Goal: Task Accomplishment & Management: Manage account settings

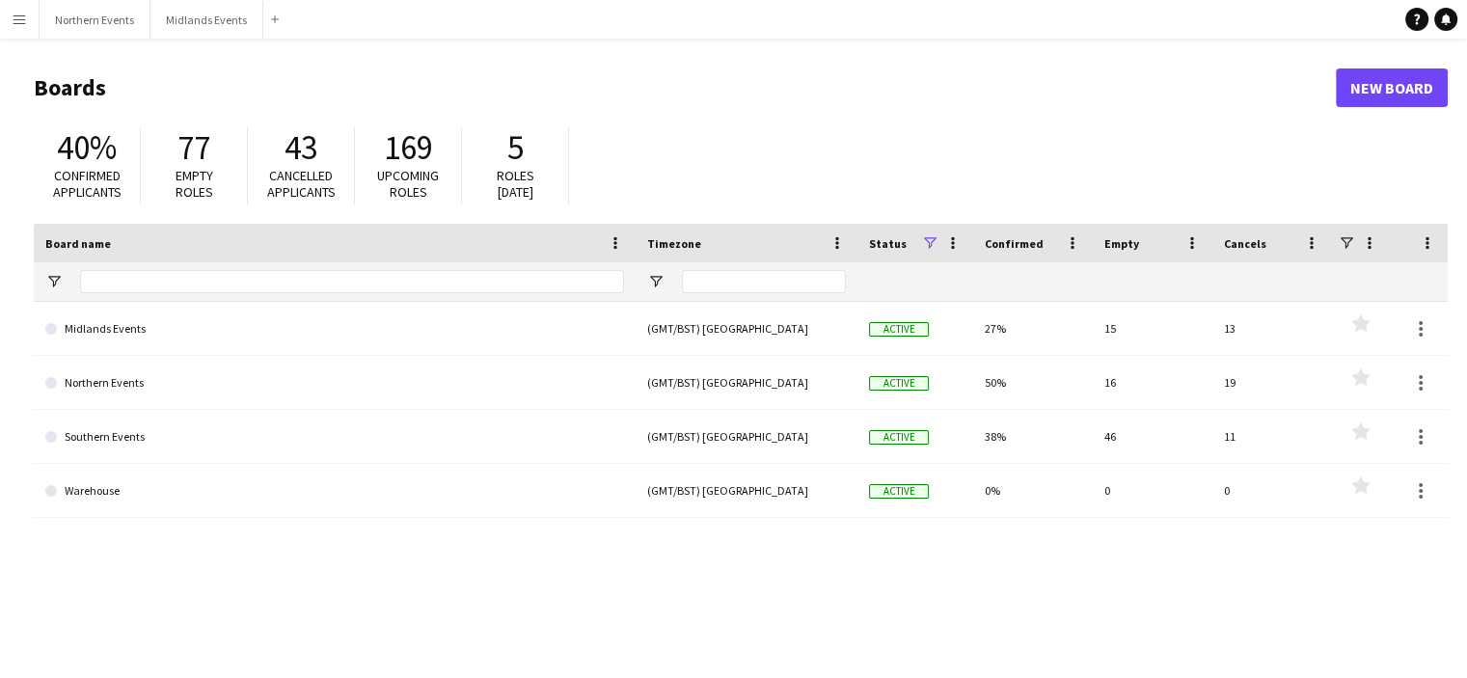
click at [23, 9] on button "Menu" at bounding box center [19, 19] width 39 height 39
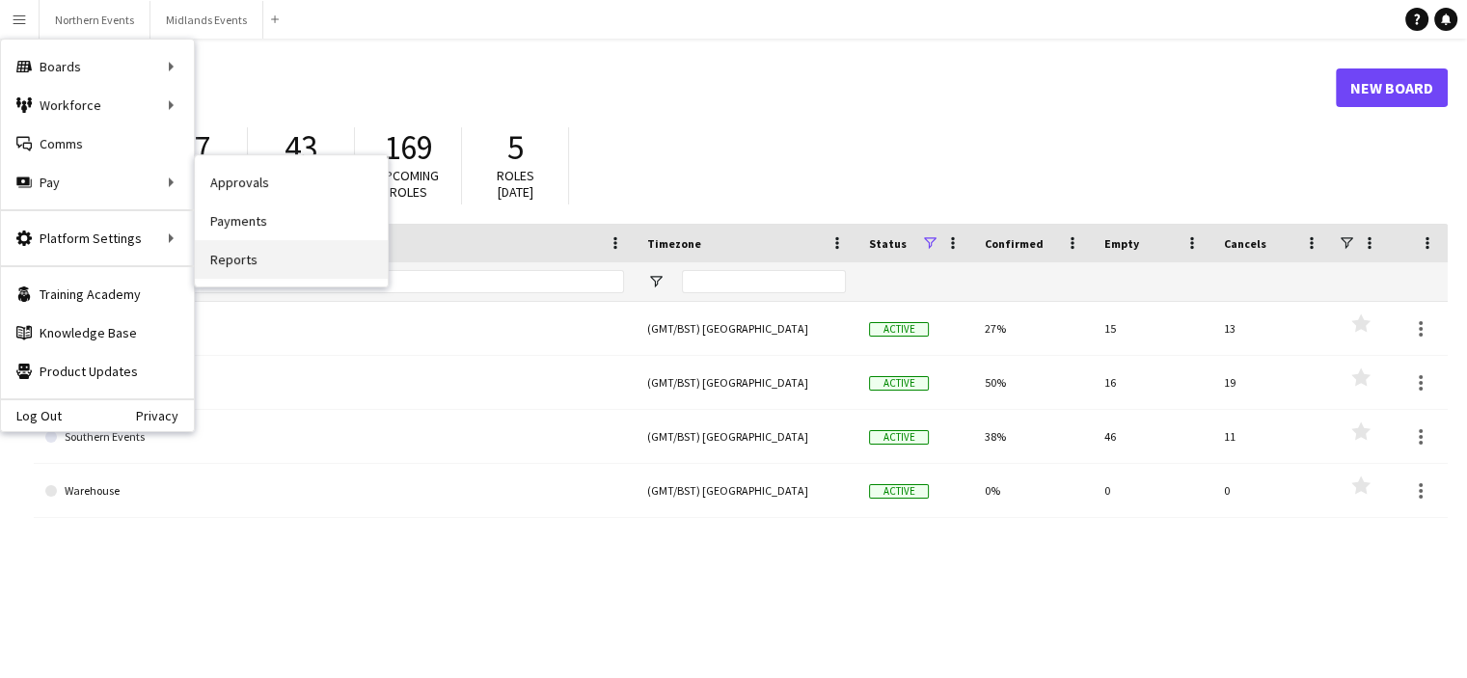
click at [273, 267] on link "Reports" at bounding box center [291, 259] width 193 height 39
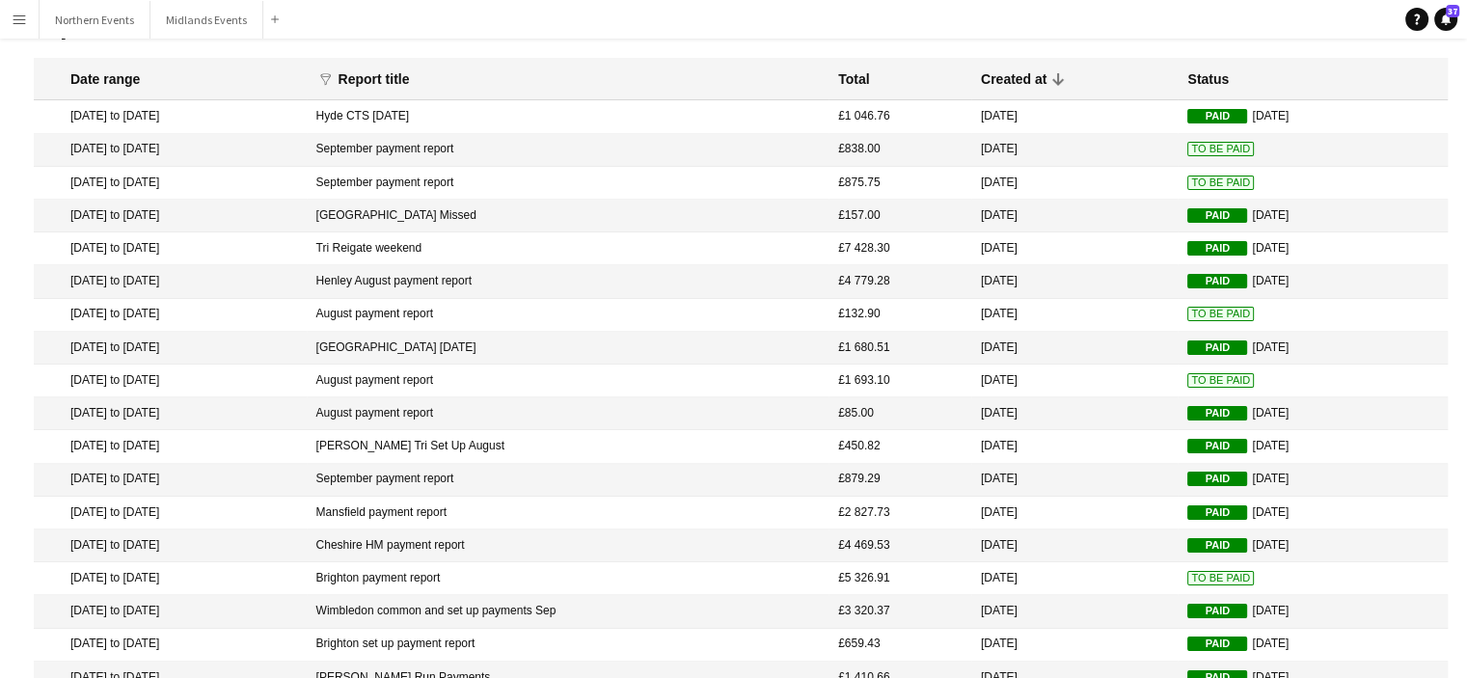
scroll to position [58, 0]
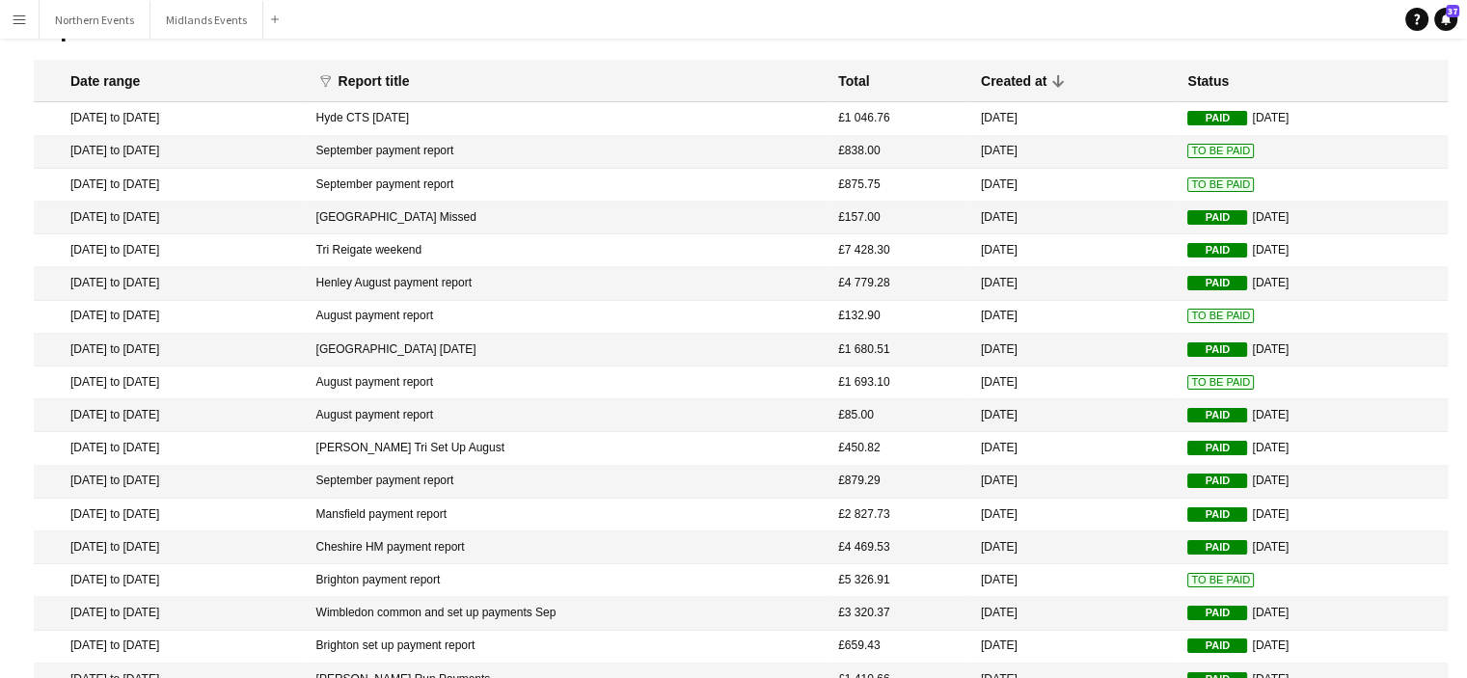
drag, startPoint x: 68, startPoint y: 250, endPoint x: 909, endPoint y: 256, distance: 840.9
click at [909, 256] on mat-row "12 Sep 2025 to 14 Sep 2025 Tri Reigate weekend £7 428.30 18 Sep 2025 Paid 18 Se…" at bounding box center [741, 250] width 1414 height 33
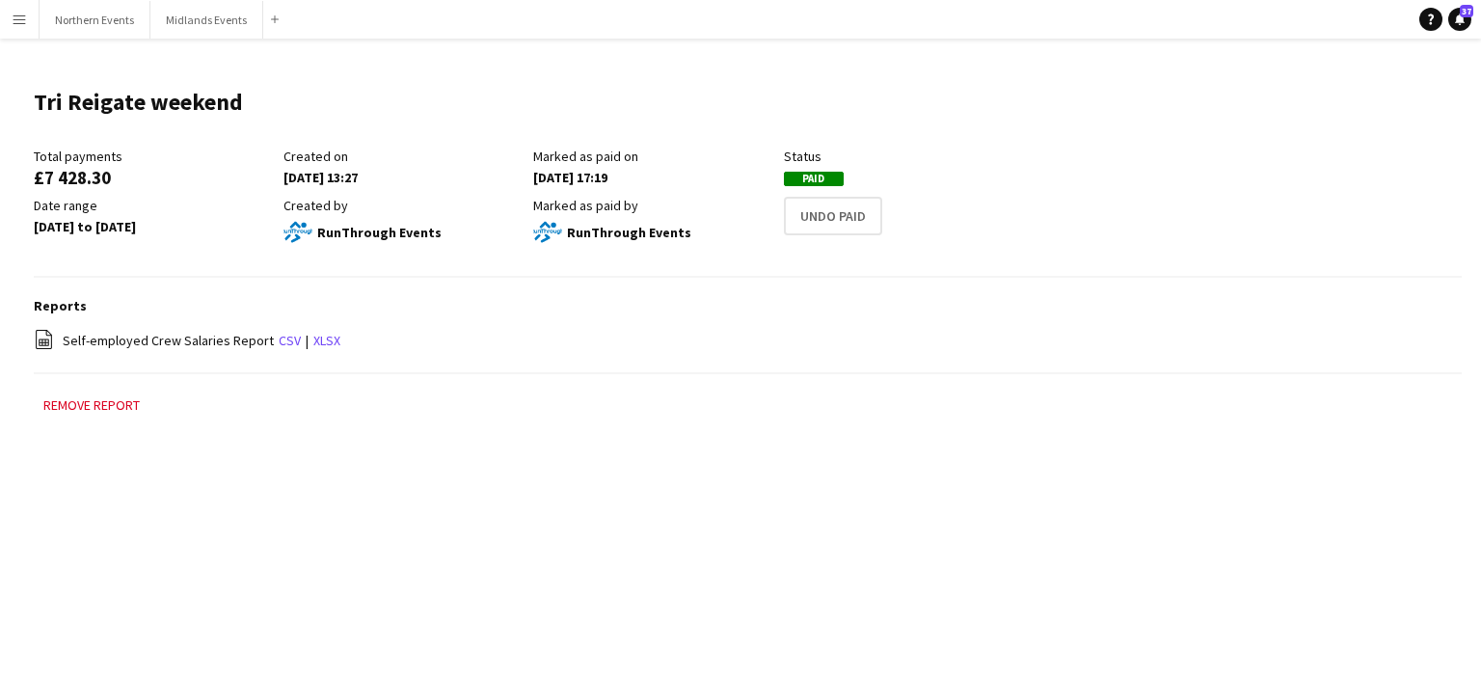
drag, startPoint x: 19, startPoint y: 98, endPoint x: 428, endPoint y: 158, distance: 413.2
click at [428, 158] on main "Tri Reigate weekend Edit this field Total payments £7 428.30 Created on 18-09-2…" at bounding box center [740, 261] width 1481 height 445
click at [208, 179] on div "£7 428.30" at bounding box center [154, 177] width 240 height 17
drag, startPoint x: 31, startPoint y: 96, endPoint x: 716, endPoint y: 251, distance: 702.7
click at [716, 251] on main "Tri Reigate weekend Edit this field Total payments £7 428.30 Created on 18-09-2…" at bounding box center [740, 261] width 1481 height 445
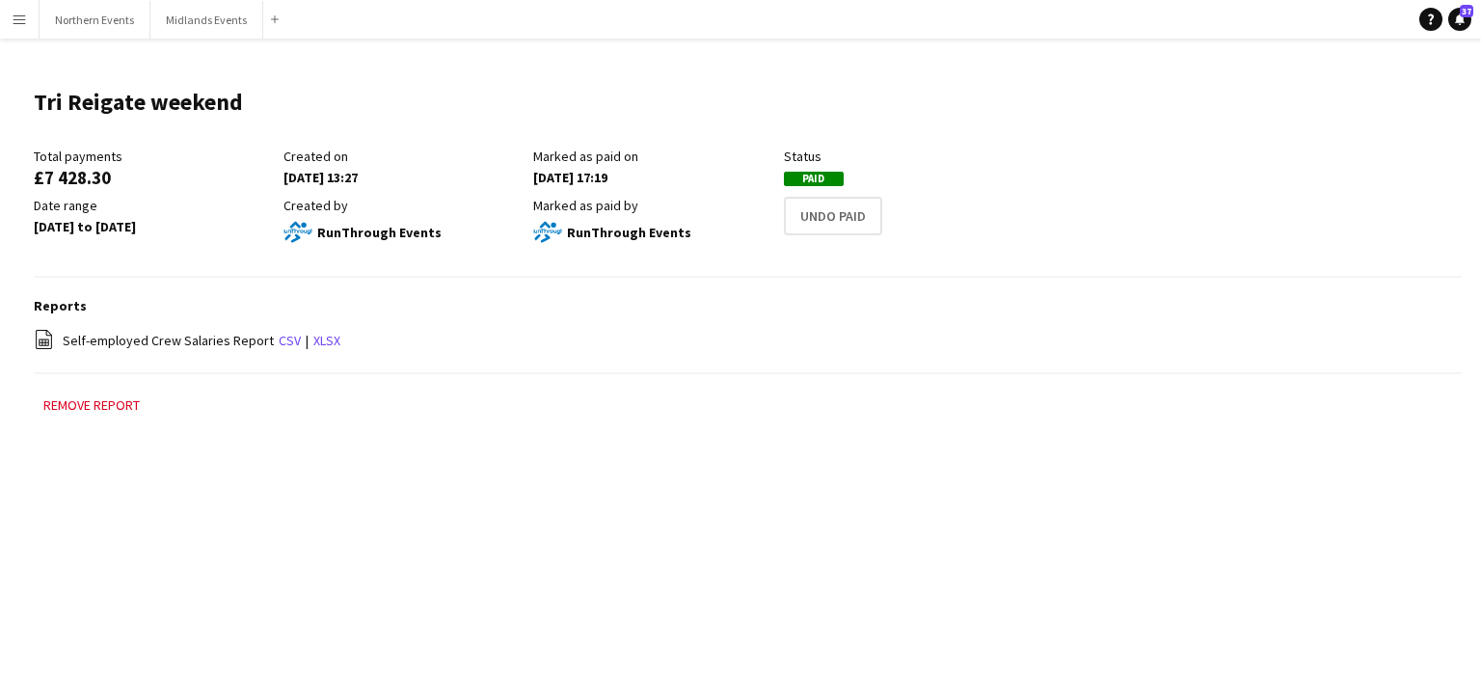
copy main "Tri Reigate weekend Edit this field Total payments £7 428.30 Created on 18-09-2…"
click at [316, 344] on link "xlsx" at bounding box center [326, 340] width 27 height 17
click at [114, 13] on button "Northern Events Close" at bounding box center [95, 20] width 111 height 38
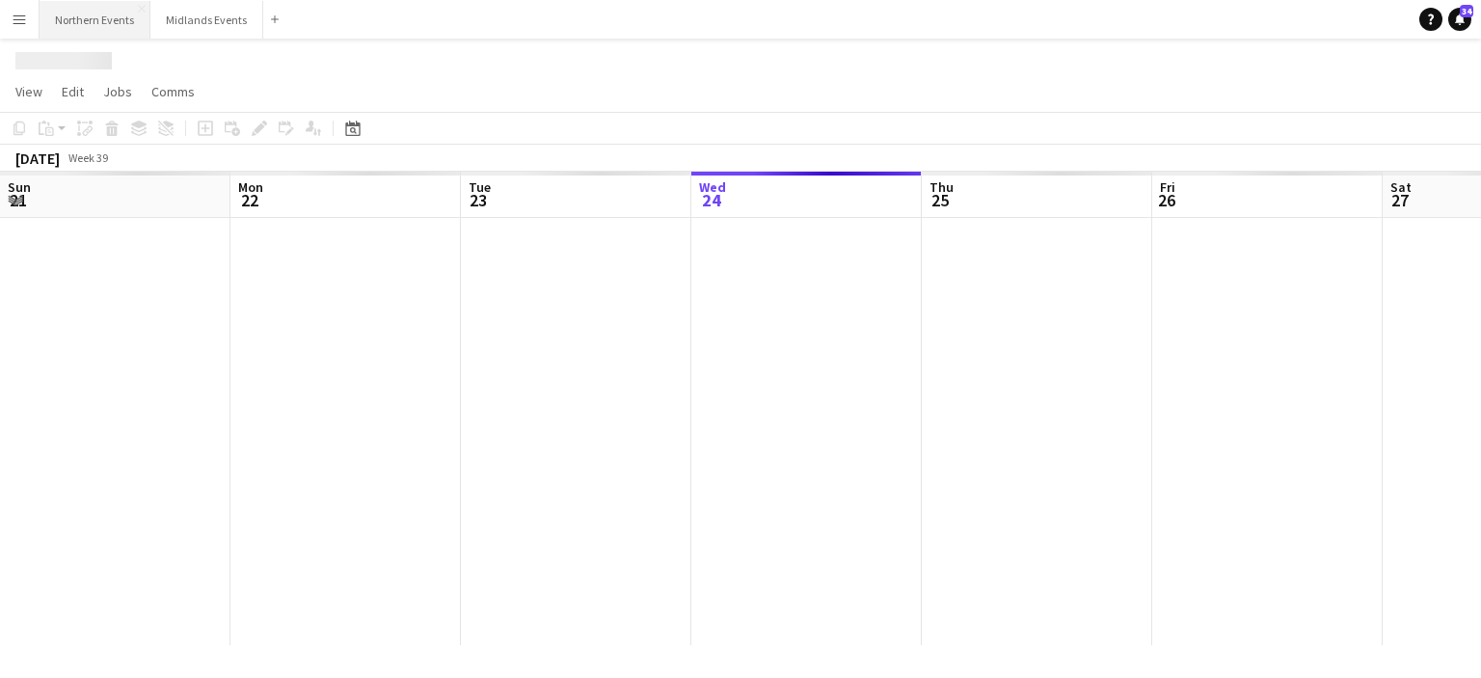
scroll to position [0, 461]
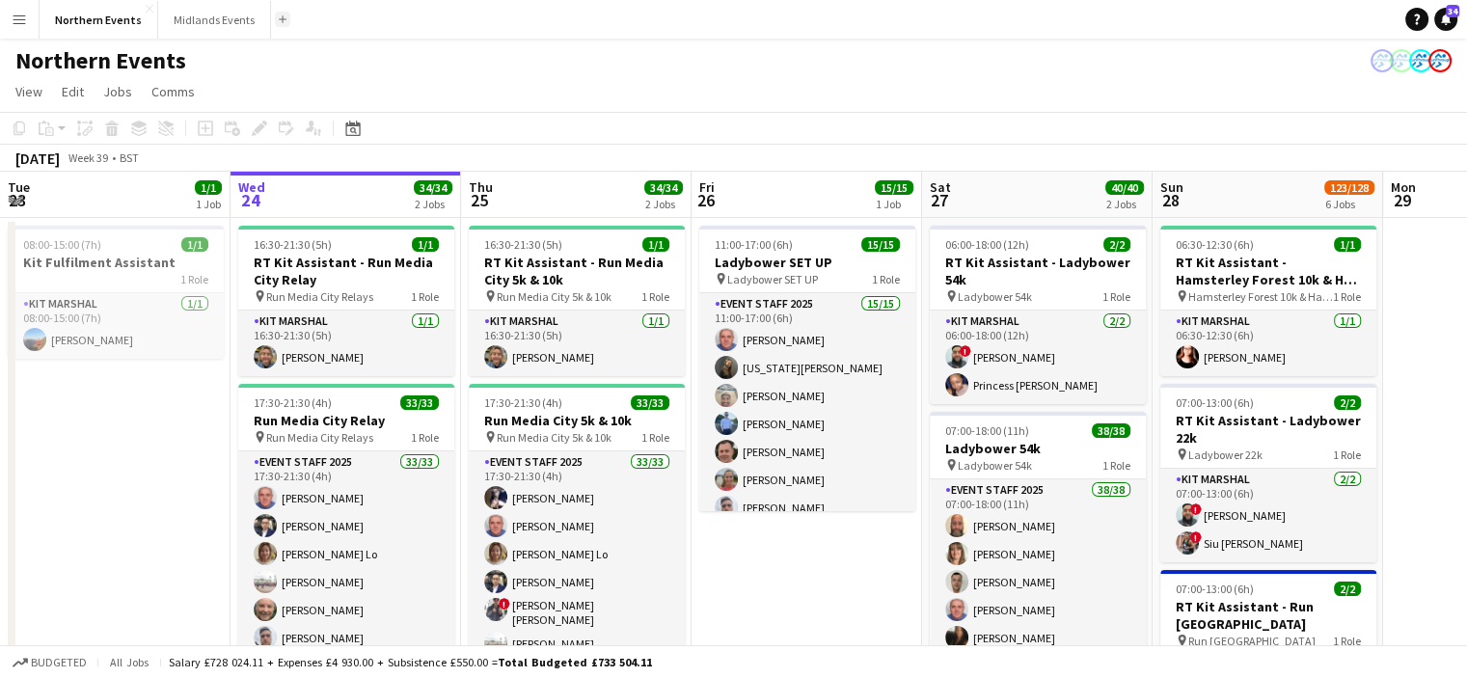
click at [279, 19] on app-icon "Add" at bounding box center [283, 19] width 8 height 8
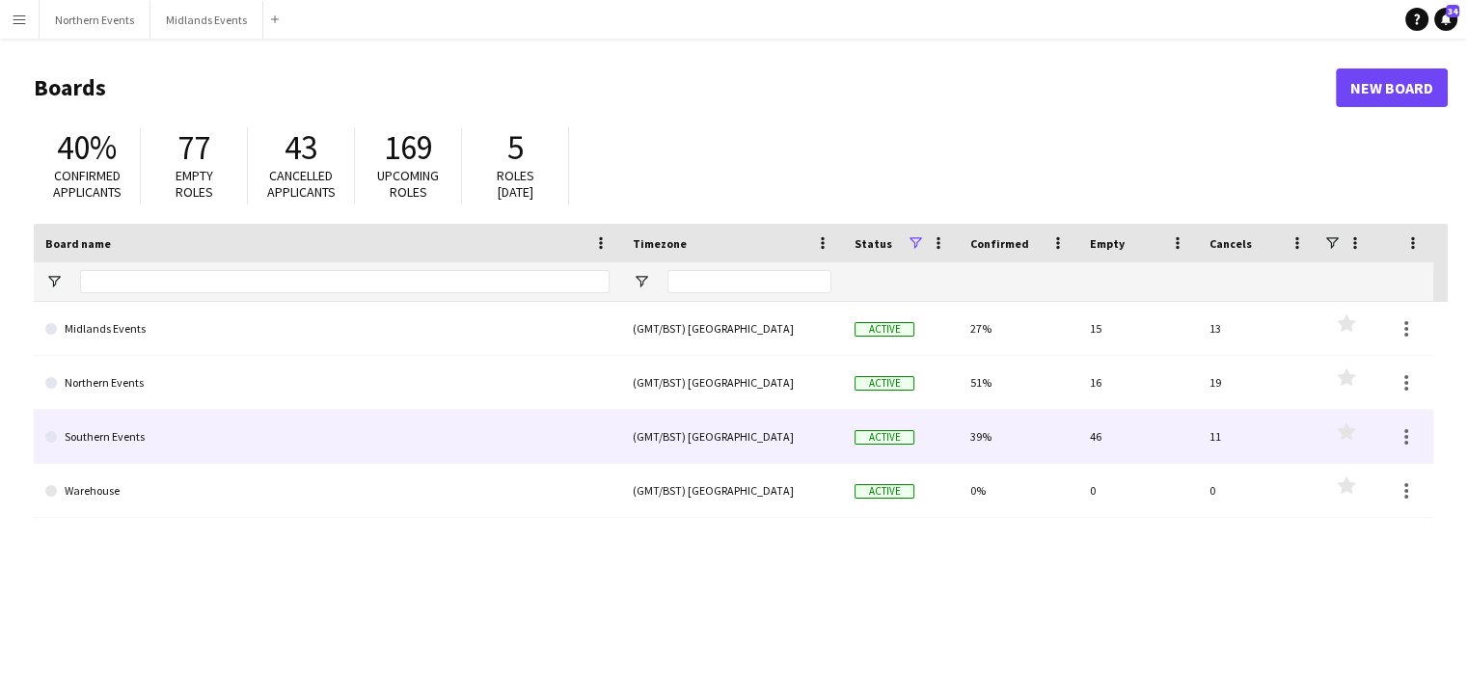
click at [104, 429] on link "Southern Events" at bounding box center [327, 437] width 564 height 54
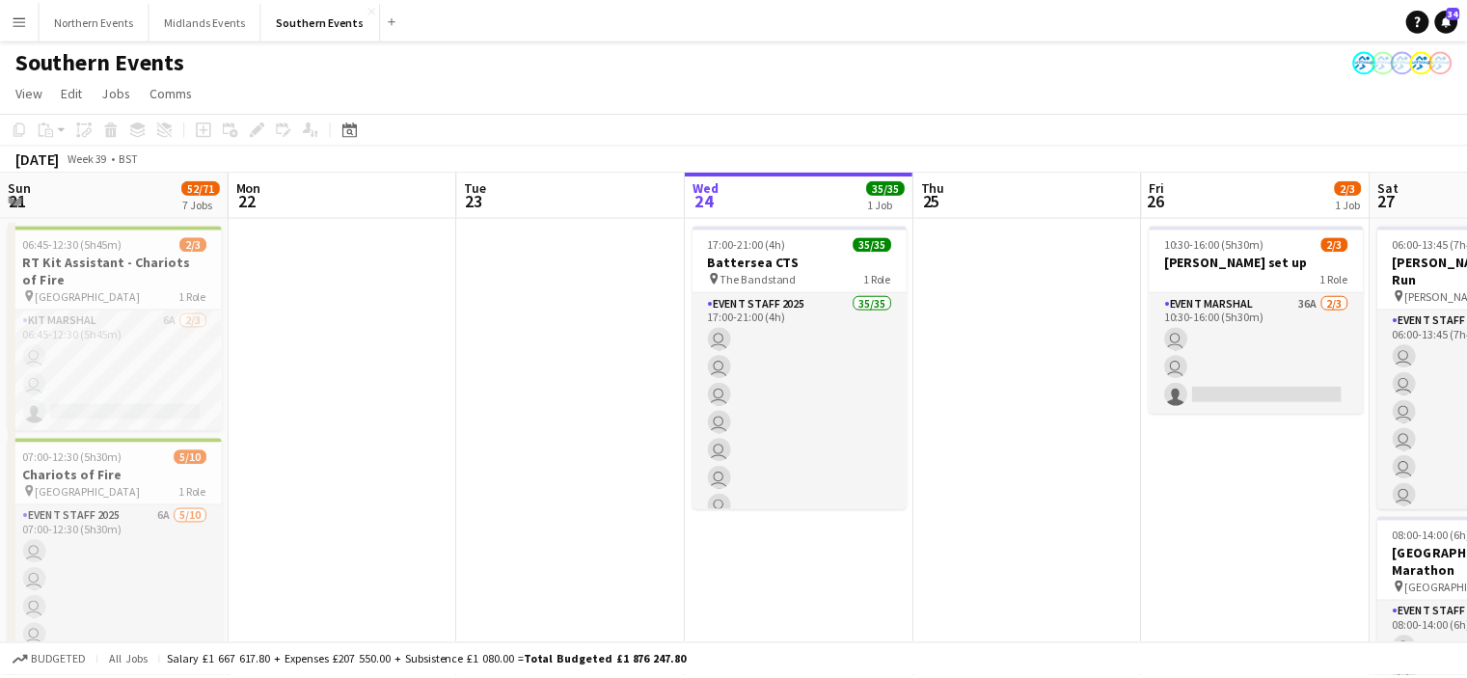
scroll to position [0, 461]
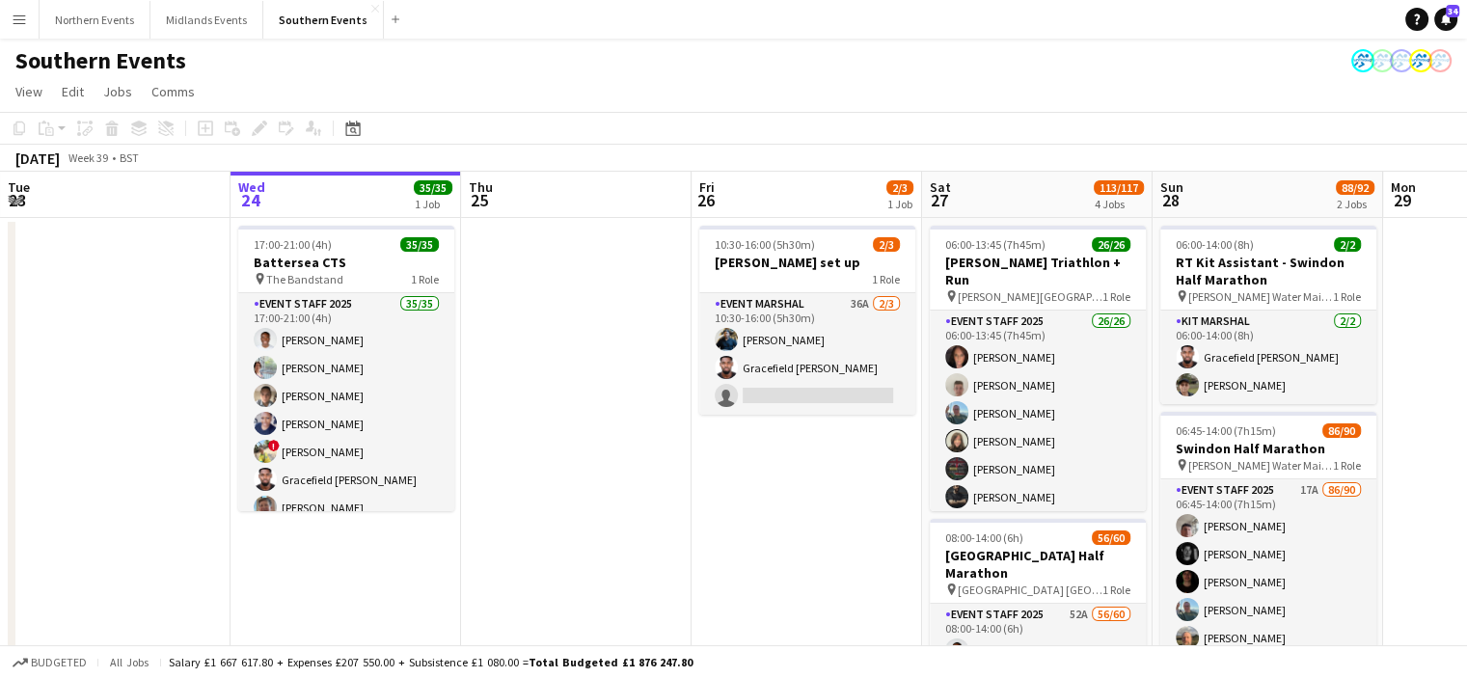
click at [338, 133] on div "Date picker SEP 2025 SEP 2025 Monday M Tuesday T Wednesday W Thursday T Friday …" at bounding box center [346, 128] width 43 height 23
click at [355, 133] on icon at bounding box center [353, 130] width 7 height 7
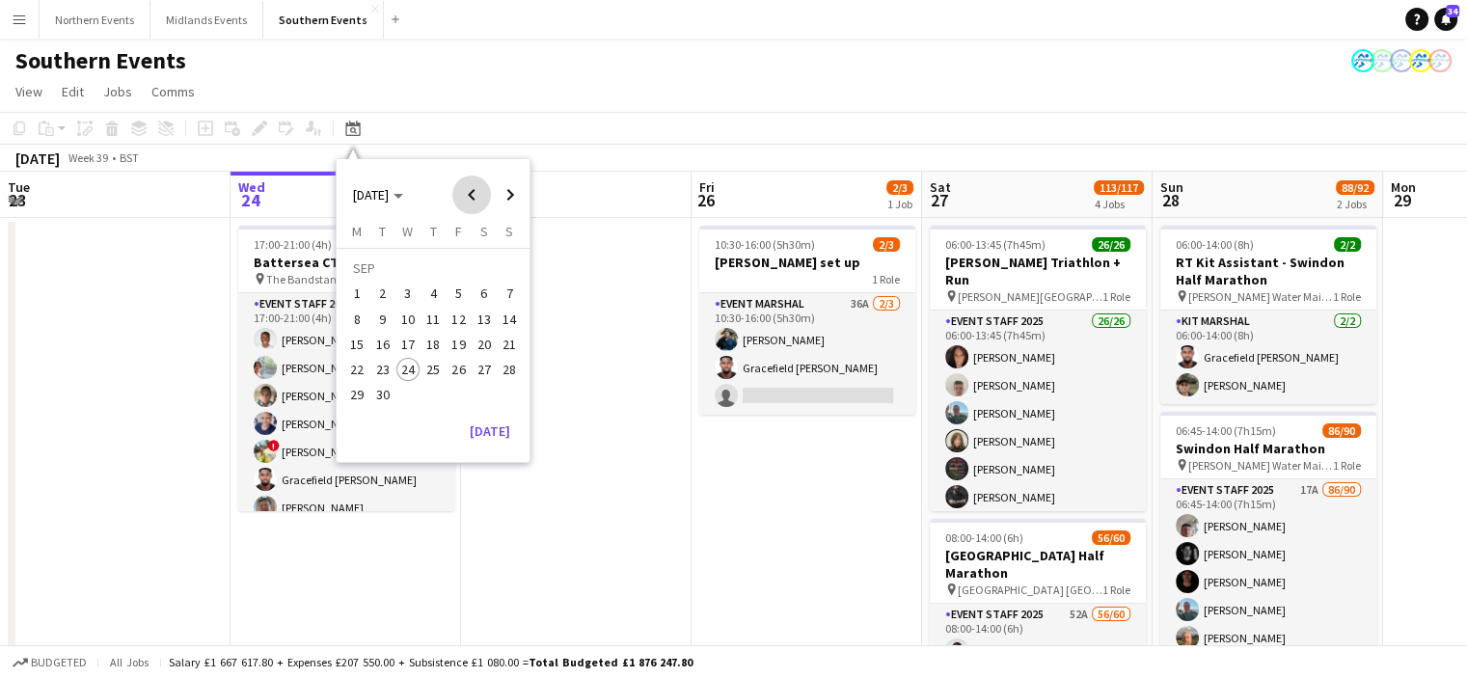
click at [463, 193] on span "Previous month" at bounding box center [471, 194] width 39 height 39
click at [506, 196] on span "Next month" at bounding box center [510, 194] width 39 height 39
click at [486, 313] on span "13" at bounding box center [483, 319] width 23 height 23
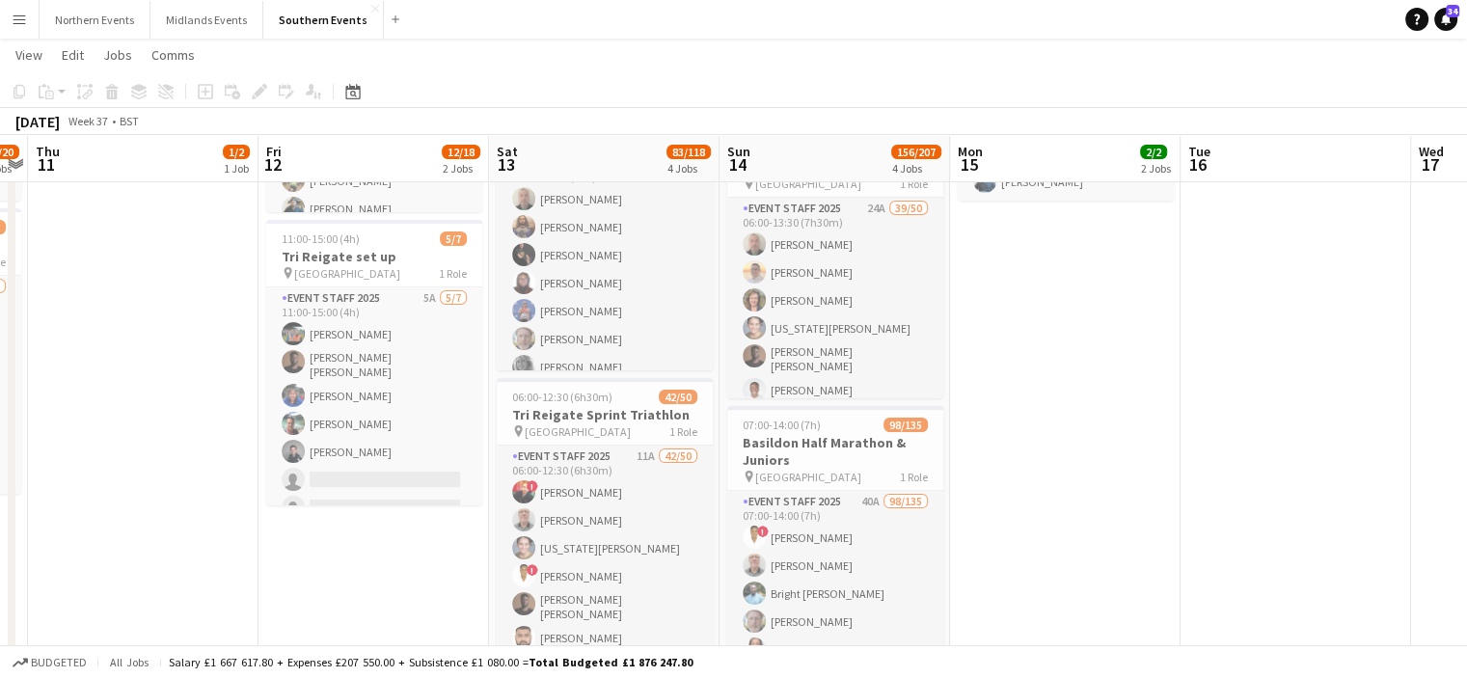
scroll to position [295, 0]
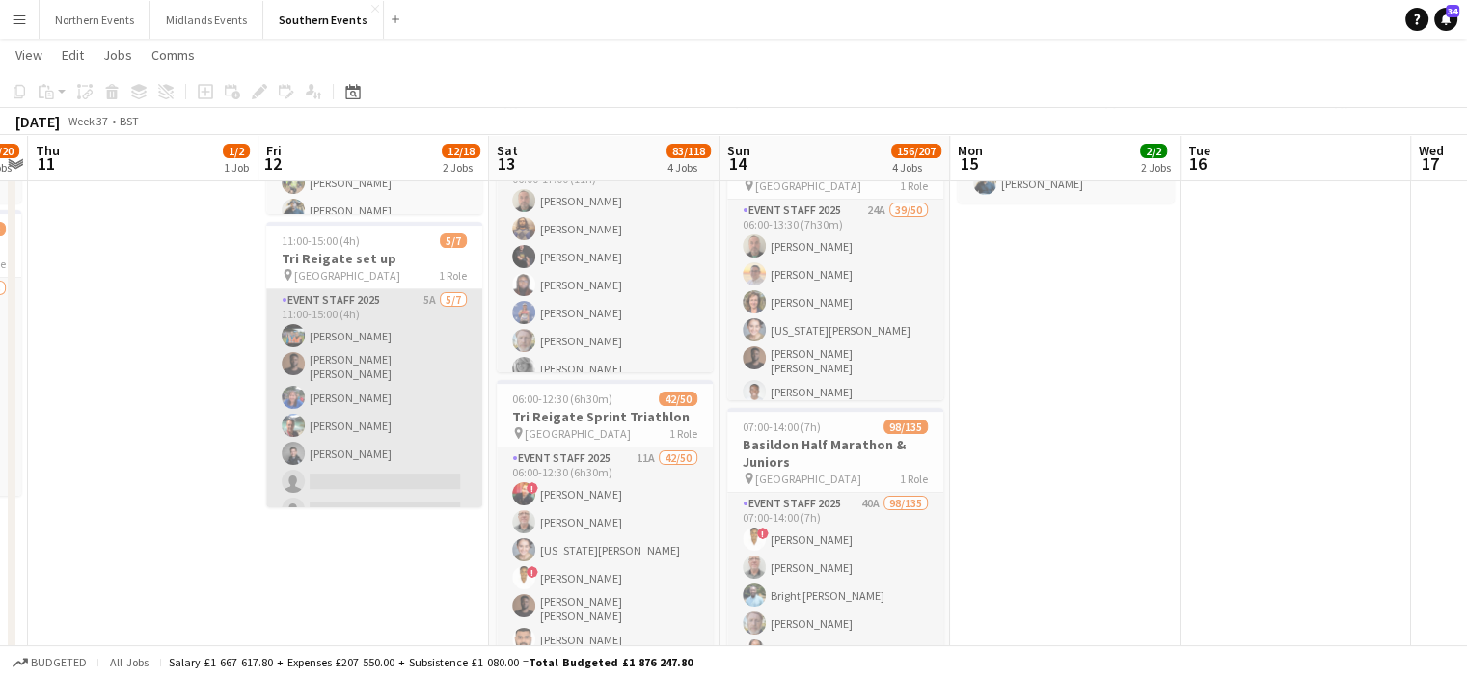
click at [374, 411] on app-card-role "Event Staff 2025 5A 5/7 11:00-15:00 (4h) lucy hagley ALEX KISSI BEDIAKO Angela …" at bounding box center [374, 408] width 216 height 239
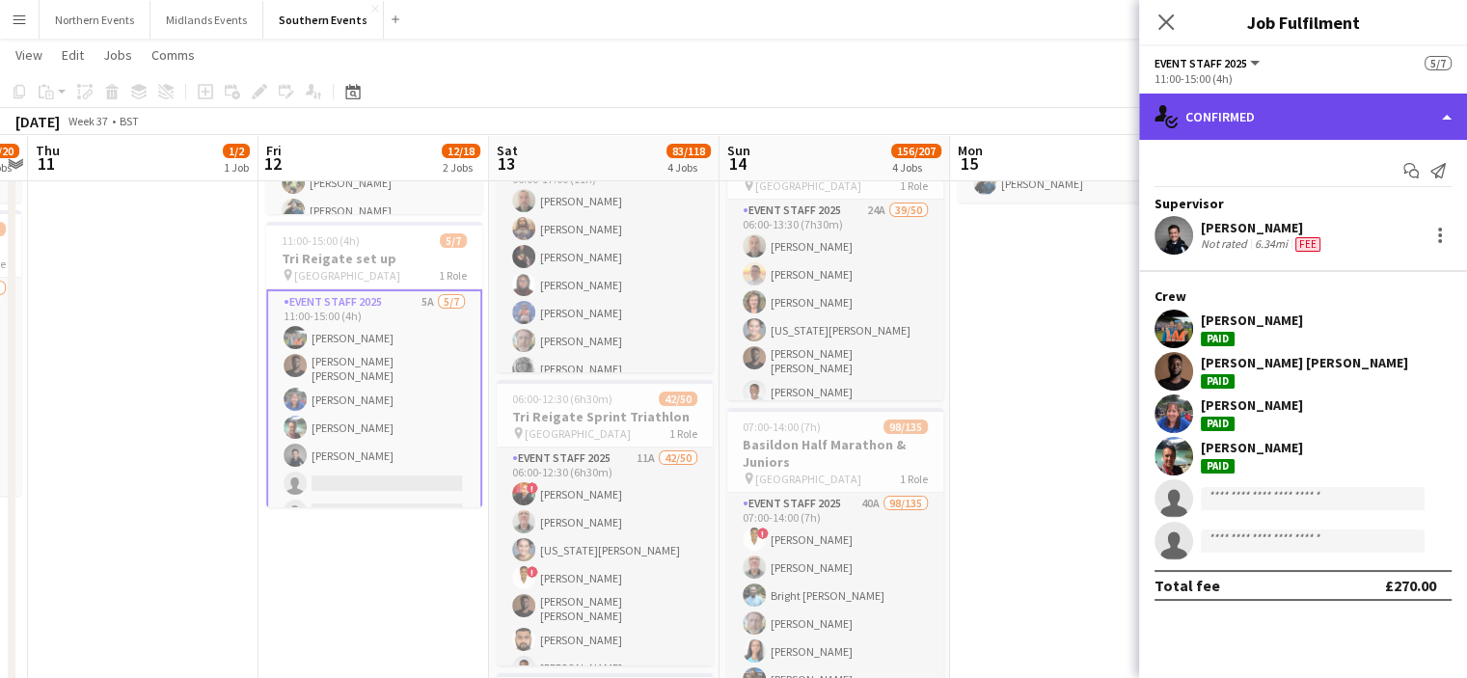
click at [1293, 116] on div "single-neutral-actions-check-2 Confirmed" at bounding box center [1303, 117] width 328 height 46
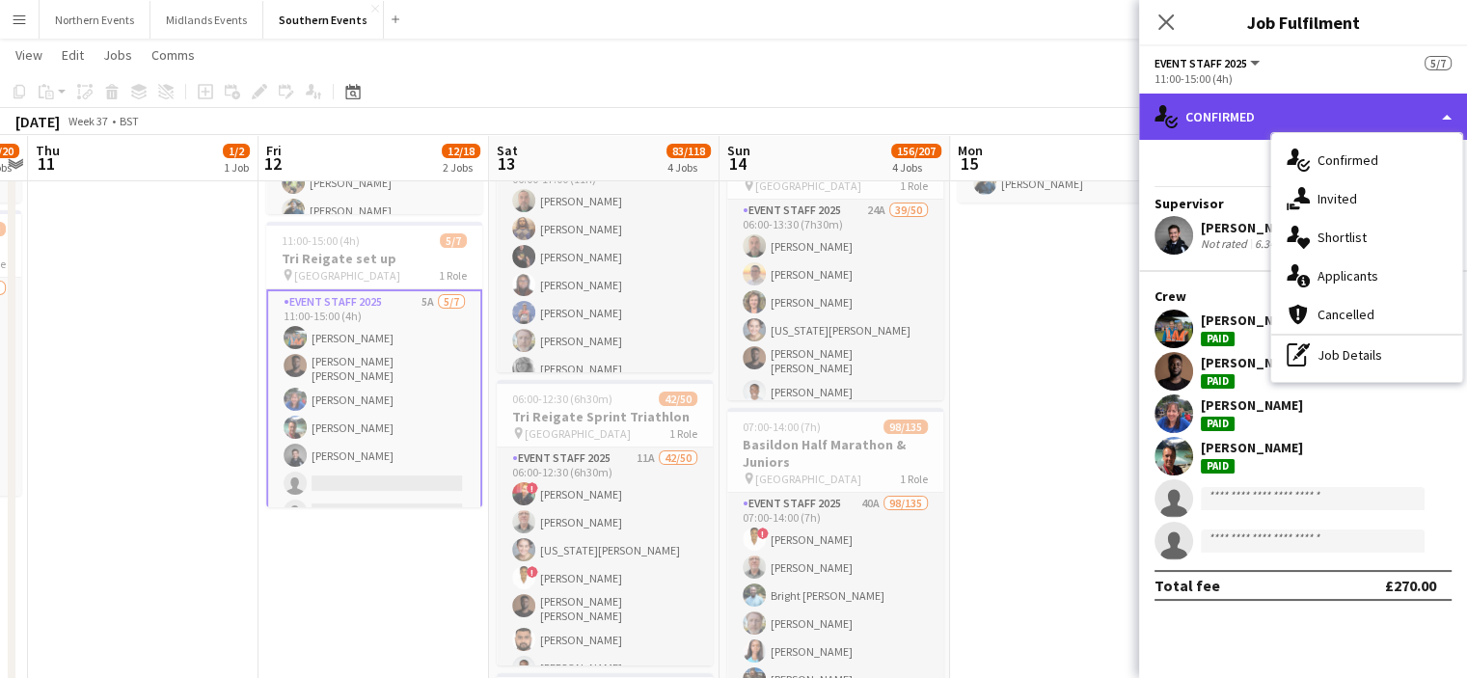
click at [1293, 116] on div "single-neutral-actions-check-2 Confirmed" at bounding box center [1303, 117] width 328 height 46
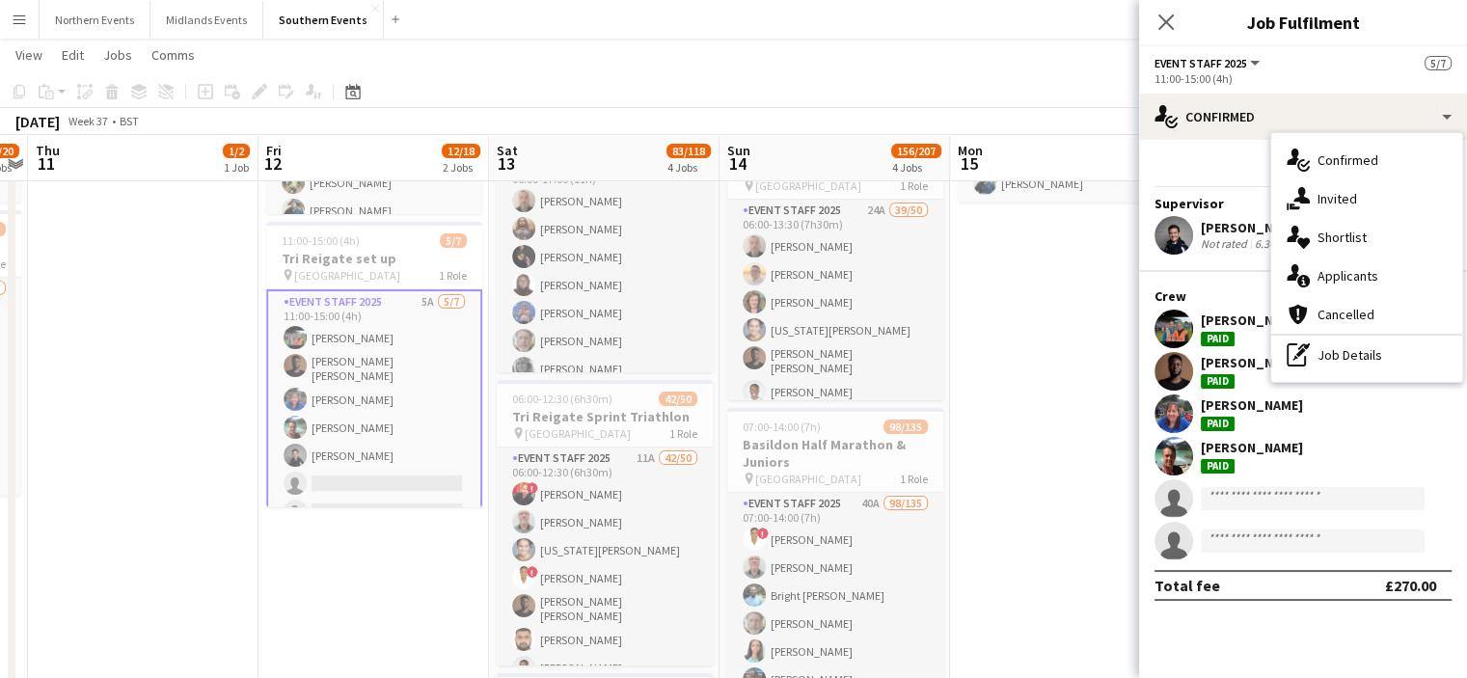
click at [20, 26] on app-icon "Menu" at bounding box center [19, 19] width 15 height 15
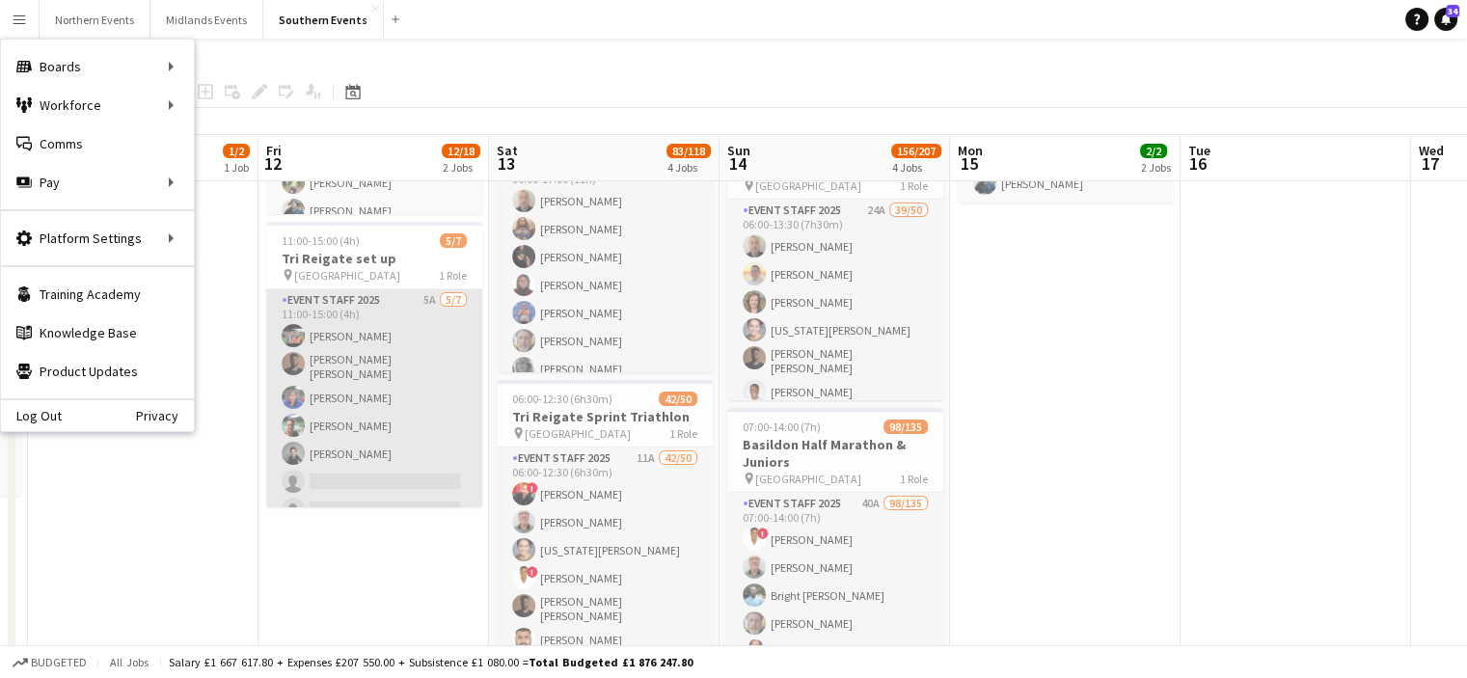
click at [348, 404] on app-card-role "Event Staff 2025 5A 5/7 11:00-15:00 (4h) lucy hagley ALEX KISSI BEDIAKO Angela …" at bounding box center [374, 408] width 216 height 239
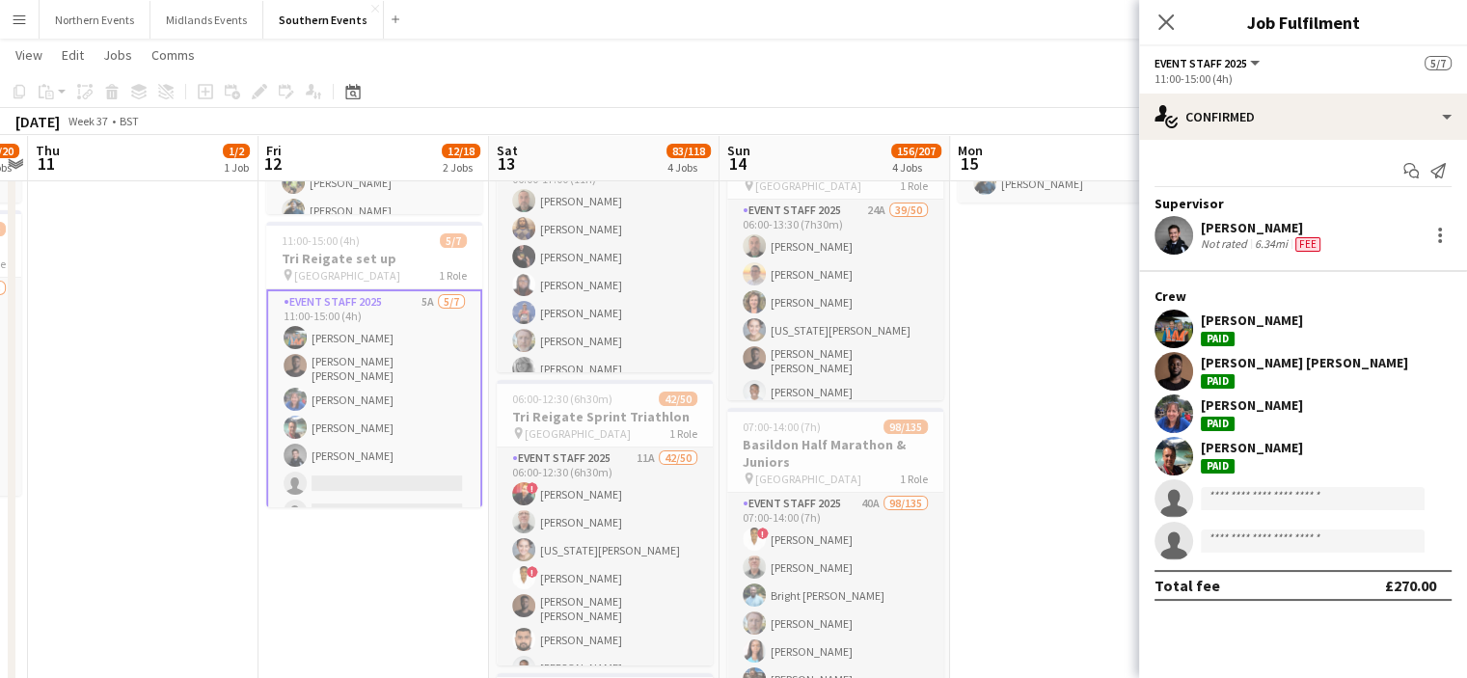
click at [1265, 404] on div "Angela Leakey" at bounding box center [1252, 404] width 102 height 17
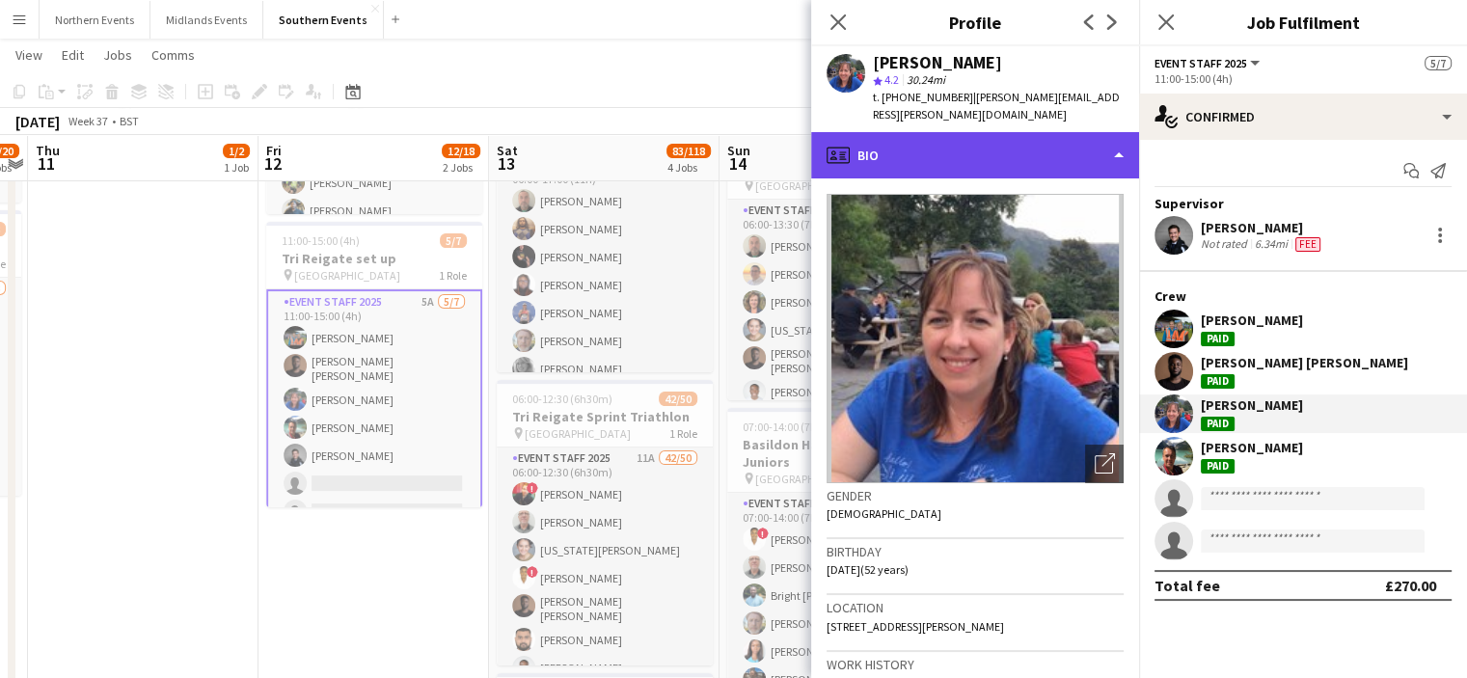
click at [1039, 150] on div "profile Bio" at bounding box center [975, 155] width 328 height 46
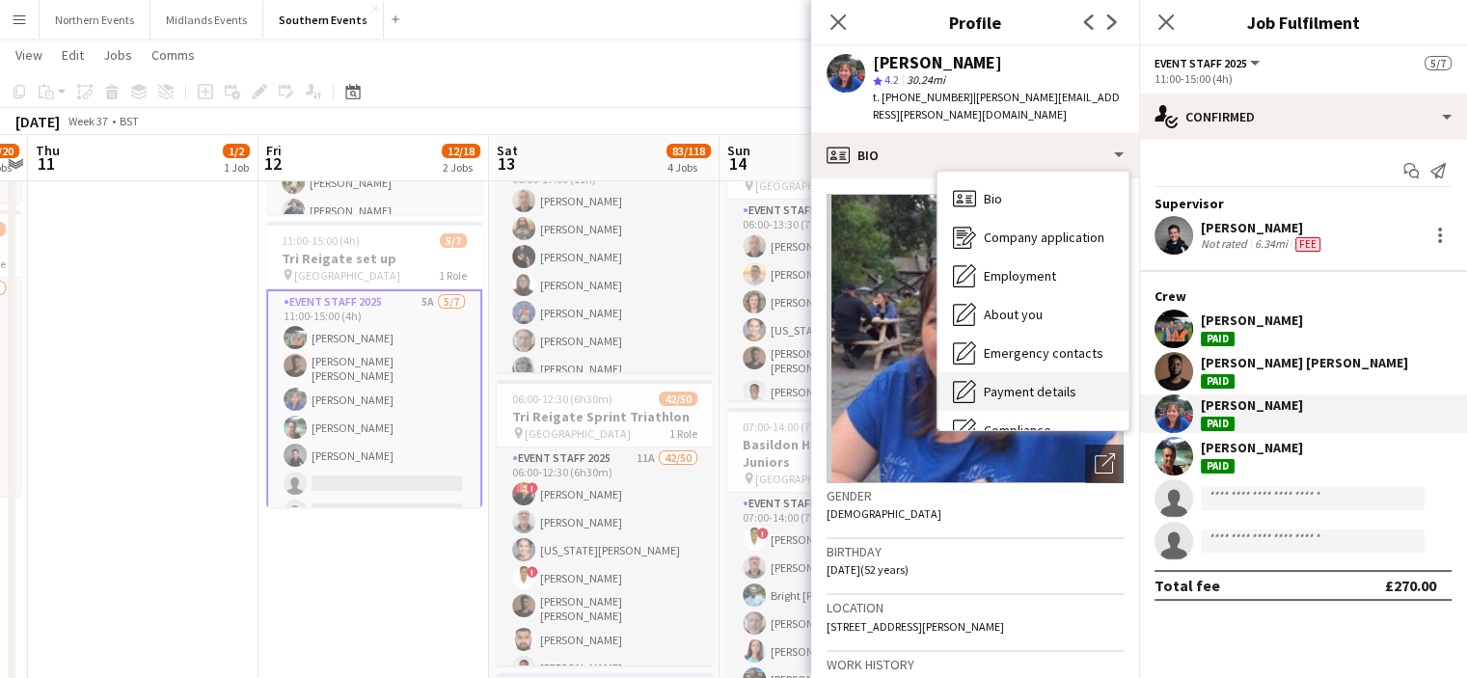
click at [1065, 385] on div "Payment details Payment details" at bounding box center [1032, 391] width 191 height 39
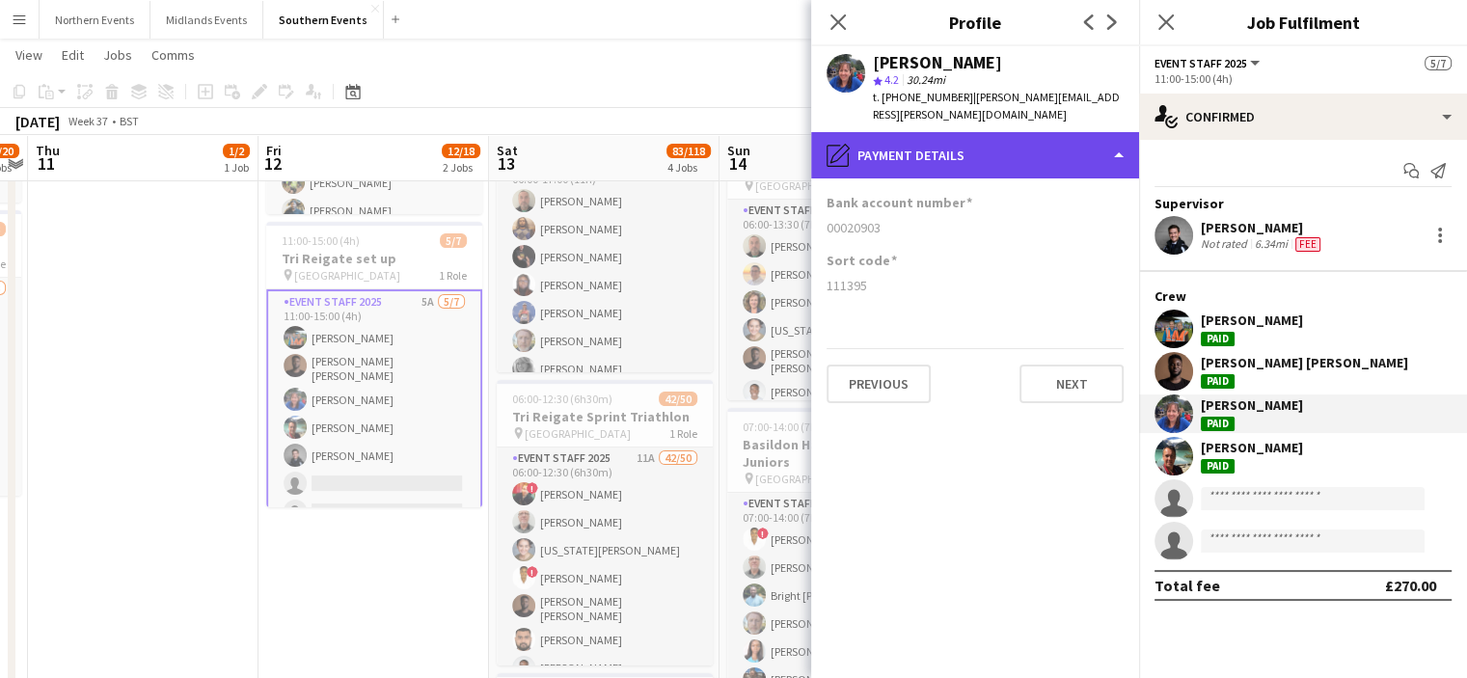
click at [1080, 144] on div "pencil4 Payment details" at bounding box center [975, 155] width 328 height 46
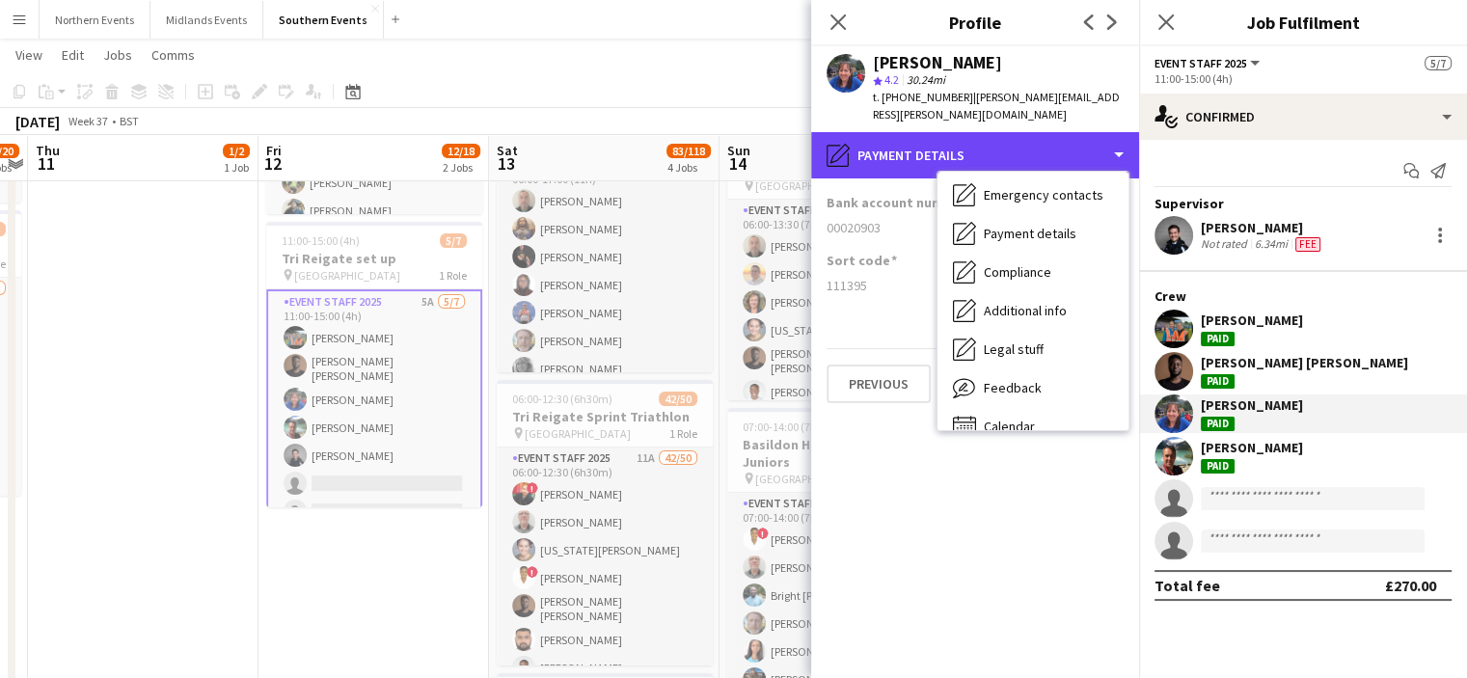
scroll to position [181, 0]
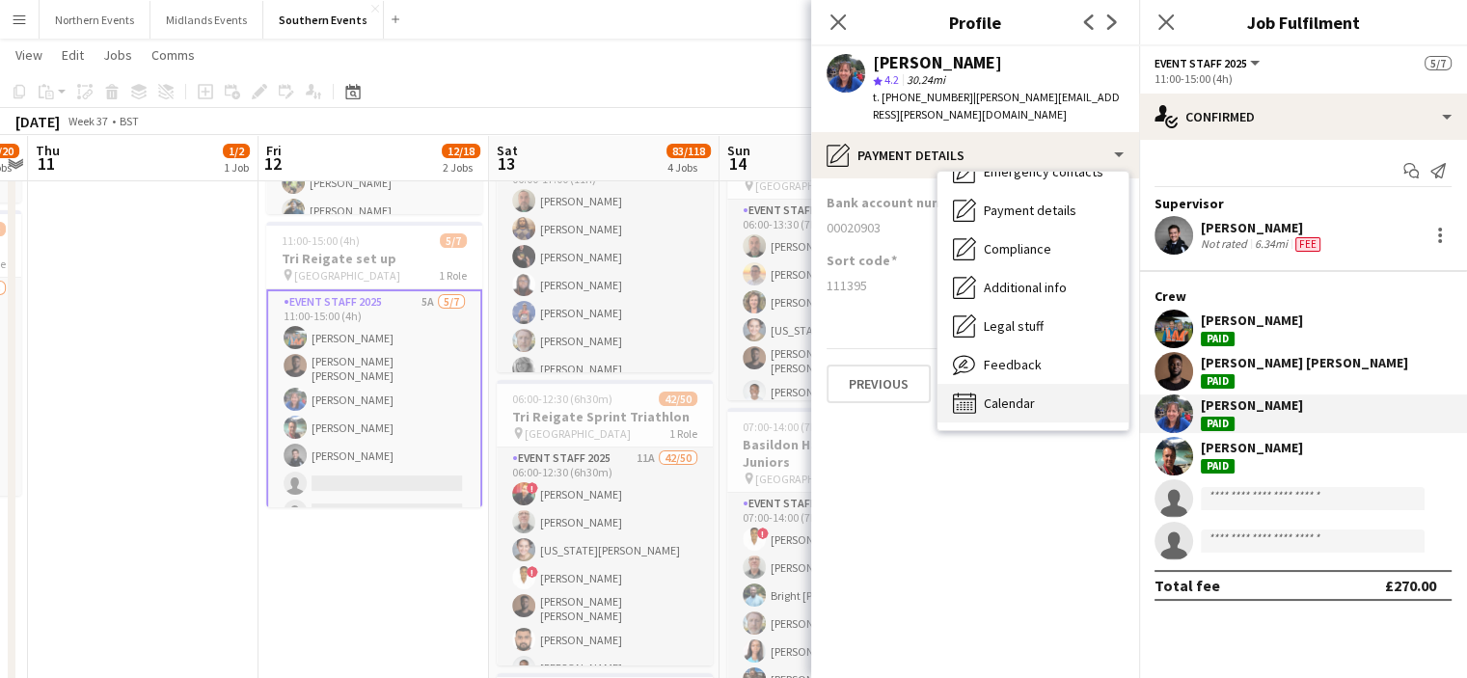
click at [1056, 384] on div "Calendar Calendar" at bounding box center [1032, 403] width 191 height 39
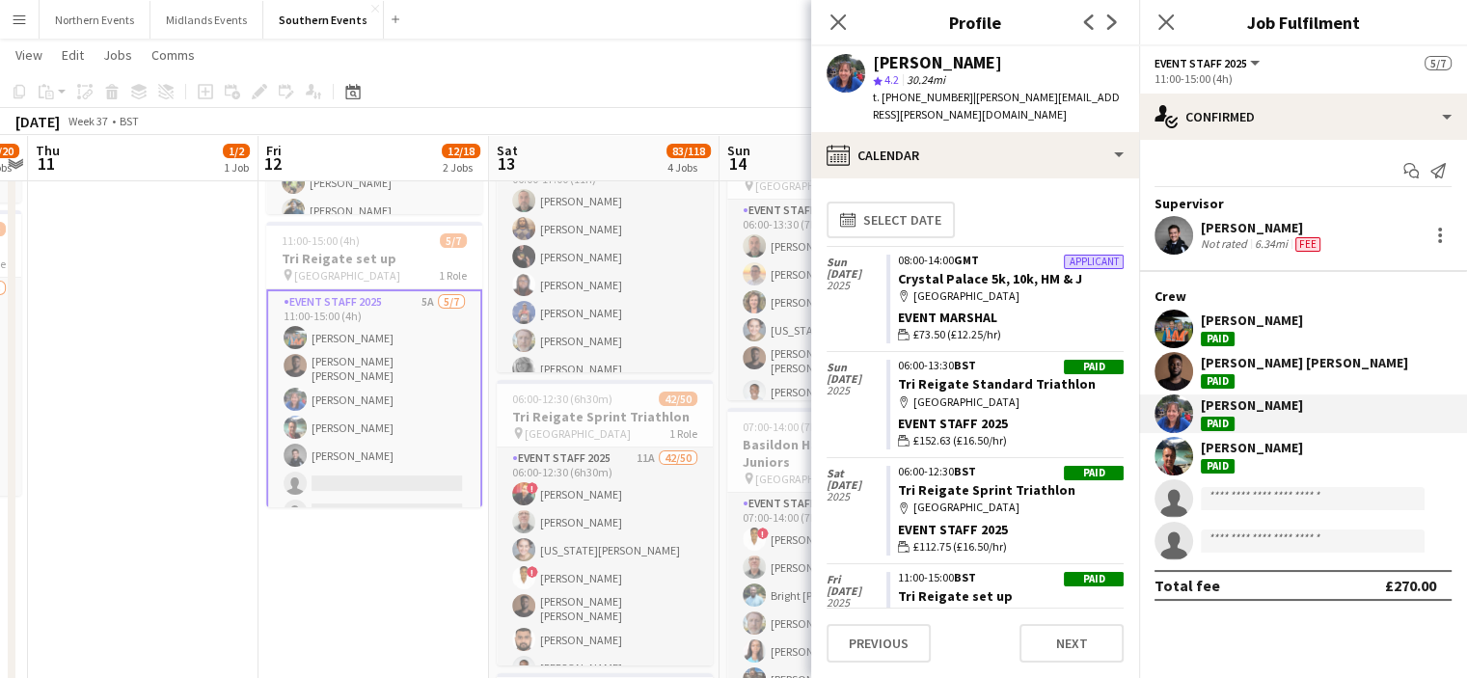
drag, startPoint x: 1201, startPoint y: 319, endPoint x: 1306, endPoint y: 457, distance: 173.4
click at [1306, 457] on div "Supervisor Blake Goosen Not rated 6.34mi Fee Crew lucy hagley Paid ALEX KISSI B…" at bounding box center [1303, 377] width 328 height 364
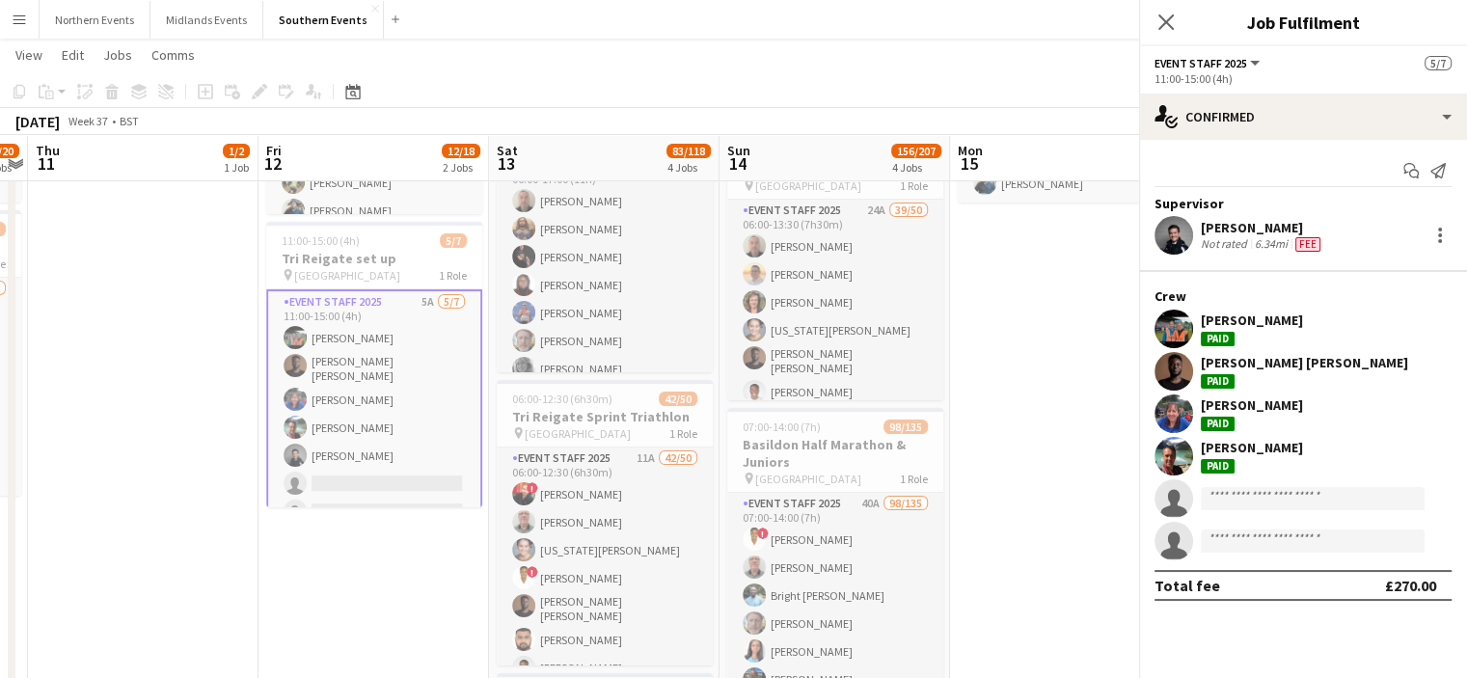
copy div "lucy hagley Paid ALEX KISSI BEDIAKO Paid Angela Leakey Paid Dave Leakey Paid"
click at [1401, 172] on app-icon "Start chat" at bounding box center [1410, 170] width 27 height 27
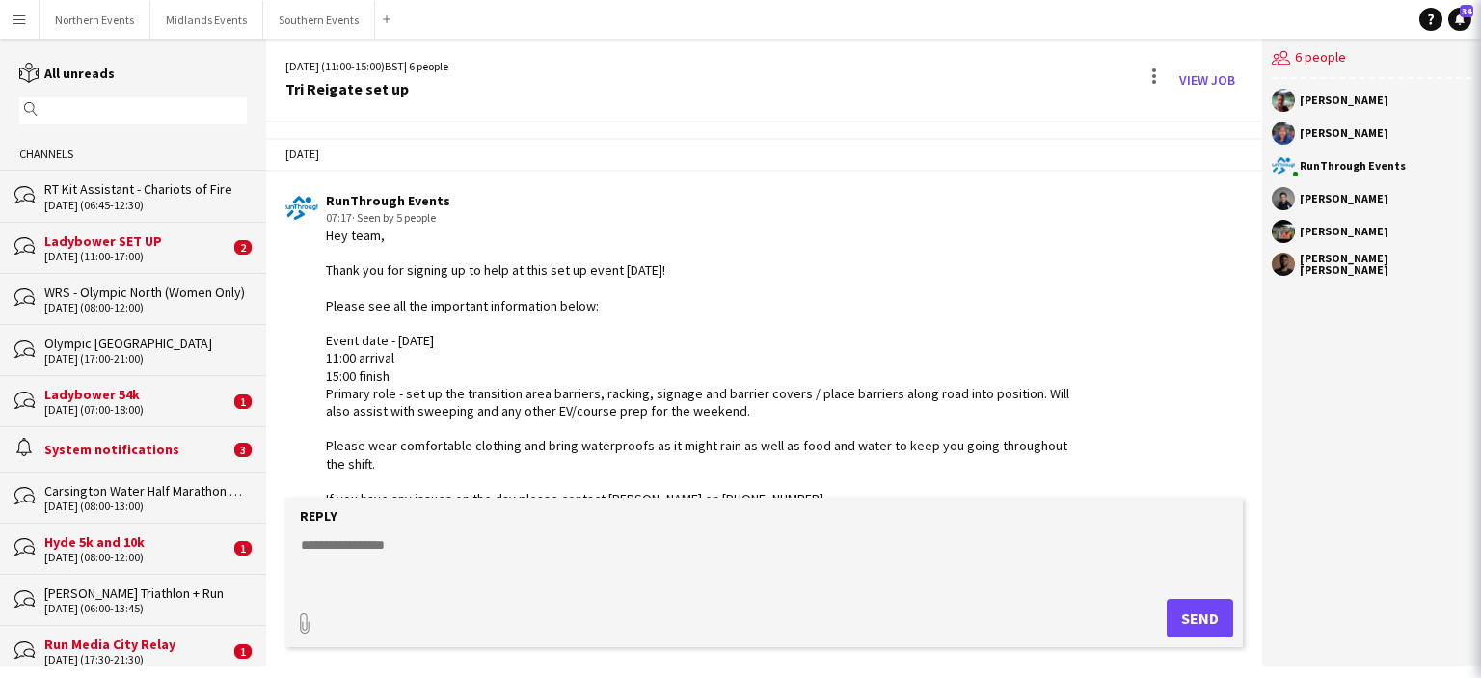
scroll to position [958, 0]
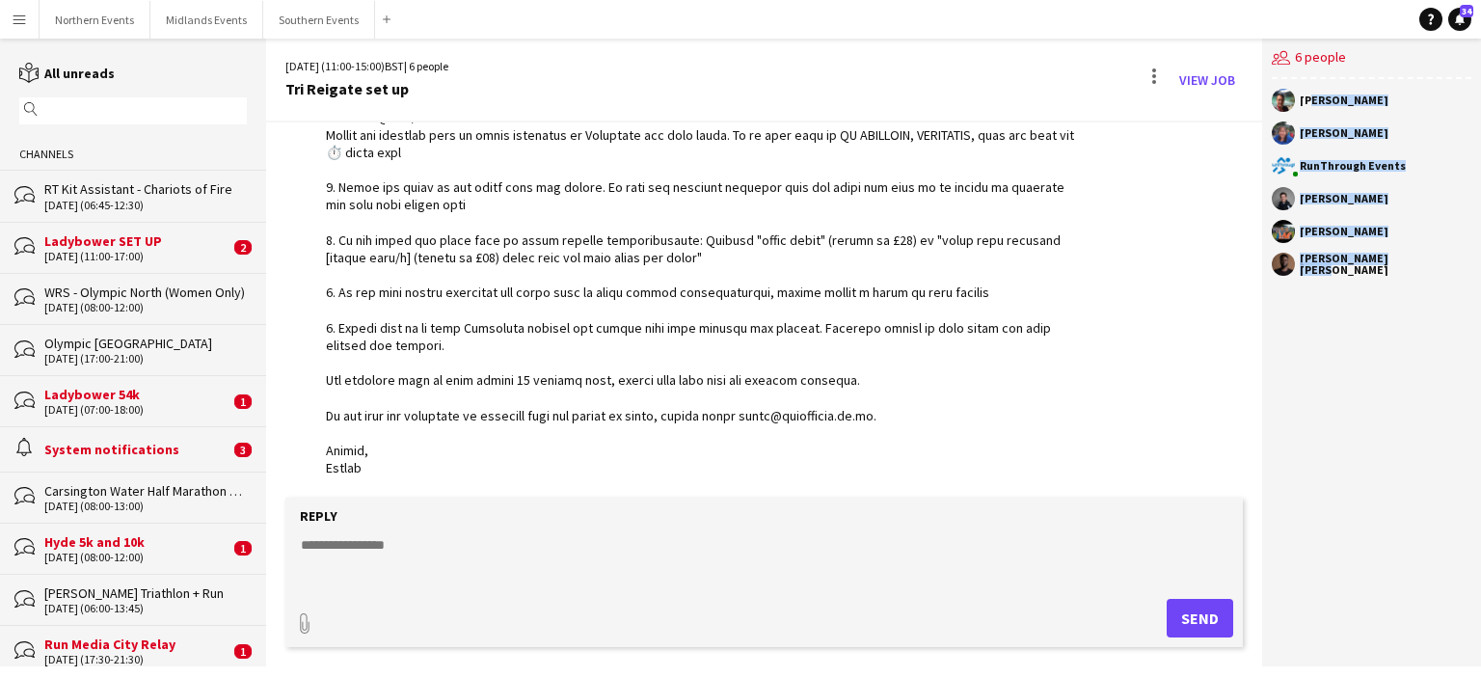
drag, startPoint x: 1304, startPoint y: 96, endPoint x: 1433, endPoint y: 283, distance: 226.6
click at [1433, 283] on div "Dave Leakey Angela Leakey RunThrough Events Blake Goosen lucy hagley ALEX KISSI…" at bounding box center [1371, 187] width 219 height 216
copy div "ave Leakey Angela Leakey RunThrough Events Blake Goosen lucy hagley ALEX KISSI …"
drag, startPoint x: 1299, startPoint y: 99, endPoint x: 1418, endPoint y: 295, distance: 229.4
click at [1418, 295] on div "users2 6 people Dave Leakey Angela Leakey RunThrough Events Blake Goosen lucy h…" at bounding box center [1371, 353] width 219 height 628
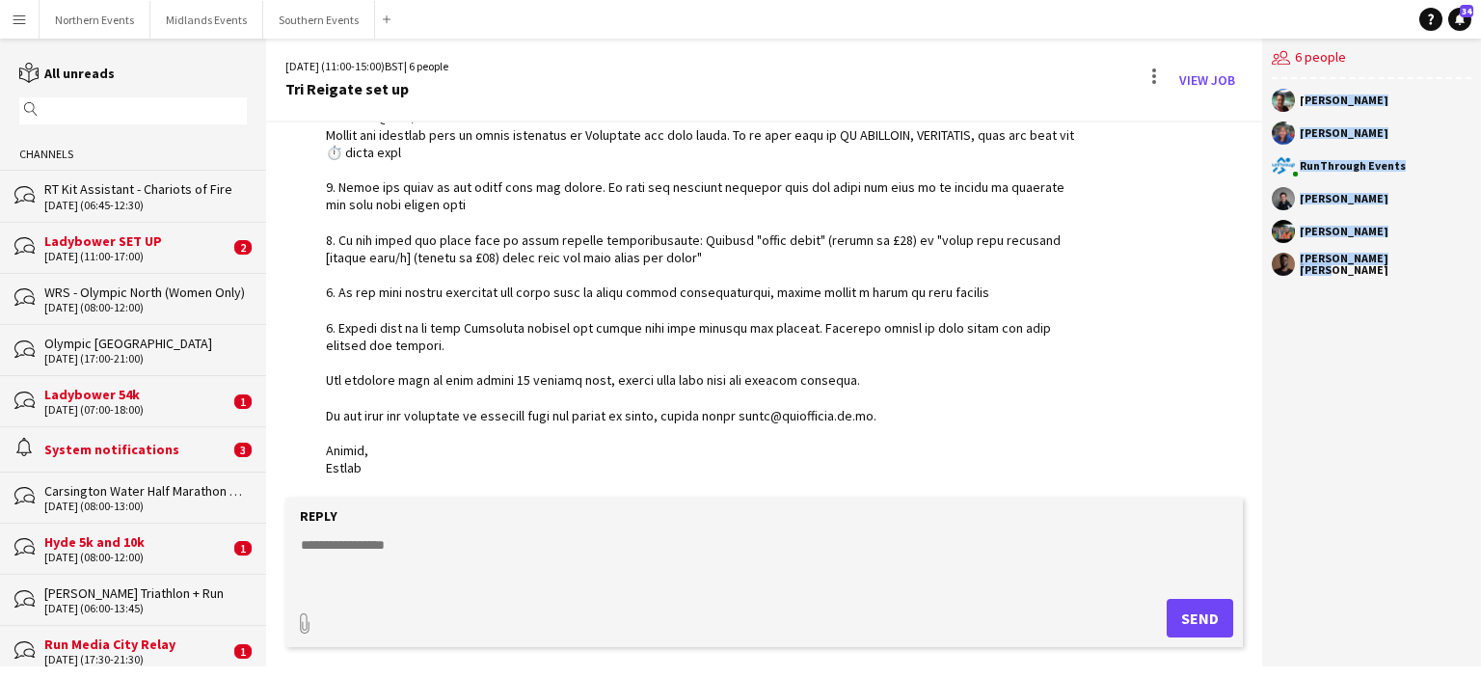
copy div "Dave Leakey Angela Leakey RunThrough Events Blake Goosen lucy hagley ALEX KISSI…"
click at [293, 20] on button "Southern Events Close" at bounding box center [319, 20] width 112 height 38
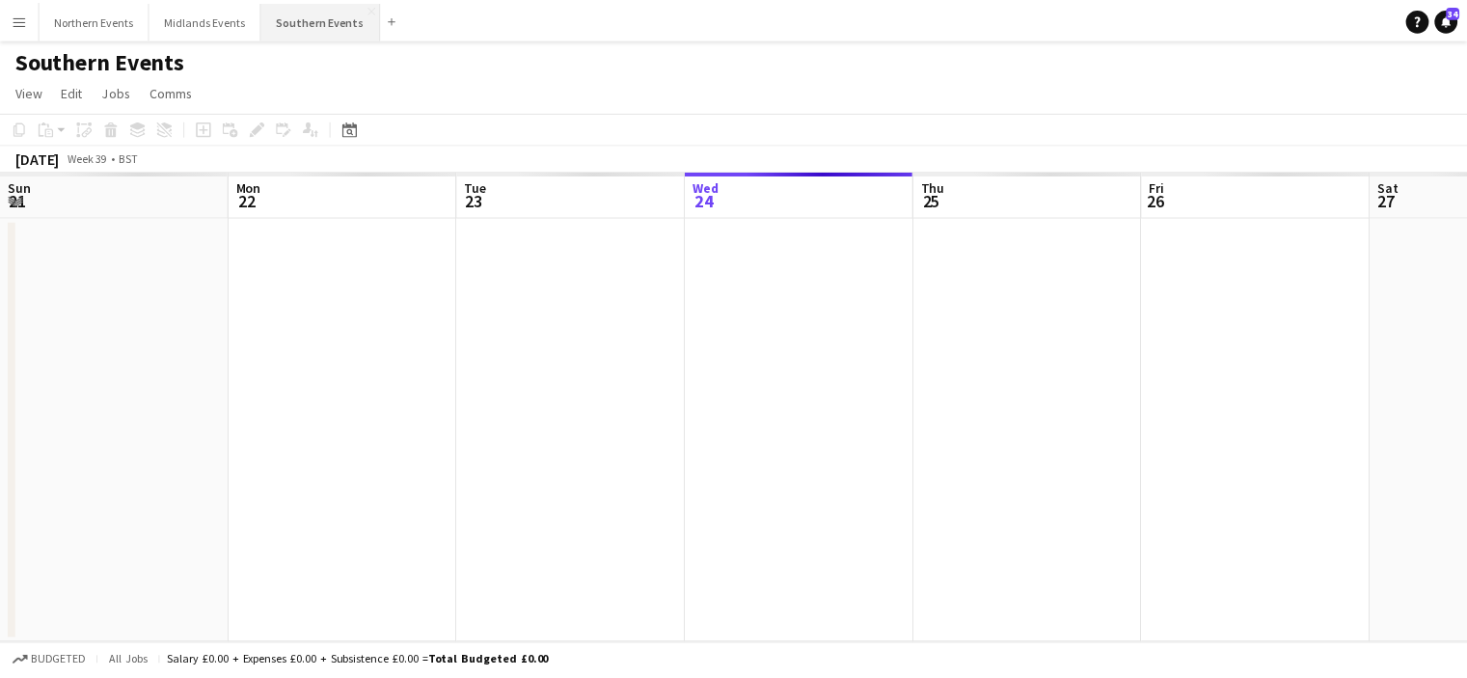
scroll to position [0, 461]
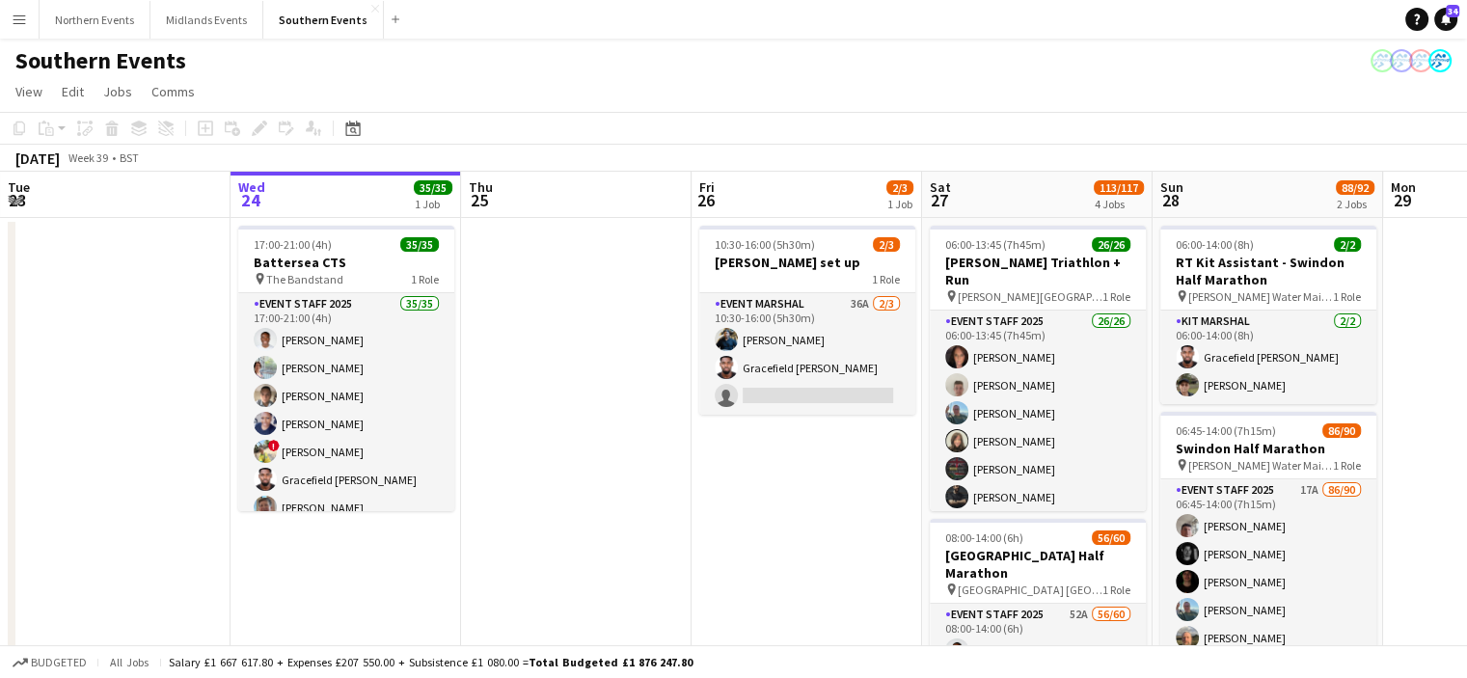
click at [350, 140] on app-toolbar "Copy Paste Paste Ctrl+V Paste with crew Ctrl+Shift+V Paste linked Job Delete Gr…" at bounding box center [733, 128] width 1467 height 33
click at [354, 131] on icon at bounding box center [353, 130] width 7 height 7
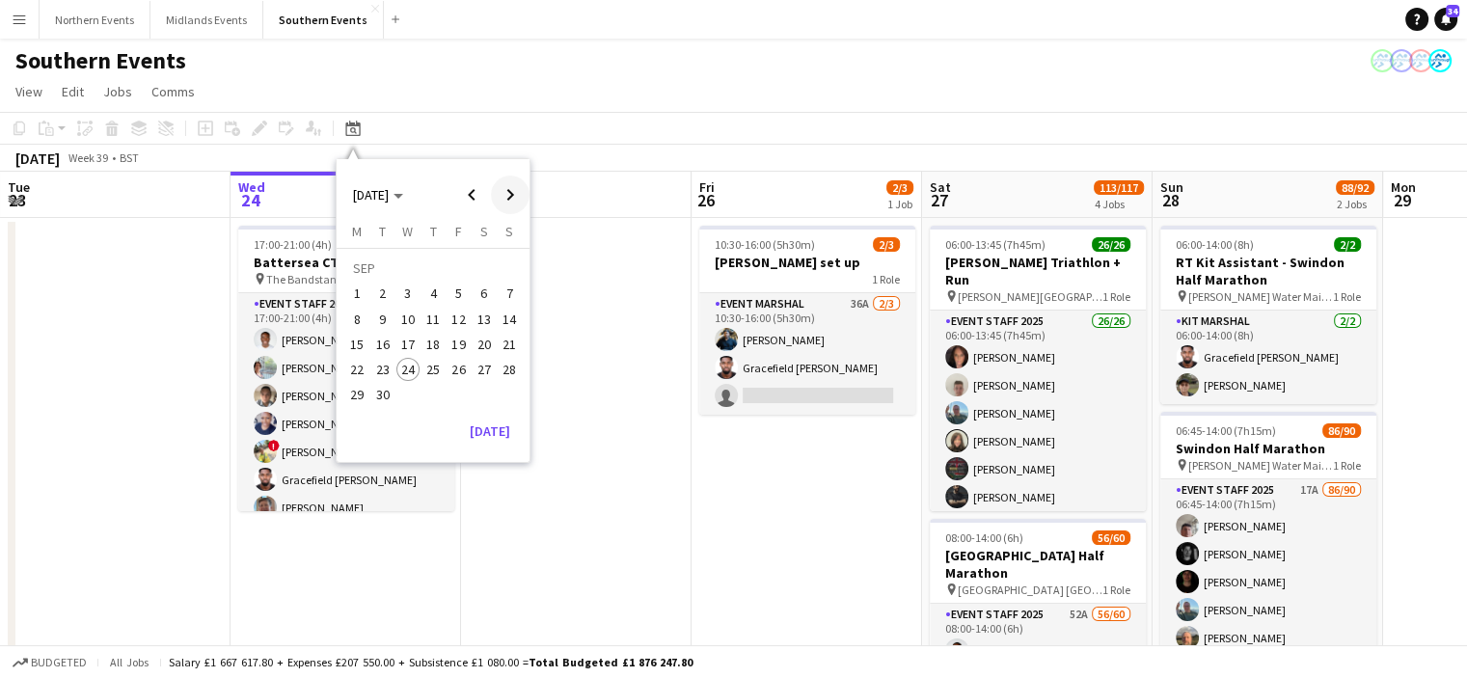
click at [510, 207] on span "Next month" at bounding box center [510, 194] width 39 height 39
click at [463, 185] on span "Previous month" at bounding box center [471, 194] width 39 height 39
click at [518, 317] on span "14" at bounding box center [509, 319] width 23 height 23
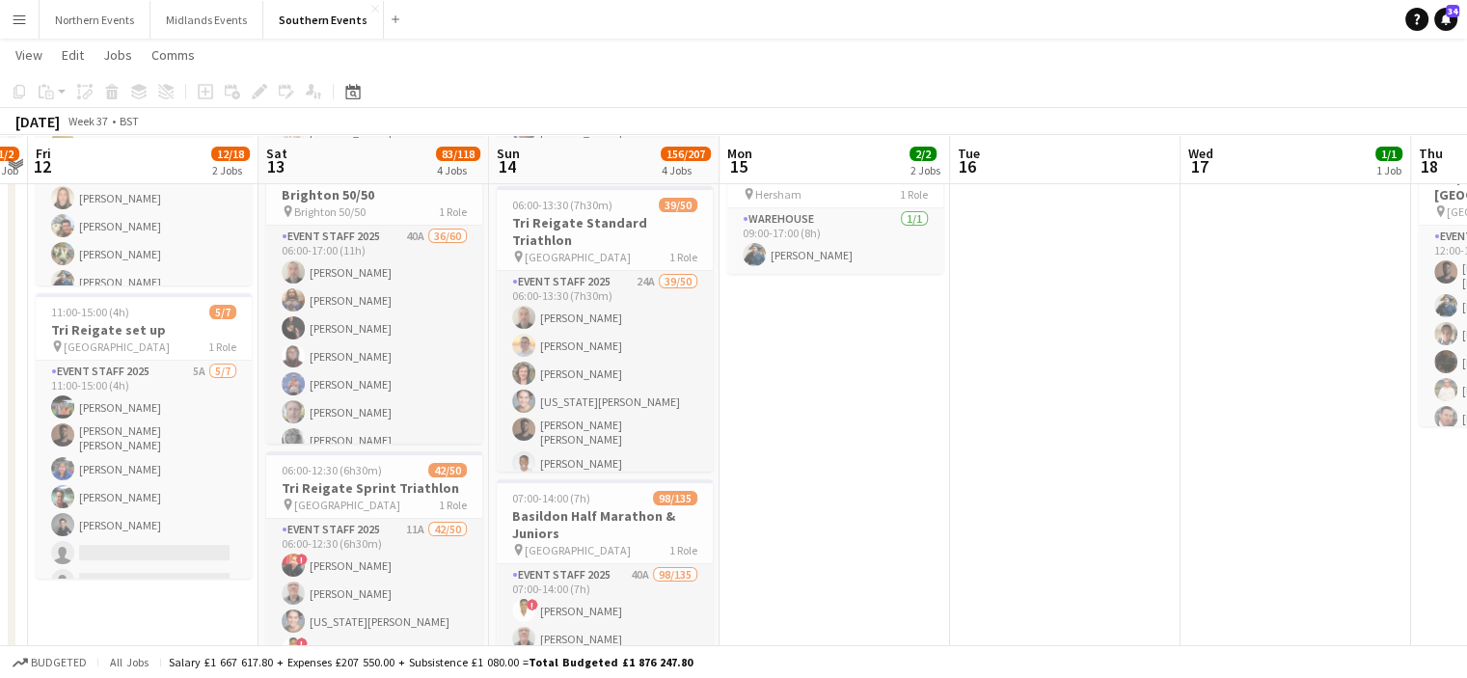
scroll to position [227, 0]
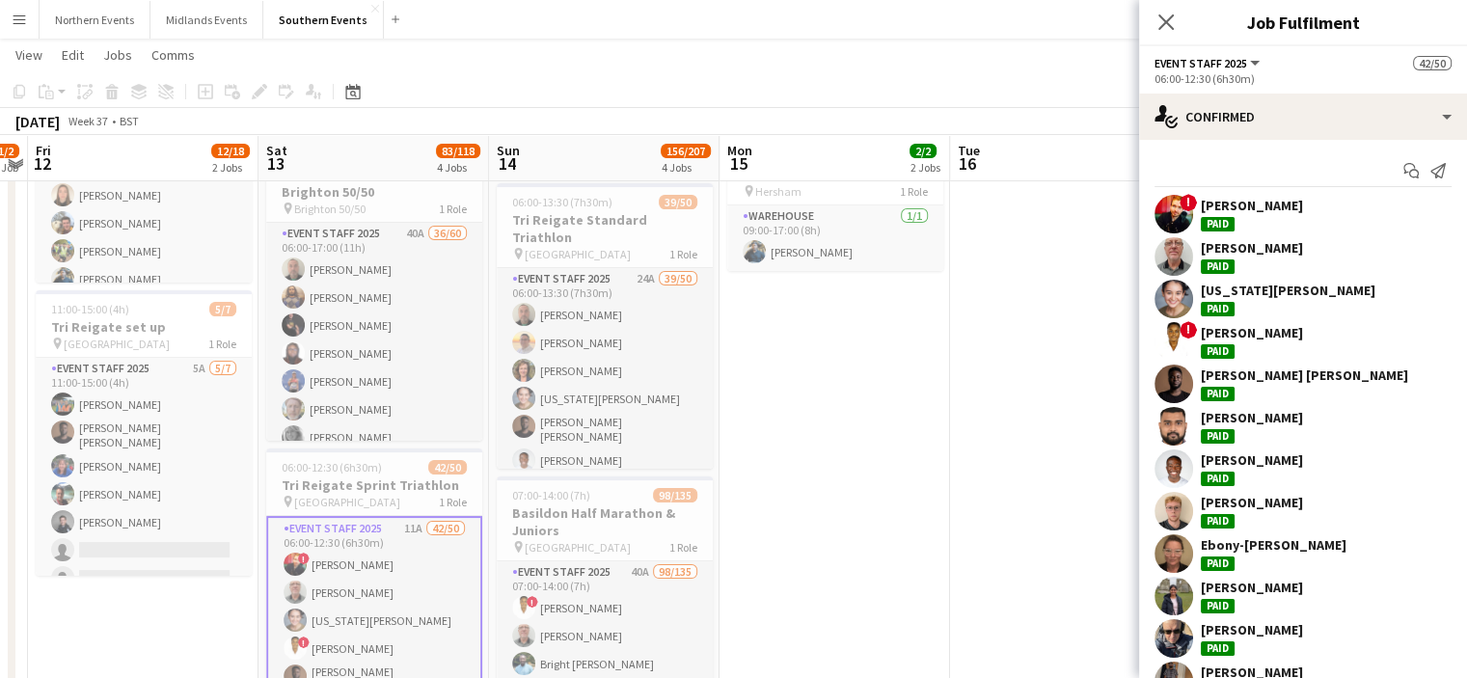
click at [26, 22] on app-icon "Menu" at bounding box center [19, 19] width 15 height 15
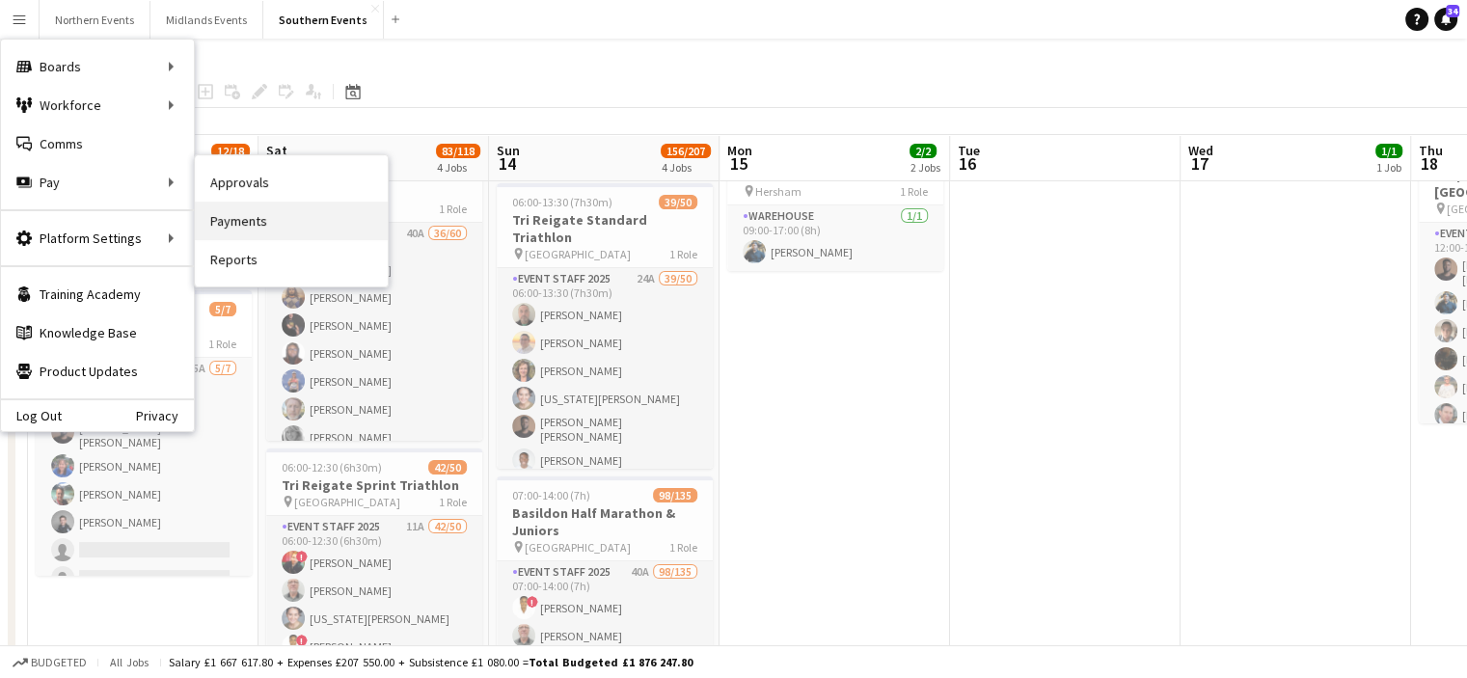
click at [263, 217] on link "Payments" at bounding box center [291, 221] width 193 height 39
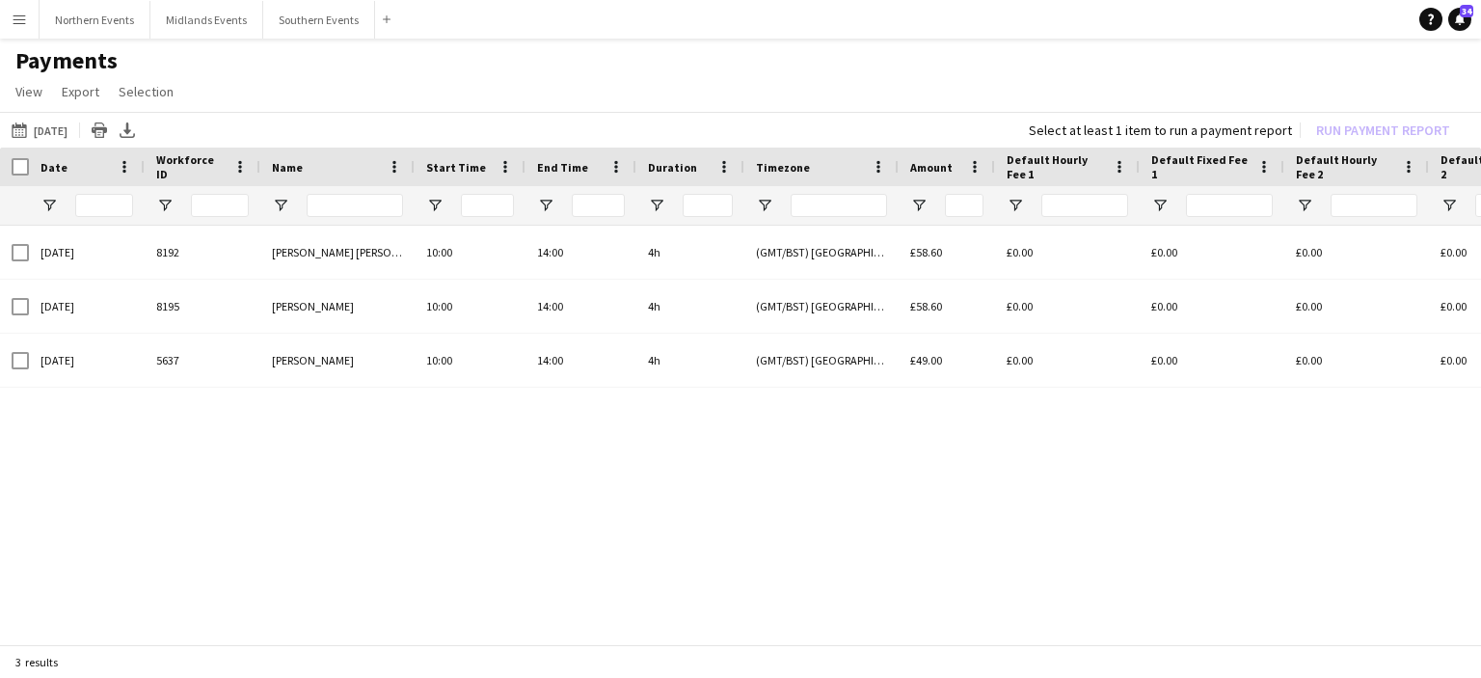
click at [9, 25] on button "Menu" at bounding box center [19, 19] width 39 height 39
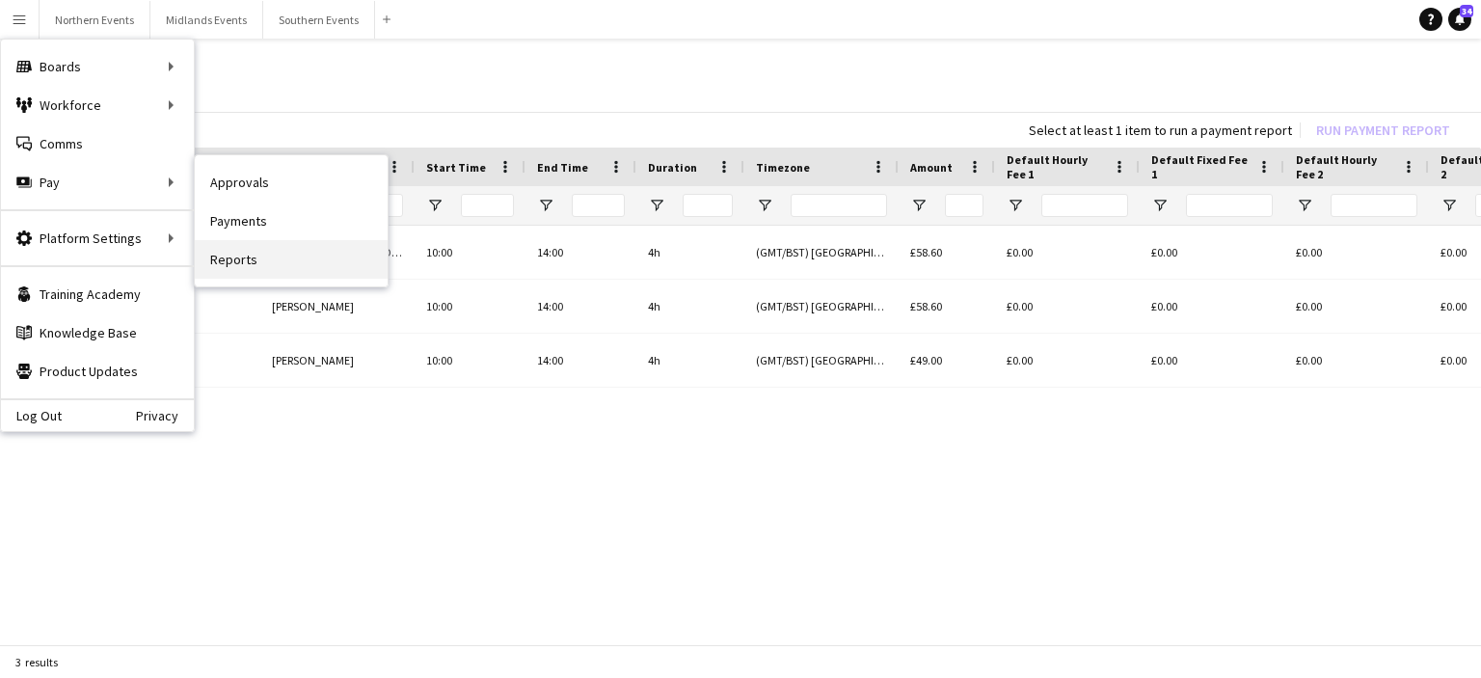
click at [218, 273] on link "Reports" at bounding box center [291, 259] width 193 height 39
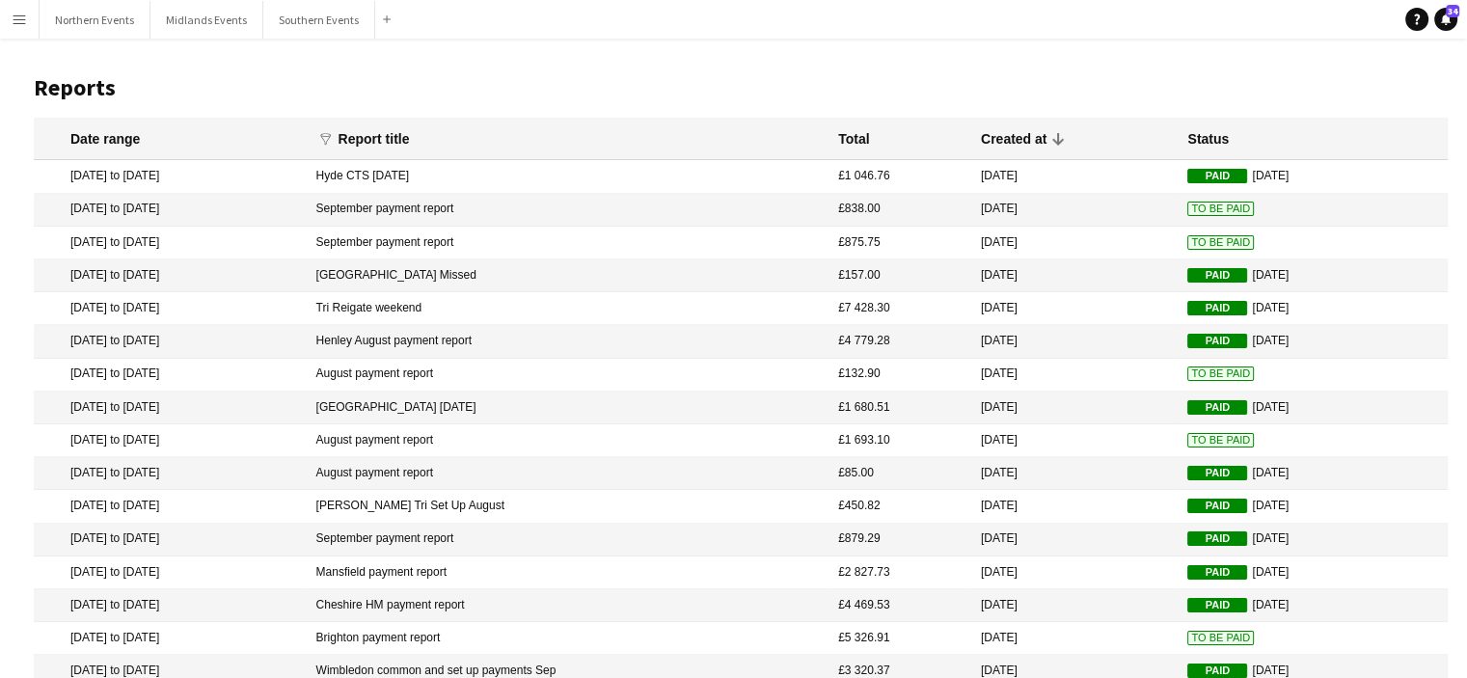
click at [475, 308] on mat-cell "Tri Reigate weekend" at bounding box center [568, 308] width 523 height 33
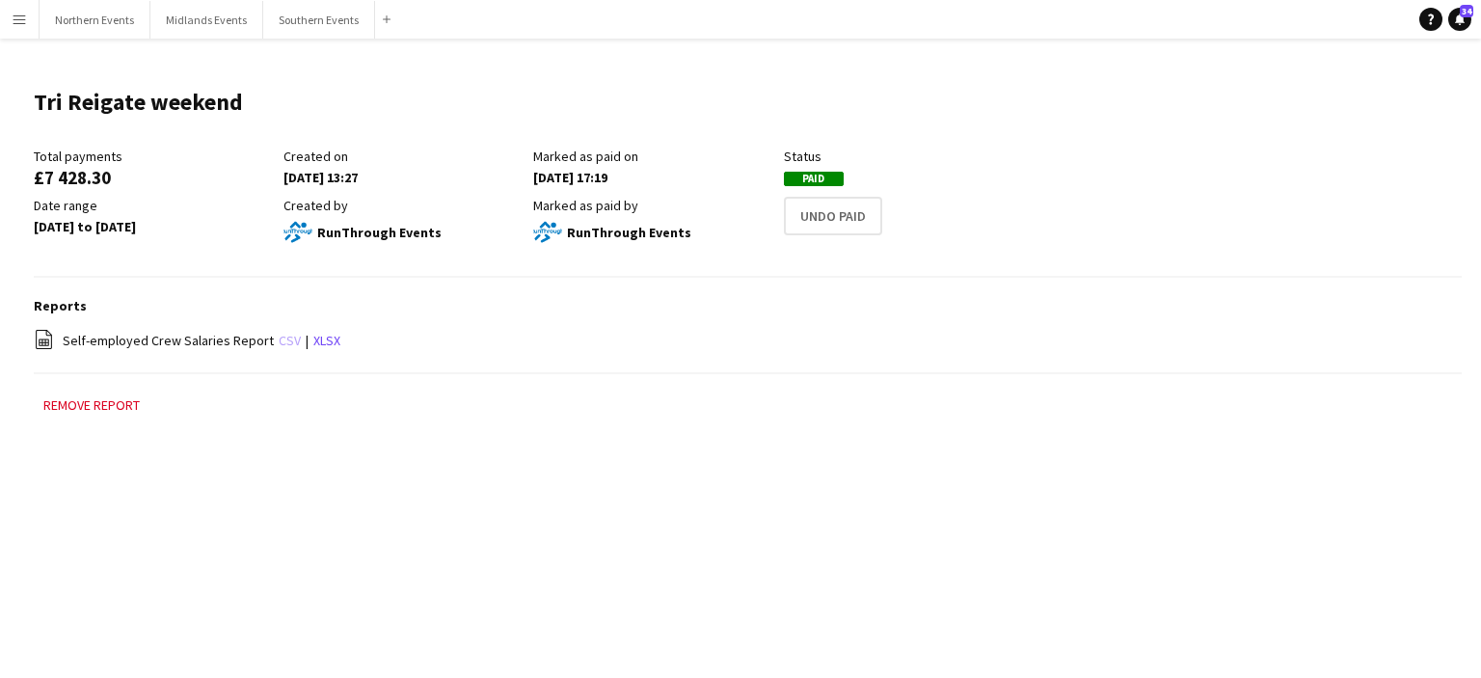
click at [280, 335] on link "csv" at bounding box center [290, 340] width 22 height 17
click at [1170, 7] on app-navbar "Menu Boards Boards Boards All jobs Status Workforce Workforce My Workforce Recr…" at bounding box center [740, 19] width 1481 height 39
click at [271, 60] on main "Tri Reigate weekend Edit this field Total payments £7 428.30 Created on 18-09-2…" at bounding box center [740, 261] width 1481 height 445
click at [27, 16] on button "Menu" at bounding box center [19, 19] width 39 height 39
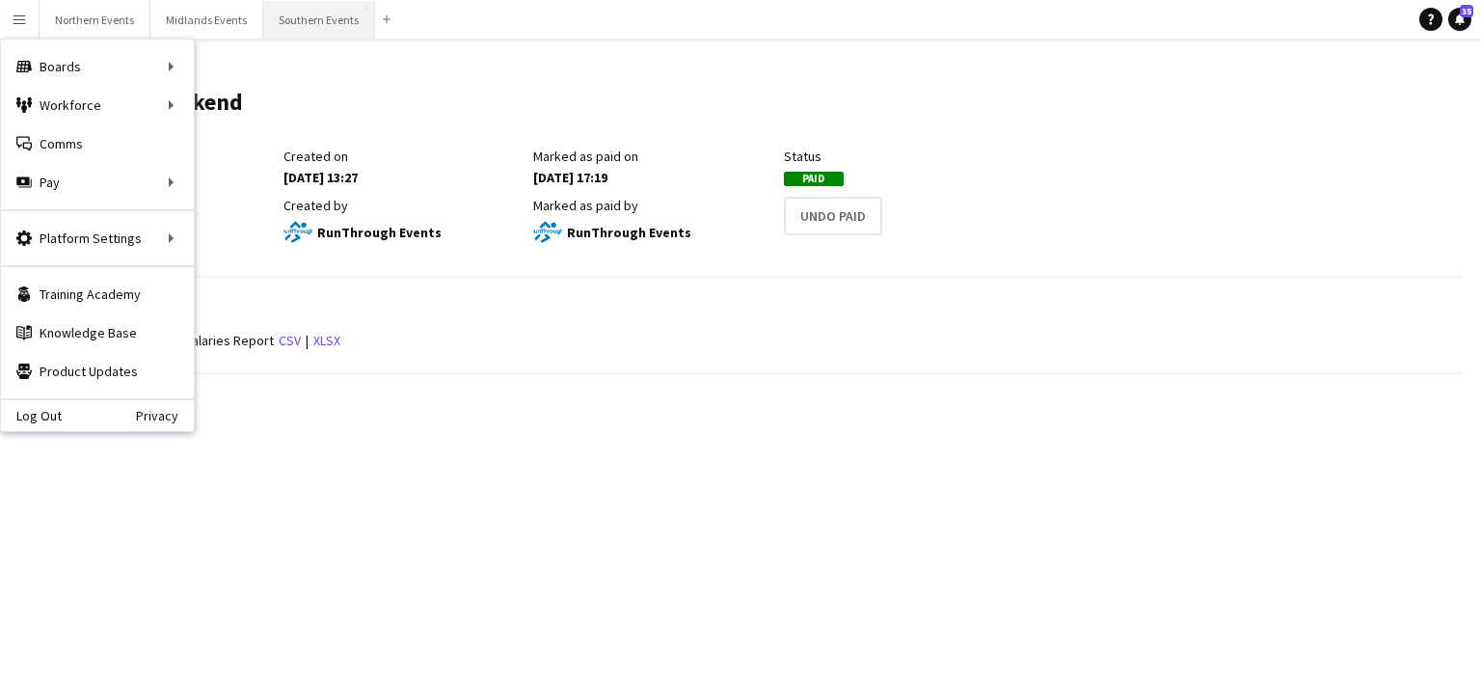
click at [316, 11] on button "Southern Events Close" at bounding box center [319, 20] width 112 height 38
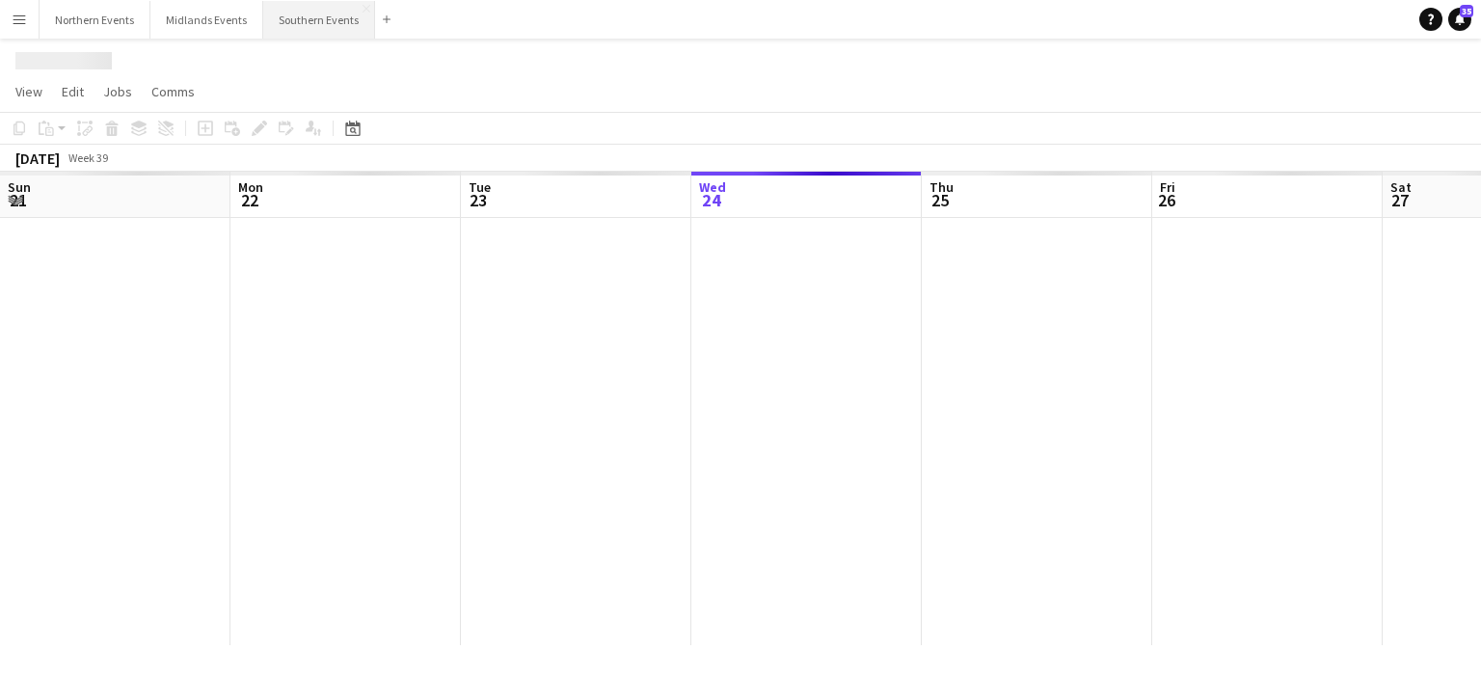
scroll to position [0, 461]
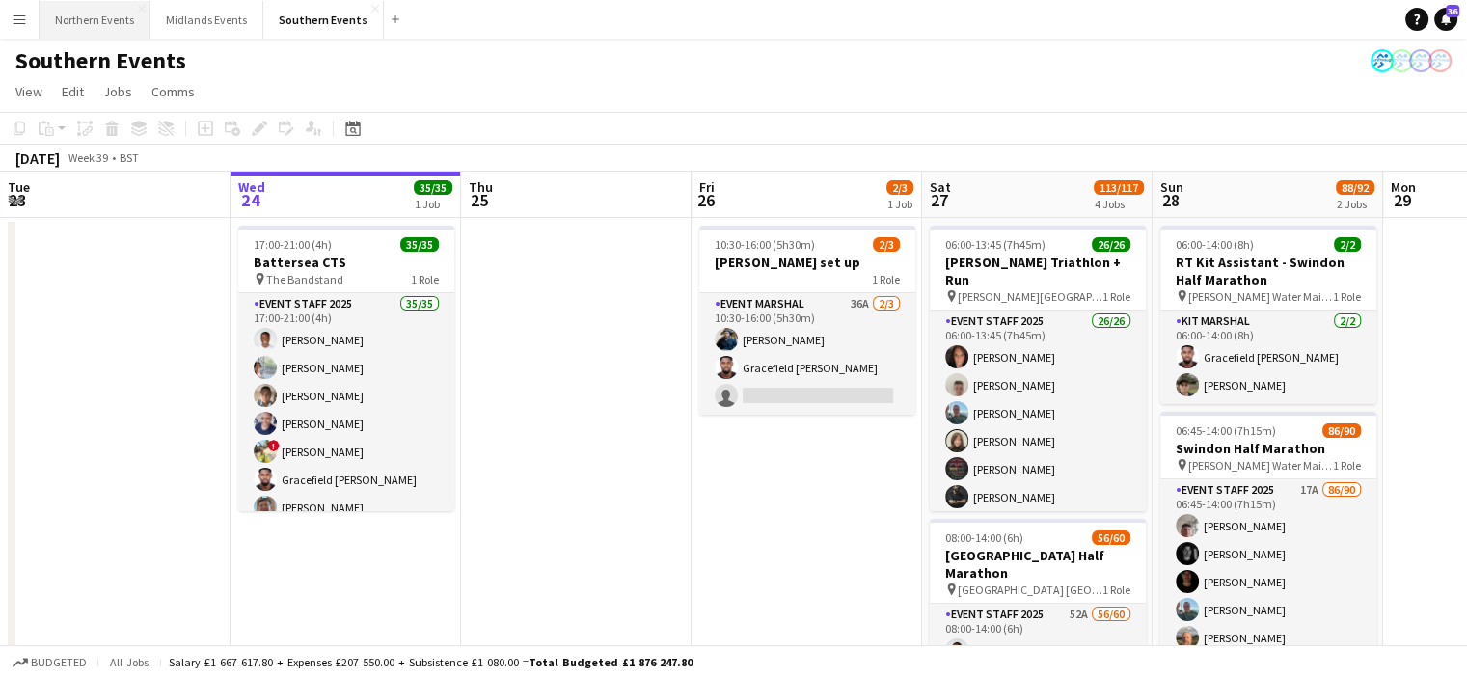
click at [100, 22] on button "Northern Events Close" at bounding box center [95, 20] width 111 height 38
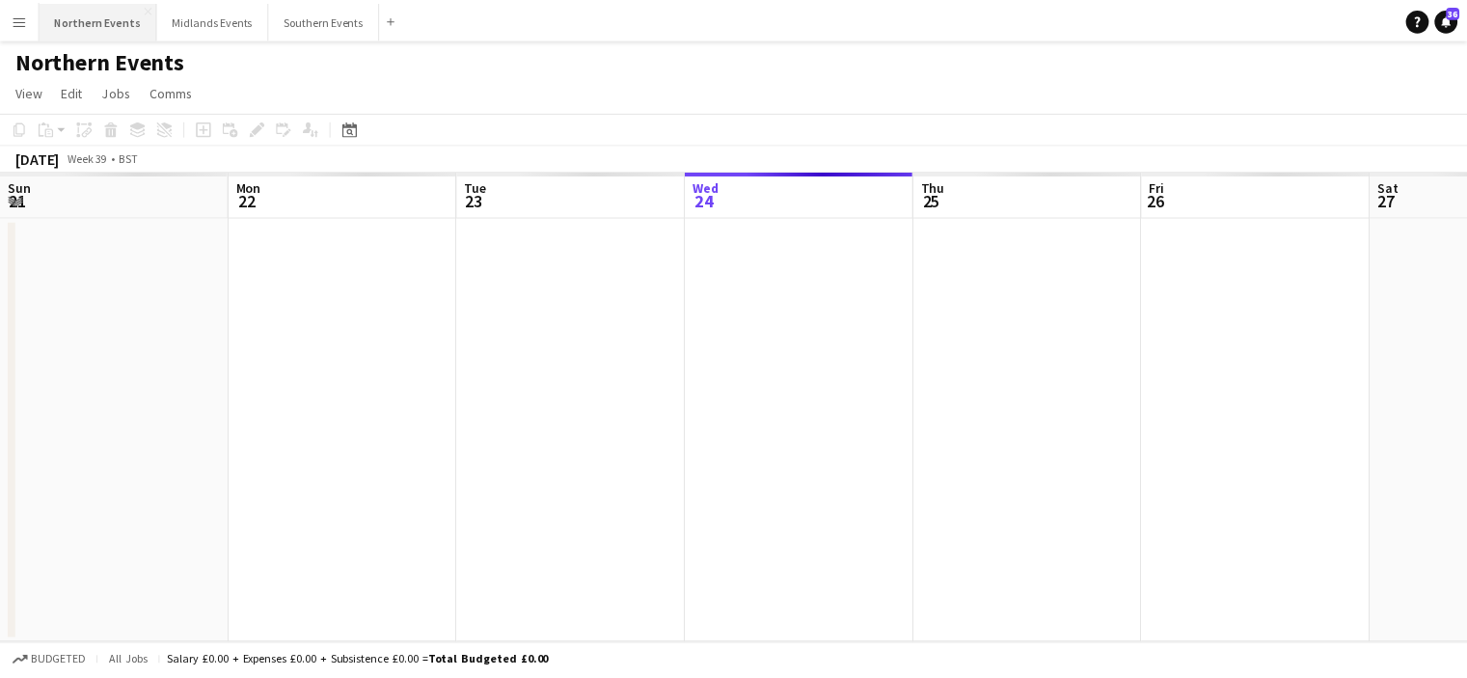
scroll to position [0, 461]
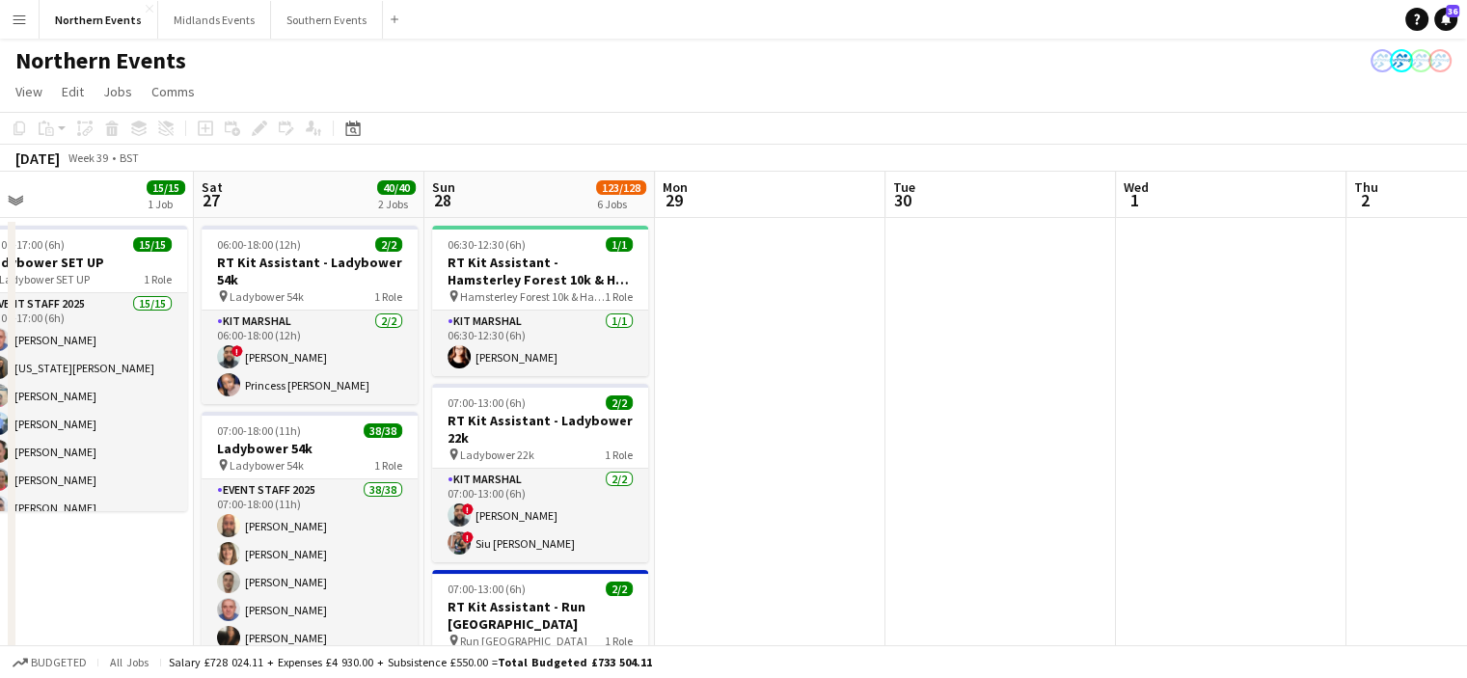
drag, startPoint x: 1050, startPoint y: 381, endPoint x: 478, endPoint y: 378, distance: 571.8
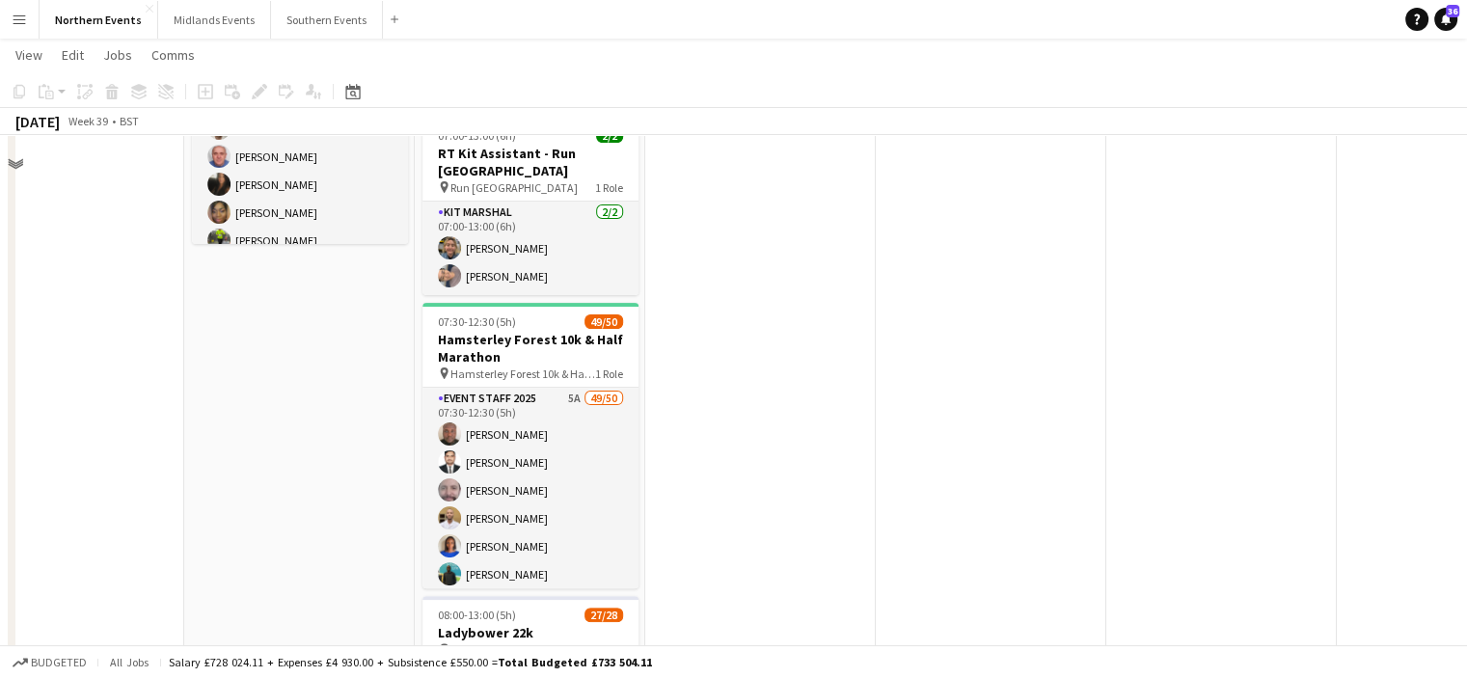
scroll to position [478, 0]
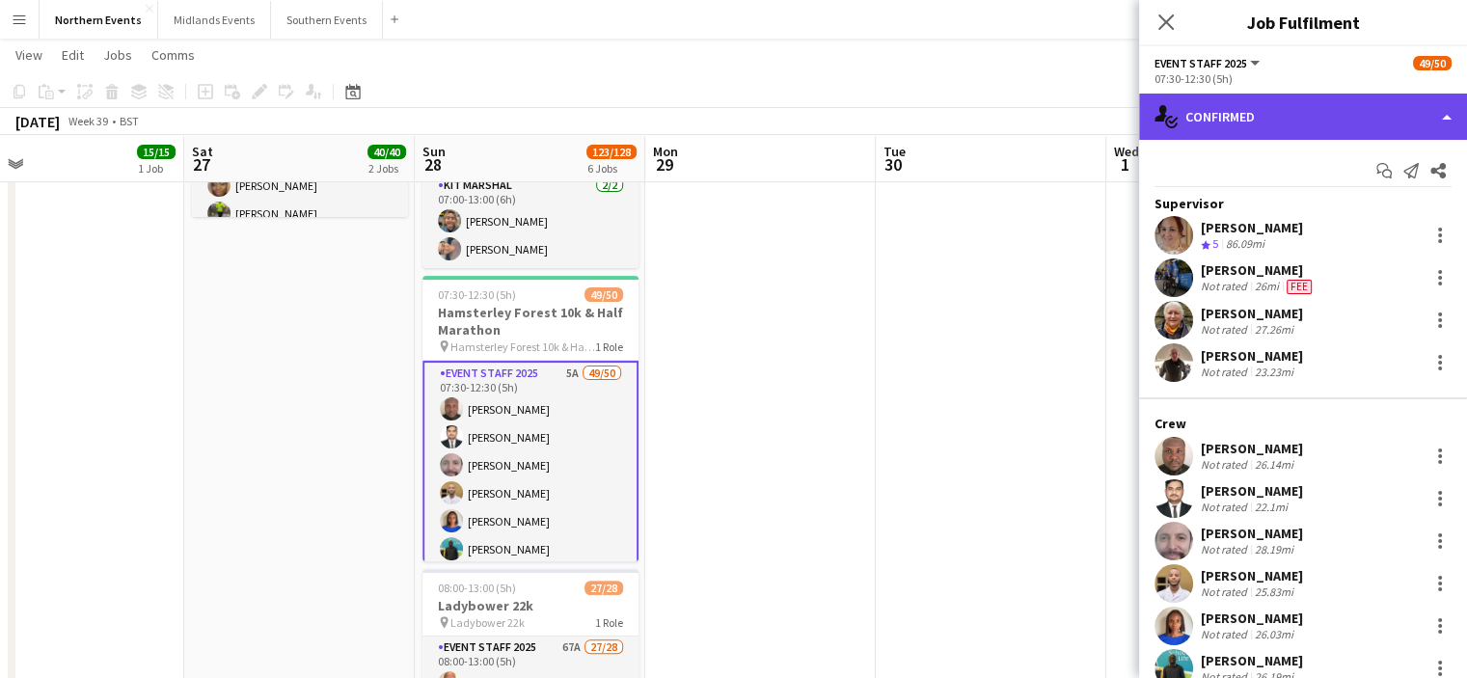
click at [1212, 115] on div "single-neutral-actions-check-2 Confirmed" at bounding box center [1303, 117] width 328 height 46
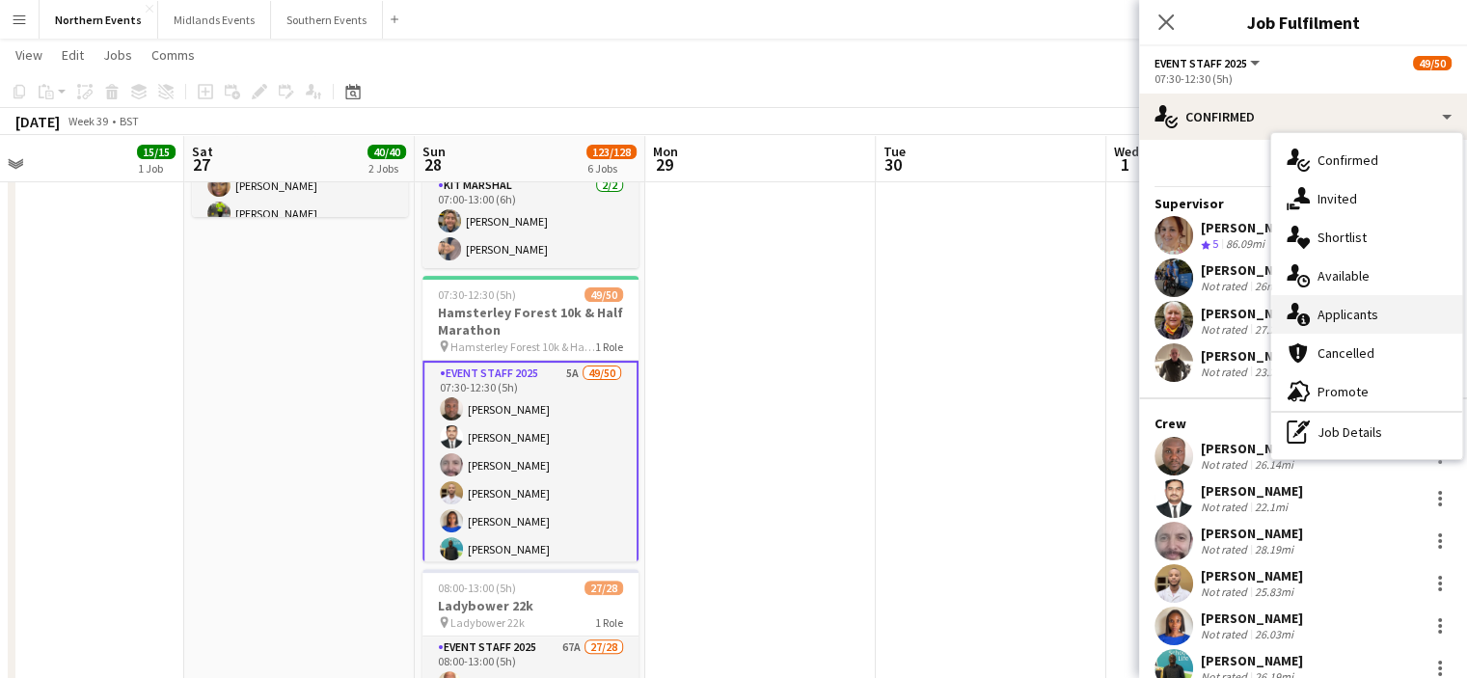
click at [1355, 312] on span "Applicants" at bounding box center [1347, 314] width 61 height 17
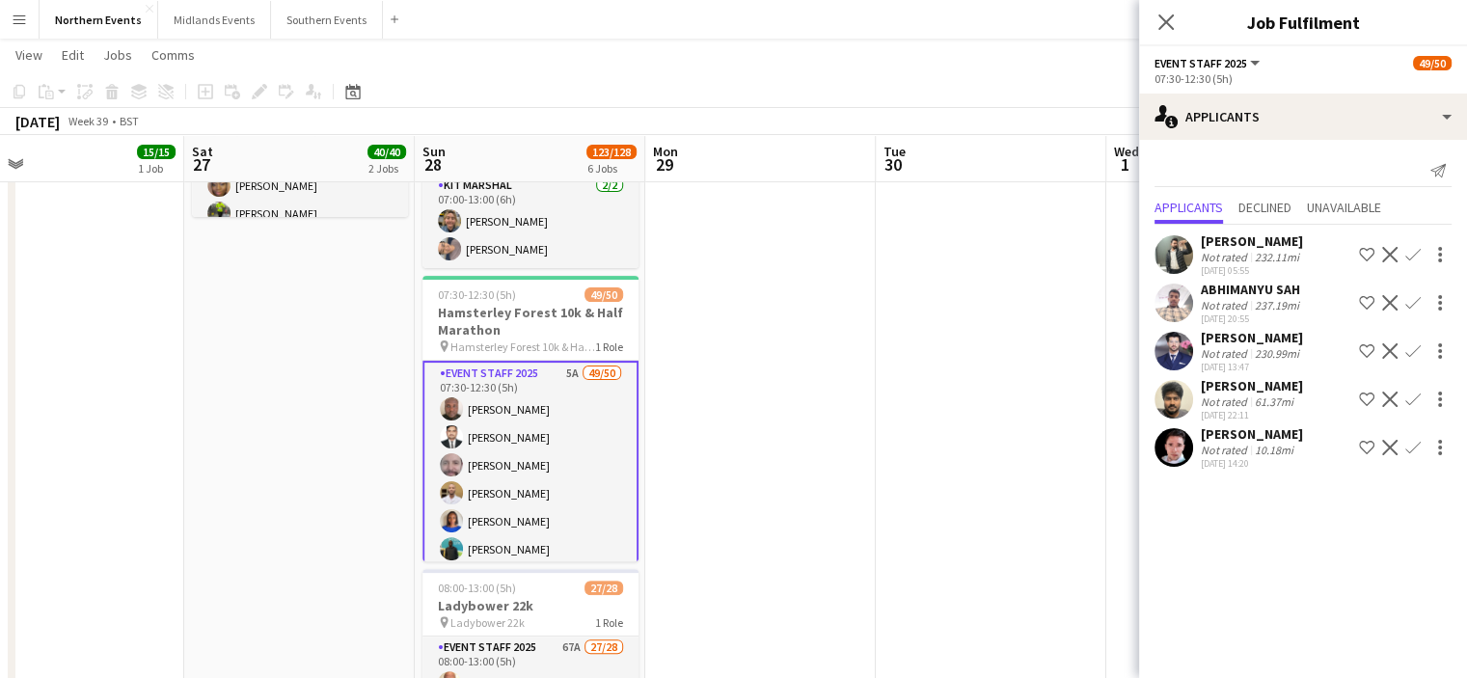
click at [1416, 455] on app-icon "Confirm" at bounding box center [1412, 447] width 15 height 15
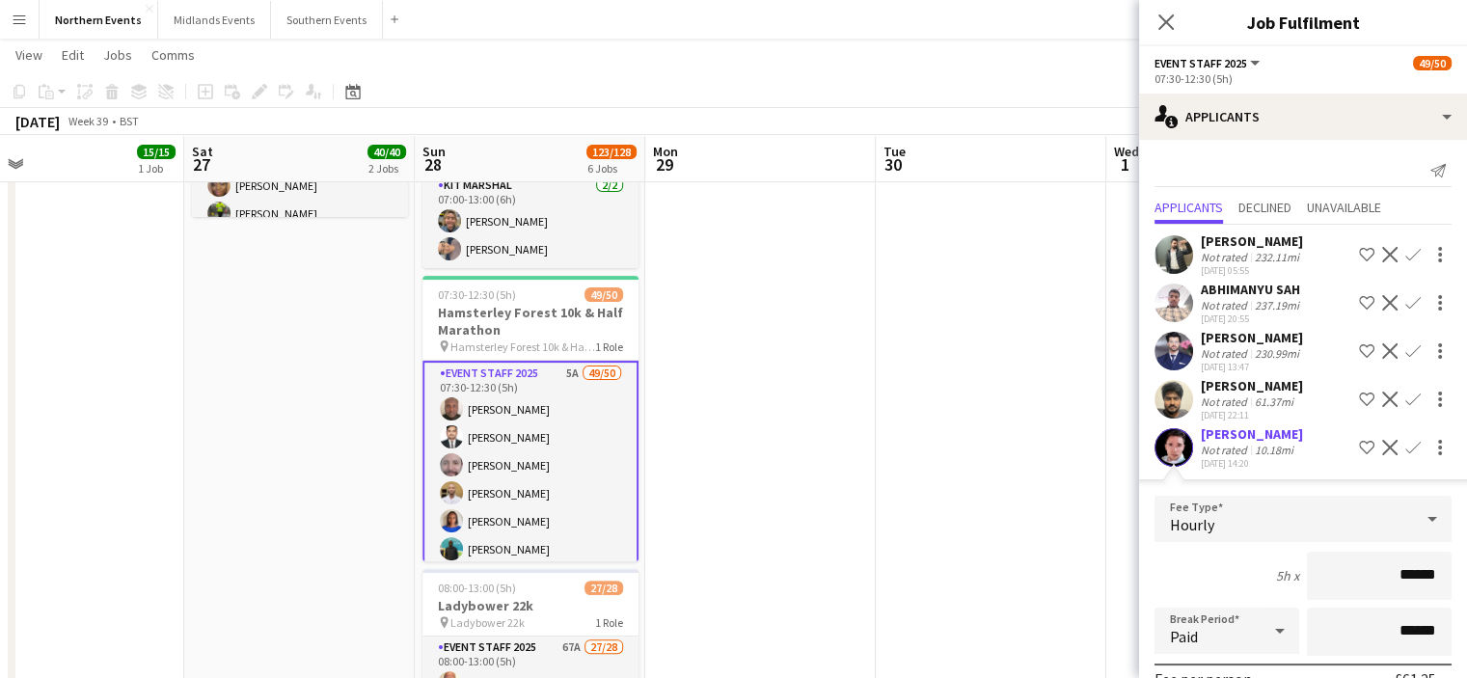
drag, startPoint x: 1462, startPoint y: 427, endPoint x: 1448, endPoint y: 609, distance: 182.7
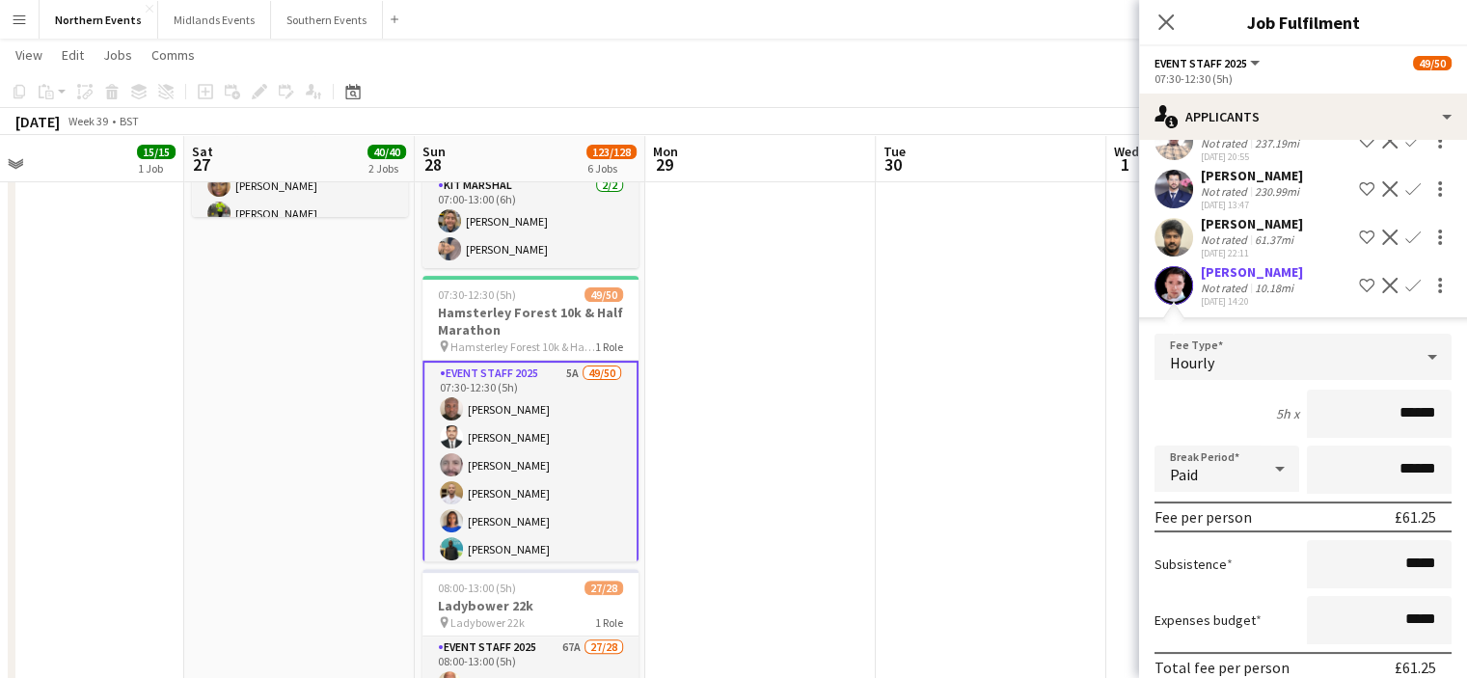
scroll to position [245, 0]
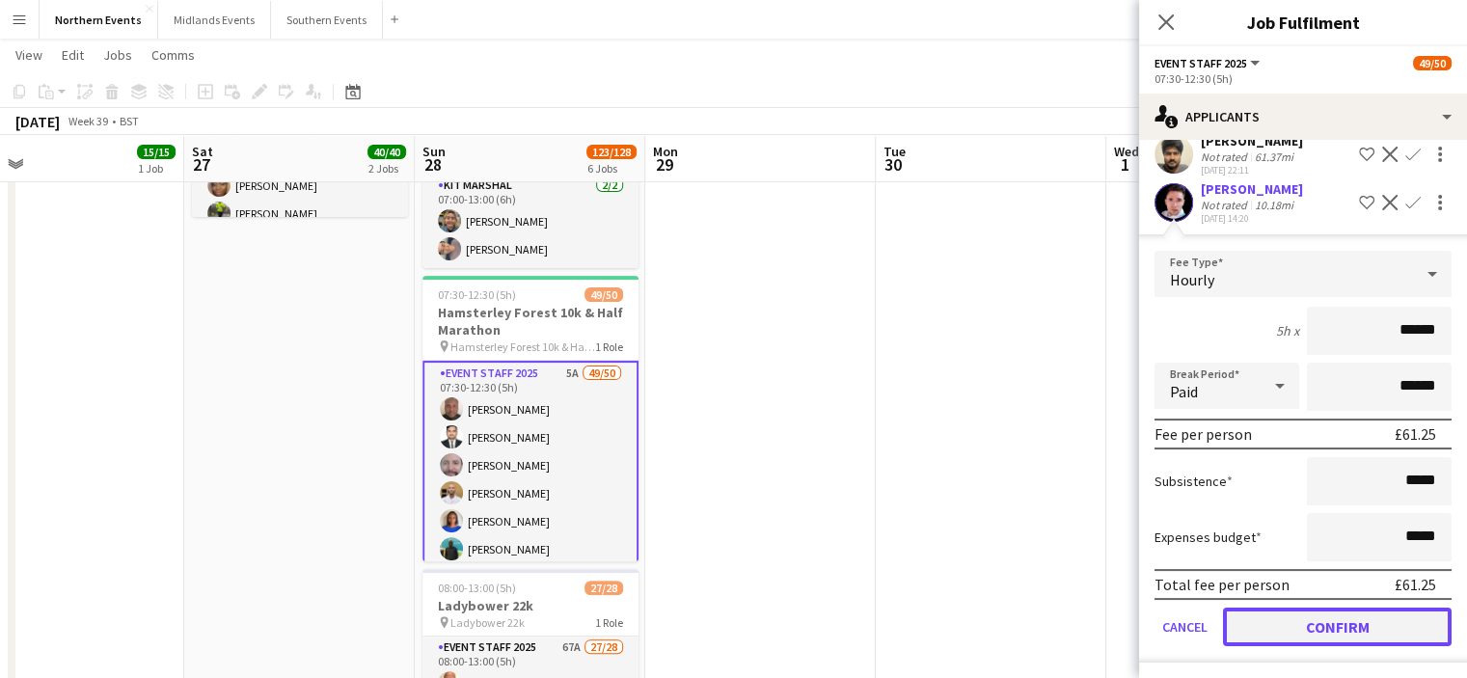
click at [1409, 640] on button "Confirm" at bounding box center [1337, 626] width 229 height 39
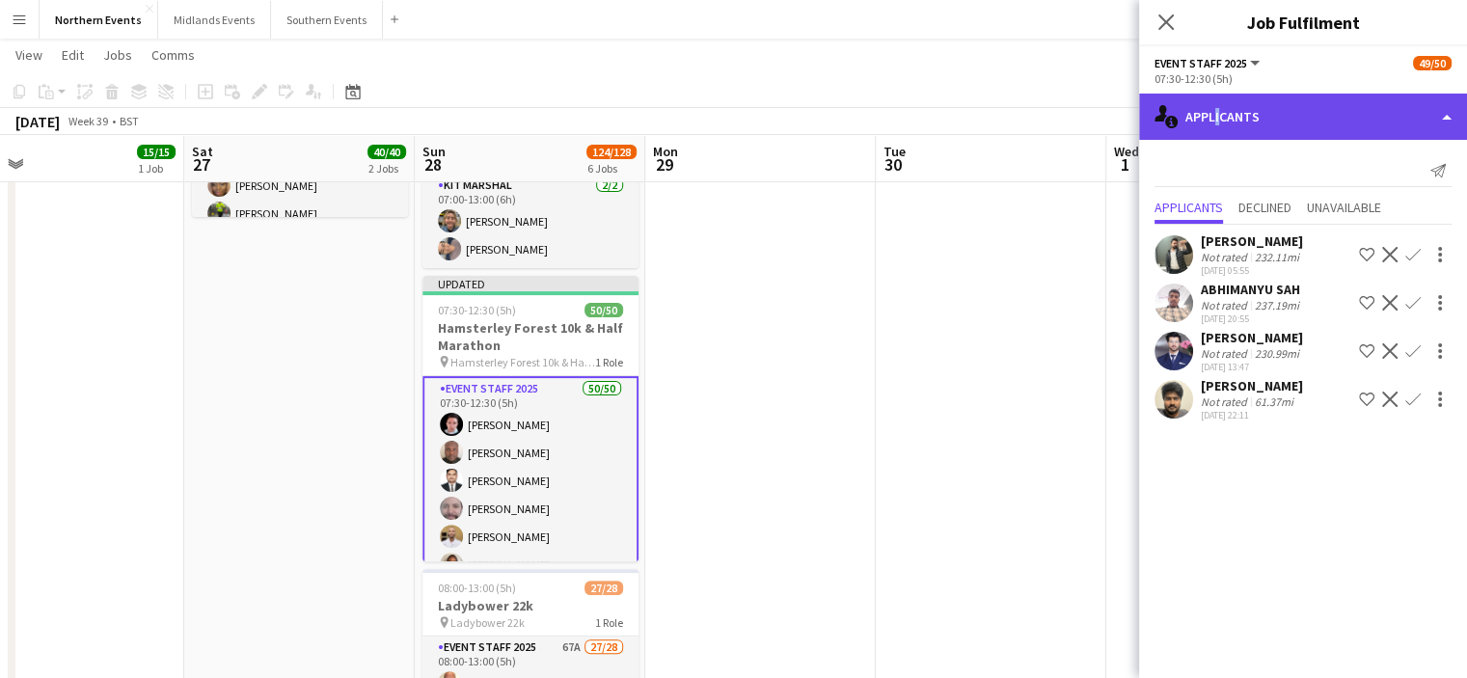
click at [1211, 121] on div "single-neutral-actions-information Applicants" at bounding box center [1303, 117] width 328 height 46
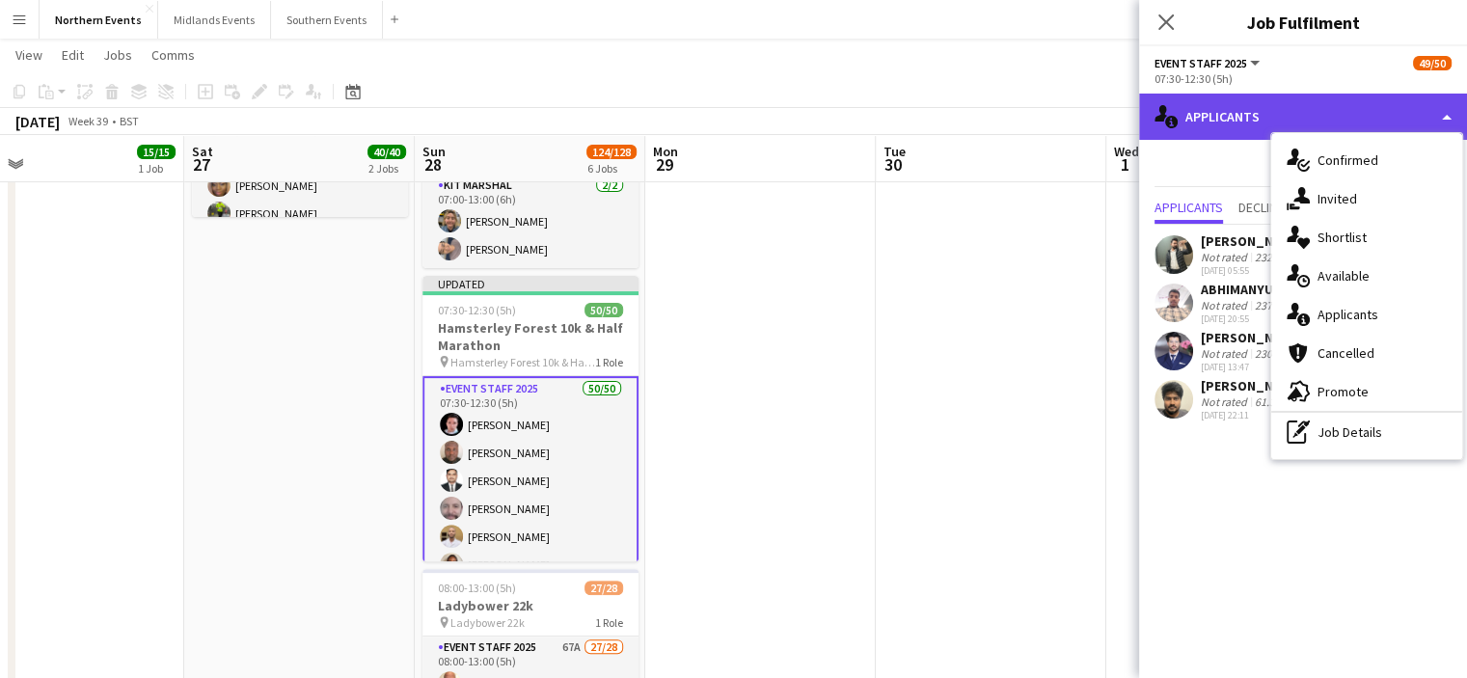
click at [1261, 122] on div "single-neutral-actions-information Applicants" at bounding box center [1303, 117] width 328 height 46
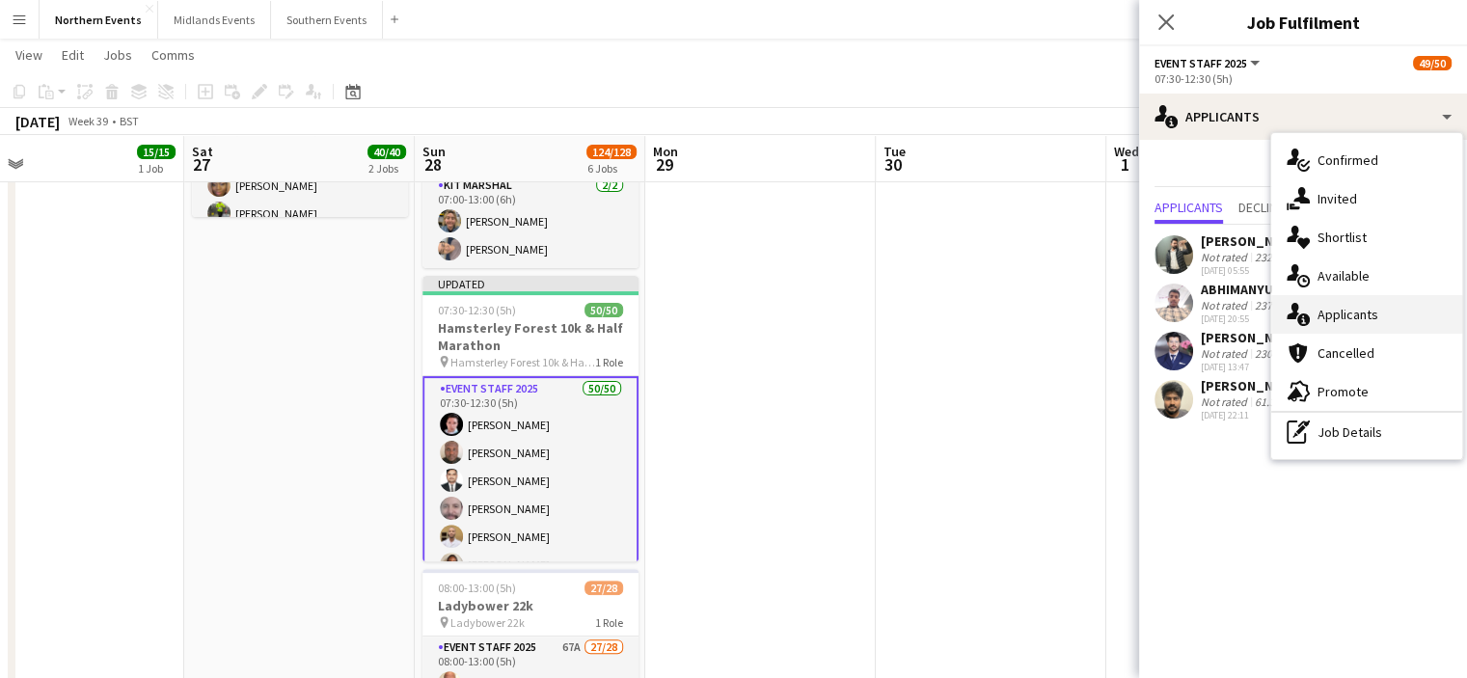
click at [1363, 320] on span "Applicants" at bounding box center [1347, 314] width 61 height 17
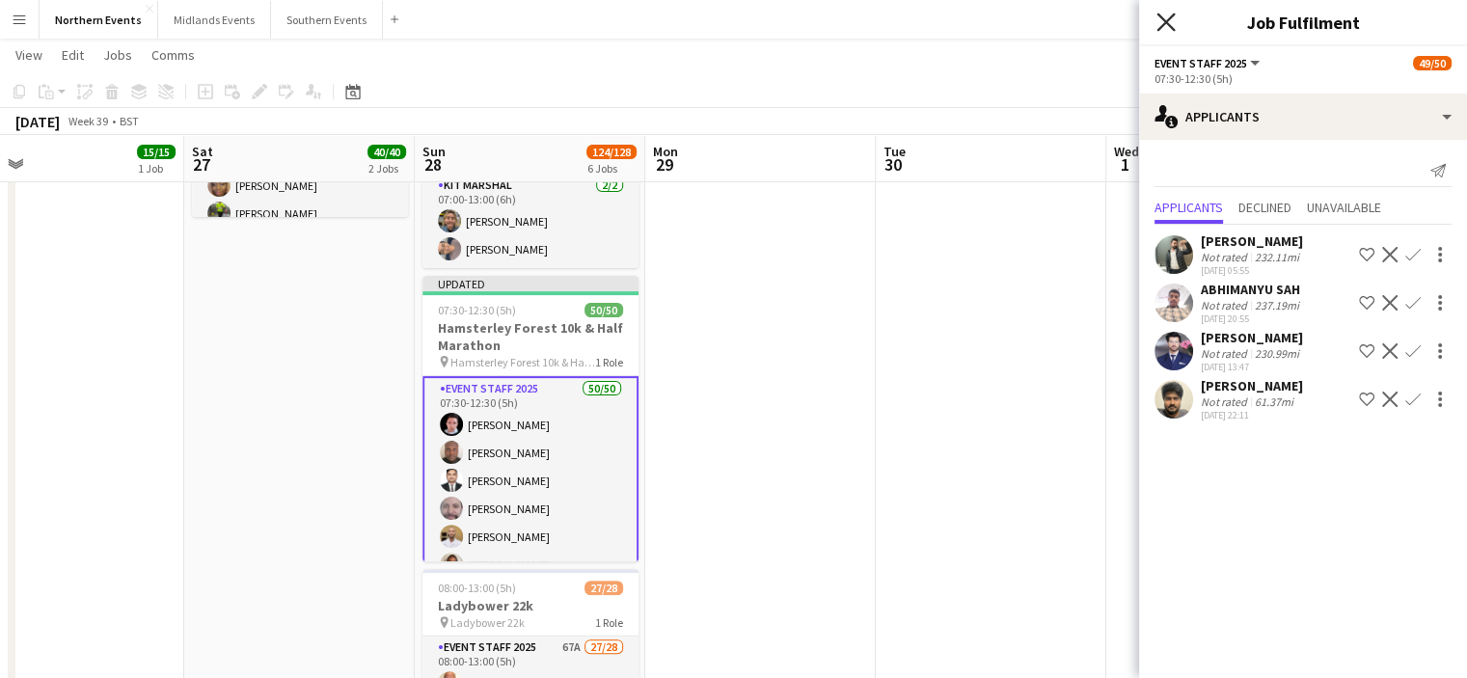
click at [1172, 21] on icon "Close pop-in" at bounding box center [1165, 22] width 18 height 18
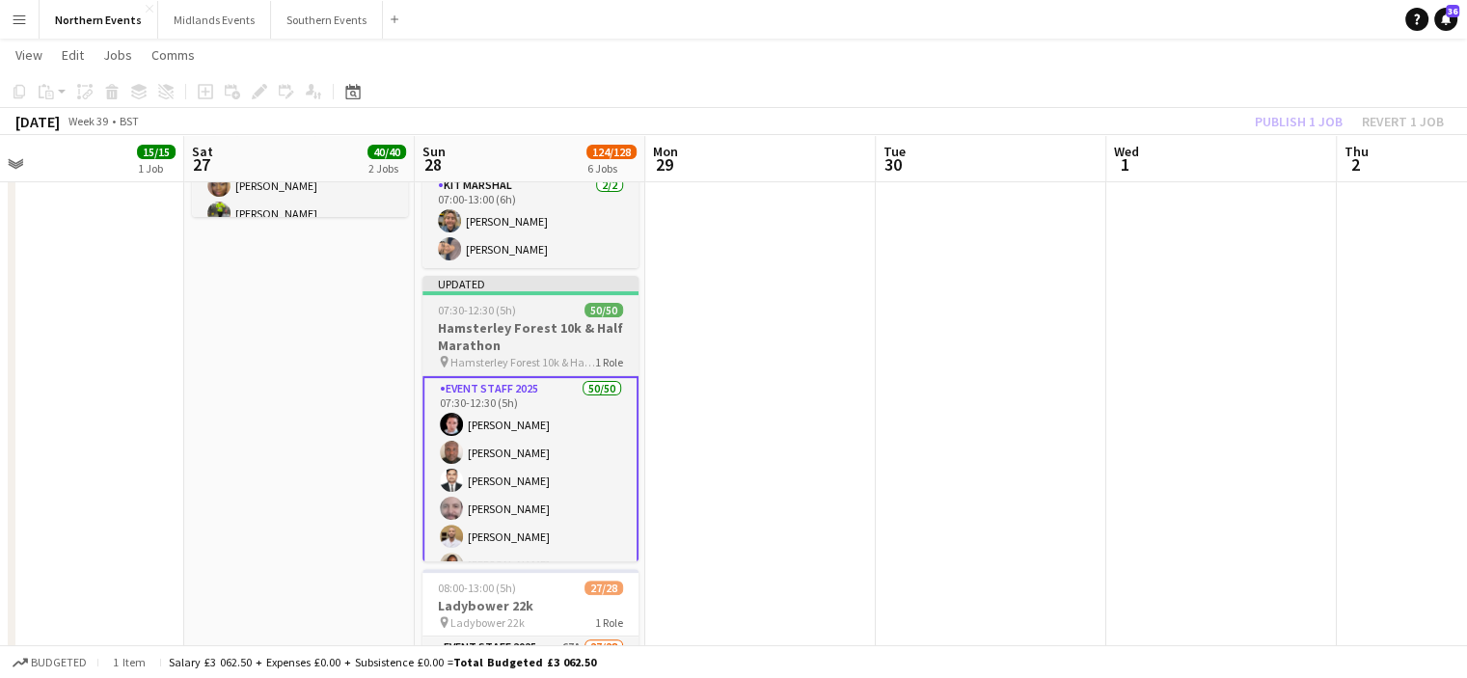
click at [548, 346] on h3 "Hamsterley Forest 10k & Half Marathon" at bounding box center [530, 336] width 216 height 35
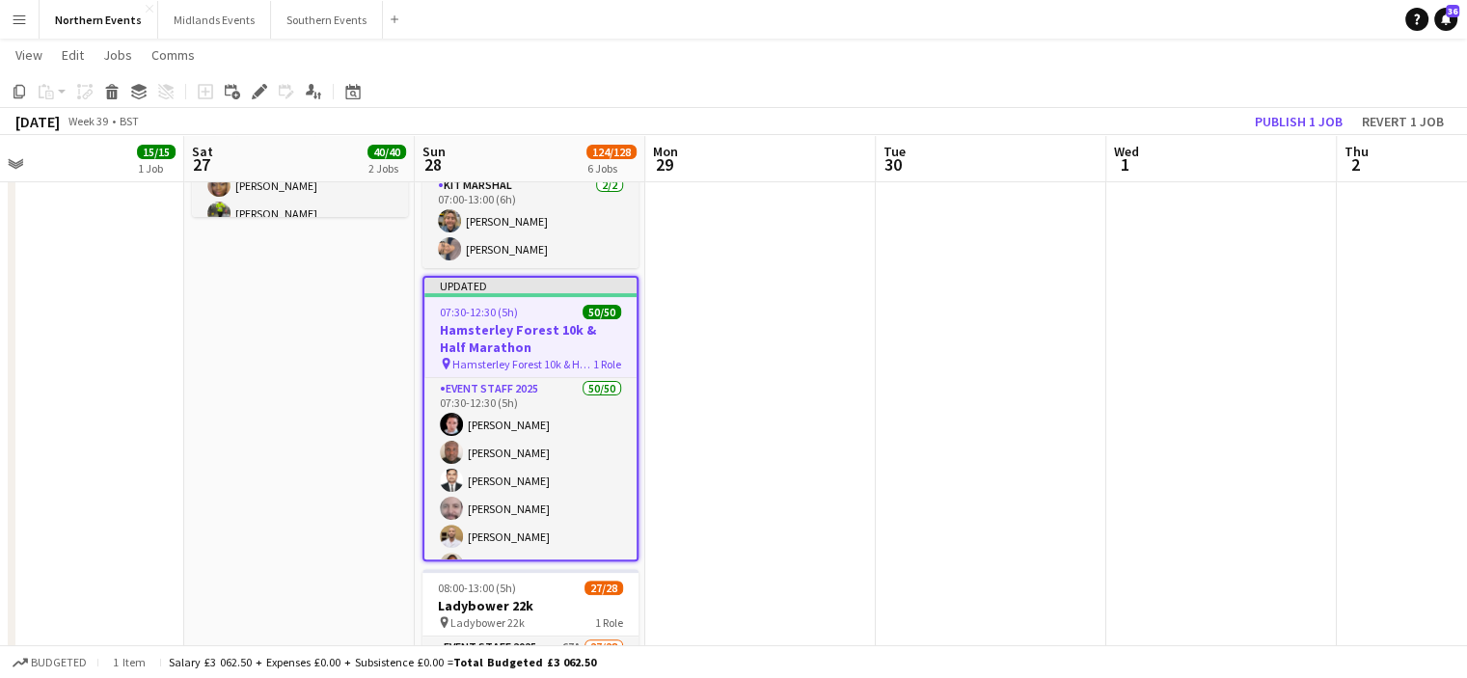
click at [536, 325] on h3 "Hamsterley Forest 10k & Half Marathon" at bounding box center [530, 338] width 212 height 35
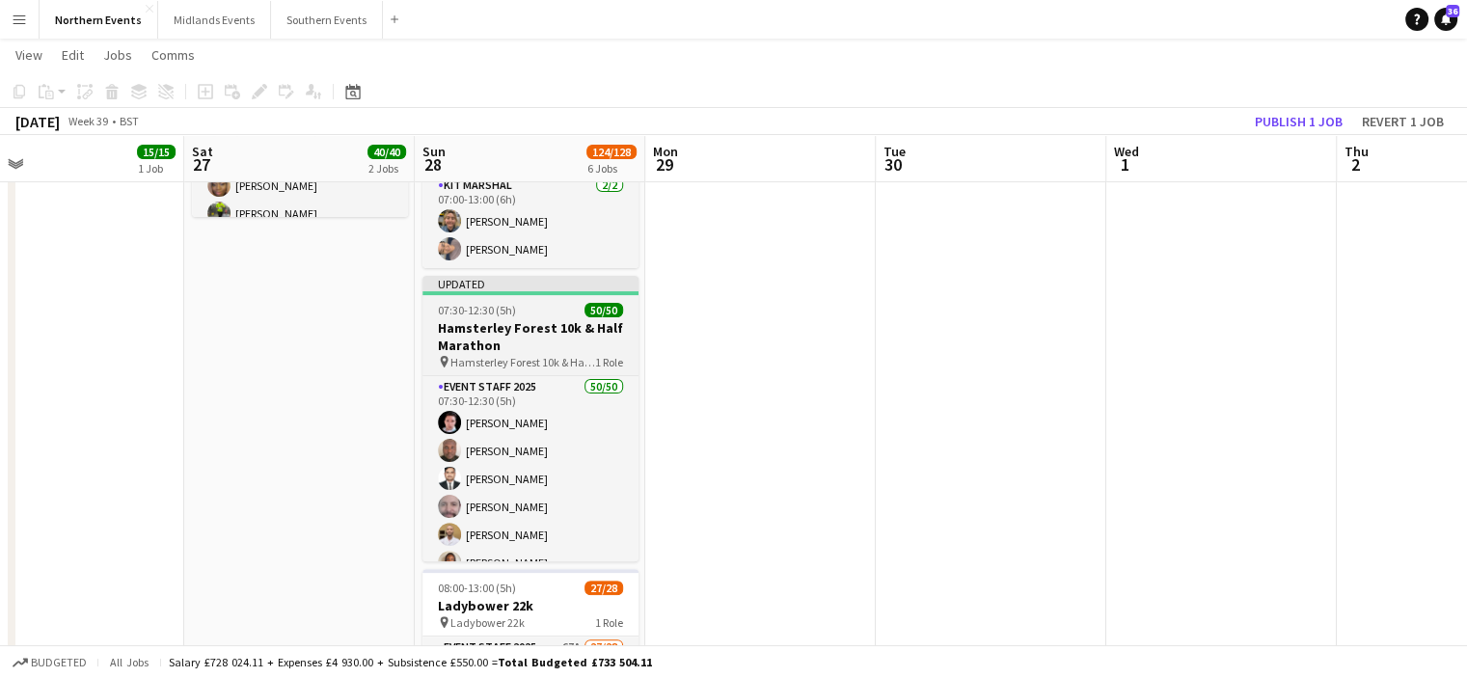
click at [494, 340] on h3 "Hamsterley Forest 10k & Half Marathon" at bounding box center [530, 336] width 216 height 35
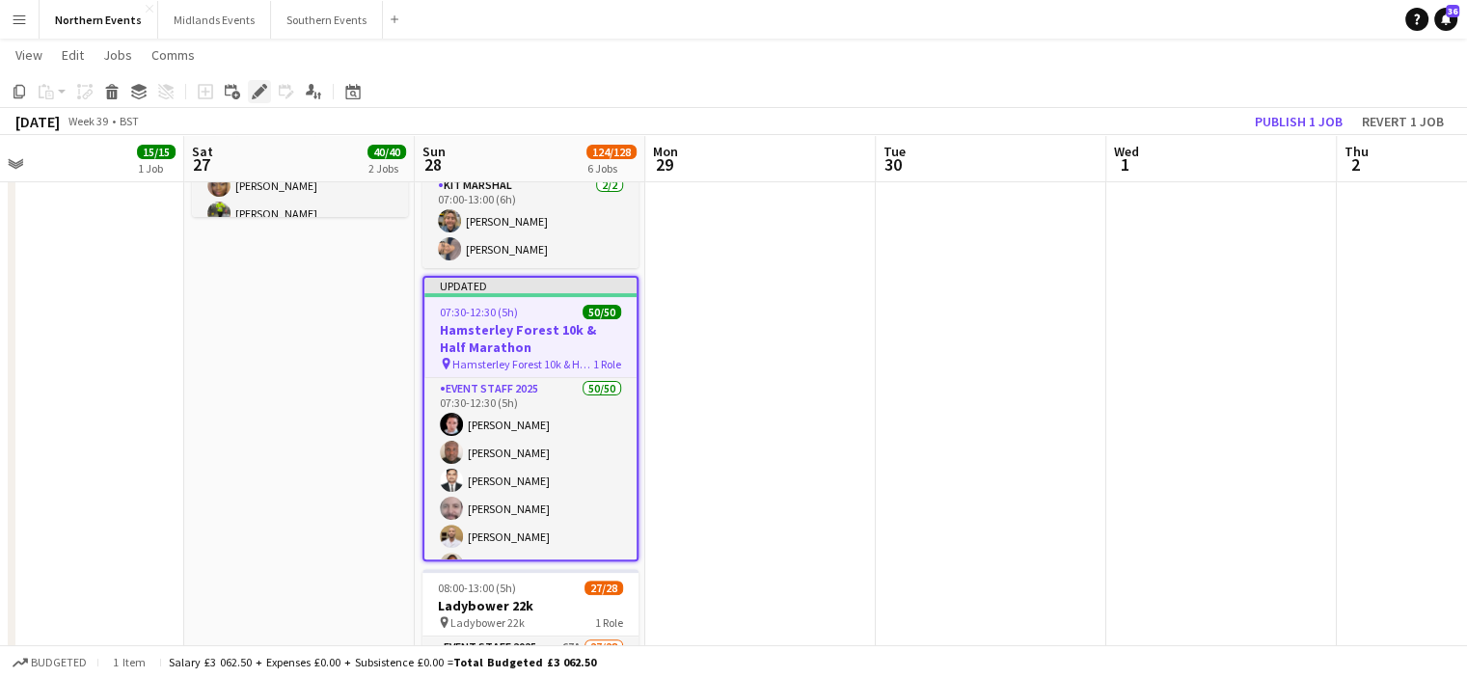
click at [258, 93] on icon at bounding box center [259, 92] width 11 height 11
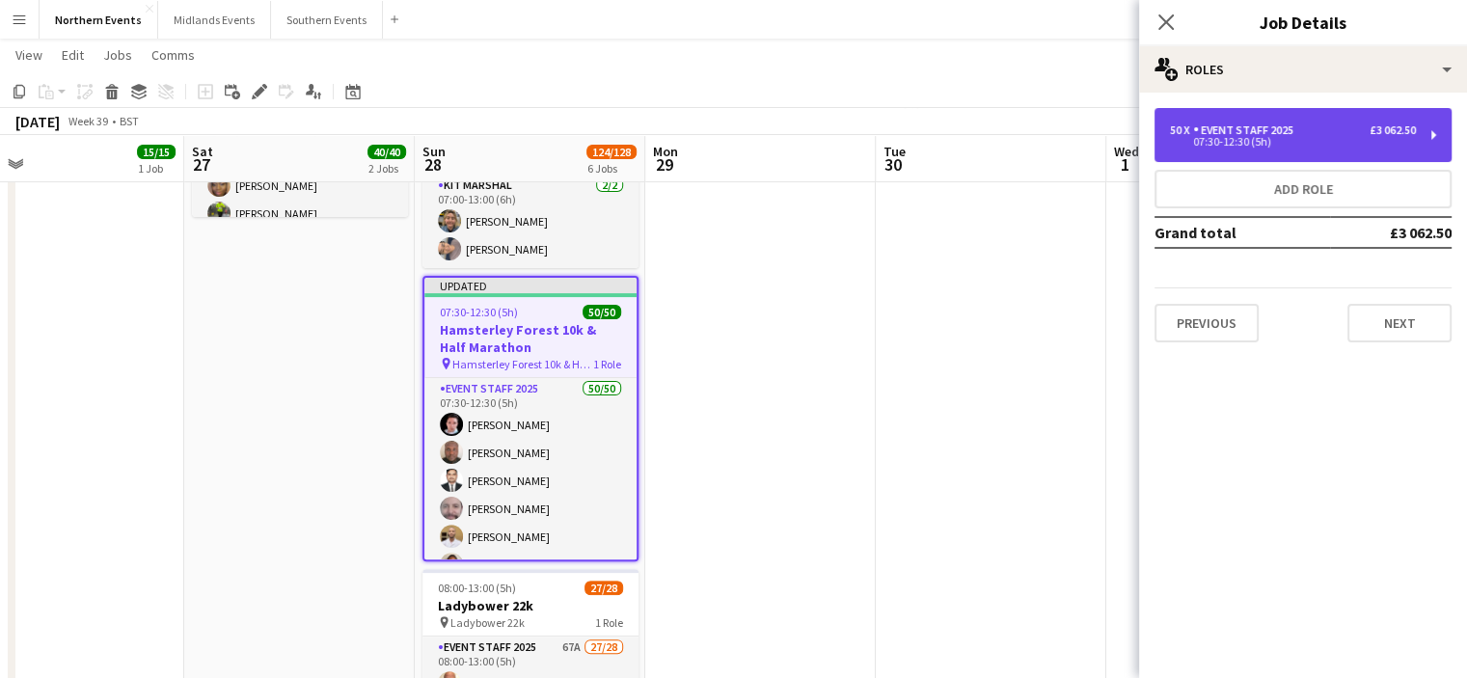
click at [1227, 137] on div "07:30-12:30 (5h)" at bounding box center [1293, 142] width 246 height 10
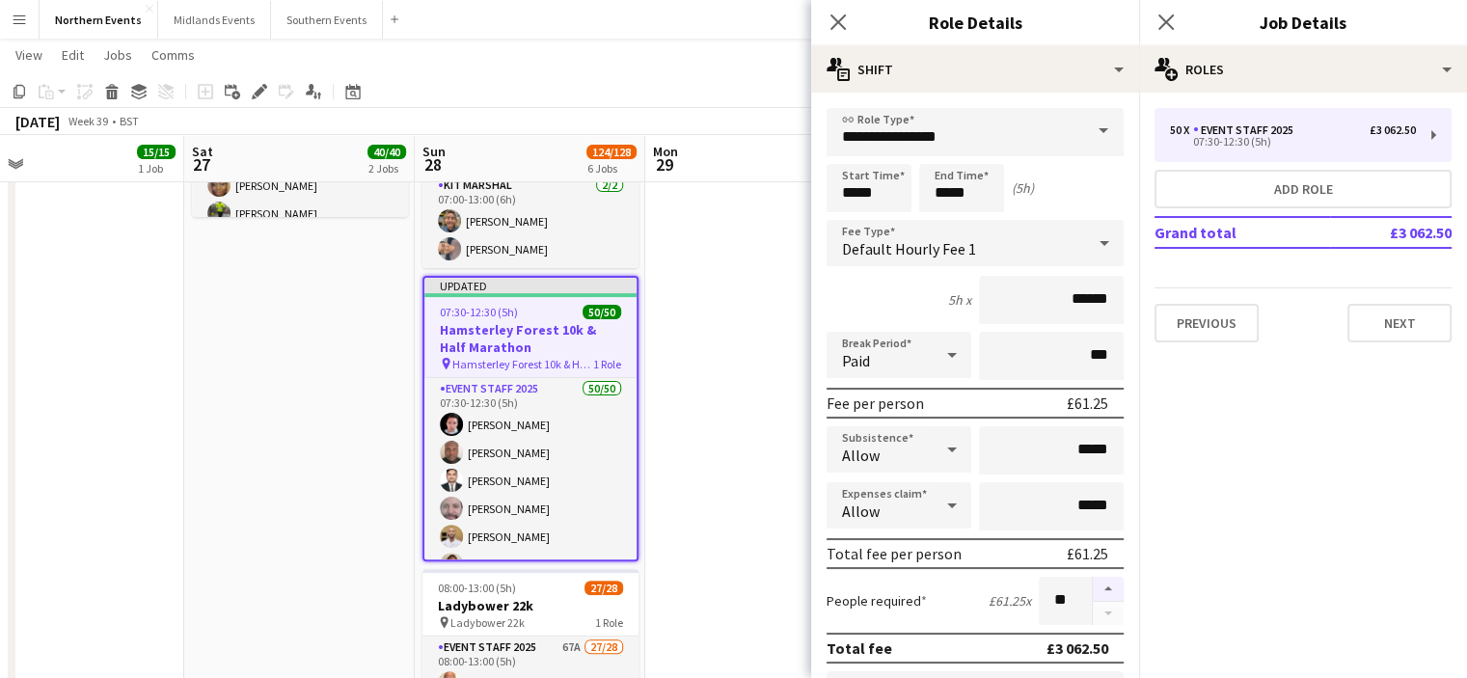
click at [1094, 580] on button "button" at bounding box center [1108, 589] width 31 height 25
type input "**"
click at [1160, 22] on icon "Close pop-in" at bounding box center [1165, 22] width 18 height 18
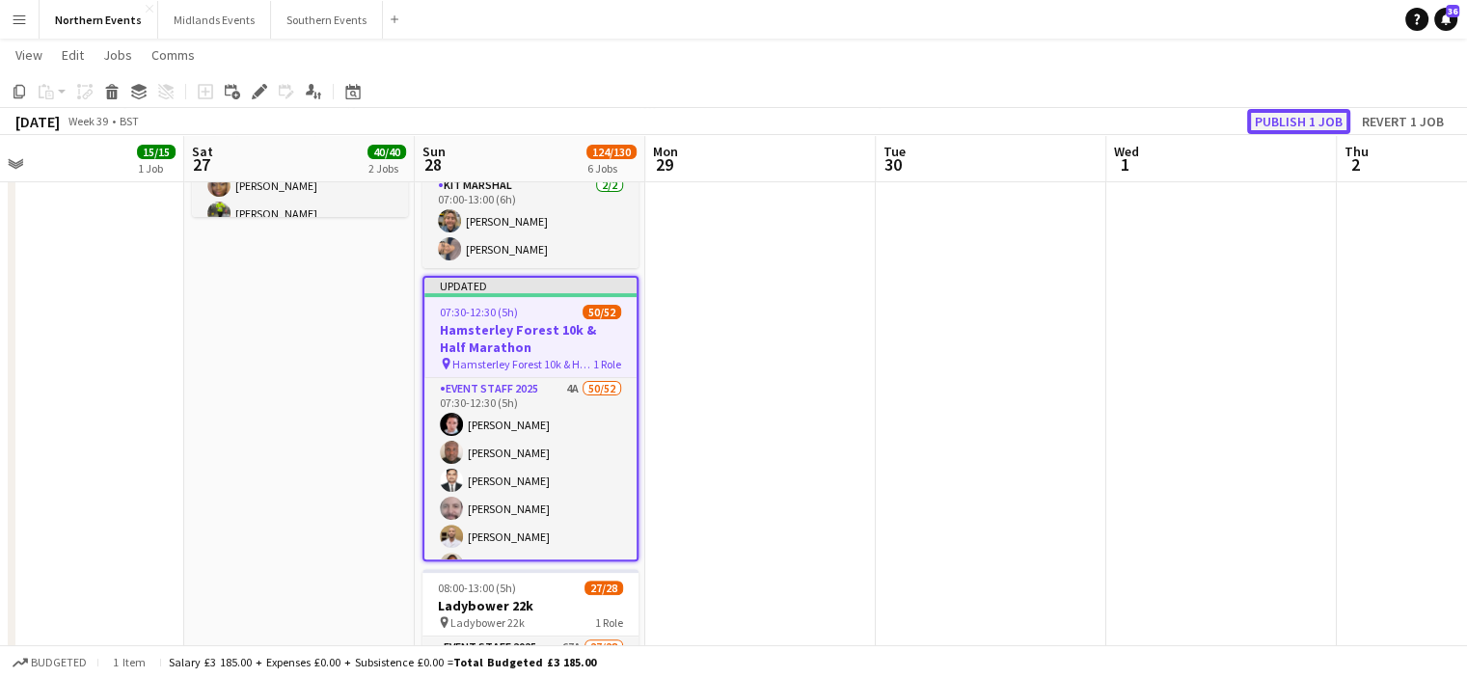
click at [1277, 119] on button "Publish 1 job" at bounding box center [1298, 121] width 103 height 25
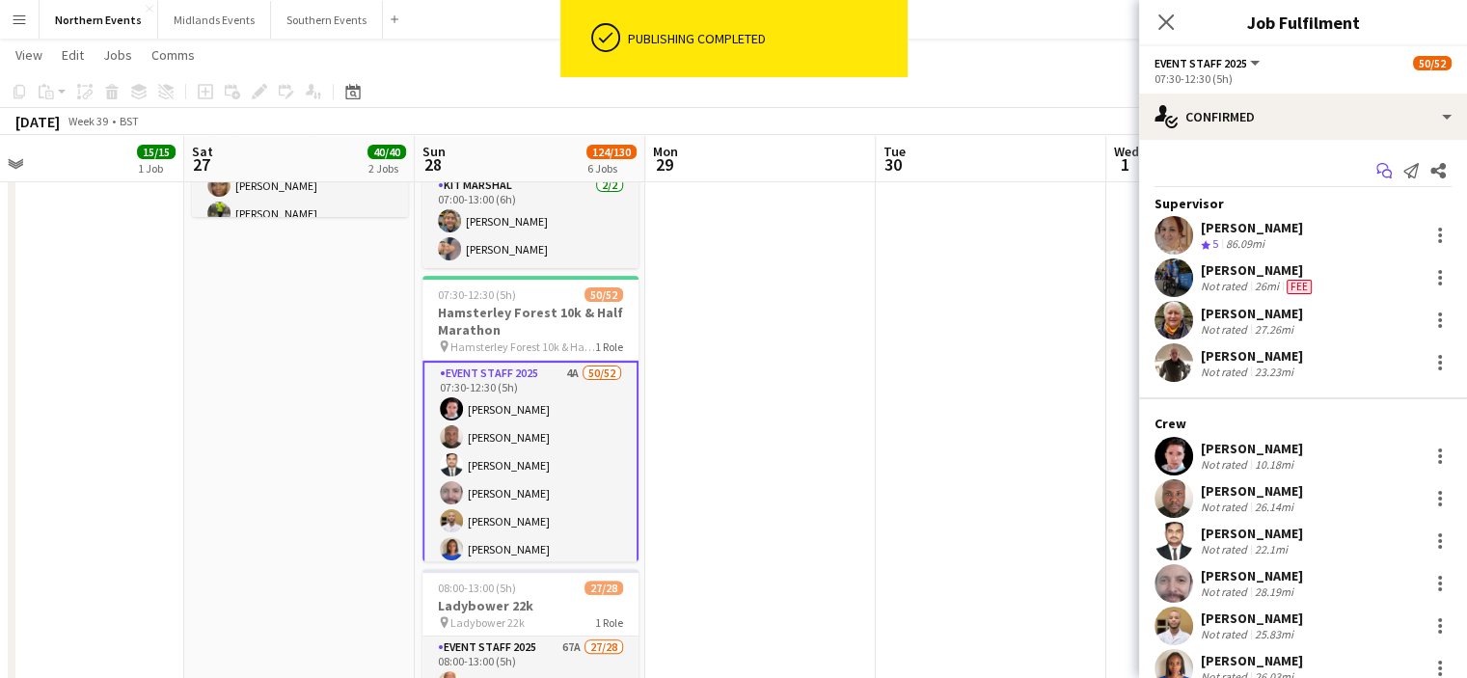
click at [1376, 163] on icon "Start chat" at bounding box center [1383, 170] width 15 height 15
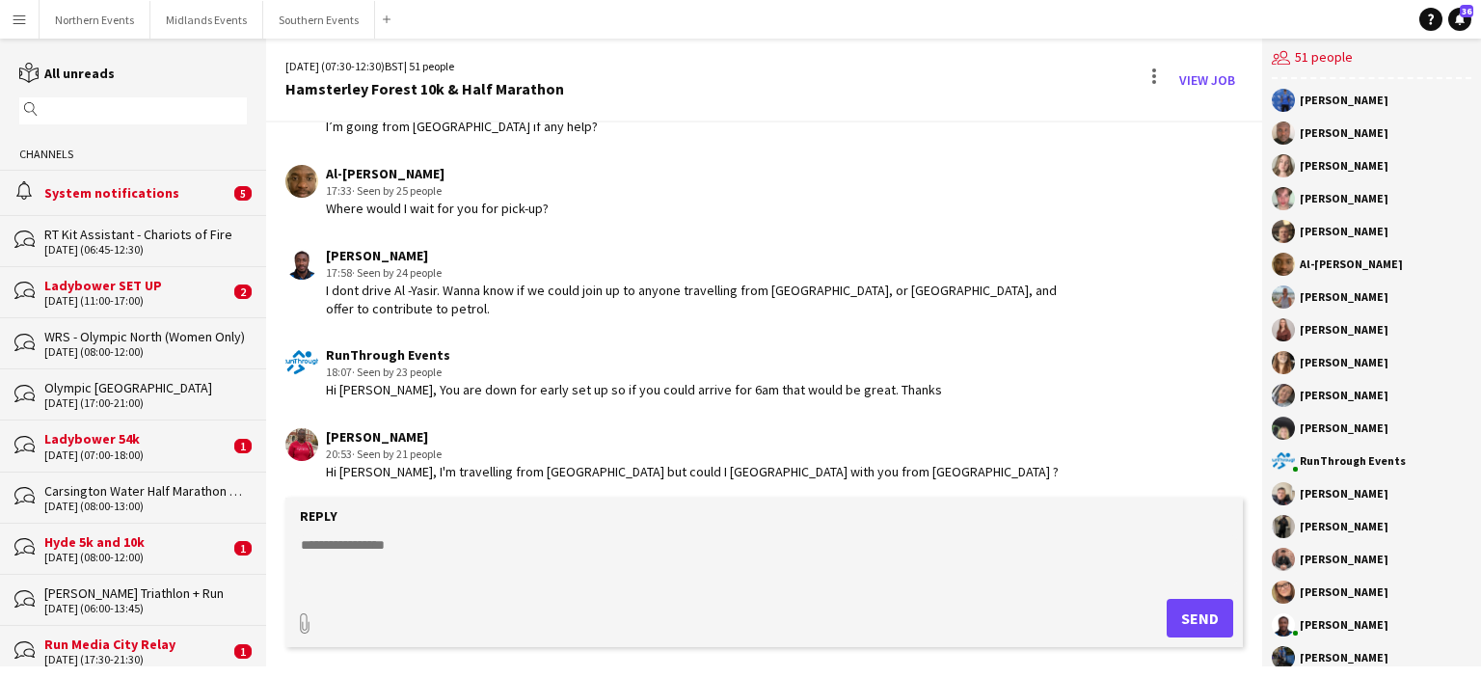
scroll to position [1301, 0]
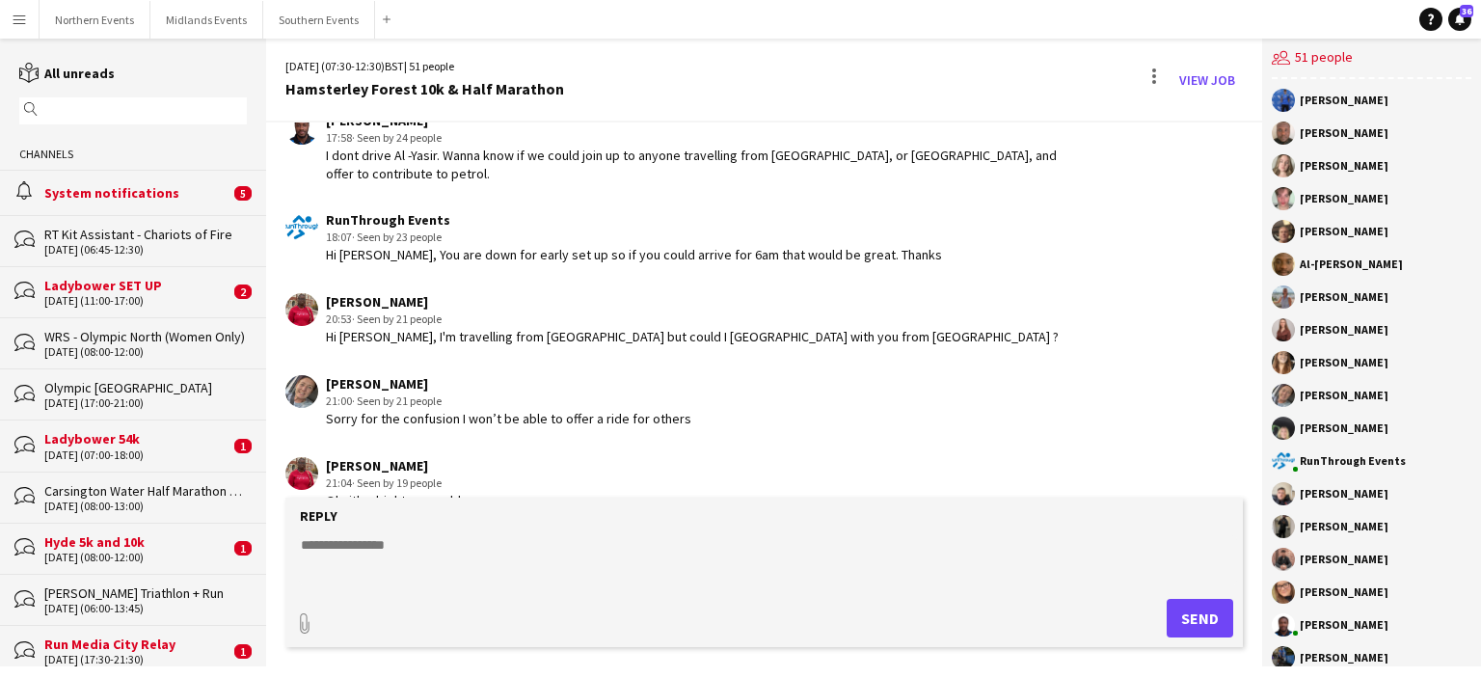
click at [501, 536] on textarea at bounding box center [768, 560] width 938 height 50
click at [364, 546] on textarea at bounding box center [768, 560] width 938 height 50
type textarea "*"
drag, startPoint x: 360, startPoint y: 548, endPoint x: 256, endPoint y: 556, distance: 104.5
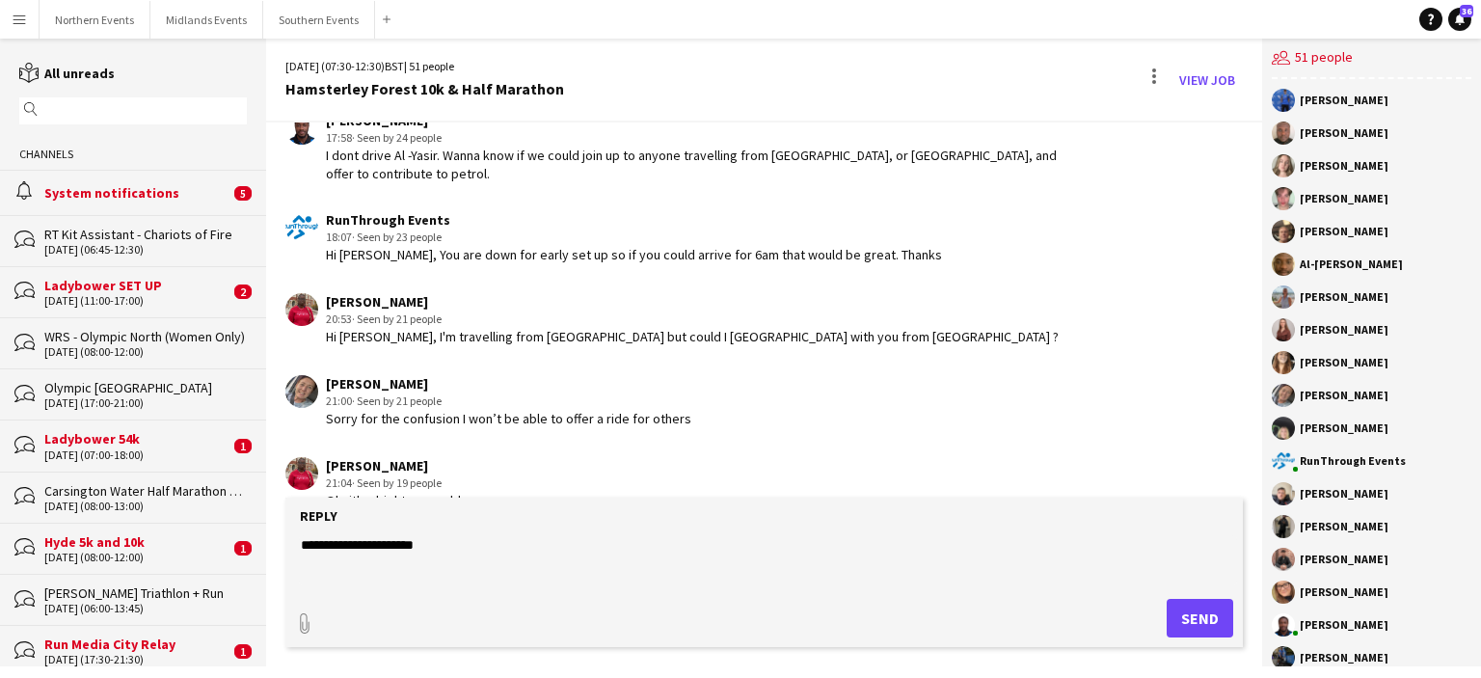
click at [256, 556] on div "reading All unreads magnifier Channels alarm System notifications 5 bubbles RT …" at bounding box center [740, 353] width 1481 height 628
paste textarea "**********"
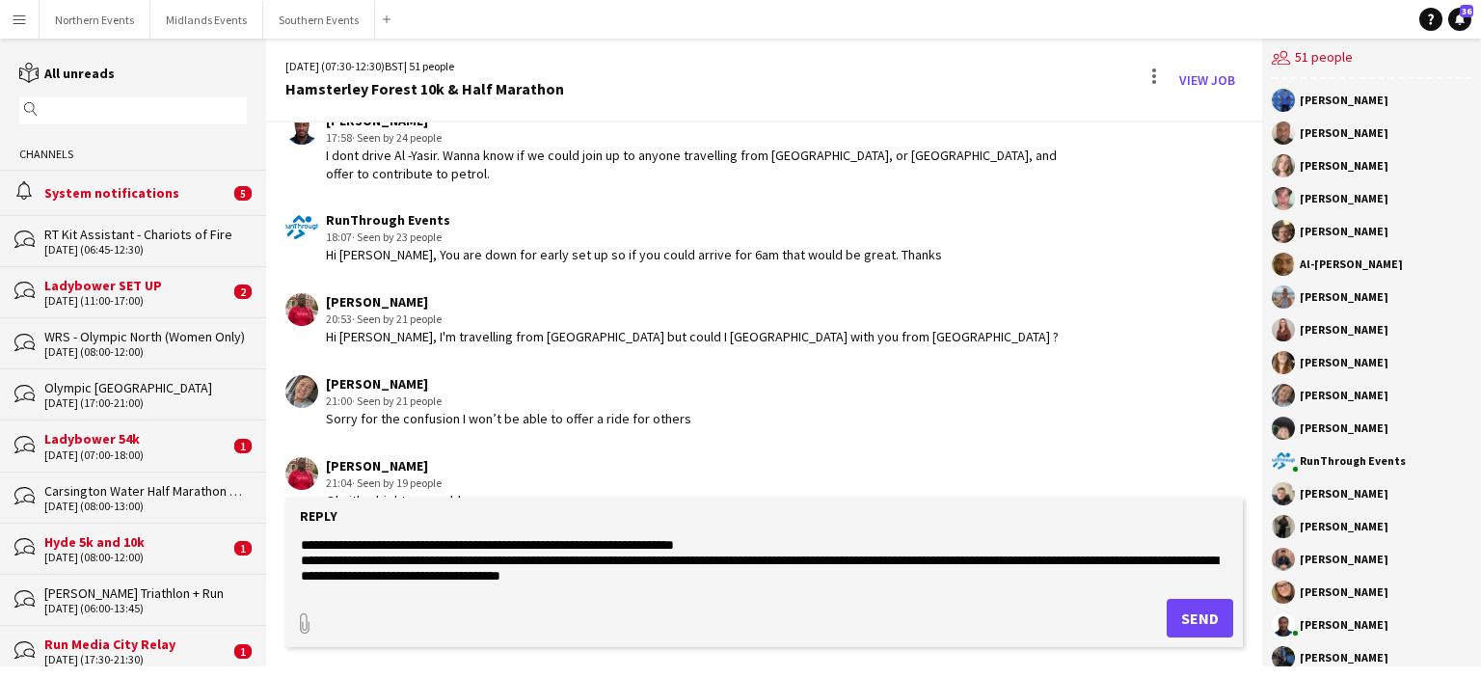
click at [746, 539] on textarea "**********" at bounding box center [768, 560] width 938 height 50
drag, startPoint x: 659, startPoint y: 575, endPoint x: 274, endPoint y: 463, distance: 400.7
click at [274, 463] on div "28-09-2025 (07:30-12:30) BST | 51 people Hamsterley Forest 10k & Half Marathon …" at bounding box center [764, 353] width 996 height 628
paste textarea "**********"
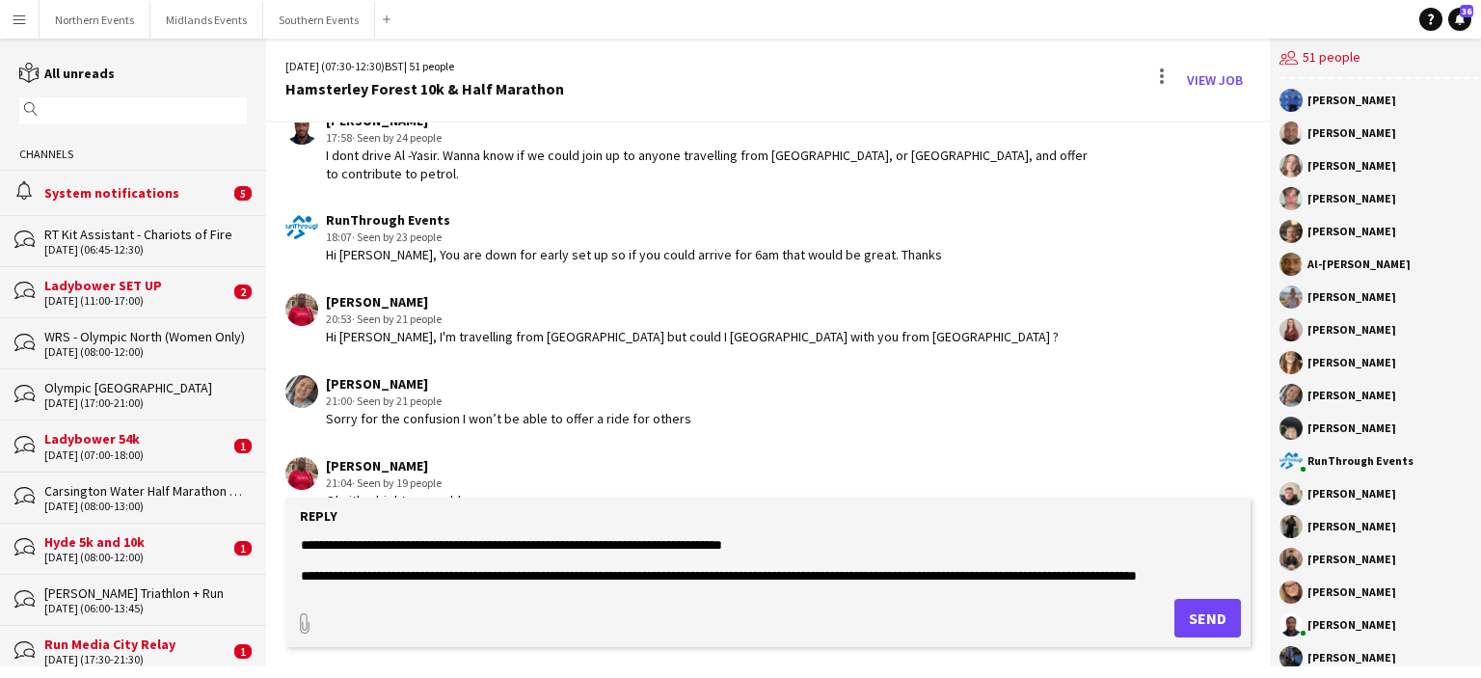
scroll to position [0, 0]
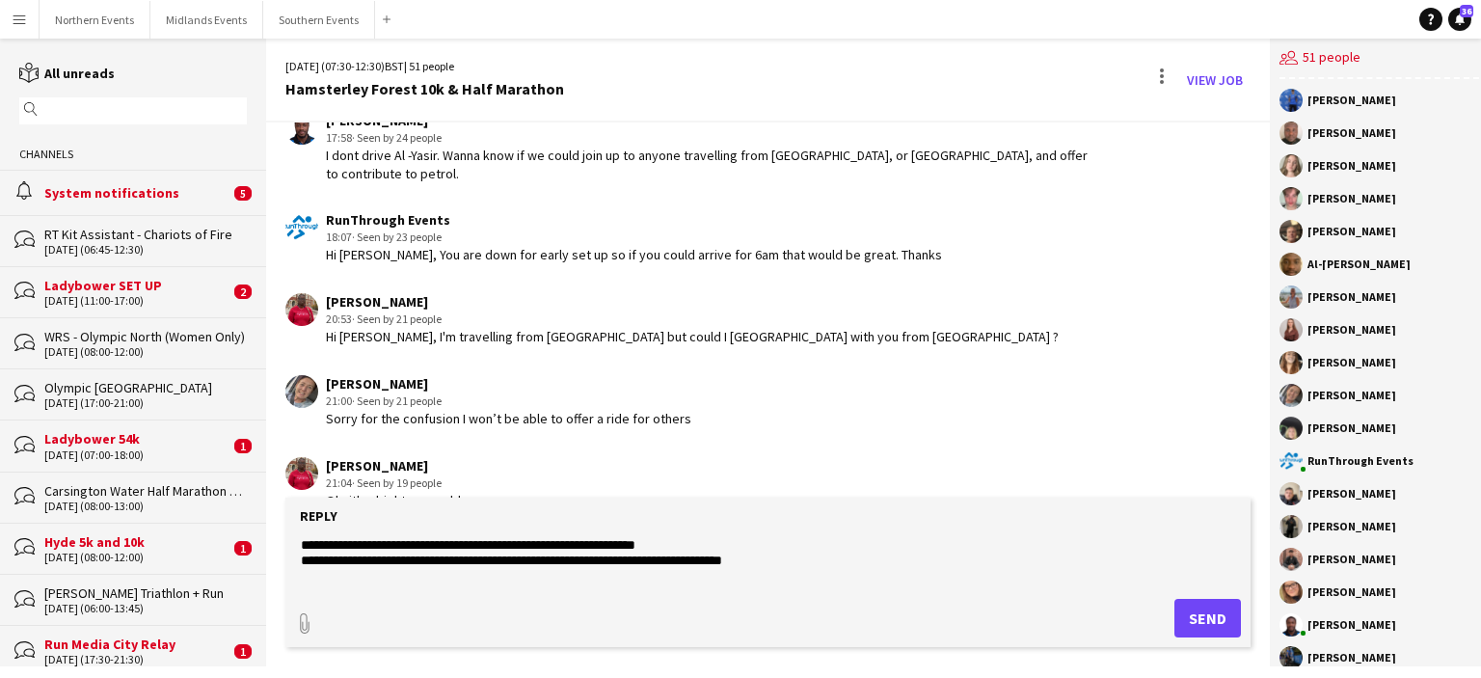
drag, startPoint x: 297, startPoint y: 543, endPoint x: 771, endPoint y: 571, distance: 475.2
click at [771, 571] on form "**********" at bounding box center [767, 572] width 965 height 149
drag, startPoint x: 785, startPoint y: 555, endPoint x: 290, endPoint y: 533, distance: 495.2
click at [290, 533] on form "**********" at bounding box center [767, 572] width 965 height 149
click at [783, 546] on textarea "**********" at bounding box center [768, 560] width 938 height 50
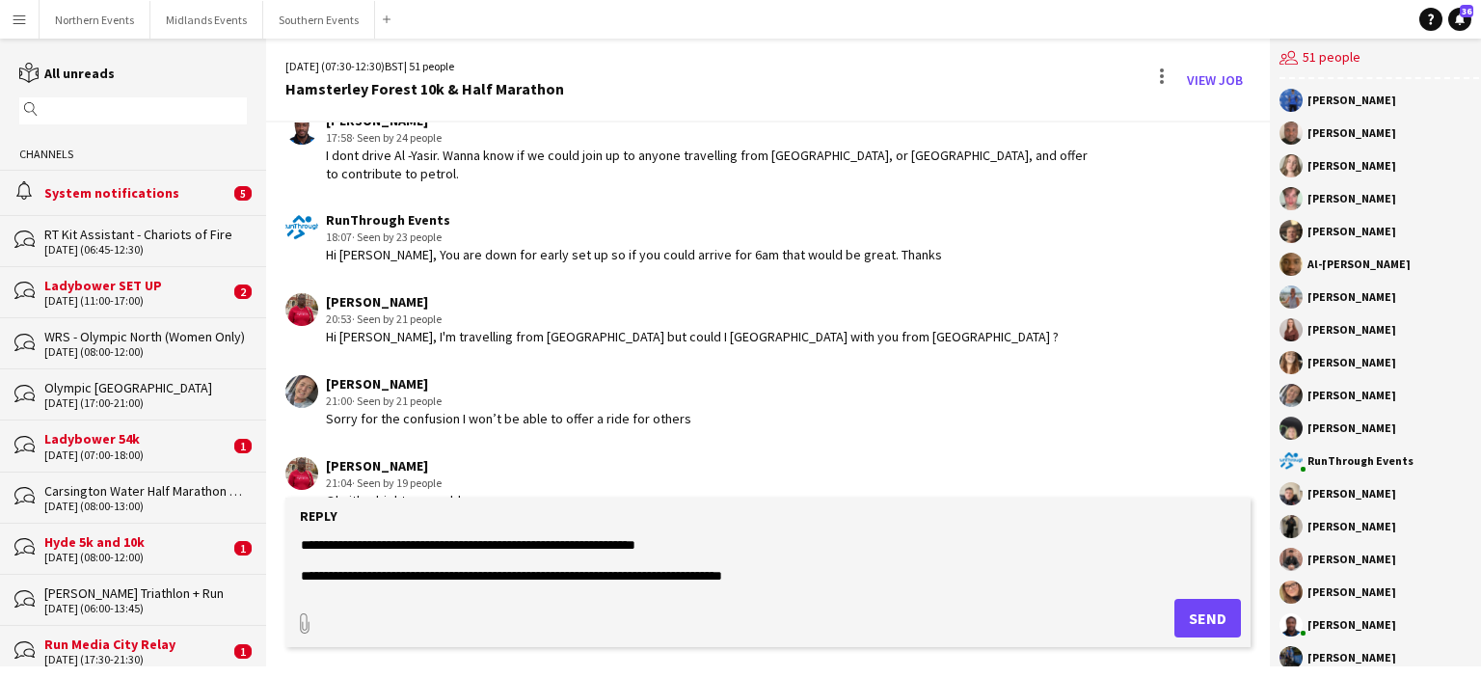
type textarea "**********"
click at [1188, 635] on button "Send" at bounding box center [1207, 618] width 67 height 39
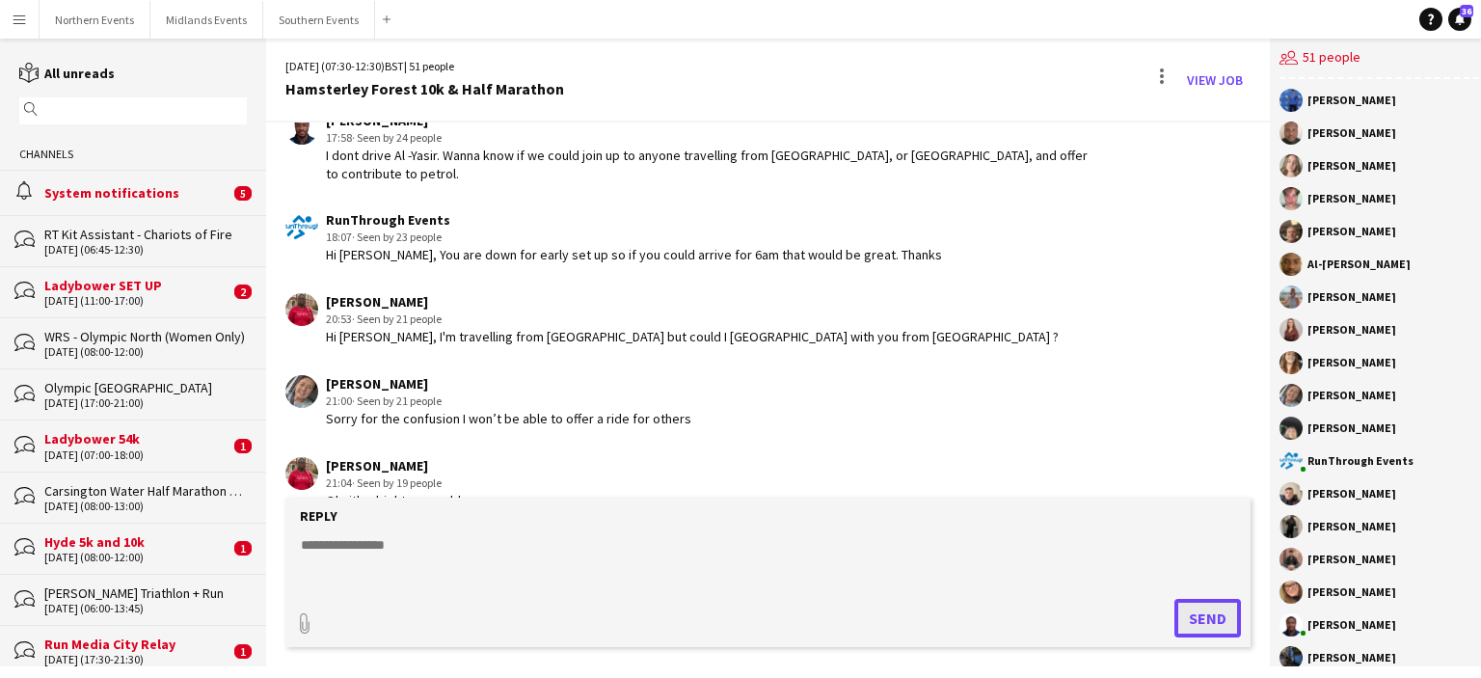
scroll to position [1506, 0]
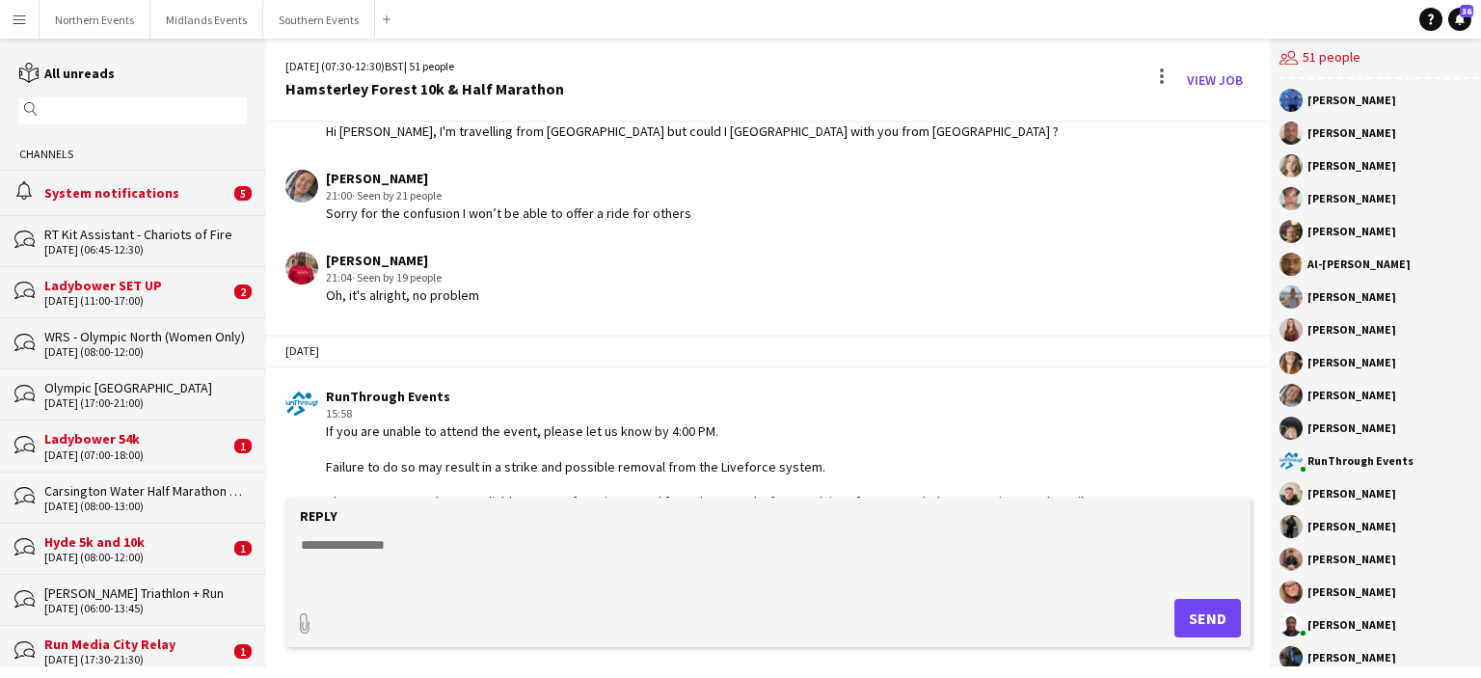
click at [133, 200] on div "System notifications" at bounding box center [136, 192] width 185 height 17
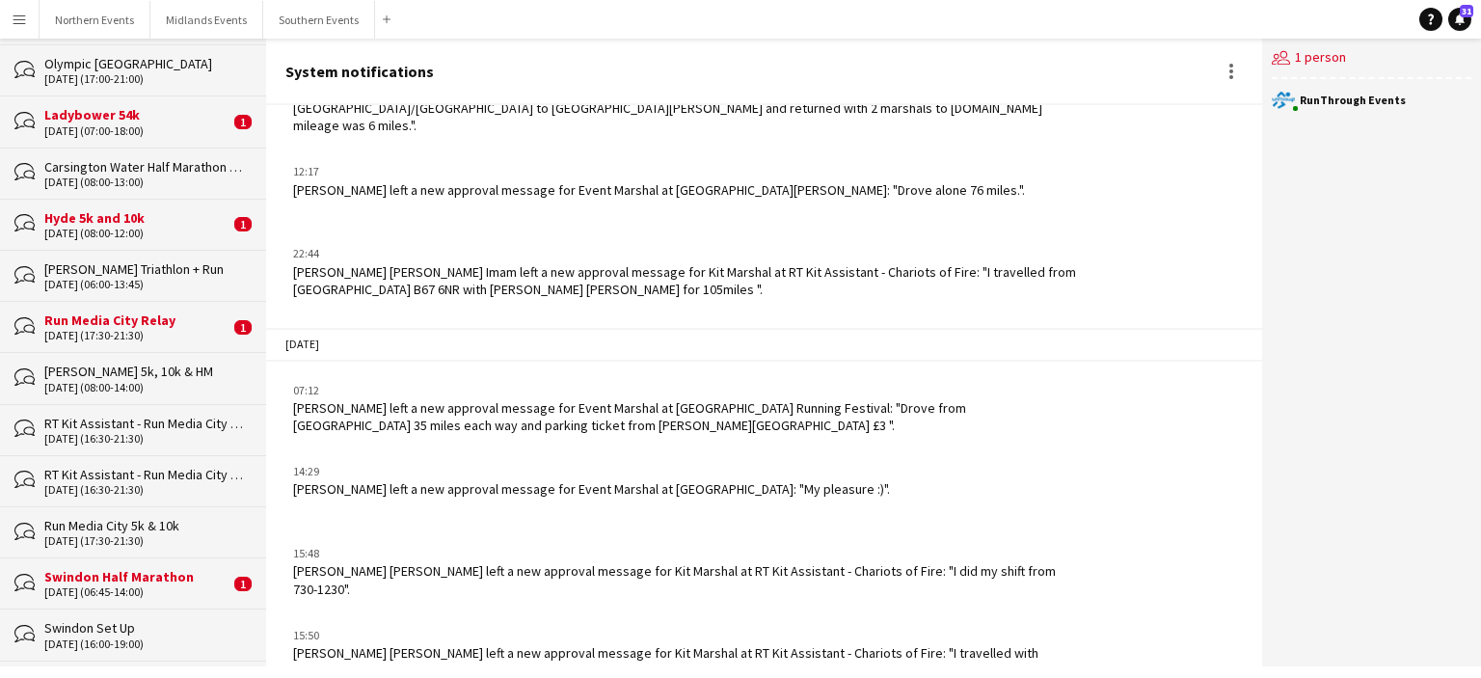
scroll to position [409, 0]
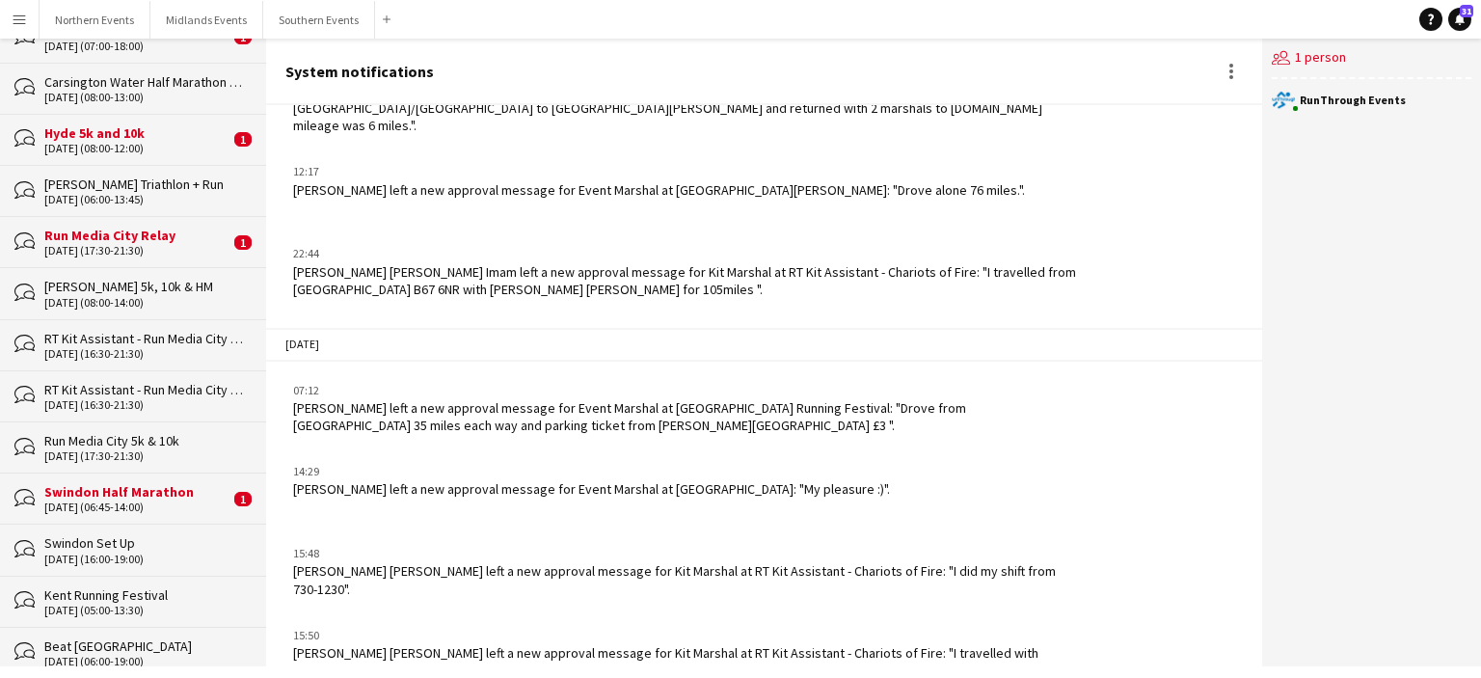
click at [125, 239] on div "Run Media City Relay" at bounding box center [136, 235] width 185 height 17
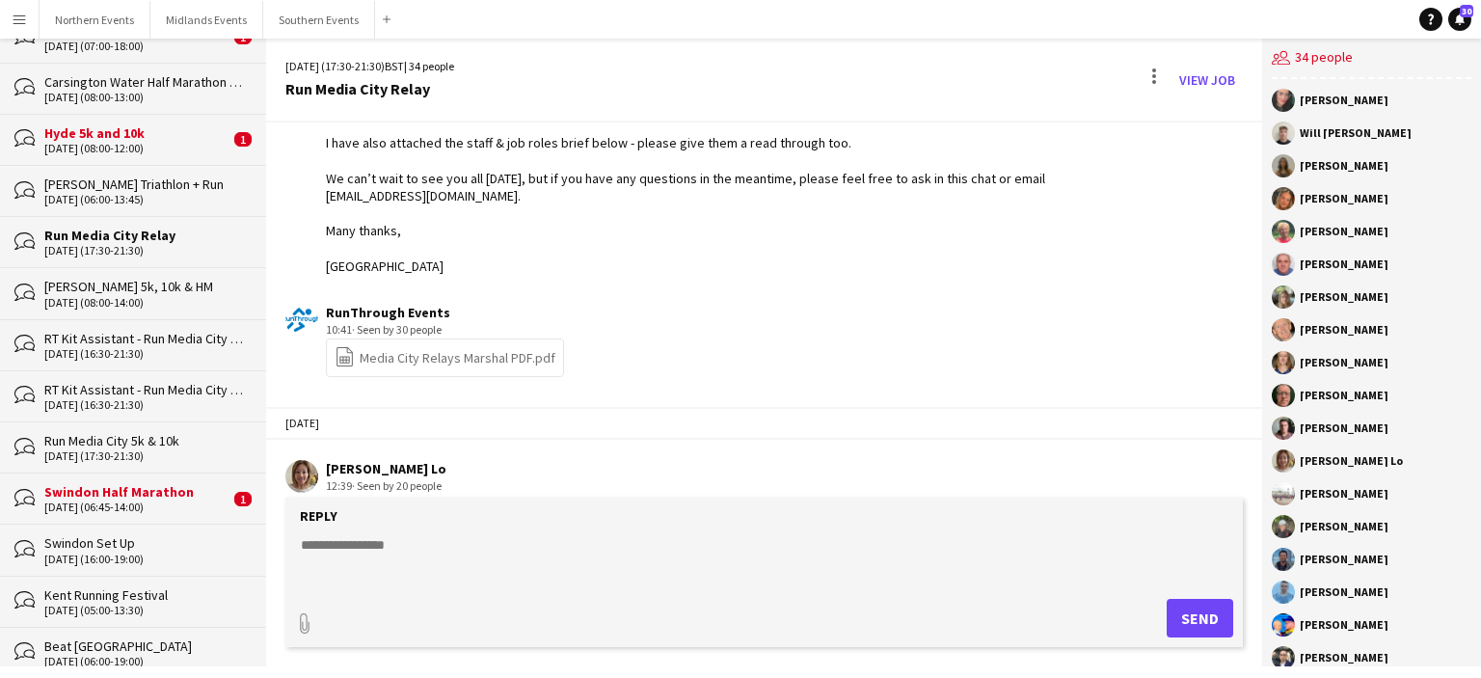
scroll to position [3781, 0]
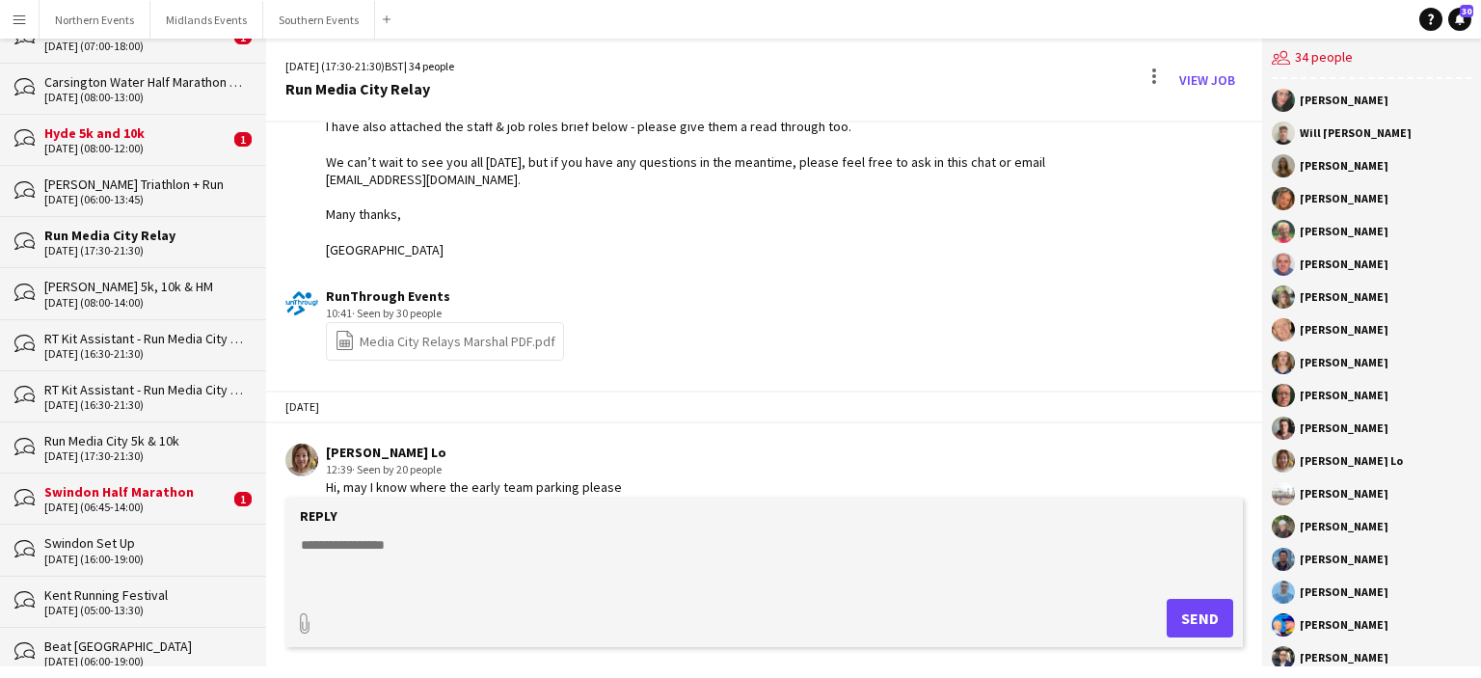
click at [318, 540] on textarea at bounding box center [768, 560] width 938 height 50
type textarea "*"
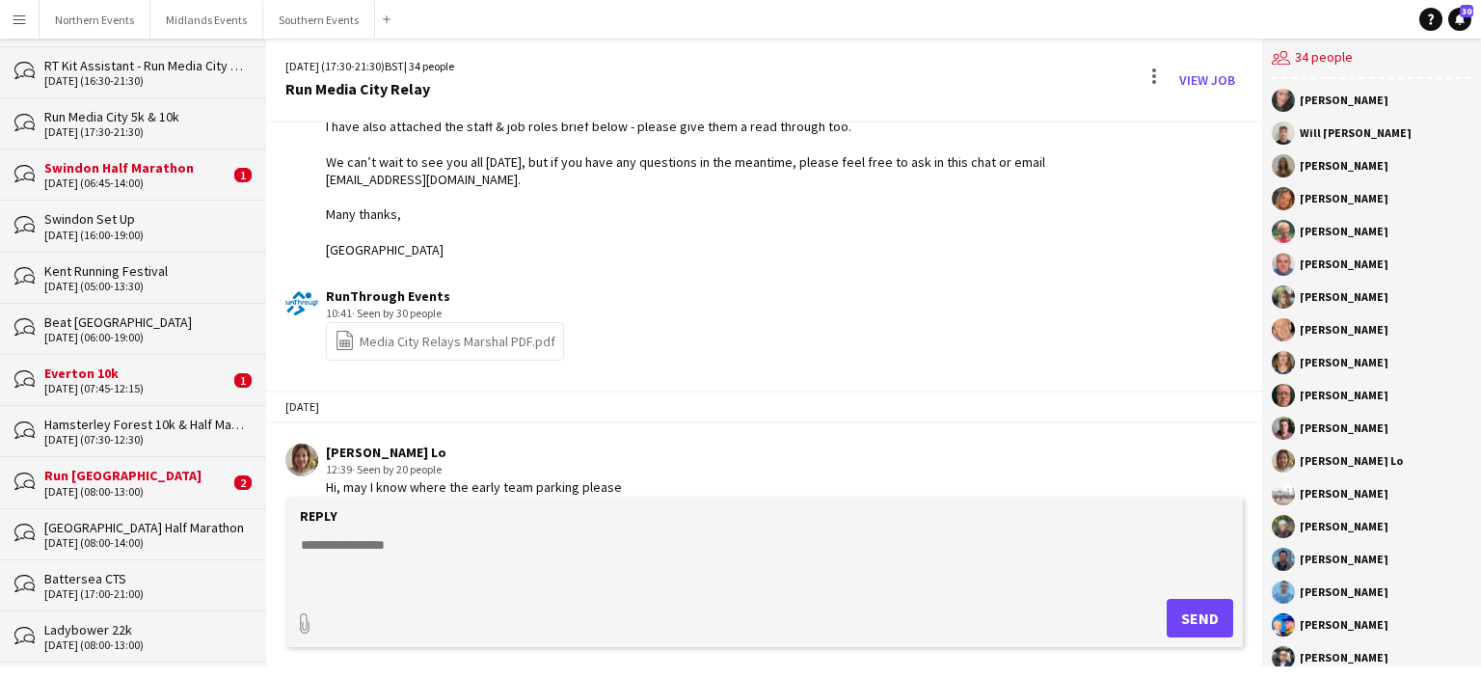
scroll to position [791, 0]
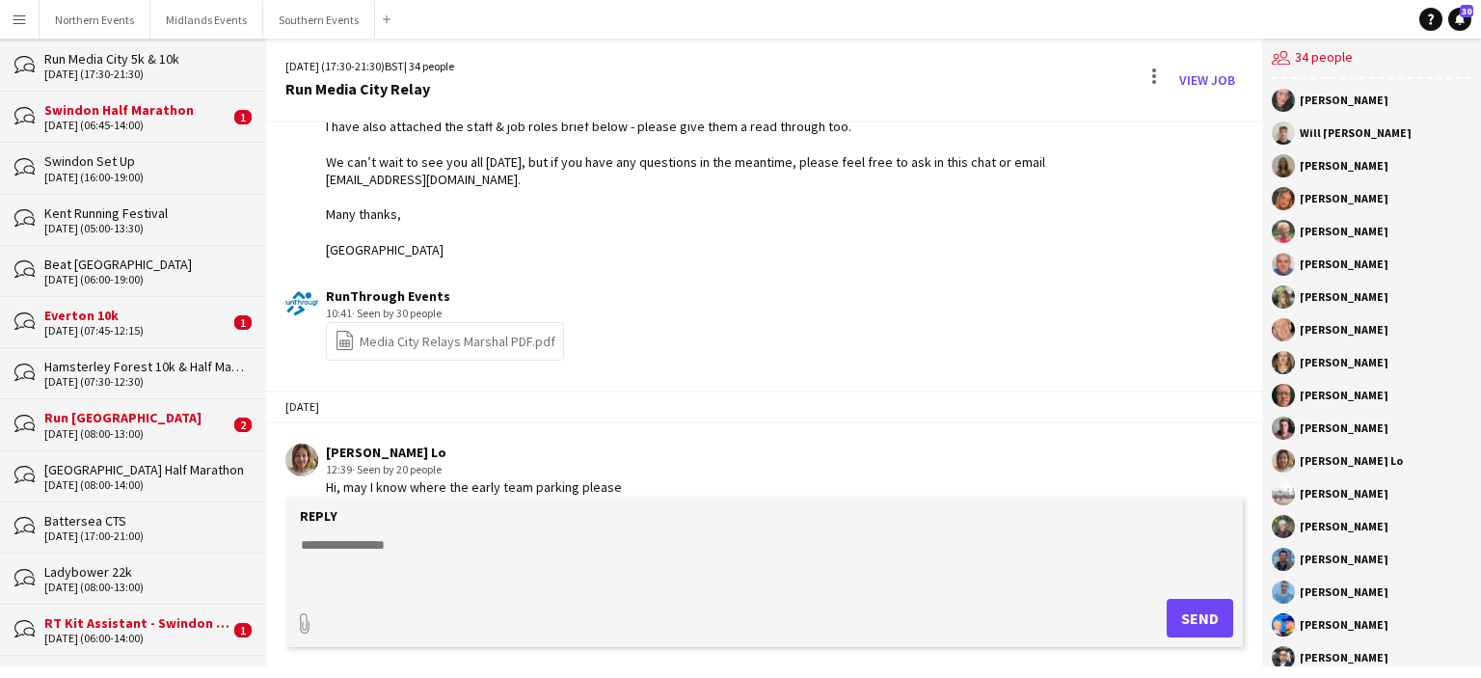
click at [125, 310] on div "Everton 10k" at bounding box center [136, 315] width 185 height 17
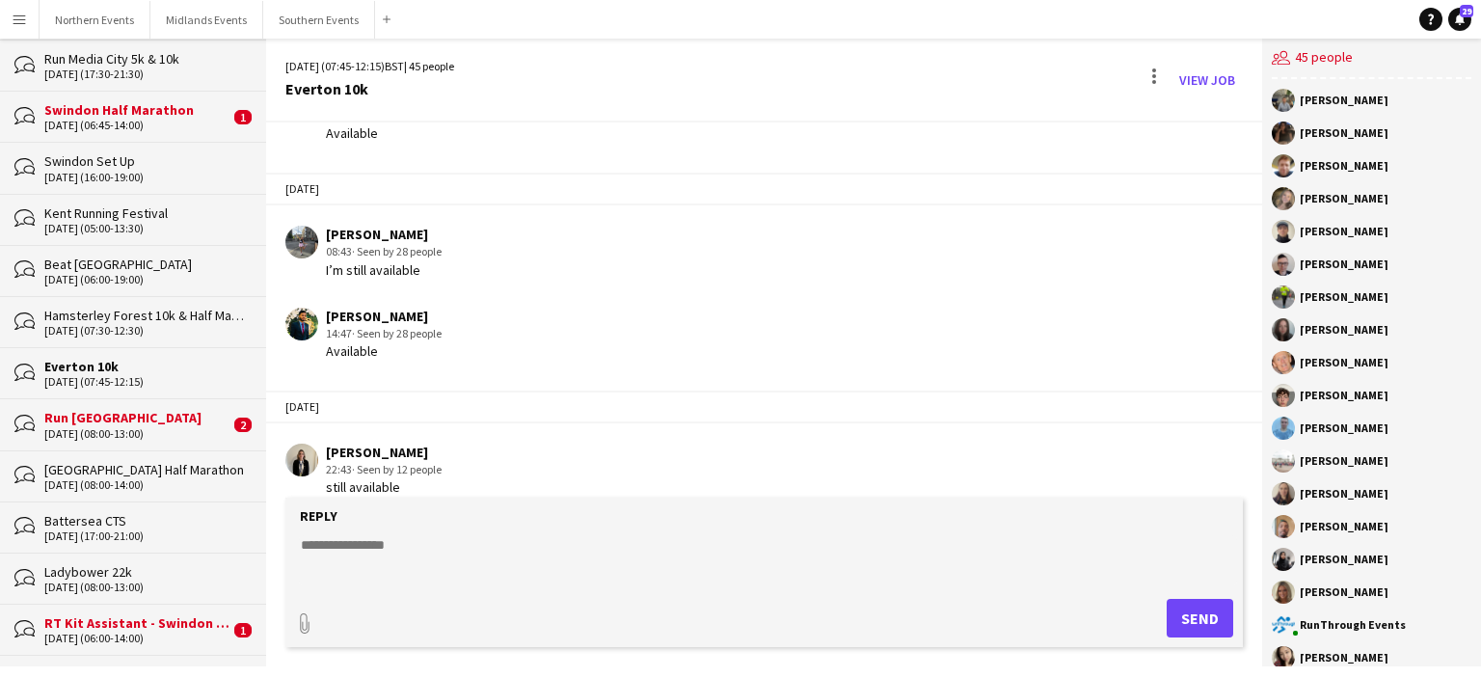
scroll to position [1638, 0]
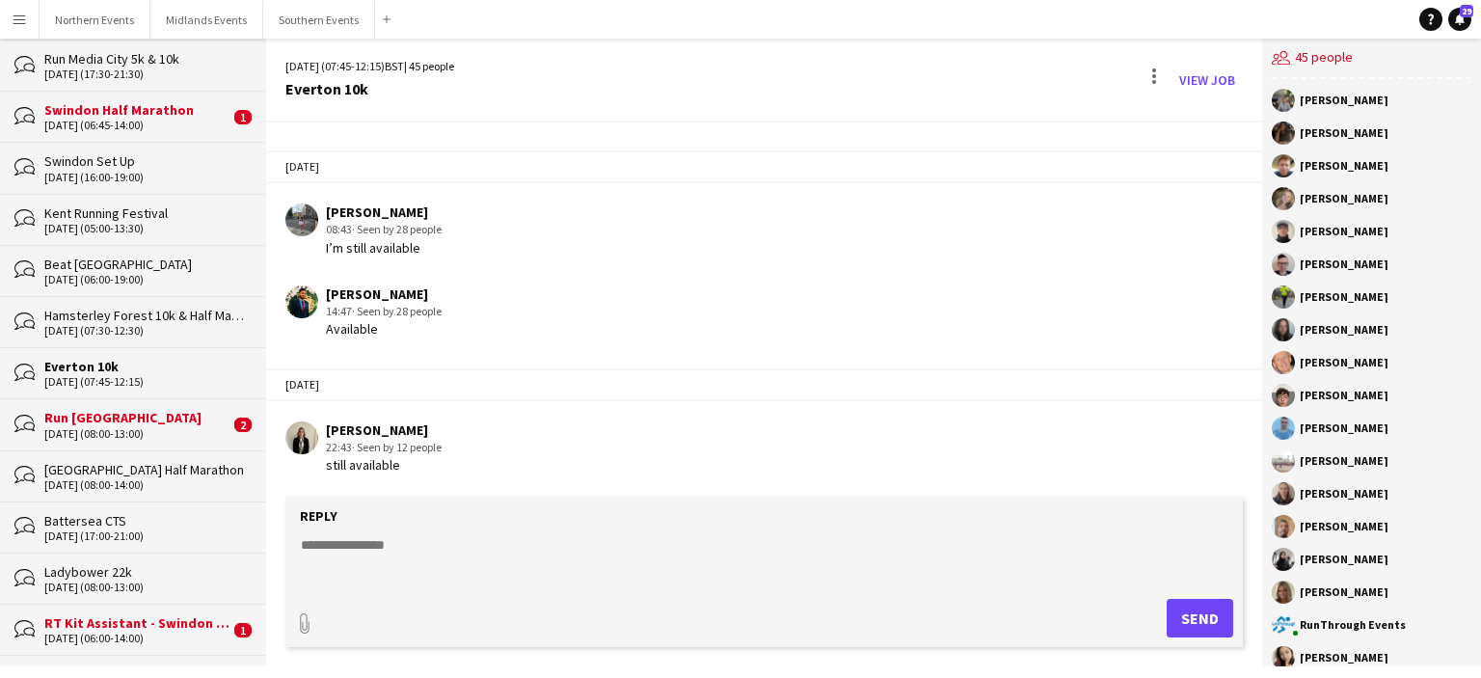
click at [162, 416] on div "Run [GEOGRAPHIC_DATA]" at bounding box center [136, 417] width 185 height 17
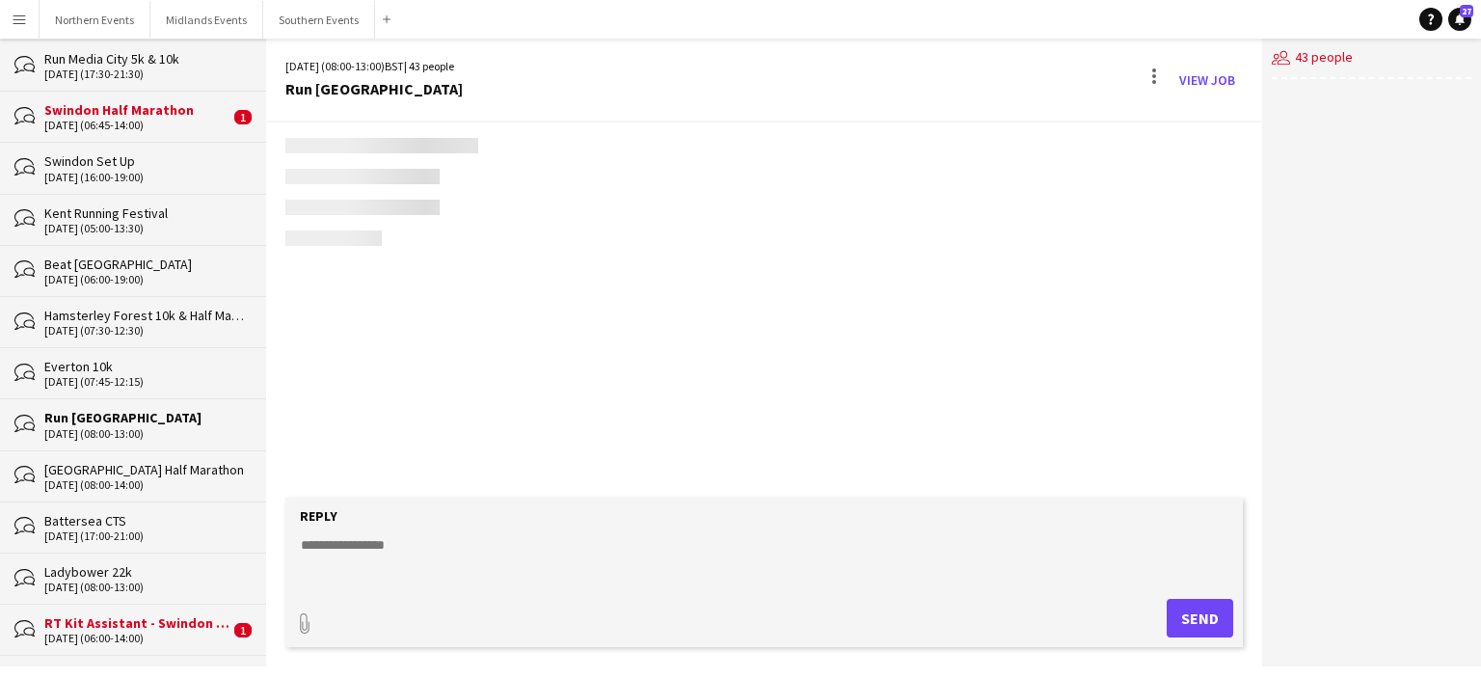
scroll to position [474, 0]
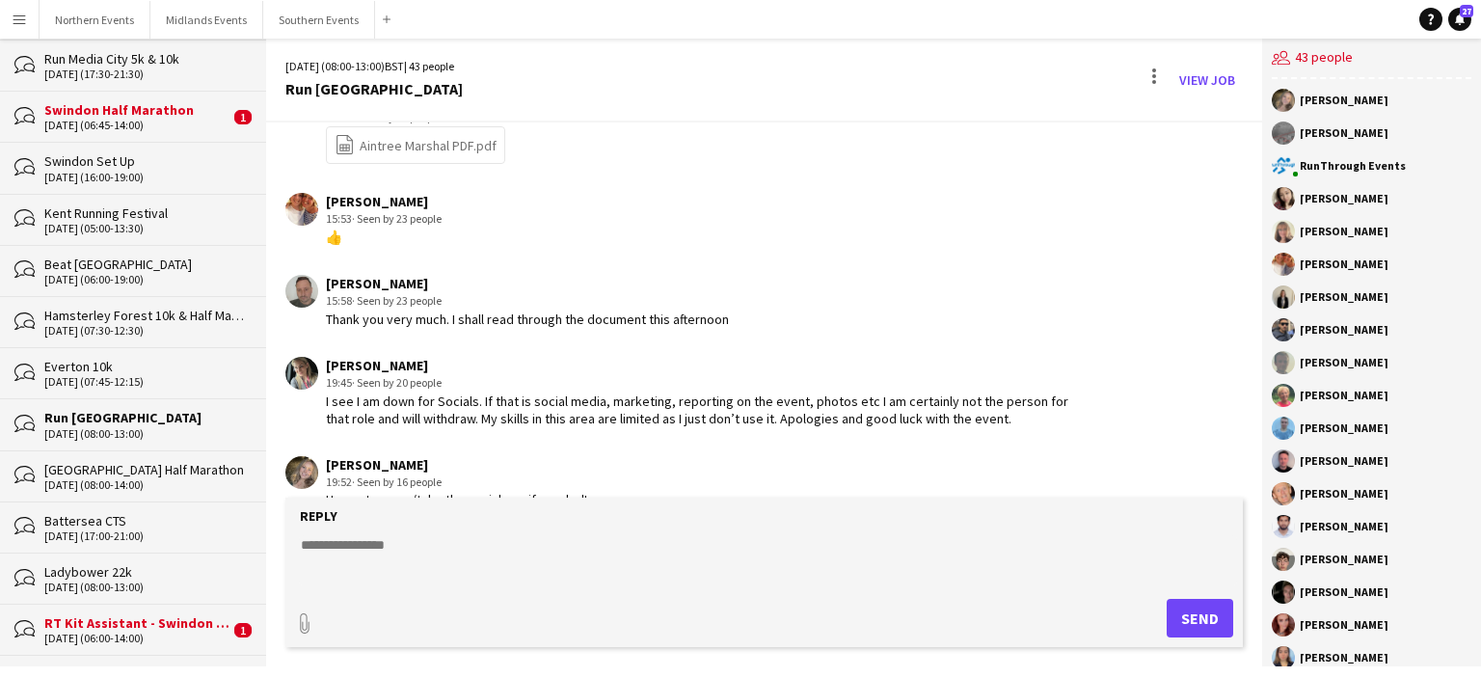
click at [333, 546] on textarea at bounding box center [768, 560] width 938 height 50
type textarea "**********"
click at [1198, 612] on button "Send" at bounding box center [1200, 618] width 67 height 39
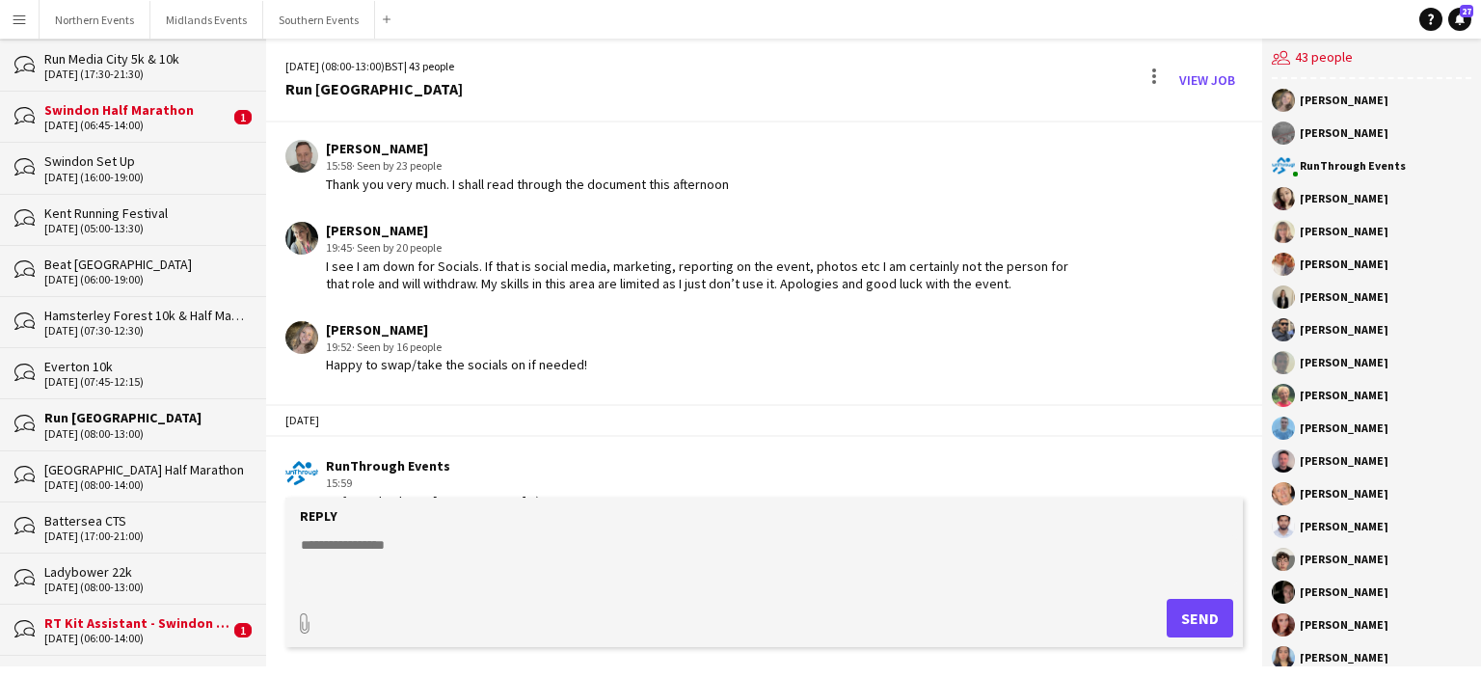
click at [412, 321] on div "[PERSON_NAME]" at bounding box center [456, 329] width 261 height 17
drag, startPoint x: 428, startPoint y: 311, endPoint x: 329, endPoint y: 311, distance: 99.3
click at [329, 321] on div "[PERSON_NAME]" at bounding box center [456, 329] width 261 height 17
copy div "[PERSON_NAME]"
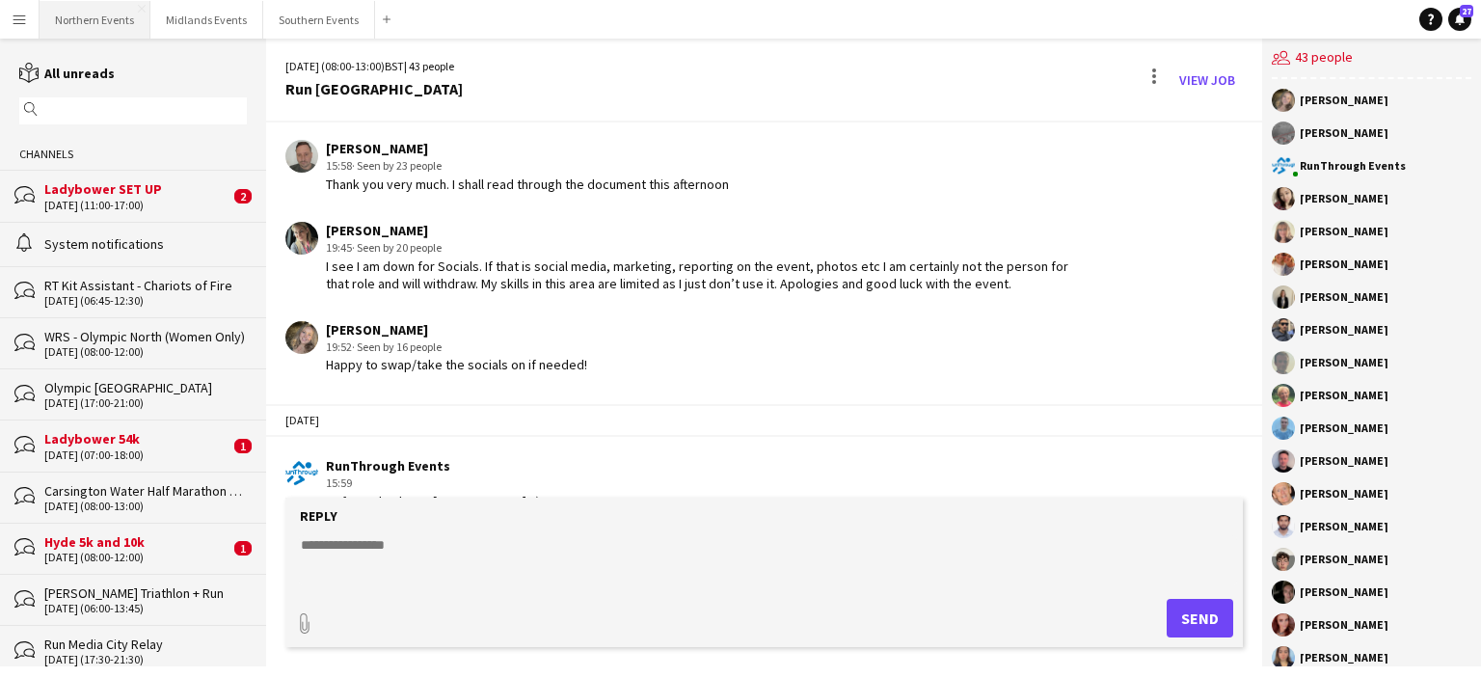
click at [86, 14] on button "Northern Events Close" at bounding box center [95, 20] width 111 height 38
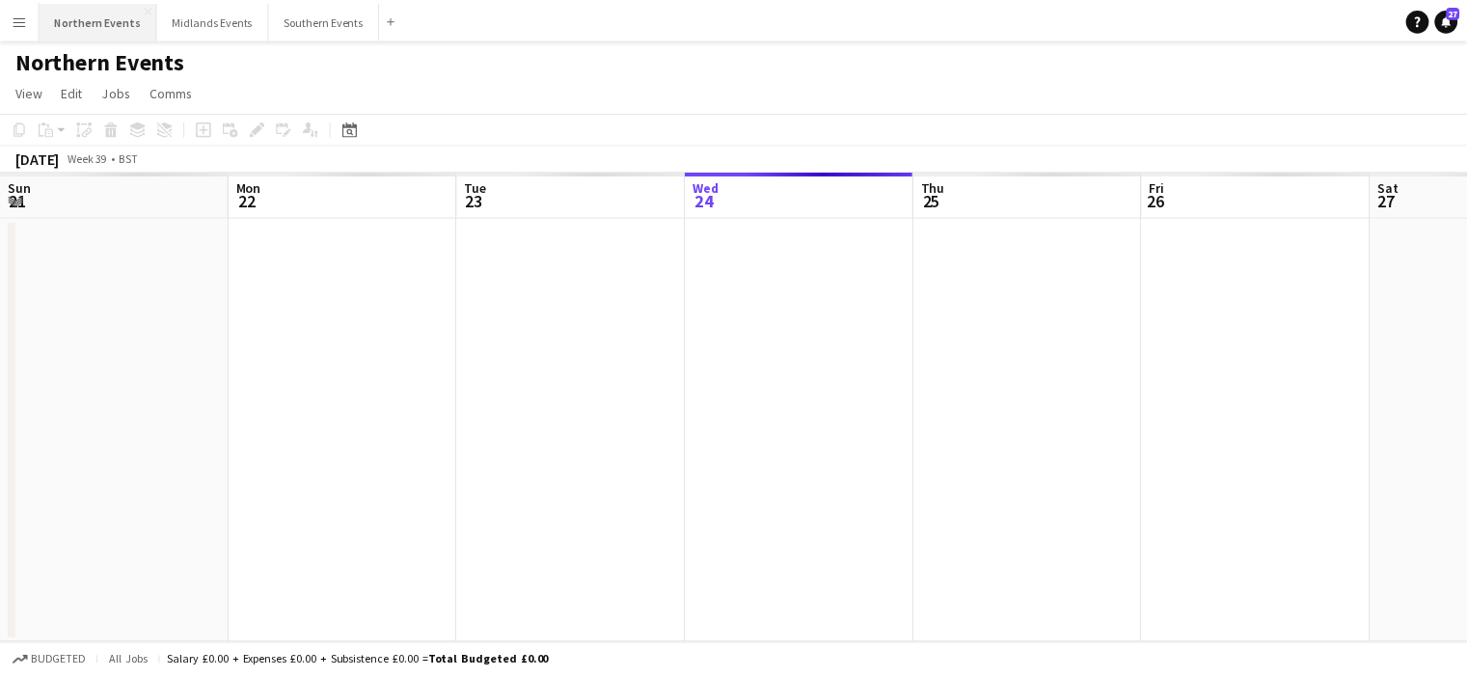
scroll to position [0, 461]
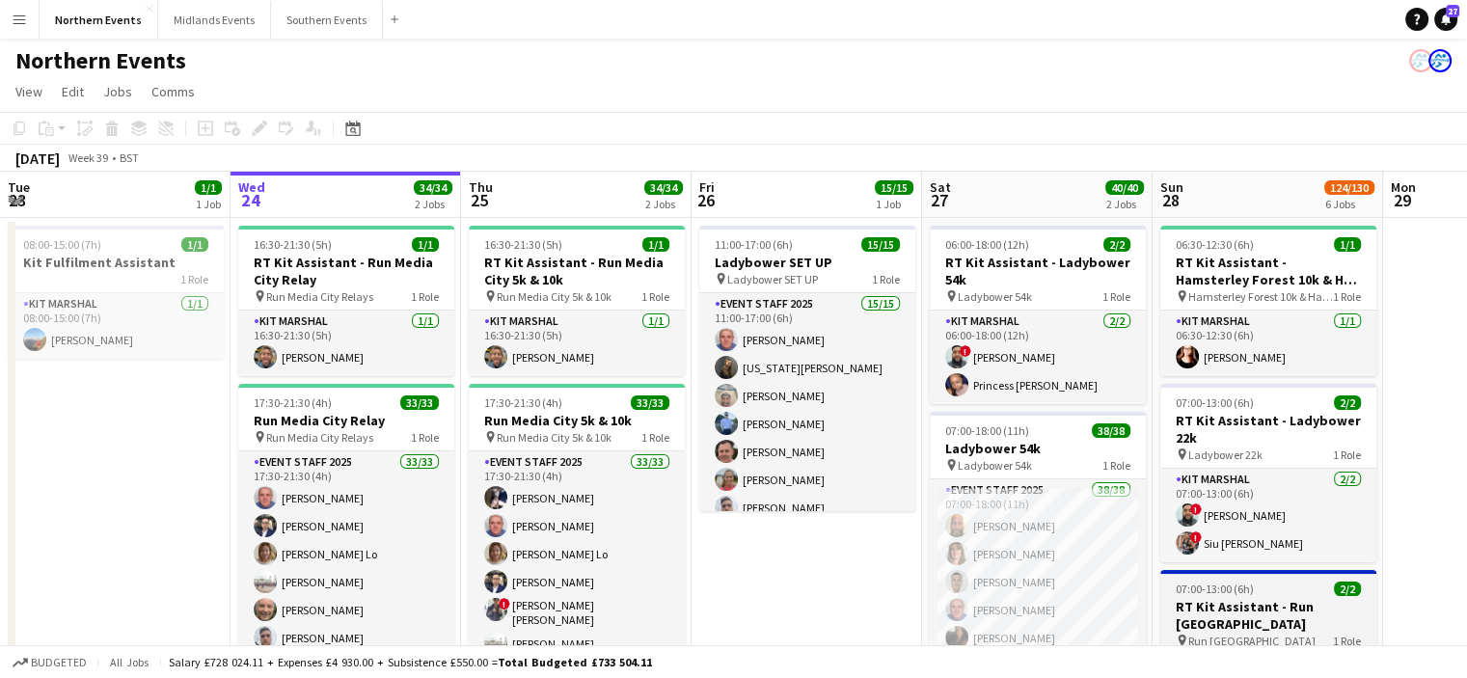
click at [1250, 608] on h3 "RT Kit Assistant - Run [GEOGRAPHIC_DATA]" at bounding box center [1268, 615] width 216 height 35
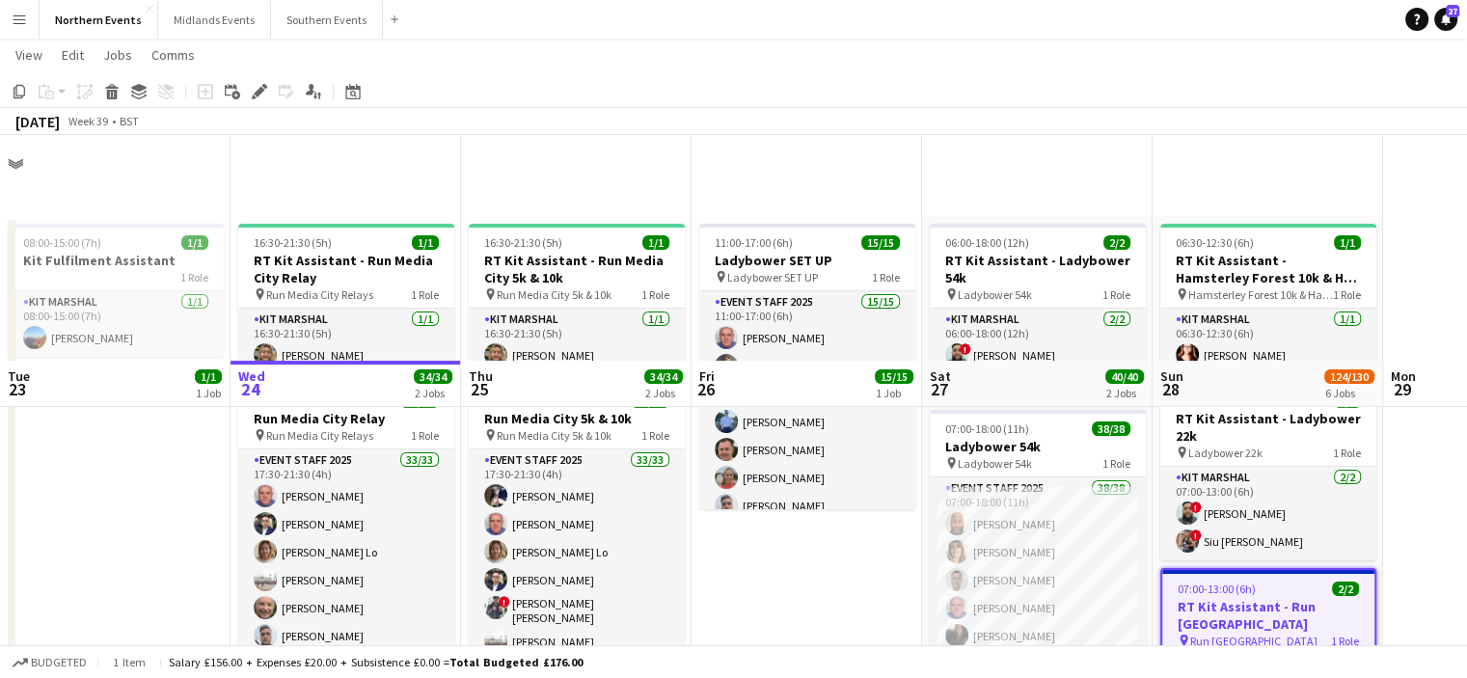
scroll to position [325, 0]
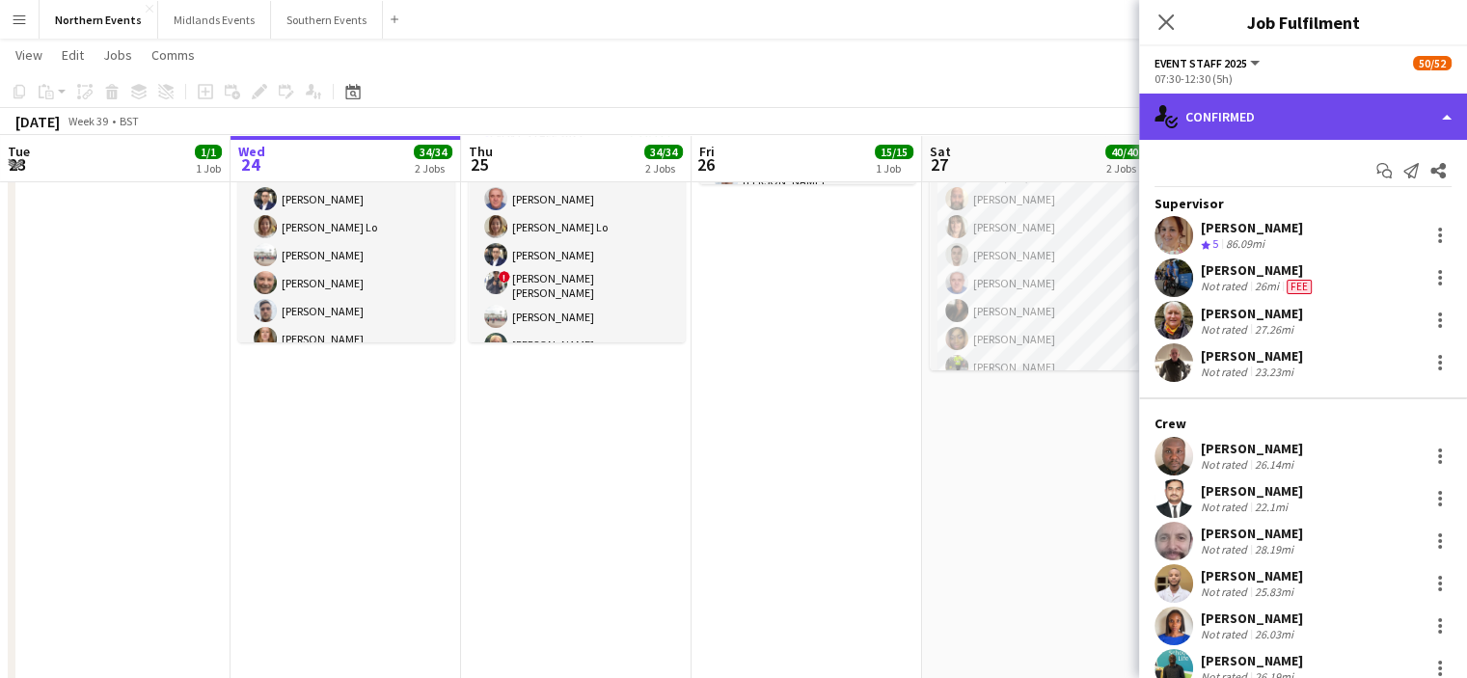
click at [1338, 98] on div "single-neutral-actions-check-2 Confirmed" at bounding box center [1303, 117] width 328 height 46
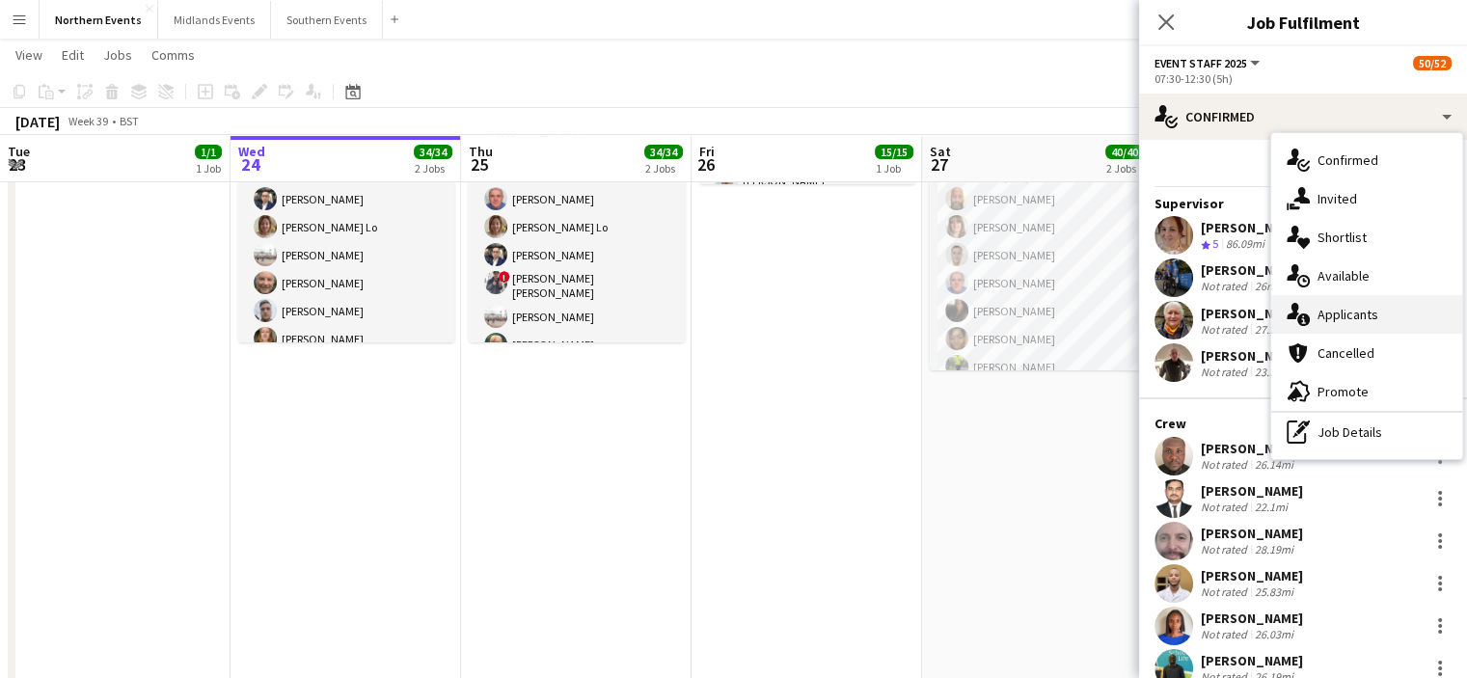
click at [1336, 315] on span "Applicants" at bounding box center [1347, 314] width 61 height 17
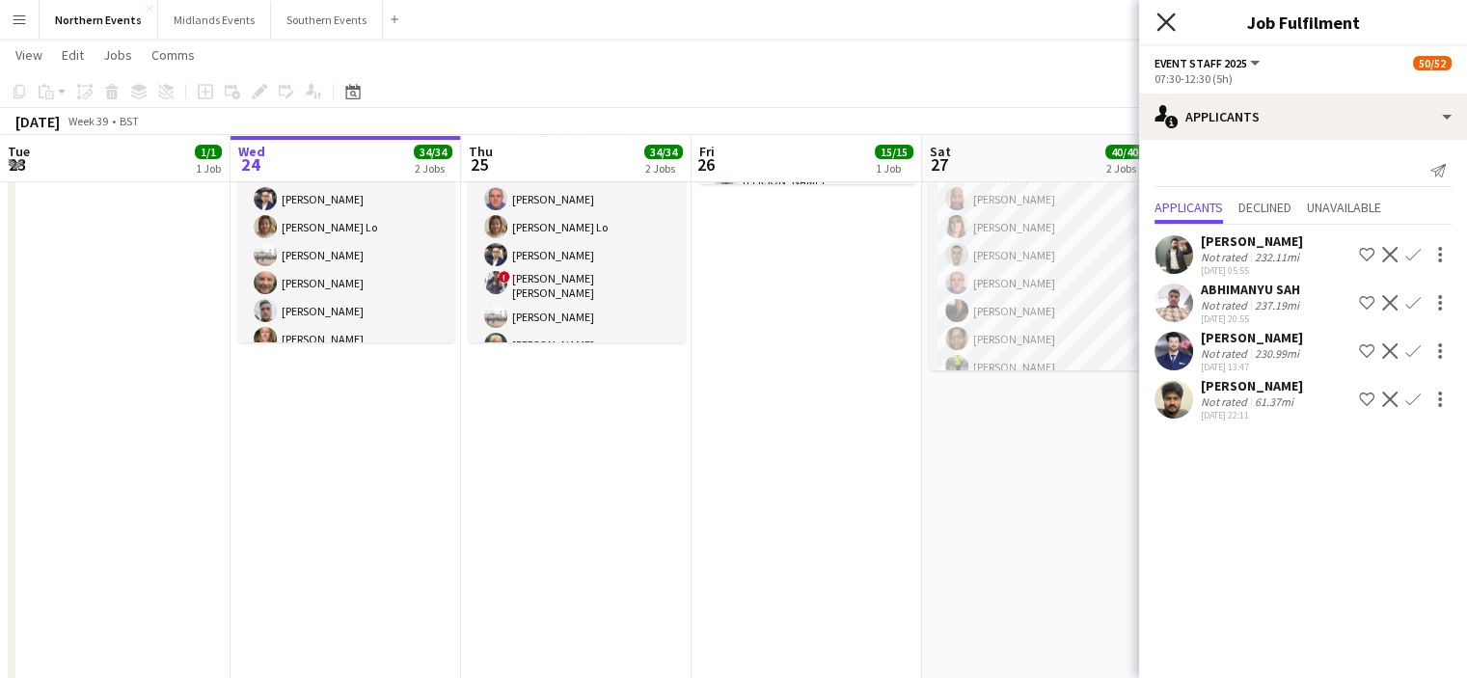
click at [1164, 13] on icon "Close pop-in" at bounding box center [1165, 22] width 18 height 18
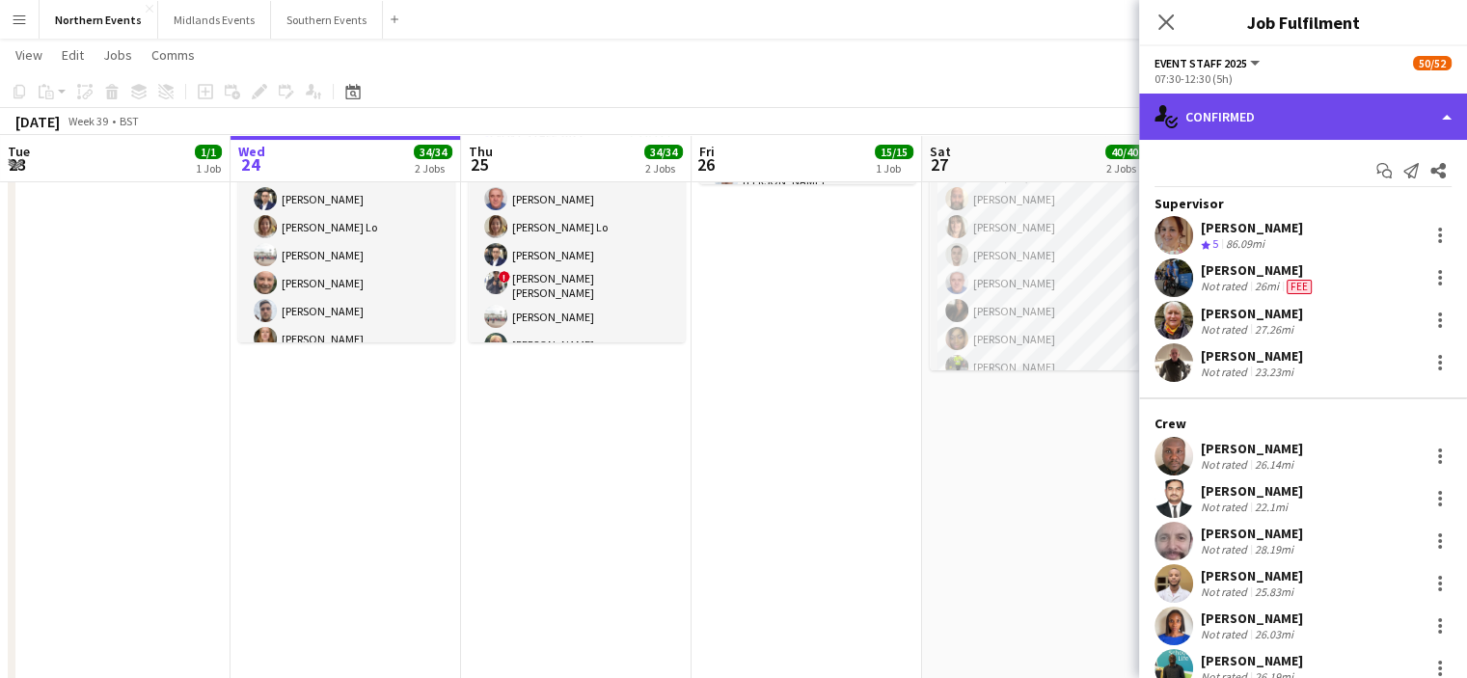
click at [1265, 116] on div "single-neutral-actions-check-2 Confirmed" at bounding box center [1303, 117] width 328 height 46
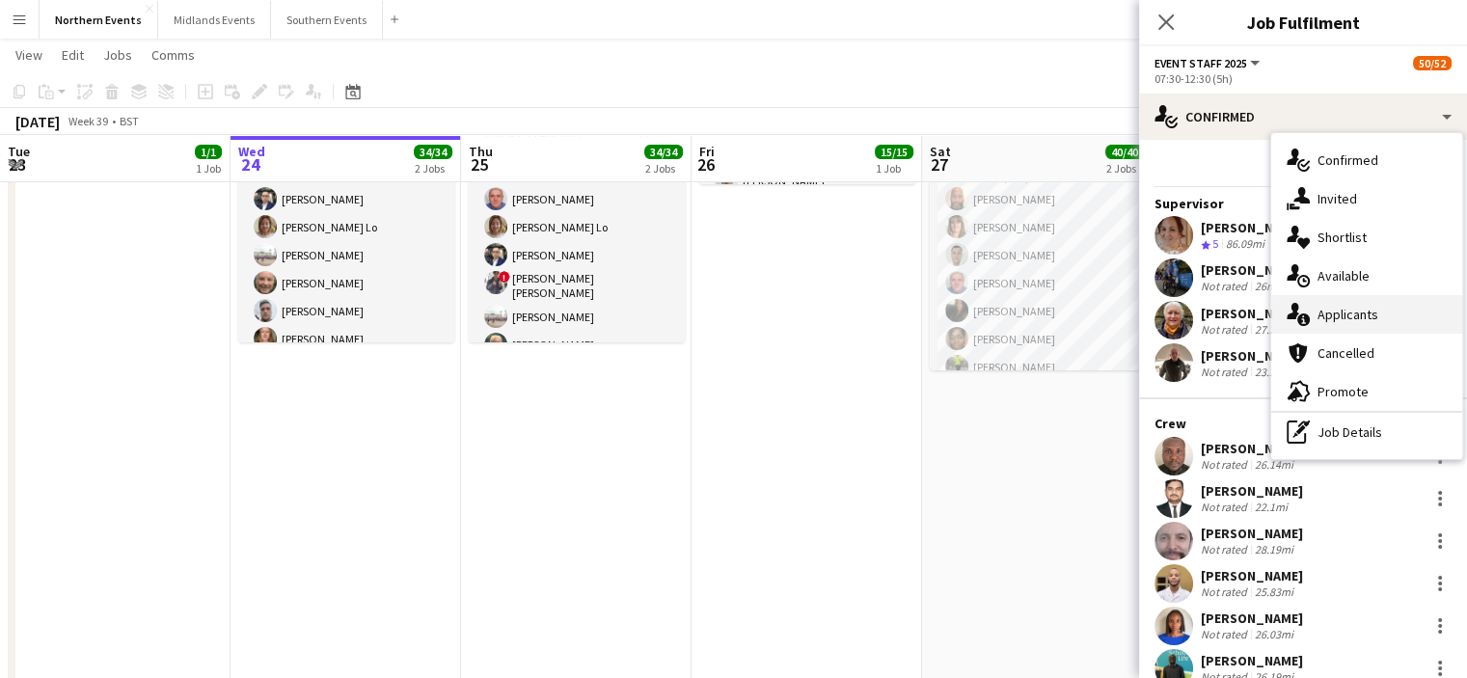
click at [1340, 303] on div "single-neutral-actions-information Applicants" at bounding box center [1366, 314] width 191 height 39
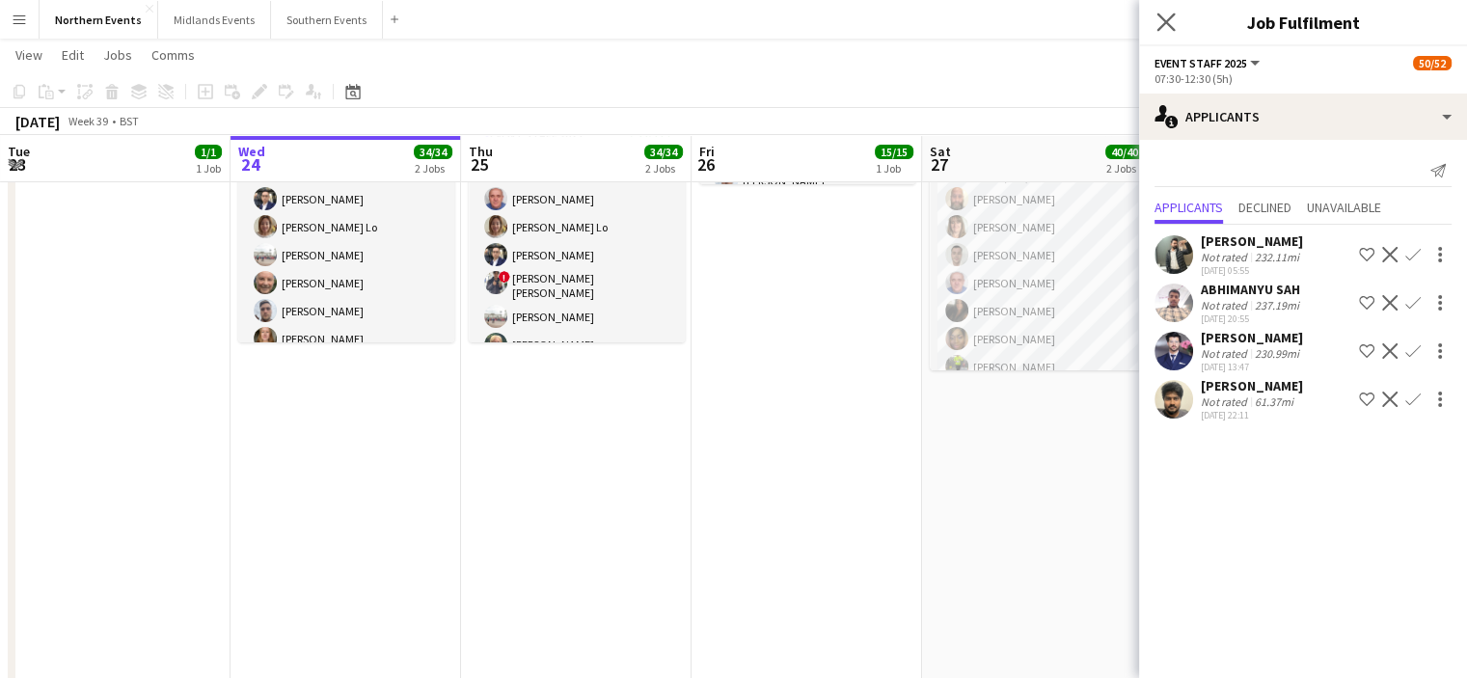
click at [1153, 17] on app-icon "Close pop-in" at bounding box center [1166, 23] width 28 height 28
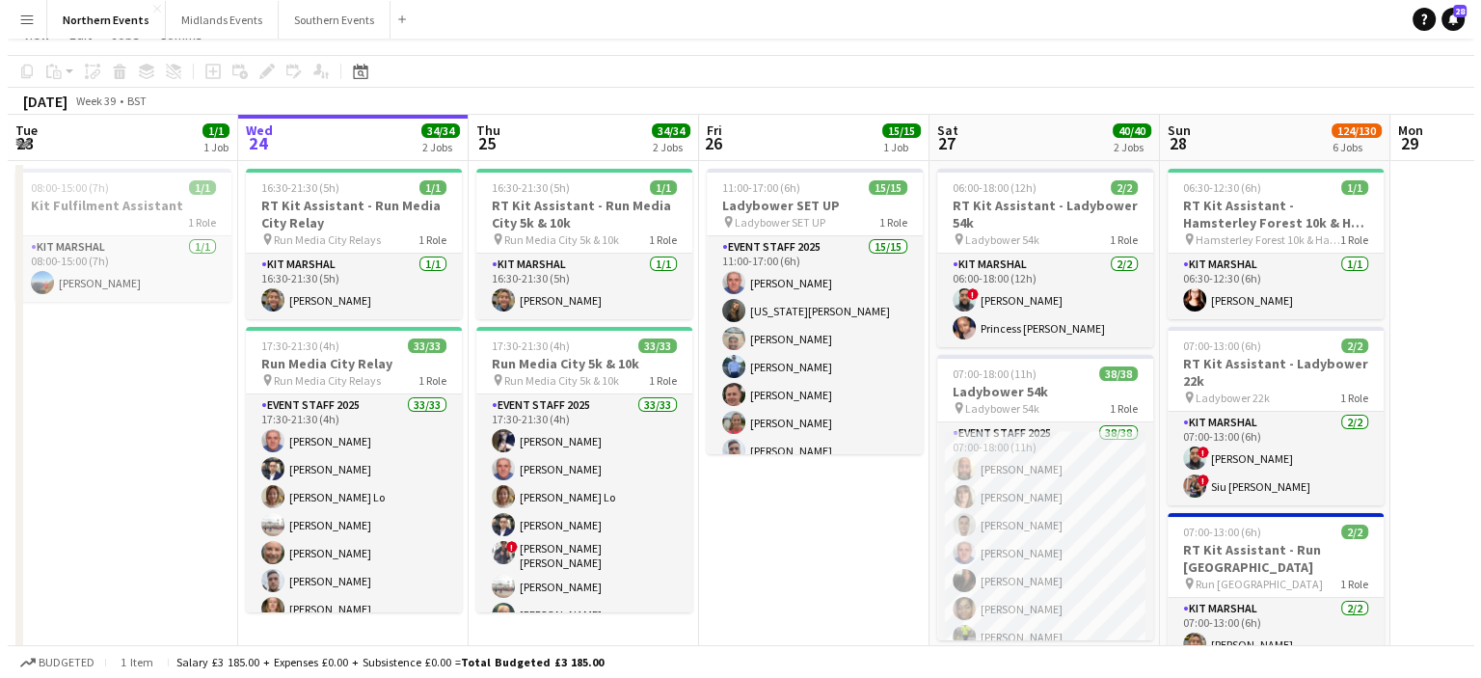
scroll to position [0, 0]
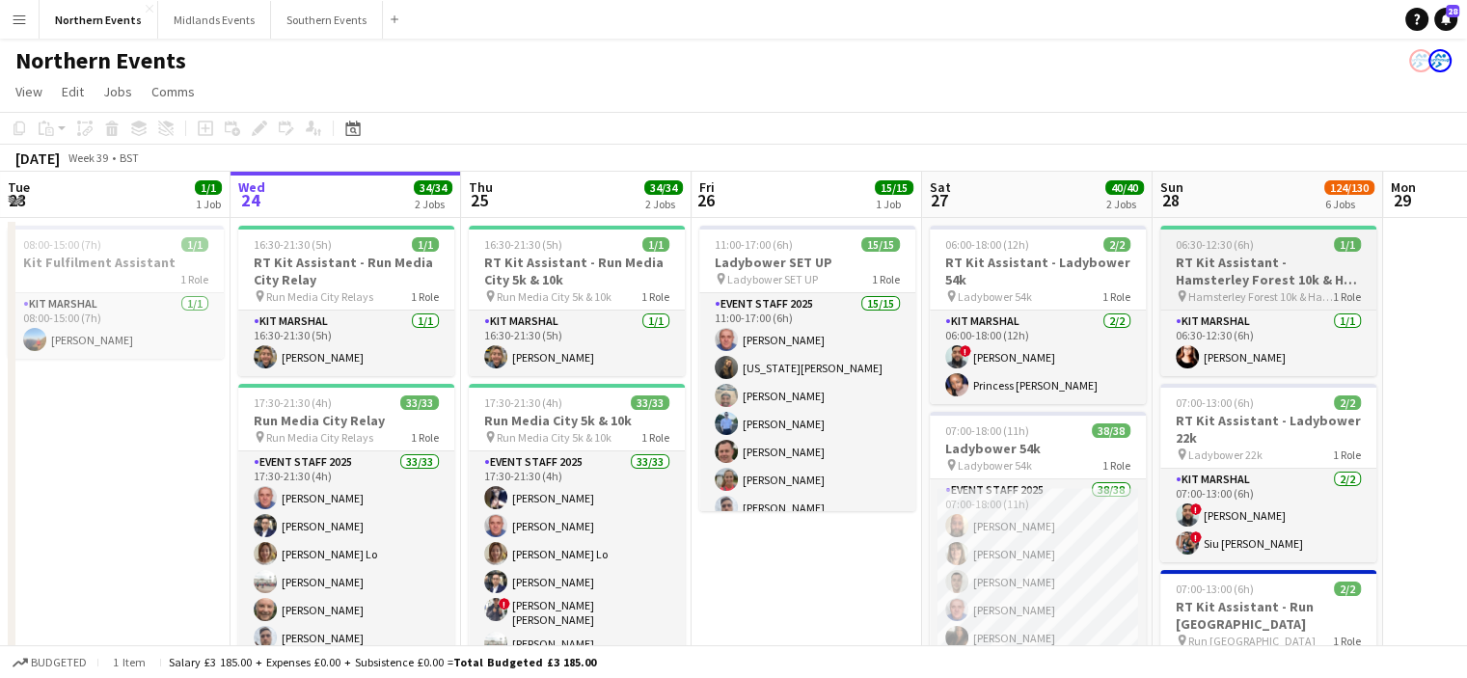
click at [1265, 286] on h3 "RT Kit Assistant - Hamsterley Forest 10k & Half Marathon" at bounding box center [1268, 271] width 216 height 35
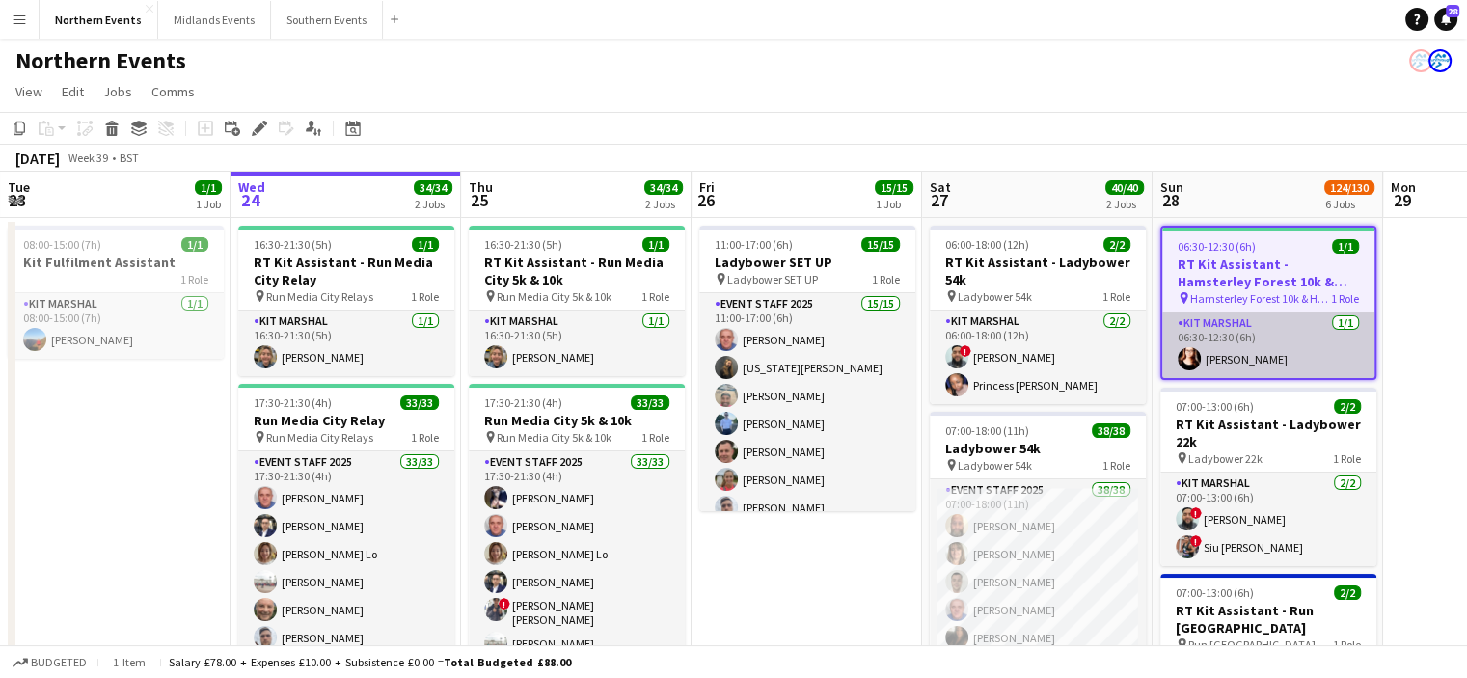
click at [1265, 345] on app-card-role "Kit Marshal 1/1 06:30-12:30 (6h) Angelina Teofilova" at bounding box center [1268, 345] width 212 height 66
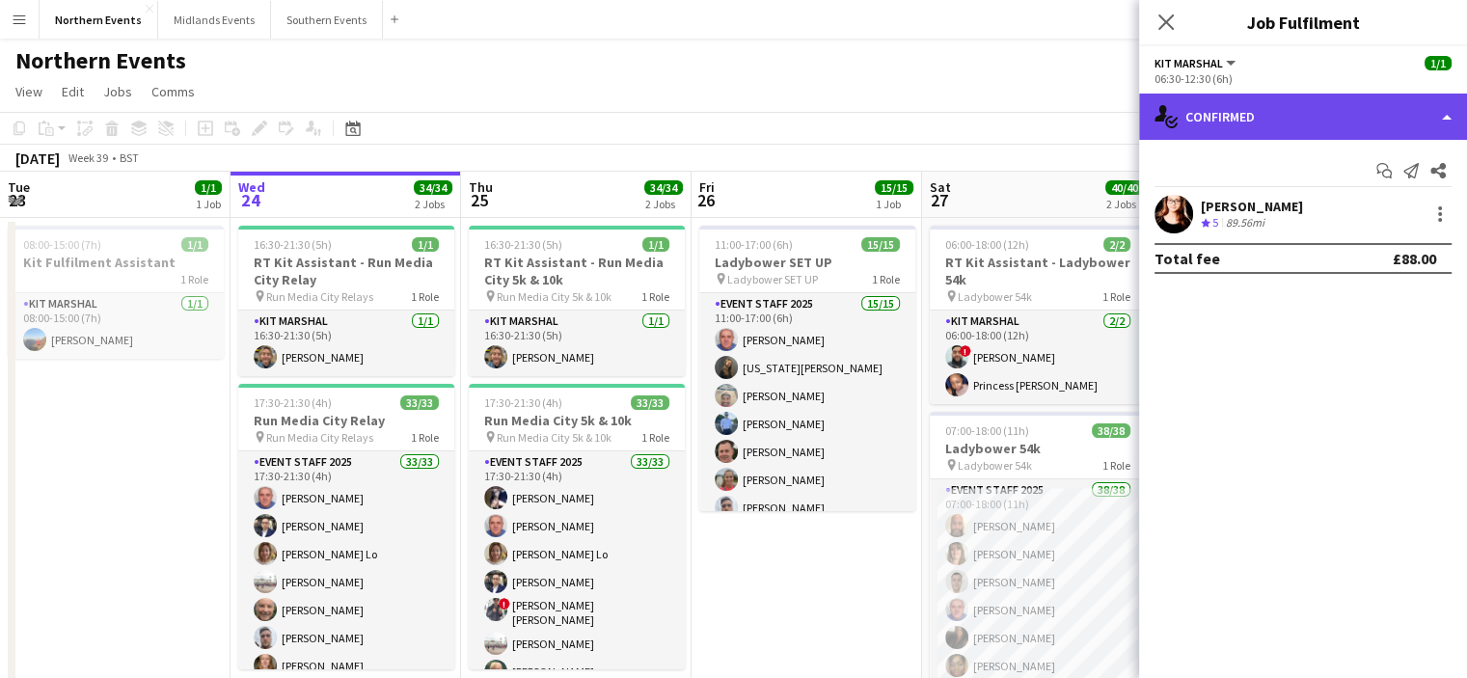
click at [1353, 121] on div "single-neutral-actions-check-2 Confirmed" at bounding box center [1303, 117] width 328 height 46
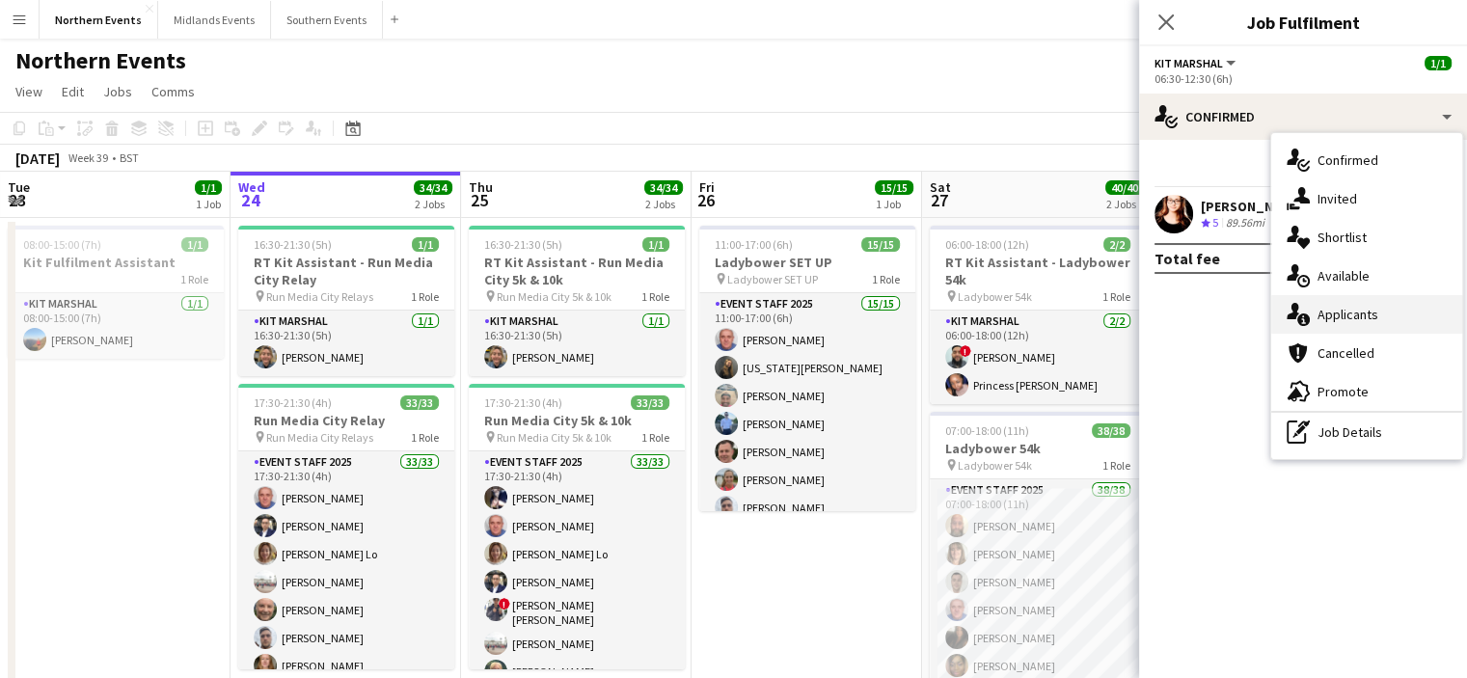
click at [1347, 309] on span "Applicants" at bounding box center [1347, 314] width 61 height 17
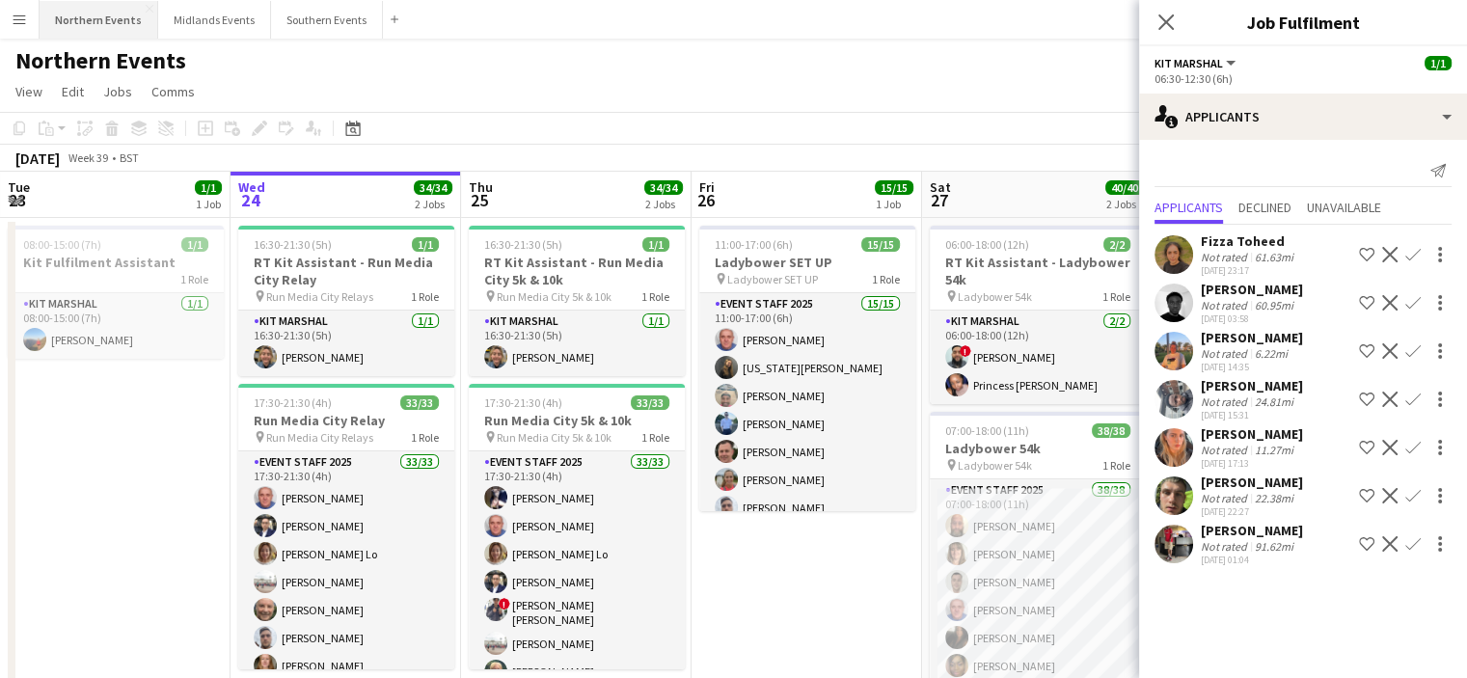
click at [102, 18] on button "Northern Events Close" at bounding box center [99, 20] width 119 height 38
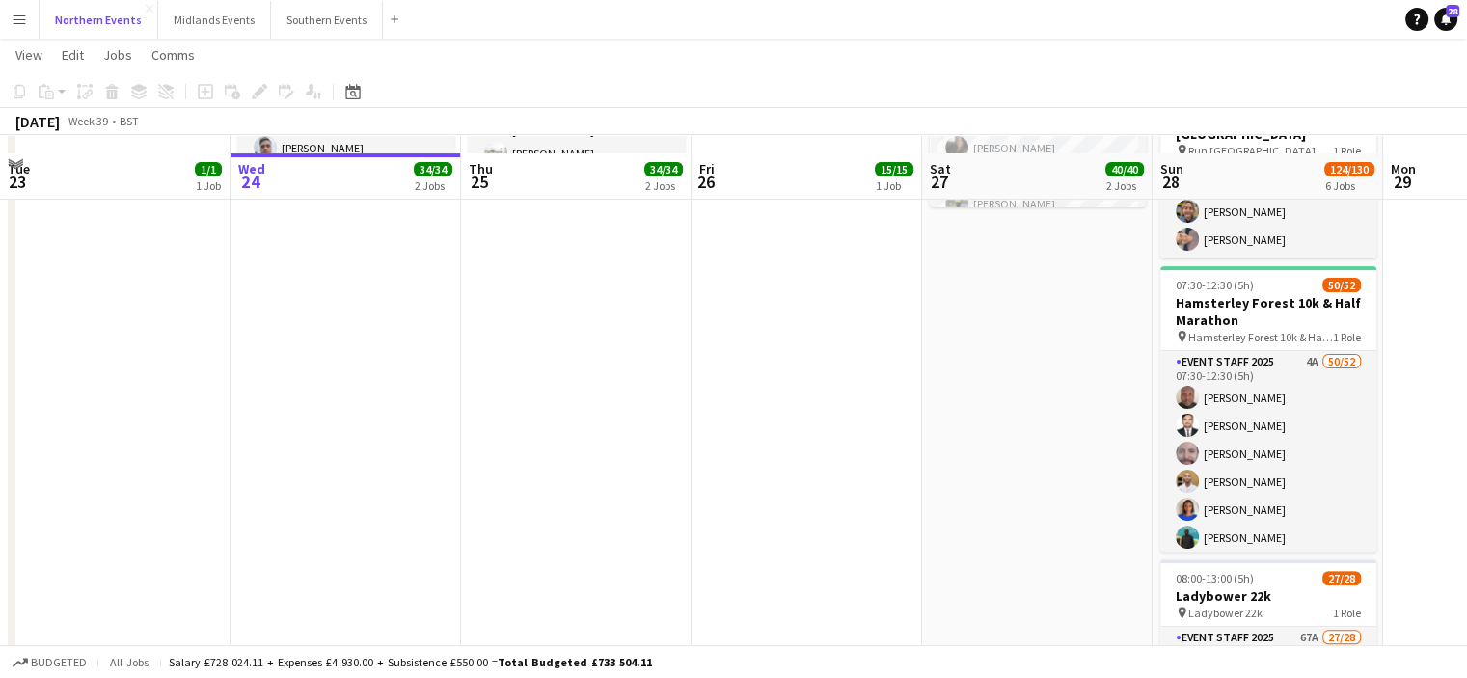
scroll to position [505, 0]
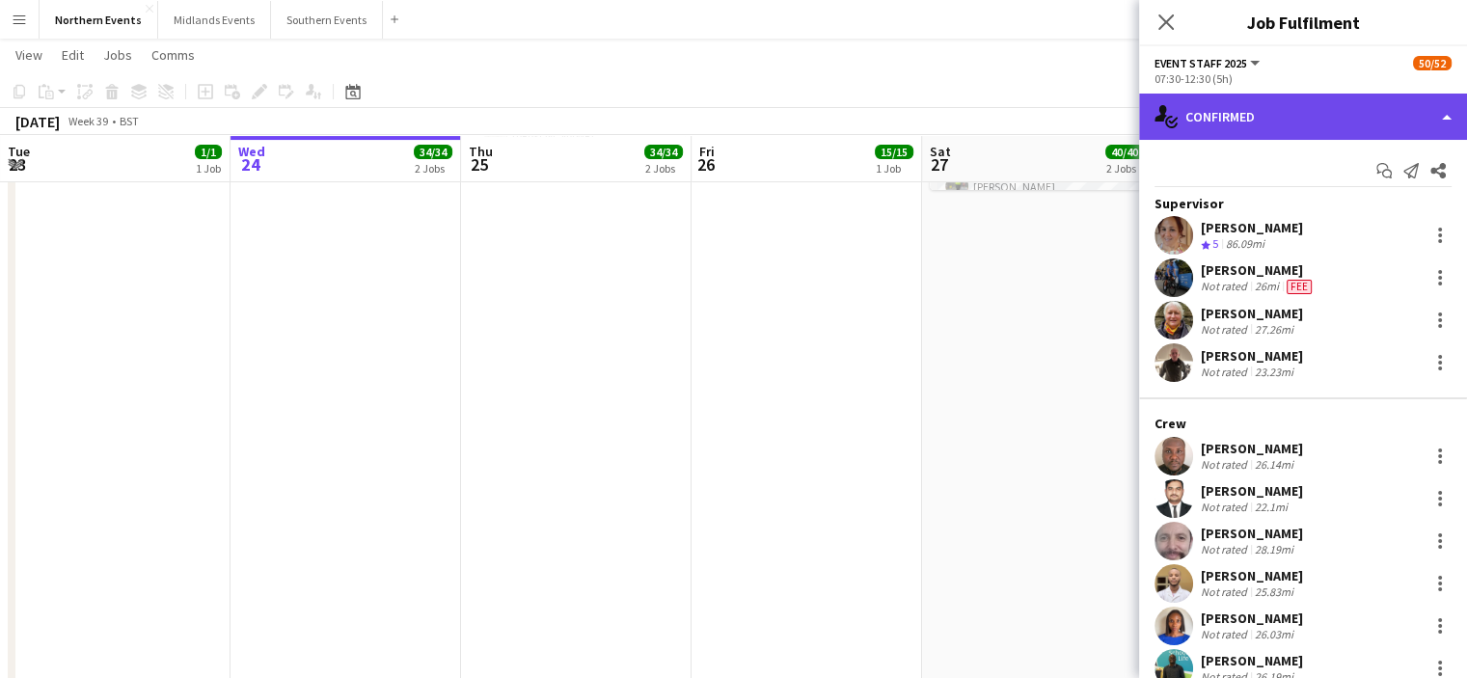
click at [1290, 124] on div "single-neutral-actions-check-2 Confirmed" at bounding box center [1303, 117] width 328 height 46
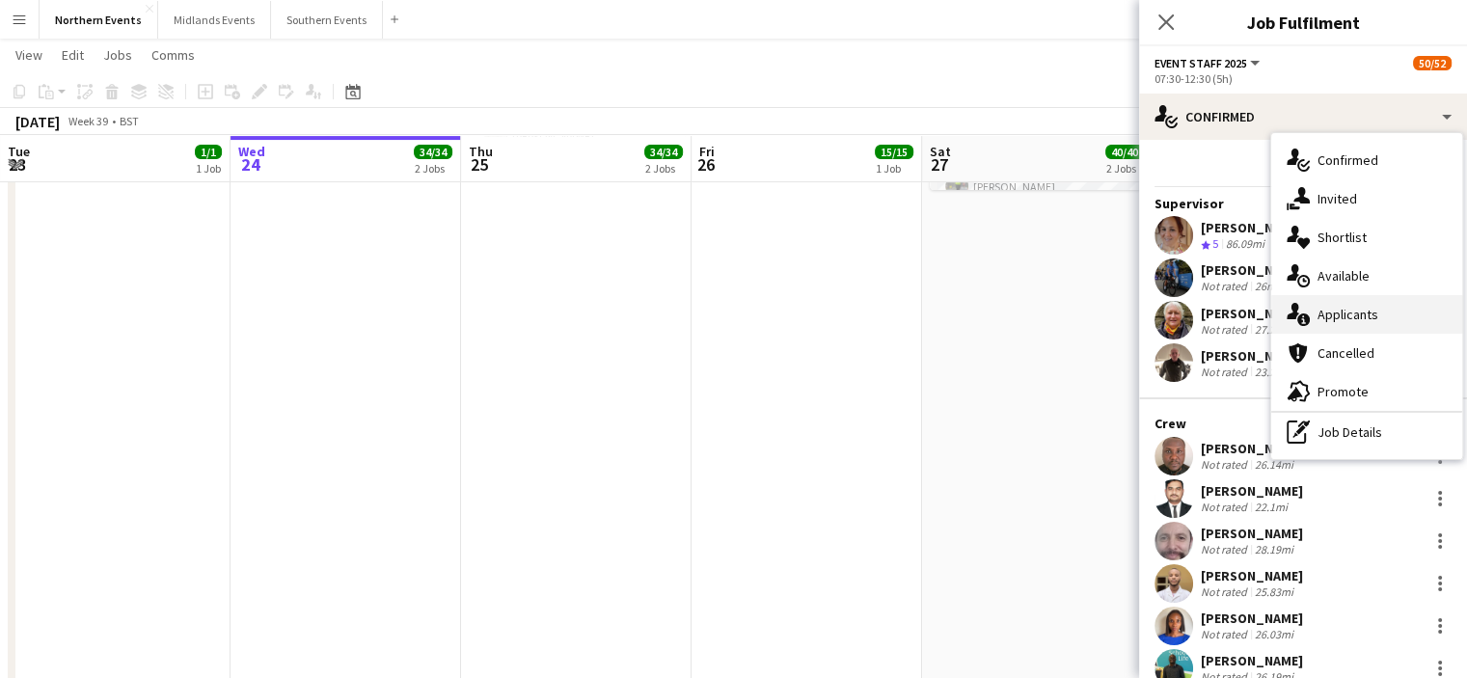
click at [1308, 316] on icon at bounding box center [1303, 319] width 13 height 13
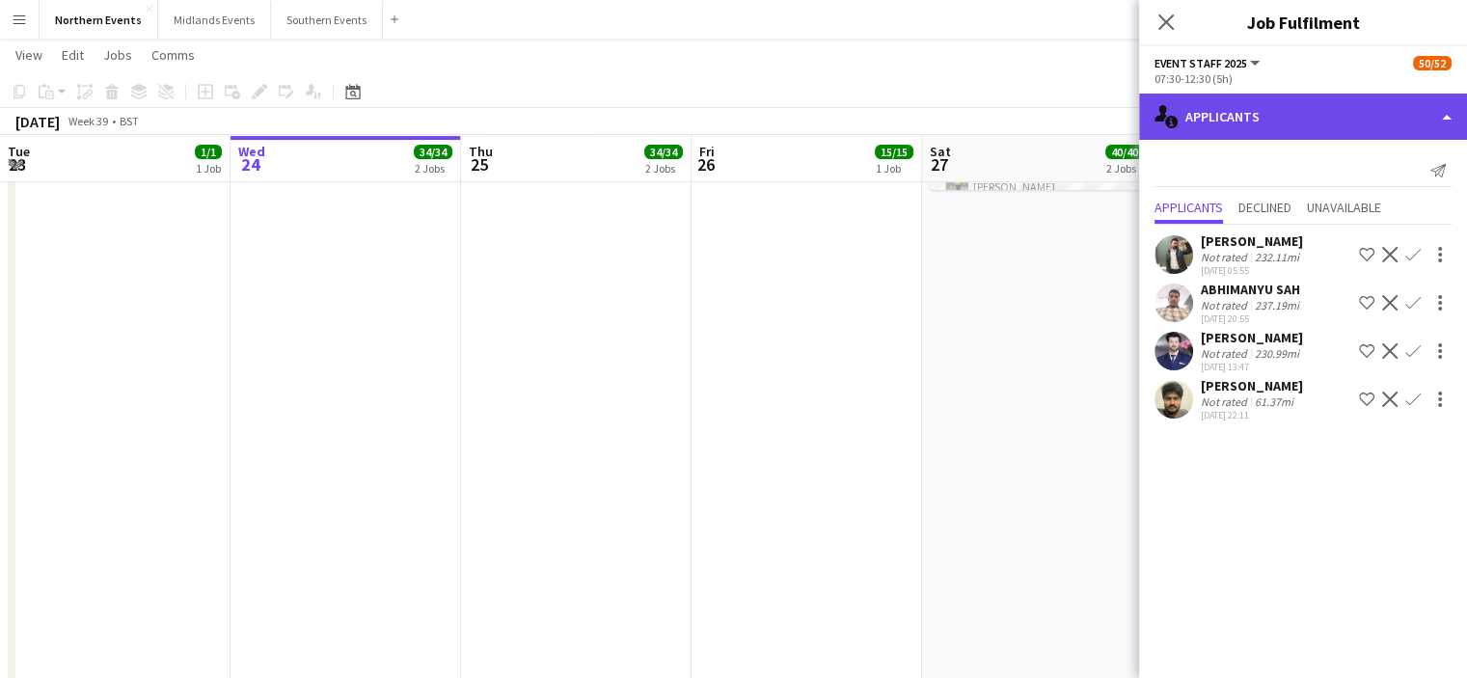
click at [1231, 120] on div "single-neutral-actions-information Applicants" at bounding box center [1303, 117] width 328 height 46
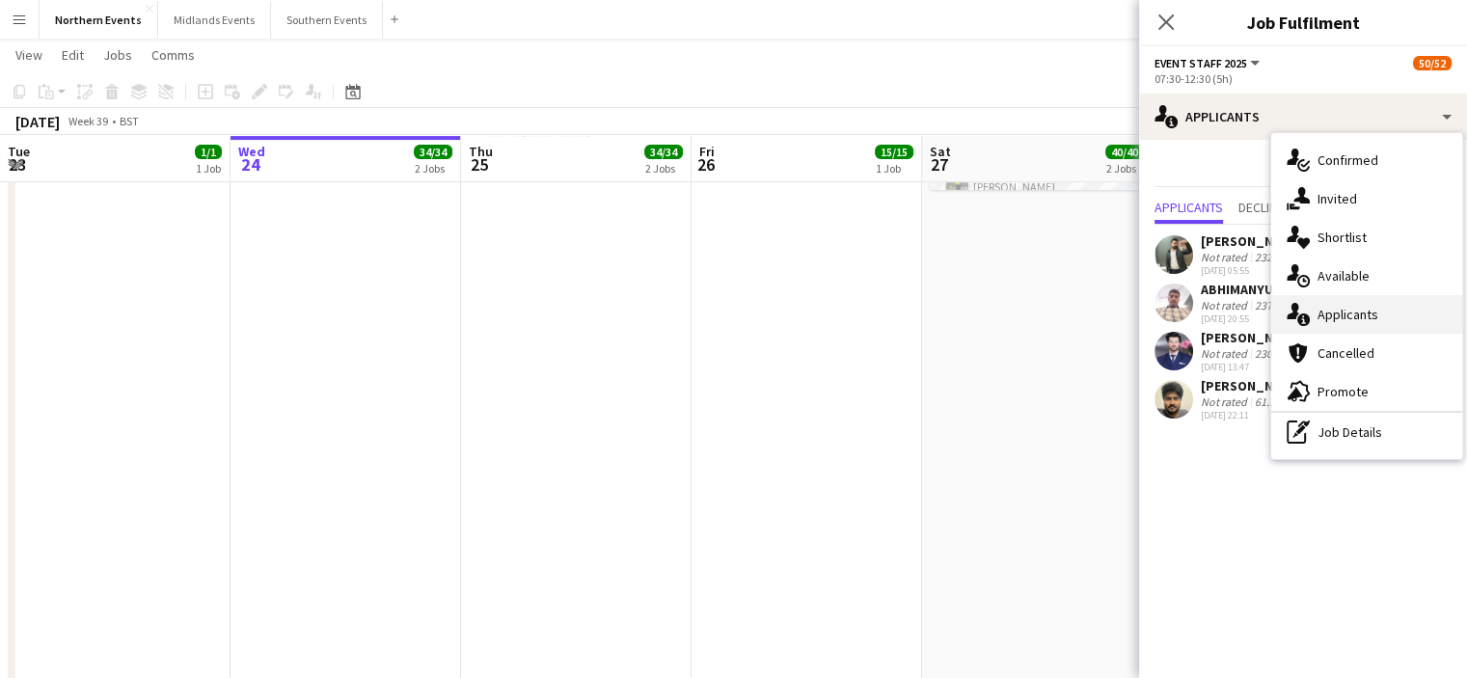
click at [1330, 303] on div "single-neutral-actions-information Applicants" at bounding box center [1366, 314] width 191 height 39
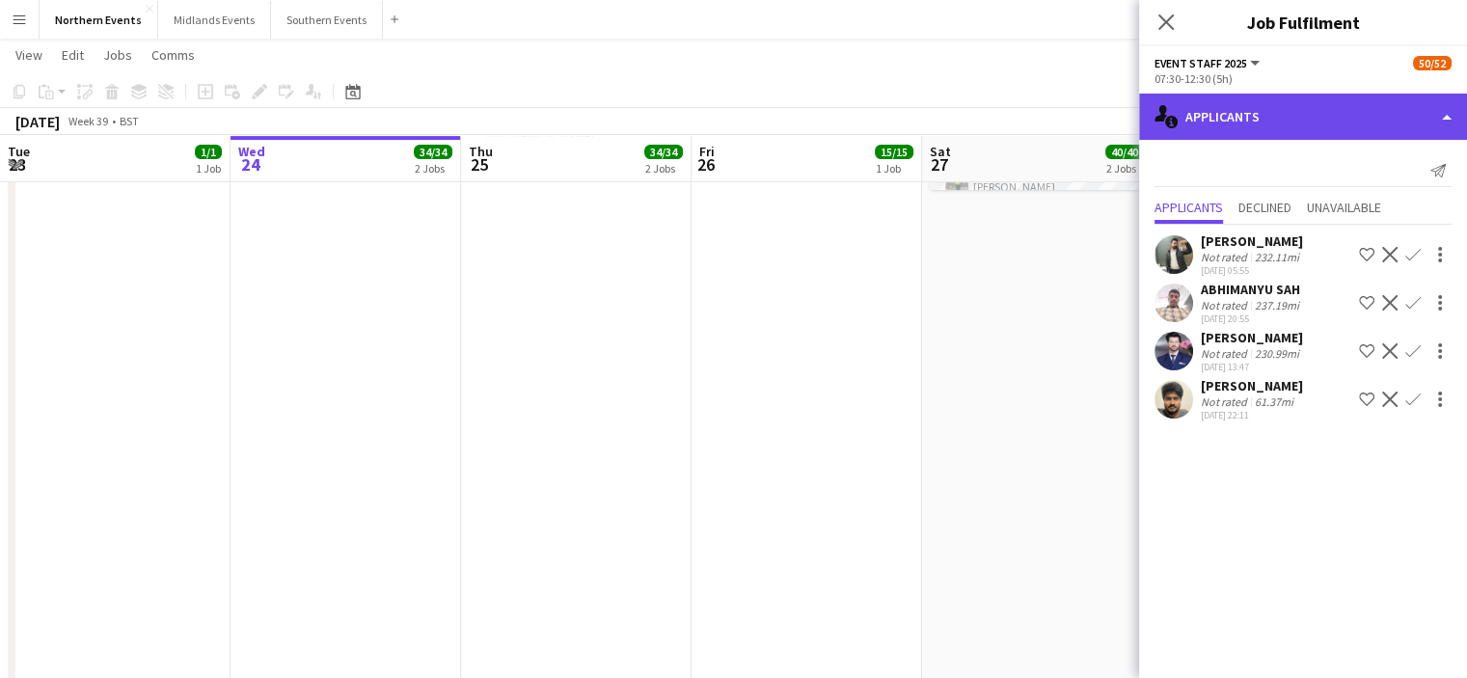
click at [1300, 132] on div "single-neutral-actions-information Applicants" at bounding box center [1303, 117] width 328 height 46
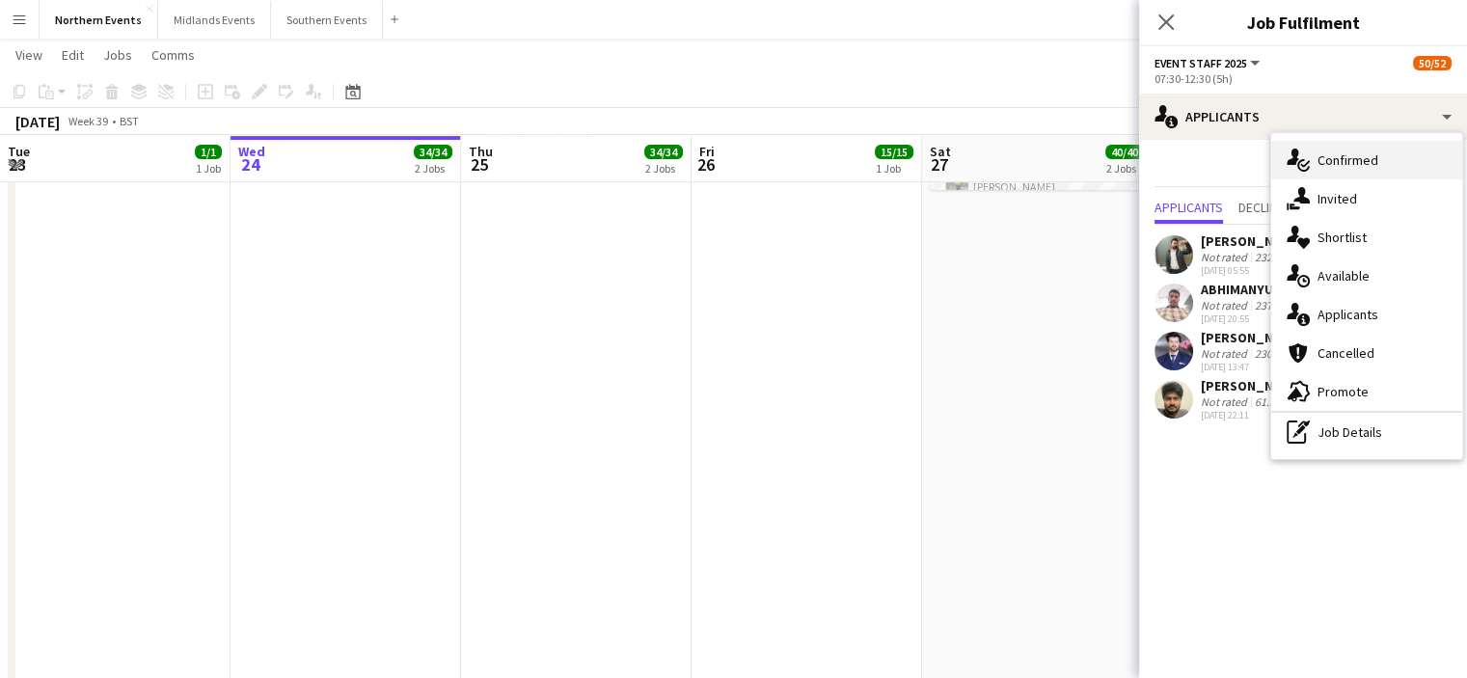
click at [1327, 168] on span "Confirmed" at bounding box center [1347, 159] width 61 height 17
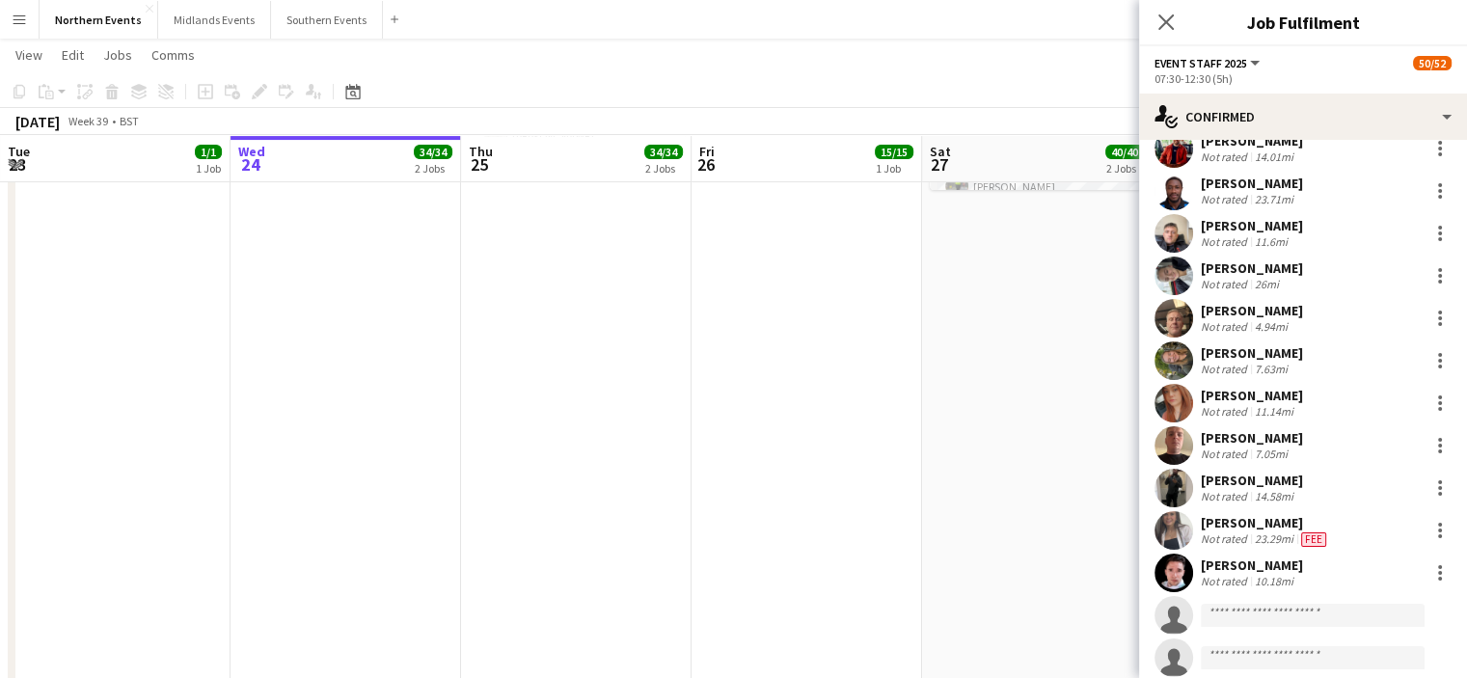
scroll to position [1796, 0]
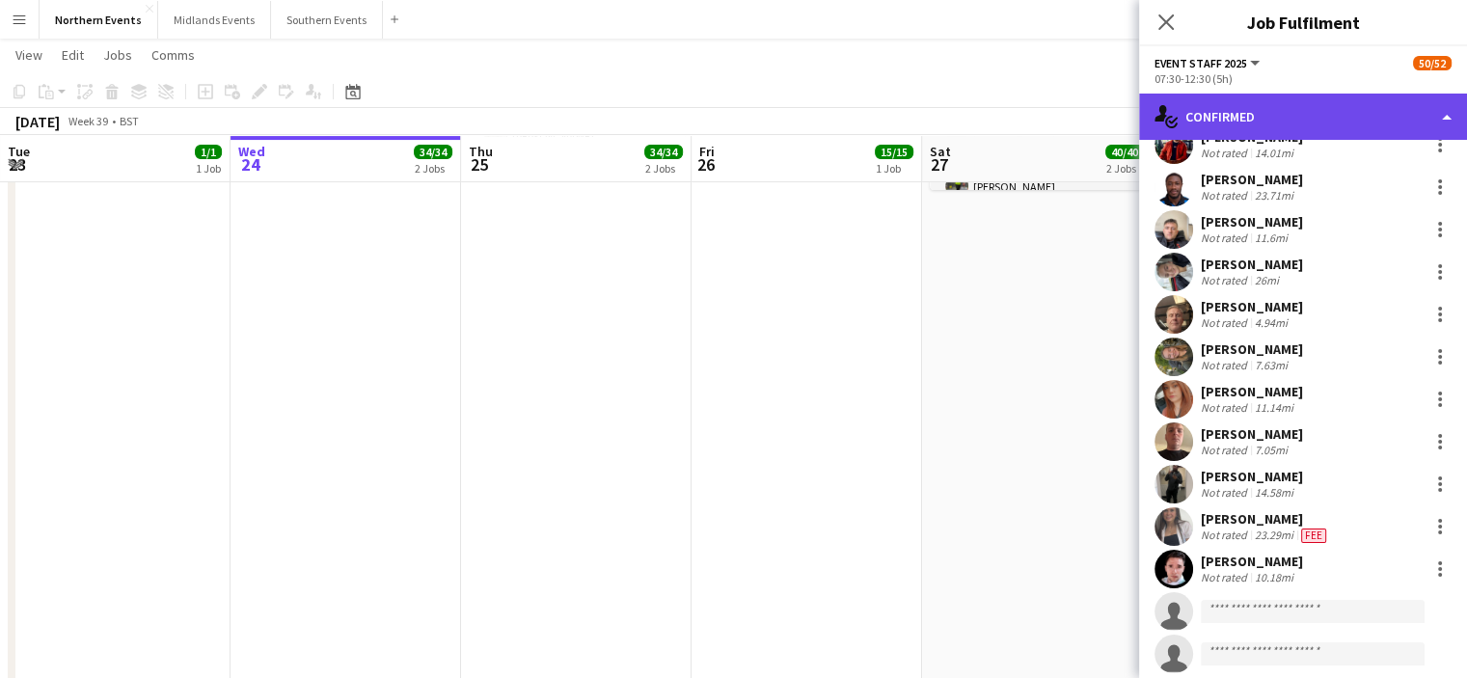
click at [1273, 129] on div "single-neutral-actions-check-2 Confirmed" at bounding box center [1303, 117] width 328 height 46
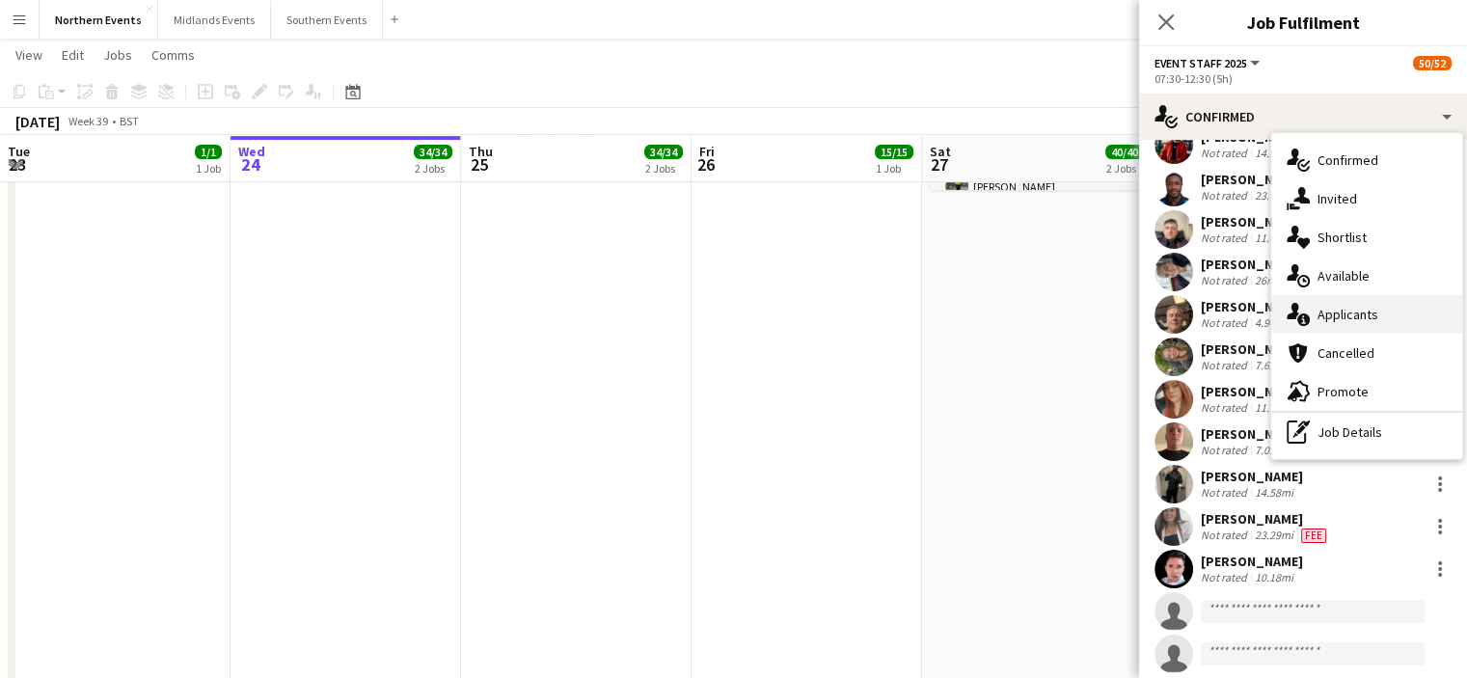
click at [1315, 314] on div "single-neutral-actions-information Applicants" at bounding box center [1366, 314] width 191 height 39
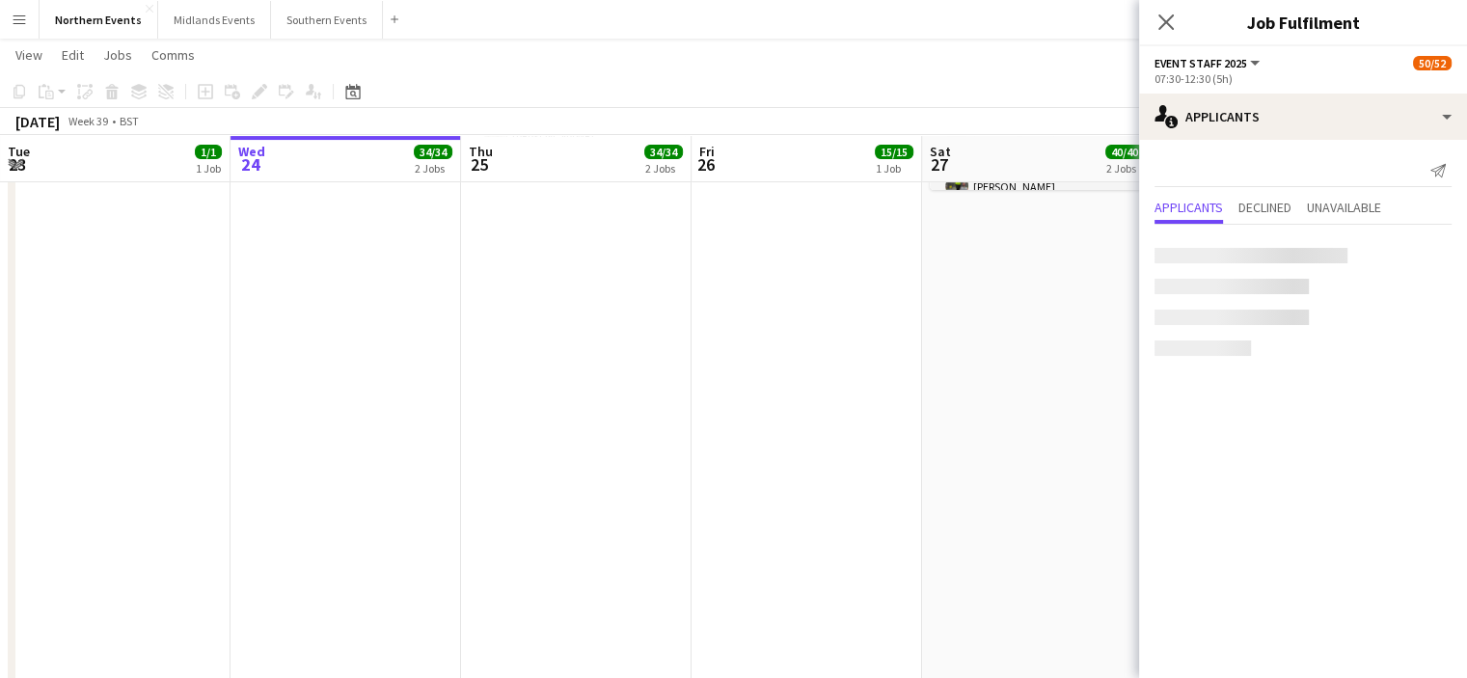
scroll to position [0, 0]
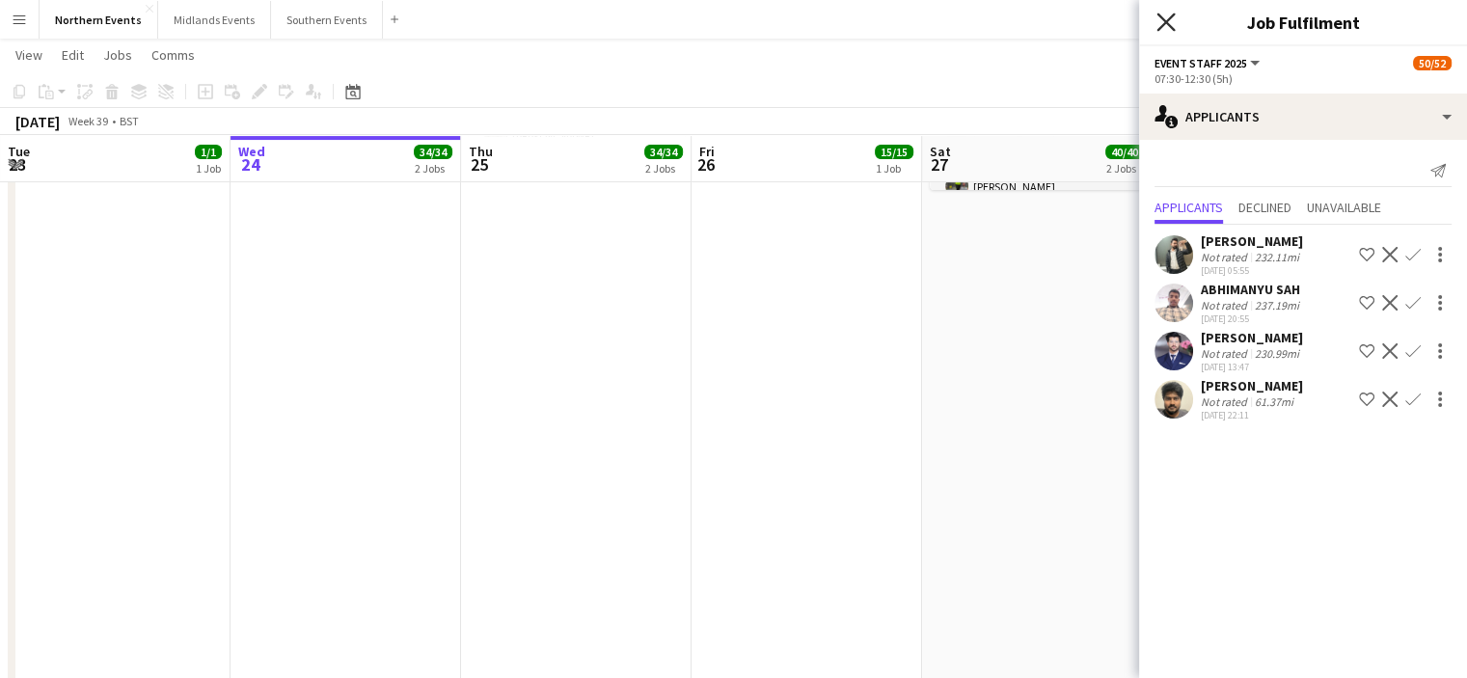
click at [1169, 22] on icon "Close pop-in" at bounding box center [1165, 22] width 18 height 18
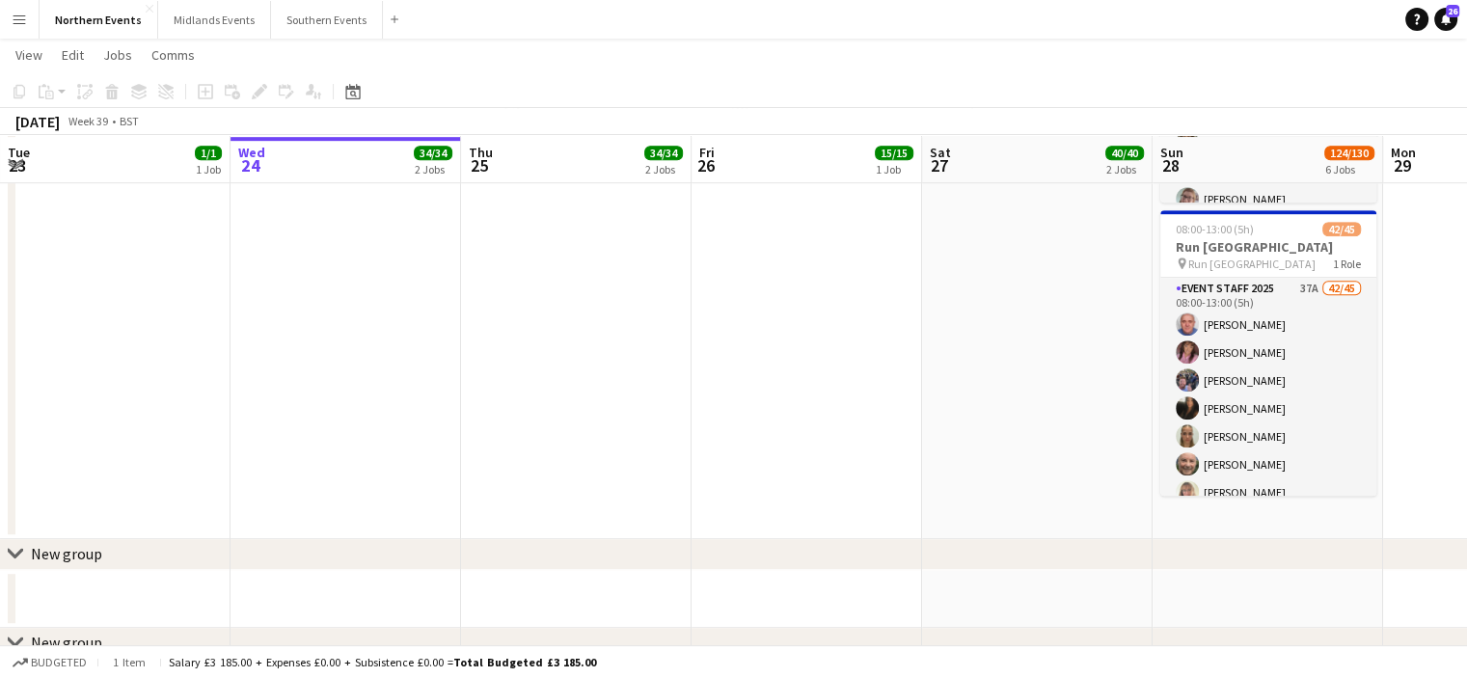
scroll to position [1132, 0]
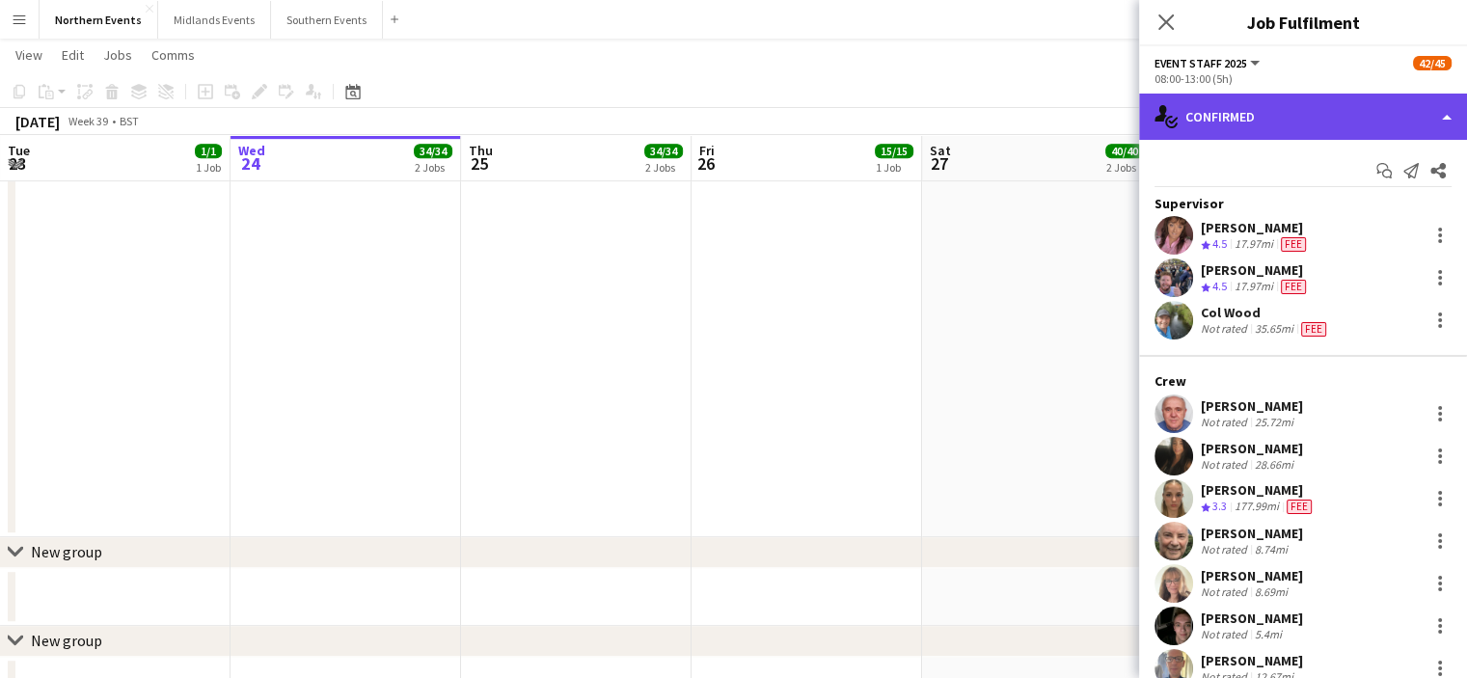
click at [1331, 115] on div "single-neutral-actions-check-2 Confirmed" at bounding box center [1303, 117] width 328 height 46
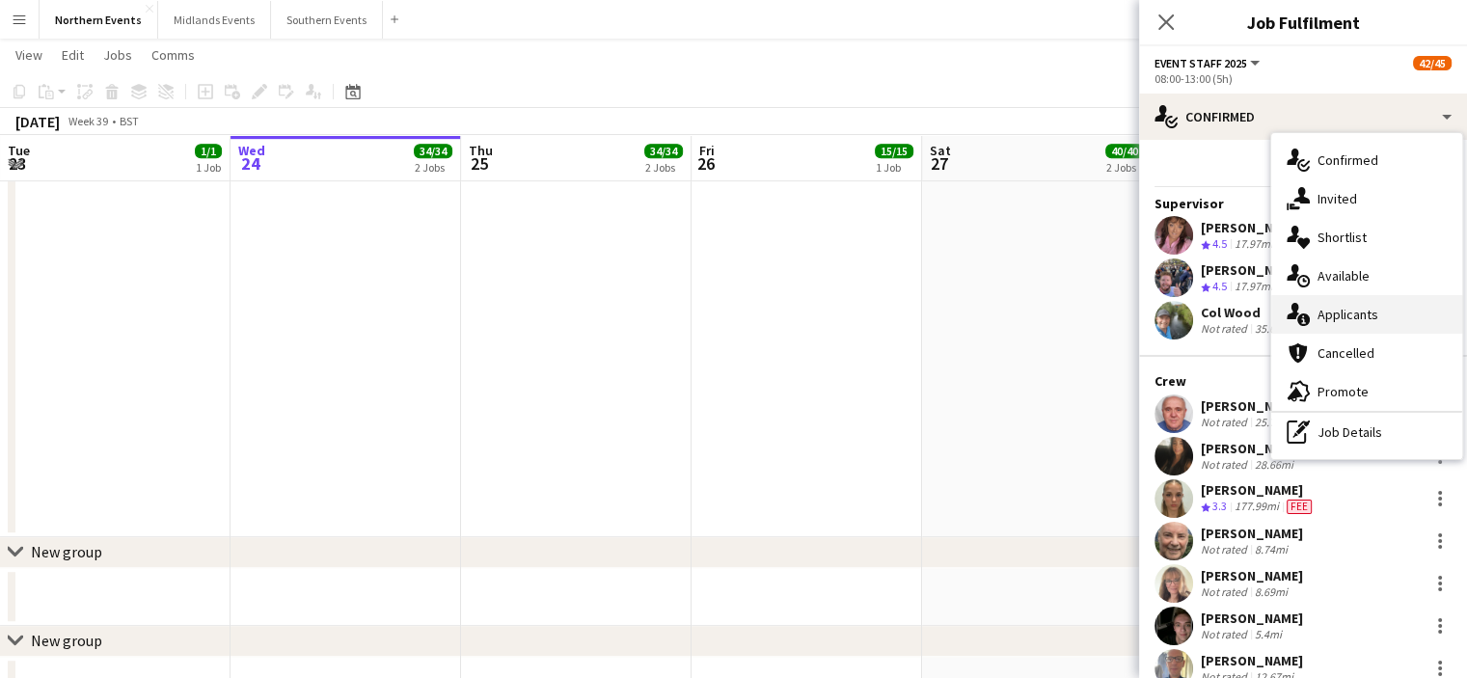
drag, startPoint x: 1402, startPoint y: 278, endPoint x: 1400, endPoint y: 317, distance: 39.6
click at [1400, 317] on div "single-neutral-actions-check-2 Confirmed single-neutral-actions-share-1 Invited…" at bounding box center [1366, 296] width 191 height 326
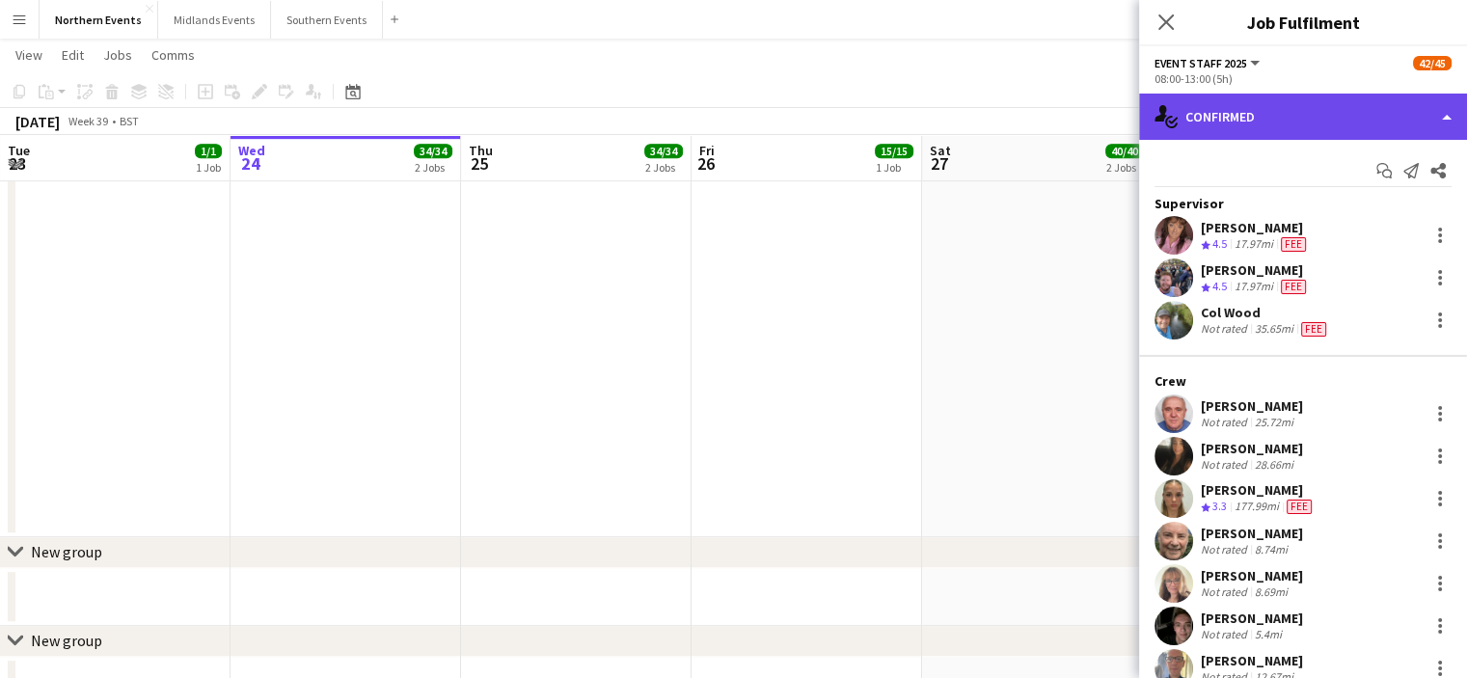
click at [1337, 99] on div "single-neutral-actions-check-2 Confirmed" at bounding box center [1303, 117] width 328 height 46
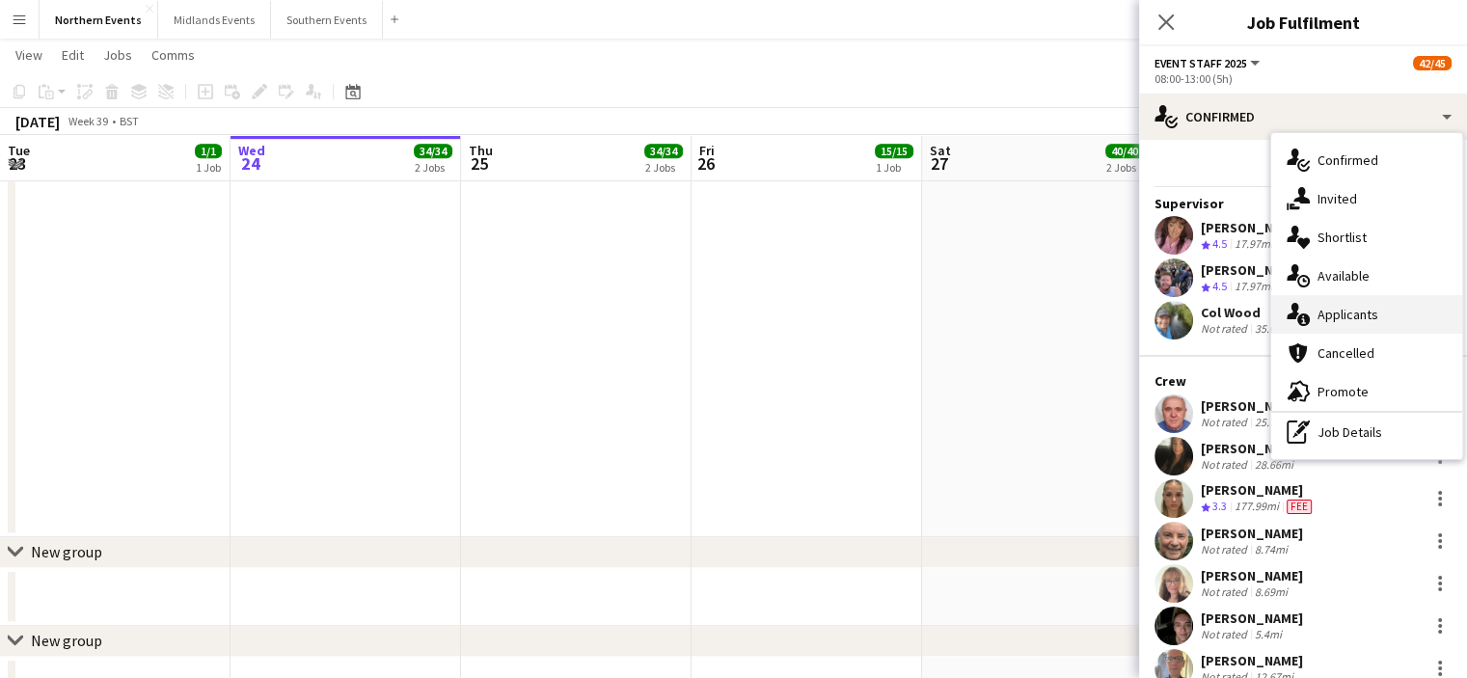
click at [1360, 323] on div "single-neutral-actions-information Applicants" at bounding box center [1366, 314] width 191 height 39
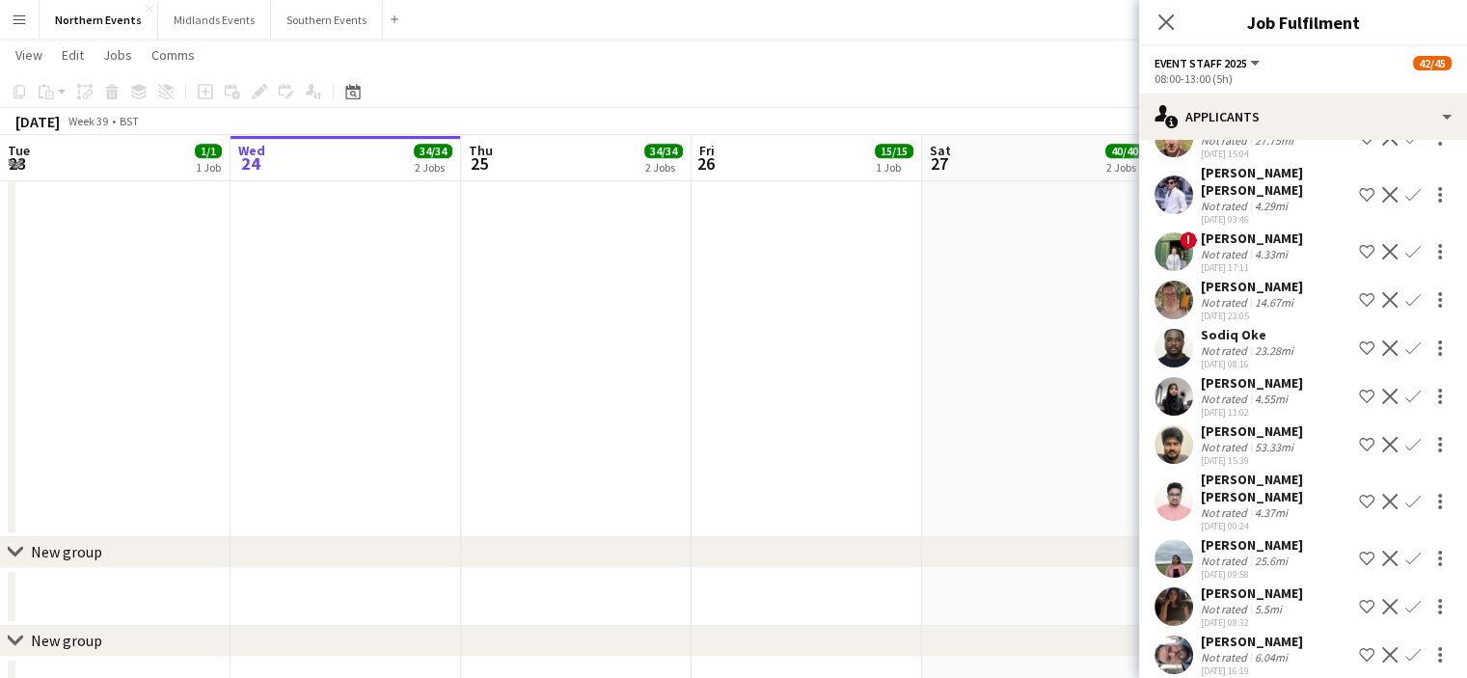
scroll to position [839, 0]
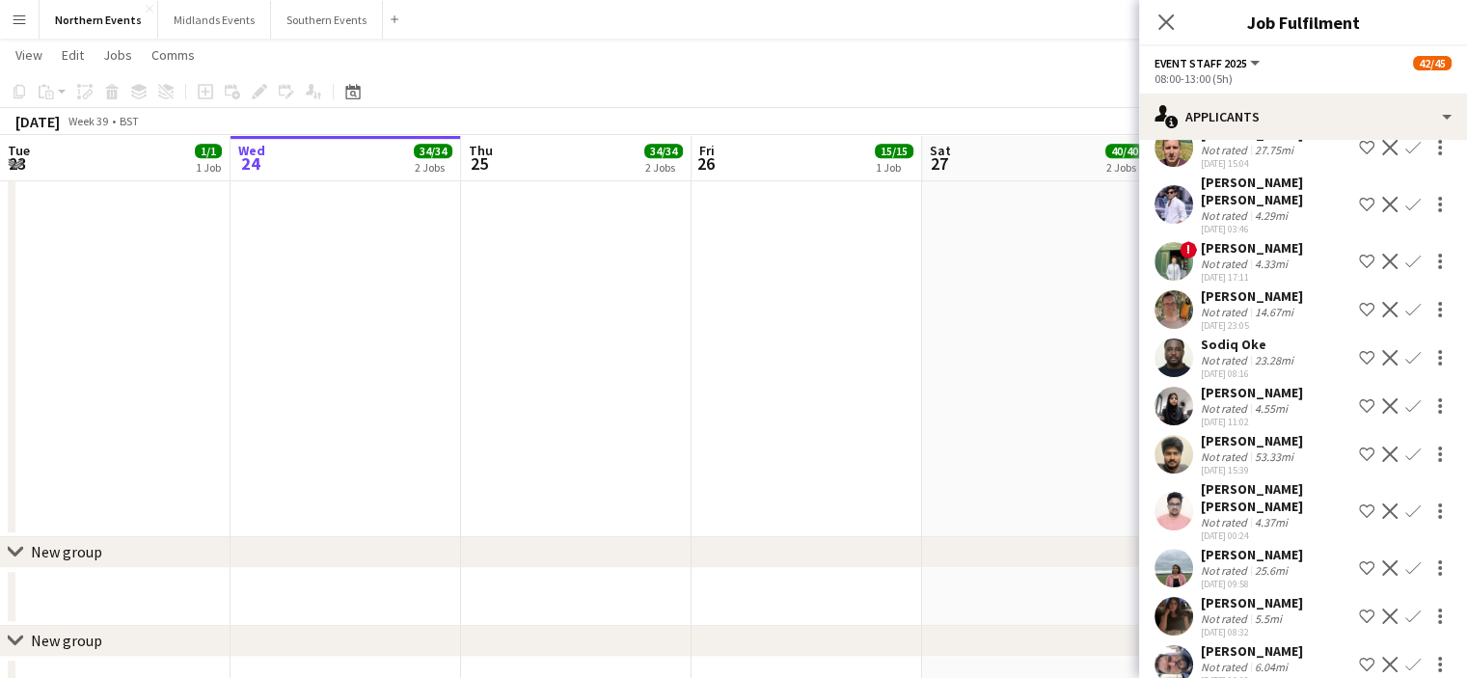
drag, startPoint x: 1297, startPoint y: 298, endPoint x: 1200, endPoint y: 300, distance: 97.4
click at [1200, 300] on div "Paul Ollerhead Not rated 14.67mi 30-08-2025 23:05 Shortlist crew Decline Confirm" at bounding box center [1303, 309] width 328 height 44
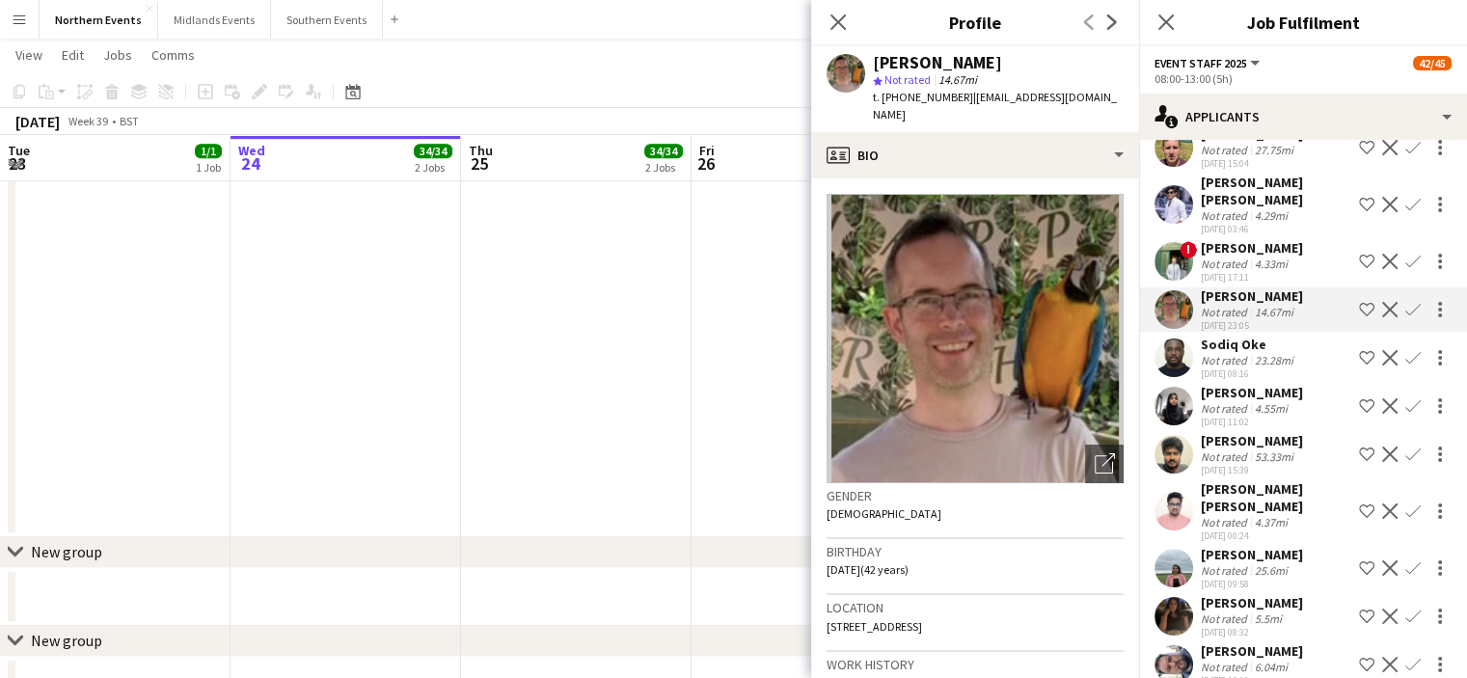
copy div "[PERSON_NAME]"
click at [1405, 311] on app-icon "Confirm" at bounding box center [1412, 309] width 15 height 15
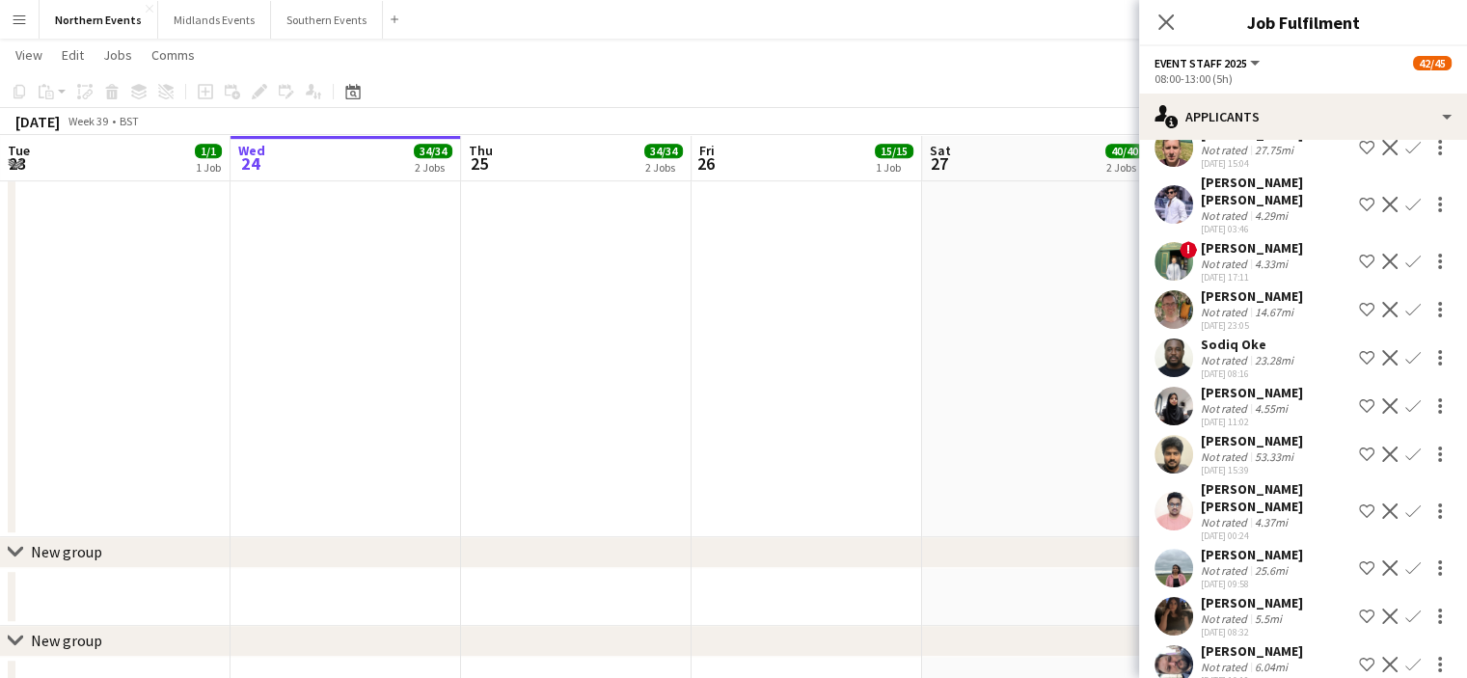
click at [1405, 311] on app-icon "Confirm" at bounding box center [1412, 309] width 15 height 15
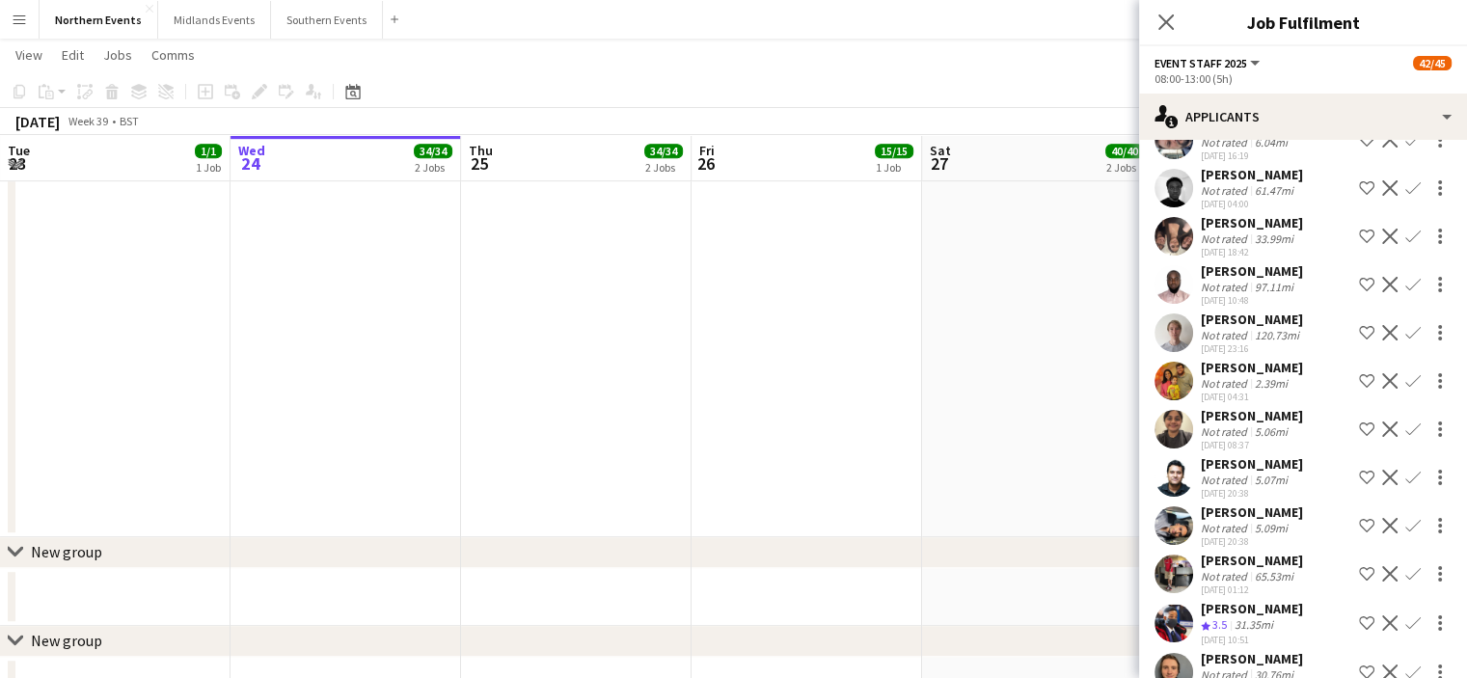
scroll to position [1867, 0]
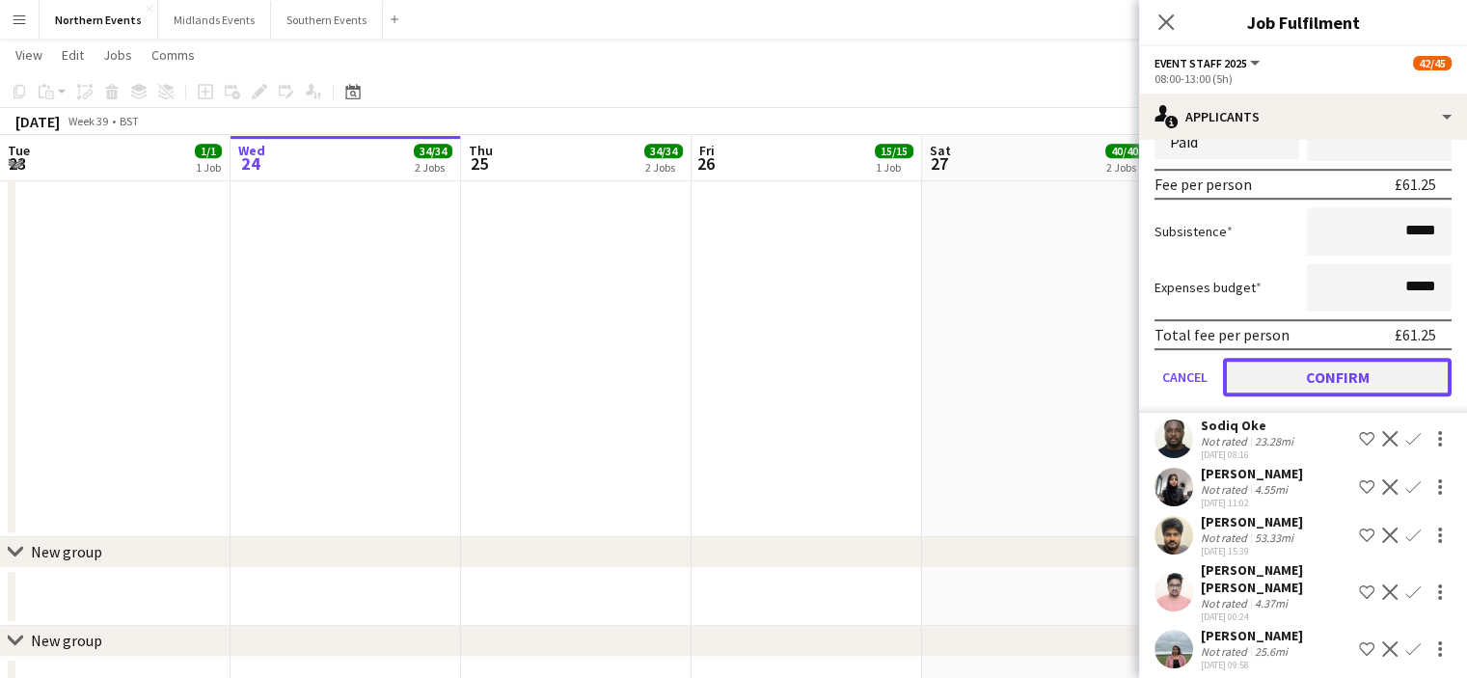
click at [1387, 376] on button "Confirm" at bounding box center [1337, 377] width 229 height 39
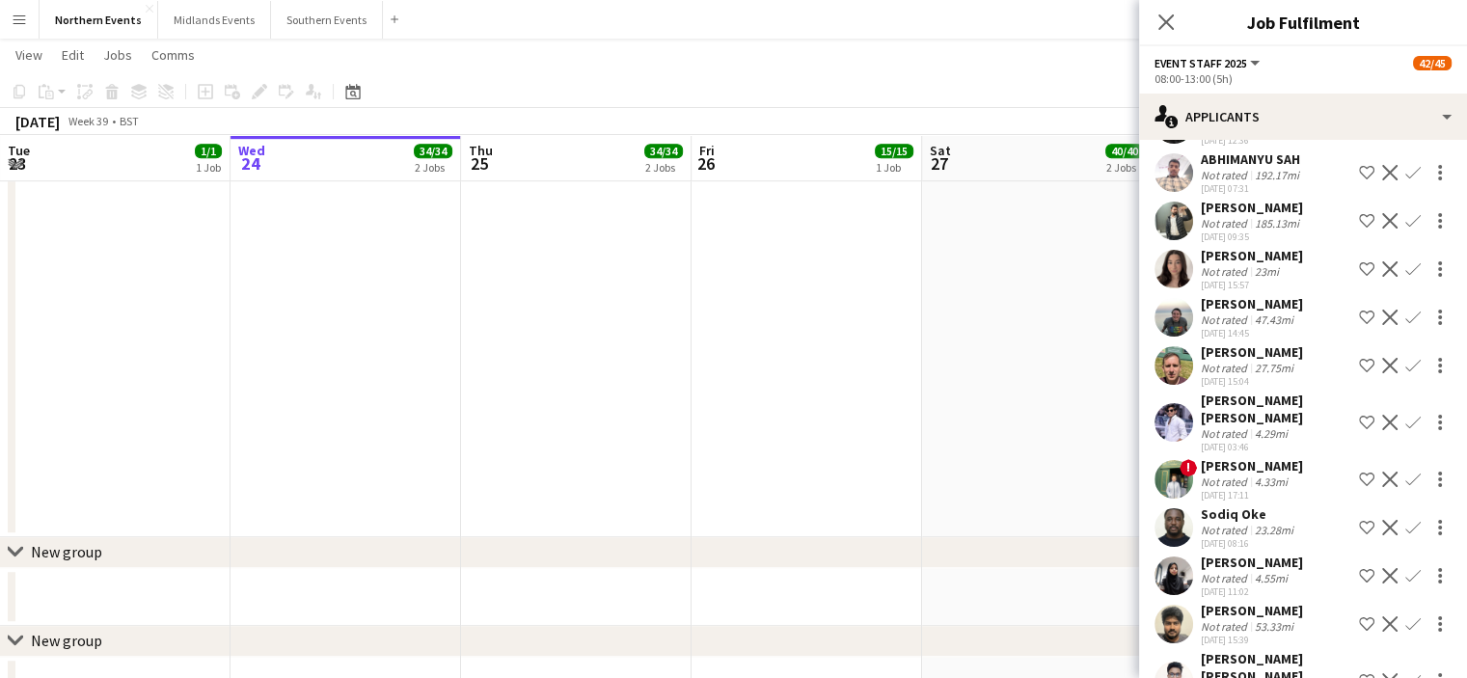
scroll to position [630, 0]
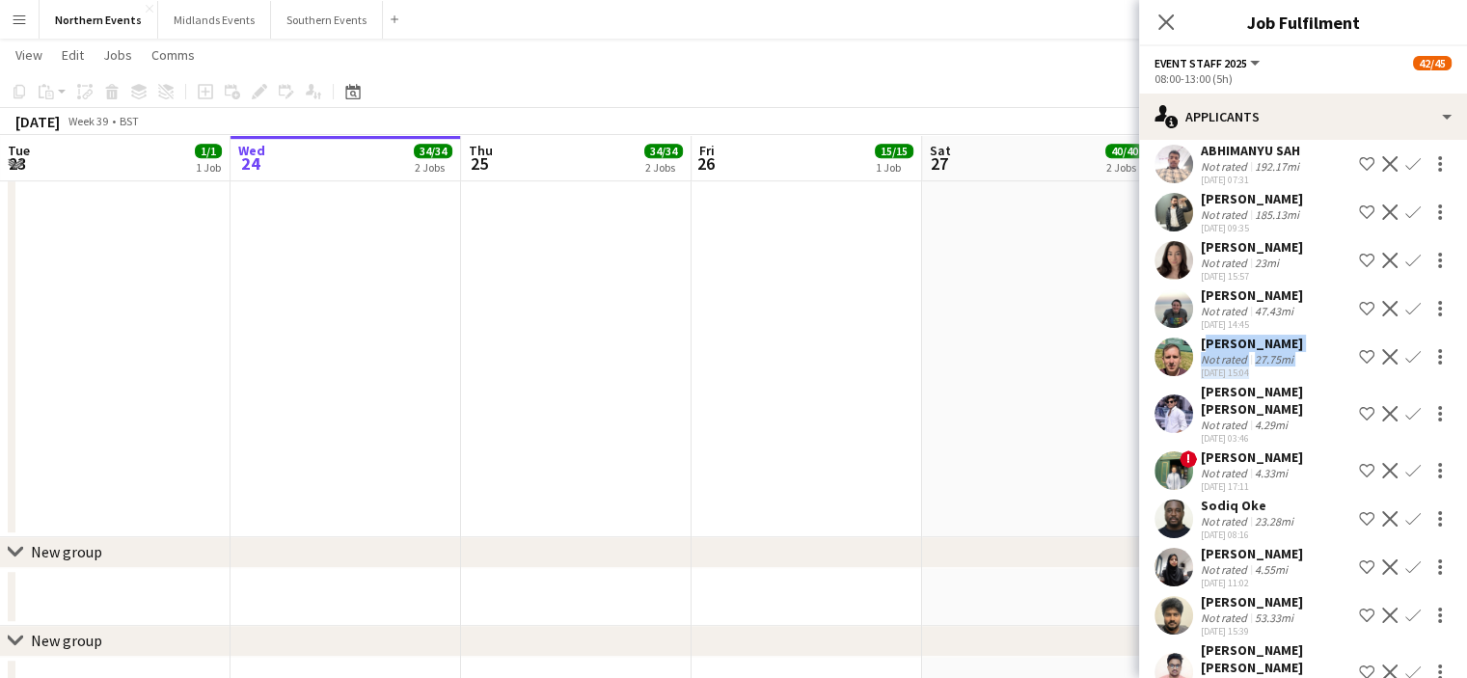
drag, startPoint x: 1196, startPoint y: 362, endPoint x: 1324, endPoint y: 364, distance: 128.3
click at [1324, 364] on div "Nicholas Sandford Not rated 27.75mi 17-08-2025 15:04 Shortlist crew Decline Con…" at bounding box center [1303, 357] width 328 height 44
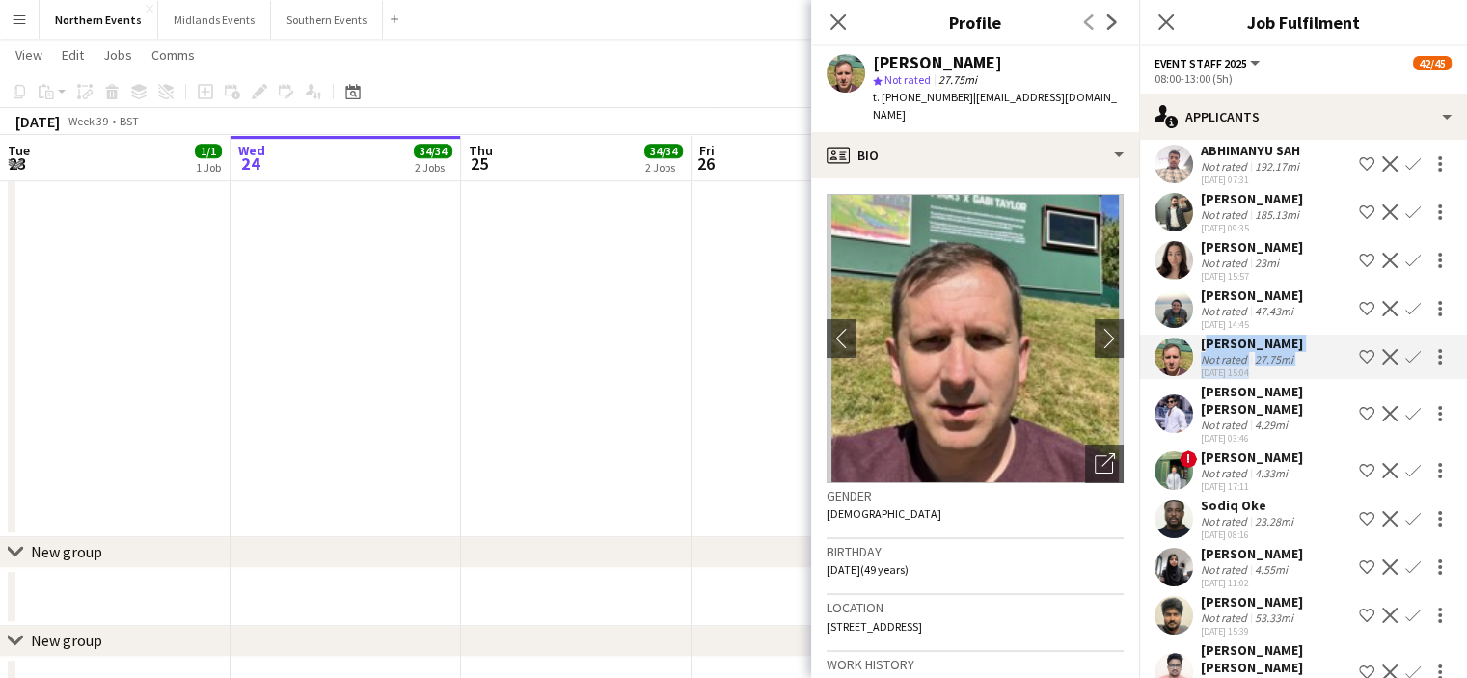
click at [1199, 354] on div "Nicholas Sandford Not rated 27.75mi 17-08-2025 15:04 Shortlist crew Decline Con…" at bounding box center [1303, 357] width 328 height 44
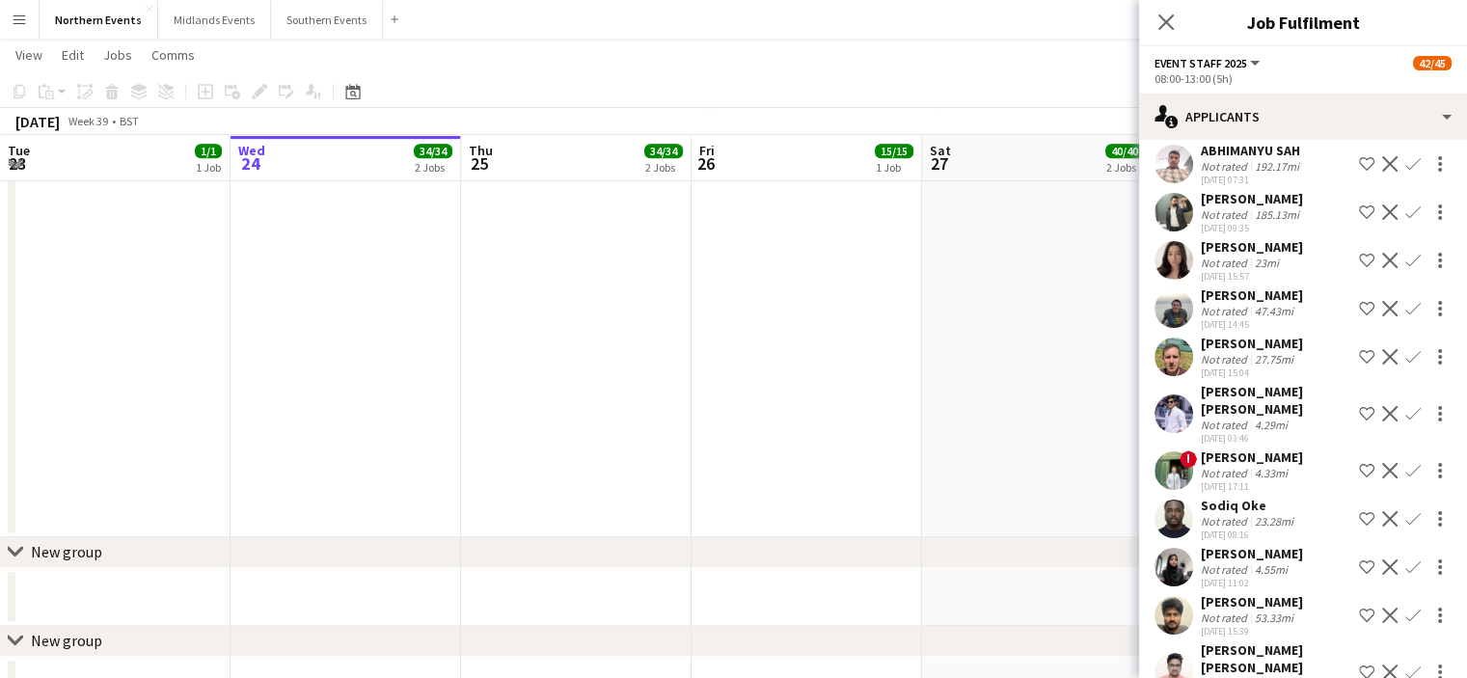
drag, startPoint x: 1199, startPoint y: 354, endPoint x: 1309, endPoint y: 361, distance: 110.1
click at [1309, 361] on div "Nicholas Sandford Not rated 27.75mi 17-08-2025 15:04 Shortlist crew Decline Con…" at bounding box center [1303, 357] width 328 height 44
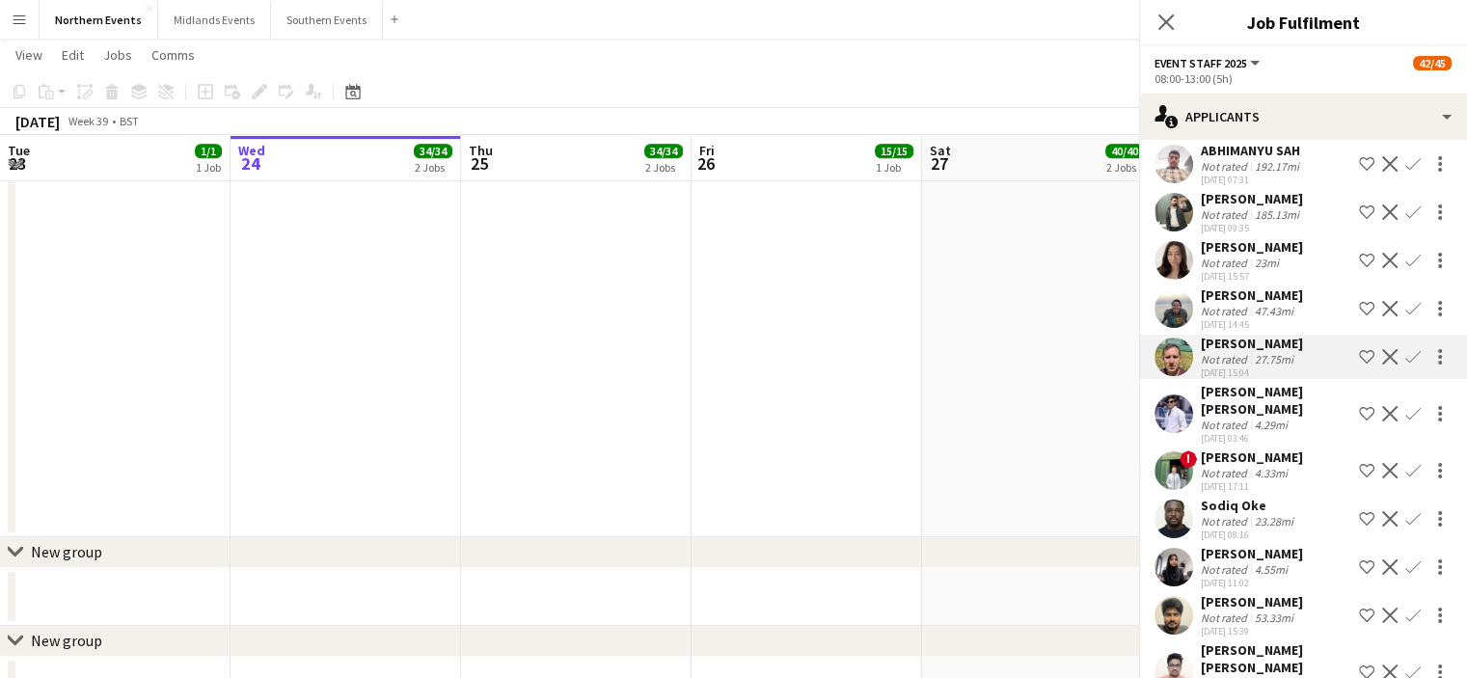
copy div "[PERSON_NAME]"
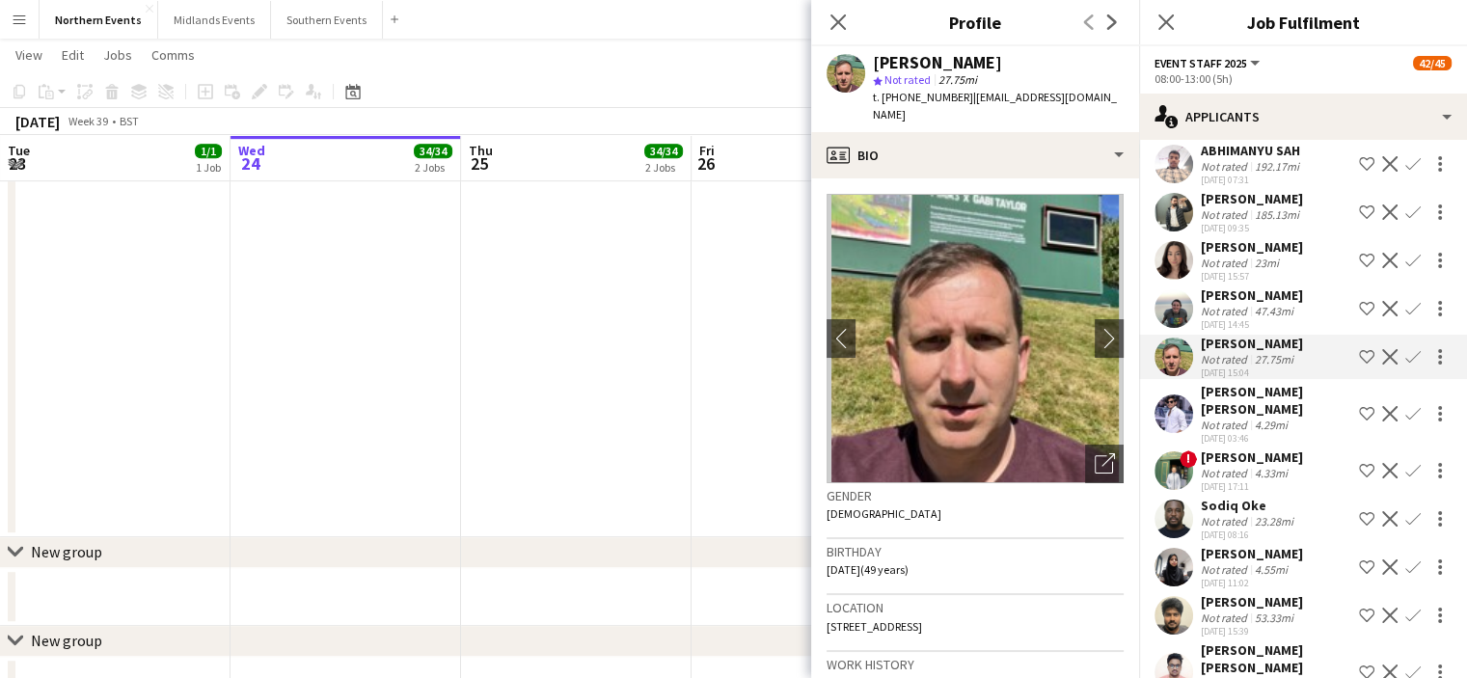
click at [1405, 364] on app-icon "Confirm" at bounding box center [1412, 356] width 15 height 15
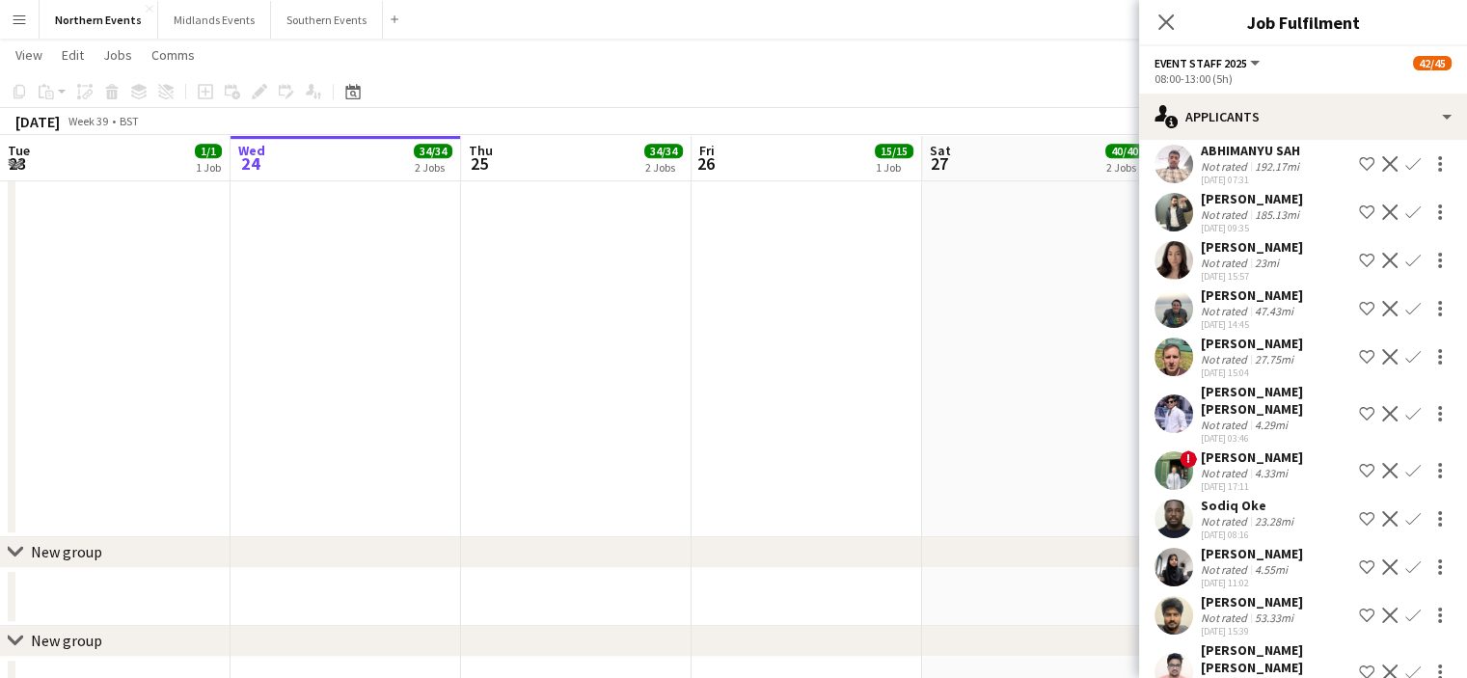
click at [1405, 364] on app-icon "Confirm" at bounding box center [1412, 356] width 15 height 15
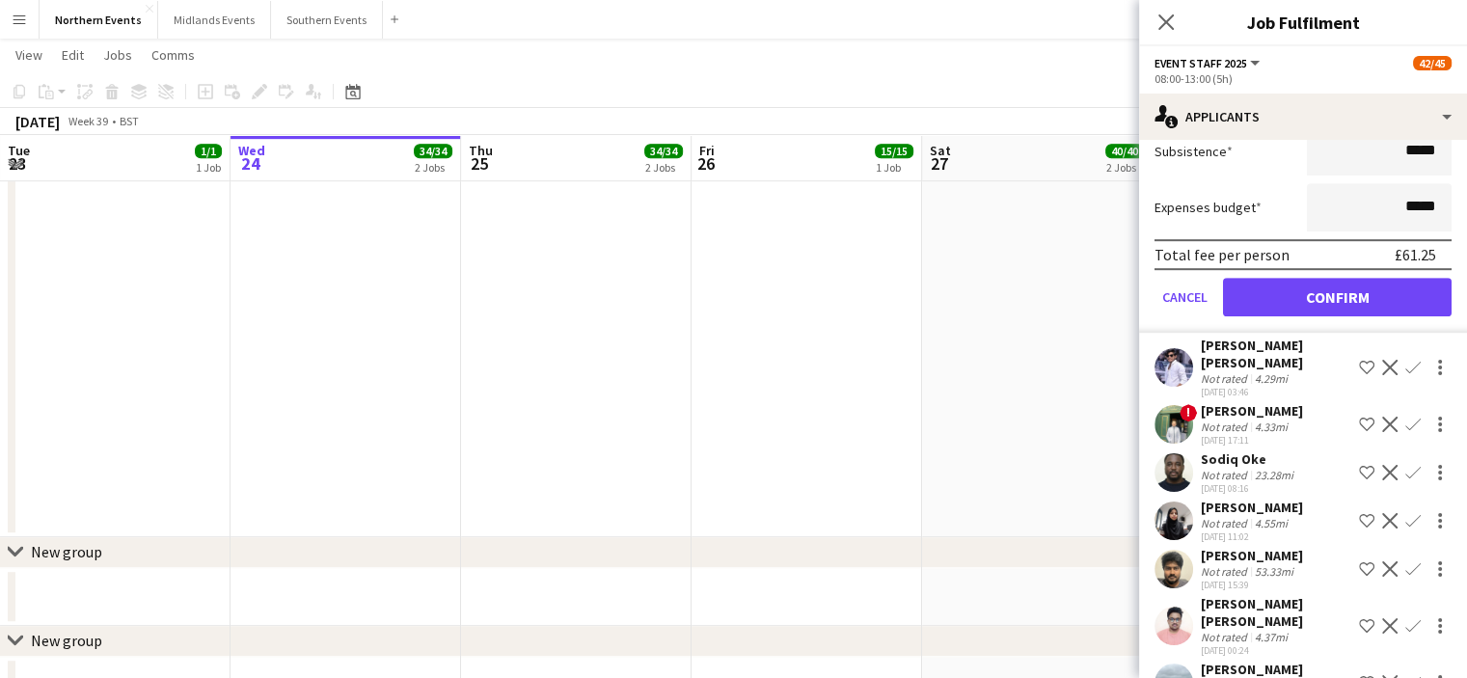
scroll to position [1106, 0]
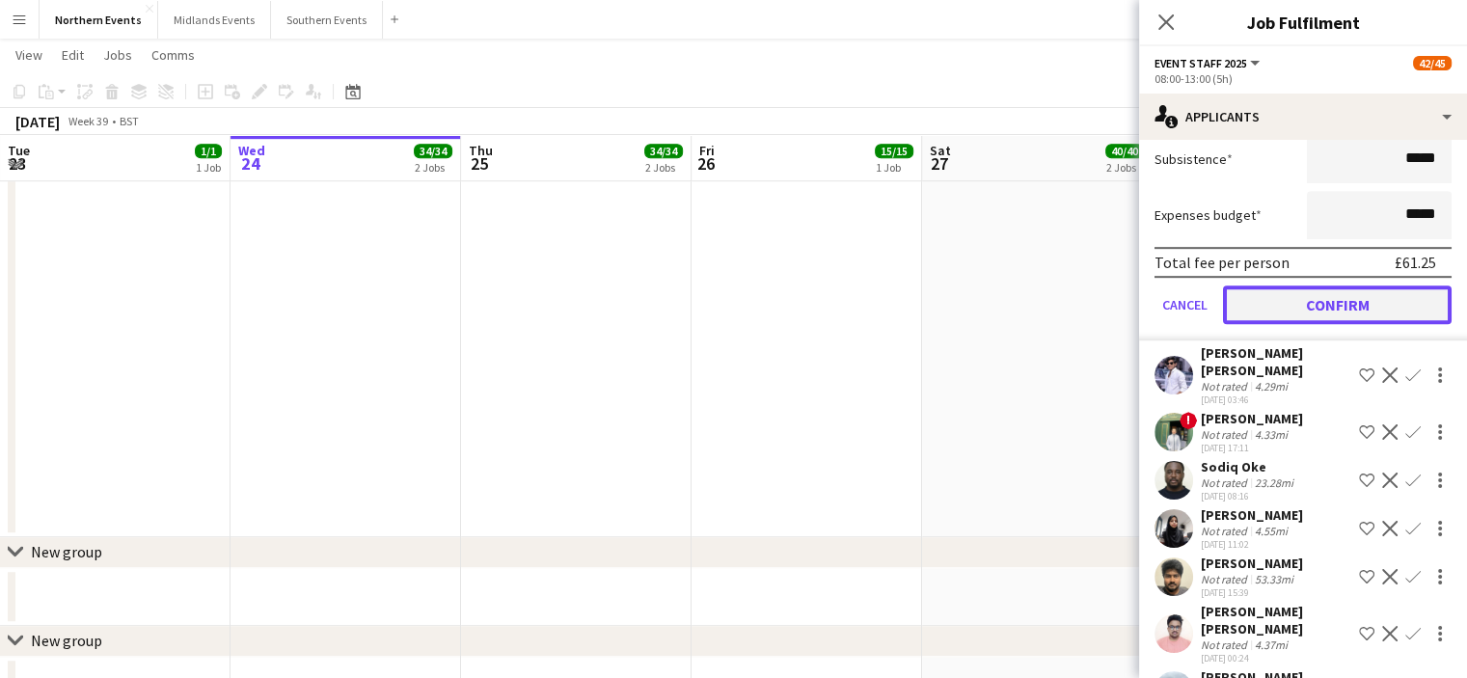
click at [1368, 317] on button "Confirm" at bounding box center [1337, 304] width 229 height 39
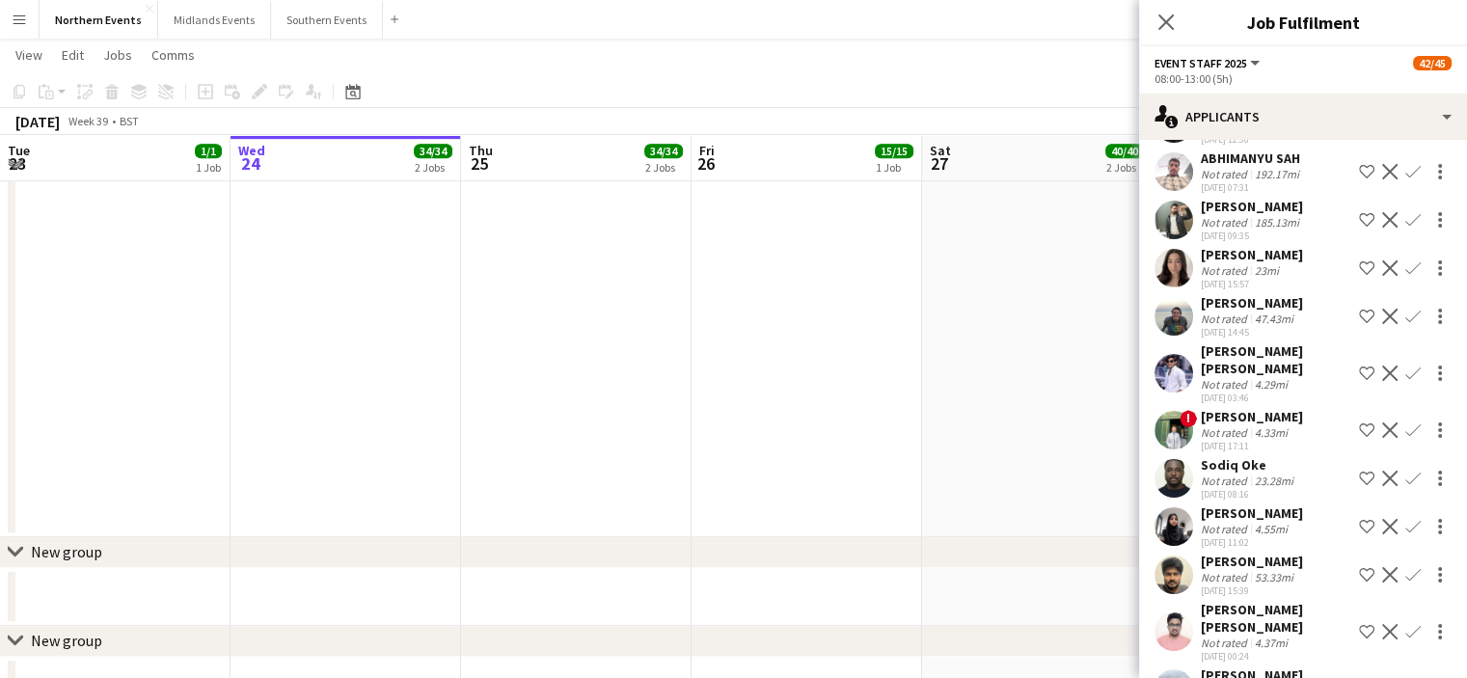
scroll to position [0, 0]
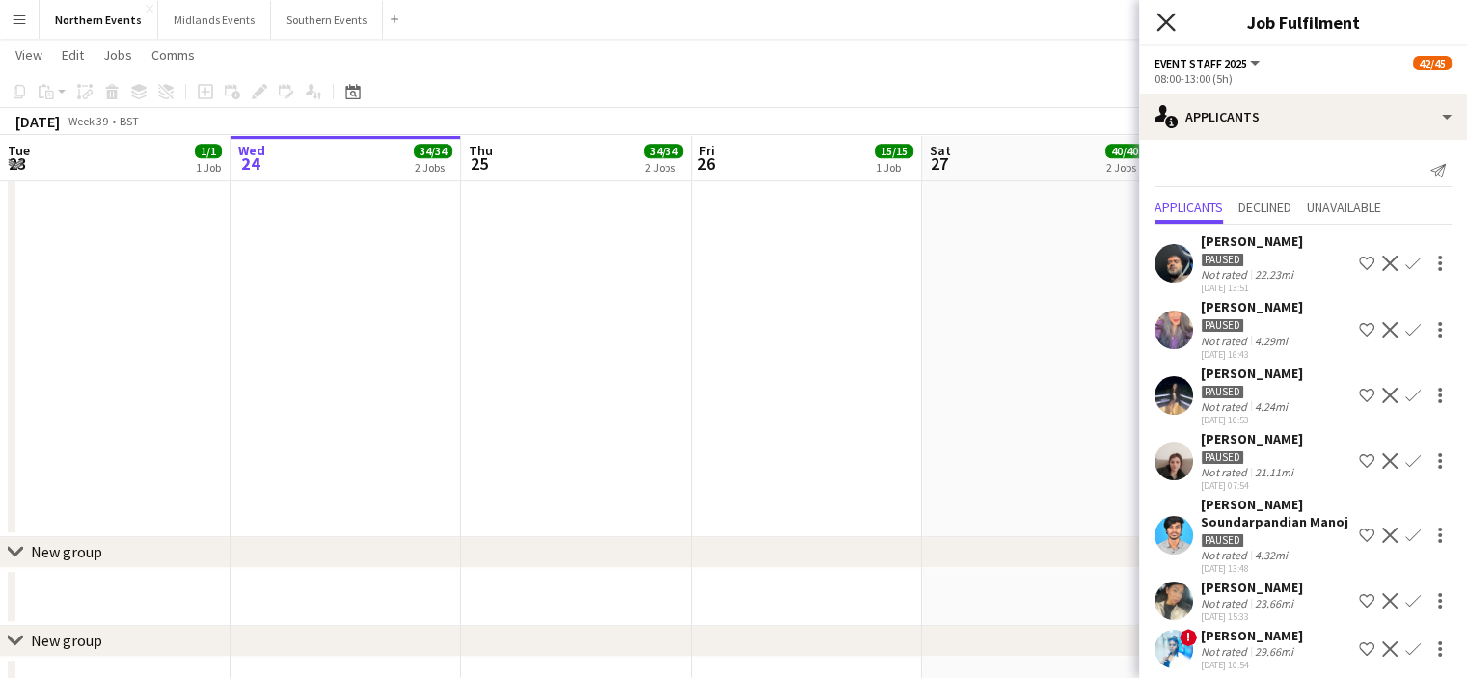
click at [1164, 26] on icon "Close pop-in" at bounding box center [1165, 22] width 18 height 18
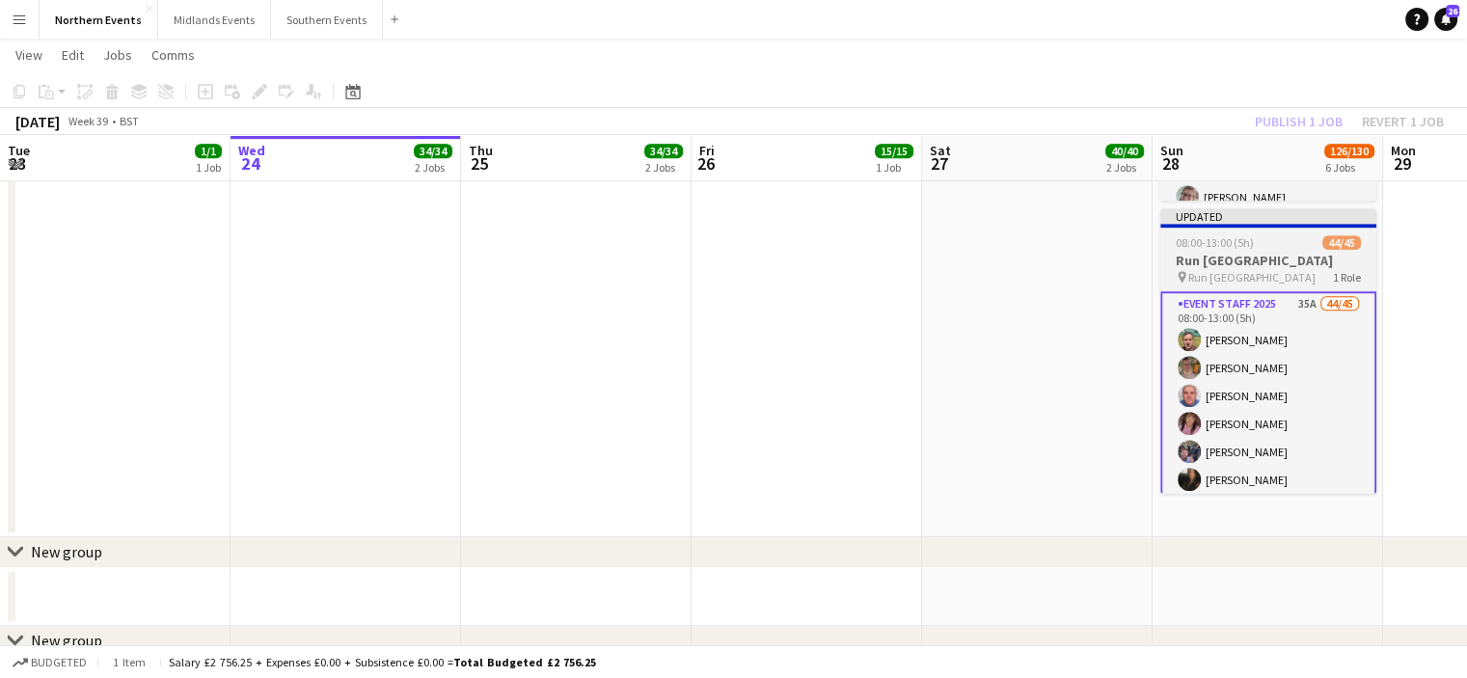
click at [1247, 260] on h3 "Run [GEOGRAPHIC_DATA]" at bounding box center [1268, 260] width 216 height 17
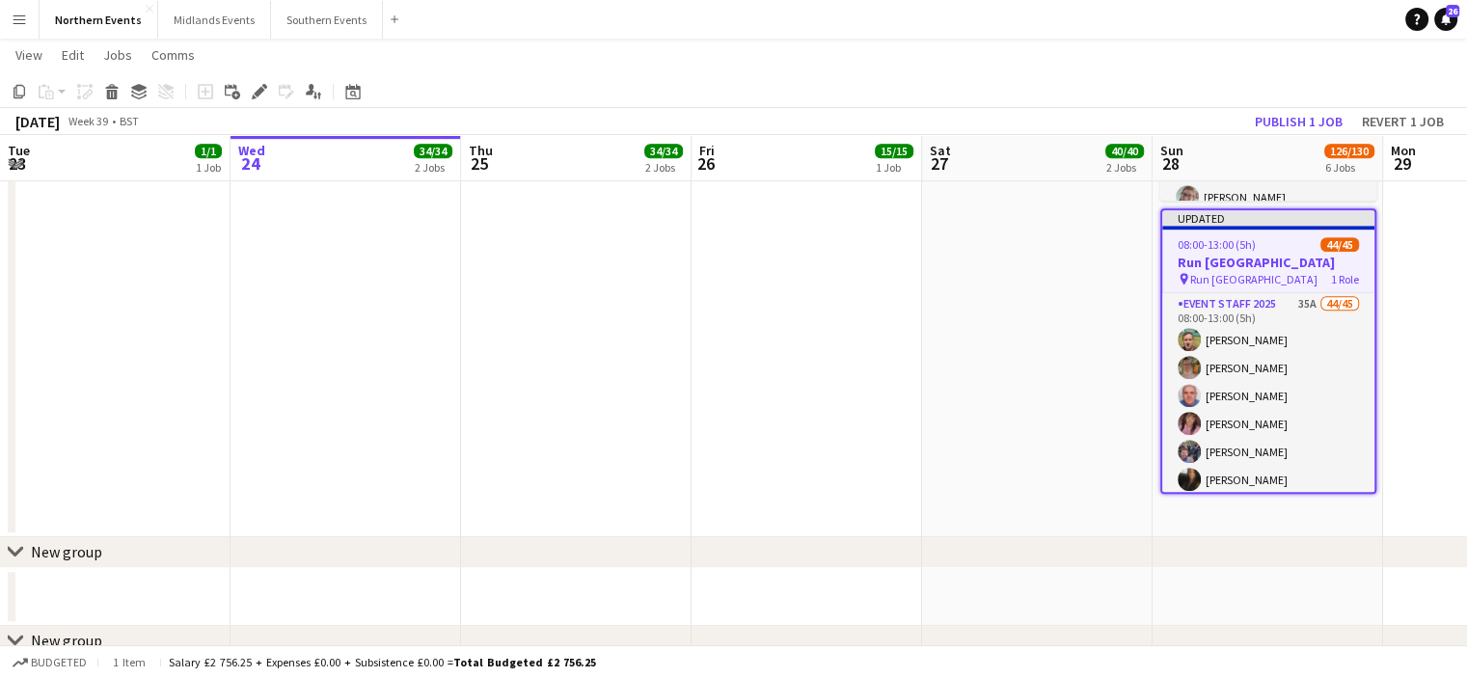
click at [1247, 260] on h3 "Run [GEOGRAPHIC_DATA]" at bounding box center [1268, 262] width 212 height 17
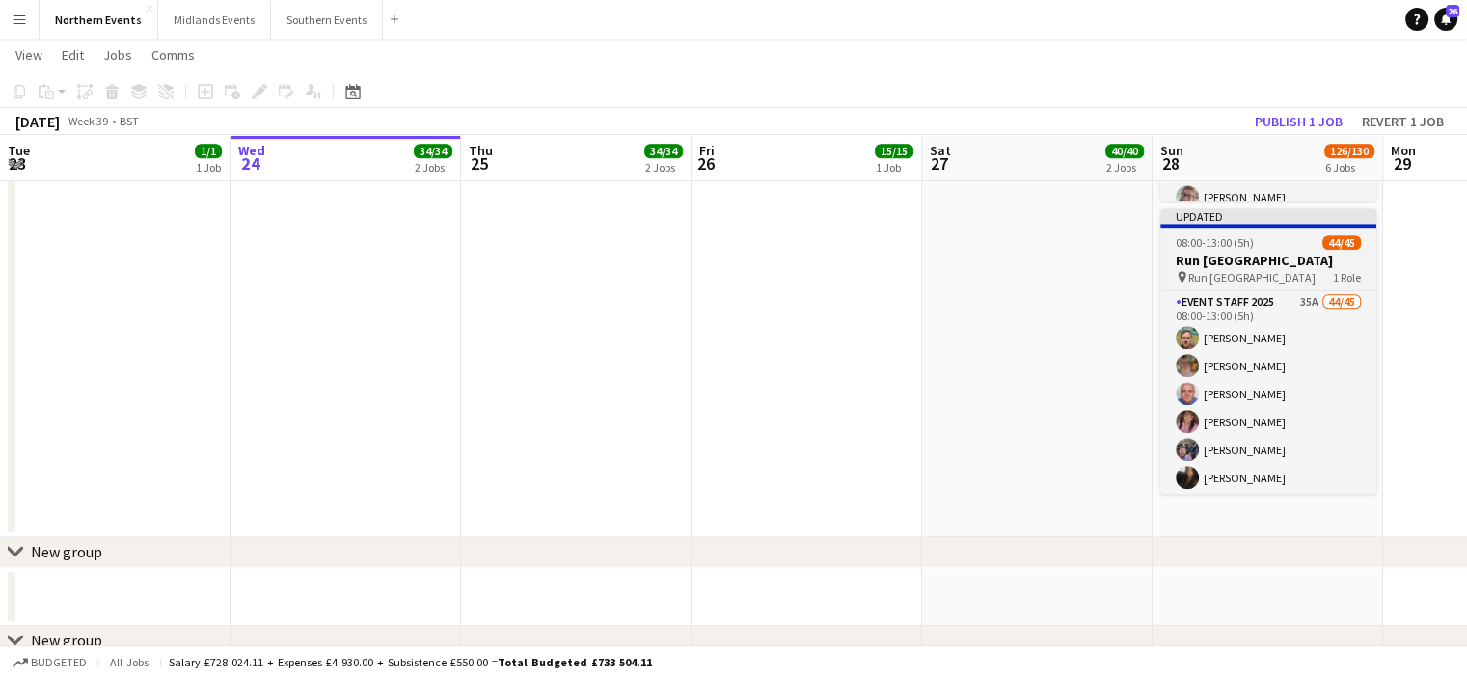
drag, startPoint x: 1247, startPoint y: 260, endPoint x: 1273, endPoint y: 265, distance: 26.5
click at [1273, 265] on h3 "Run [GEOGRAPHIC_DATA]" at bounding box center [1268, 260] width 216 height 17
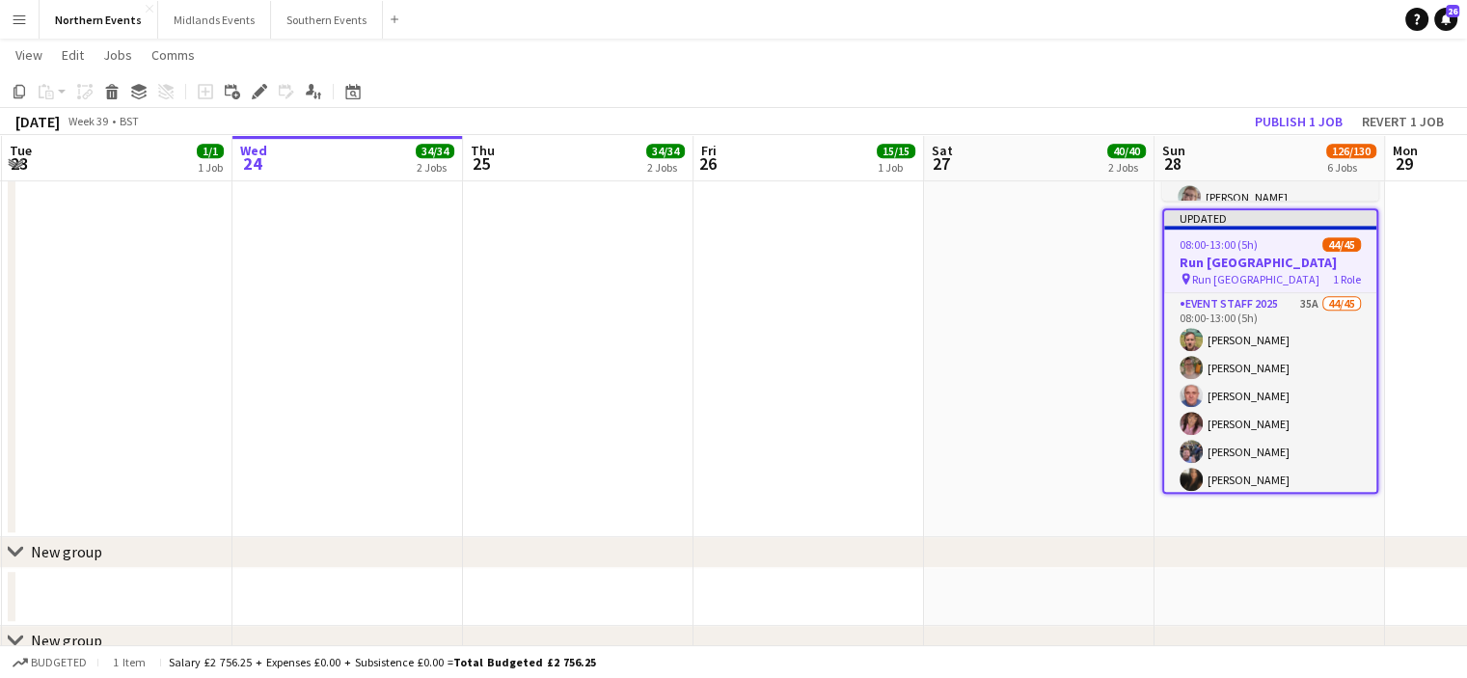
click at [1273, 265] on h3 "Run [GEOGRAPHIC_DATA]" at bounding box center [1270, 262] width 212 height 17
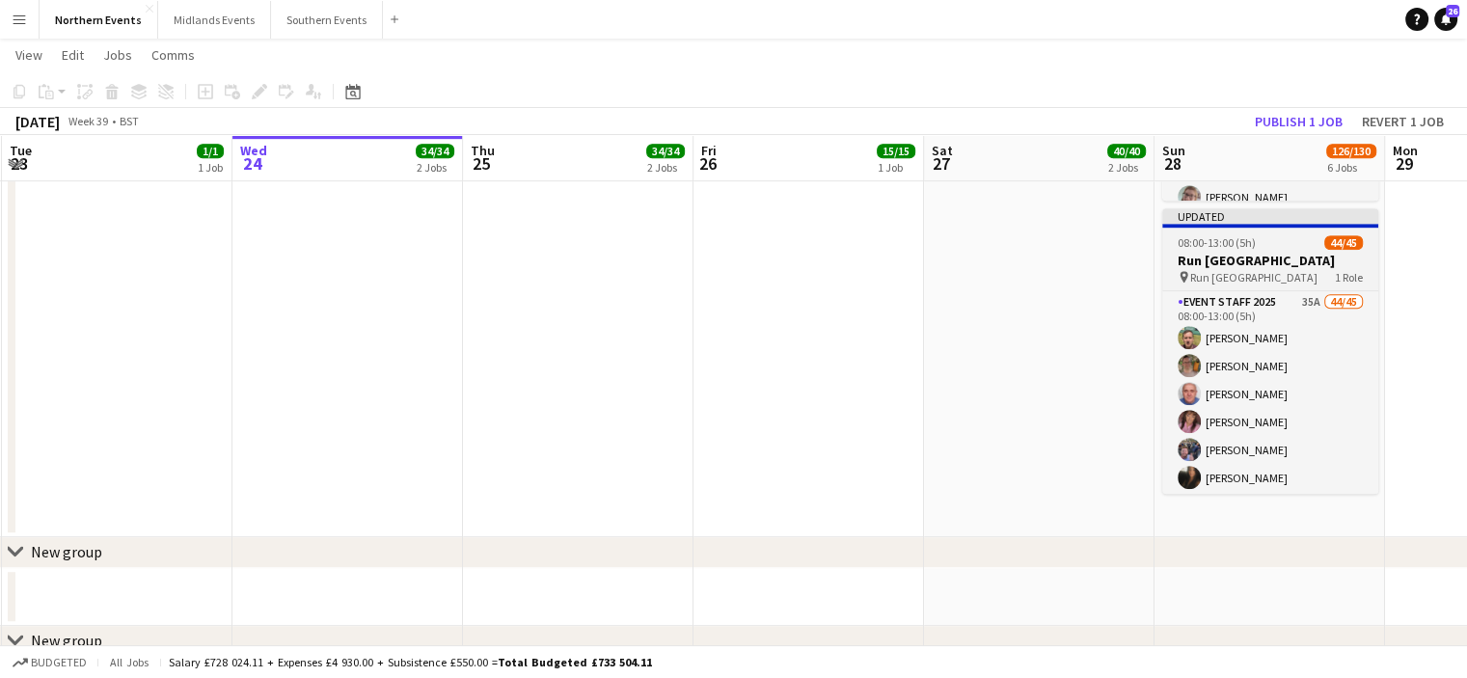
drag, startPoint x: 1273, startPoint y: 265, endPoint x: 1299, endPoint y: 268, distance: 26.2
drag, startPoint x: 1299, startPoint y: 268, endPoint x: 1319, endPoint y: 263, distance: 20.8
drag, startPoint x: 1319, startPoint y: 263, endPoint x: 1339, endPoint y: 268, distance: 20.8
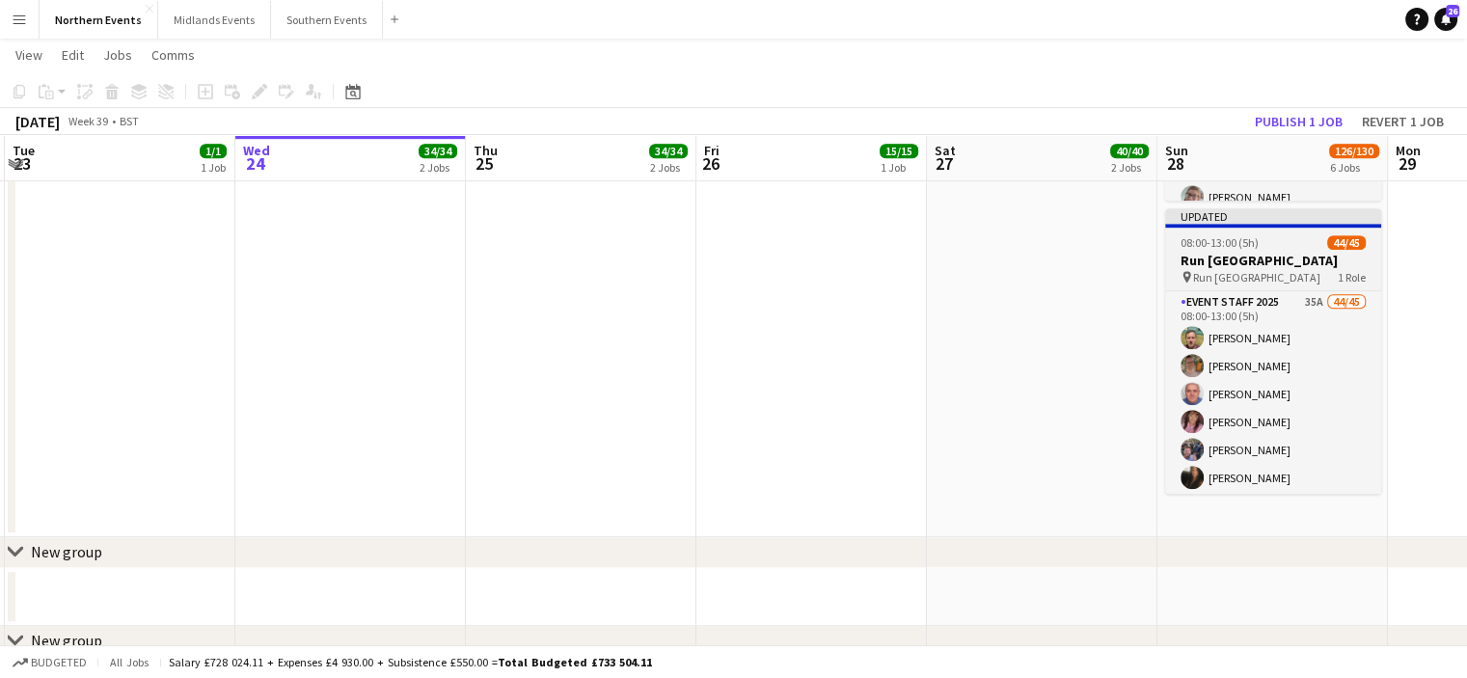
scroll to position [0, 455]
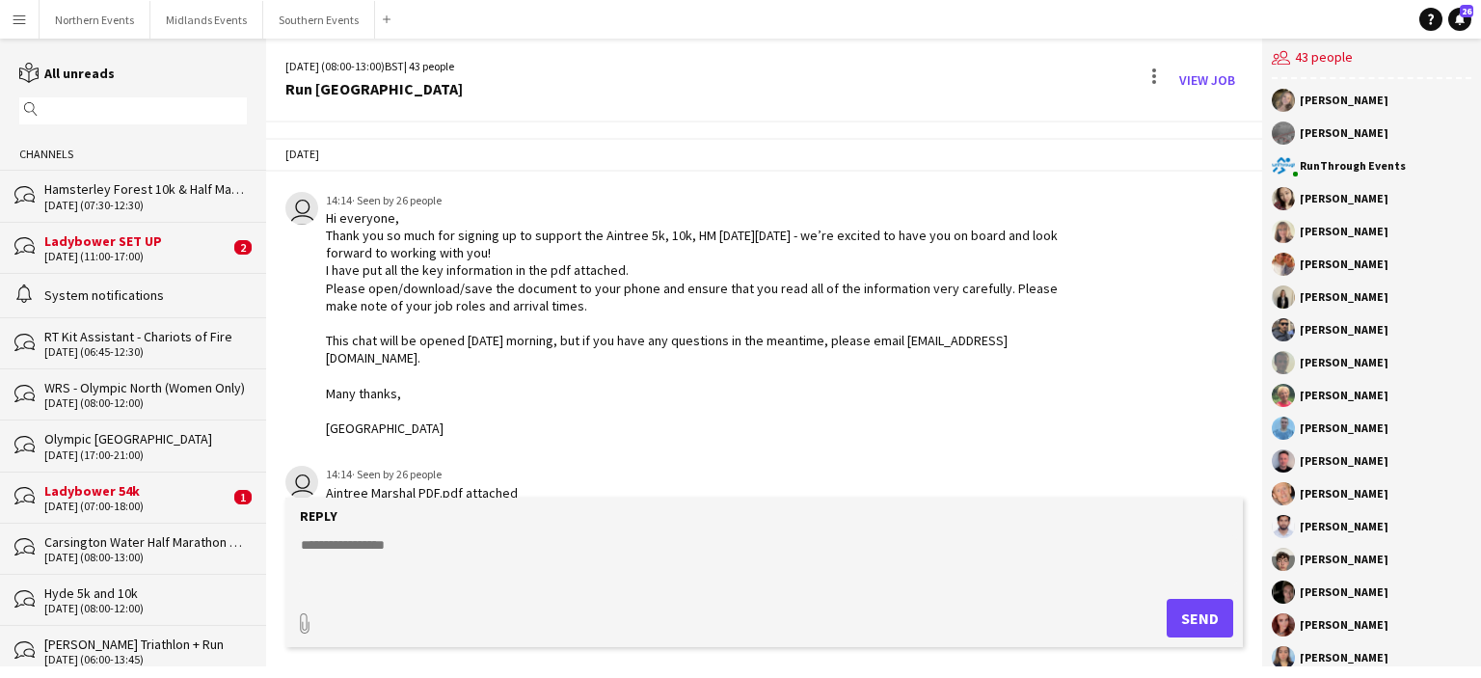
scroll to position [591, 0]
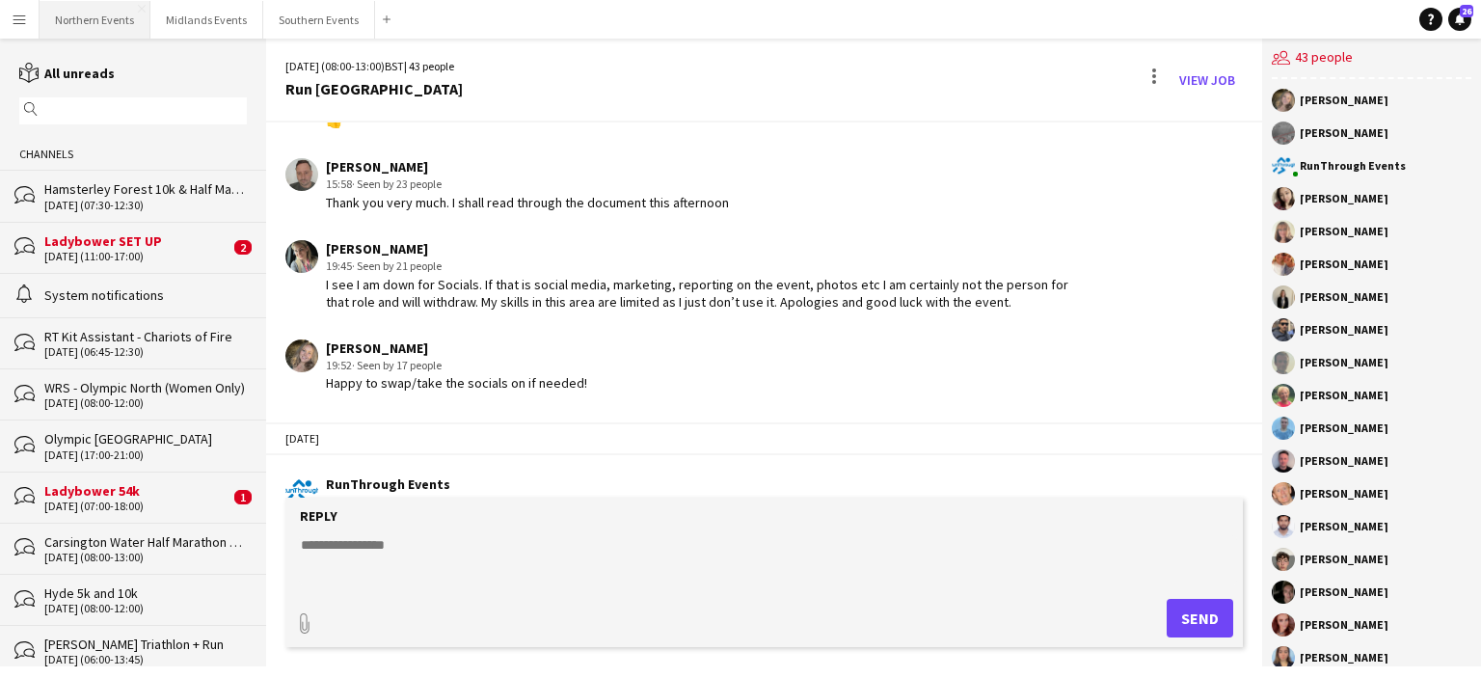
click at [108, 14] on button "Northern Events Close" at bounding box center [95, 20] width 111 height 38
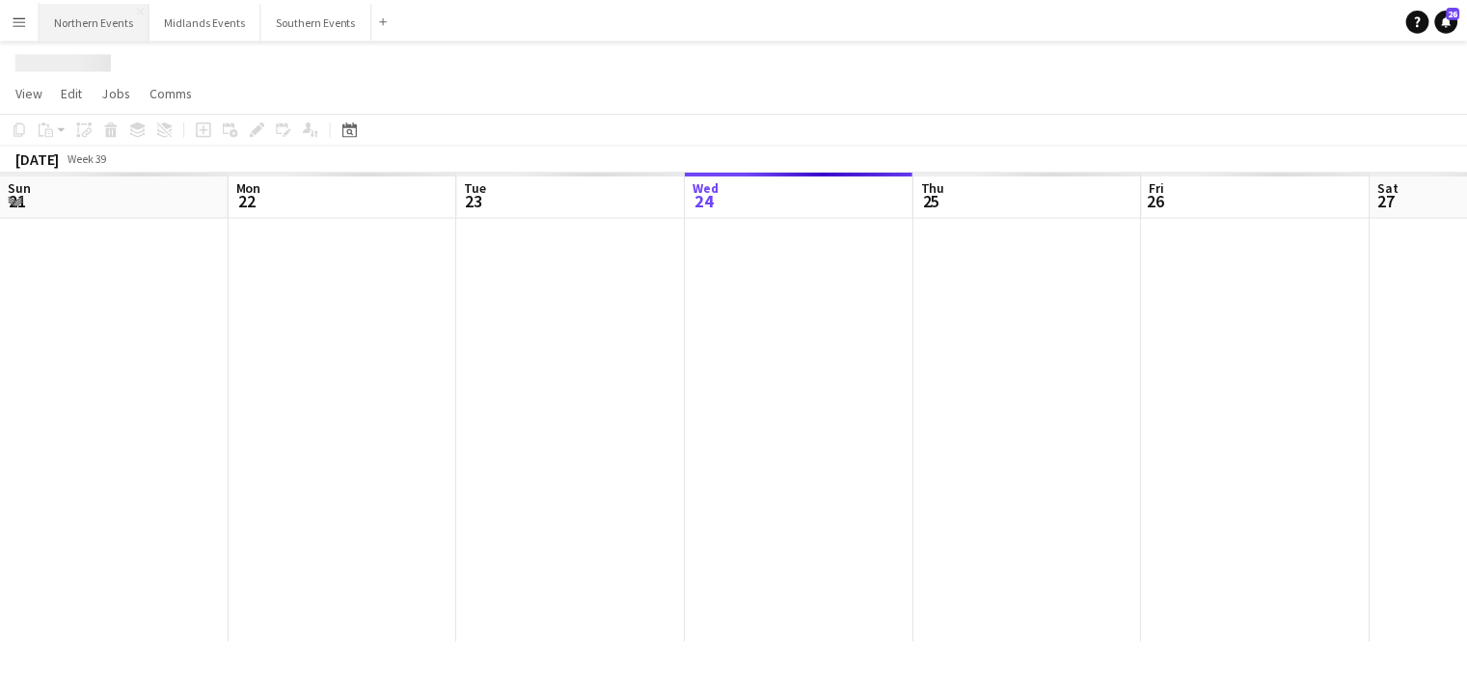
scroll to position [0, 461]
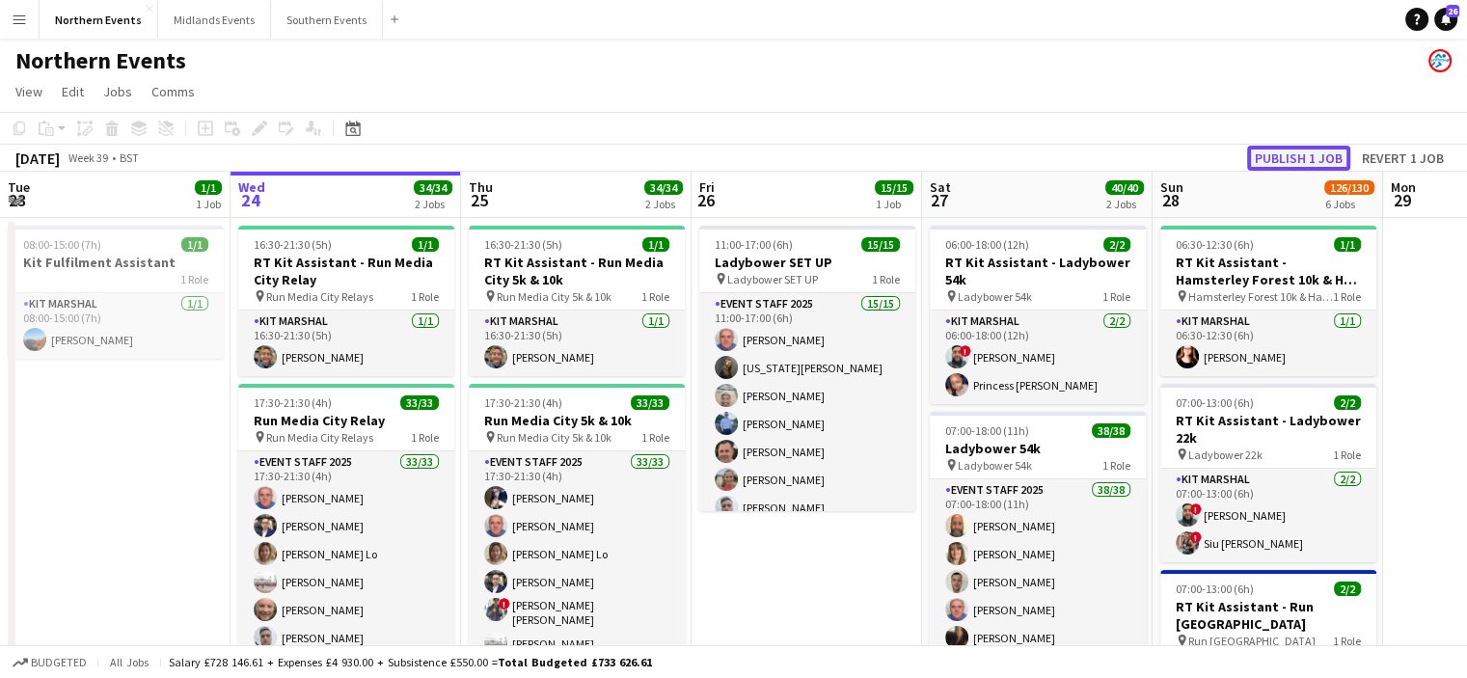
click at [1291, 155] on button "Publish 1 job" at bounding box center [1298, 158] width 103 height 25
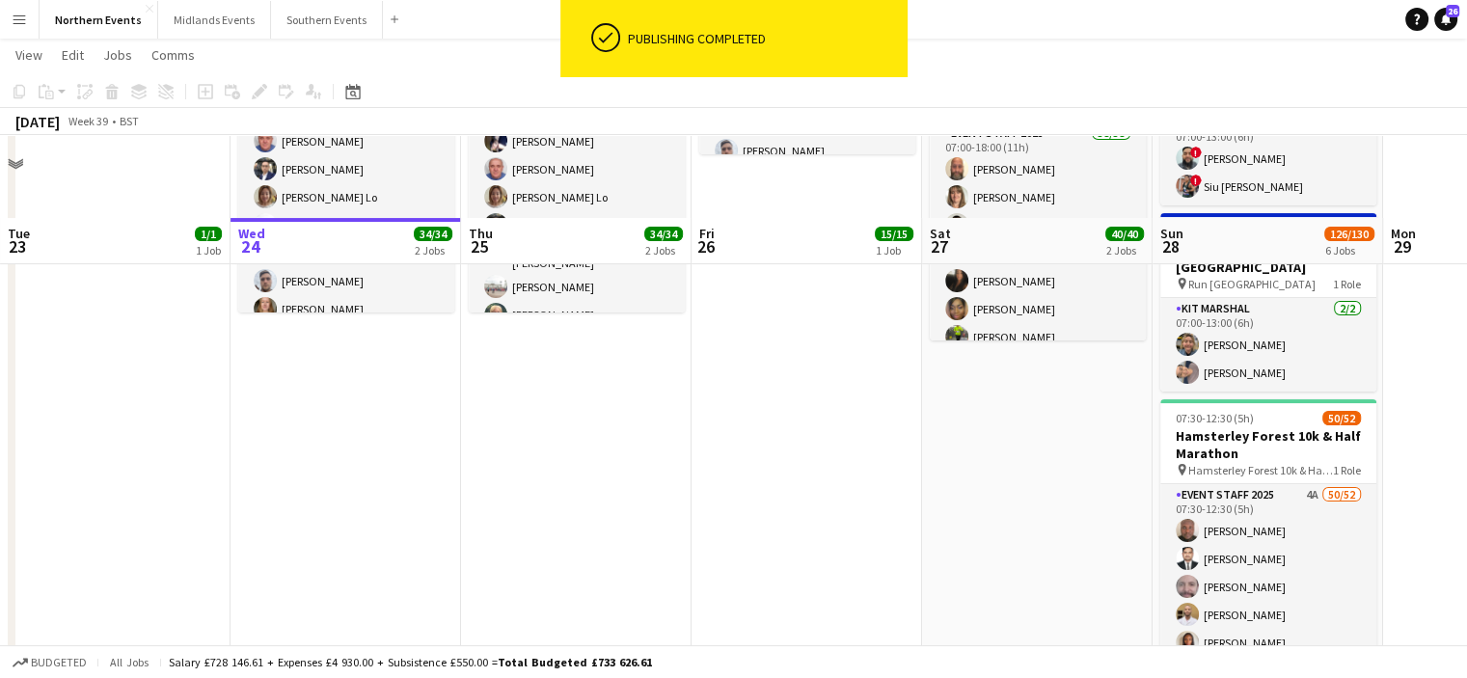
scroll to position [466, 0]
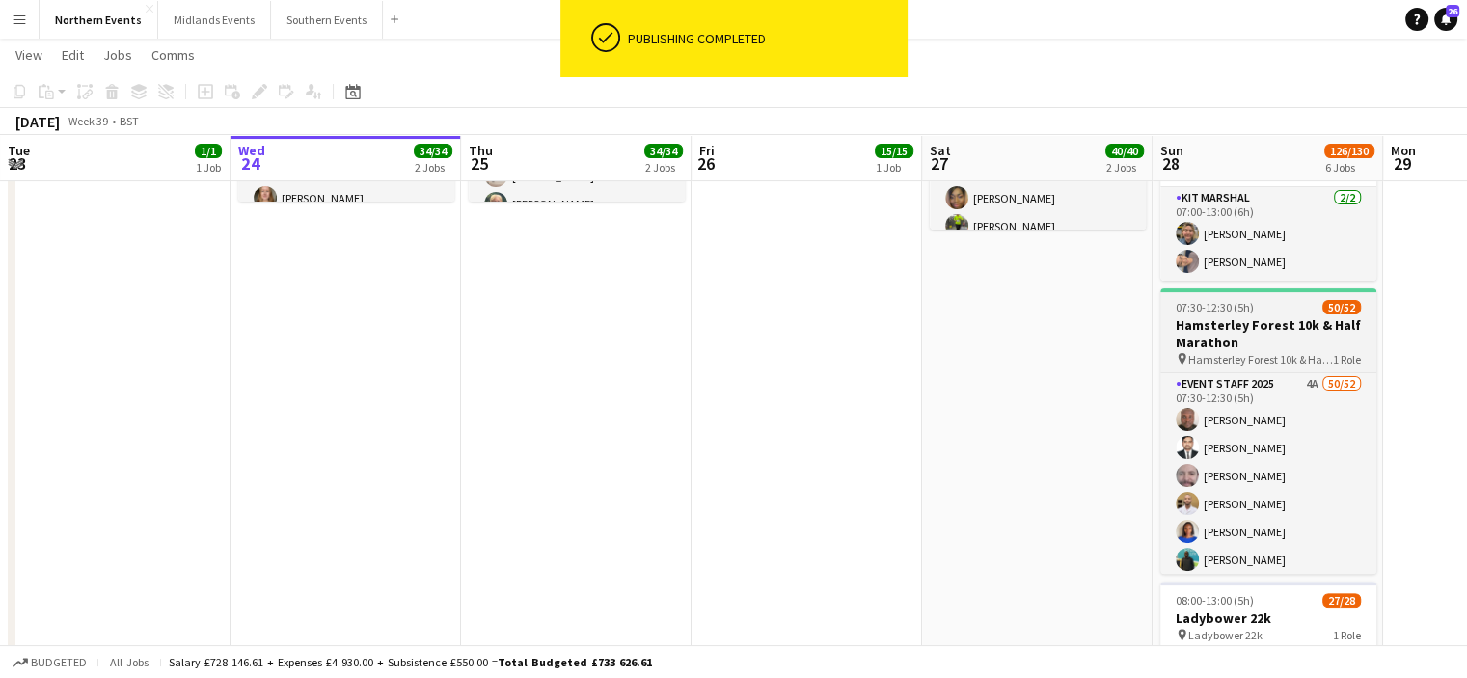
click at [1327, 330] on h3 "Hamsterley Forest 10k & Half Marathon" at bounding box center [1268, 333] width 216 height 35
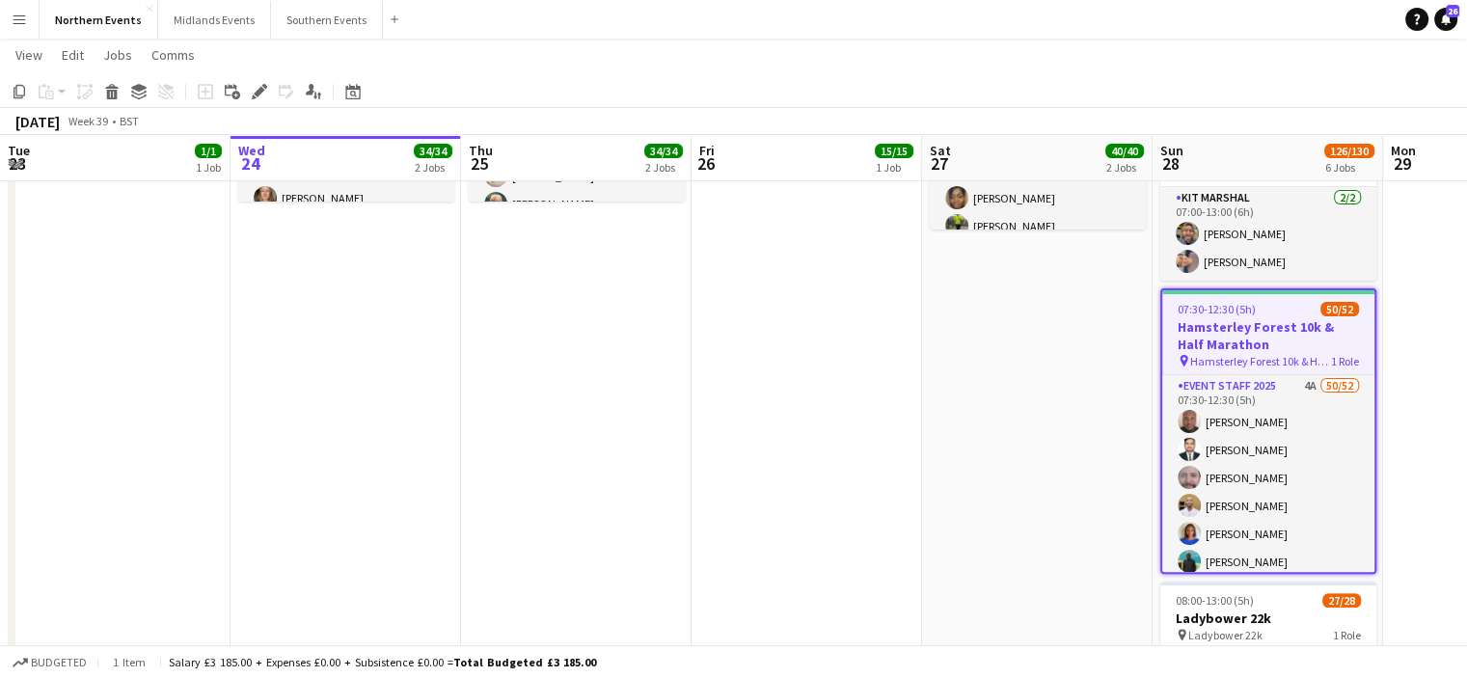
click at [1215, 345] on h3 "Hamsterley Forest 10k & Half Marathon" at bounding box center [1268, 335] width 212 height 35
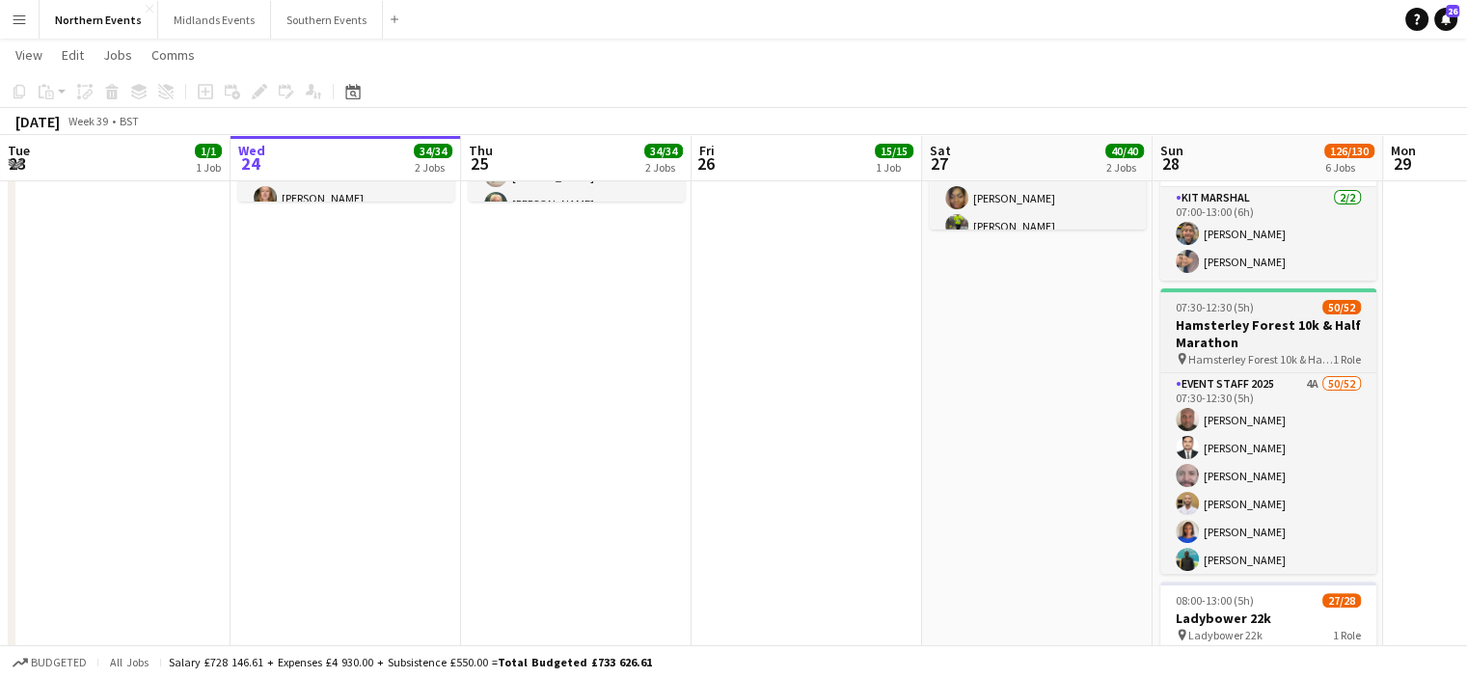
click at [1215, 345] on h3 "Hamsterley Forest 10k & Half Marathon" at bounding box center [1268, 333] width 216 height 35
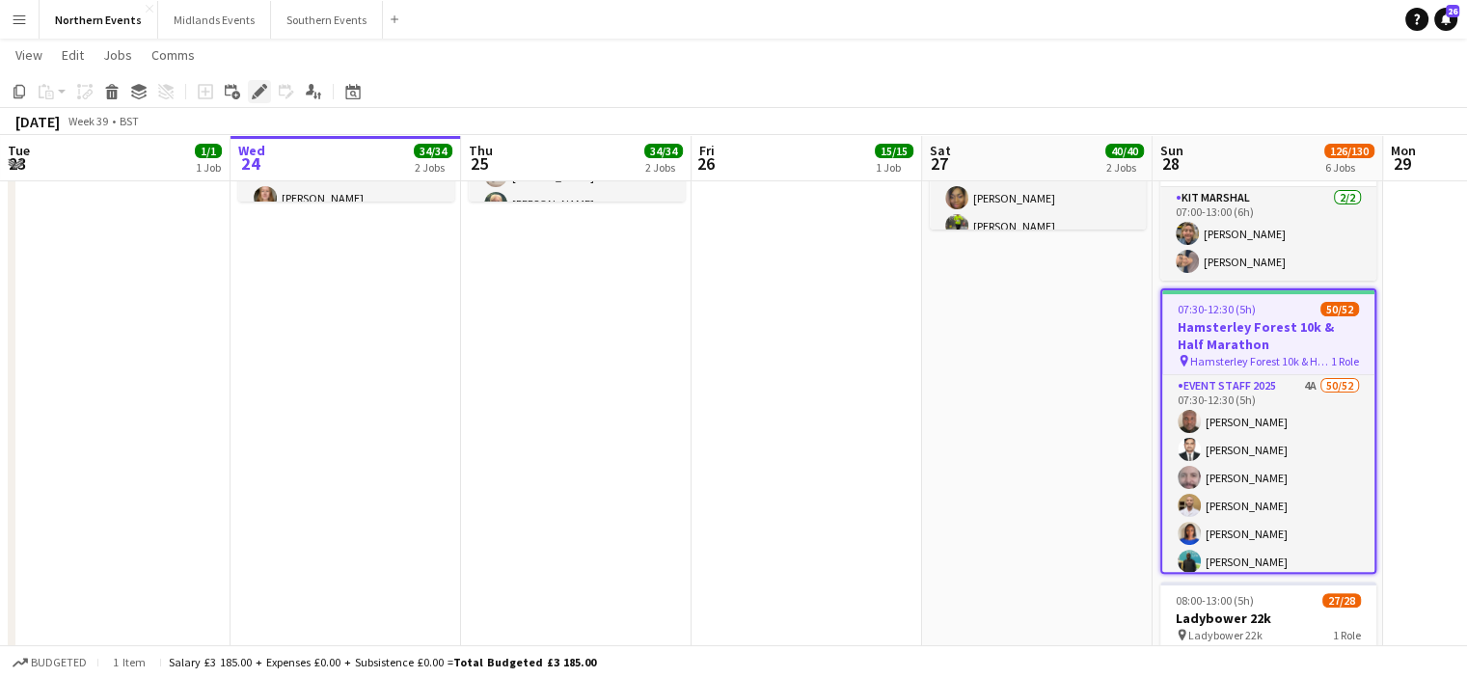
click at [257, 90] on icon at bounding box center [259, 92] width 11 height 11
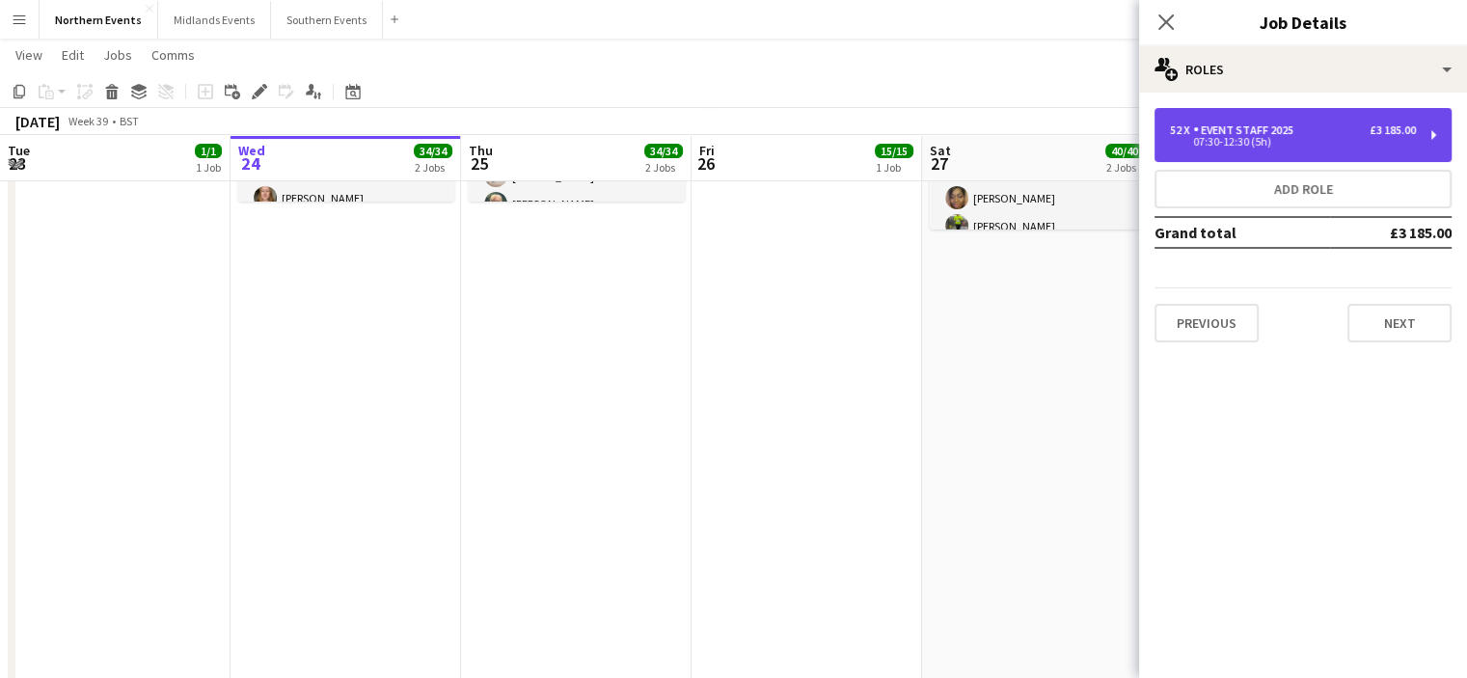
click at [1236, 135] on div "Event Staff 2025" at bounding box center [1247, 129] width 108 height 13
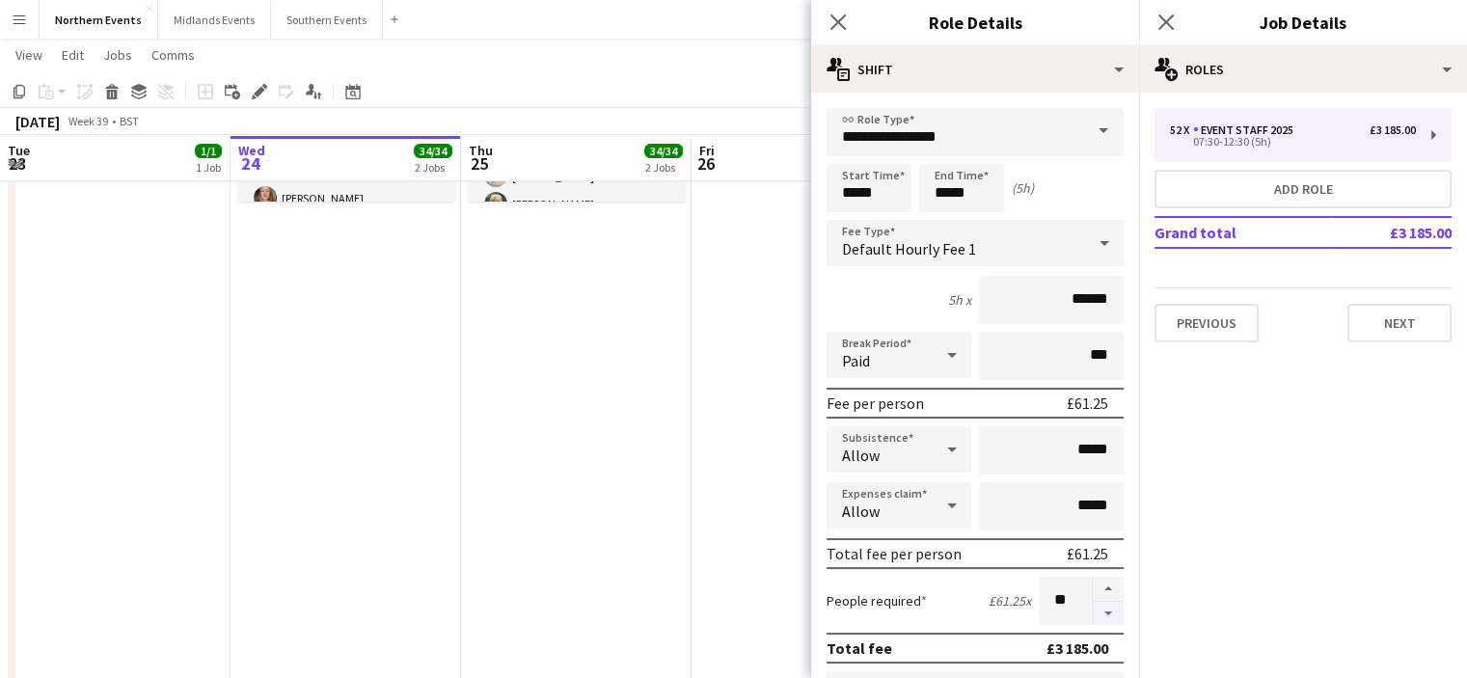
click at [1099, 612] on button "button" at bounding box center [1108, 614] width 31 height 24
type input "**"
click at [1150, 15] on div "Close pop-in" at bounding box center [1166, 22] width 54 height 44
click at [1173, 18] on icon "Close pop-in" at bounding box center [1165, 22] width 18 height 18
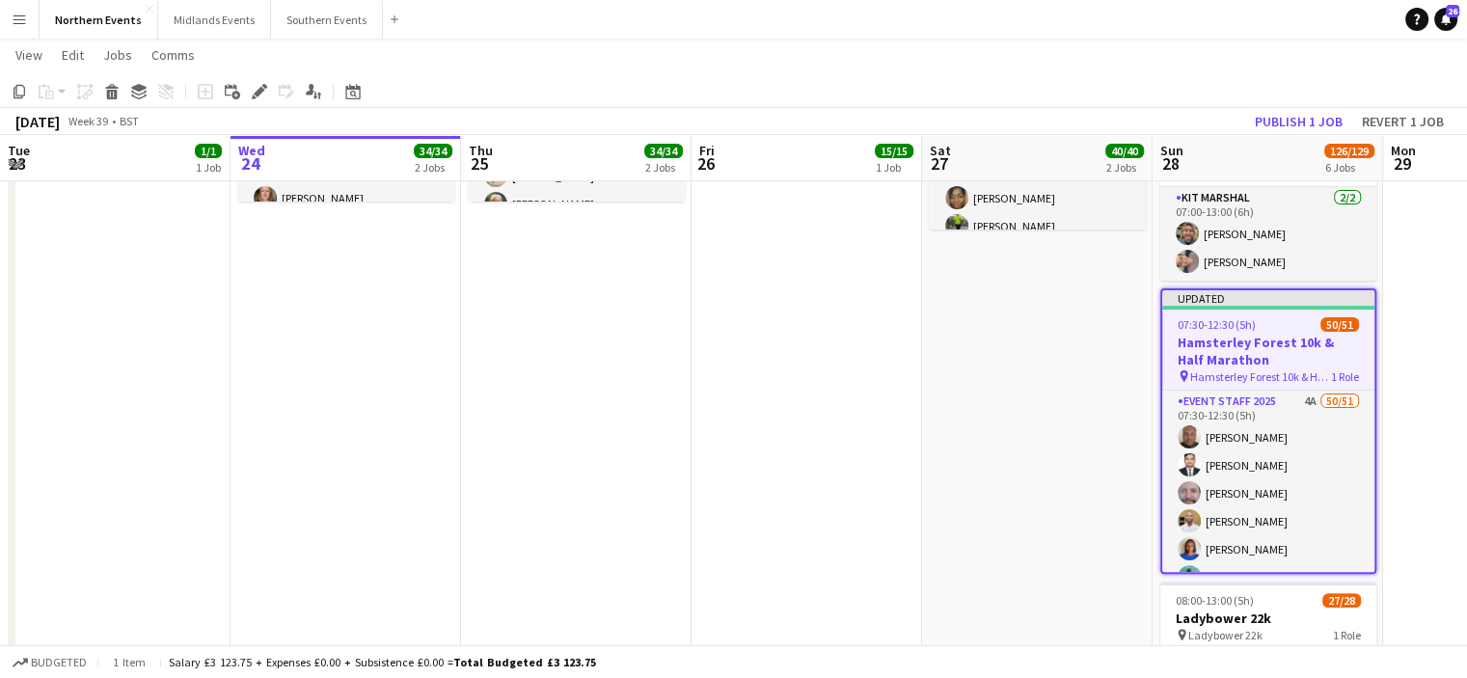
click at [1252, 341] on h3 "Hamsterley Forest 10k & Half Marathon" at bounding box center [1268, 351] width 212 height 35
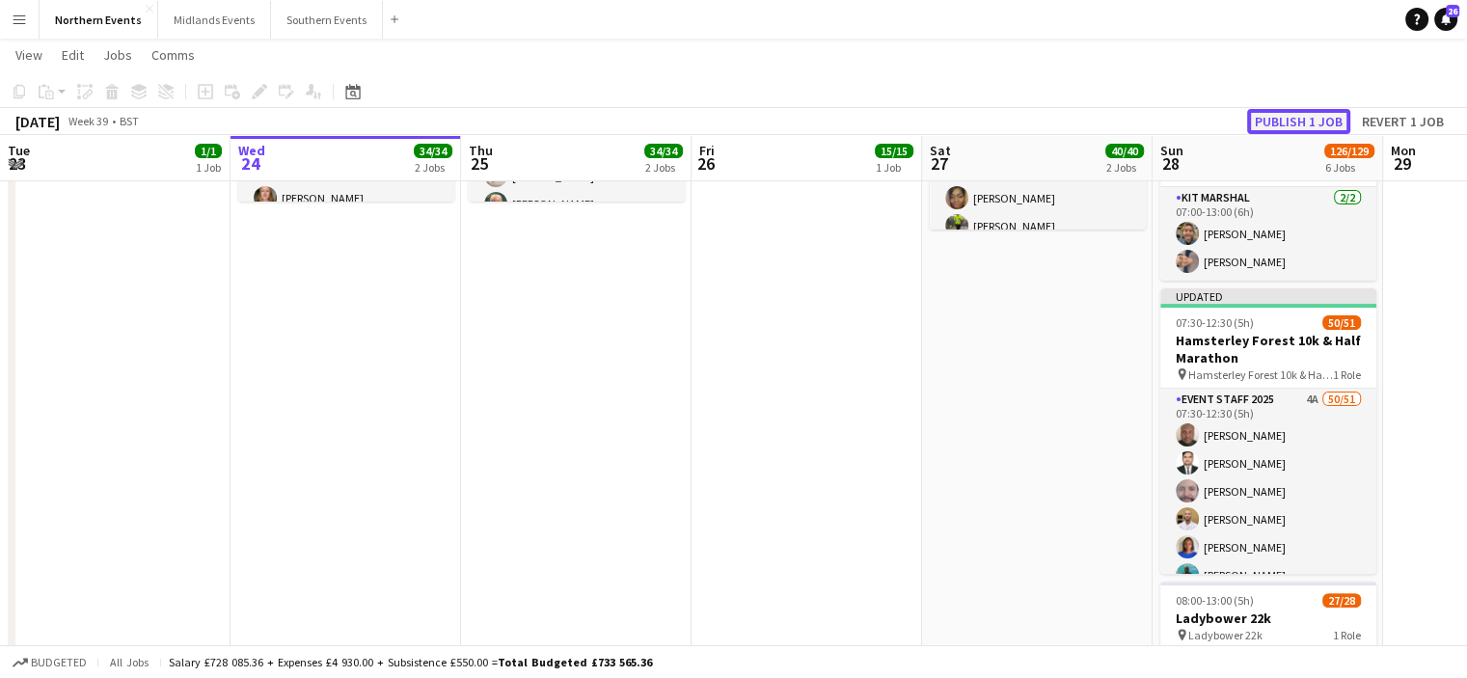
click at [1296, 122] on button "Publish 1 job" at bounding box center [1298, 121] width 103 height 25
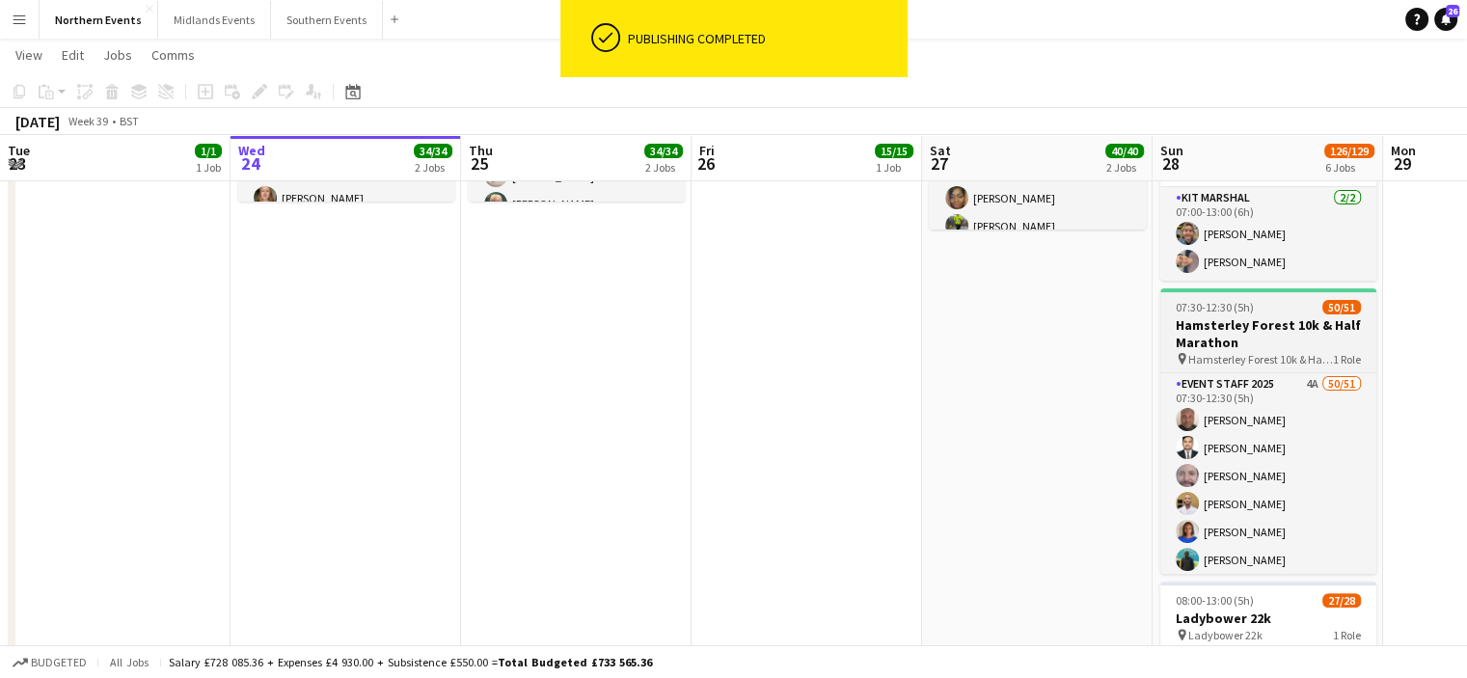
click at [1284, 325] on h3 "Hamsterley Forest 10k & Half Marathon" at bounding box center [1268, 333] width 216 height 35
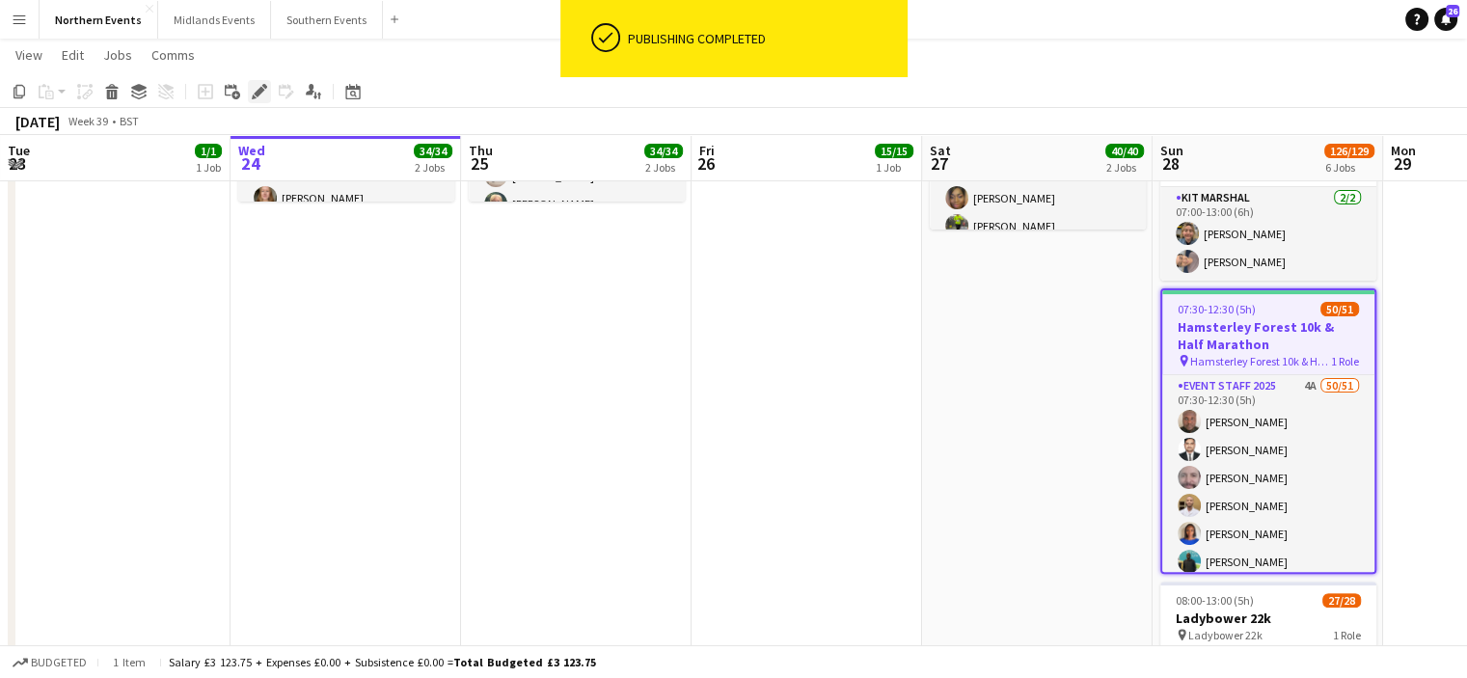
click at [262, 89] on icon at bounding box center [259, 92] width 11 height 11
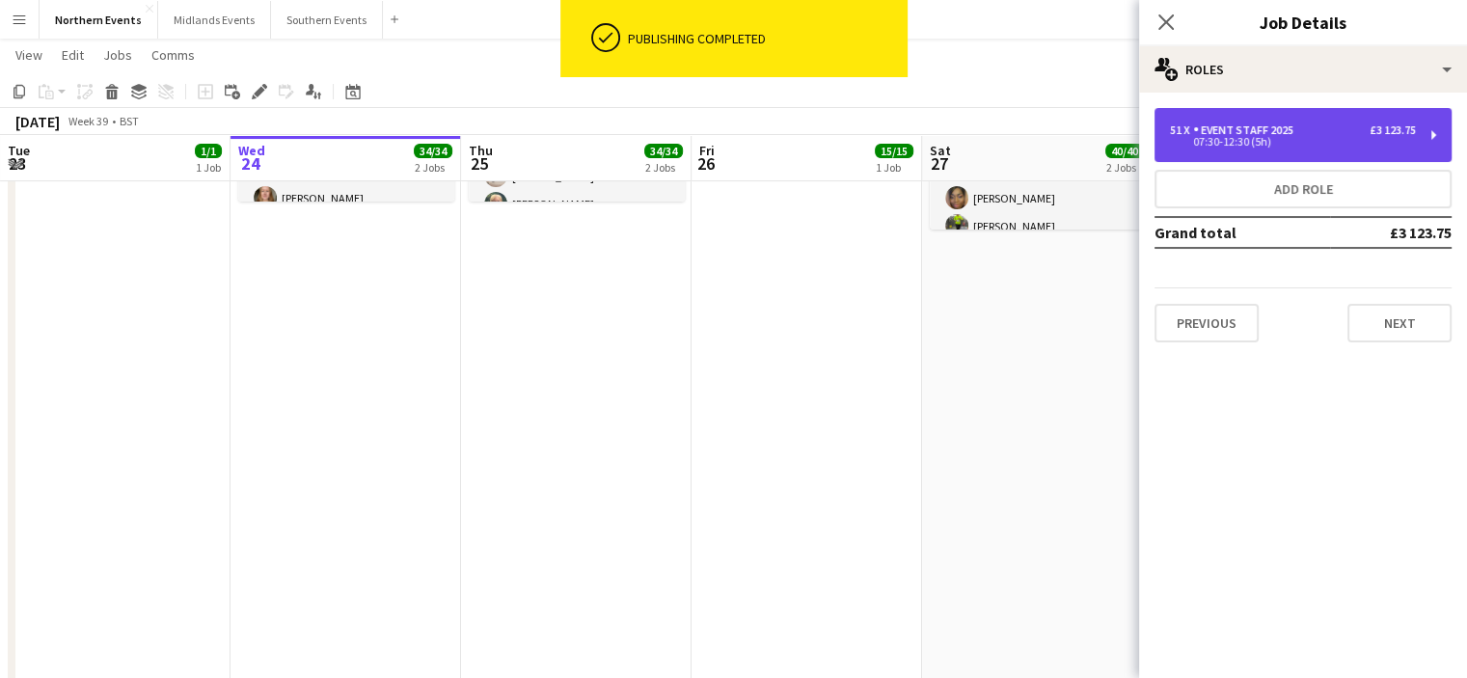
click at [1386, 140] on div "07:30-12:30 (5h)" at bounding box center [1293, 142] width 246 height 10
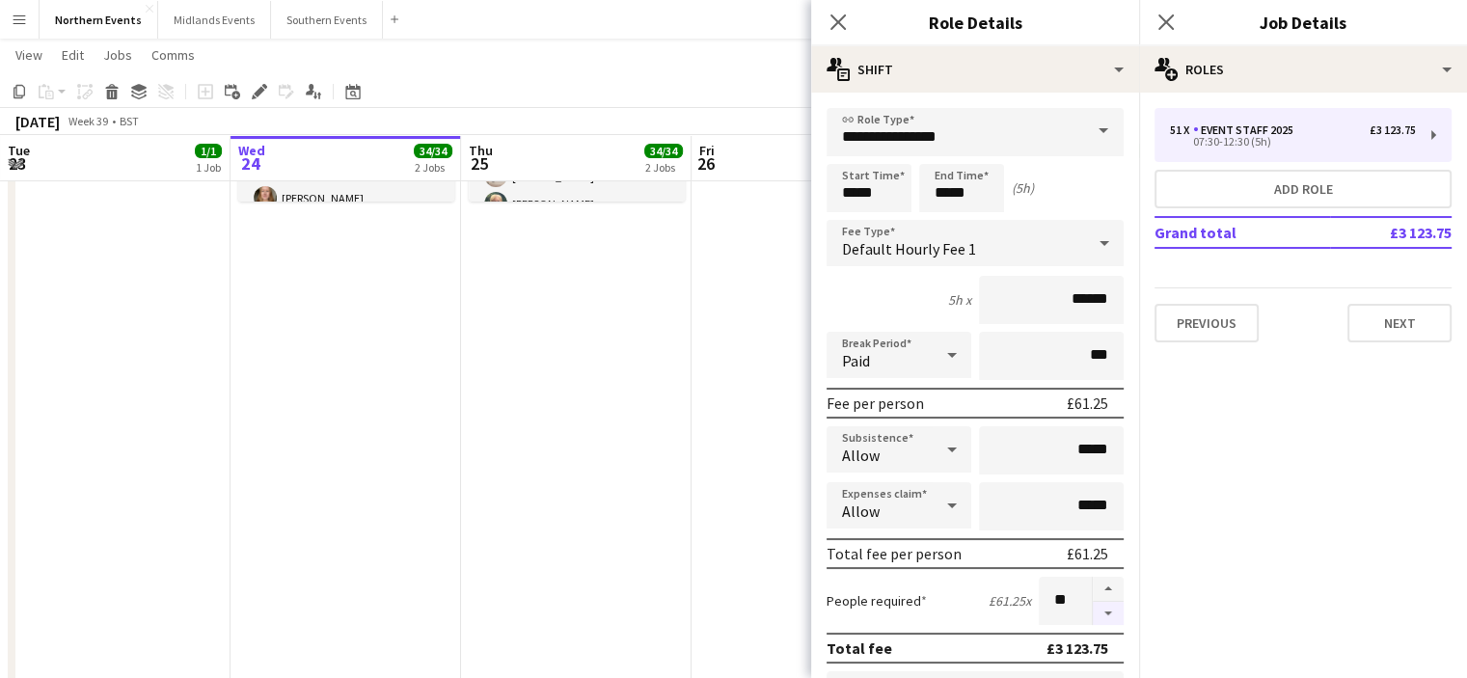
click at [1093, 606] on button "button" at bounding box center [1108, 614] width 31 height 24
type input "**"
click at [1162, 10] on app-icon "Close pop-in" at bounding box center [1166, 23] width 28 height 28
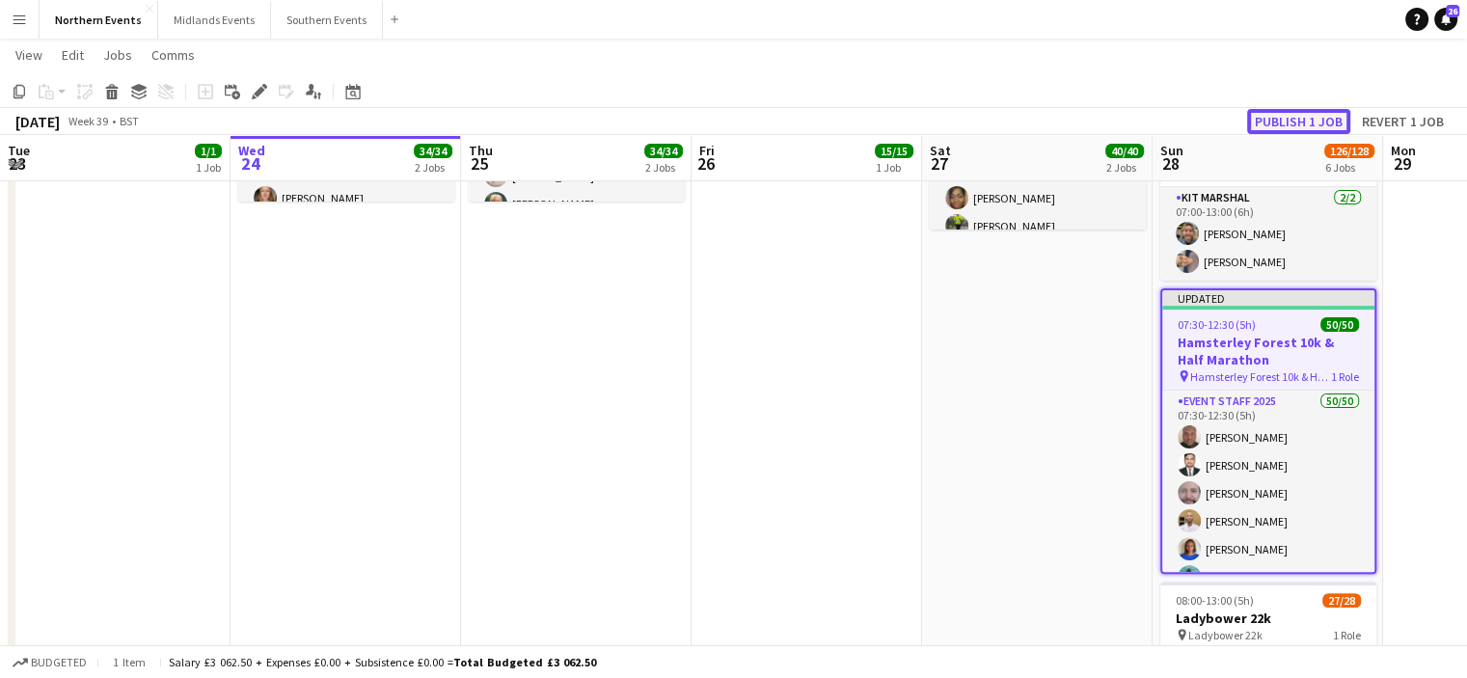
click at [1283, 119] on button "Publish 1 job" at bounding box center [1298, 121] width 103 height 25
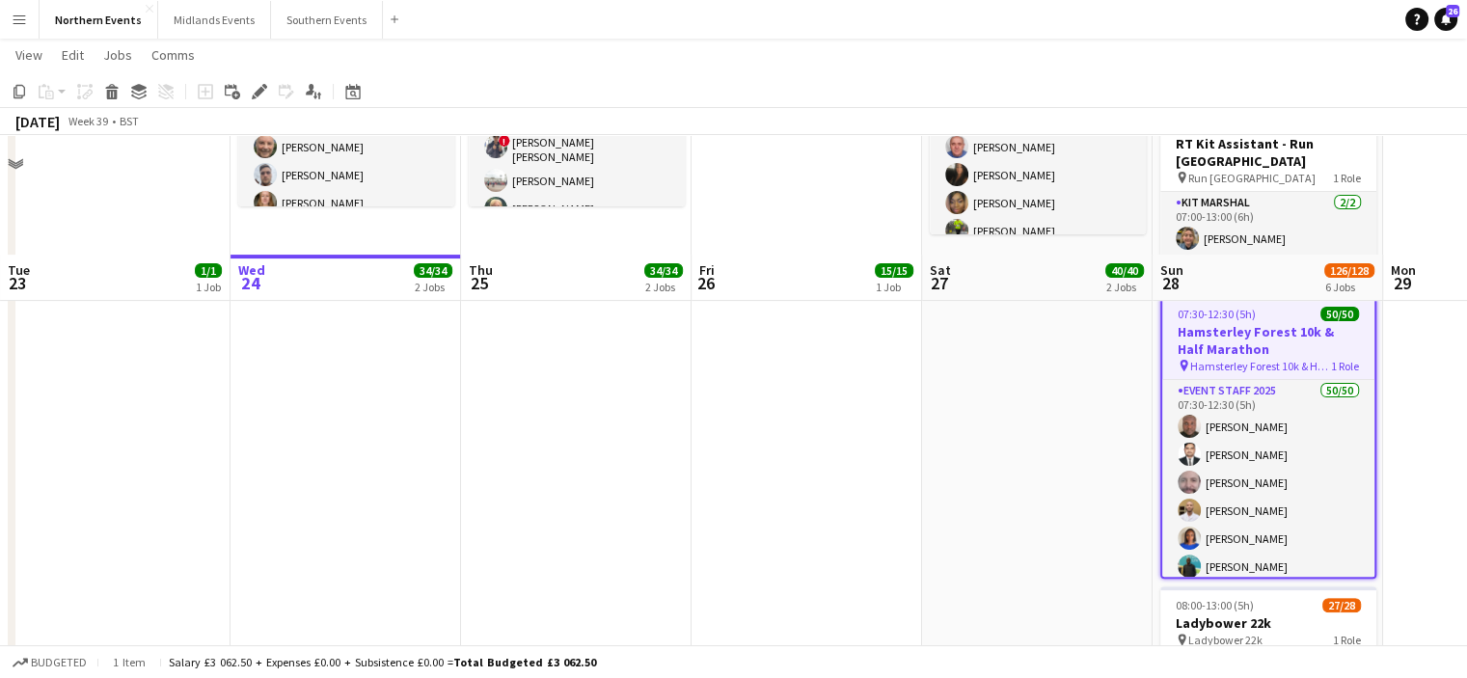
scroll to position [456, 0]
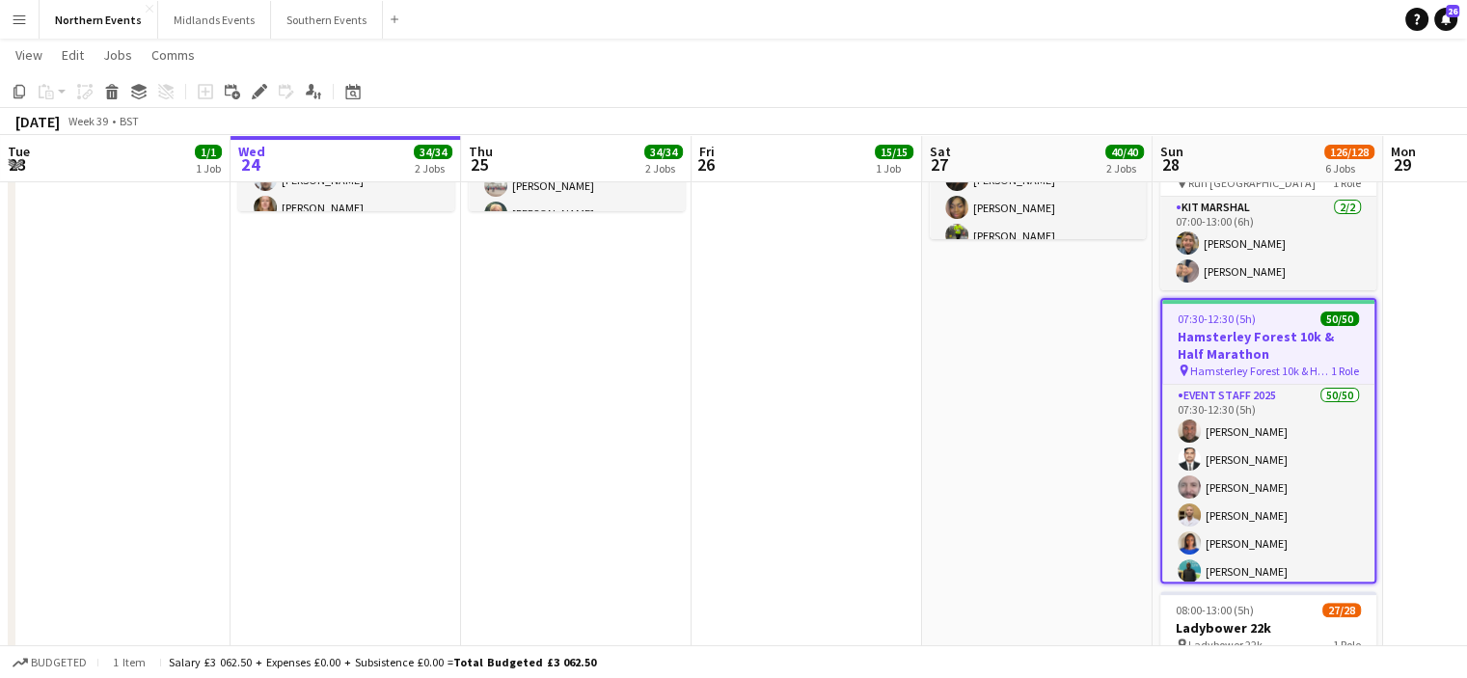
click at [1232, 346] on h3 "Hamsterley Forest 10k & Half Marathon" at bounding box center [1268, 345] width 212 height 35
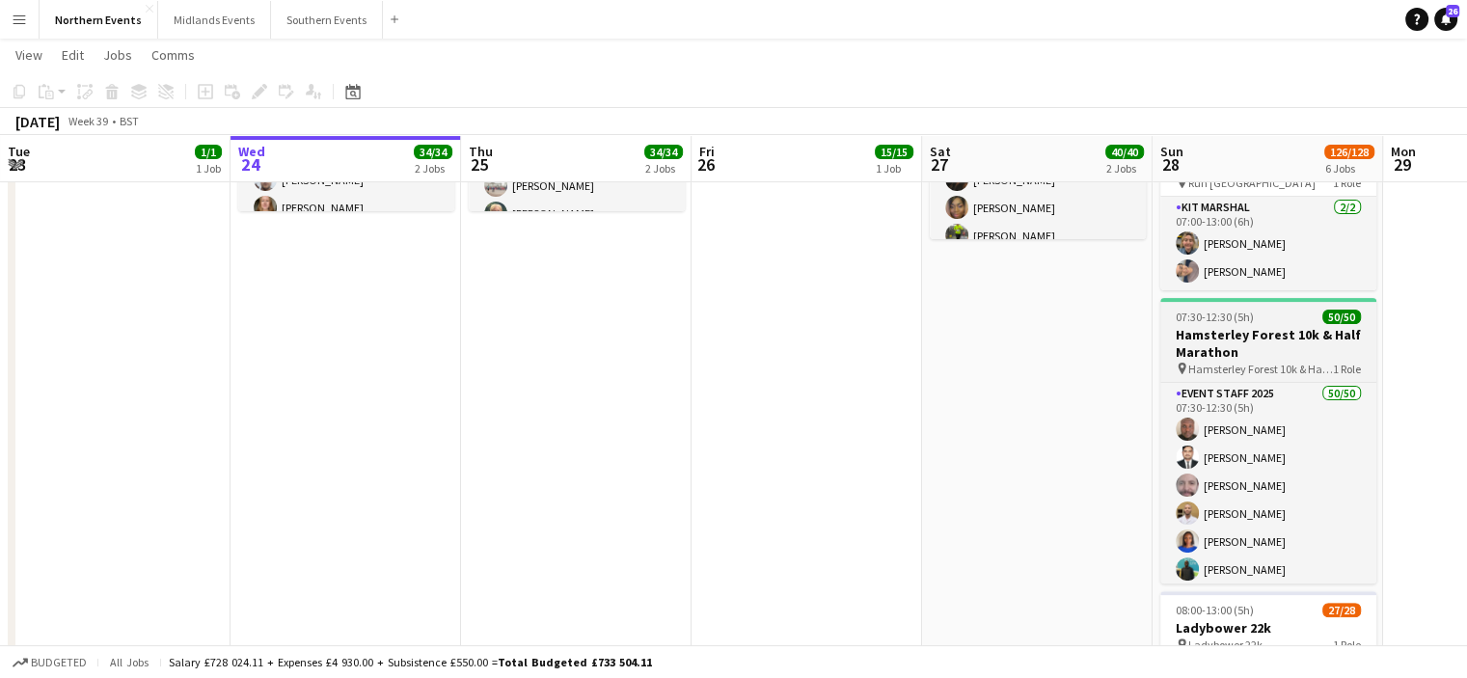
click at [1284, 337] on h3 "Hamsterley Forest 10k & Half Marathon" at bounding box center [1268, 343] width 216 height 35
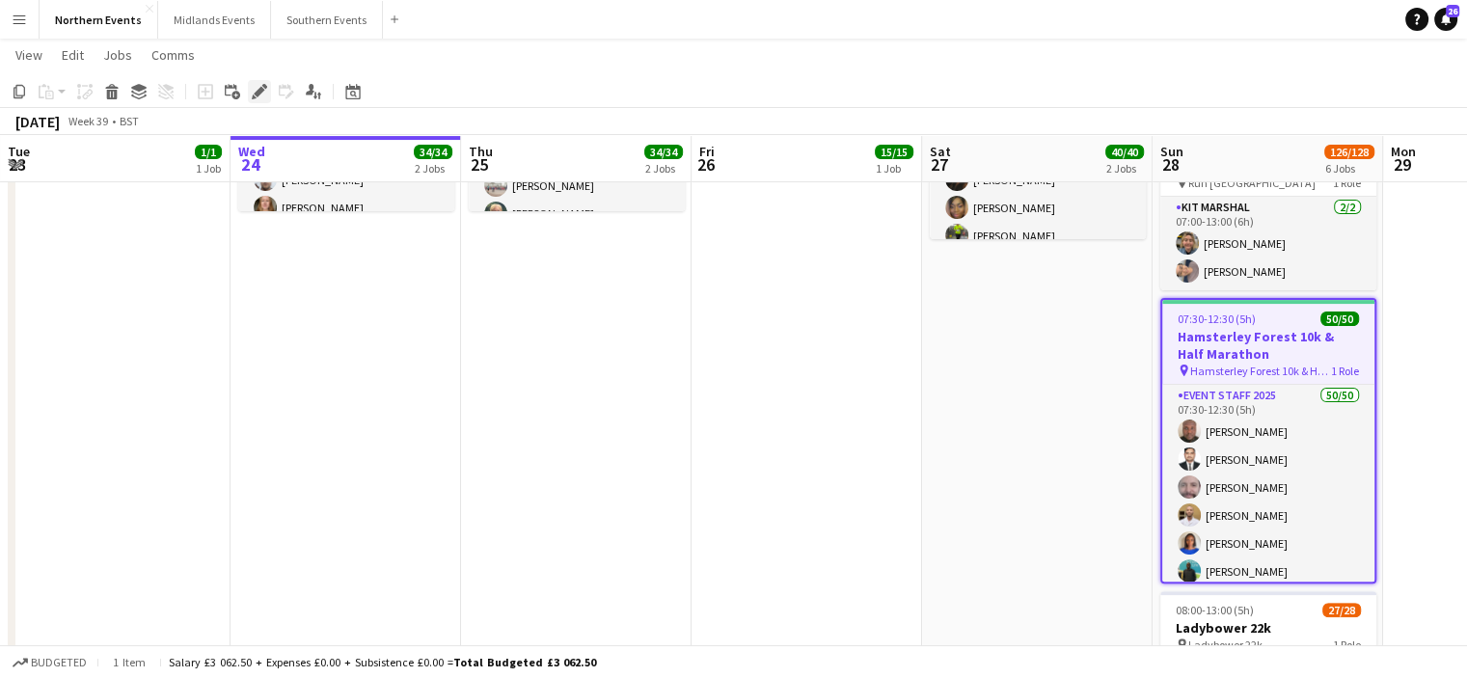
click at [254, 92] on icon "Edit" at bounding box center [259, 91] width 15 height 15
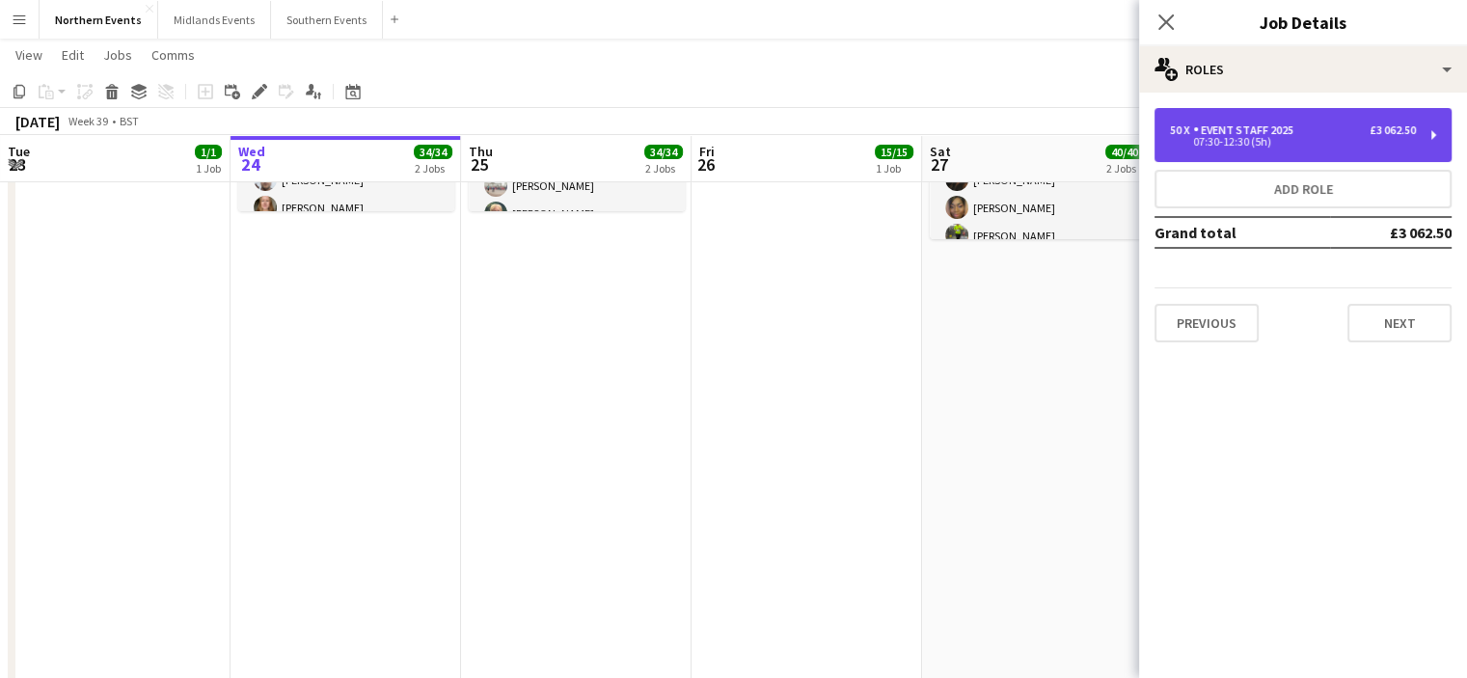
click at [1263, 146] on div "07:30-12:30 (5h)" at bounding box center [1293, 142] width 246 height 10
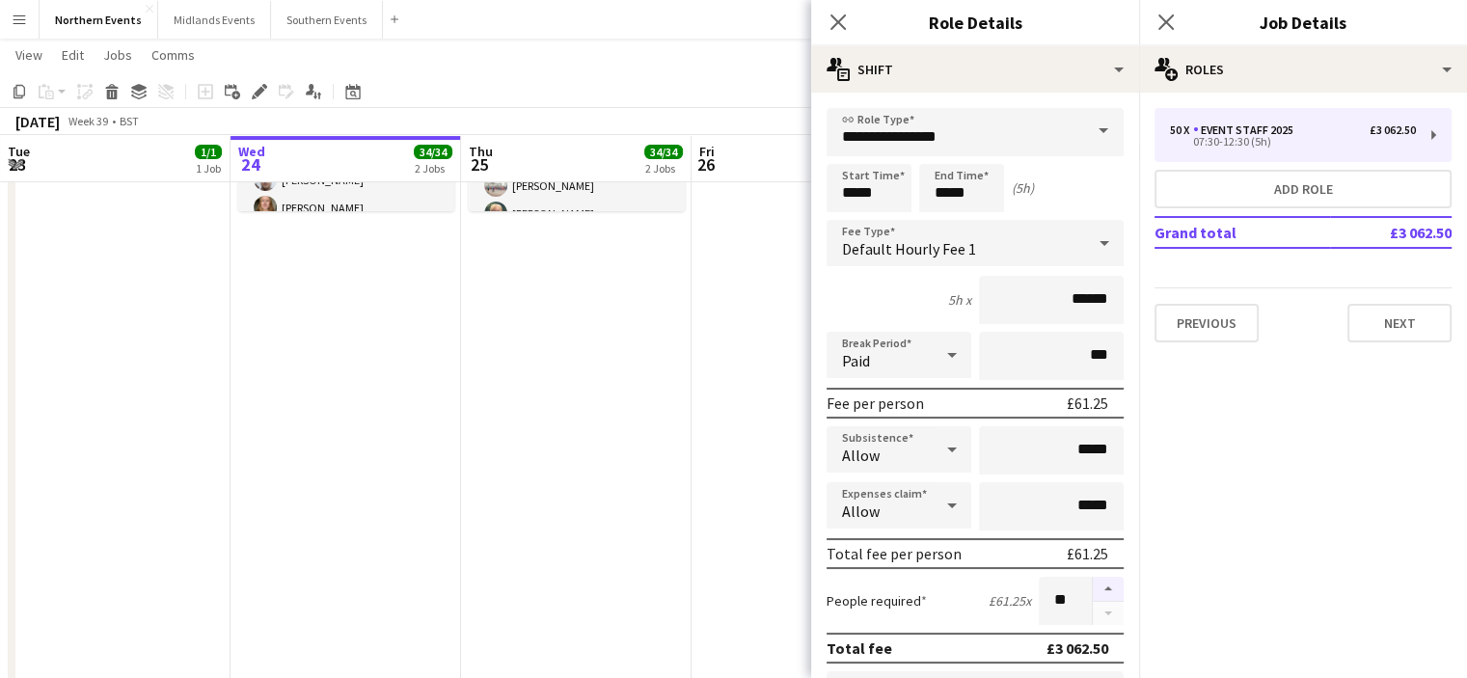
click at [1093, 580] on button "button" at bounding box center [1108, 589] width 31 height 25
type input "**"
click at [1169, 20] on icon at bounding box center [1165, 22] width 18 height 18
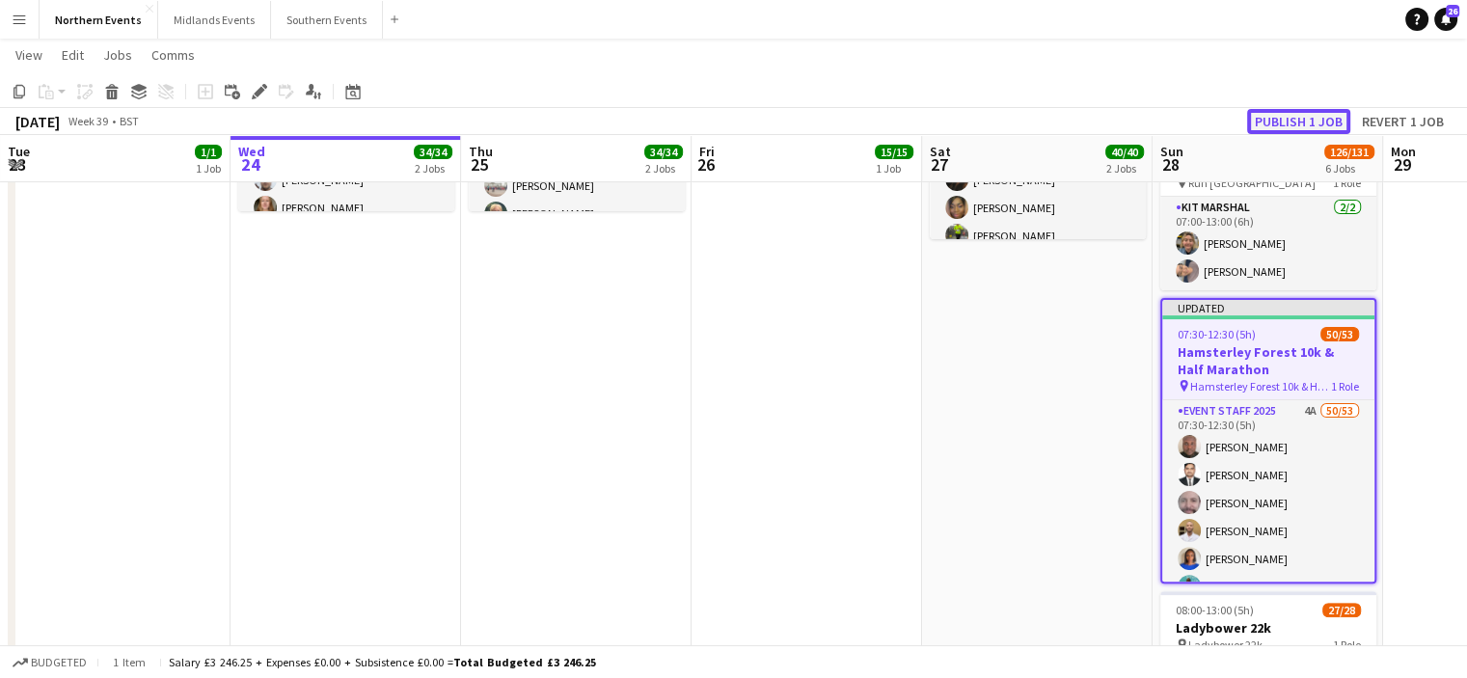
click at [1277, 116] on button "Publish 1 job" at bounding box center [1298, 121] width 103 height 25
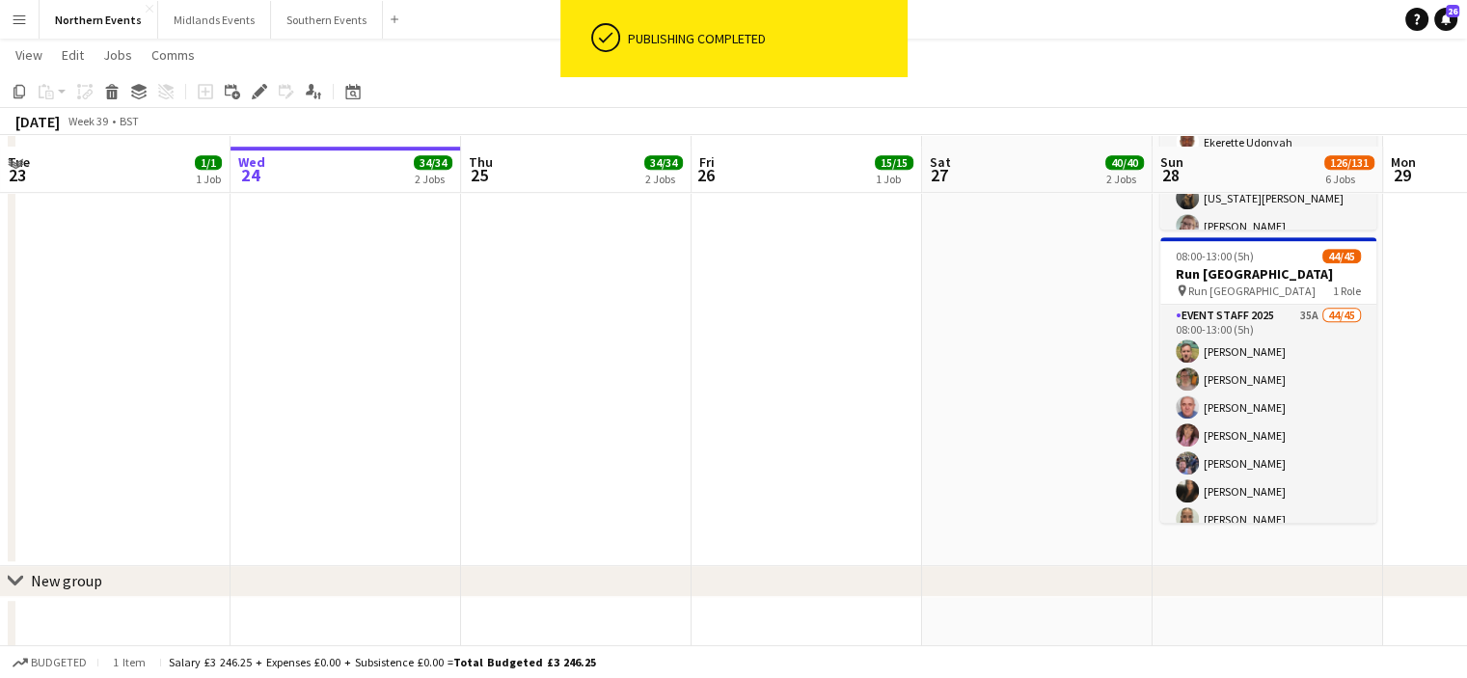
scroll to position [1092, 0]
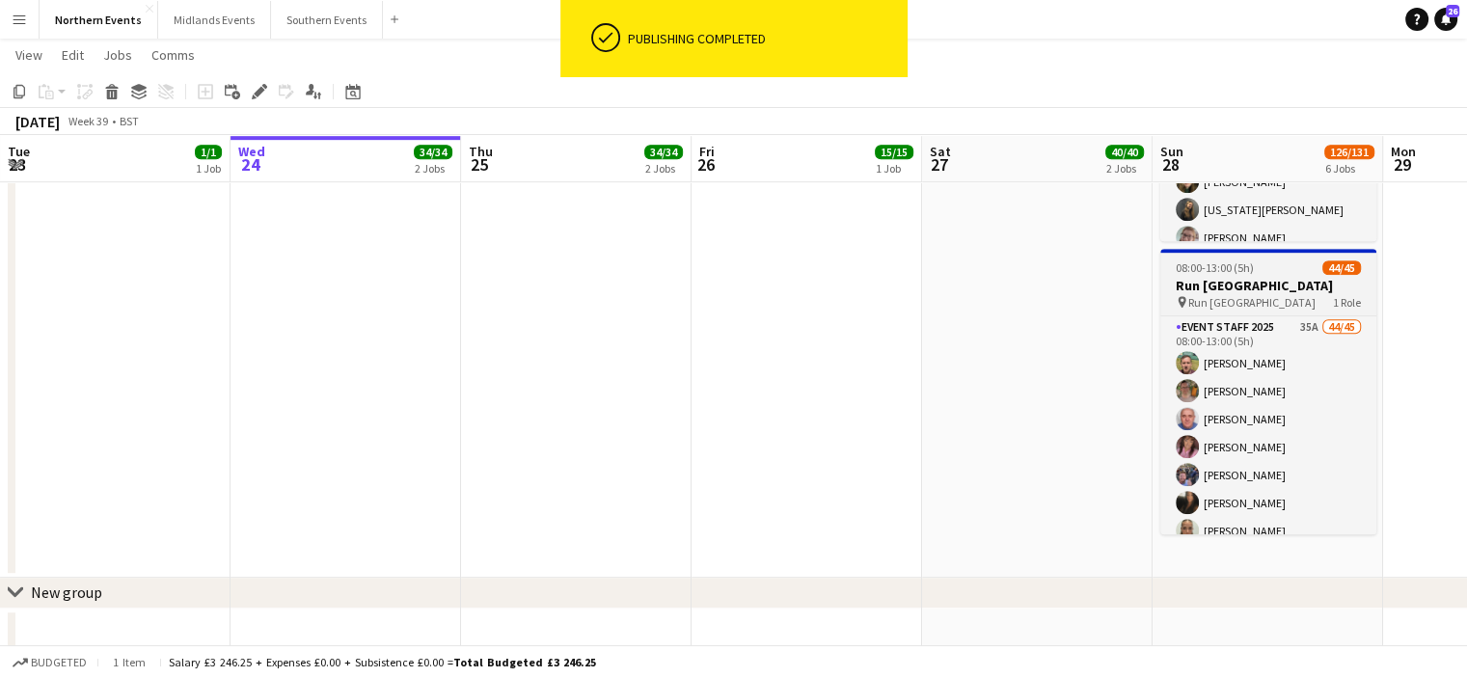
click at [1286, 284] on h3 "Run [GEOGRAPHIC_DATA]" at bounding box center [1268, 285] width 216 height 17
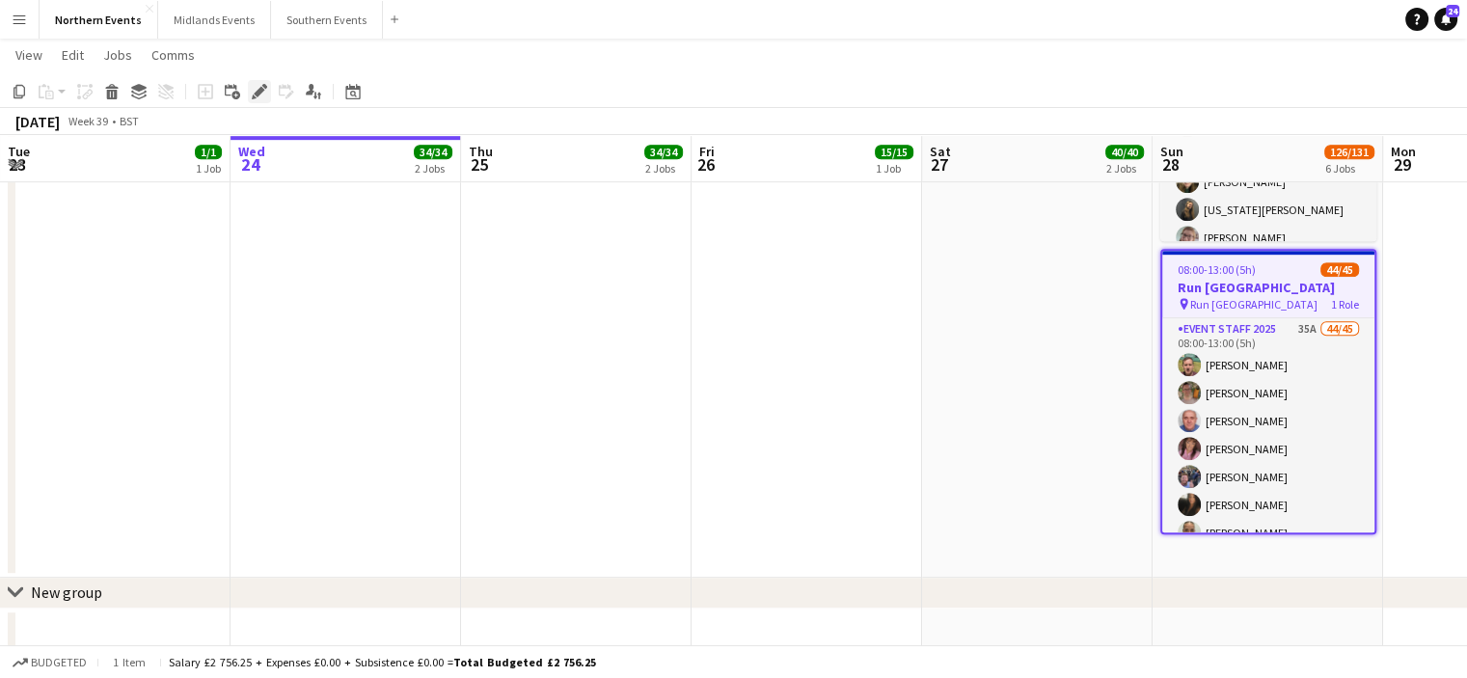
click at [256, 87] on icon "Edit" at bounding box center [259, 91] width 15 height 15
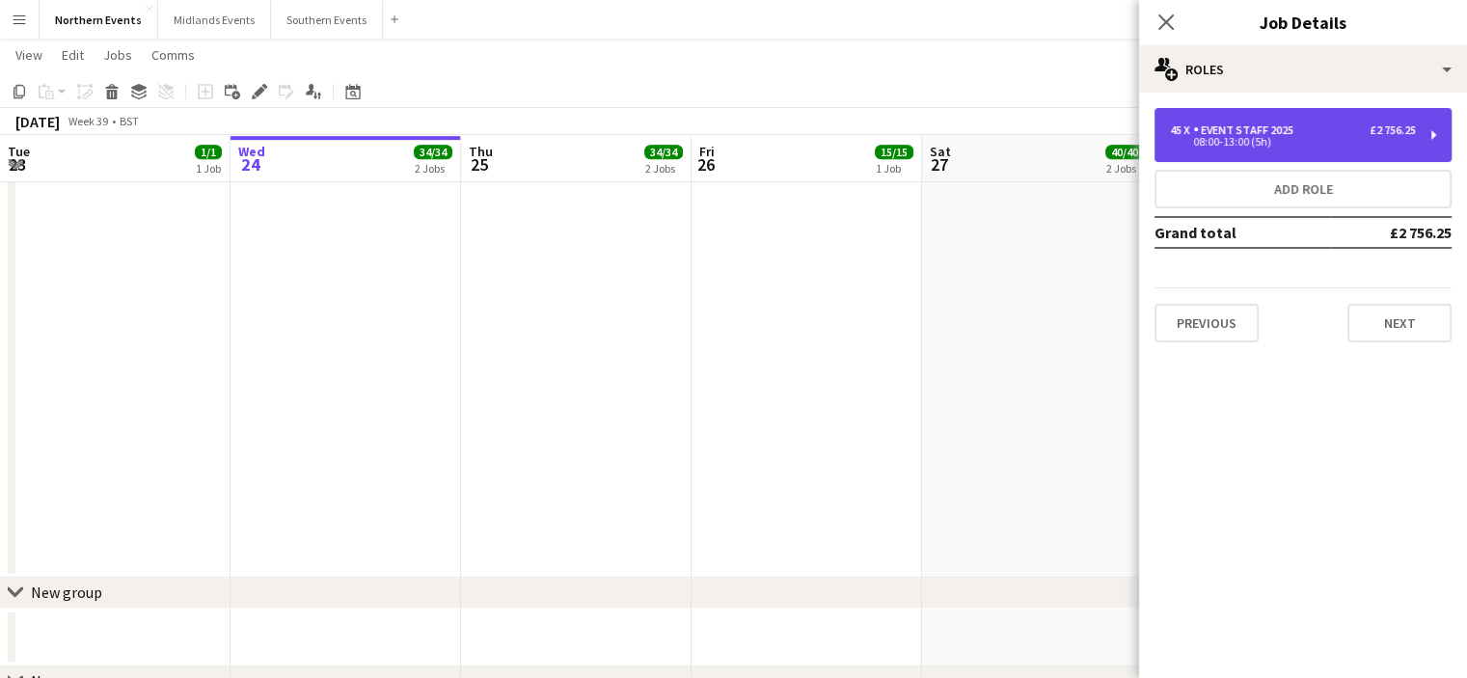
click at [1270, 130] on div "Event Staff 2025" at bounding box center [1247, 129] width 108 height 13
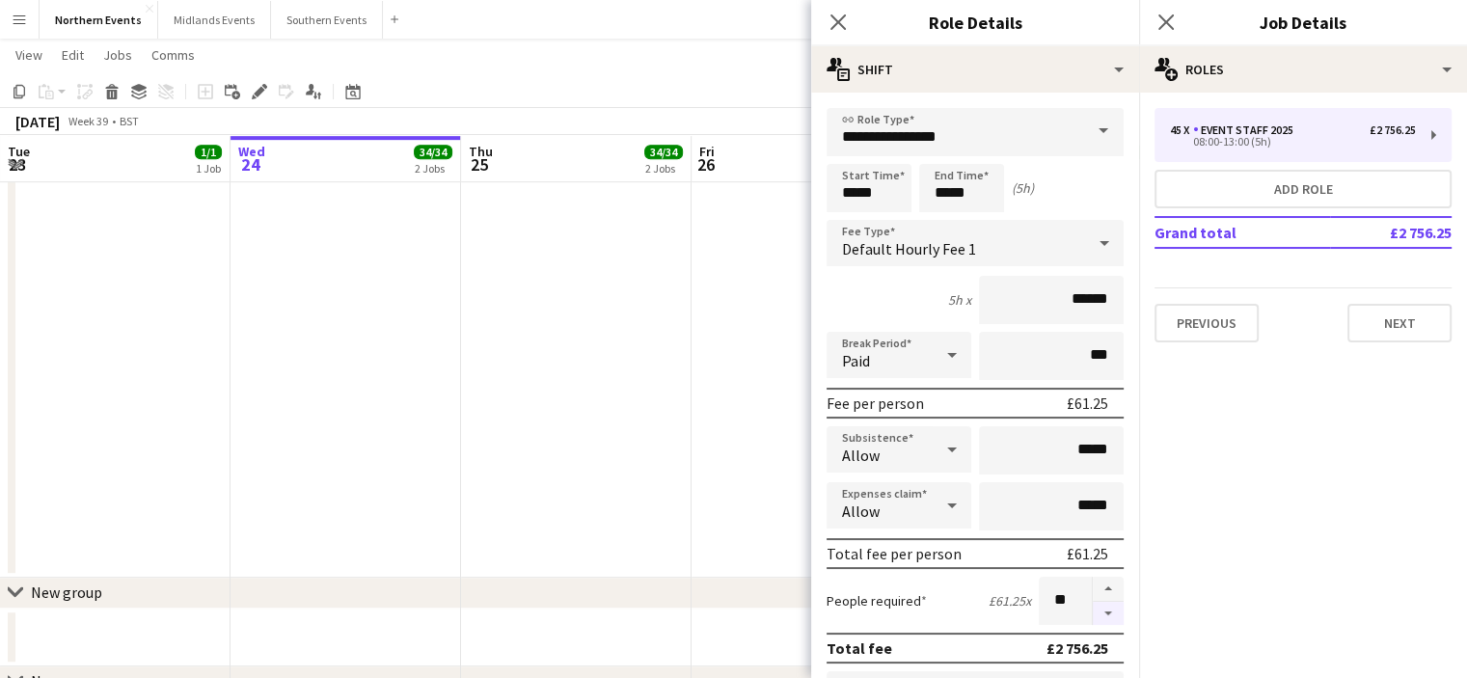
click at [1094, 612] on button "button" at bounding box center [1108, 614] width 31 height 24
type input "**"
click at [1165, 30] on icon "Close pop-in" at bounding box center [1165, 22] width 18 height 18
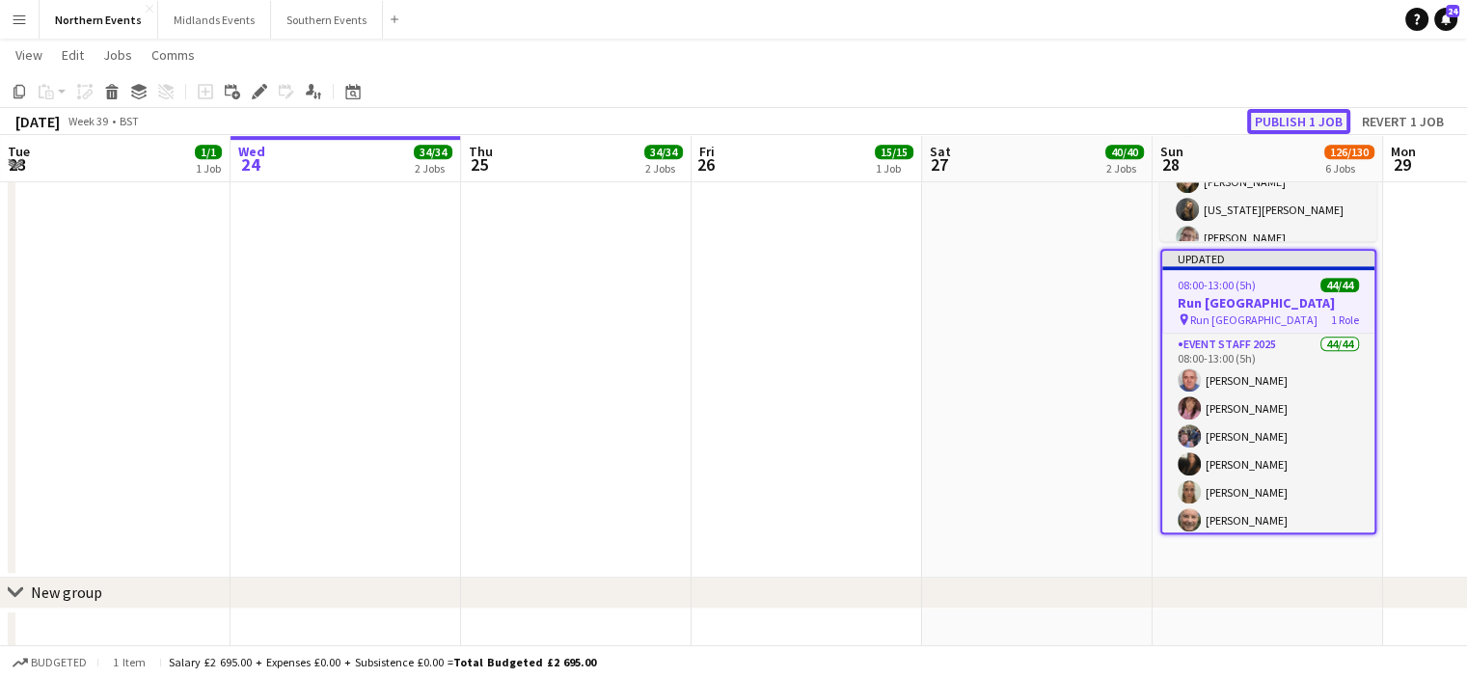
click at [1275, 126] on button "Publish 1 job" at bounding box center [1298, 121] width 103 height 25
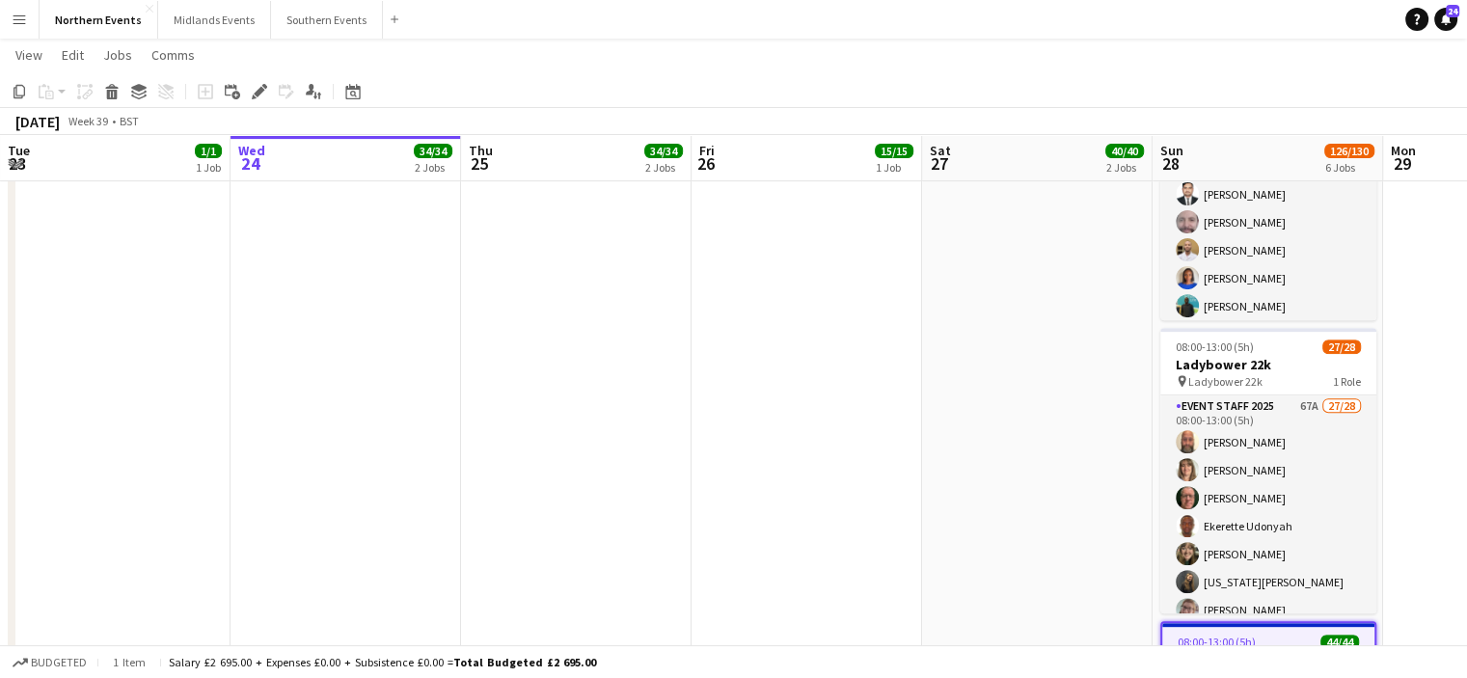
scroll to position [714, 0]
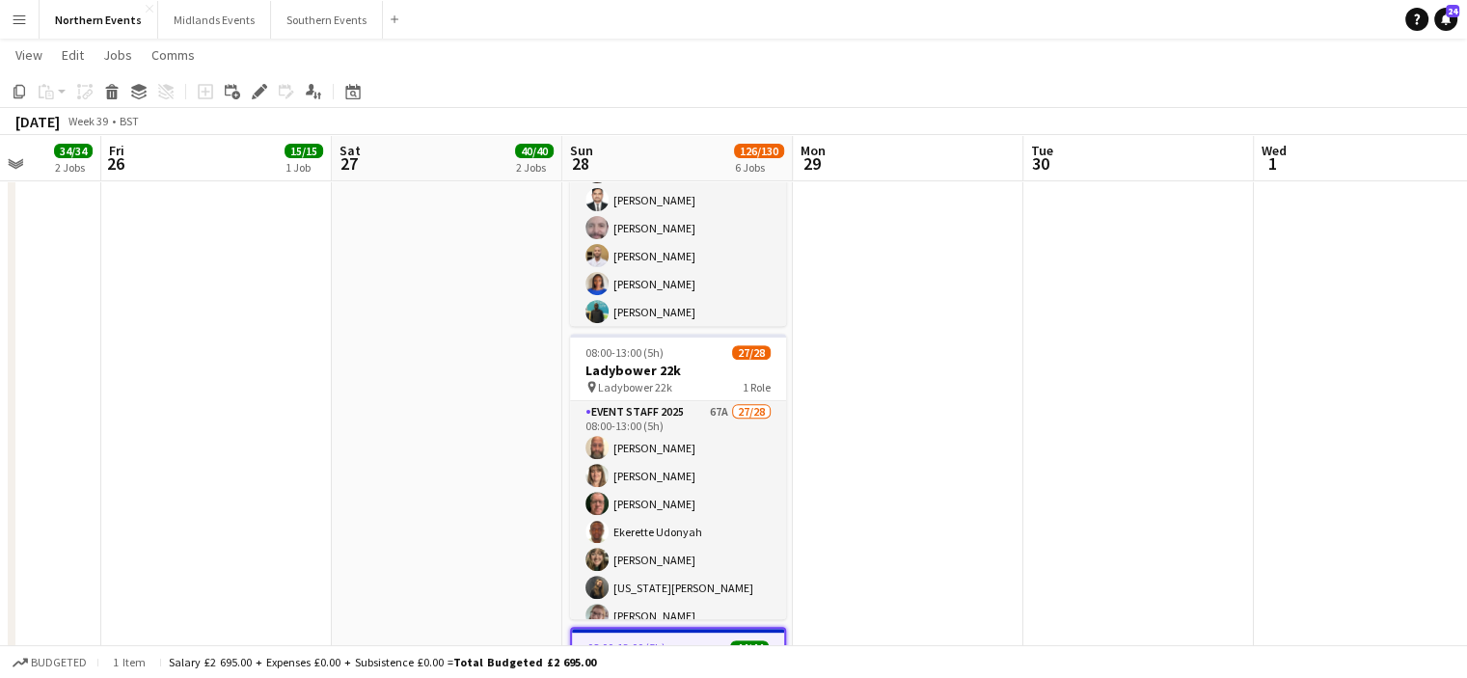
drag, startPoint x: 1441, startPoint y: 310, endPoint x: 850, endPoint y: 381, distance: 594.3
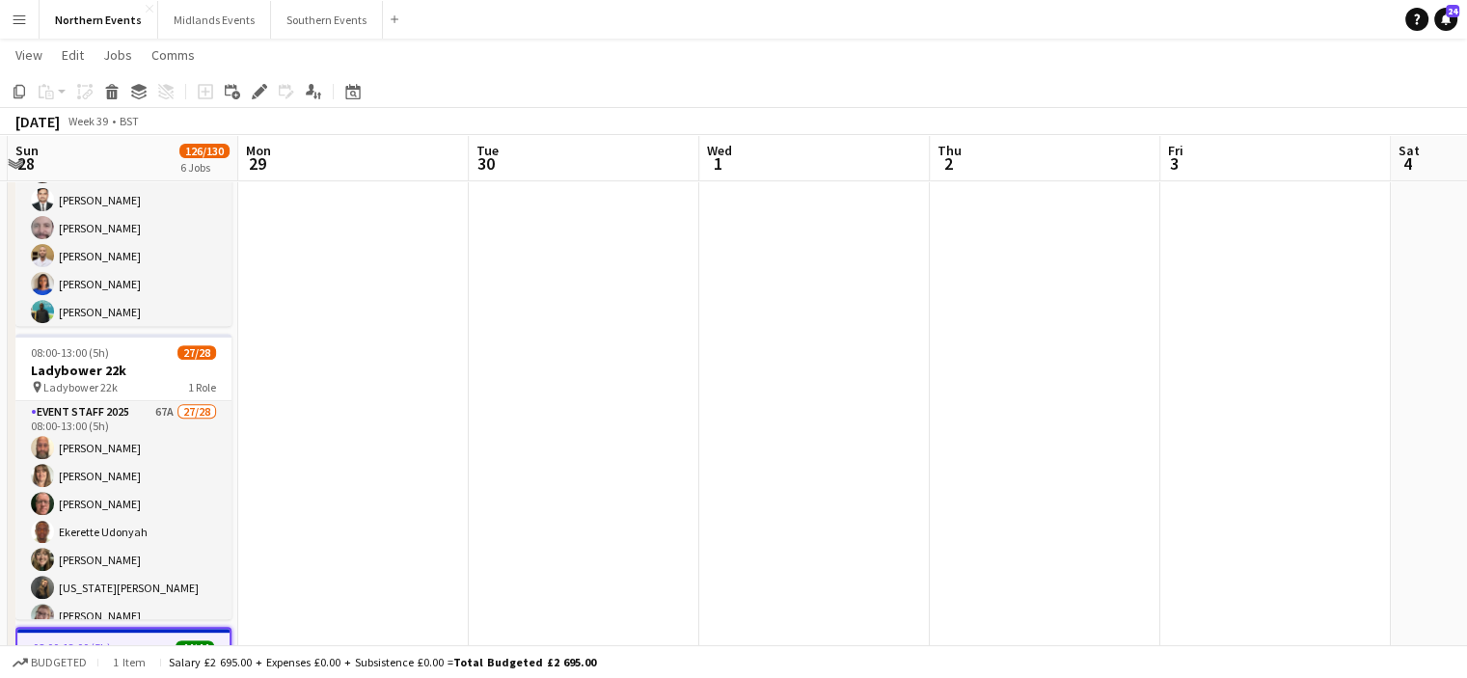
drag, startPoint x: 850, startPoint y: 381, endPoint x: 609, endPoint y: 472, distance: 257.5
click at [609, 472] on app-calendar-viewport "Thu 25 34/34 2 Jobs Fri 26 15/15 1 Job Sat 27 40/40 2 Jobs Sun 28 126/130 6 Job…" at bounding box center [733, 247] width 1467 height 1771
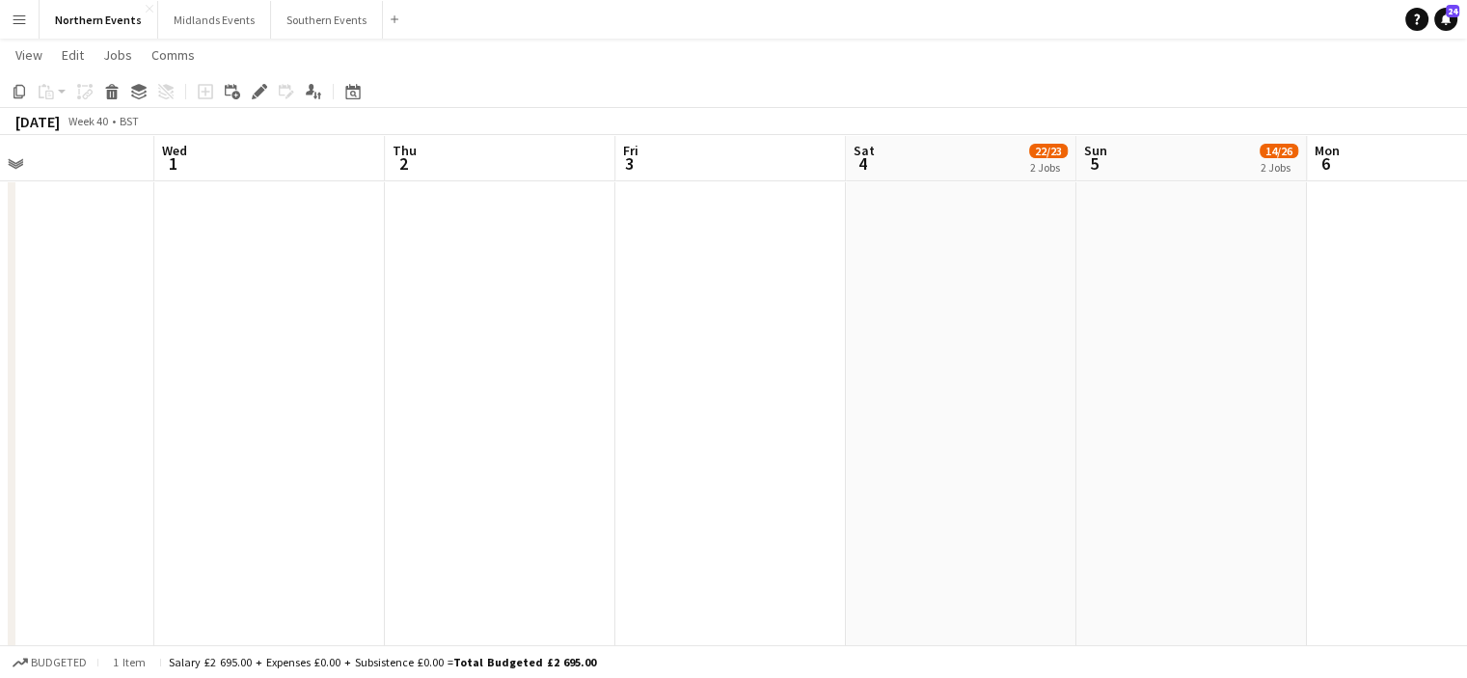
drag, startPoint x: 718, startPoint y: 512, endPoint x: 215, endPoint y: 537, distance: 504.0
click at [215, 537] on app-calendar-viewport "Sat 27 40/40 2 Jobs Sun 28 126/130 6 Jobs Mon 29 Tue 30 Wed 1 Thu 2 Fri 3 Sat 4…" at bounding box center [733, 247] width 1467 height 1771
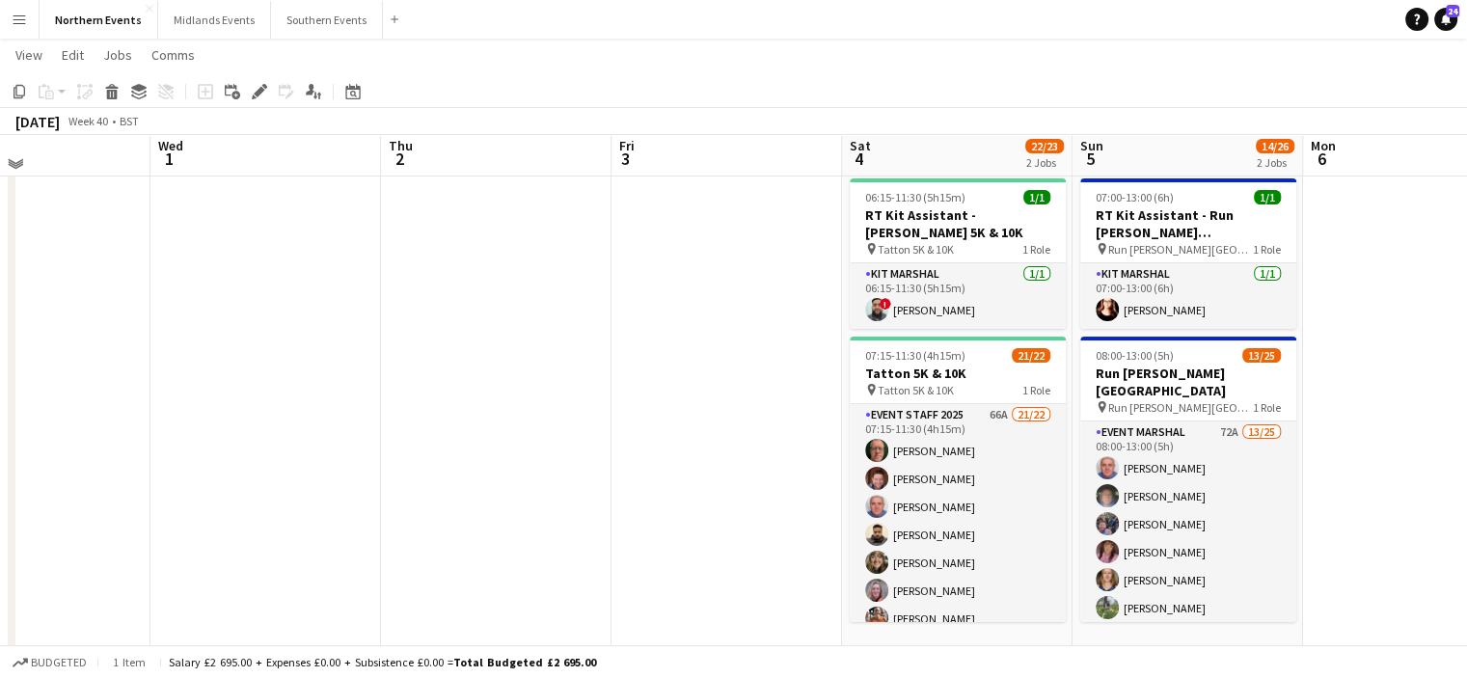
scroll to position [40, 0]
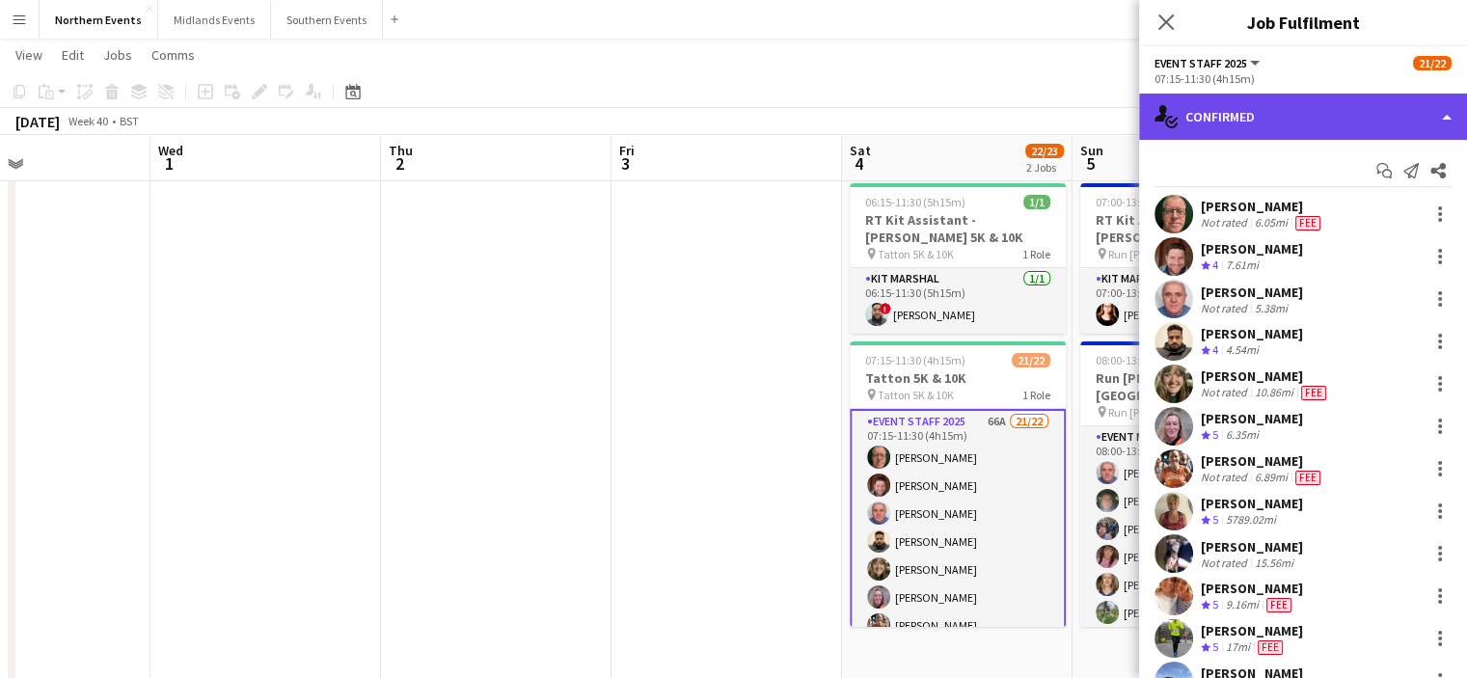
click at [1205, 115] on div "single-neutral-actions-check-2 Confirmed" at bounding box center [1303, 117] width 328 height 46
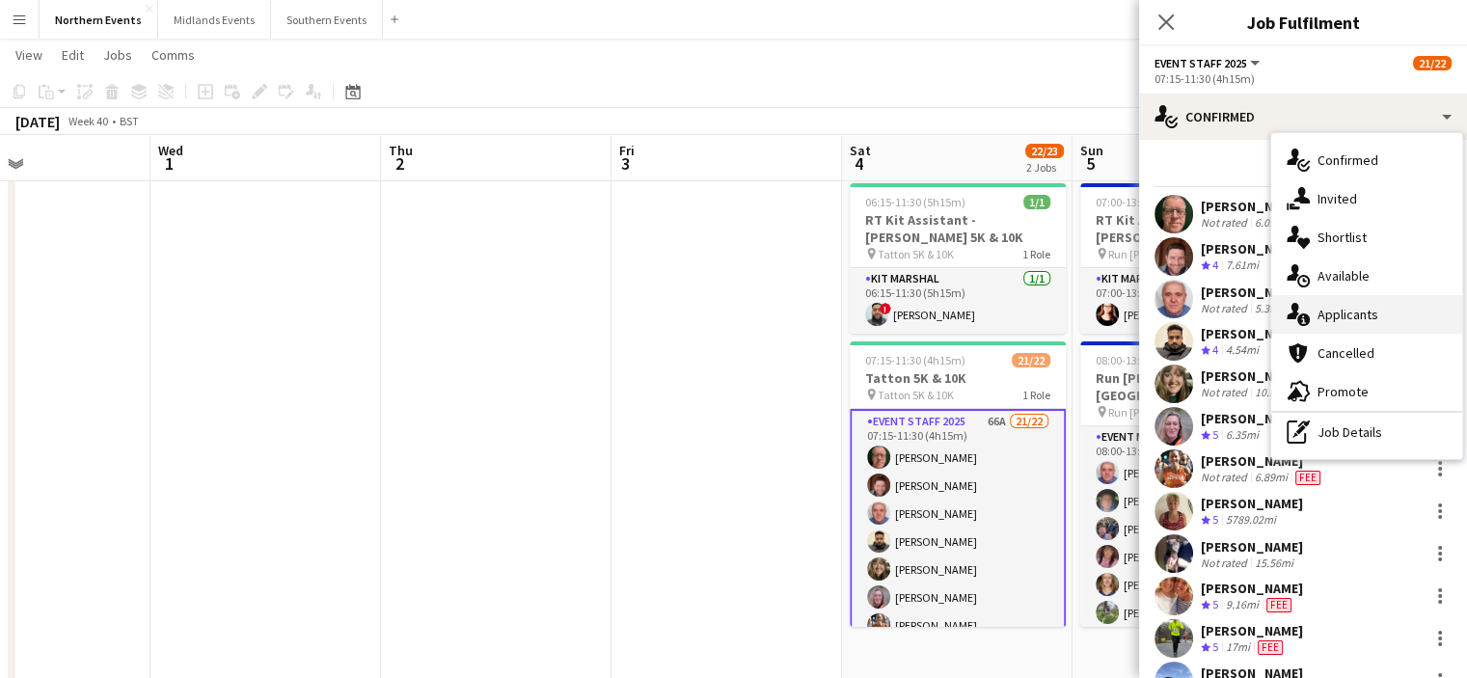
click at [1364, 316] on span "Applicants" at bounding box center [1347, 314] width 61 height 17
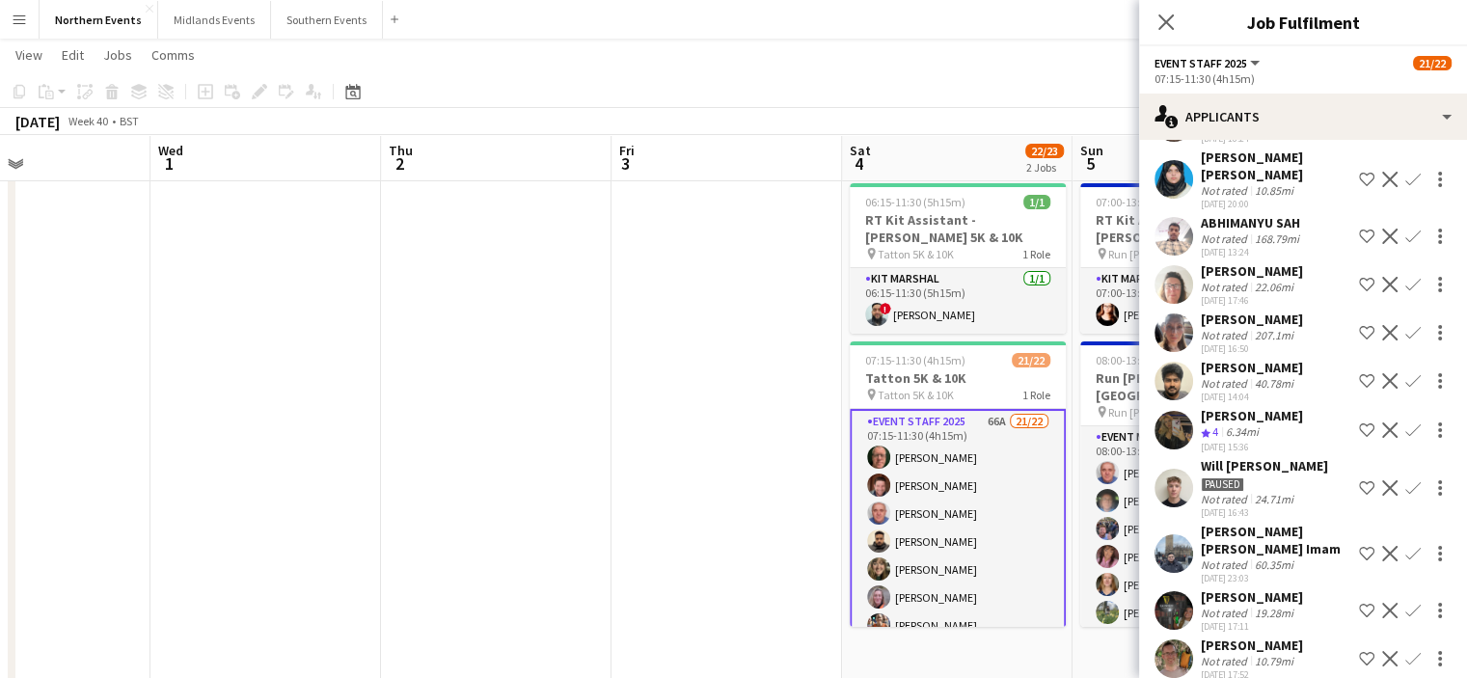
scroll to position [2077, 0]
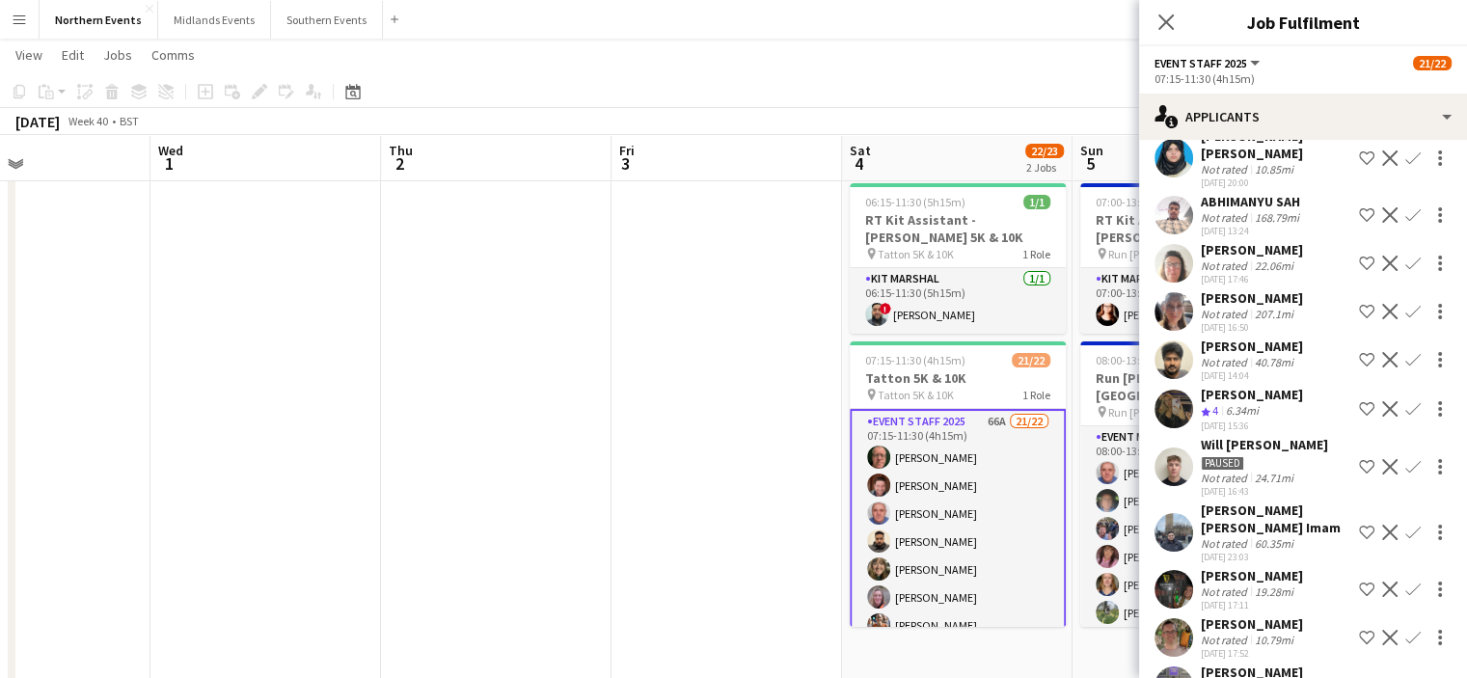
click at [1405, 401] on app-icon "Confirm" at bounding box center [1412, 408] width 15 height 15
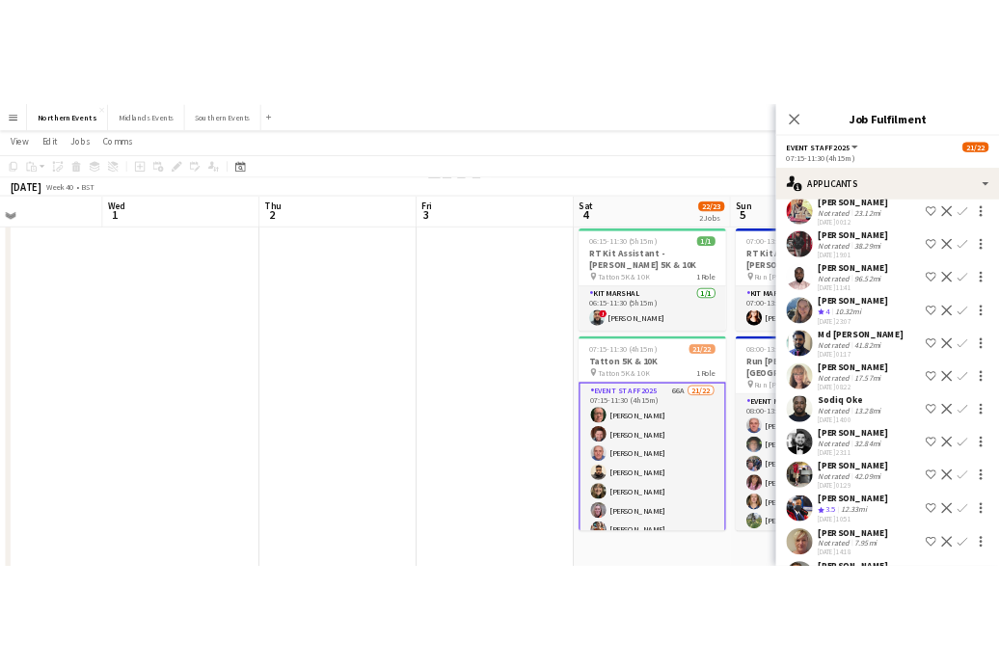
scroll to position [3363, 0]
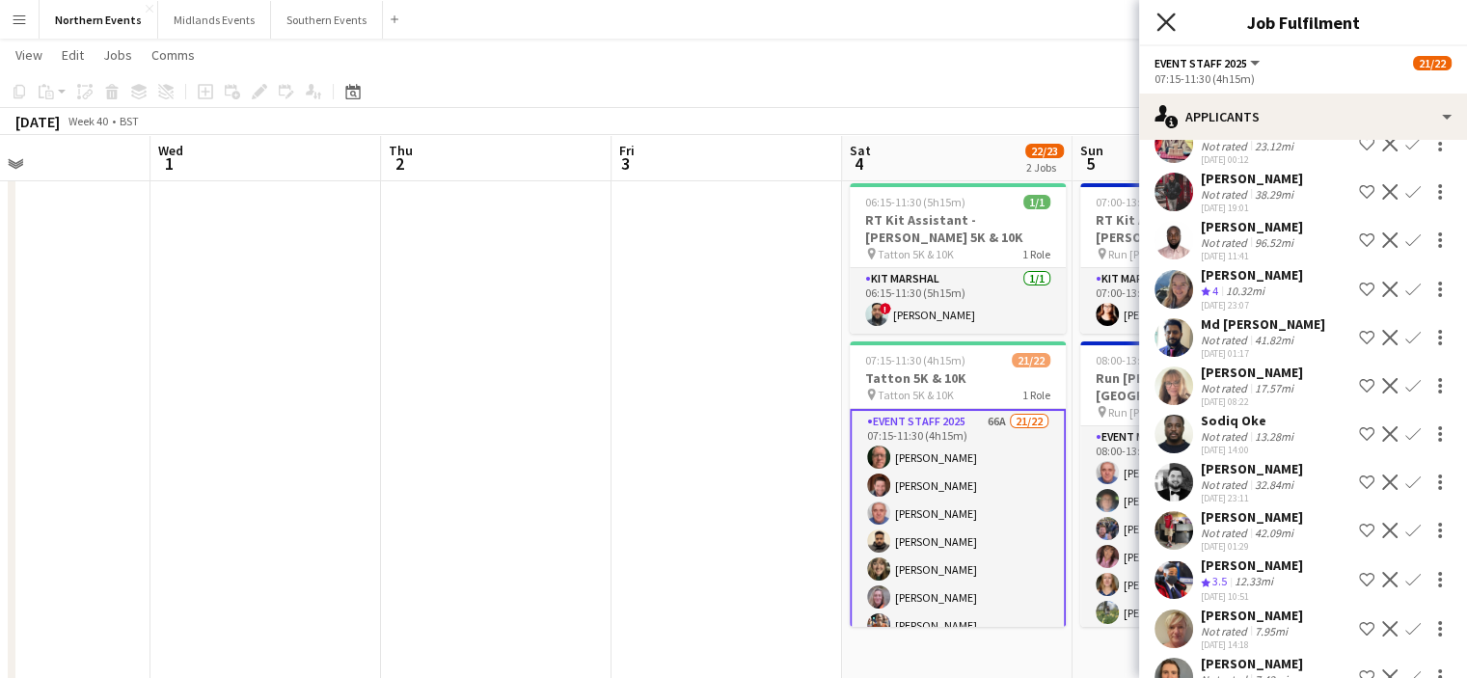
click at [1166, 17] on icon "Close pop-in" at bounding box center [1165, 22] width 18 height 18
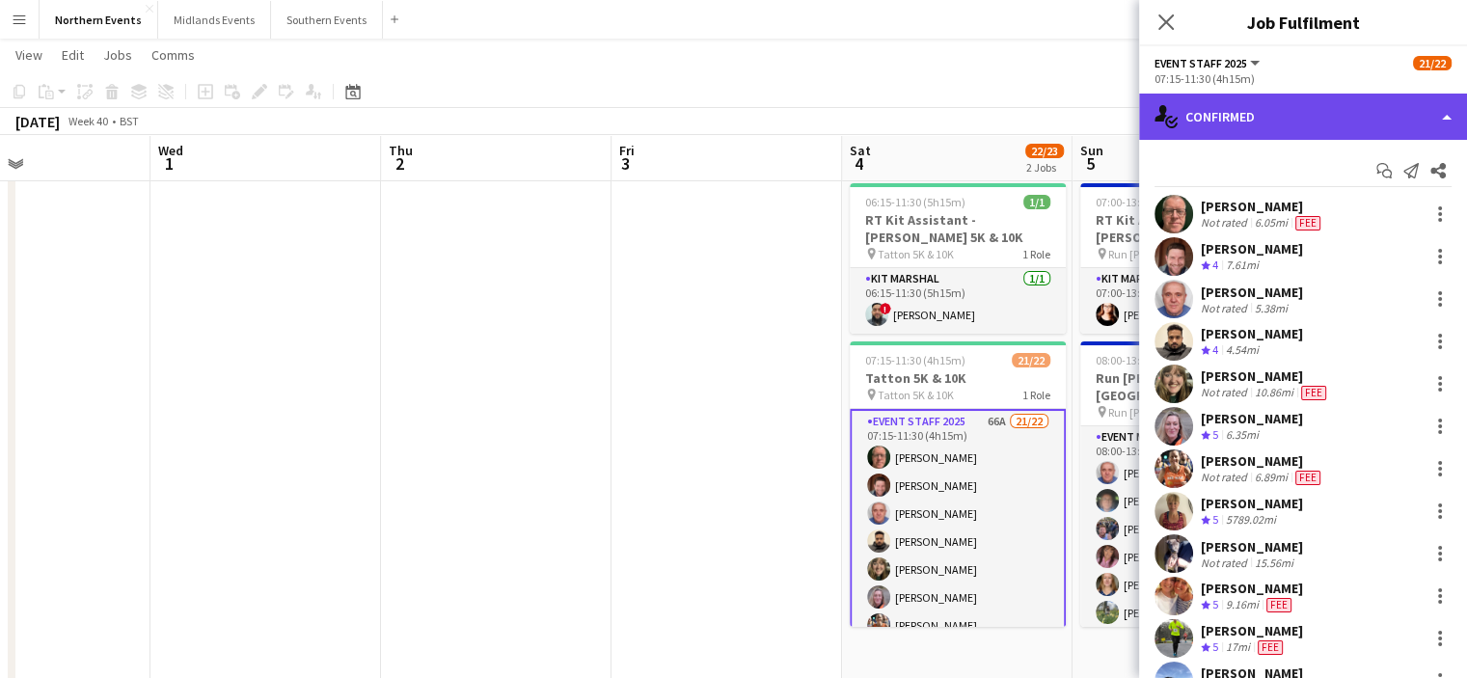
click at [1255, 130] on div "single-neutral-actions-check-2 Confirmed" at bounding box center [1303, 117] width 328 height 46
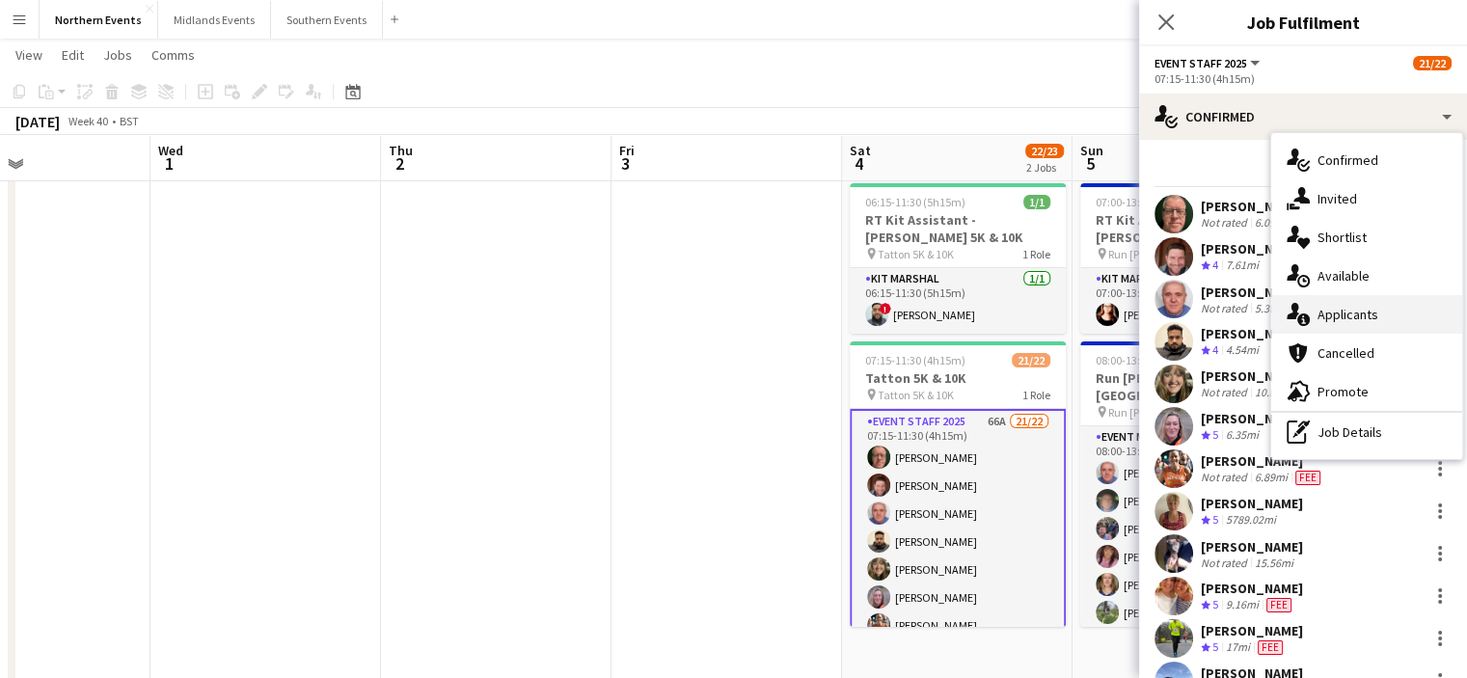
click at [1337, 319] on span "Applicants" at bounding box center [1347, 314] width 61 height 17
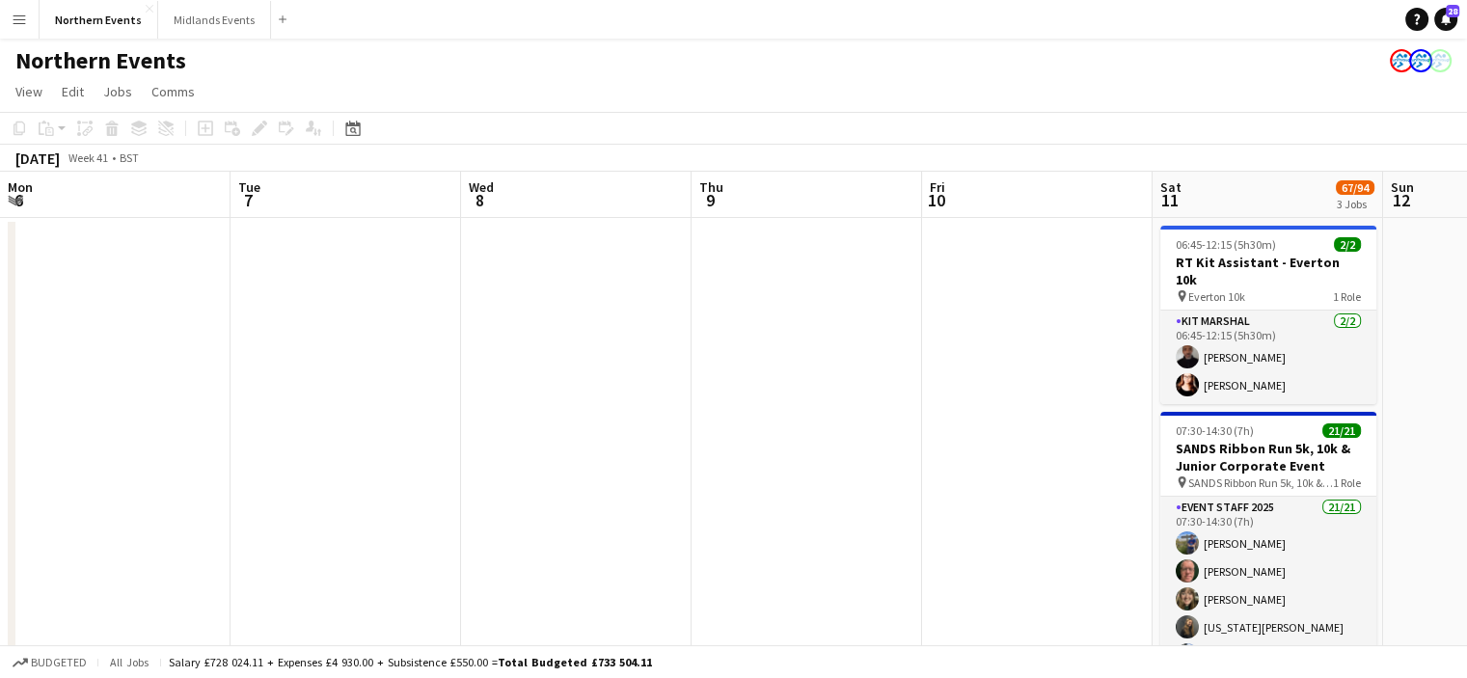
scroll to position [0, 663]
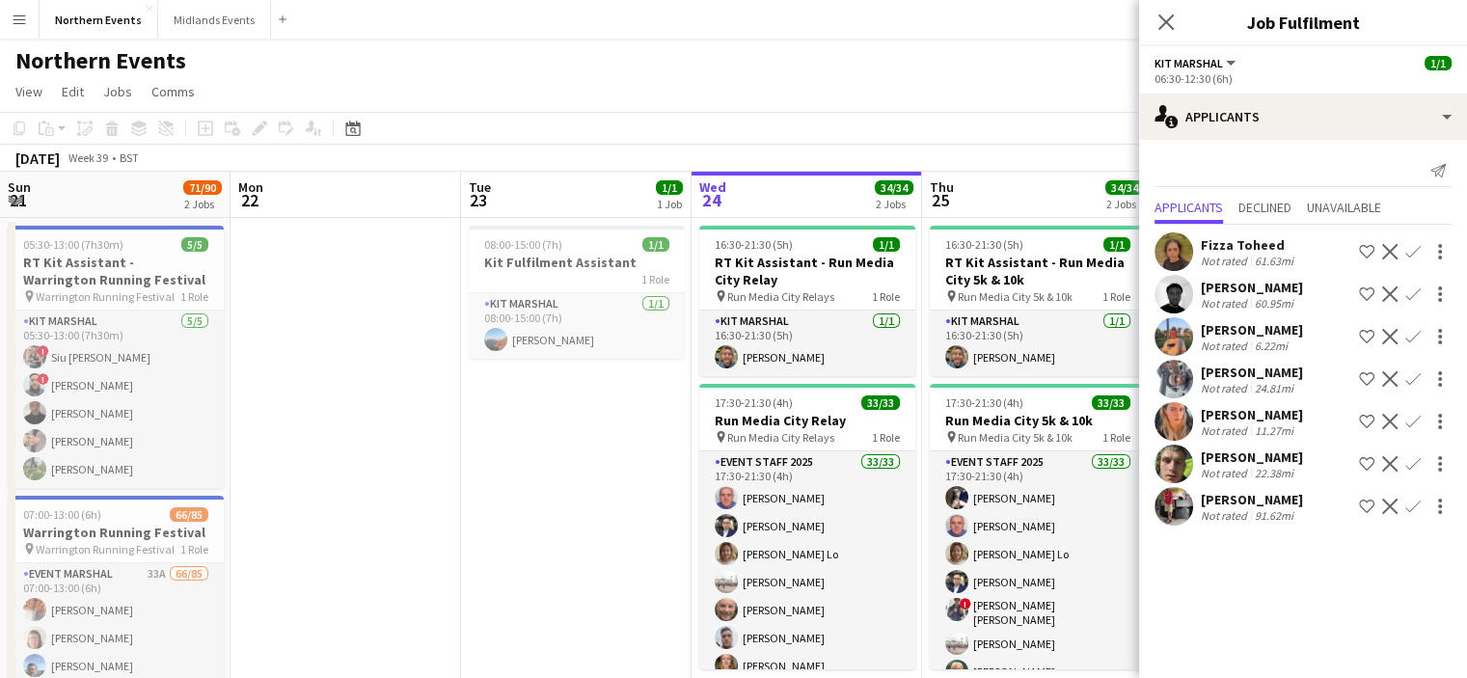
scroll to position [0, 461]
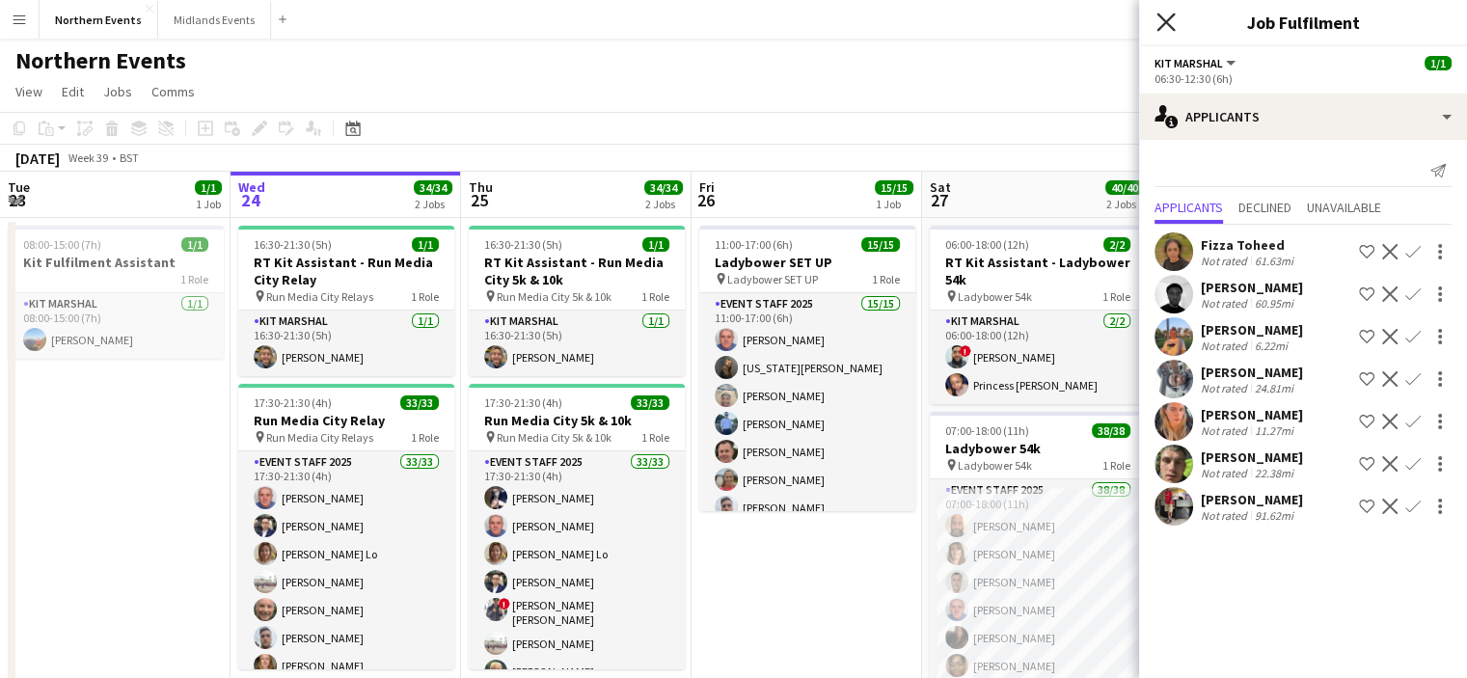
click at [1168, 16] on icon "Close pop-in" at bounding box center [1165, 22] width 18 height 18
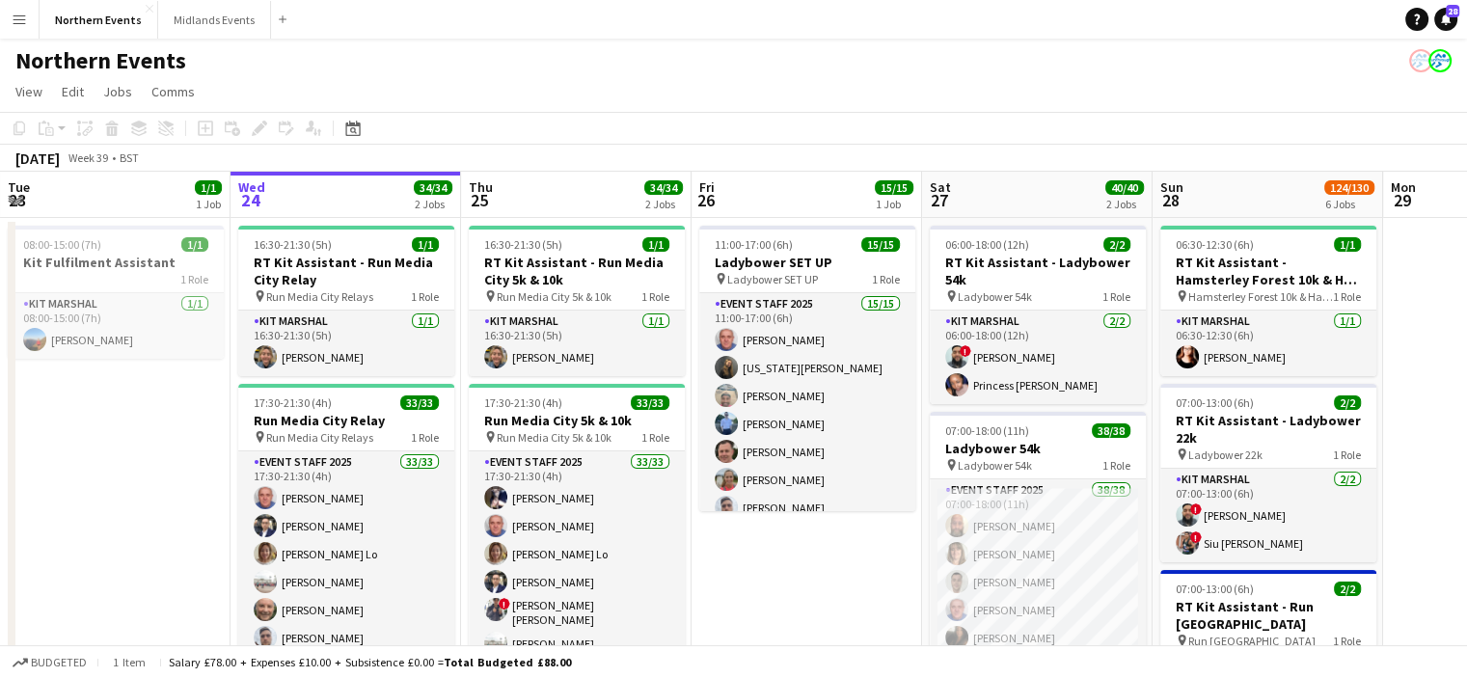
click at [19, 19] on app-icon "Menu" at bounding box center [19, 19] width 15 height 15
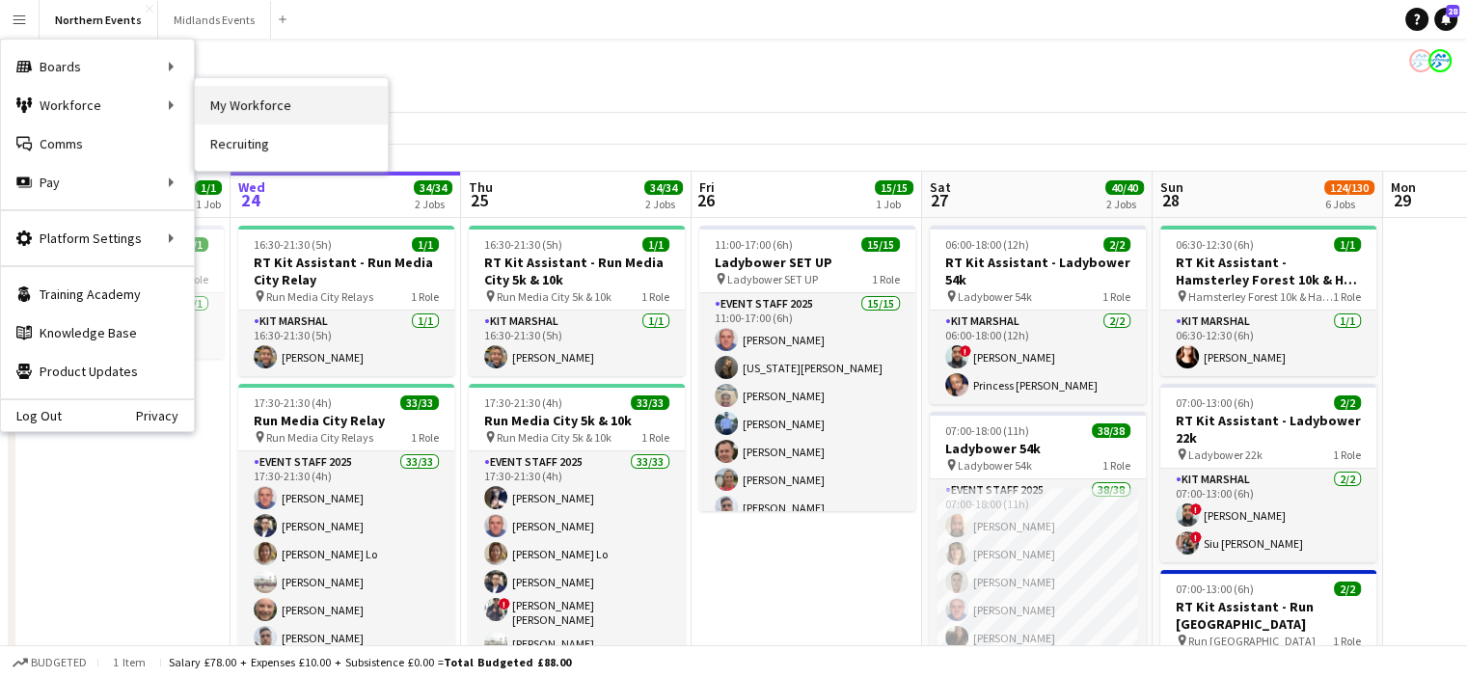
click at [256, 94] on link "My Workforce" at bounding box center [291, 105] width 193 height 39
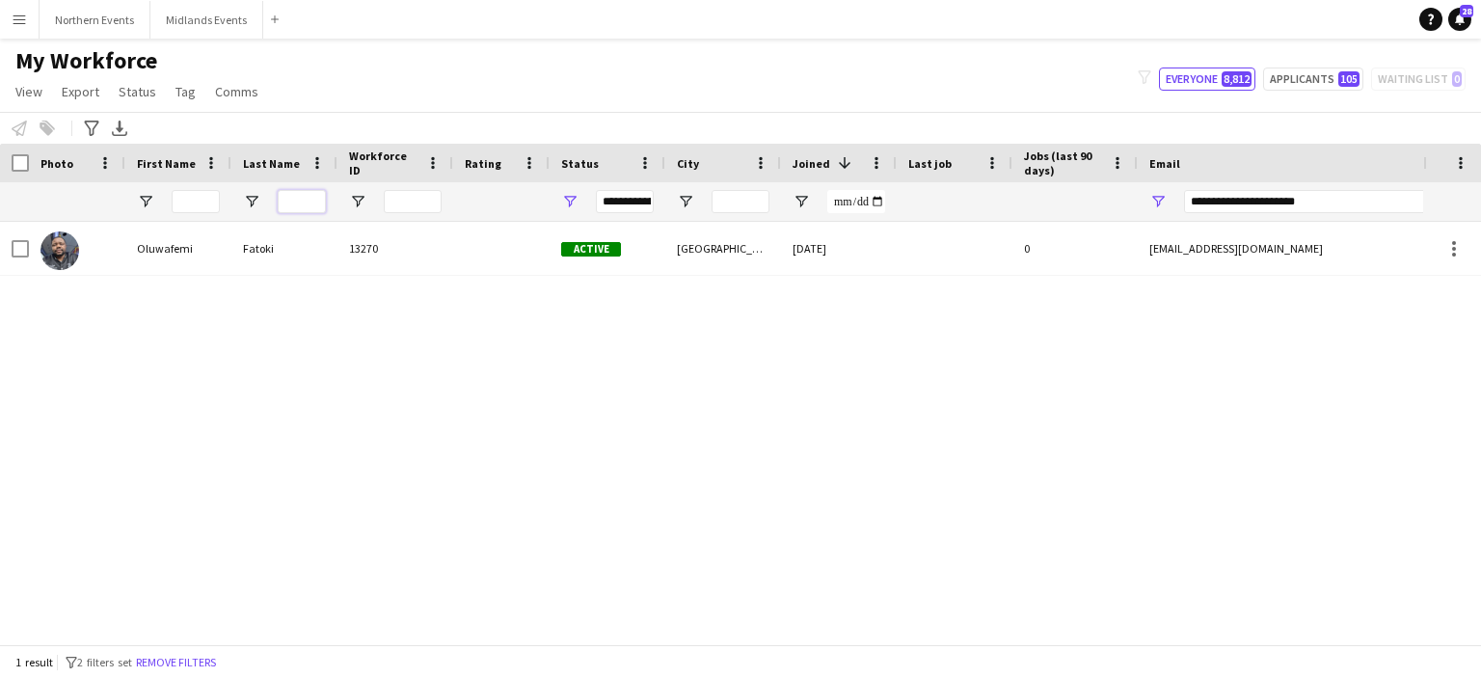
click at [292, 203] on input "Last Name Filter Input" at bounding box center [302, 201] width 48 height 23
paste input "******"
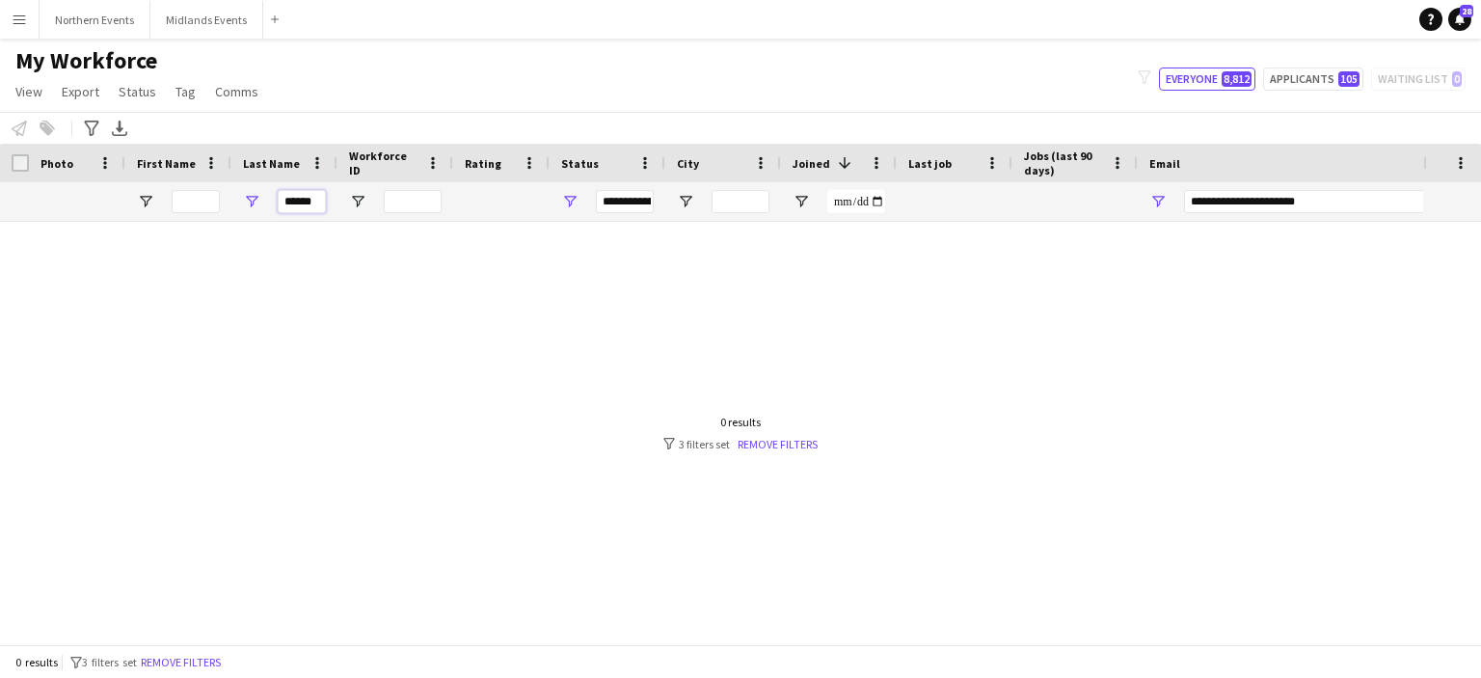
type input "******"
drag, startPoint x: 1317, startPoint y: 200, endPoint x: 1163, endPoint y: 199, distance: 154.3
click at [1163, 199] on div "**********" at bounding box center [1331, 201] width 386 height 39
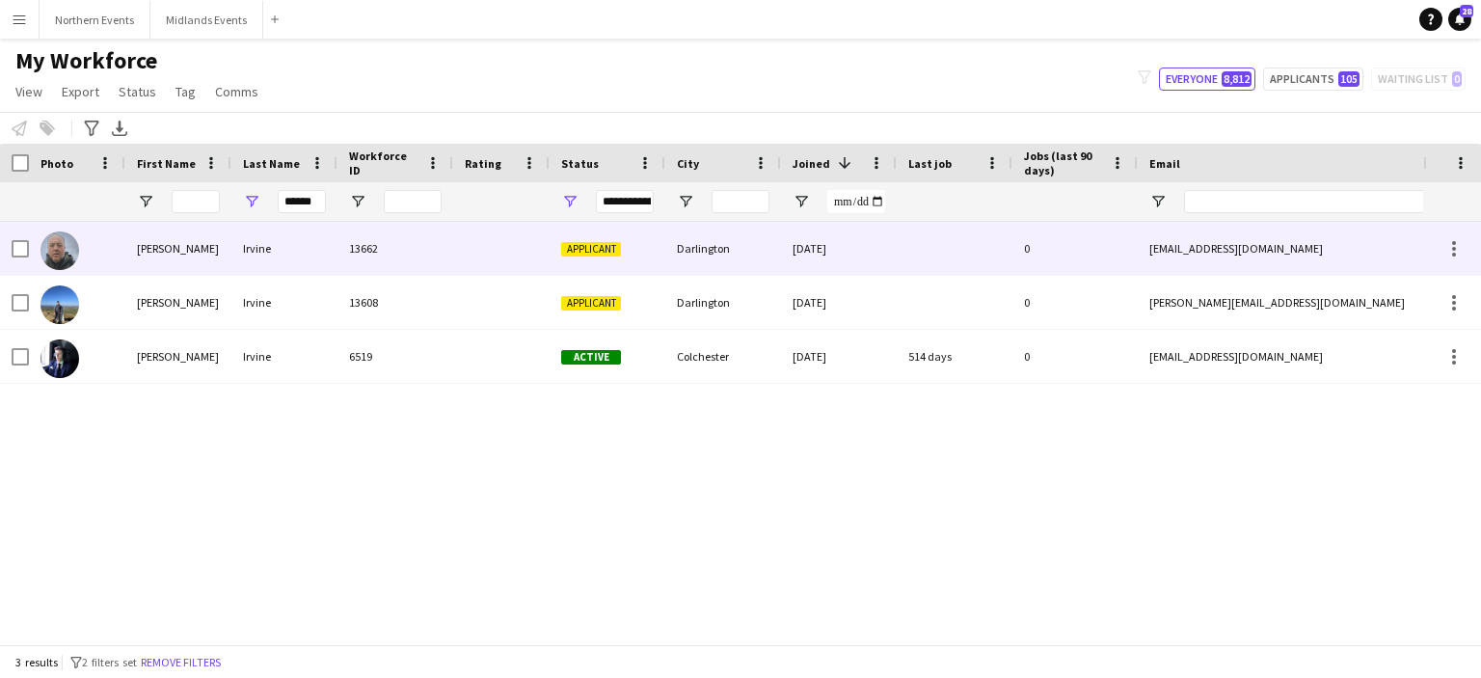
click at [154, 248] on div "David" at bounding box center [178, 248] width 106 height 53
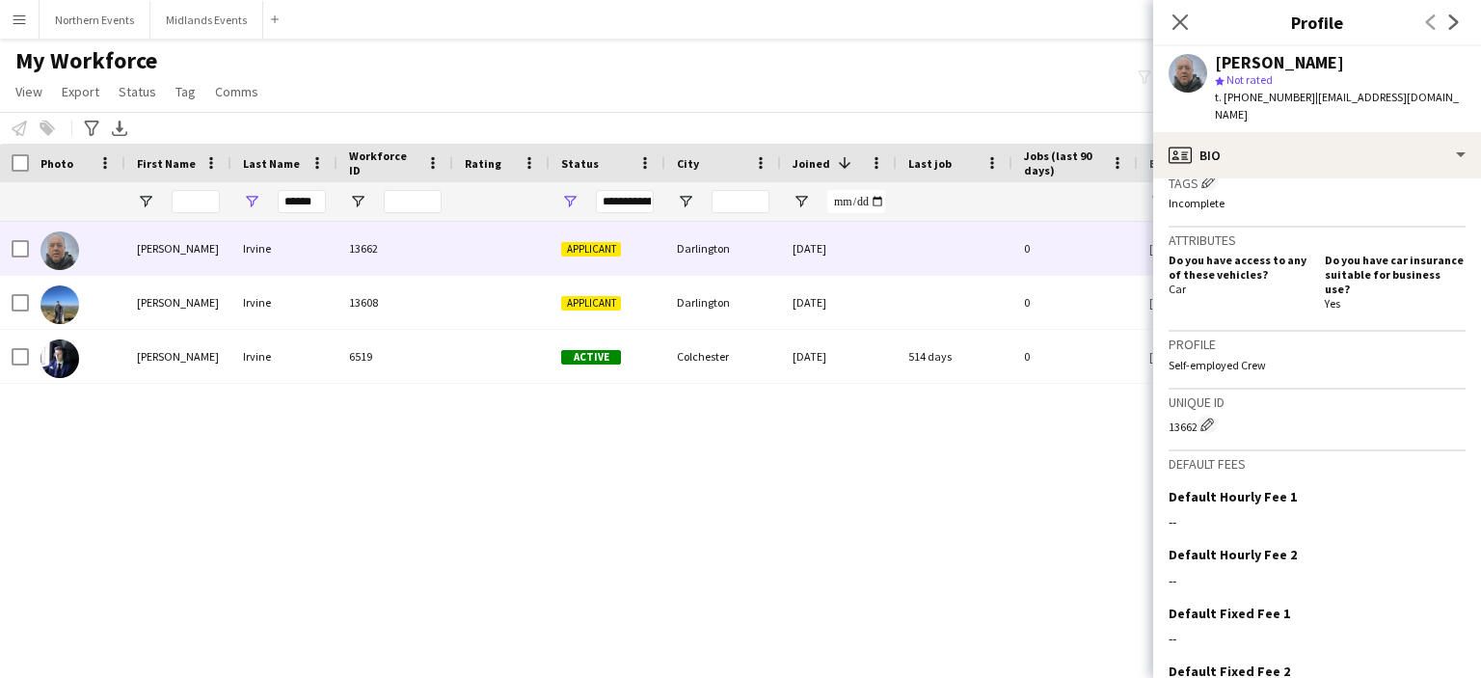
scroll to position [677, 0]
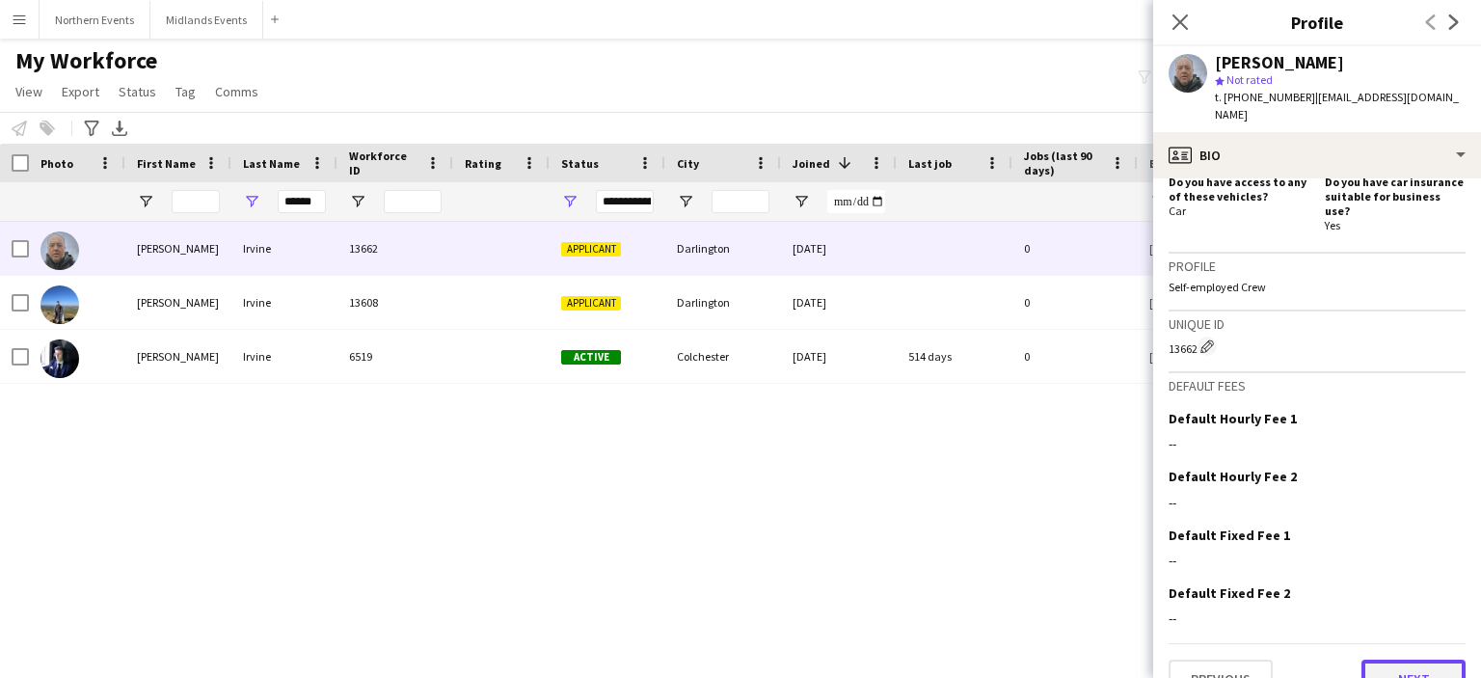
click at [1387, 660] on button "Next" at bounding box center [1414, 679] width 104 height 39
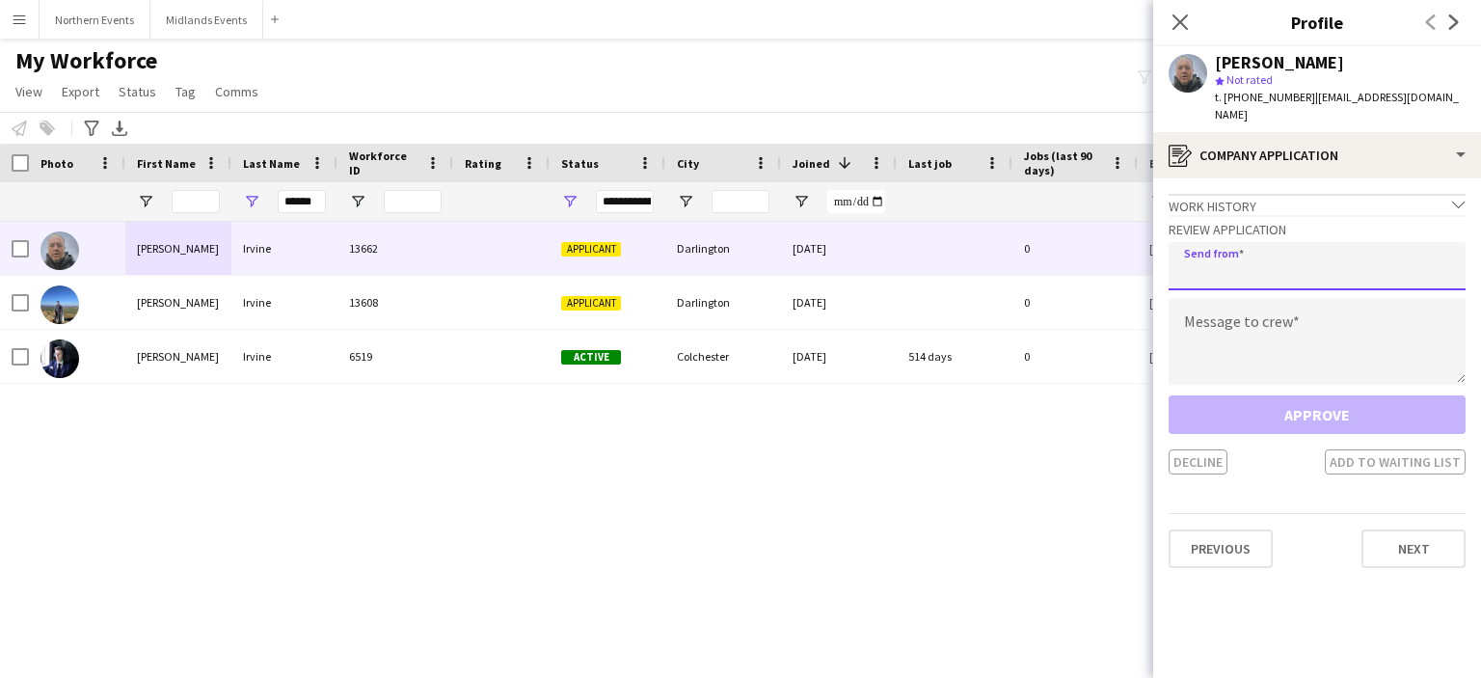
click at [1277, 247] on input "email" at bounding box center [1317, 266] width 297 height 48
type input "**********"
click at [1218, 347] on textarea at bounding box center [1317, 341] width 297 height 87
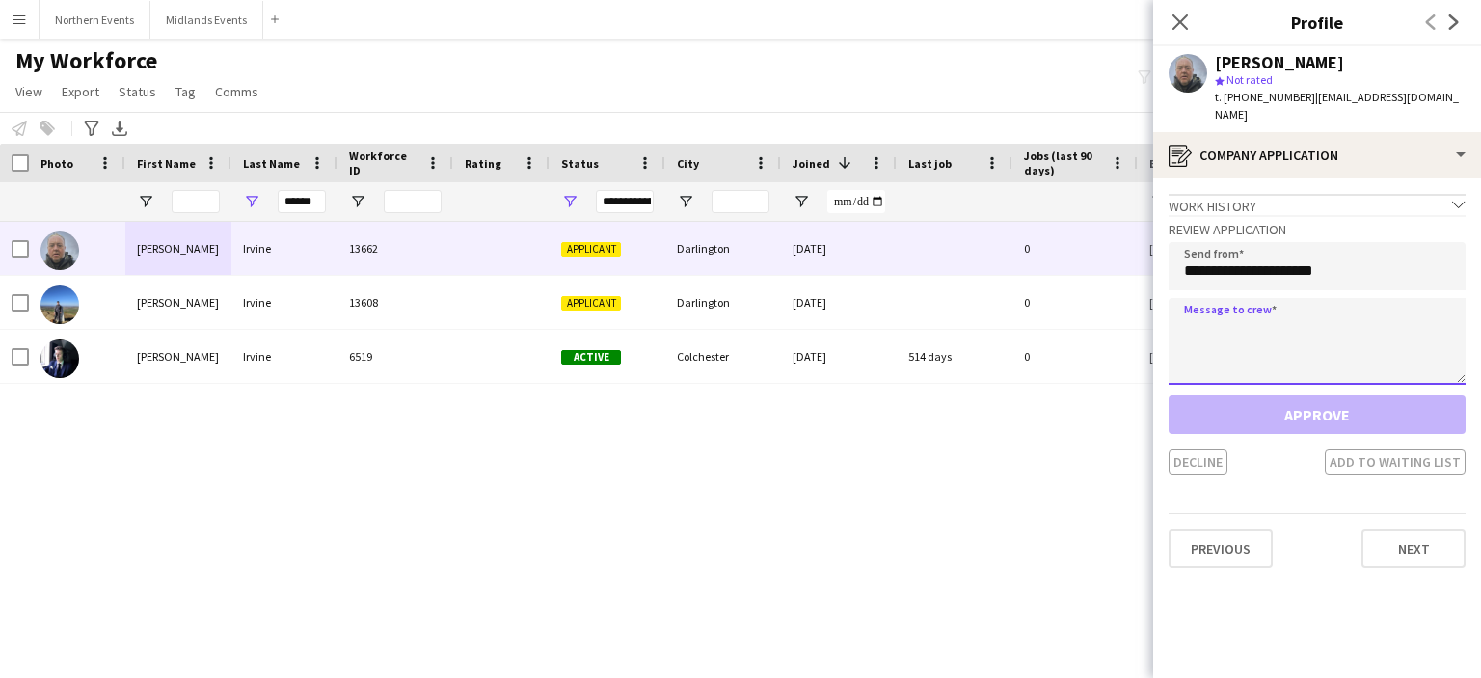
paste textarea "******"
type textarea "******"
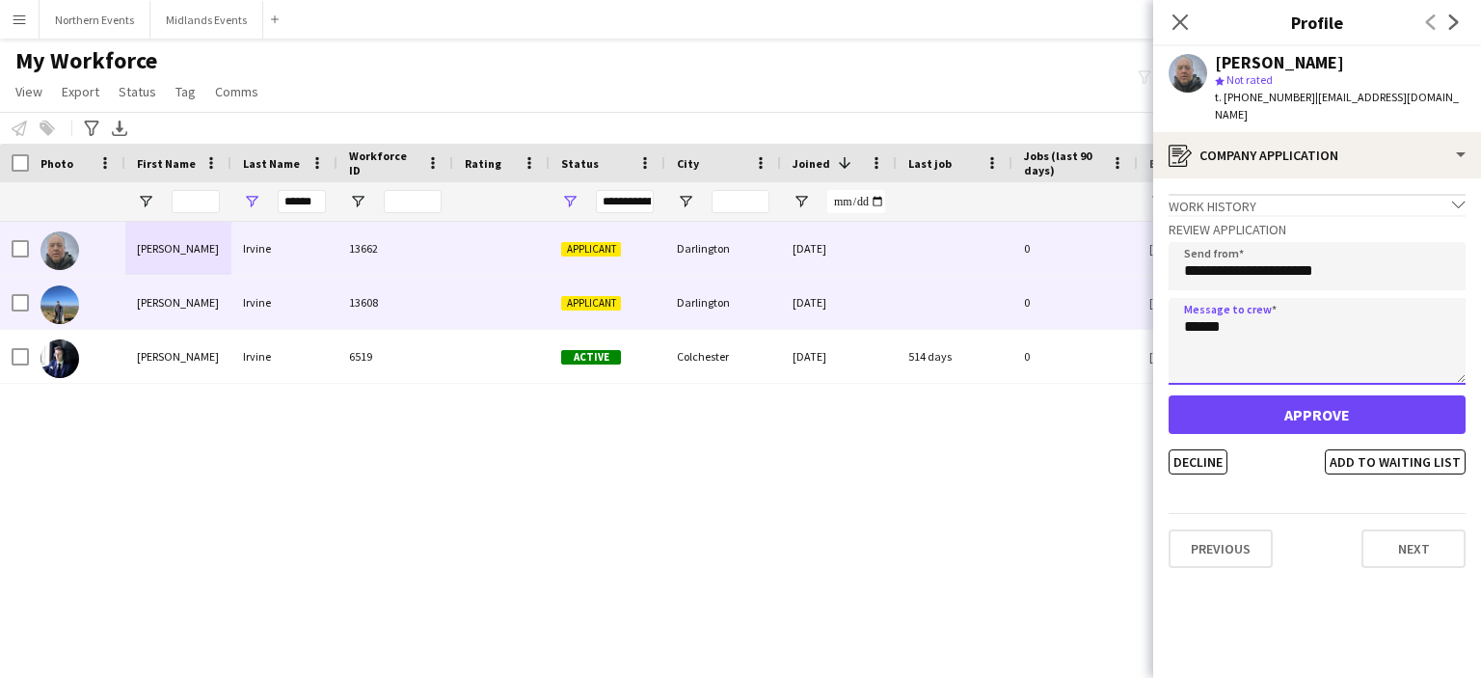
drag, startPoint x: 1241, startPoint y: 314, endPoint x: 1111, endPoint y: 315, distance: 130.2
click at [1111, 315] on body "Menu Boards Boards Boards All jobs Status Workforce Workforce My Workforce Recr…" at bounding box center [740, 339] width 1481 height 678
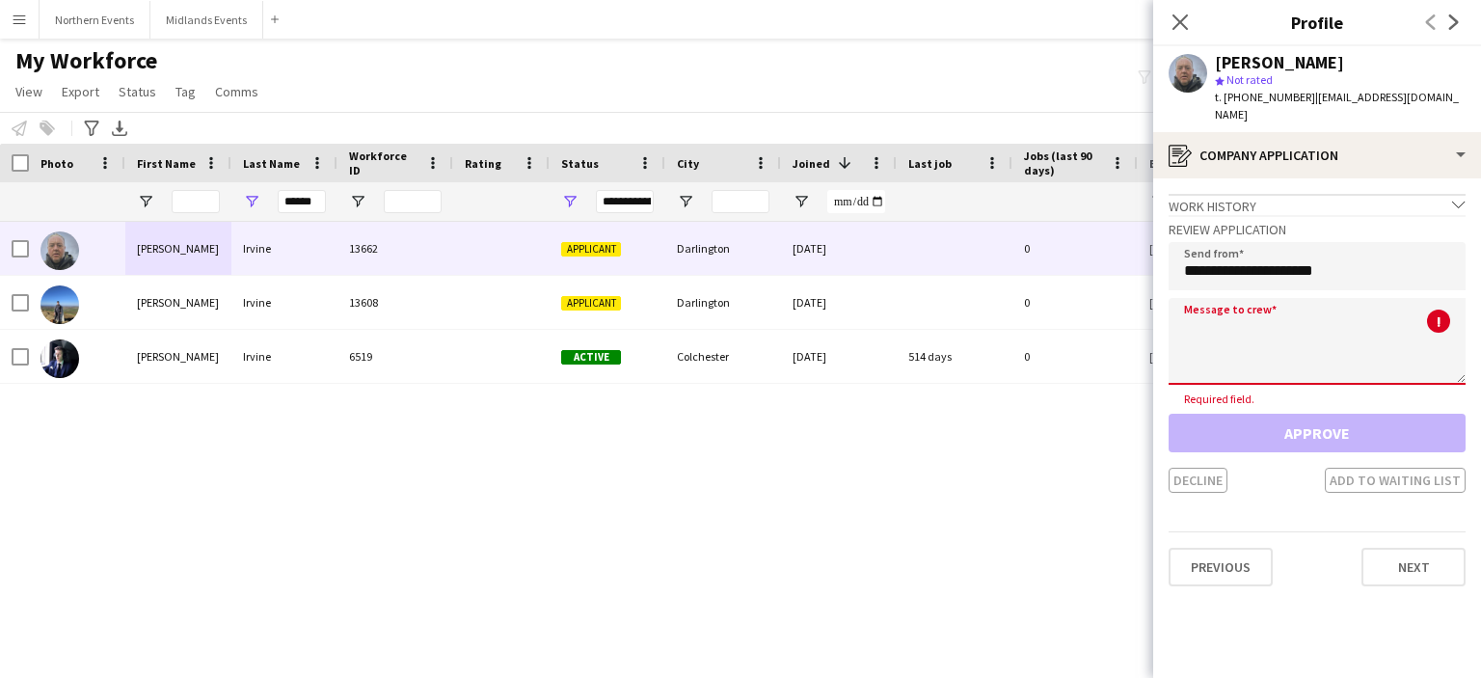
paste textarea "******"
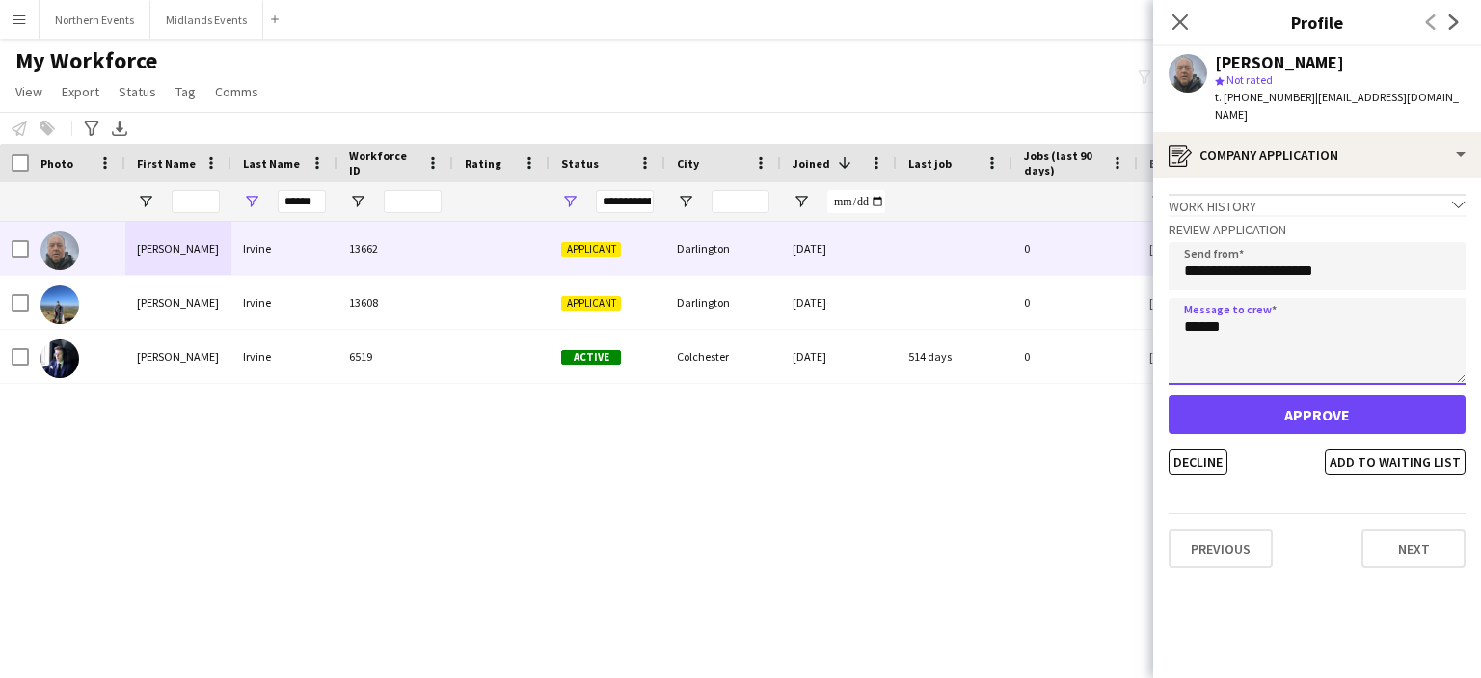
type textarea "******"
drag, startPoint x: 1230, startPoint y: 317, endPoint x: 1146, endPoint y: 319, distance: 84.9
click at [1146, 319] on body "Menu Boards Boards Boards All jobs Status Workforce Workforce My Workforce Recr…" at bounding box center [740, 339] width 1481 height 678
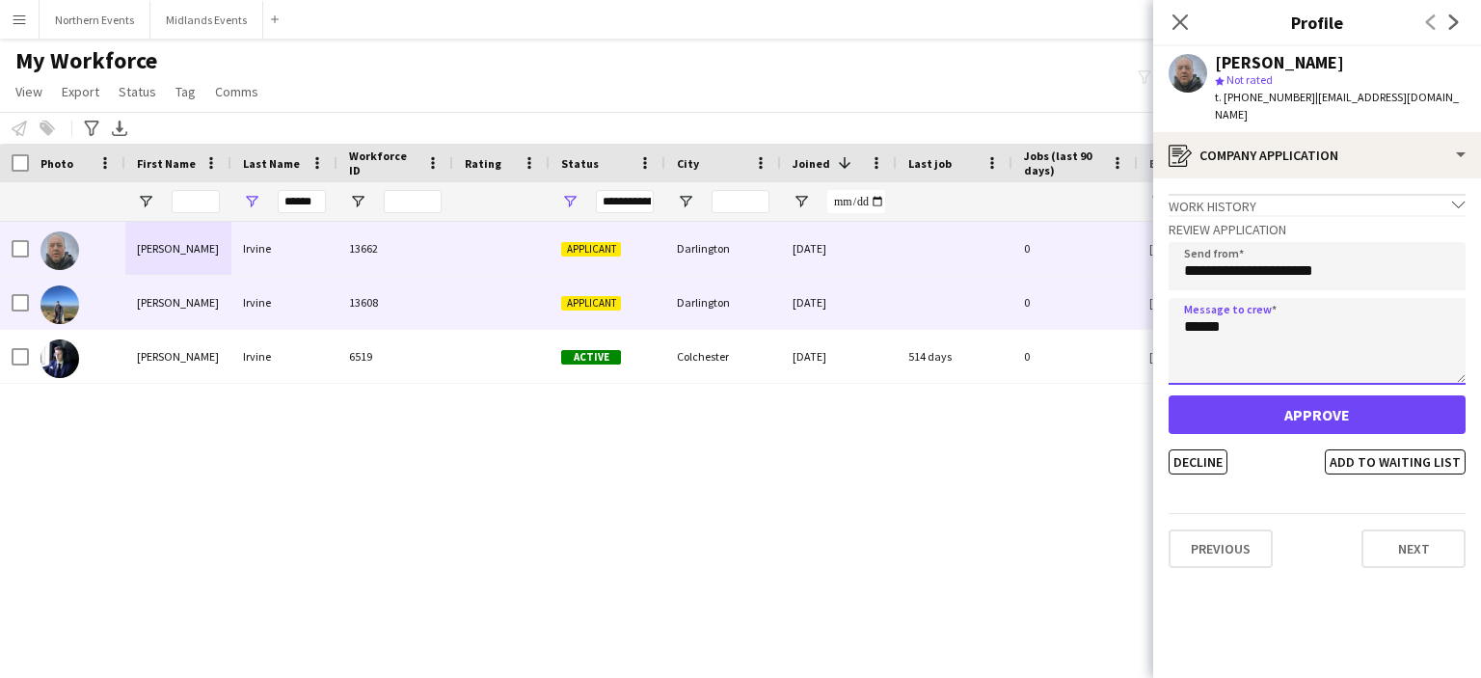
paste textarea "**********"
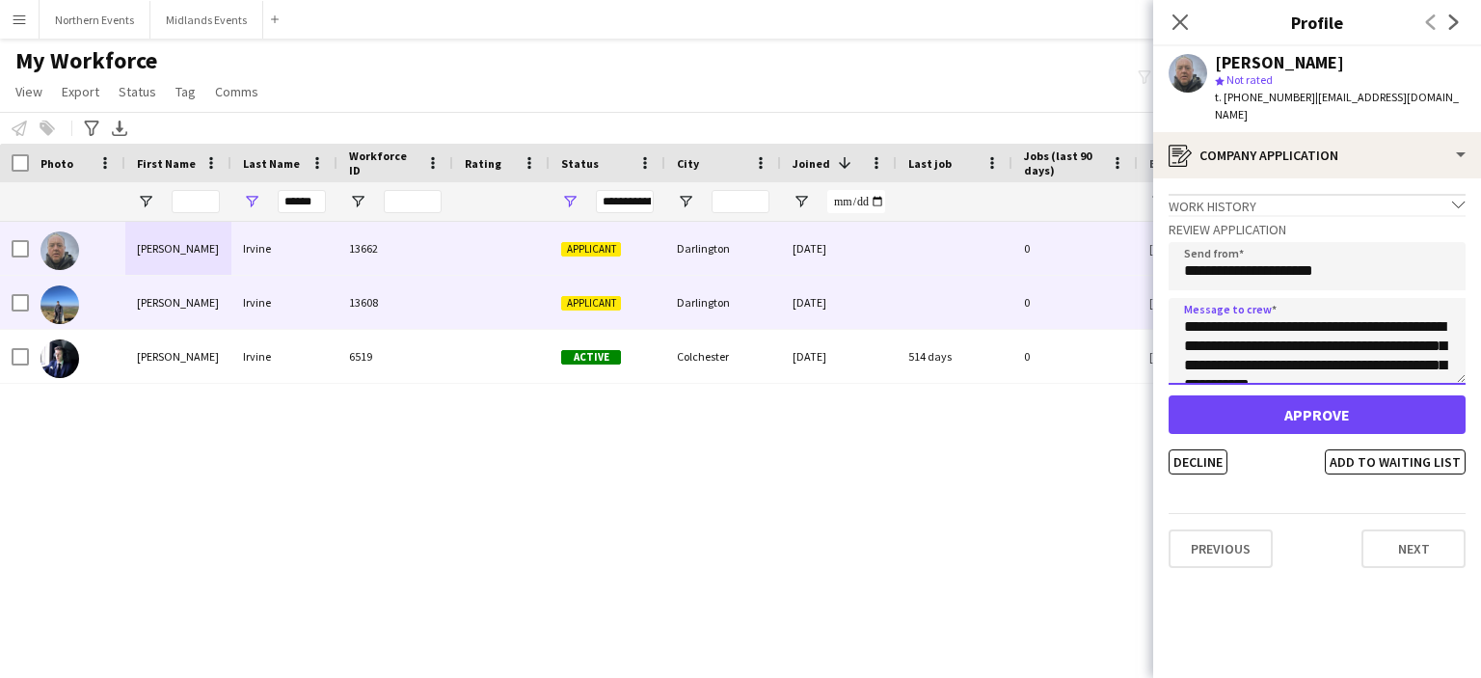
scroll to position [417, 0]
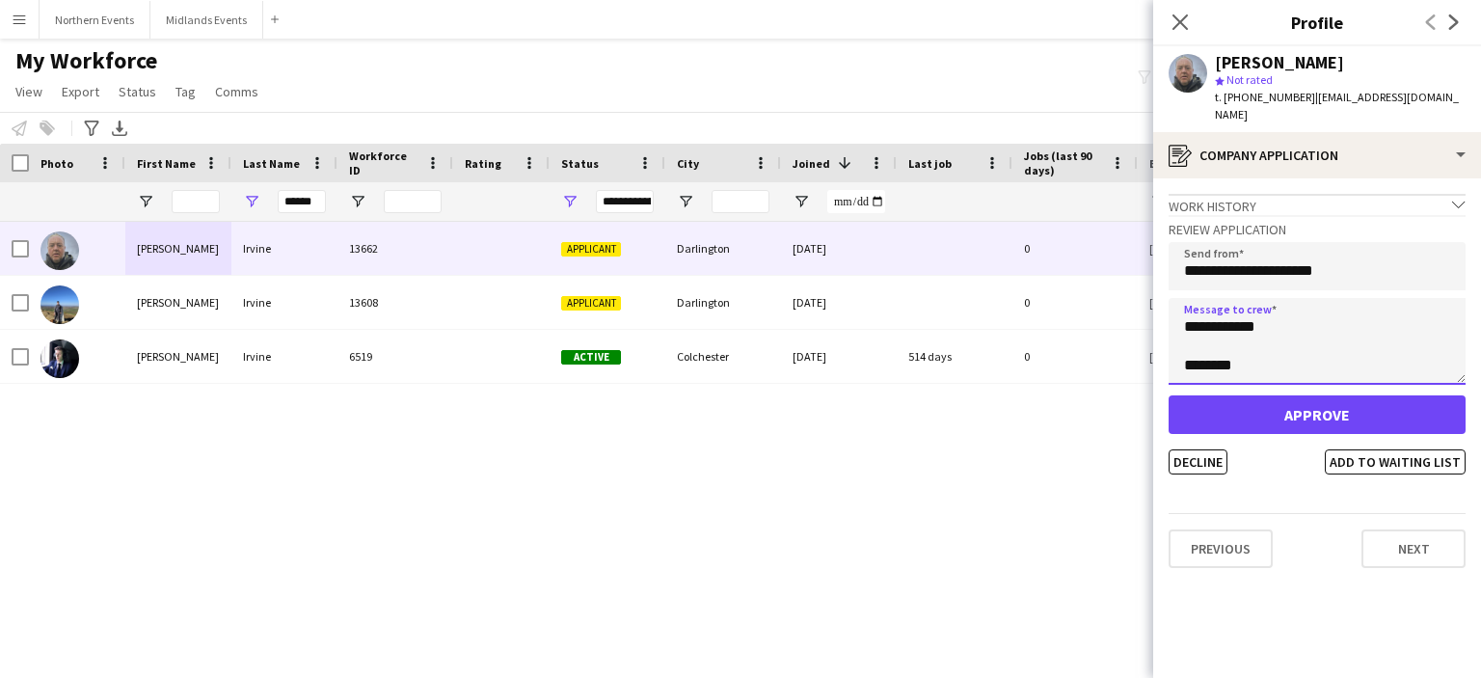
type textarea "**********"
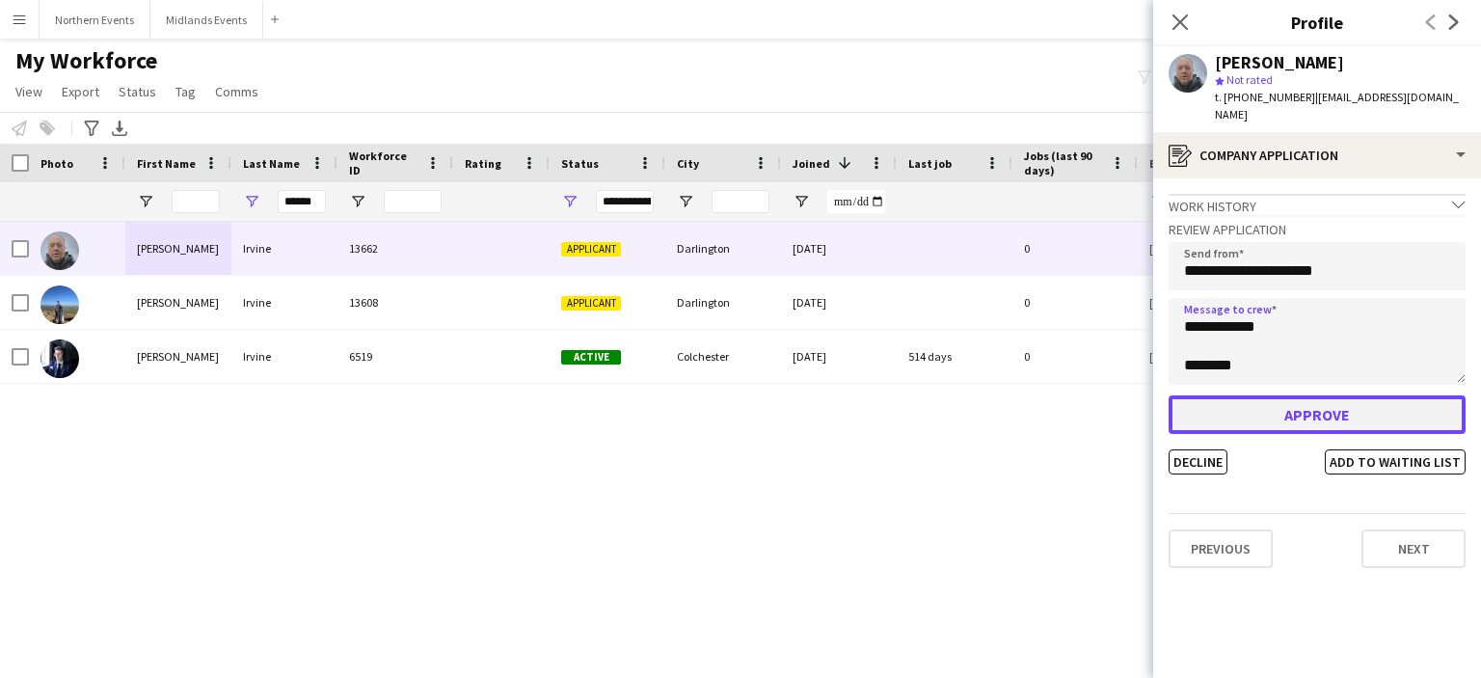
click at [1218, 395] on button "Approve" at bounding box center [1317, 414] width 297 height 39
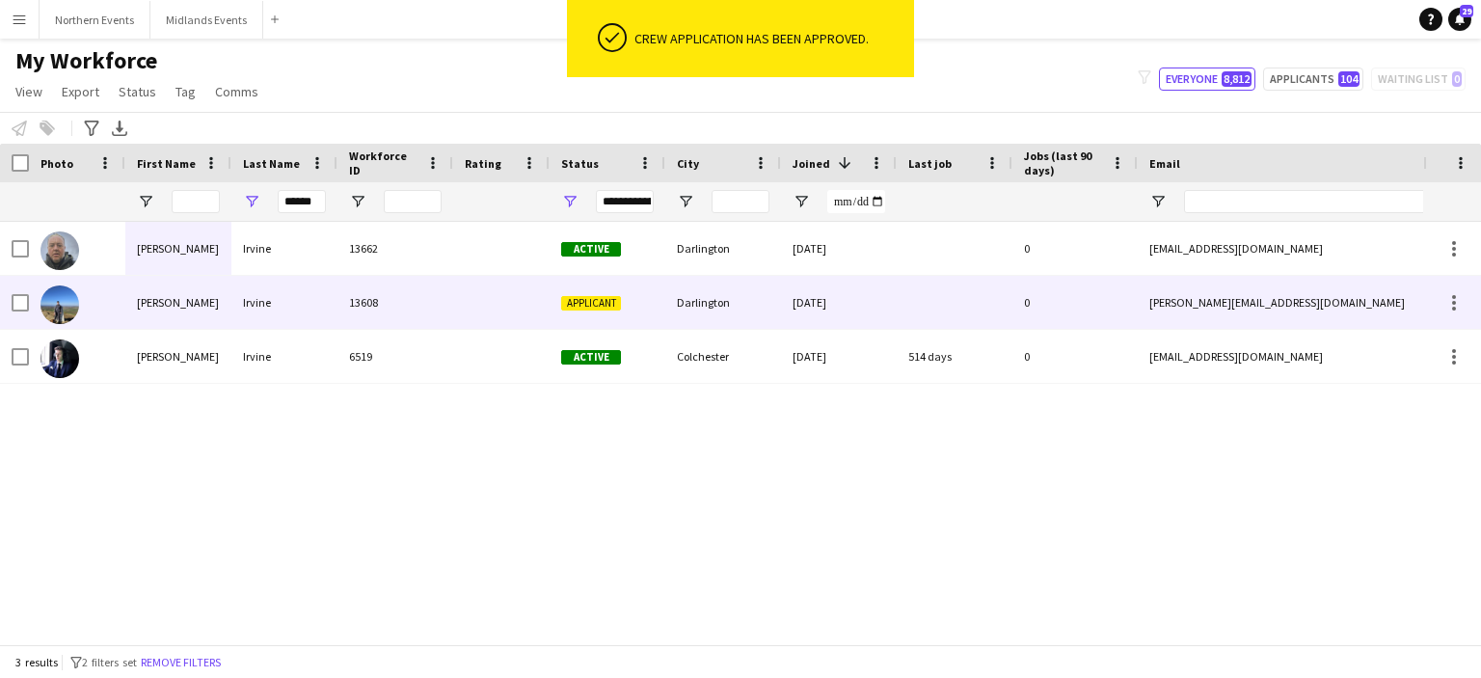
click at [163, 308] on div "Harry" at bounding box center [178, 302] width 106 height 53
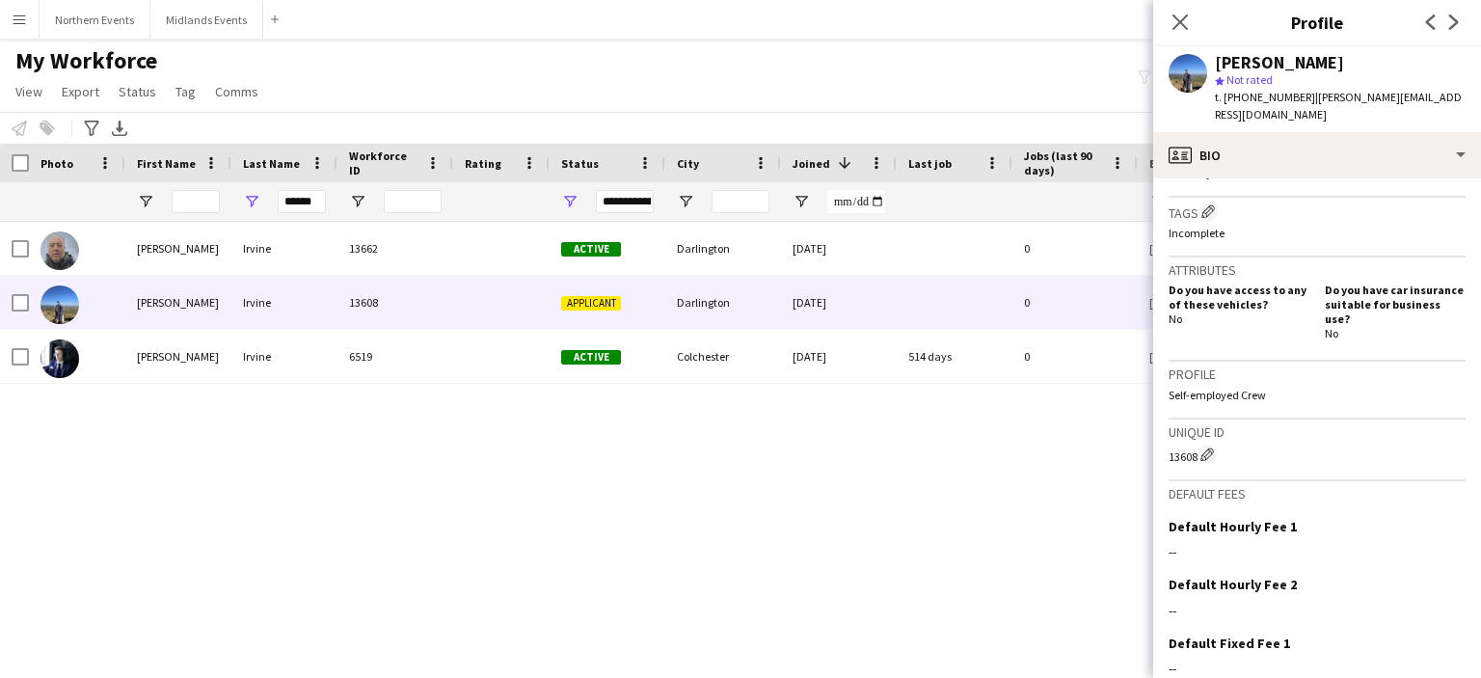
scroll to position [677, 0]
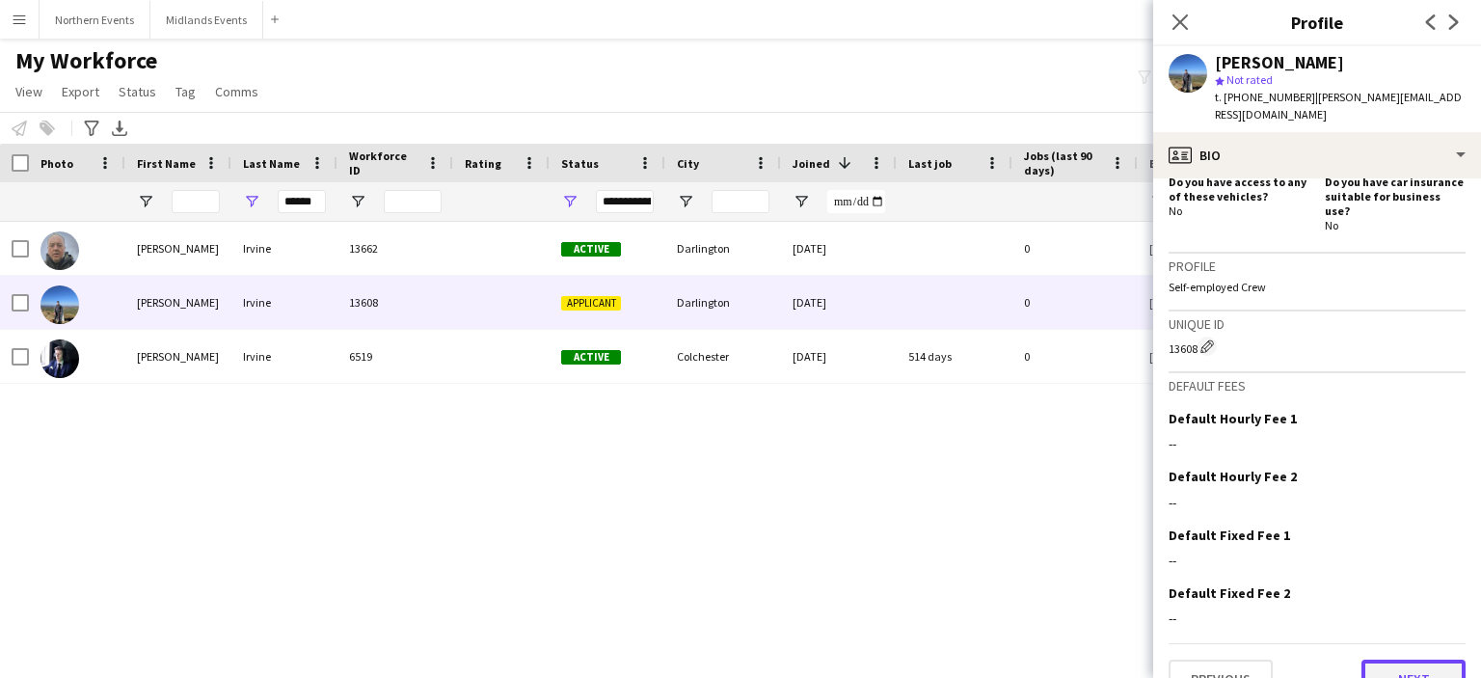
click at [1416, 660] on button "Next" at bounding box center [1414, 679] width 104 height 39
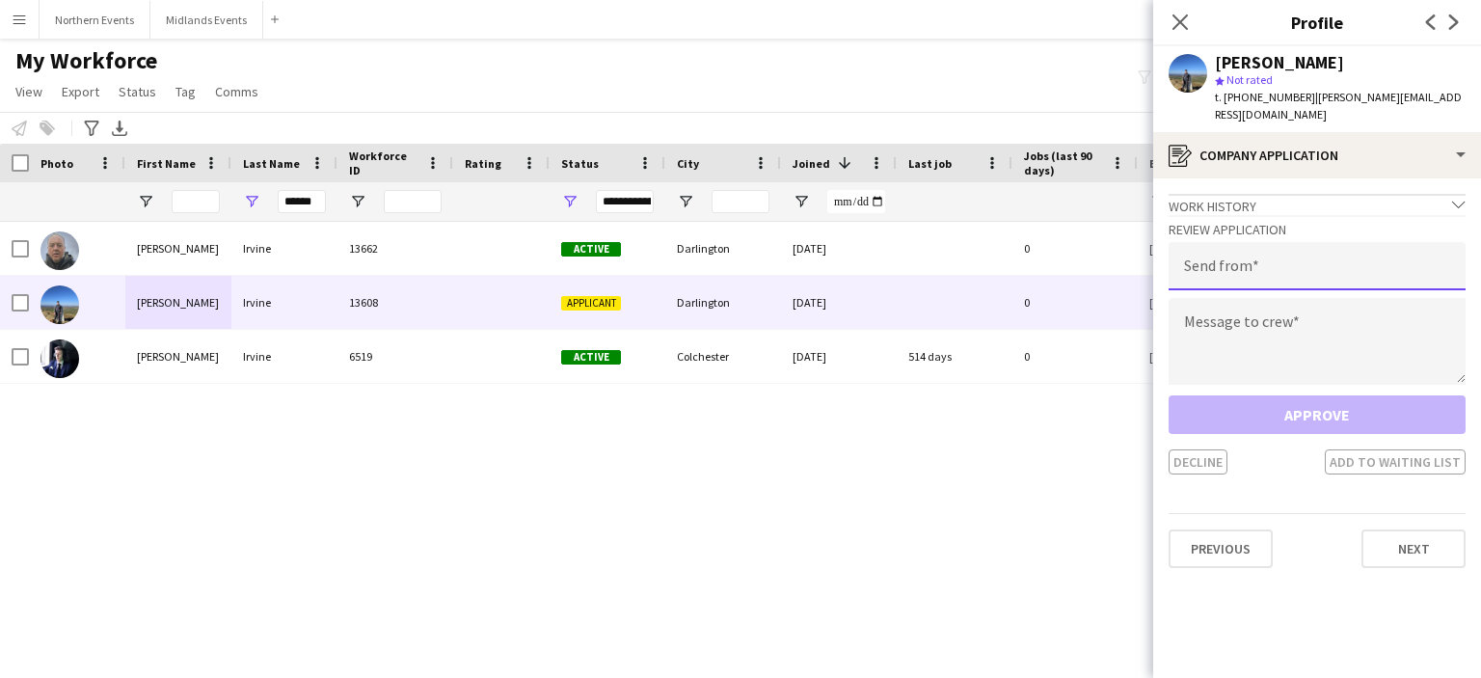
click at [1261, 256] on input "email" at bounding box center [1317, 266] width 297 height 48
type input "**********"
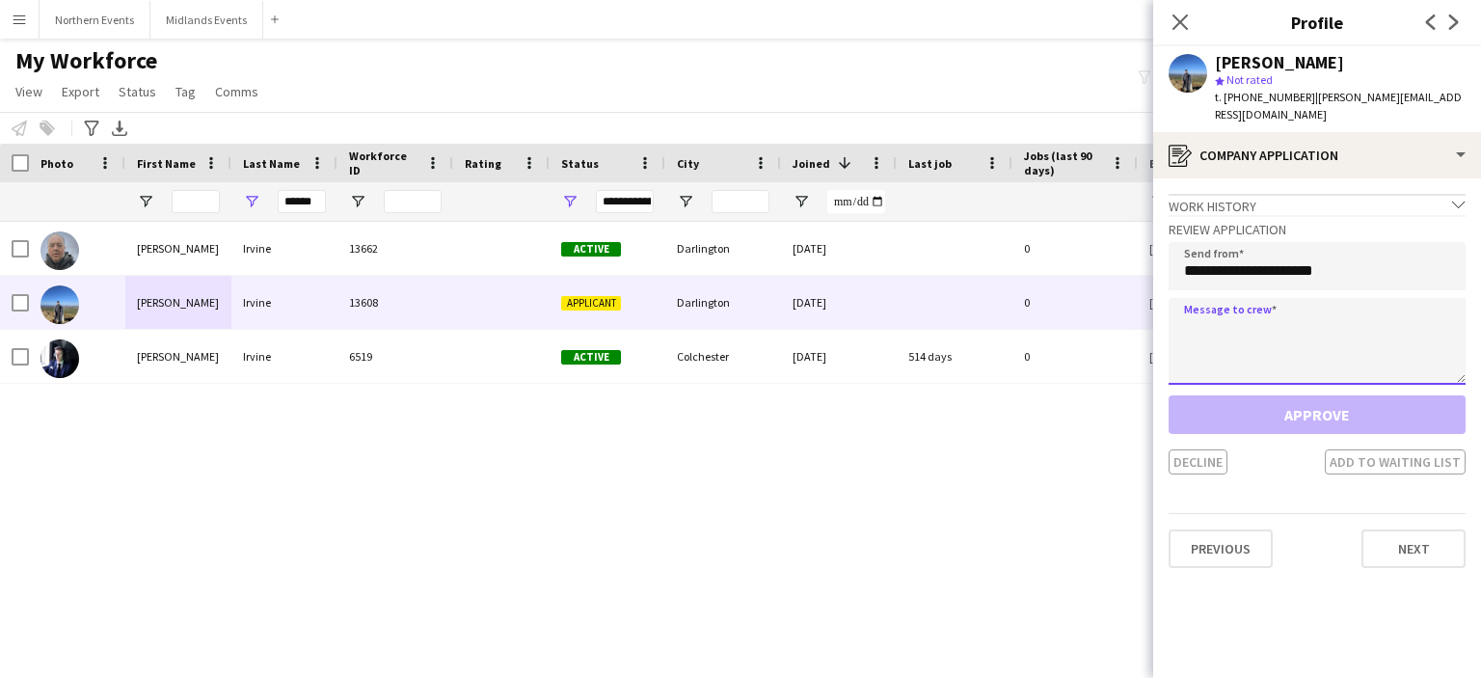
paste textarea "**********"
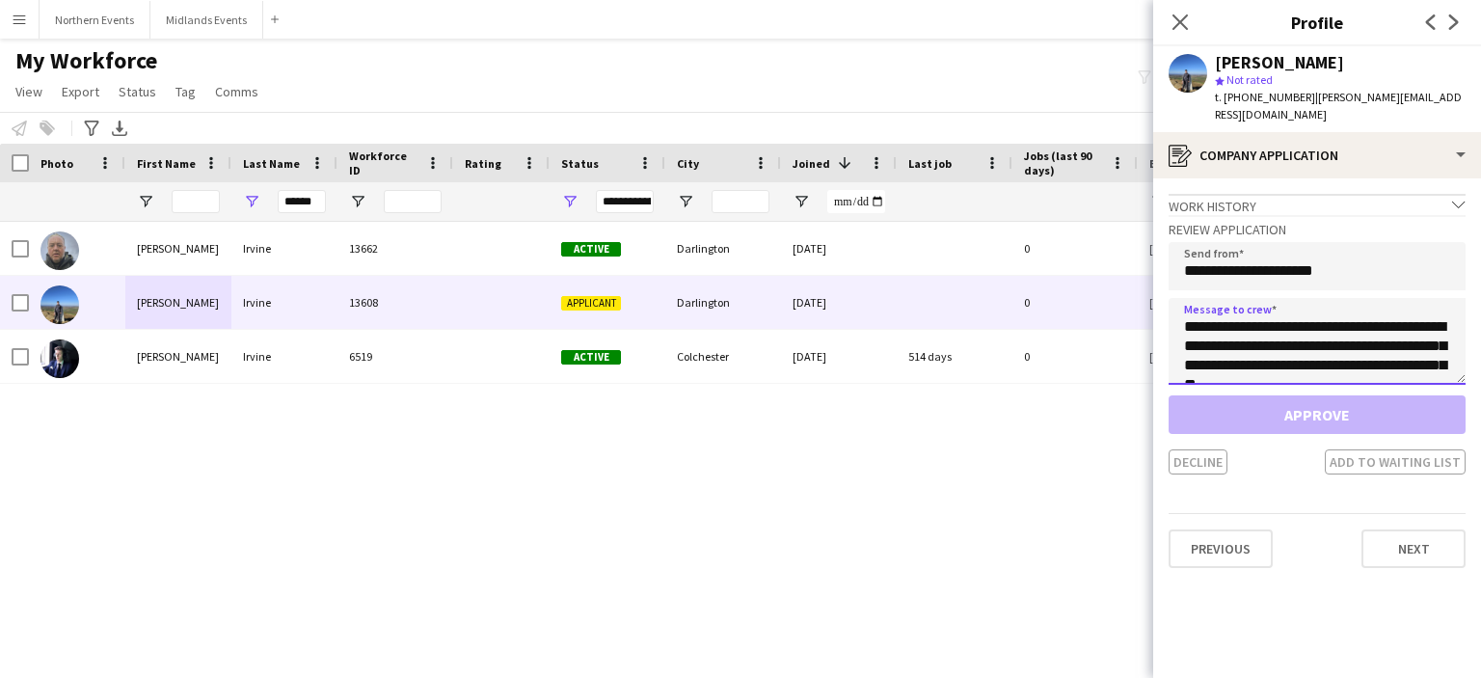
scroll to position [243, 0]
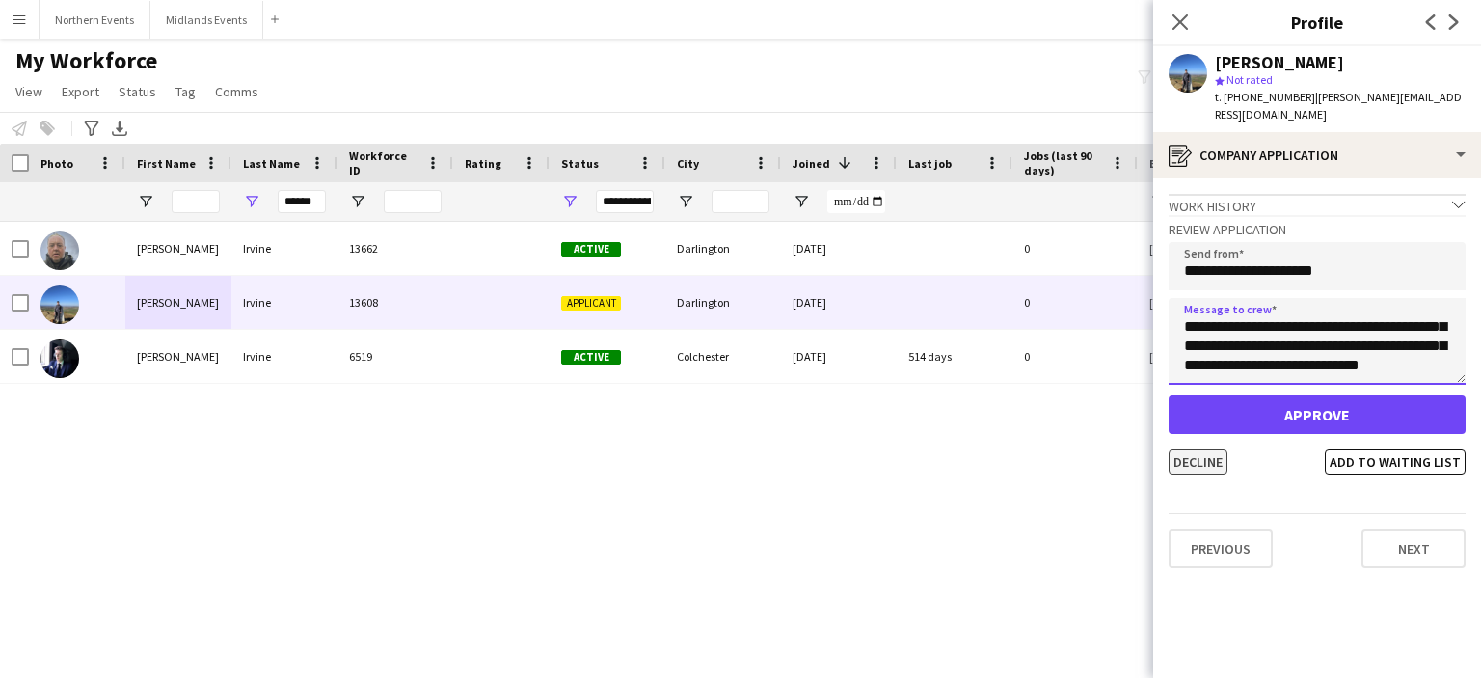
type textarea "**********"
click at [1192, 449] on button "Decline" at bounding box center [1198, 461] width 59 height 25
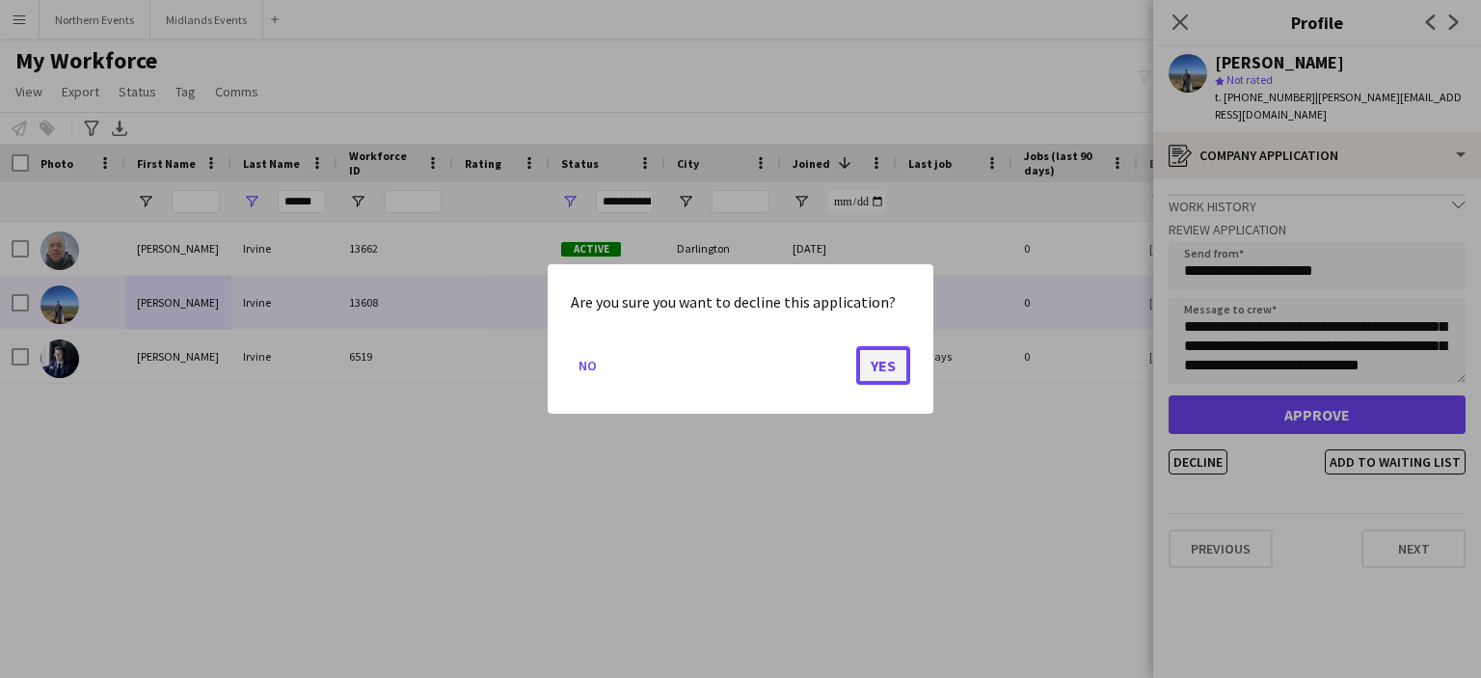
click at [879, 365] on button "Yes" at bounding box center [883, 365] width 54 height 39
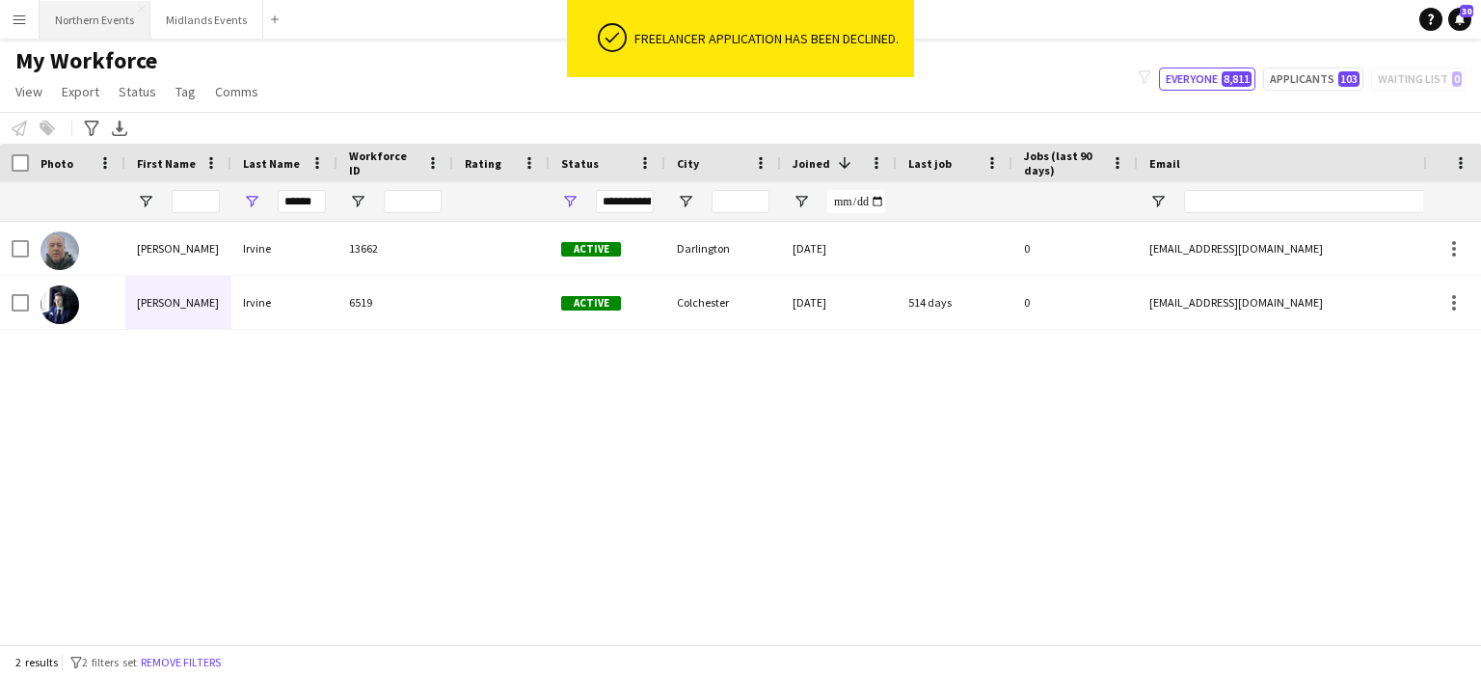
click at [115, 19] on button "Northern Events Close" at bounding box center [95, 20] width 111 height 38
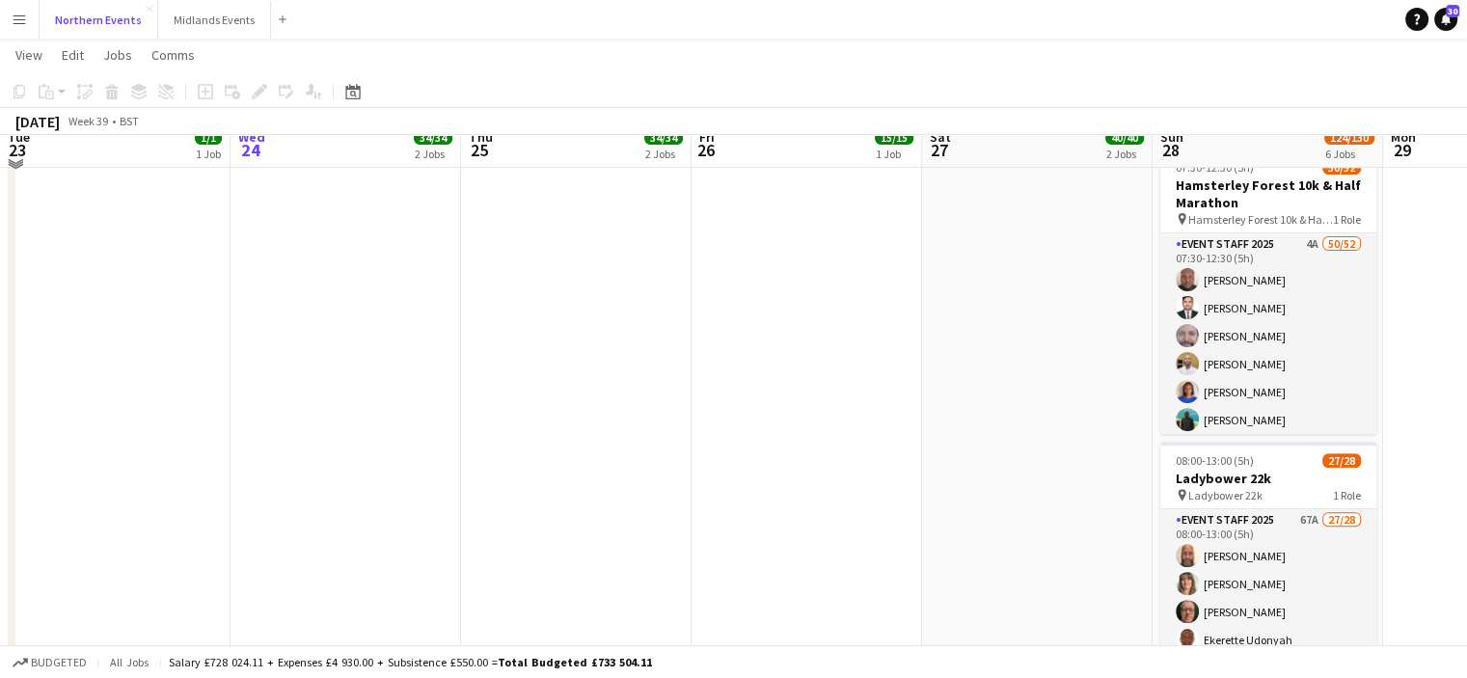
scroll to position [614, 0]
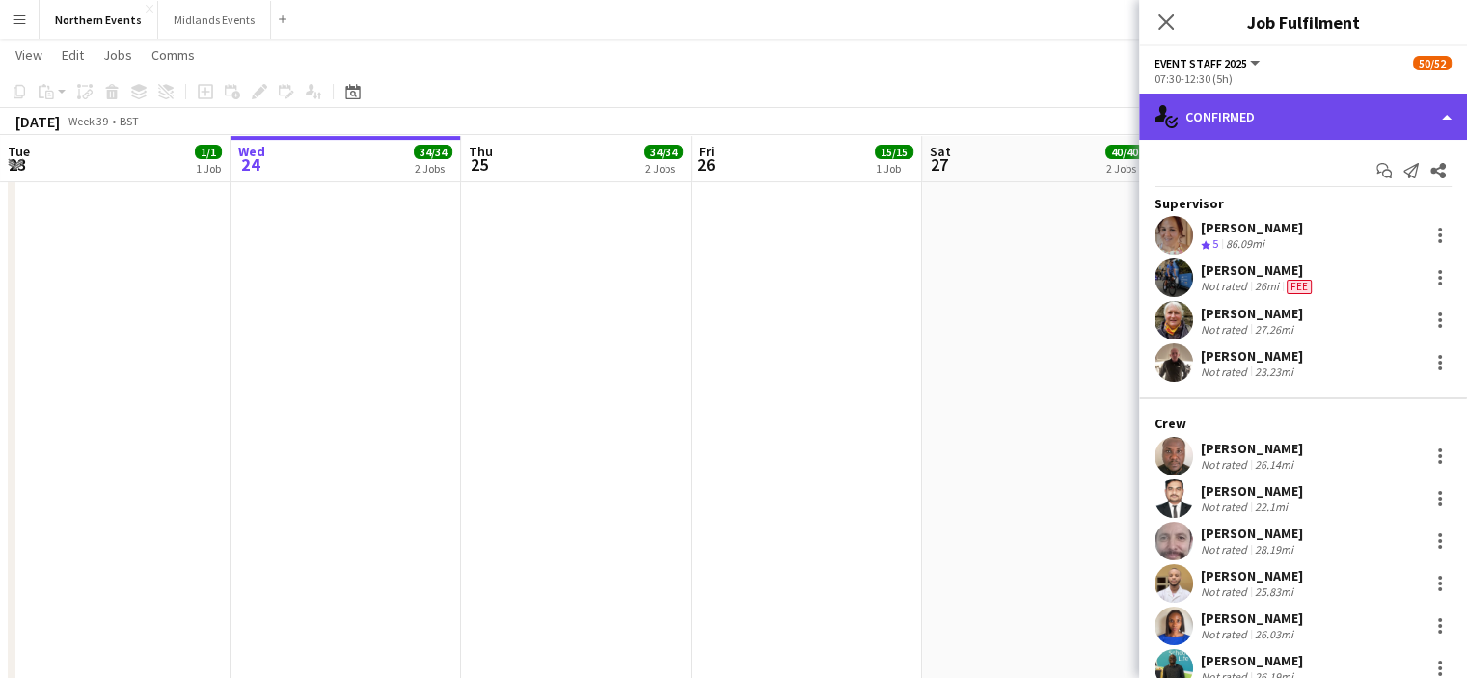
click at [1366, 109] on div "single-neutral-actions-check-2 Confirmed" at bounding box center [1303, 117] width 328 height 46
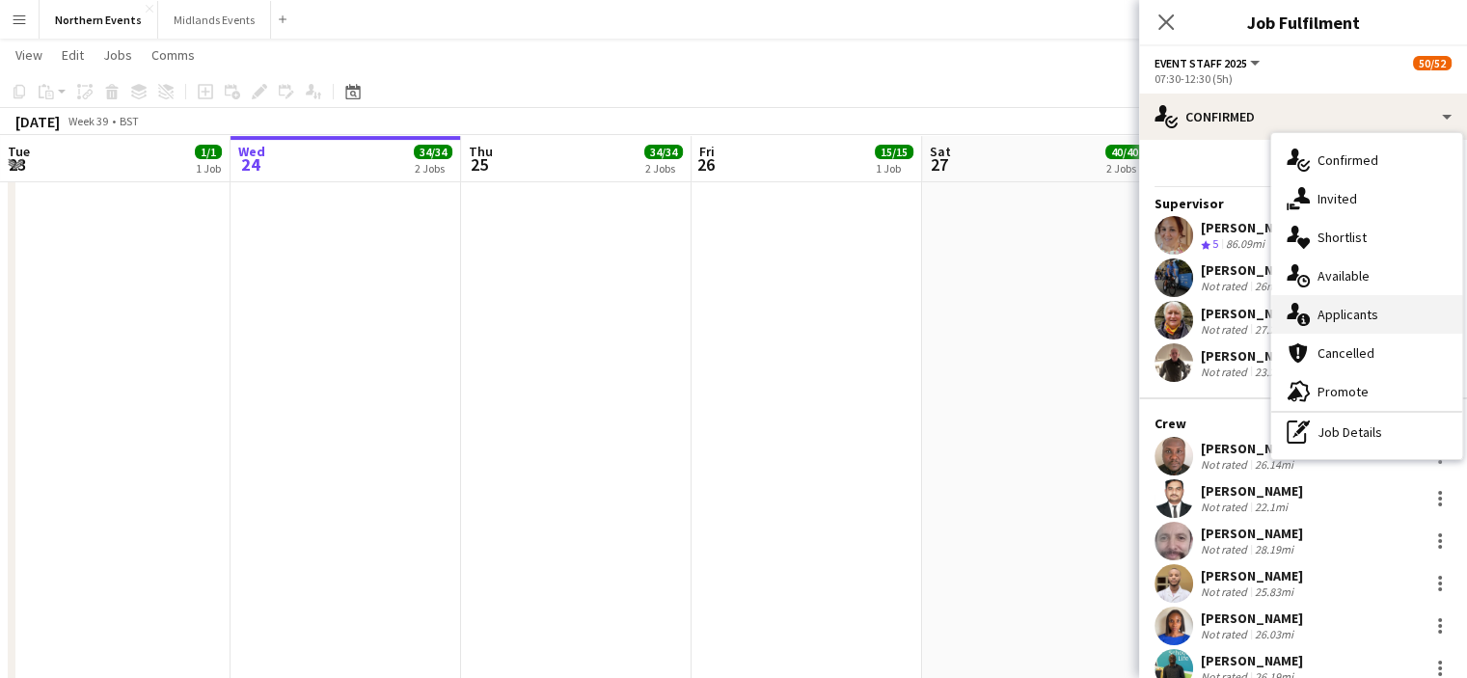
click at [1367, 316] on span "Applicants" at bounding box center [1347, 314] width 61 height 17
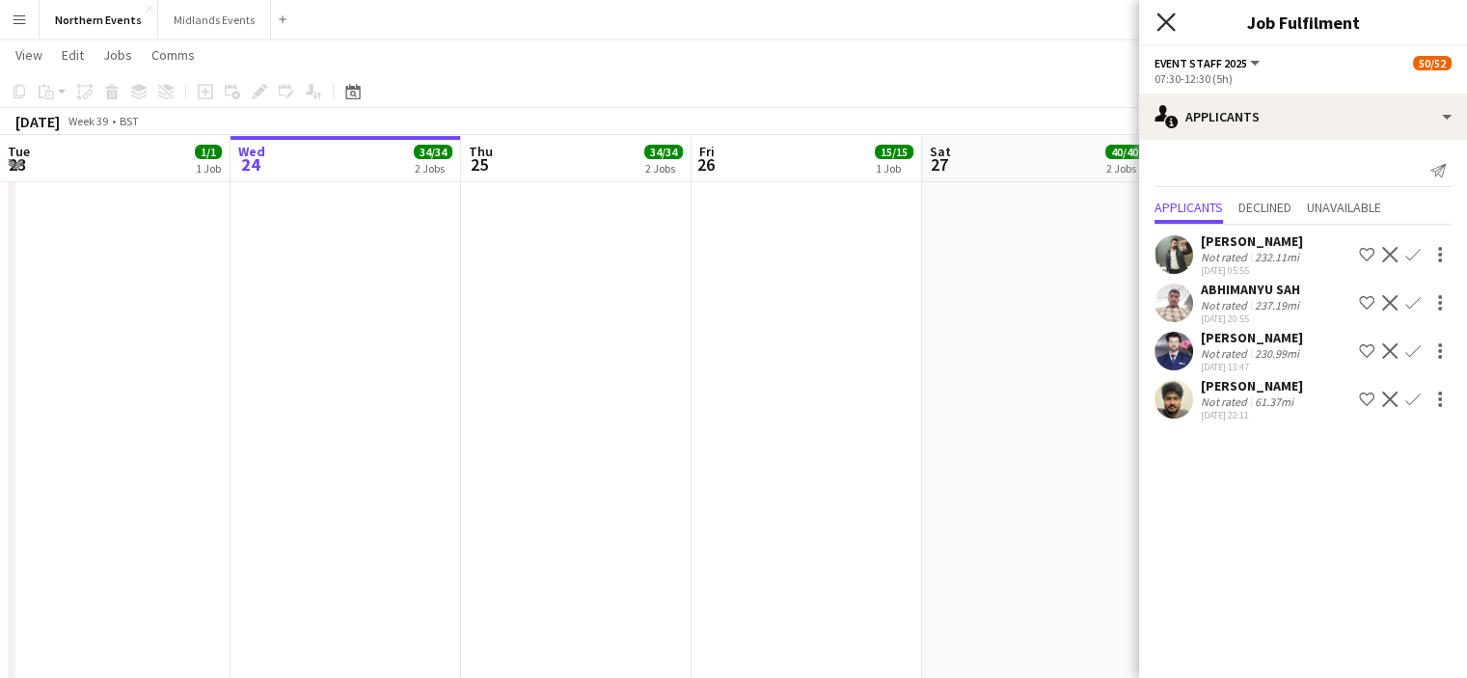
click at [1158, 24] on icon "Close pop-in" at bounding box center [1165, 22] width 18 height 18
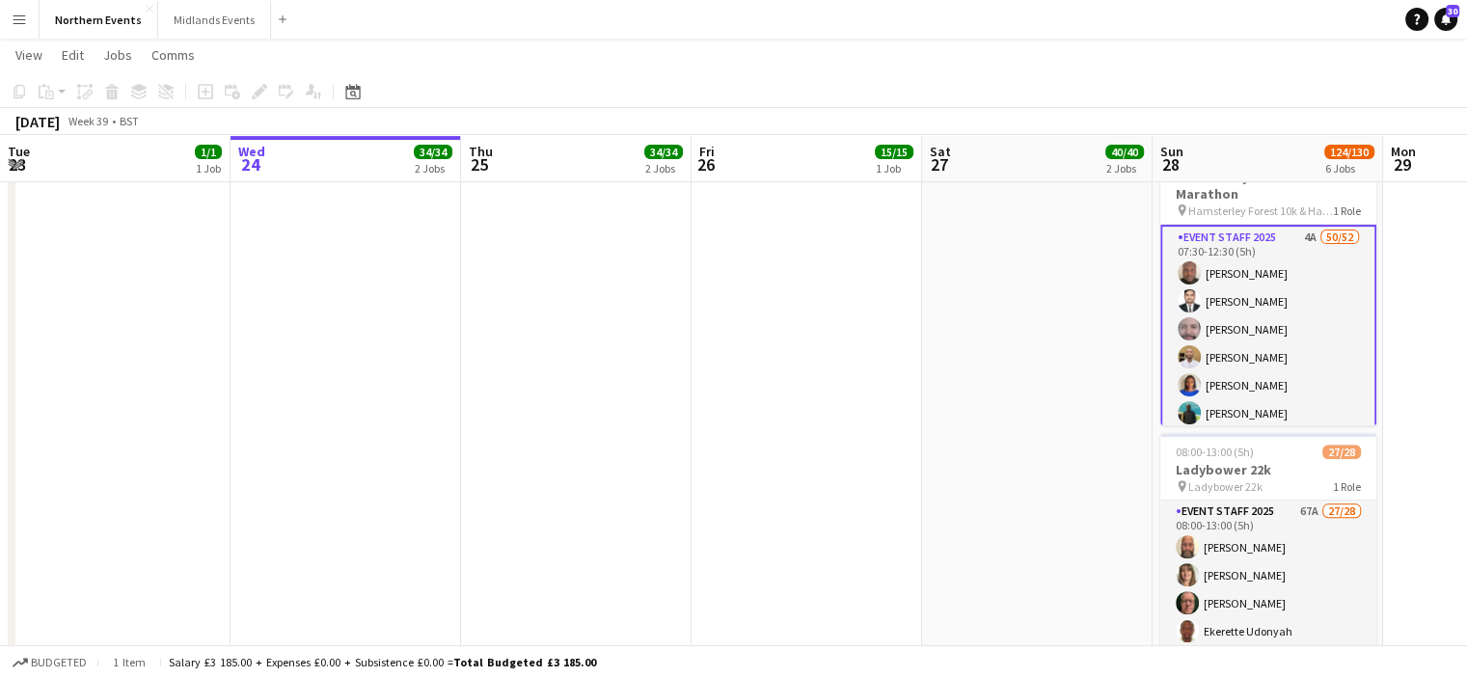
drag, startPoint x: 8, startPoint y: 26, endPoint x: 35, endPoint y: 17, distance: 28.4
click at [35, 17] on button "Menu" at bounding box center [19, 19] width 39 height 39
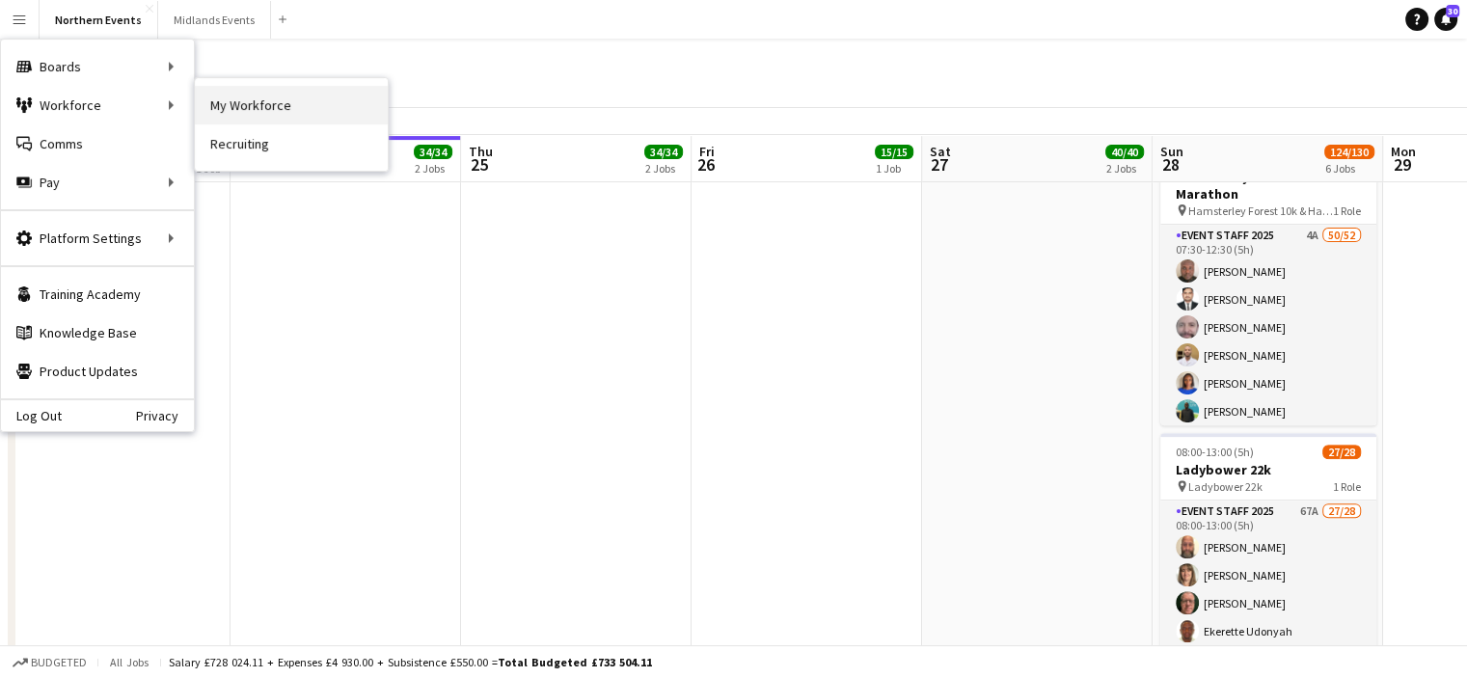
click at [245, 110] on link "My Workforce" at bounding box center [291, 105] width 193 height 39
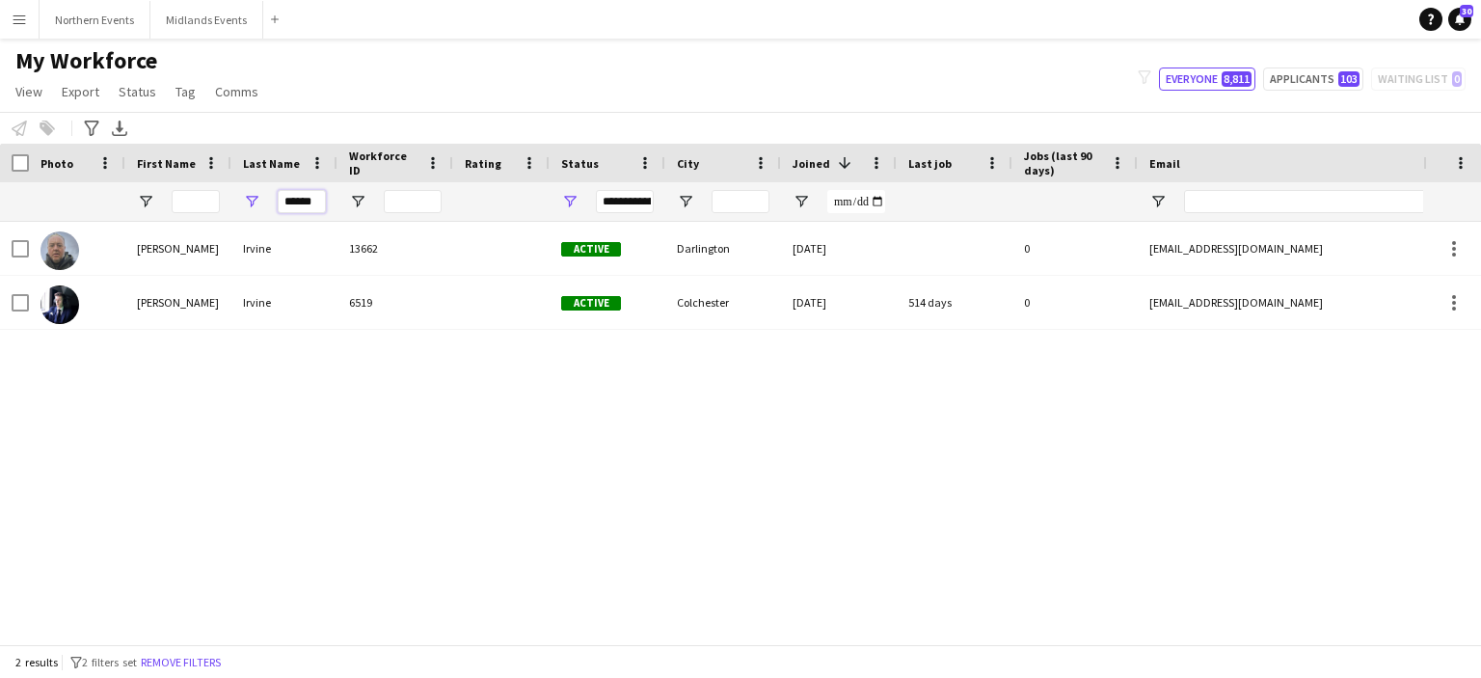
click at [316, 202] on input "******" at bounding box center [302, 201] width 48 height 23
type input "******"
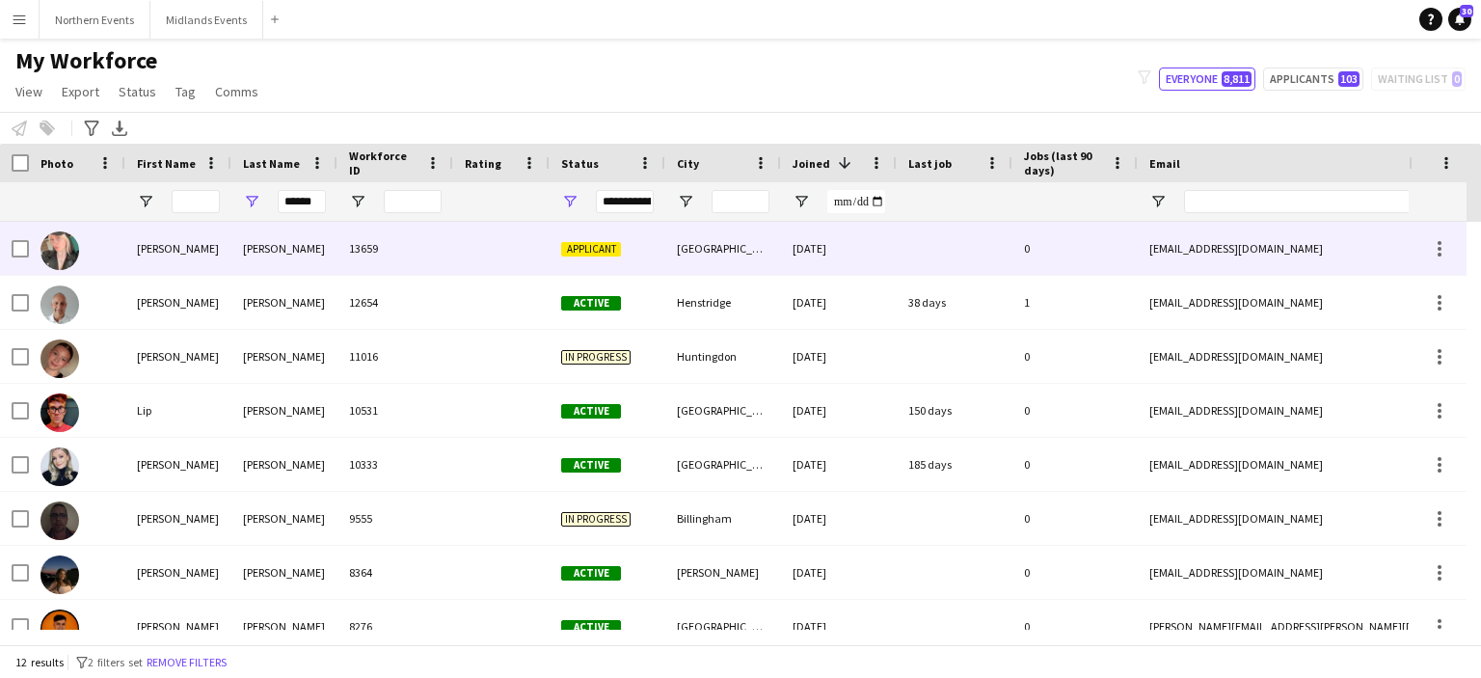
click at [159, 246] on div "Megan" at bounding box center [178, 248] width 106 height 53
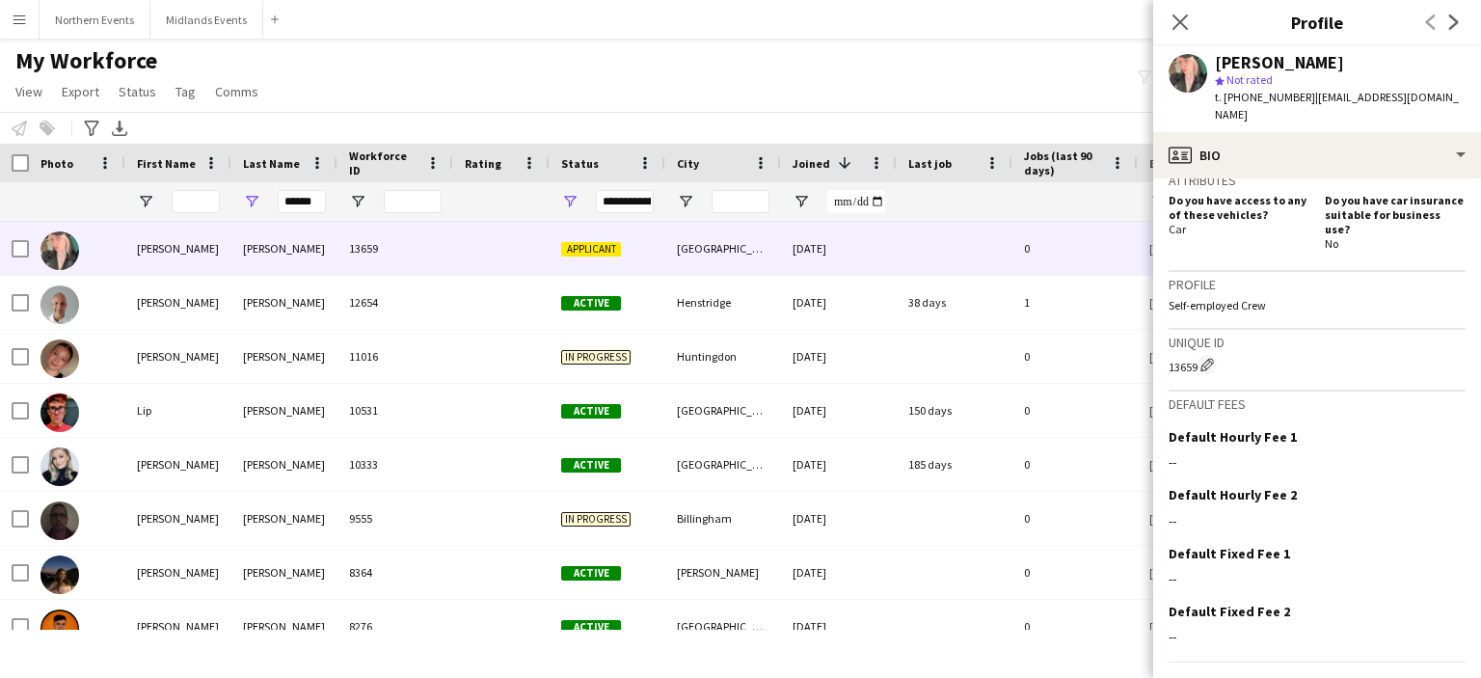
scroll to position [677, 0]
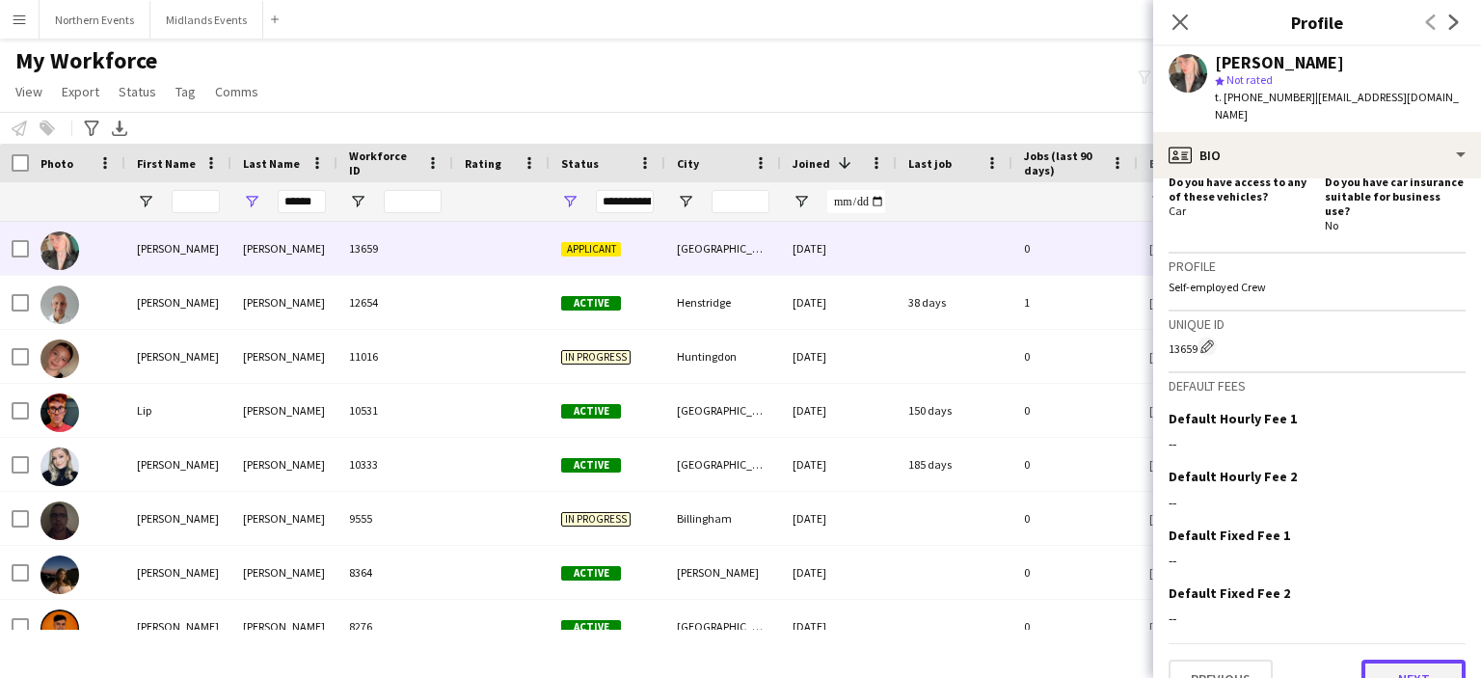
click at [1416, 660] on button "Next" at bounding box center [1414, 679] width 104 height 39
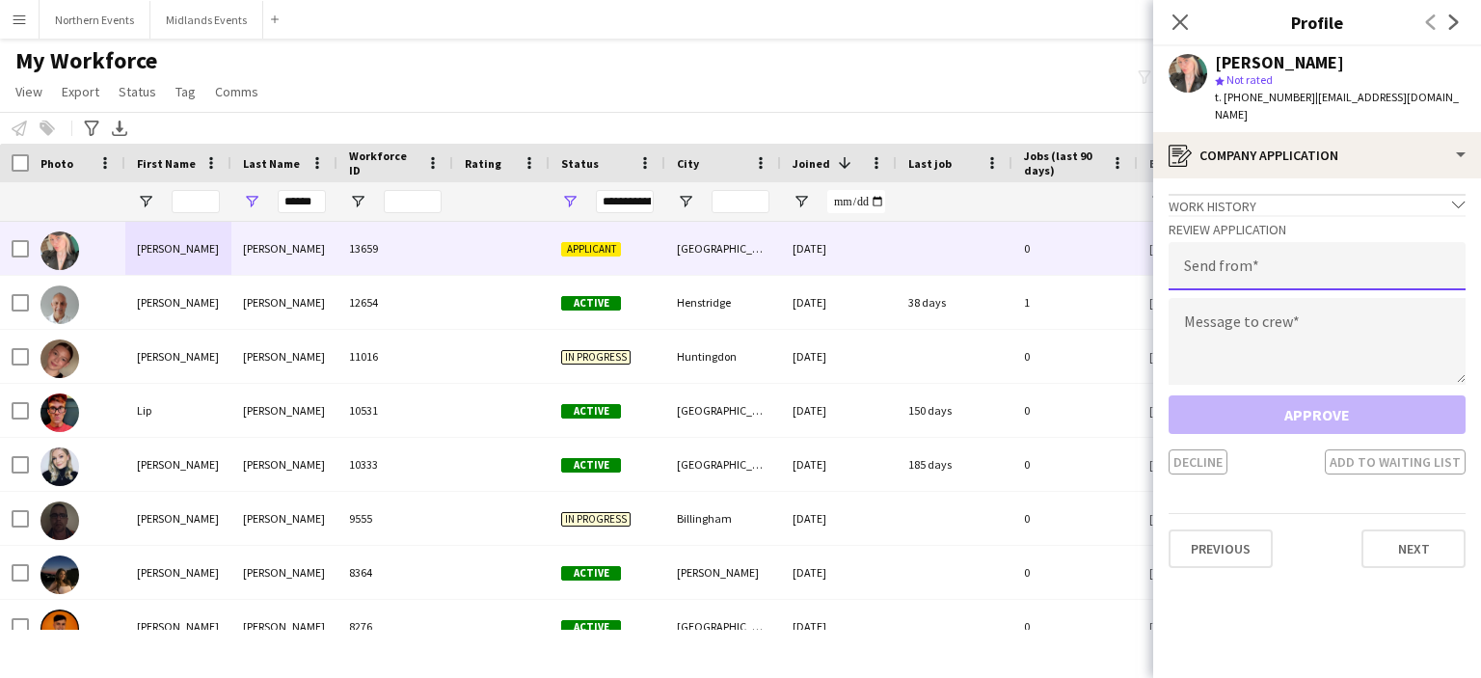
click at [1282, 258] on input "email" at bounding box center [1317, 266] width 297 height 48
type input "**********"
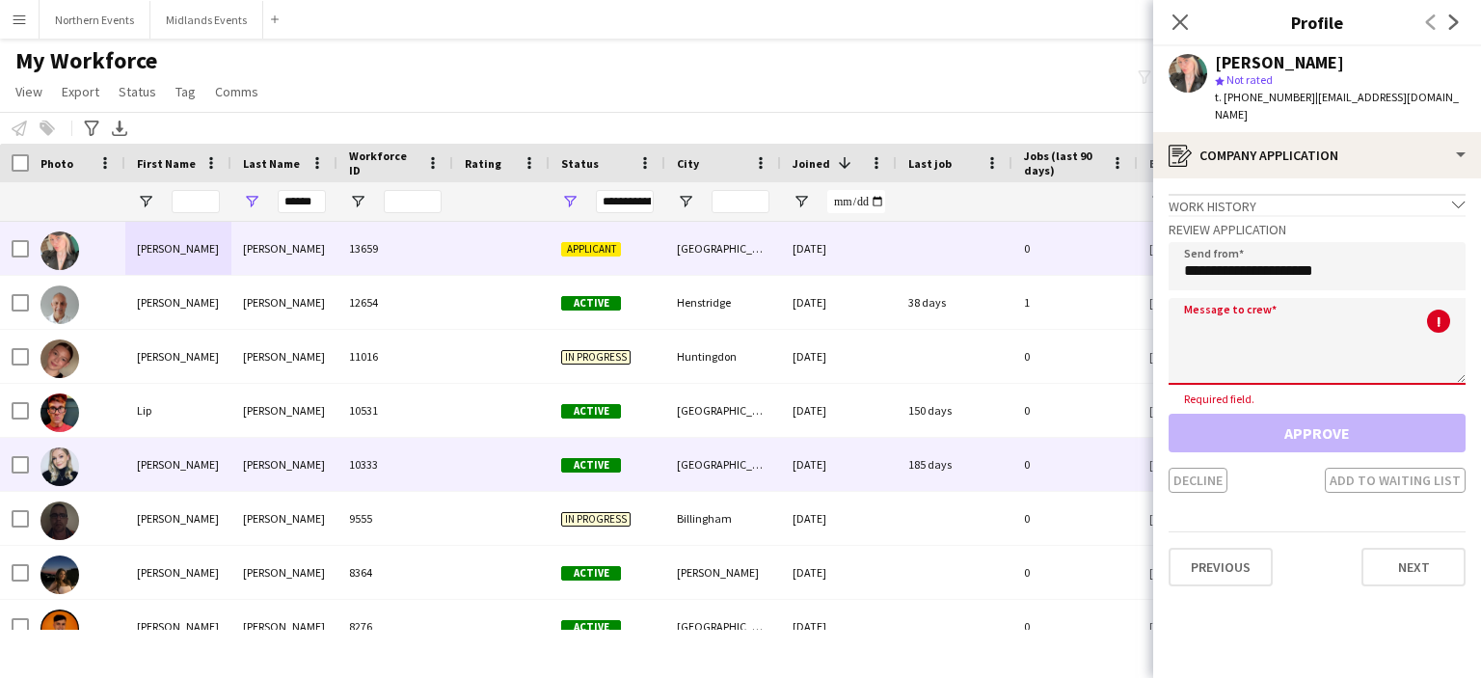
paste textarea "**********"
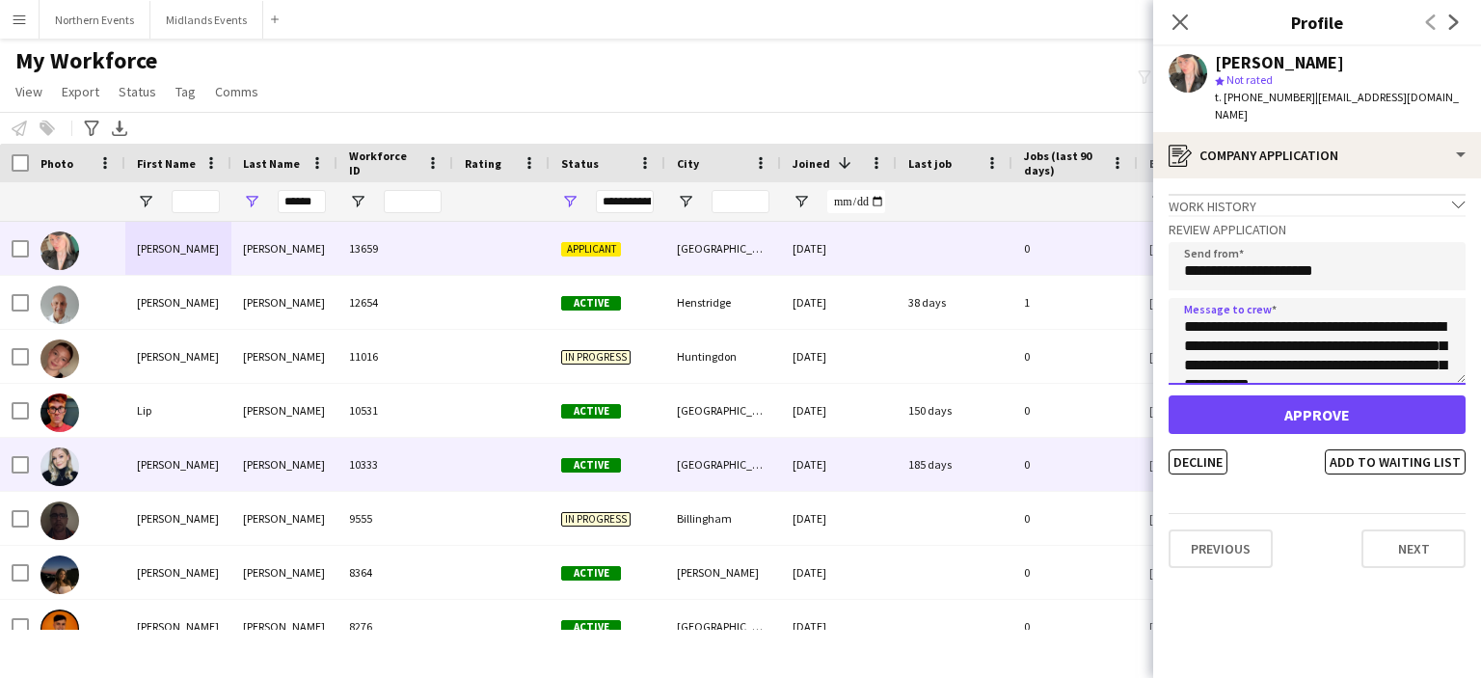
scroll to position [417, 0]
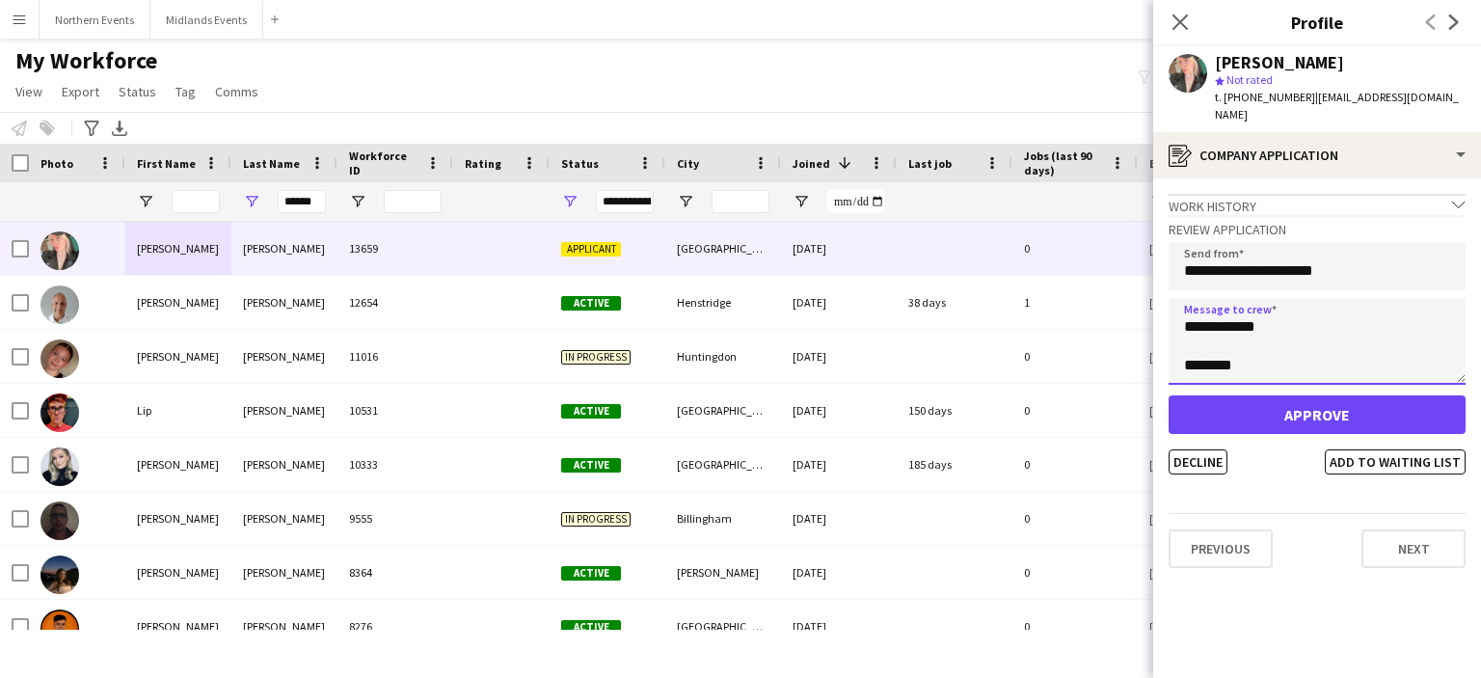
type textarea "**********"
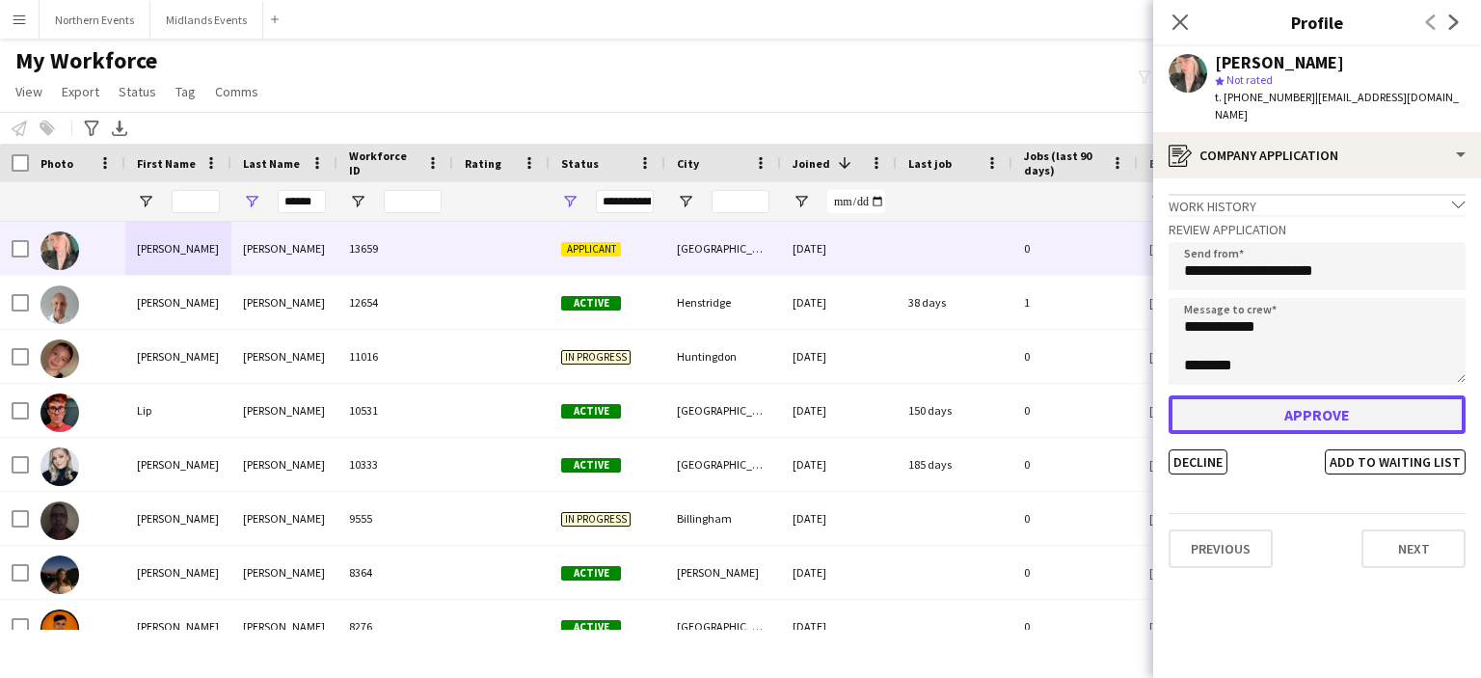
click at [1293, 395] on button "Approve" at bounding box center [1317, 414] width 297 height 39
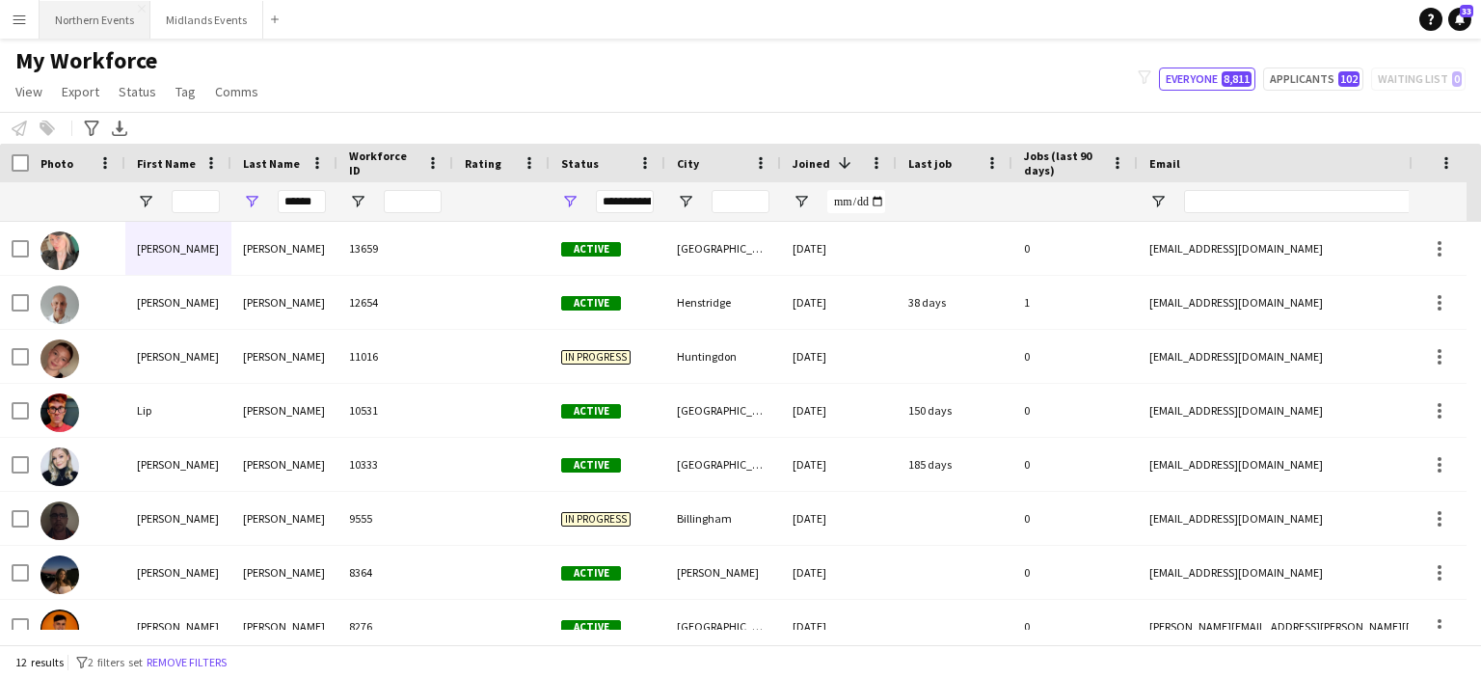
click at [96, 26] on button "Northern Events Close" at bounding box center [95, 20] width 111 height 38
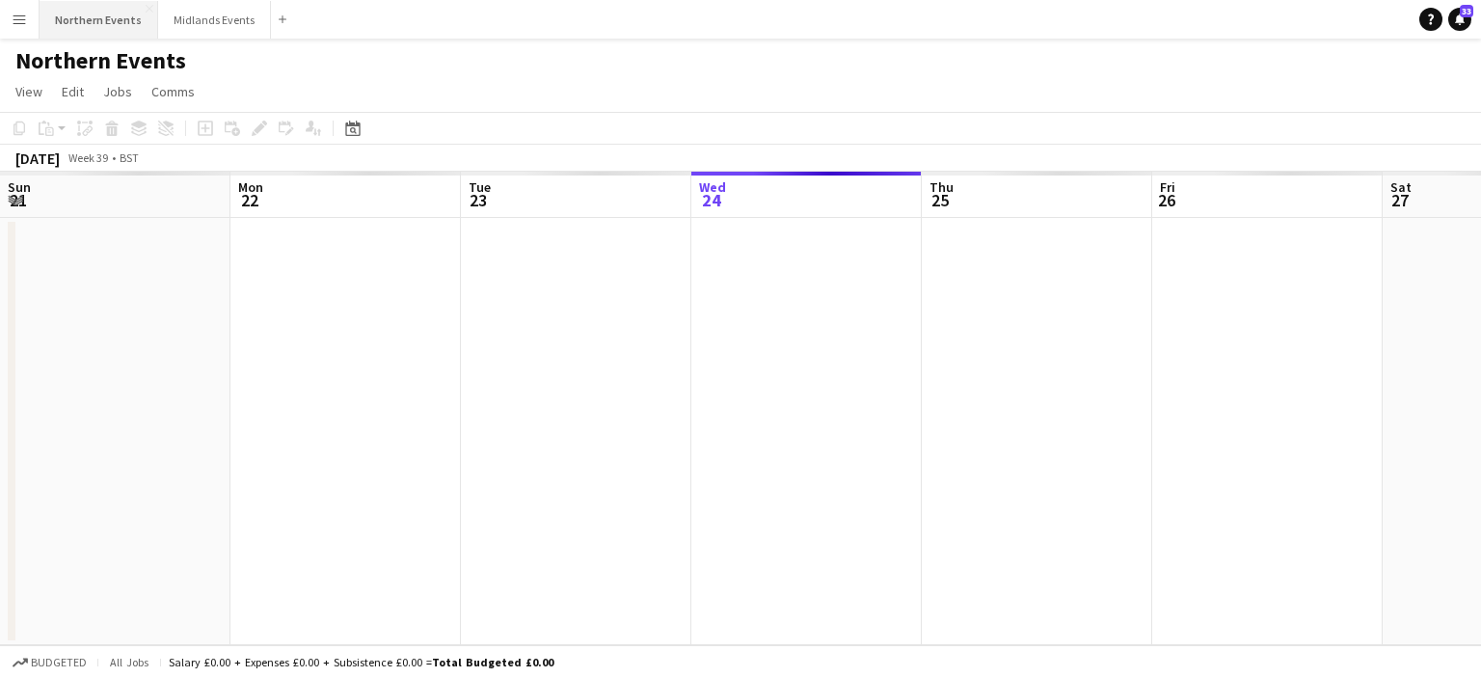
scroll to position [0, 461]
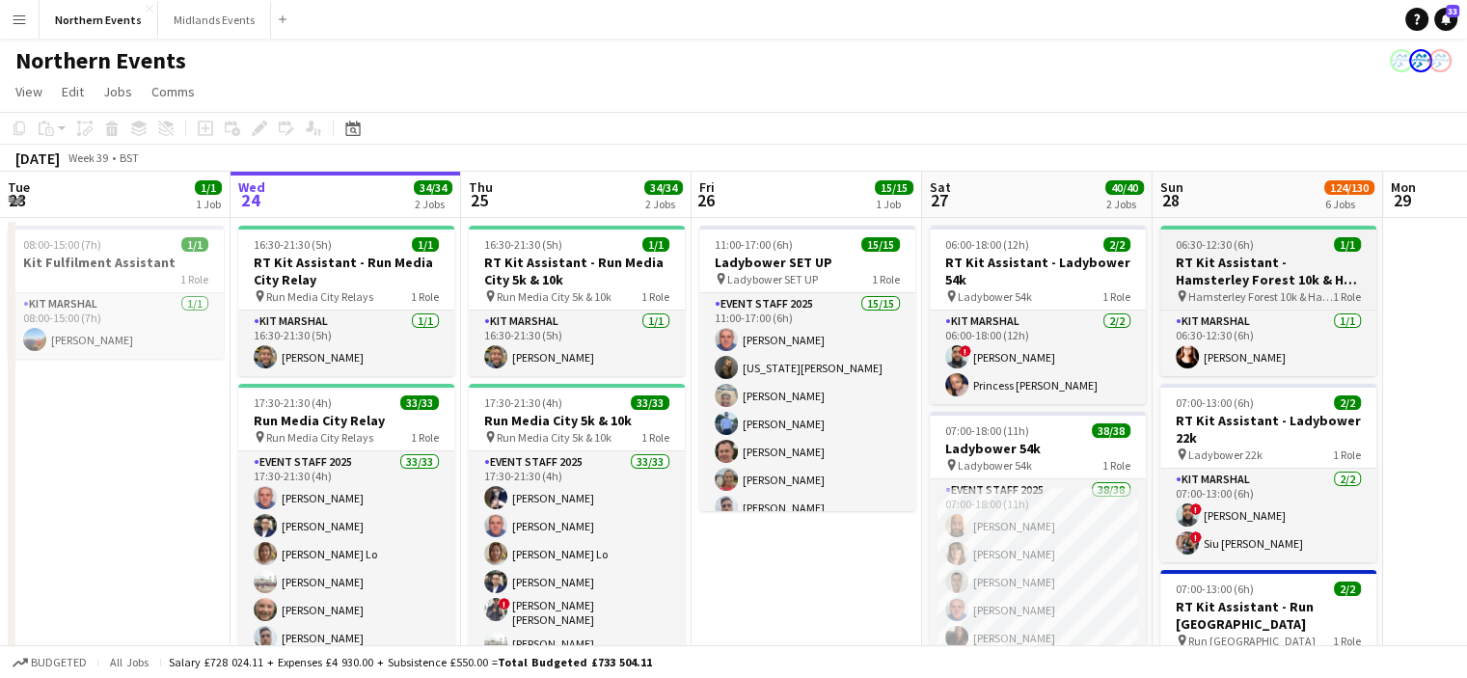
click at [1234, 288] on div "pin Hamsterley Forest 10k & Half Marathon 1 Role" at bounding box center [1268, 295] width 216 height 15
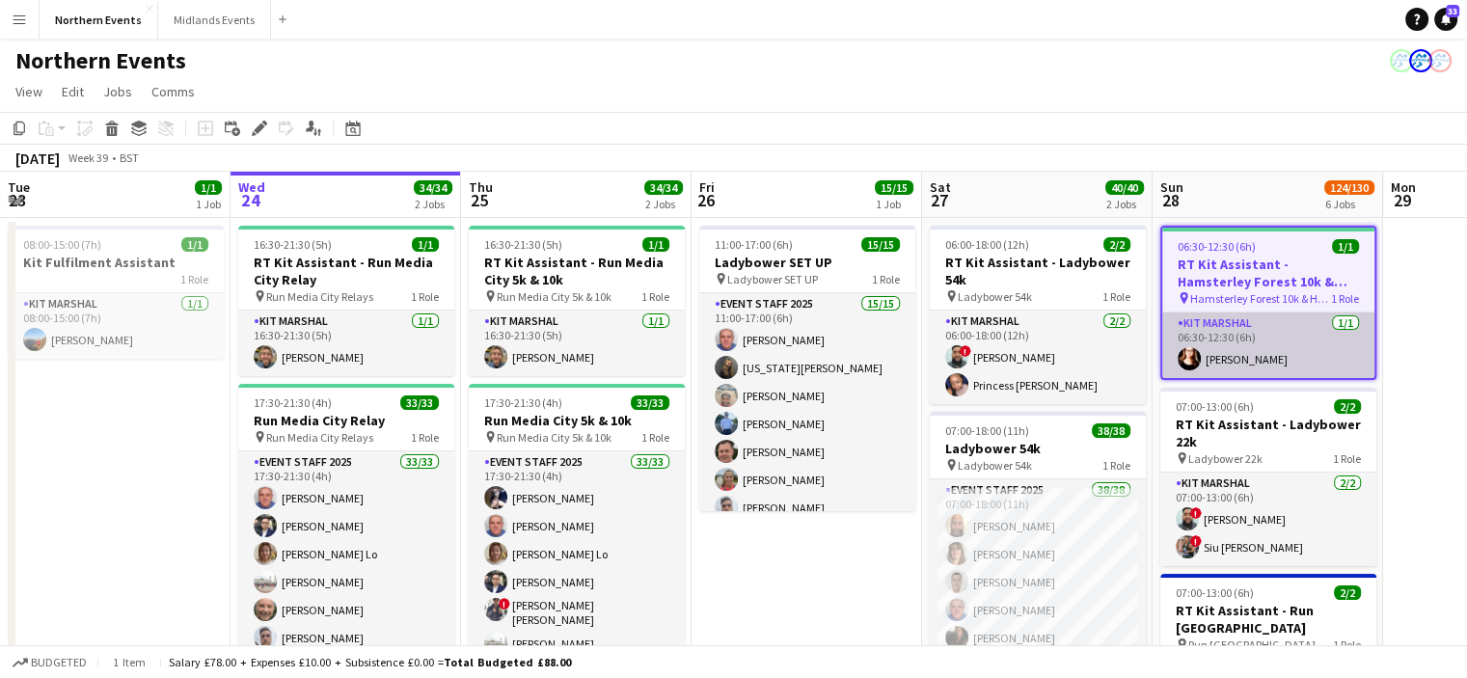
click at [1273, 342] on app-card-role "Kit Marshal 1/1 06:30-12:30 (6h) Angelina Teofilova" at bounding box center [1268, 345] width 212 height 66
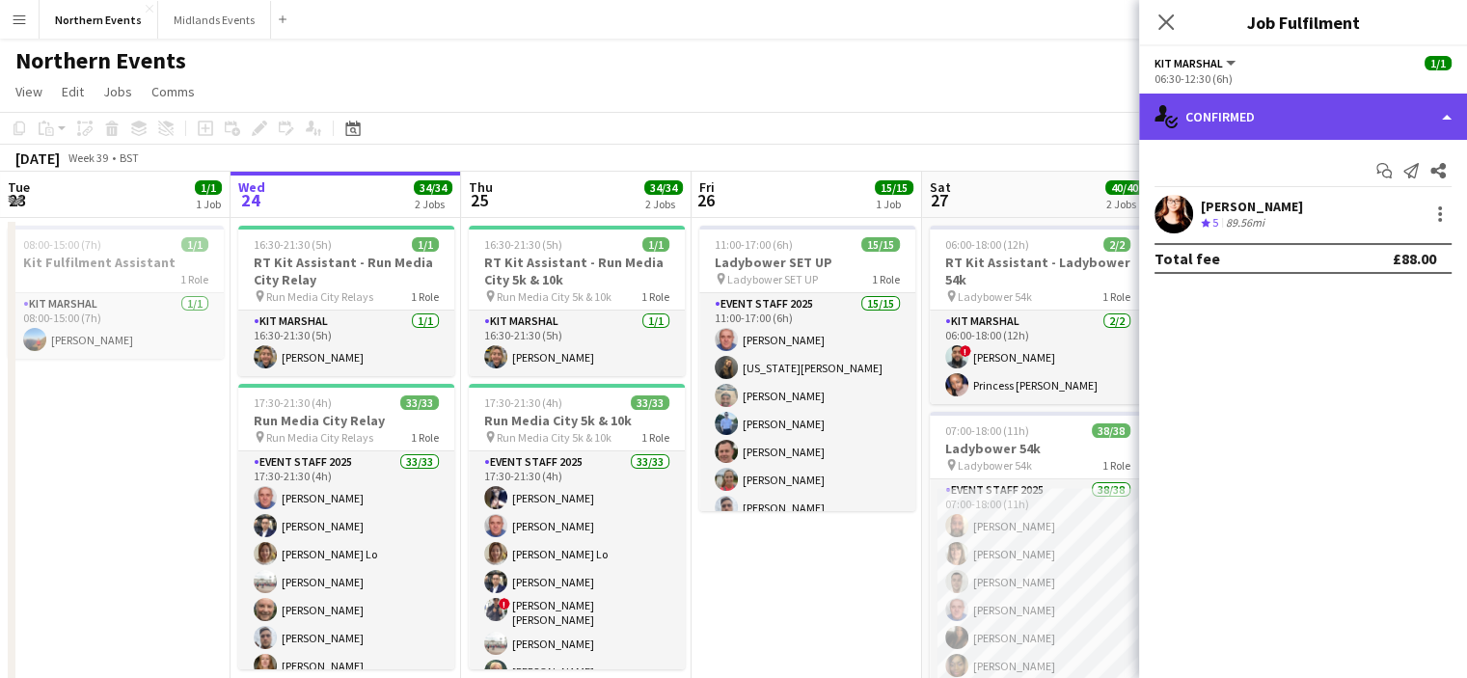
click at [1284, 122] on div "single-neutral-actions-check-2 Confirmed" at bounding box center [1303, 117] width 328 height 46
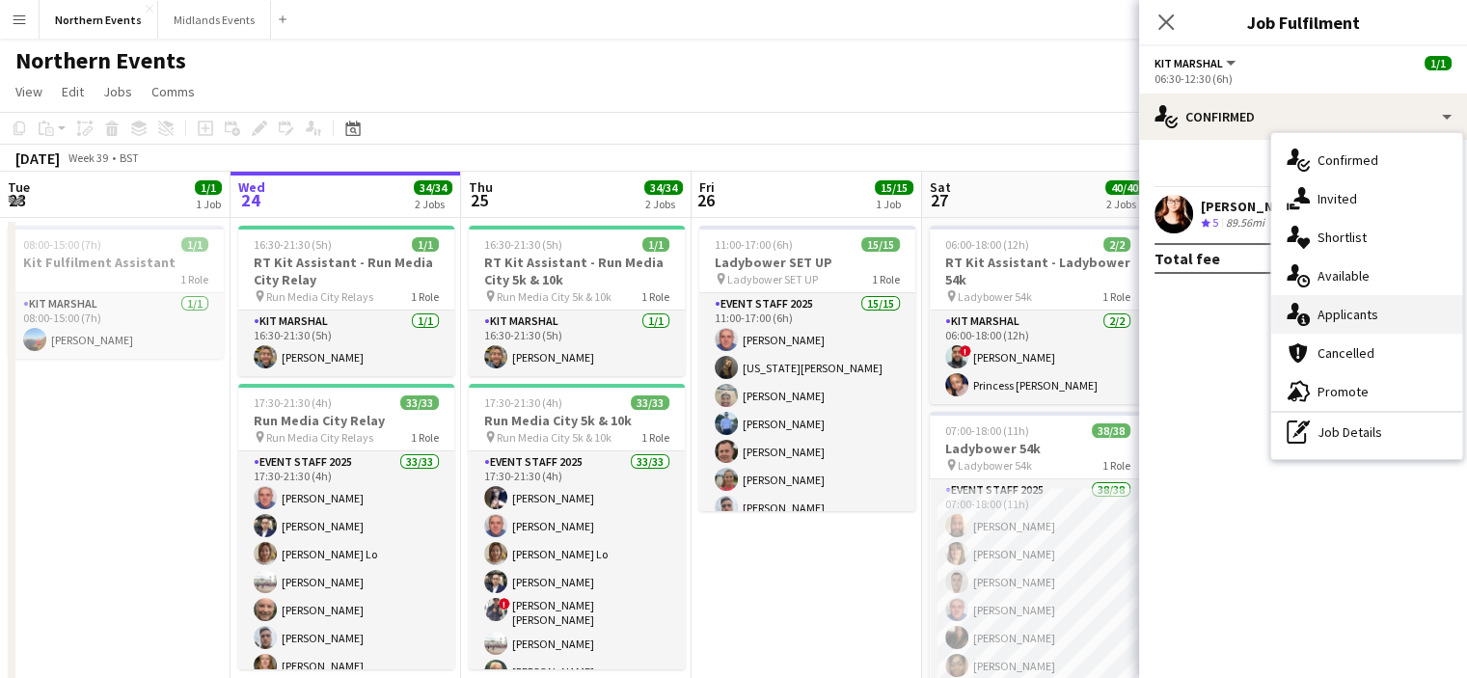
click at [1338, 308] on span "Applicants" at bounding box center [1347, 314] width 61 height 17
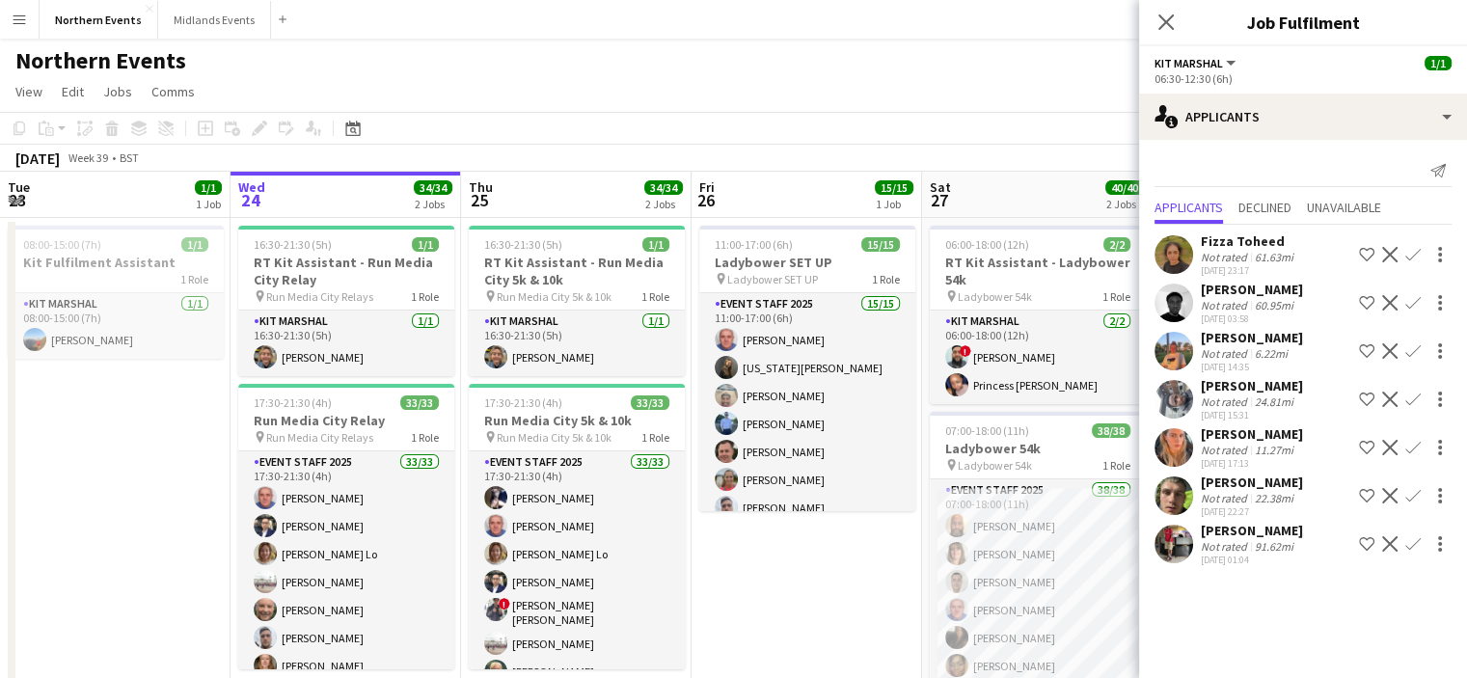
click at [0, 13] on button "Menu" at bounding box center [19, 19] width 39 height 39
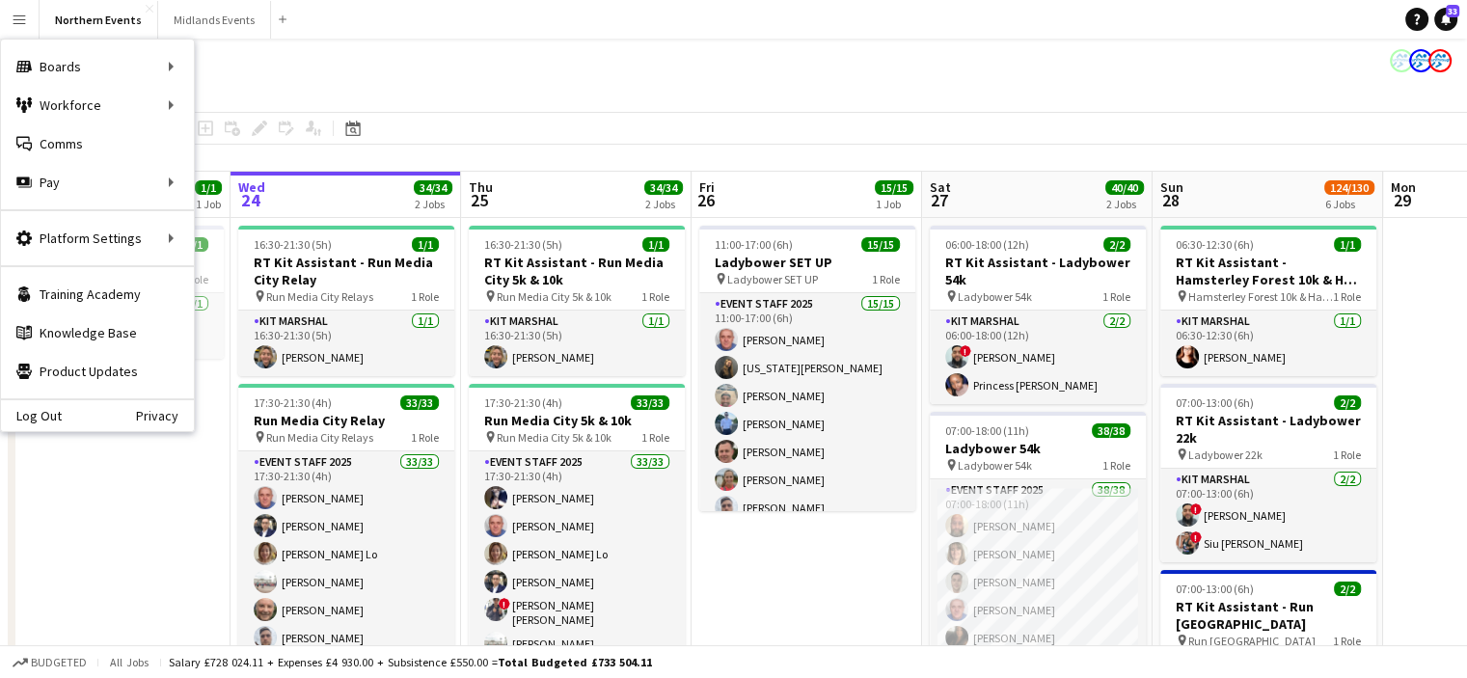
click at [18, 24] on app-icon "Menu" at bounding box center [19, 19] width 15 height 15
click at [251, 99] on link "My Workforce" at bounding box center [291, 105] width 193 height 39
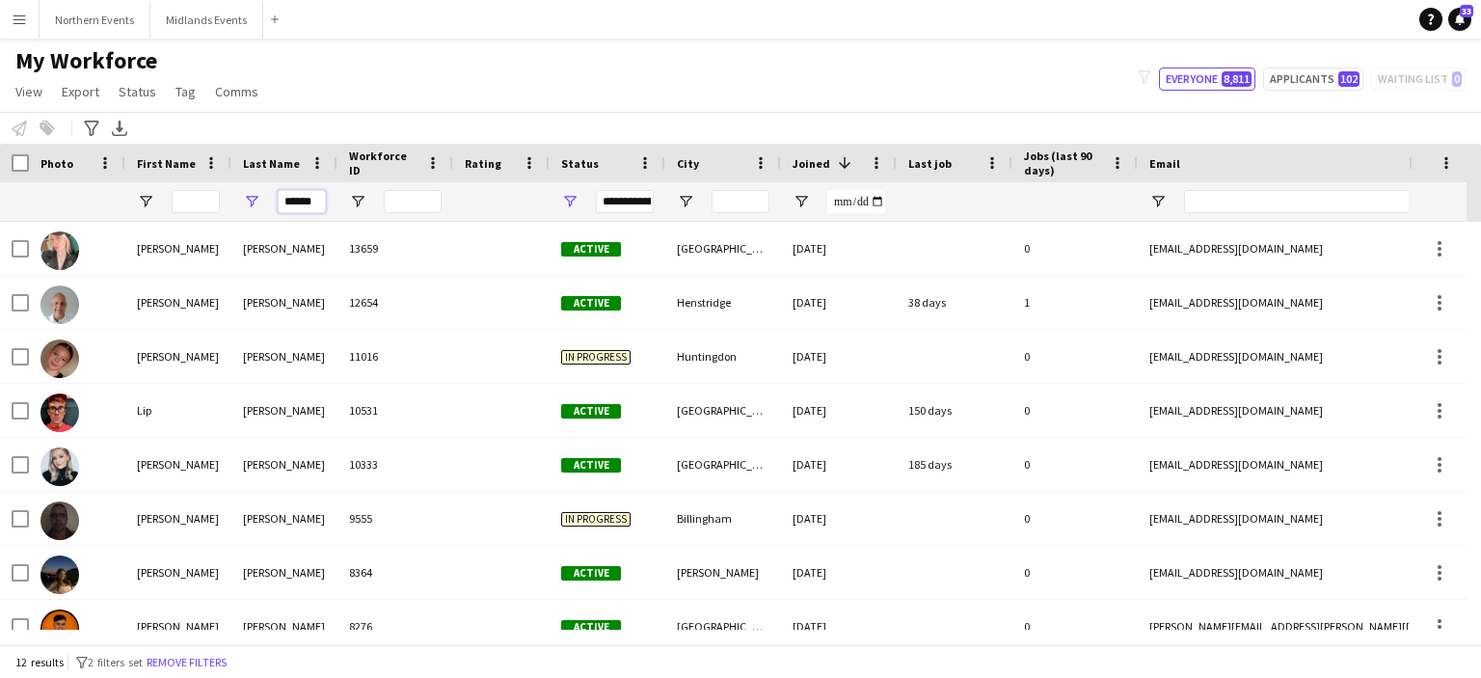
click at [310, 202] on input "******" at bounding box center [302, 201] width 48 height 23
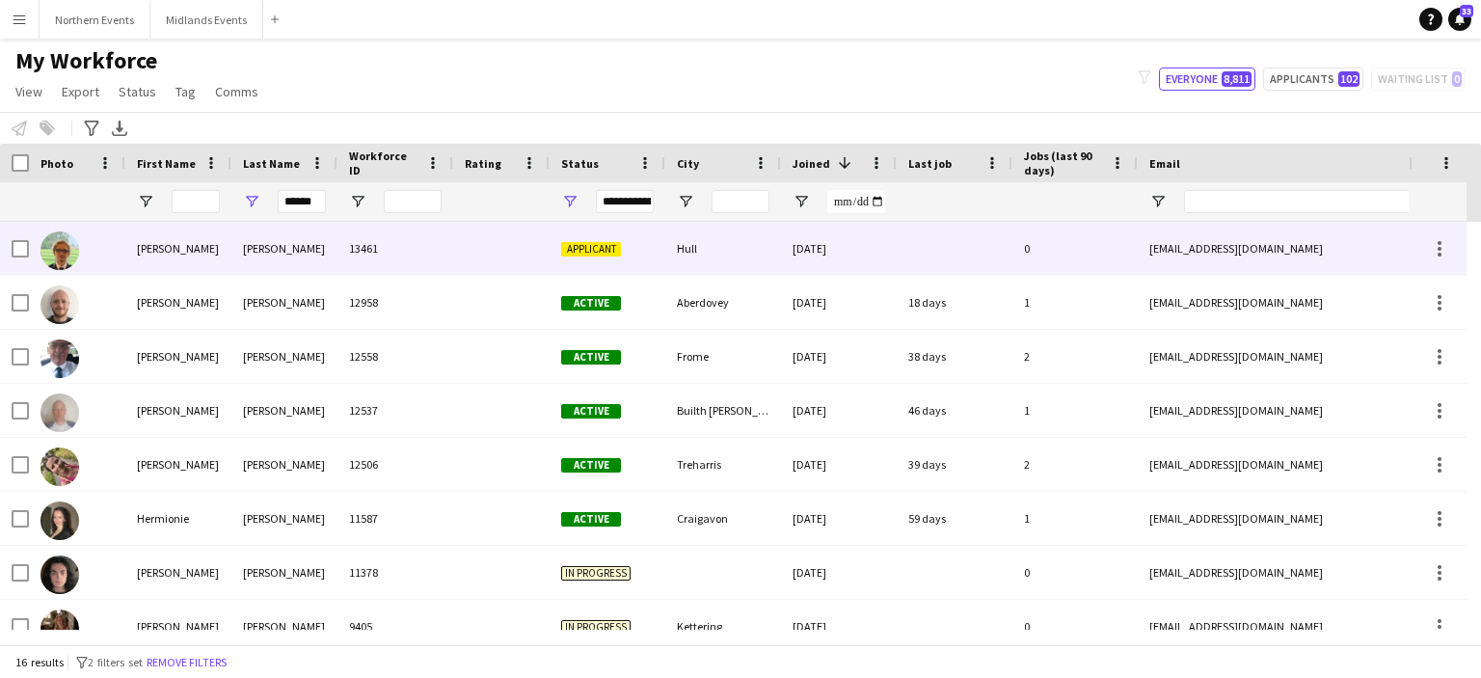
click at [169, 250] on div "Maxwell" at bounding box center [178, 248] width 106 height 53
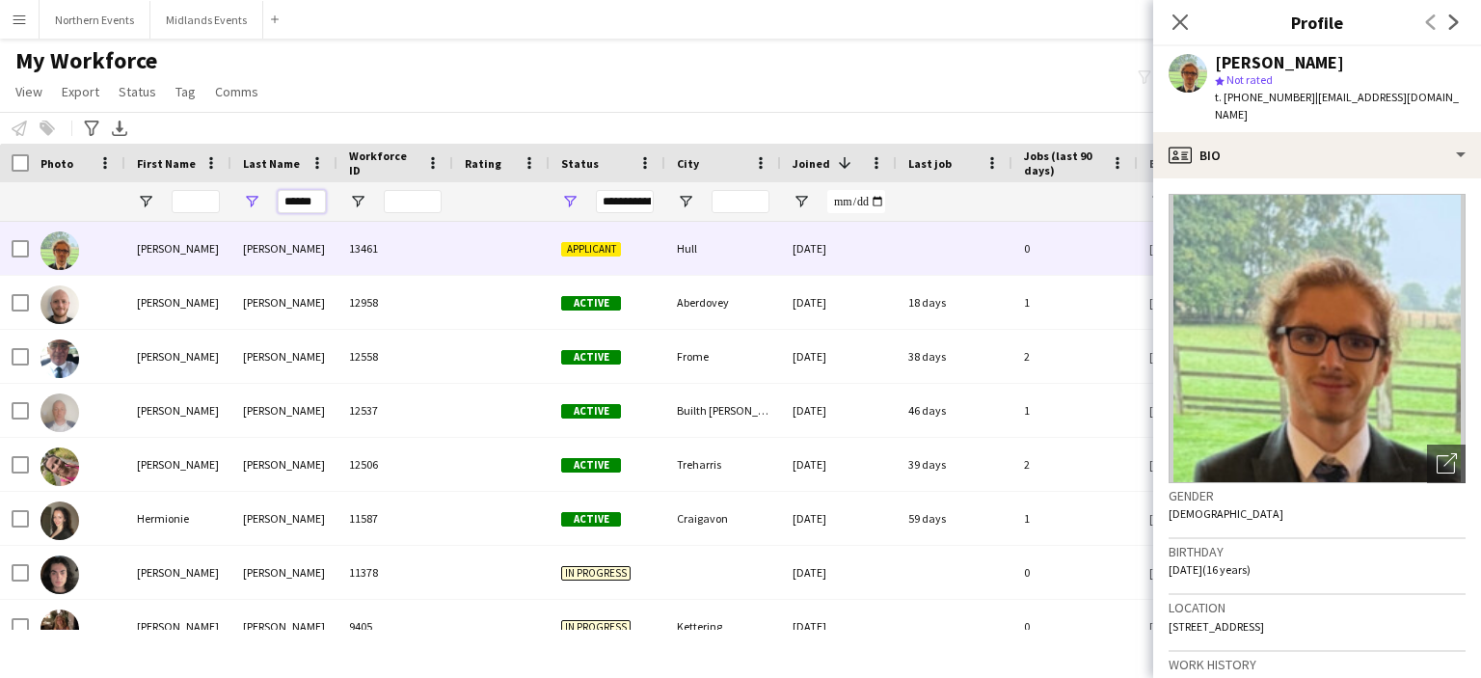
click at [307, 190] on input "******" at bounding box center [302, 201] width 48 height 23
paste input "*"
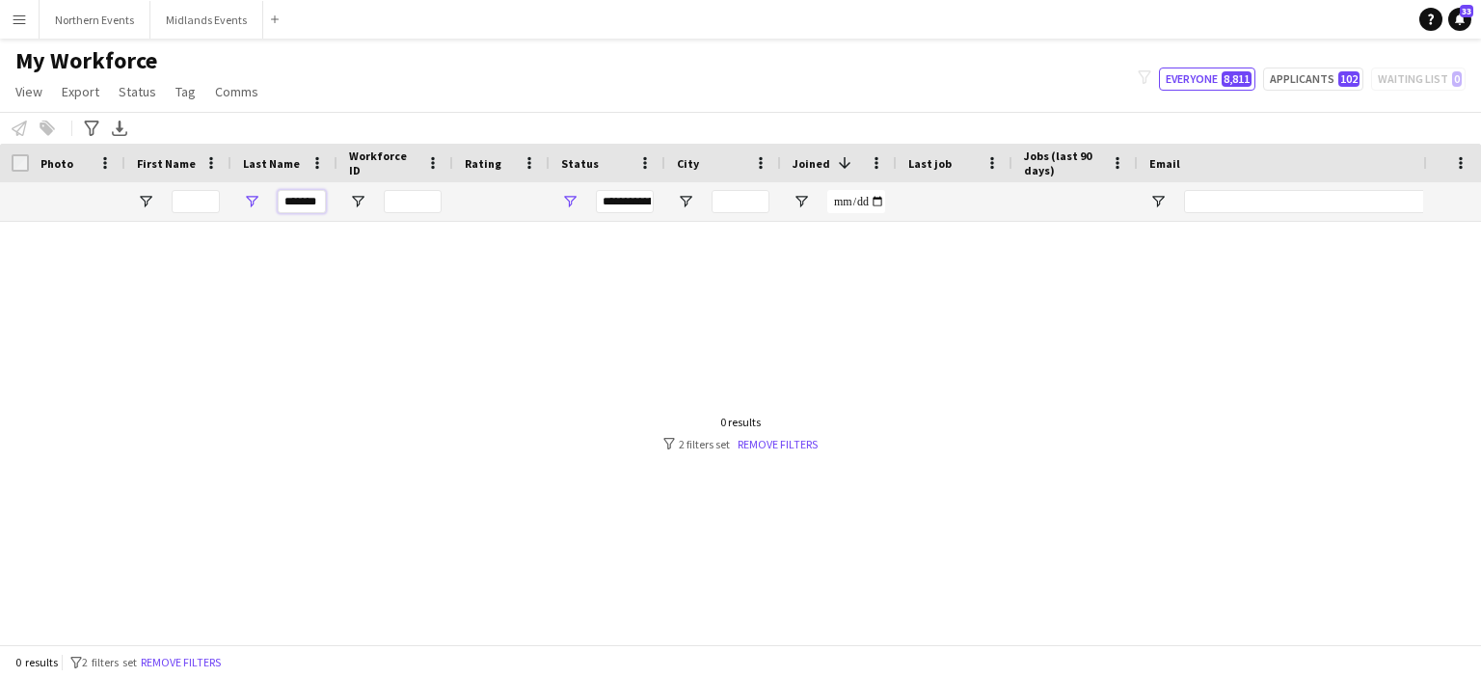
type input "*******"
click at [282, 192] on input "*******" at bounding box center [302, 201] width 48 height 23
click at [290, 200] on input "*******" at bounding box center [302, 201] width 48 height 23
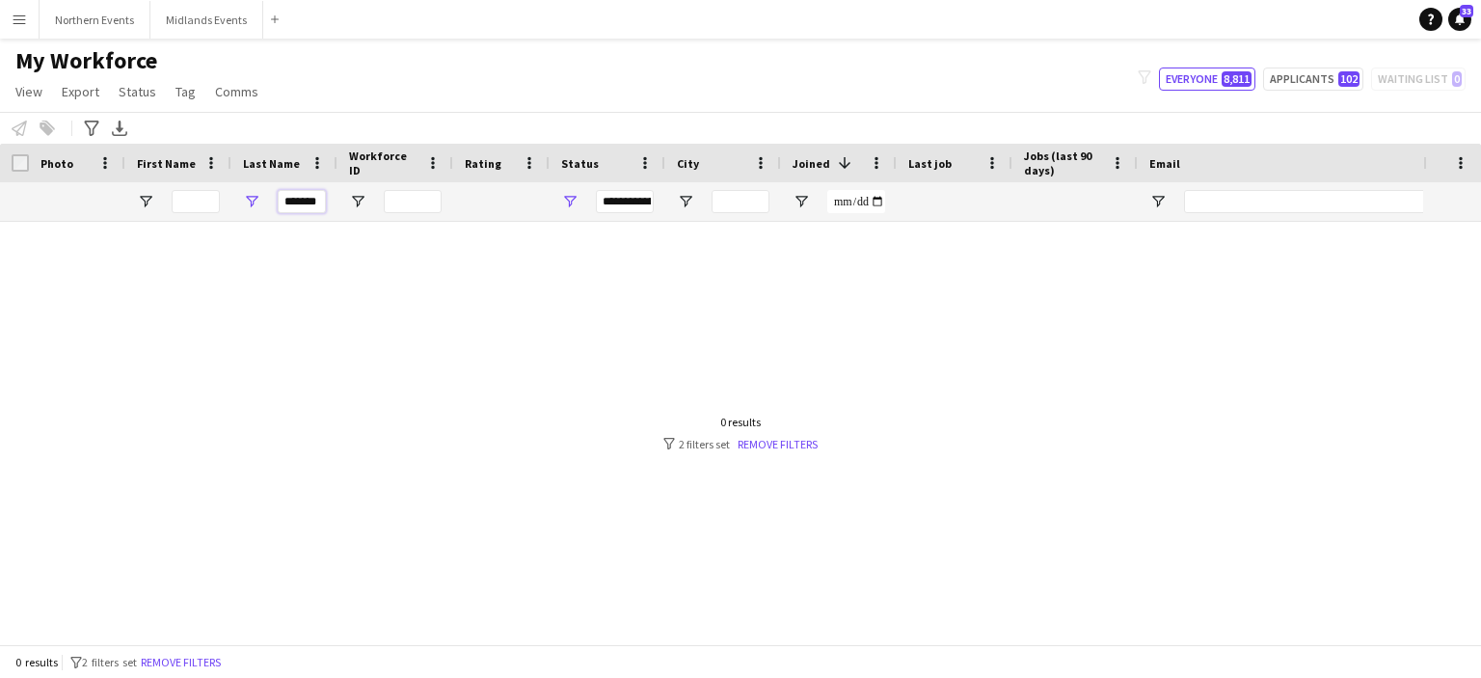
drag, startPoint x: 283, startPoint y: 204, endPoint x: 403, endPoint y: 227, distance: 121.6
click at [403, 227] on div "Workforce Details Photo First Name" at bounding box center [740, 394] width 1481 height 500
click at [1291, 76] on button "Applicants 102" at bounding box center [1313, 78] width 100 height 23
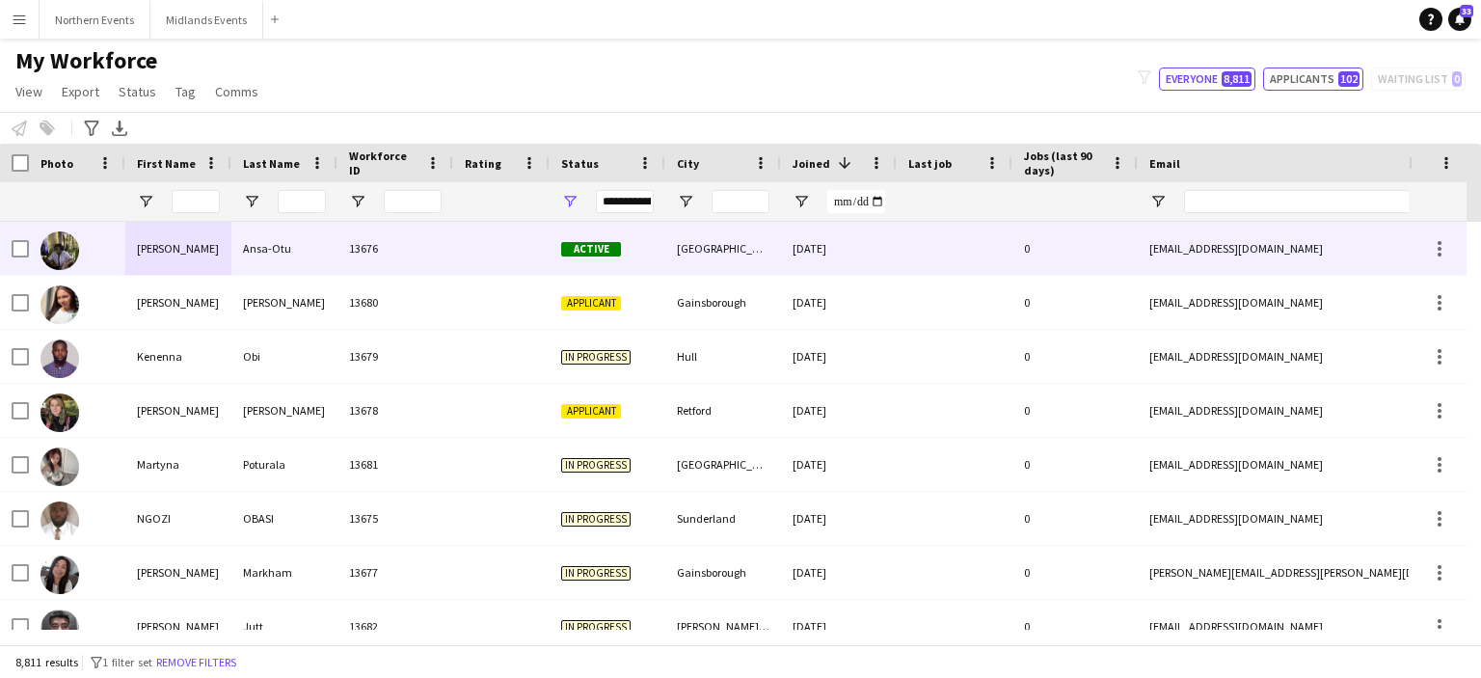
type input "**********"
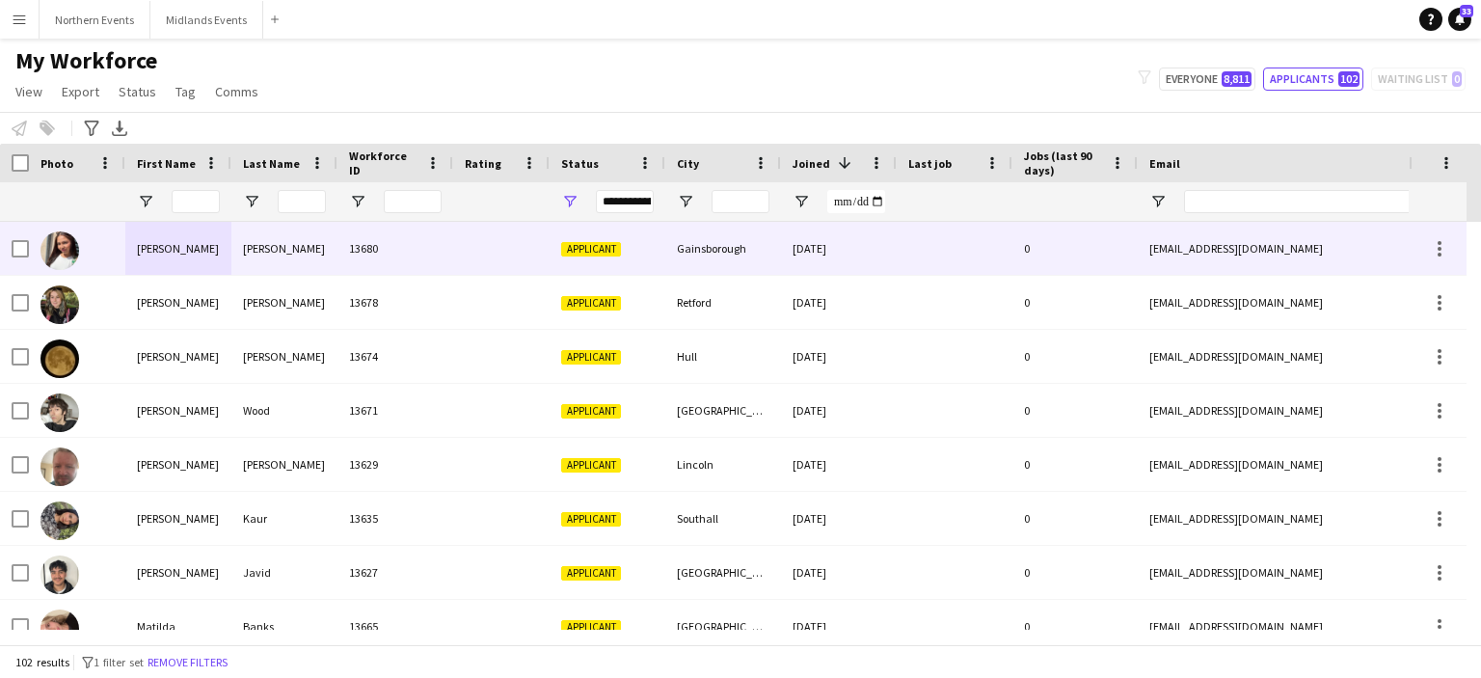
click at [291, 219] on div at bounding box center [302, 201] width 48 height 39
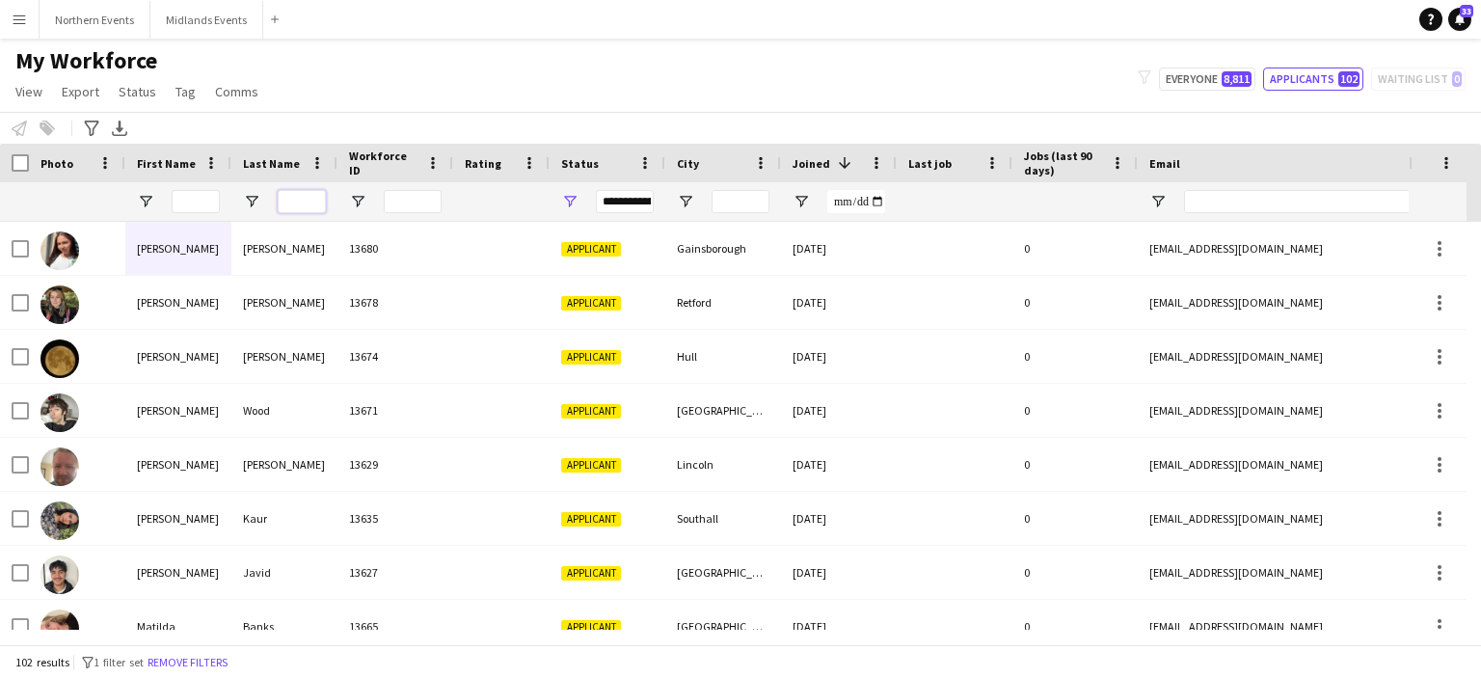
click at [304, 193] on input "Last Name Filter Input" at bounding box center [302, 201] width 48 height 23
paste input "*******"
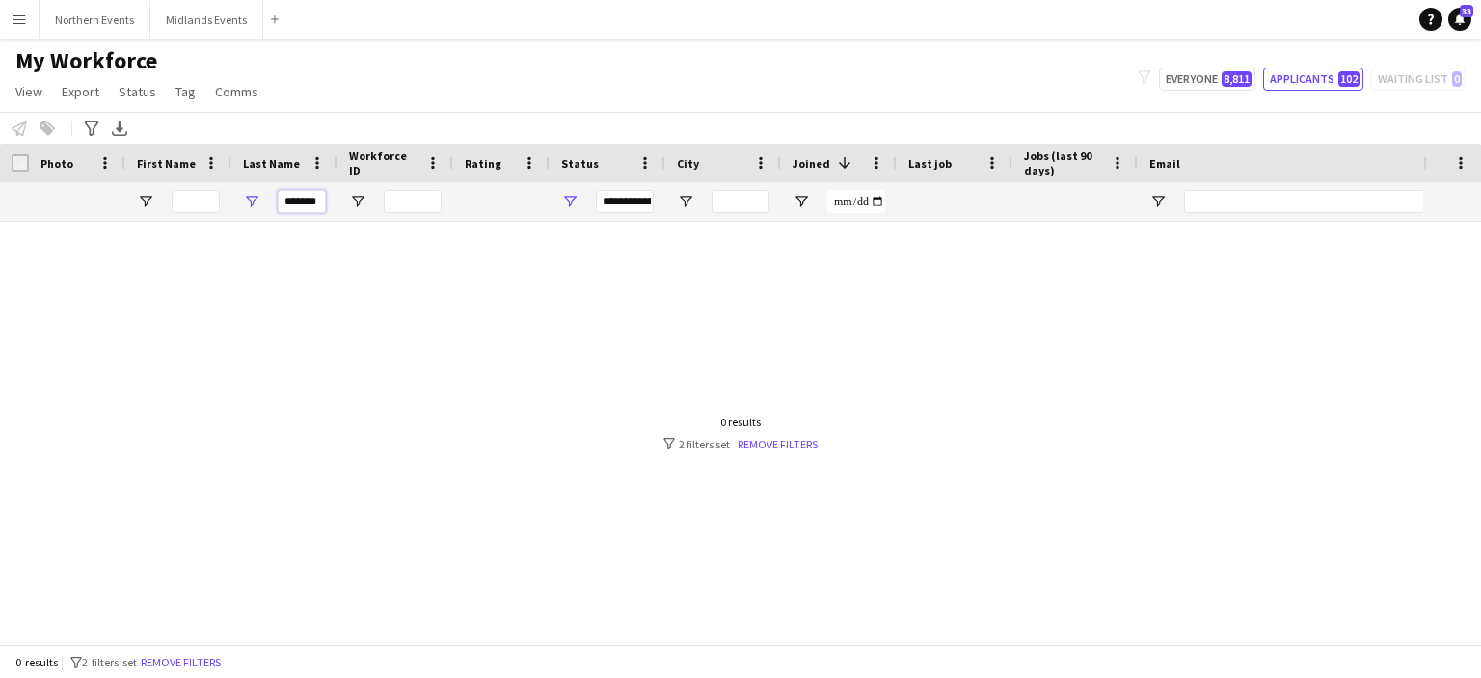
type input "*******"
click at [305, 196] on input "*******" at bounding box center [302, 201] width 48 height 23
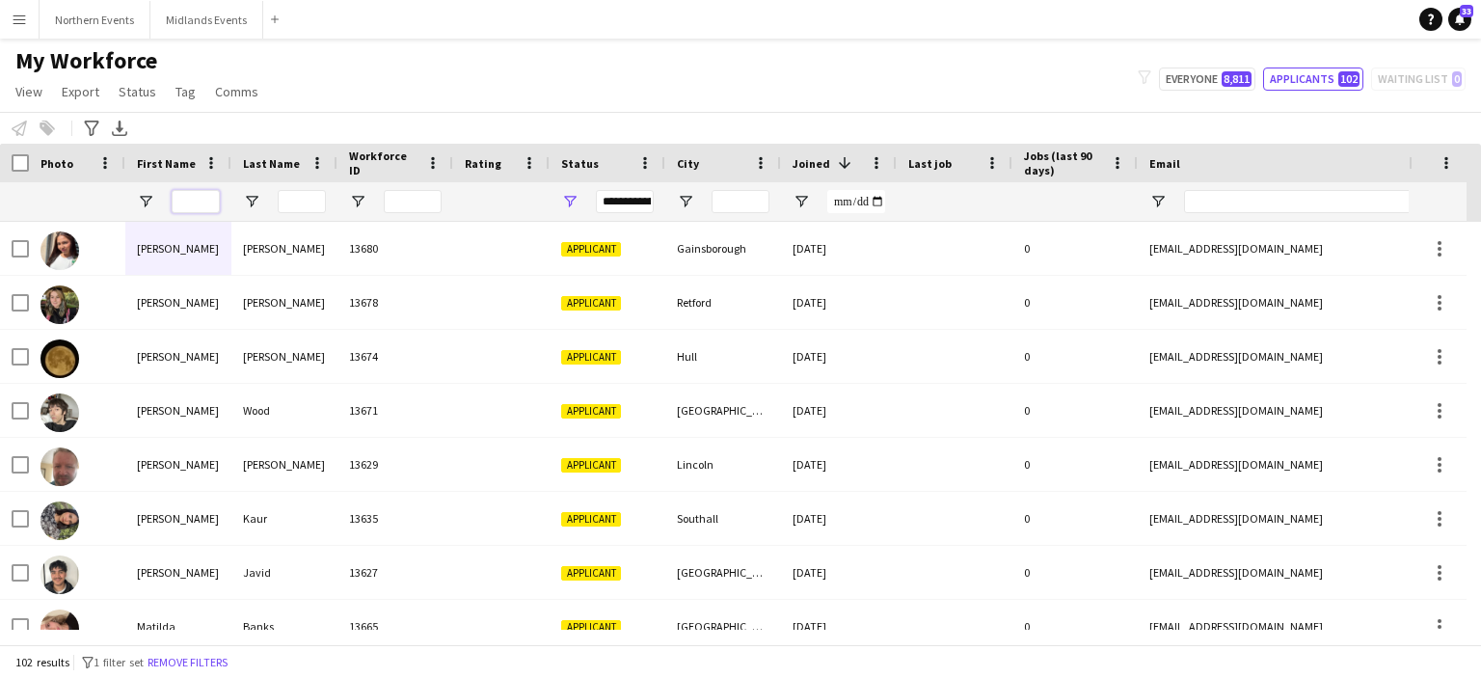
click at [206, 192] on input "First Name Filter Input" at bounding box center [196, 201] width 48 height 23
paste input "*******"
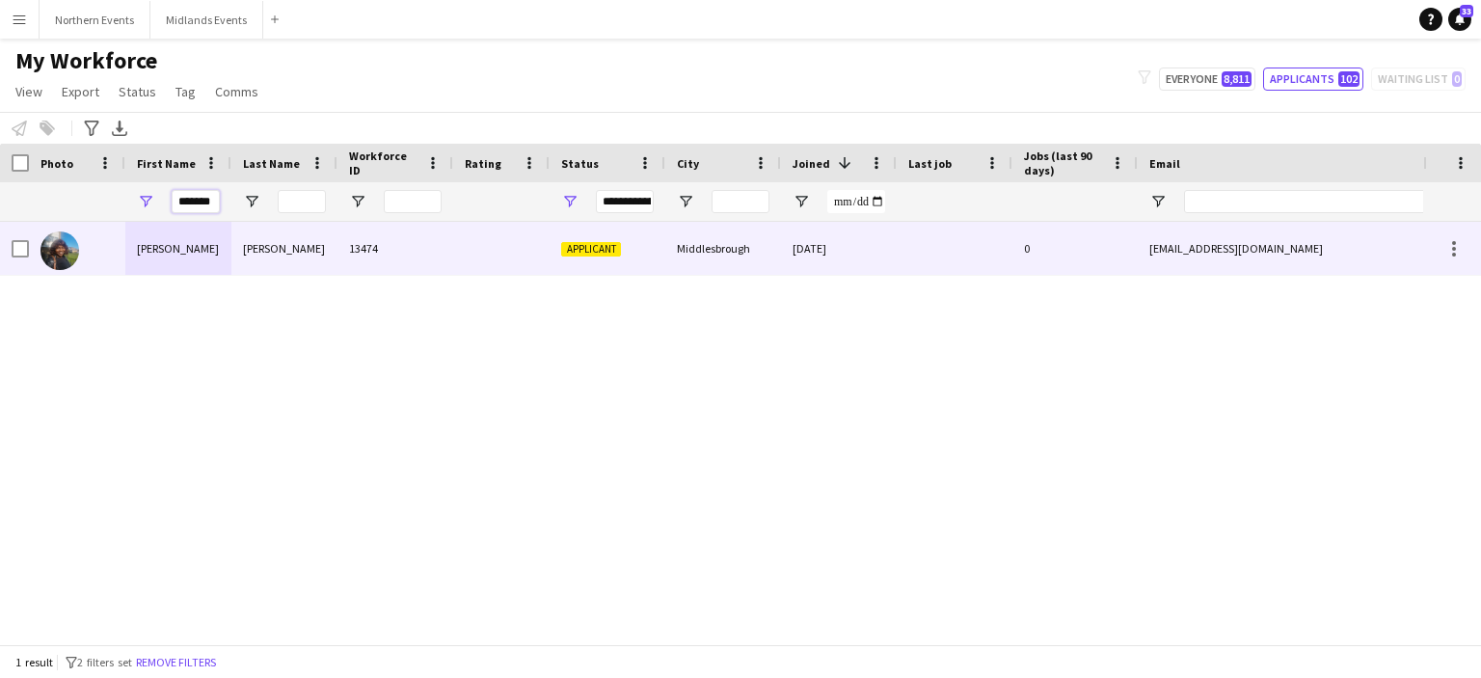
type input "*******"
click at [178, 256] on div "Kafayat Olawumi" at bounding box center [178, 248] width 106 height 53
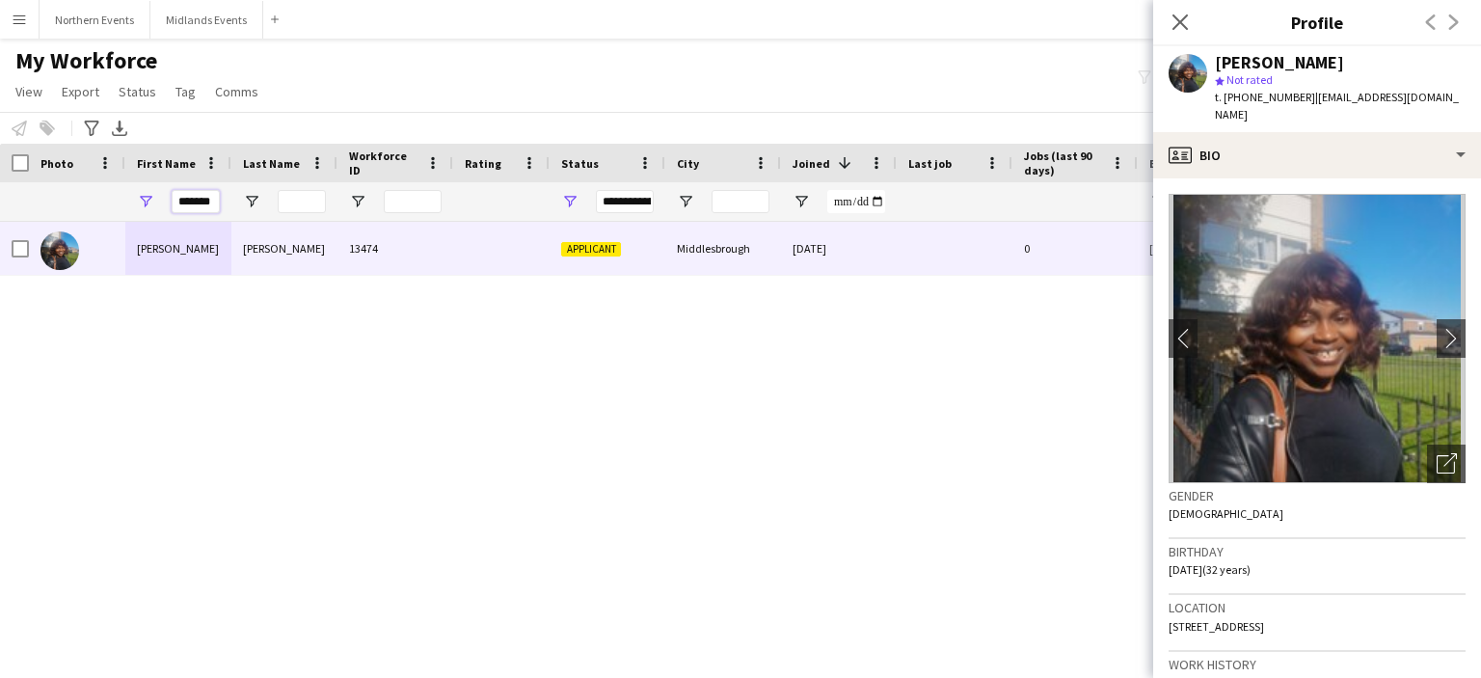
click at [210, 203] on input "*******" at bounding box center [196, 201] width 48 height 23
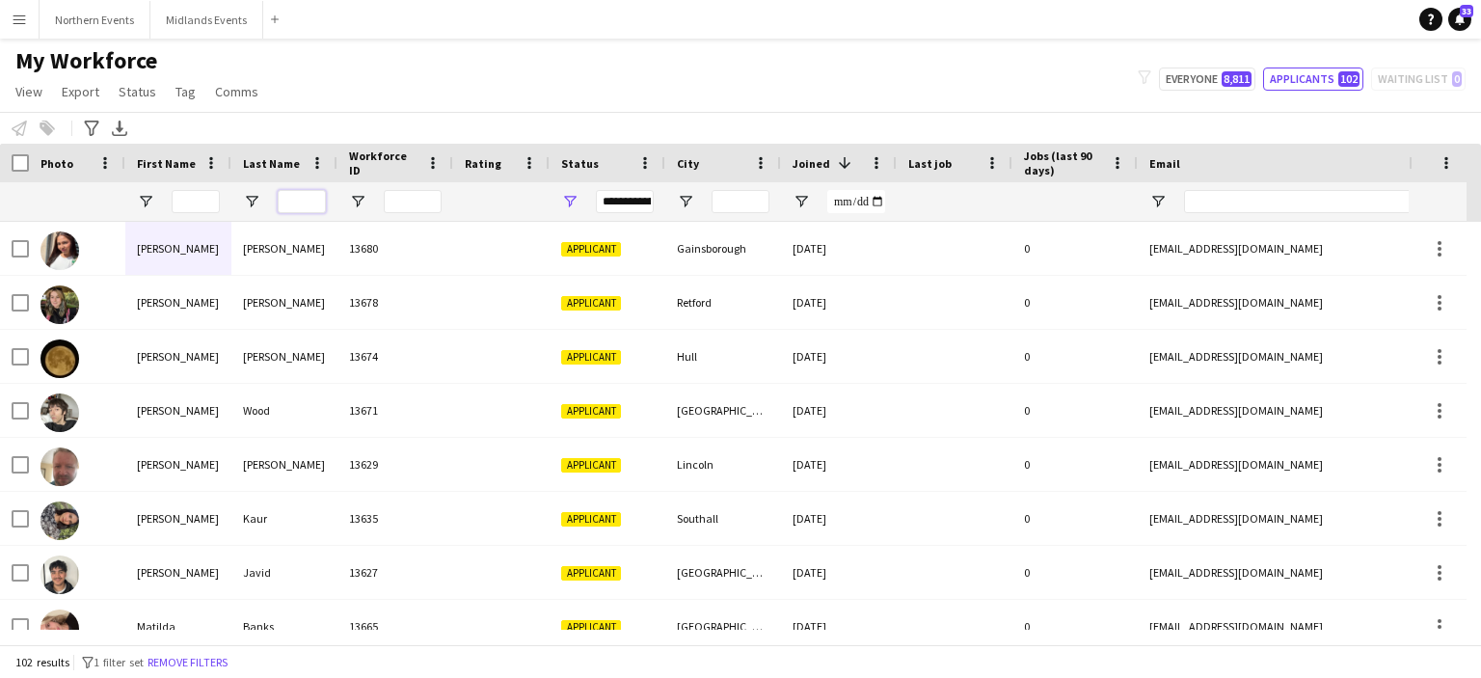
click at [307, 192] on input "Last Name Filter Input" at bounding box center [302, 201] width 48 height 23
paste input "****"
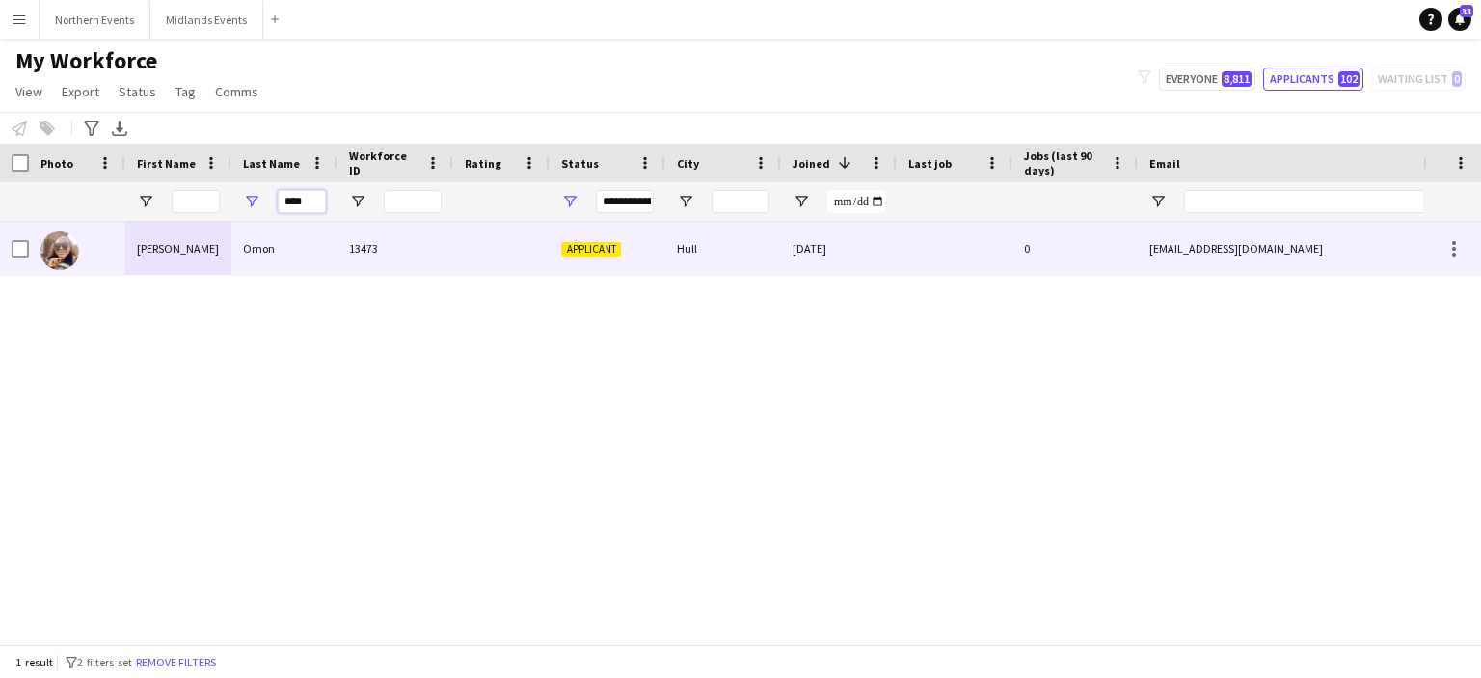
type input "****"
click at [155, 248] on div "Ruth" at bounding box center [178, 248] width 106 height 53
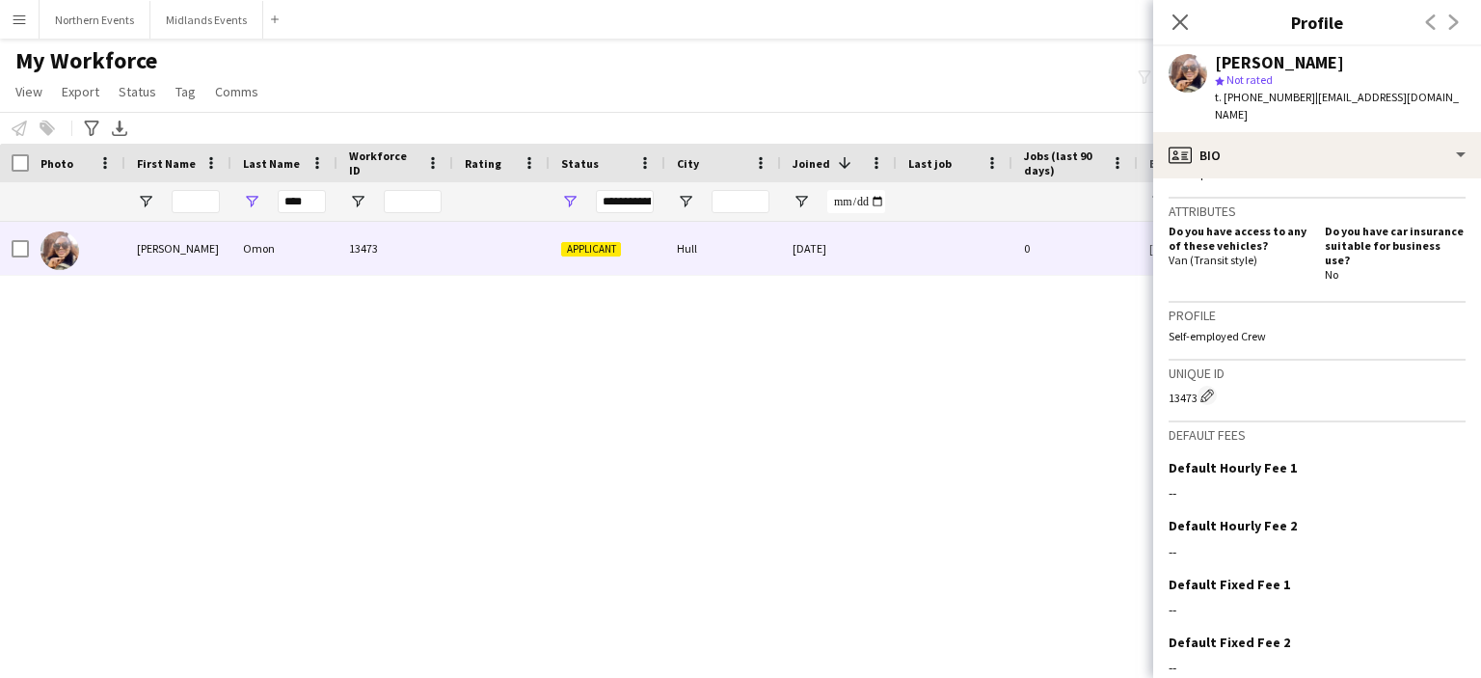
scroll to position [677, 0]
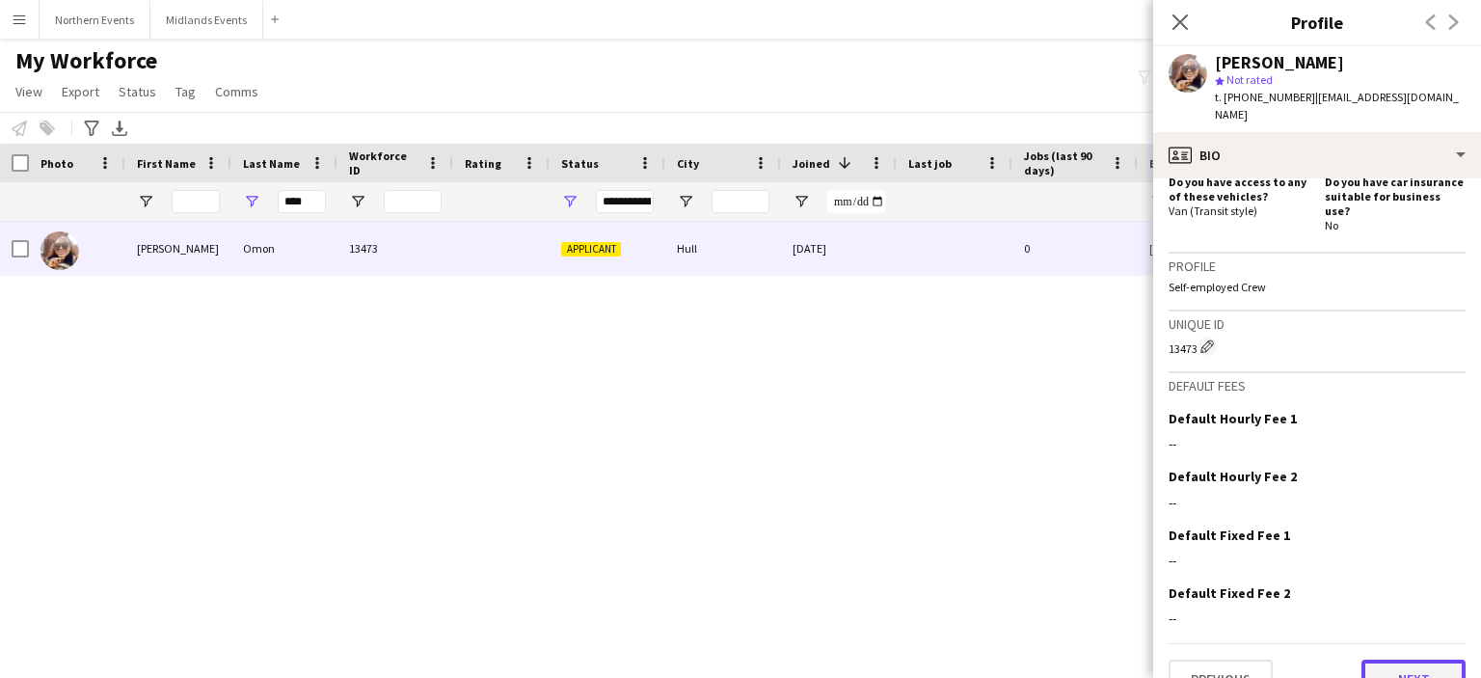
click at [1417, 660] on button "Next" at bounding box center [1414, 679] width 104 height 39
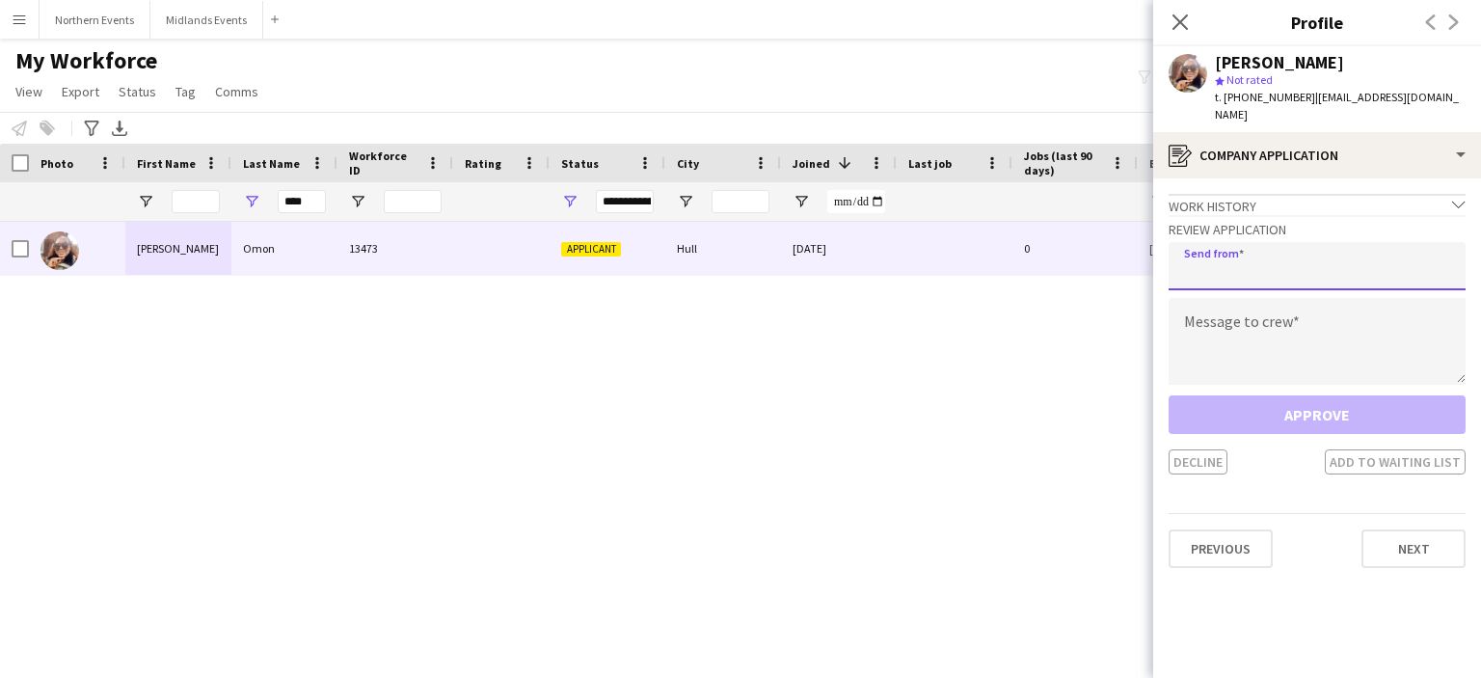
click at [1315, 250] on input "email" at bounding box center [1317, 266] width 297 height 48
type input "**********"
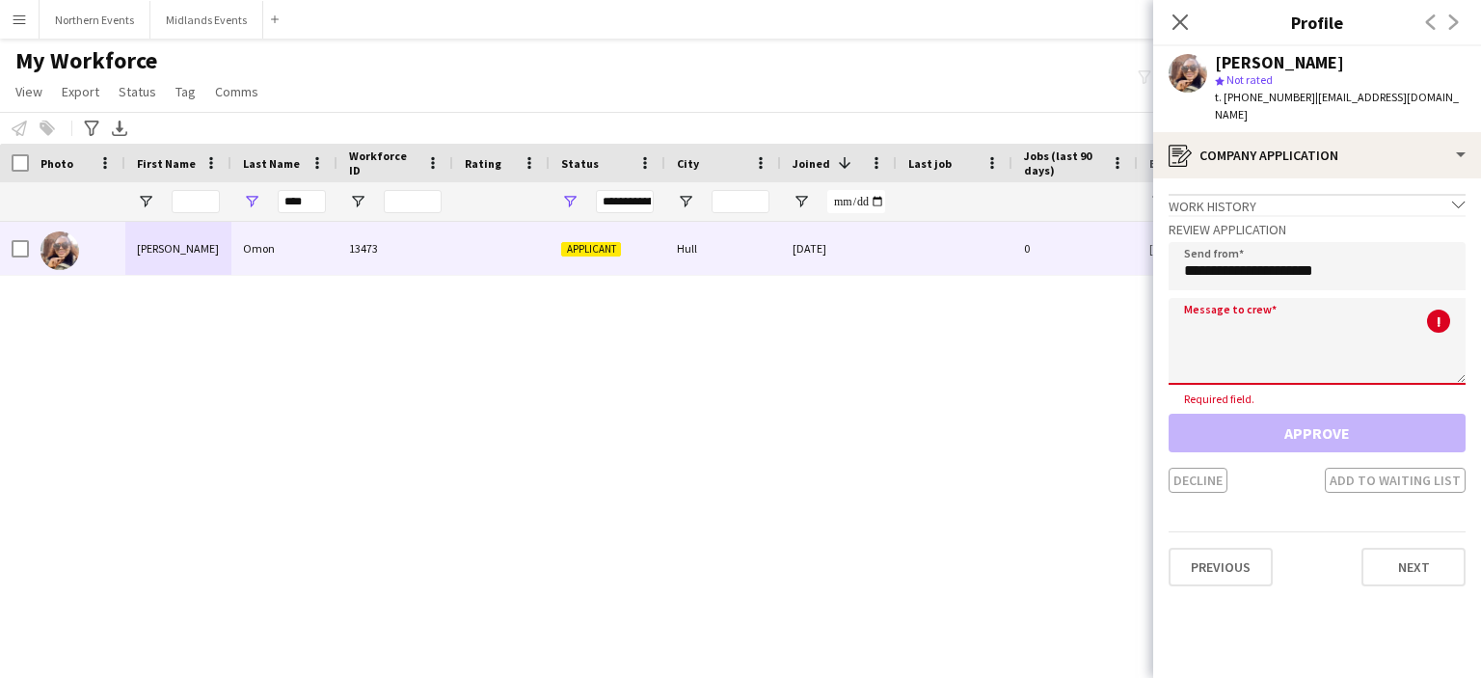
paste textarea "**********"
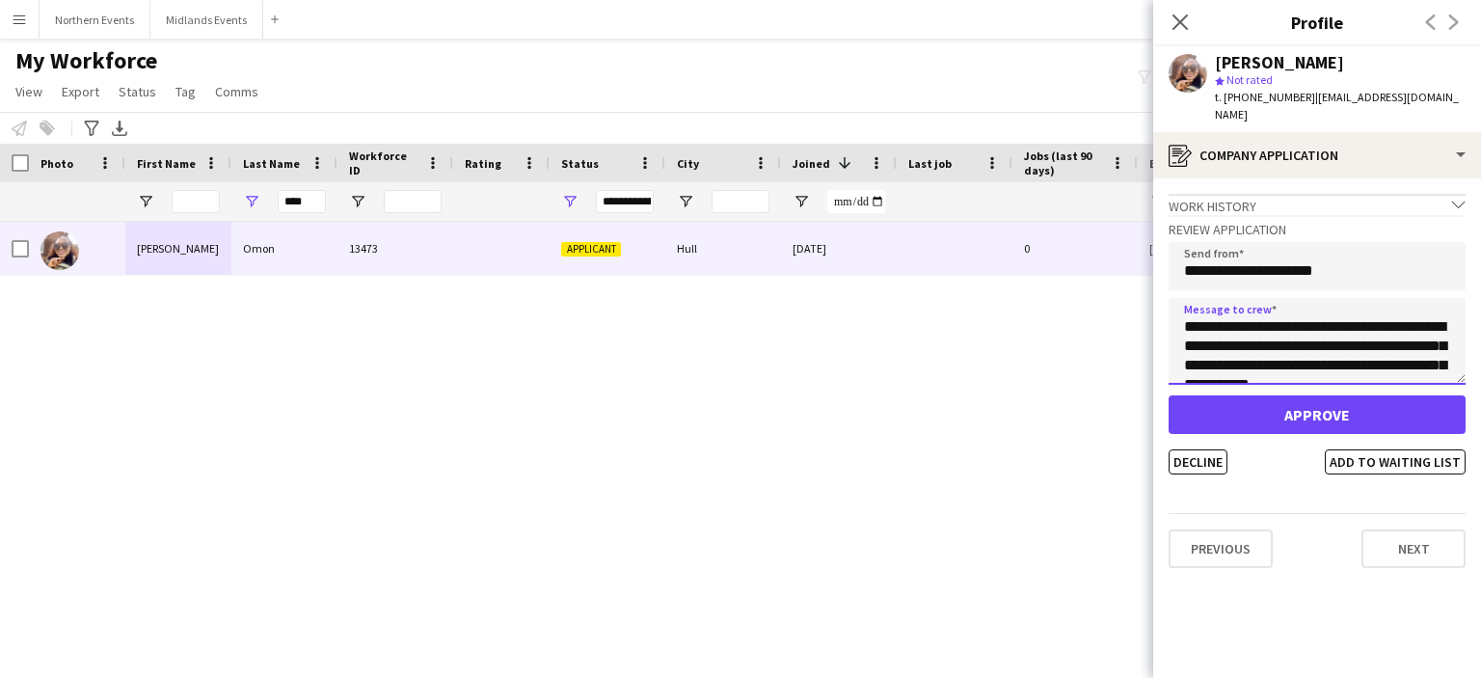
scroll to position [417, 0]
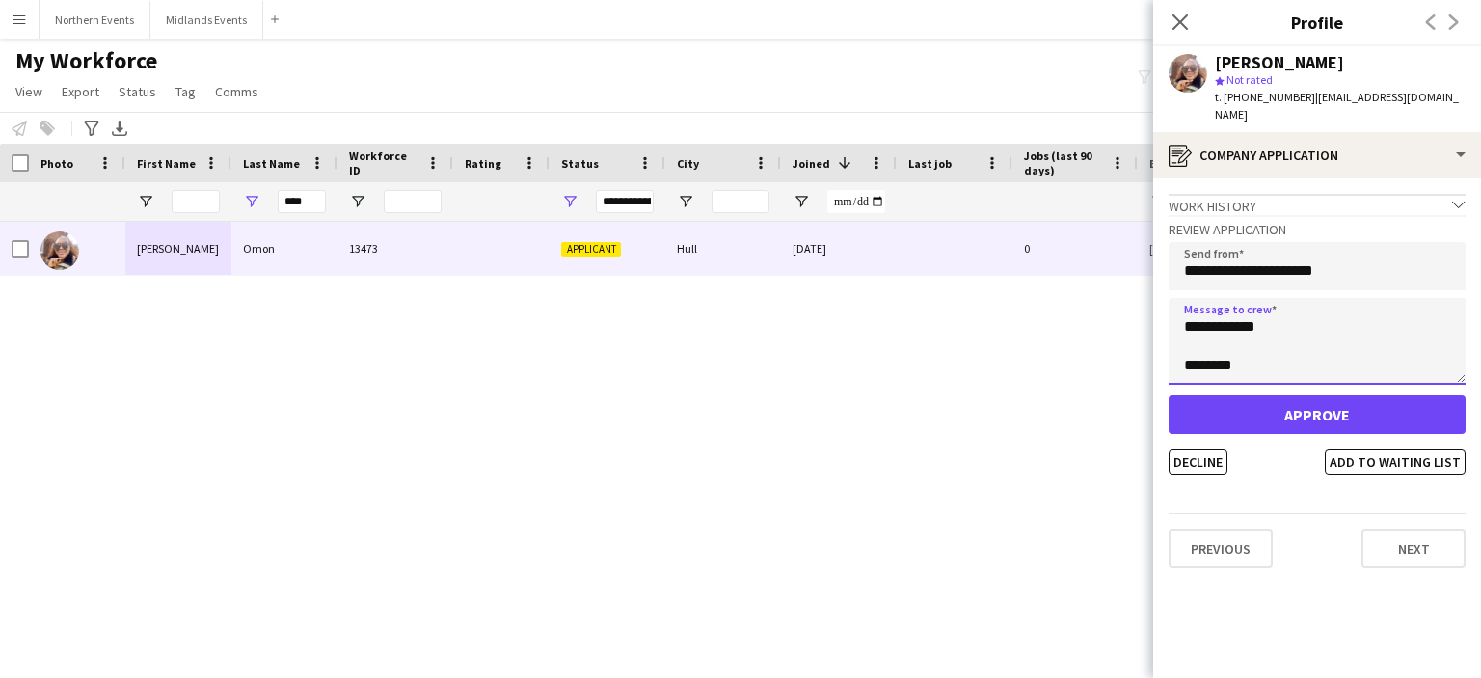
type textarea "**********"
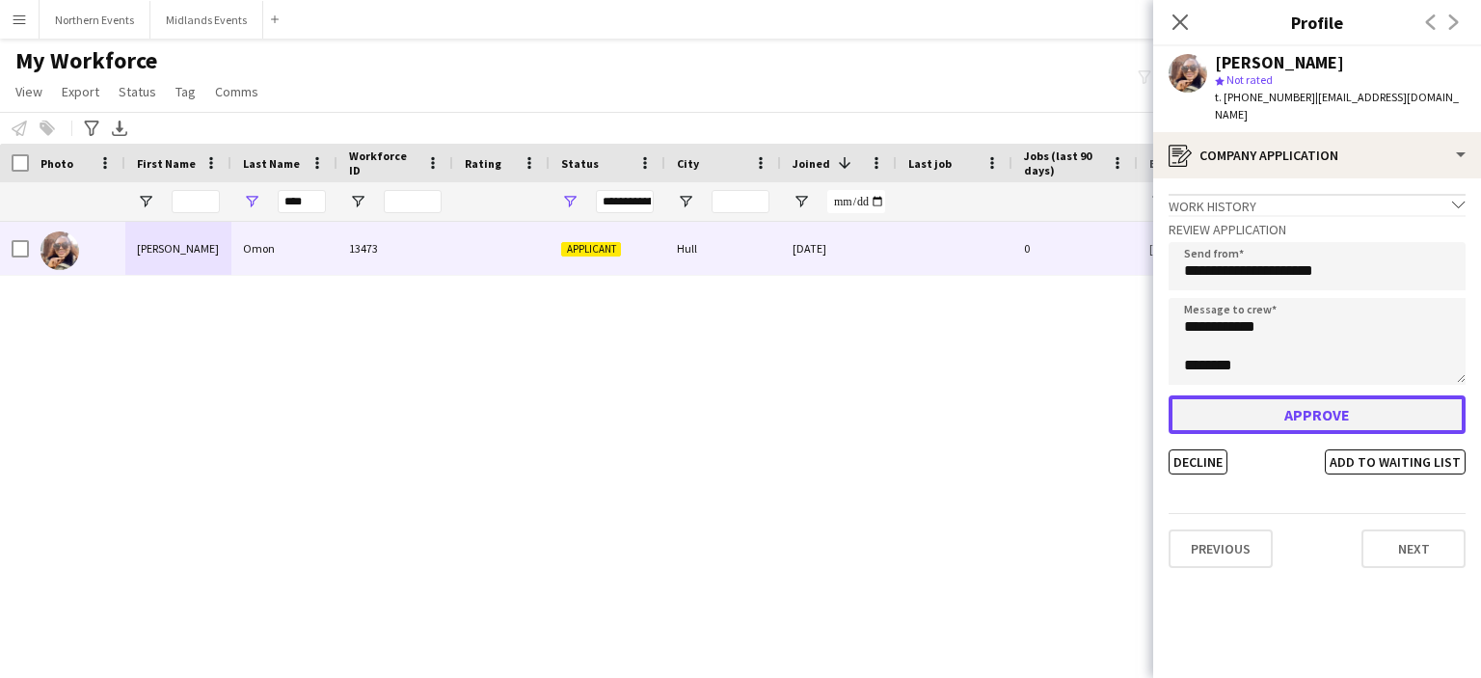
click at [1256, 409] on button "Approve" at bounding box center [1317, 414] width 297 height 39
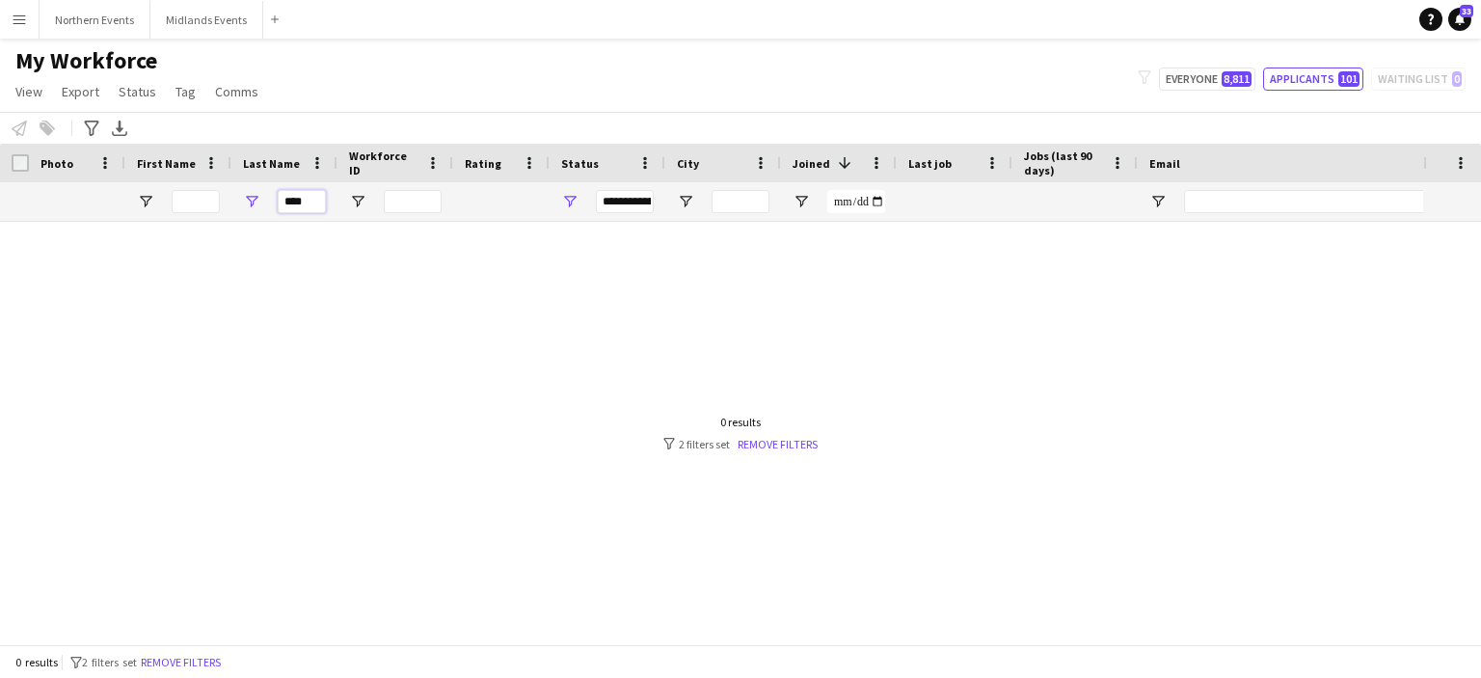
click at [297, 196] on input "****" at bounding box center [302, 201] width 48 height 23
paste input "***"
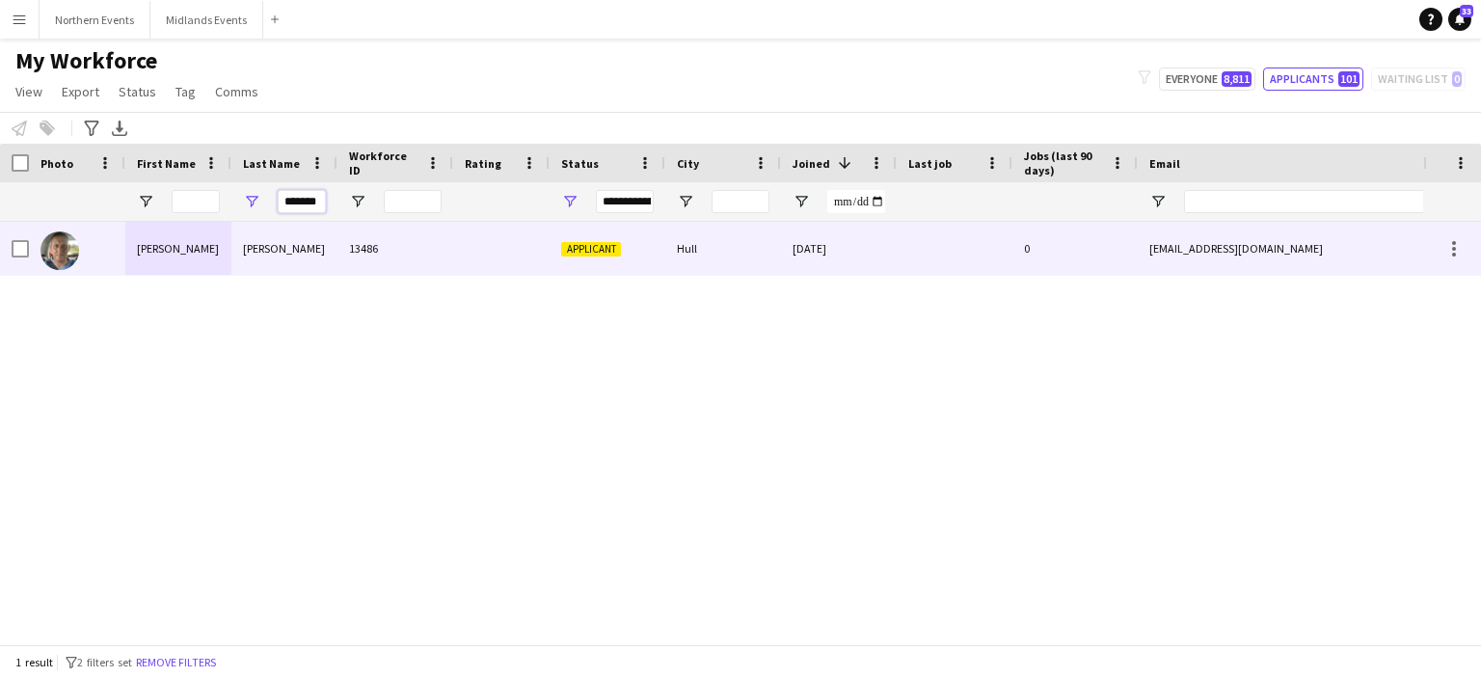
type input "*******"
click at [281, 255] on div "Mahoney" at bounding box center [284, 248] width 106 height 53
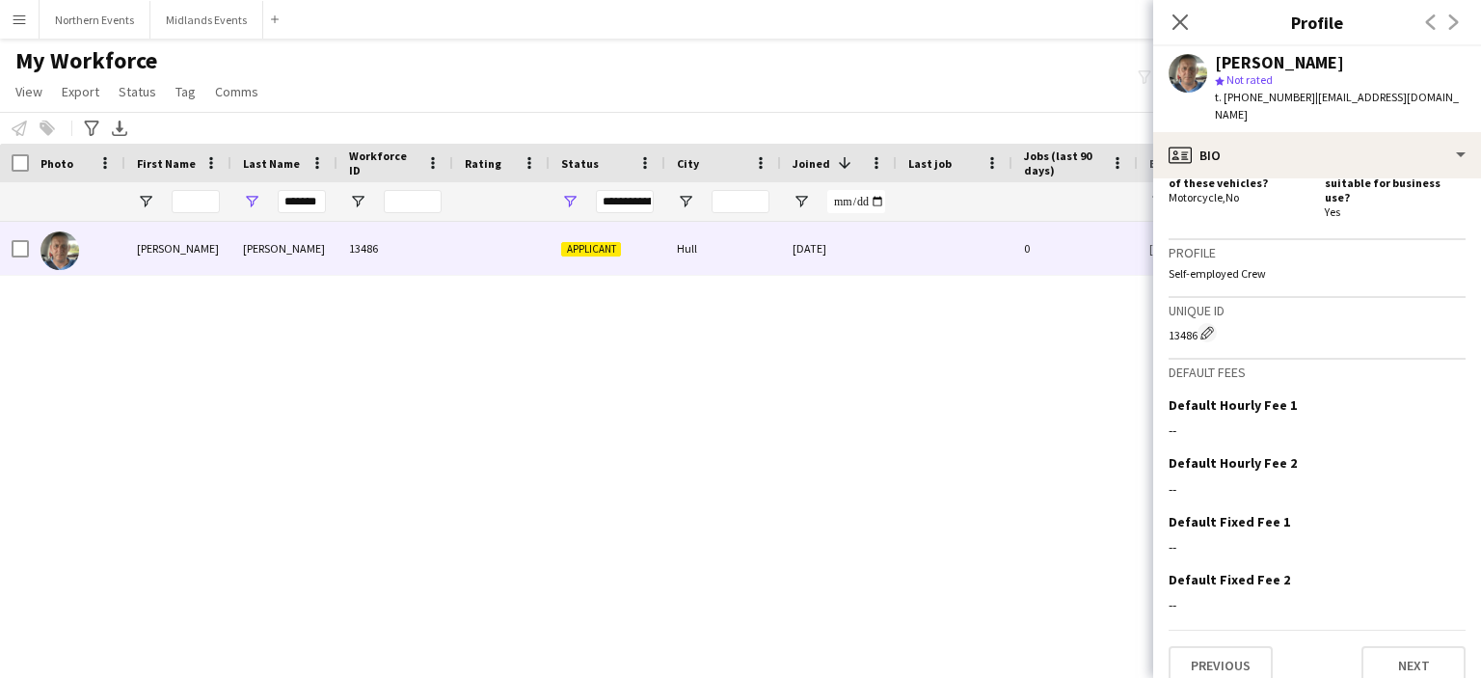
scroll to position [694, 0]
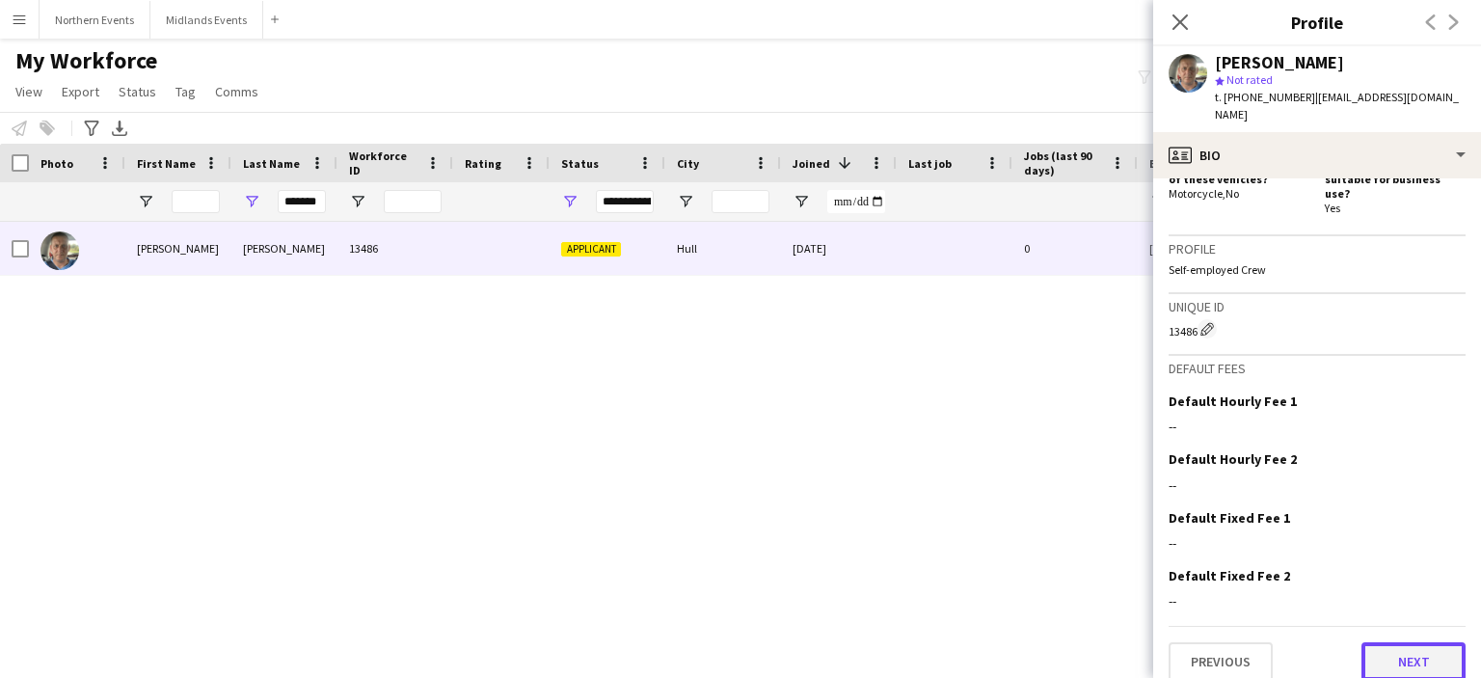
click at [1413, 656] on button "Next" at bounding box center [1414, 661] width 104 height 39
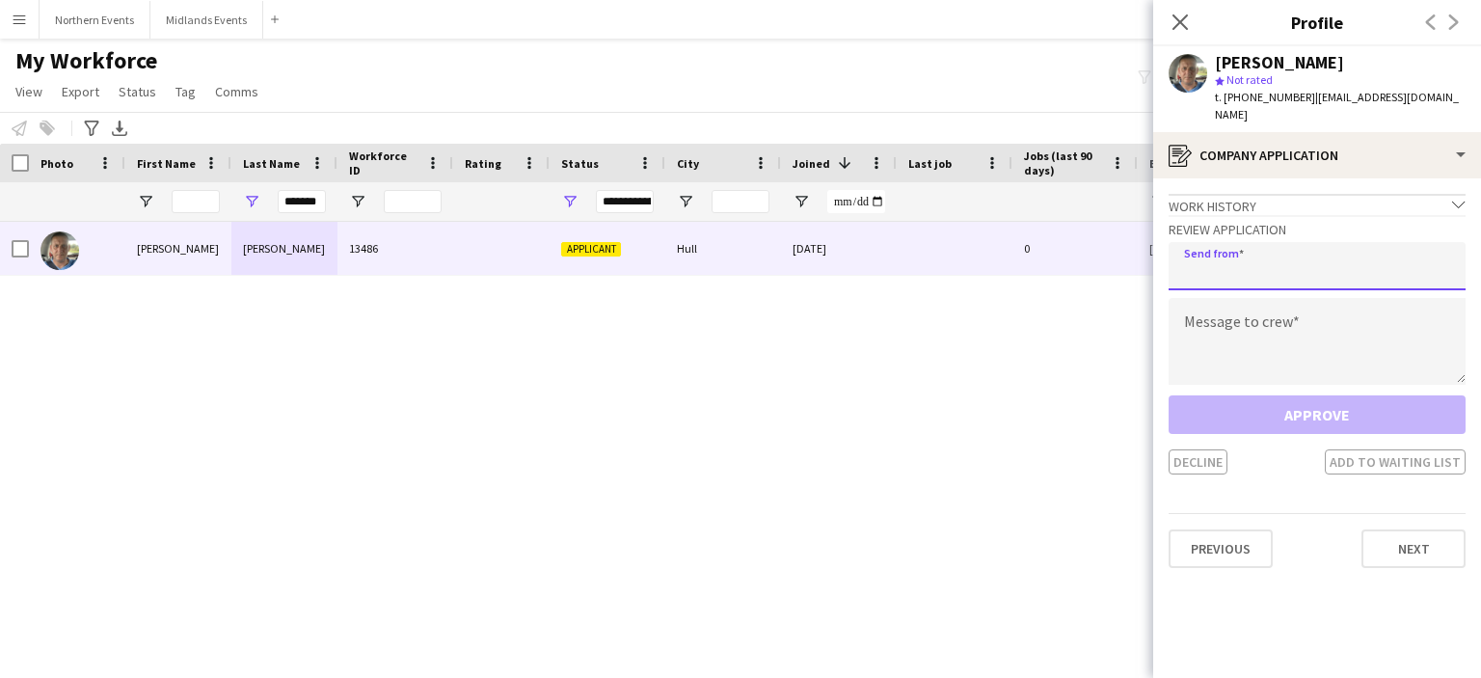
click at [1277, 258] on input "email" at bounding box center [1317, 266] width 297 height 48
type input "**********"
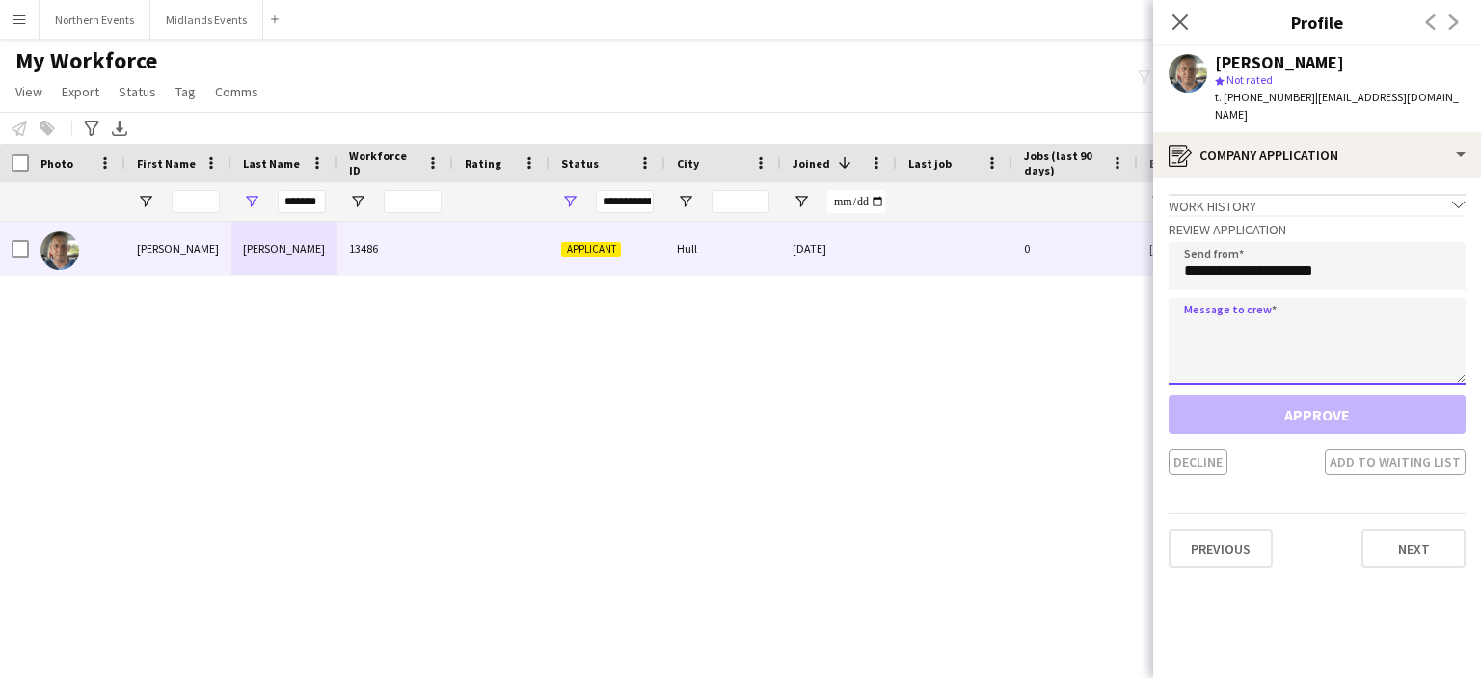
paste textarea "*******"
type textarea "*******"
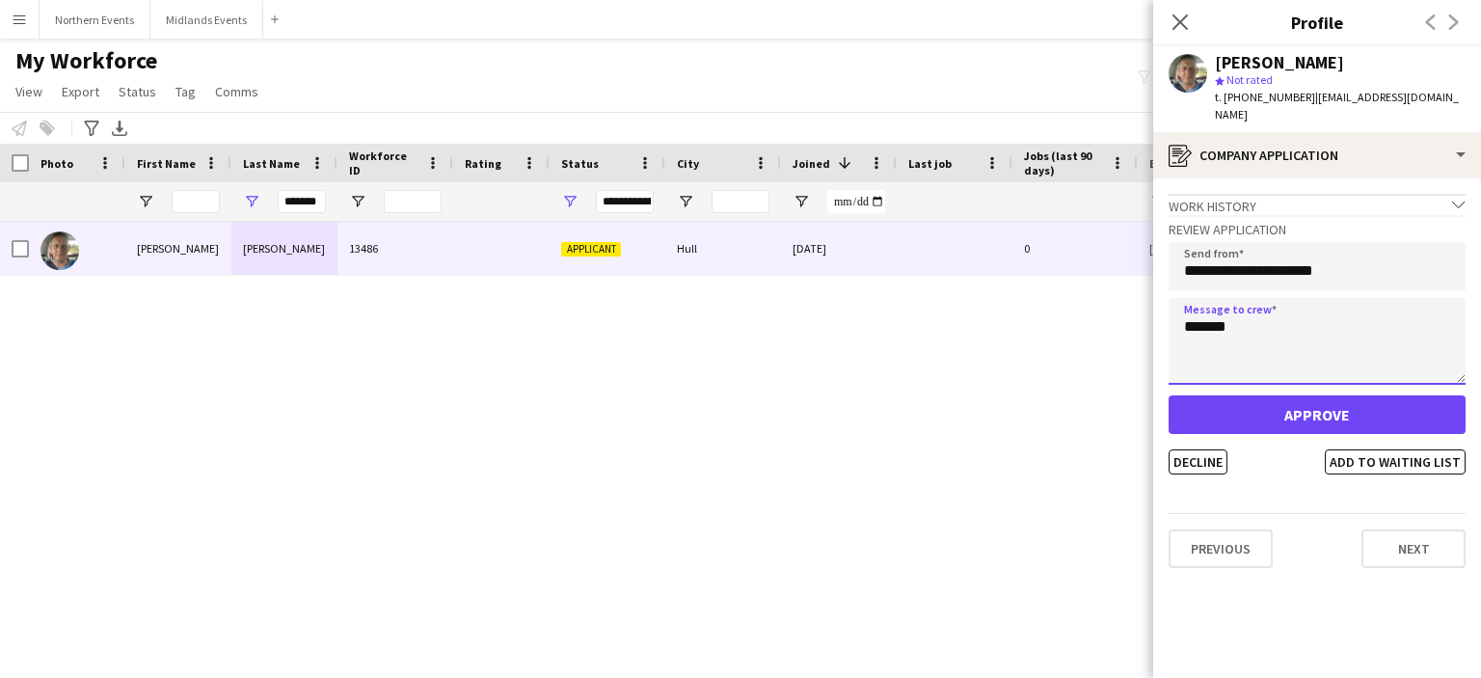
drag, startPoint x: 1174, startPoint y: 337, endPoint x: 1126, endPoint y: 338, distance: 47.3
click at [1126, 338] on body "Menu Boards Boards Boards All jobs Status Workforce Workforce My Workforce Recr…" at bounding box center [740, 339] width 1481 height 678
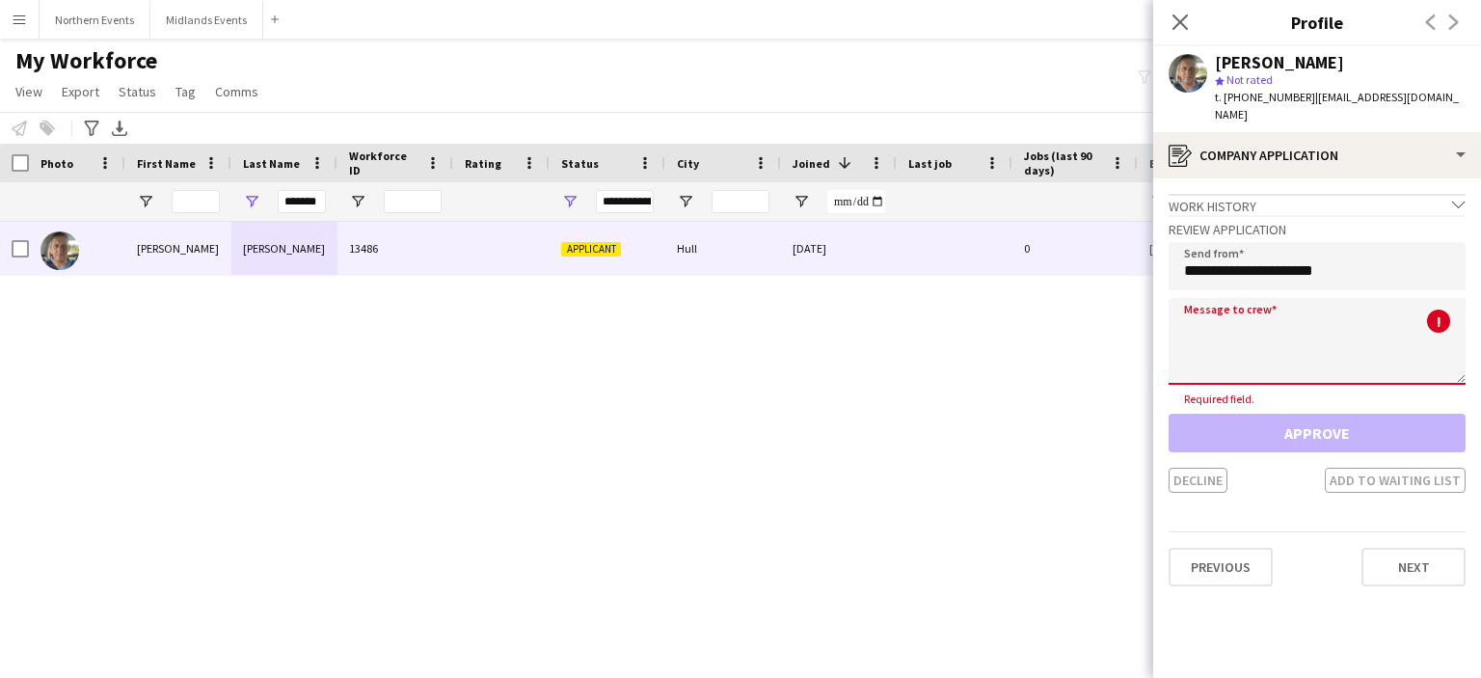
paste textarea "**********"
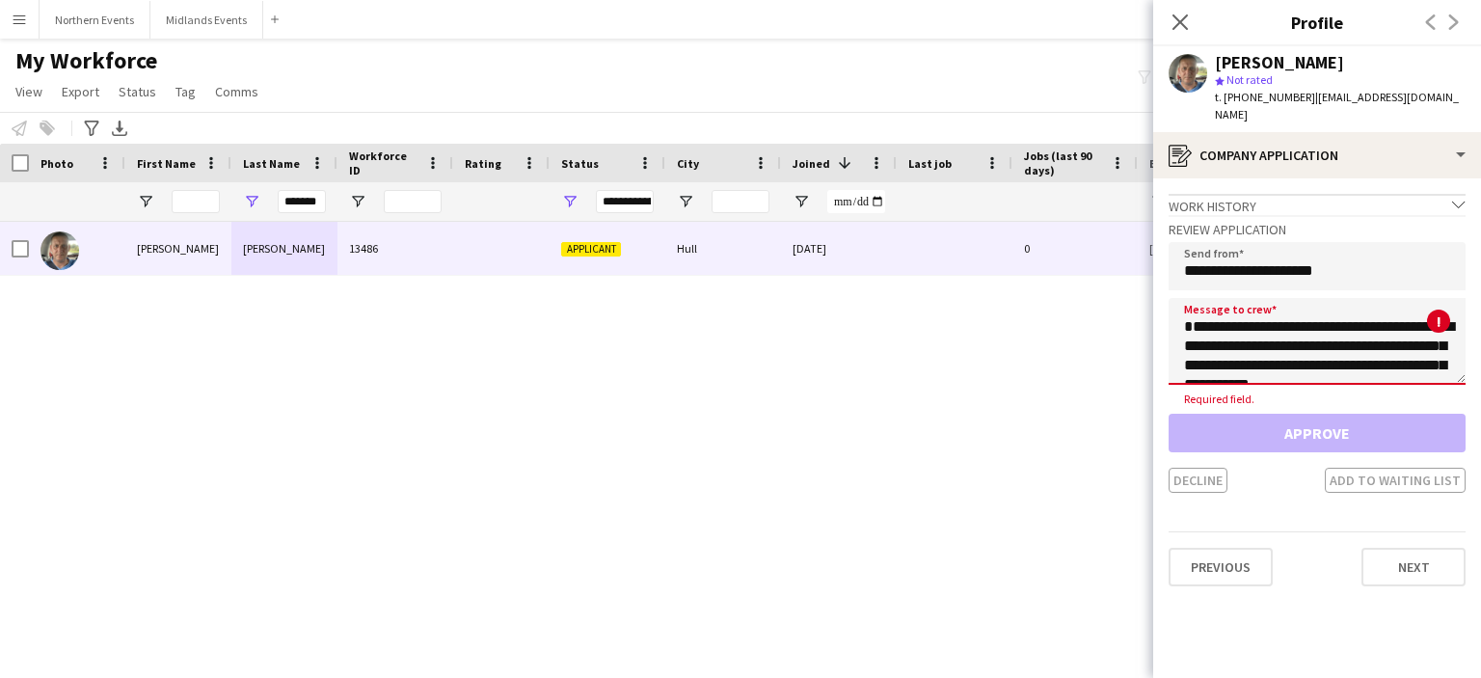
scroll to position [455, 0]
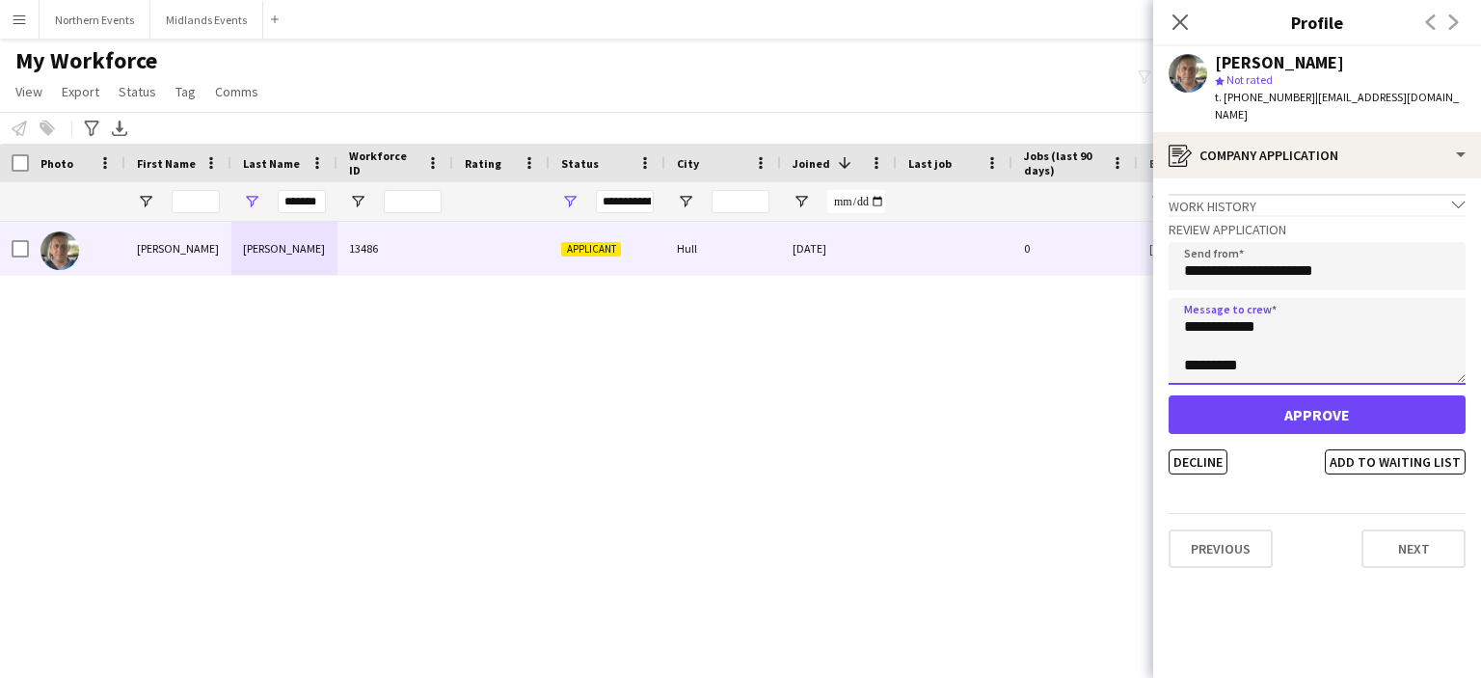
type textarea "**********"
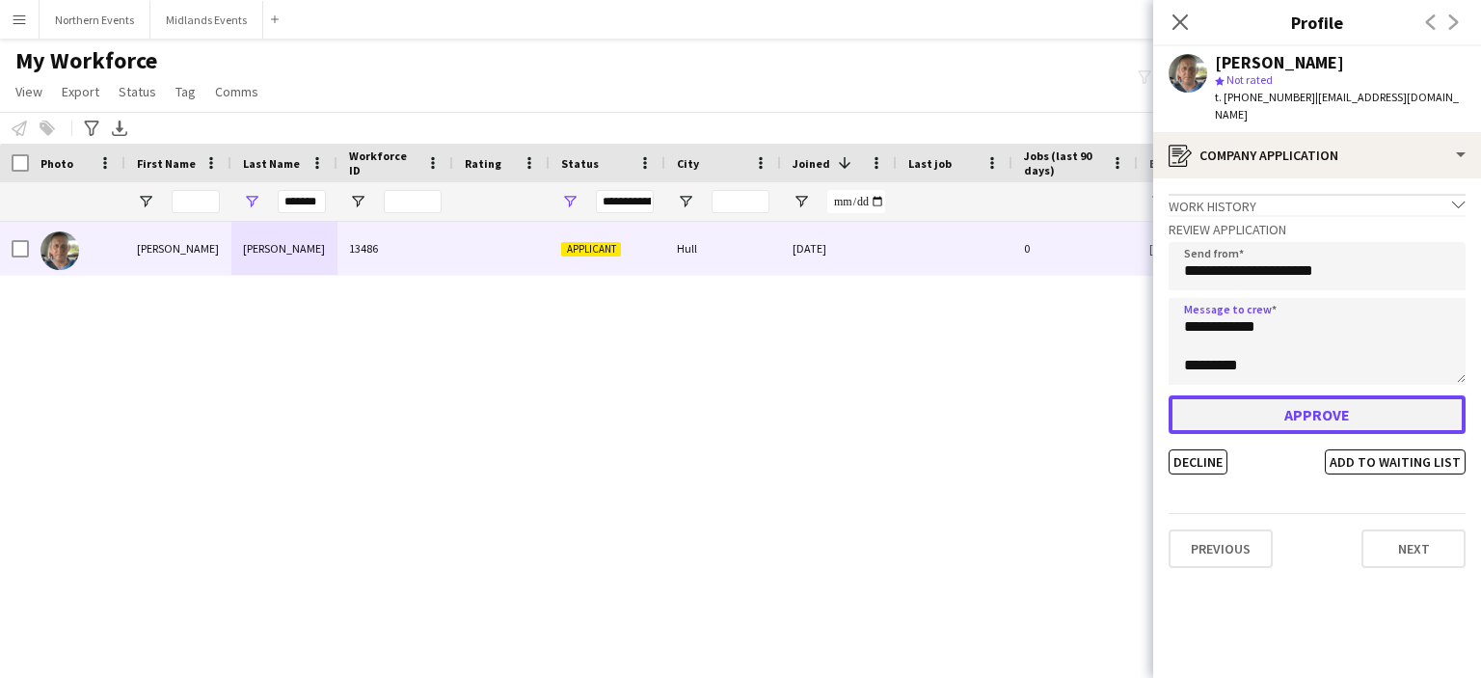
click at [1295, 419] on button "Approve" at bounding box center [1317, 414] width 297 height 39
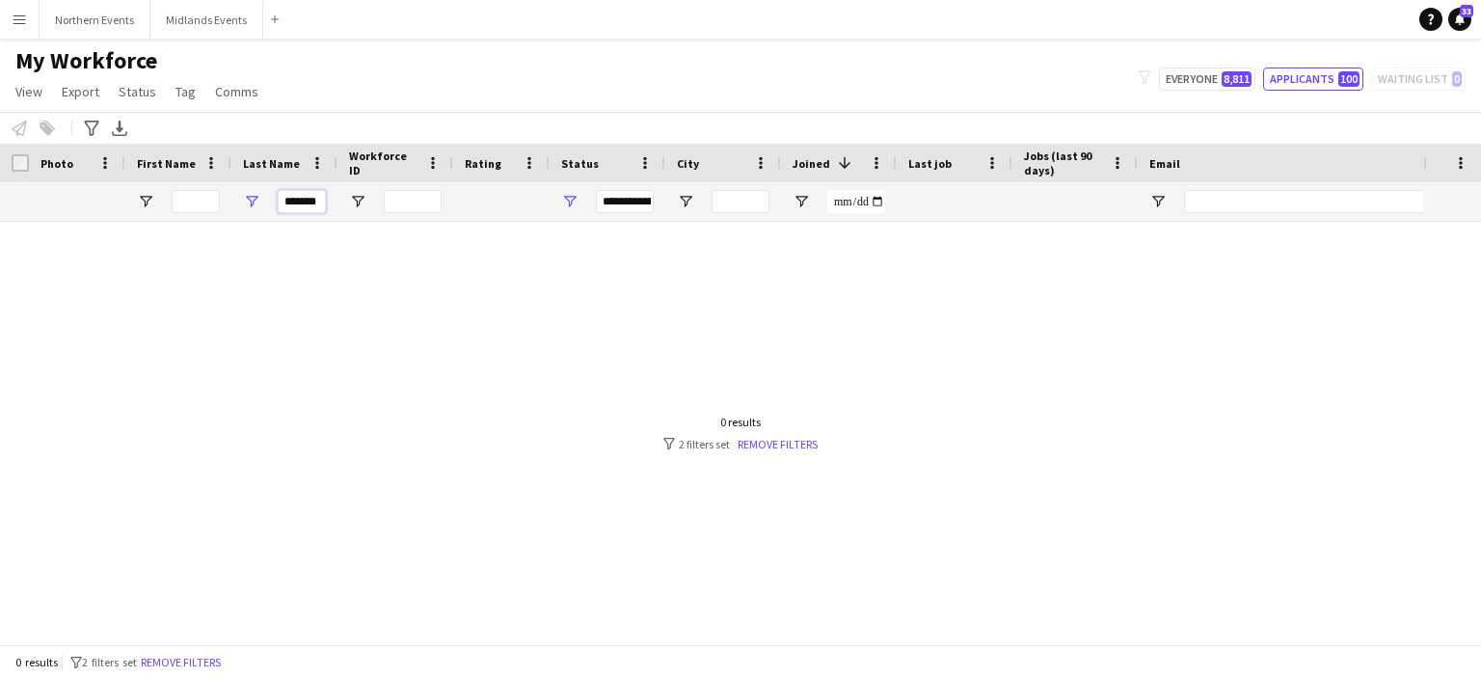
click at [300, 192] on input "*******" at bounding box center [302, 201] width 48 height 23
paste input "Last Name Filter Input"
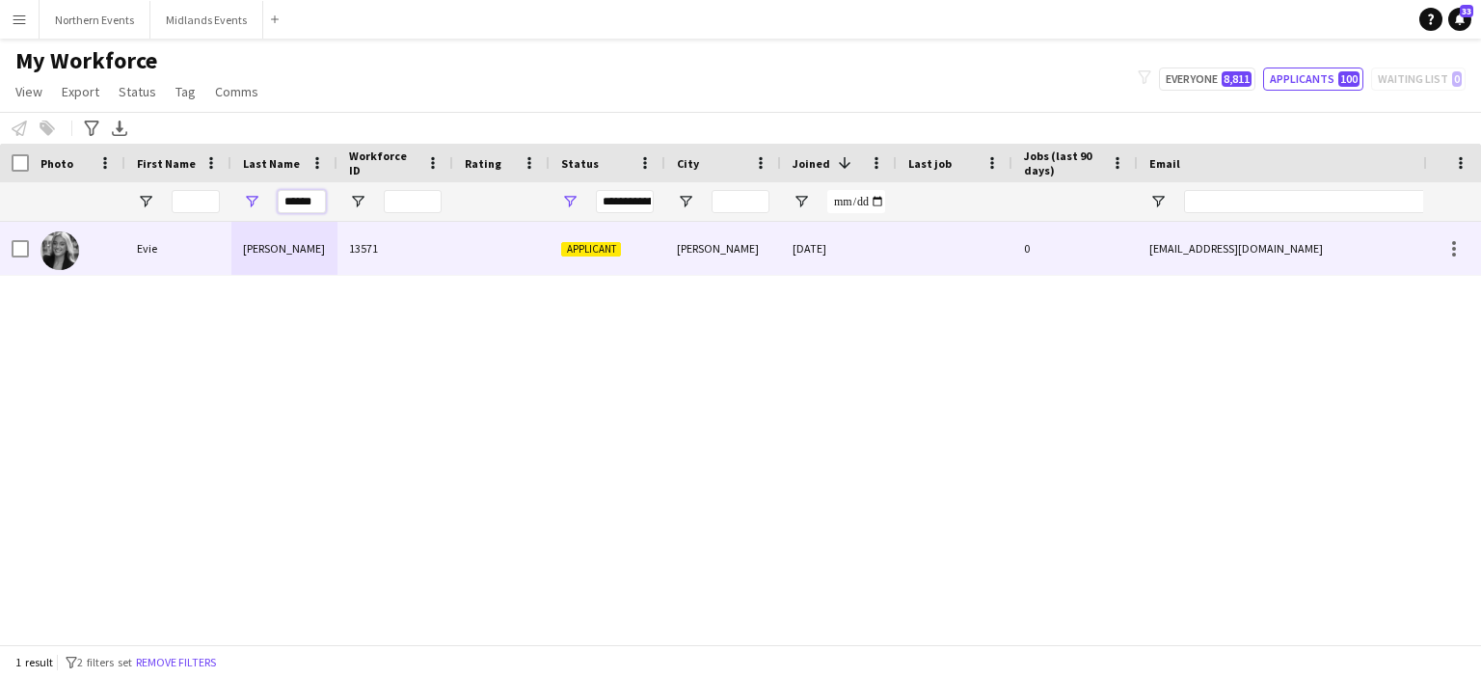
type input "******"
drag, startPoint x: 255, startPoint y: 249, endPoint x: 252, endPoint y: 261, distance: 12.9
click at [252, 261] on div "Harrop" at bounding box center [284, 248] width 106 height 53
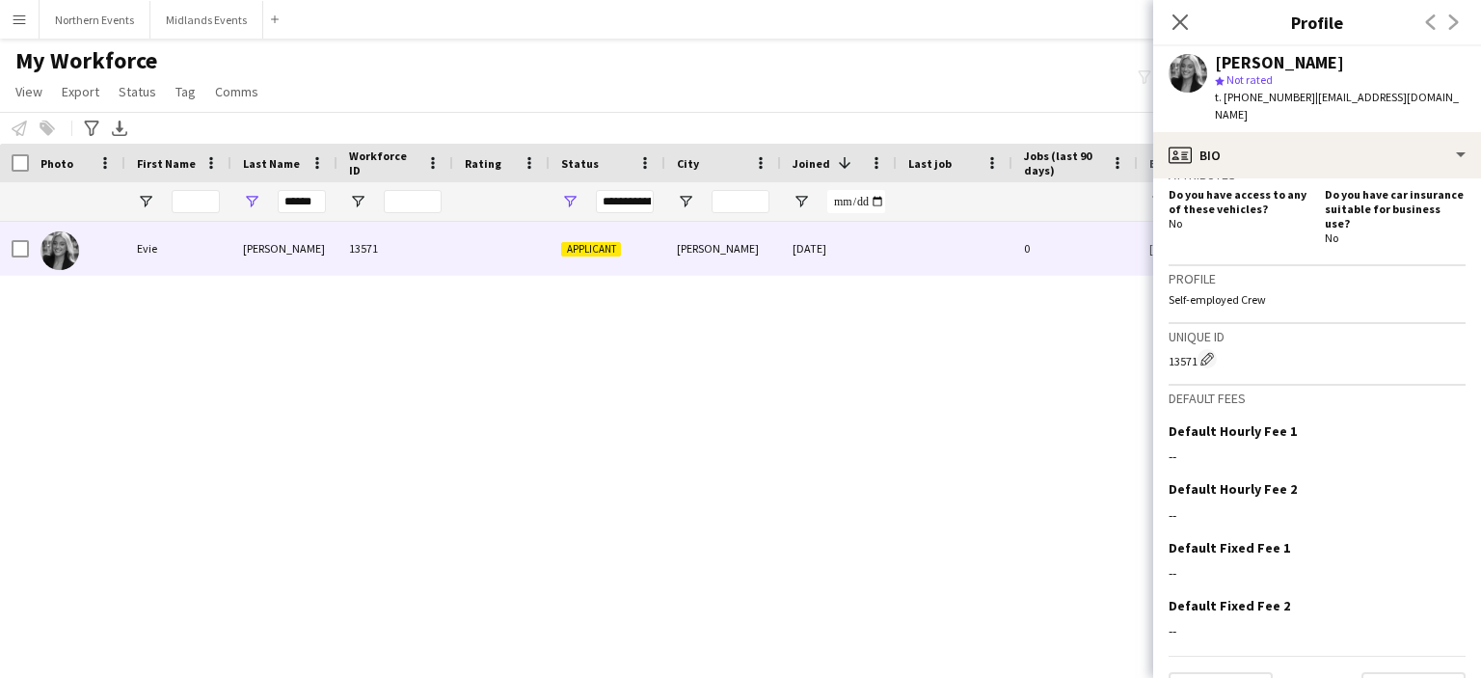
scroll to position [677, 0]
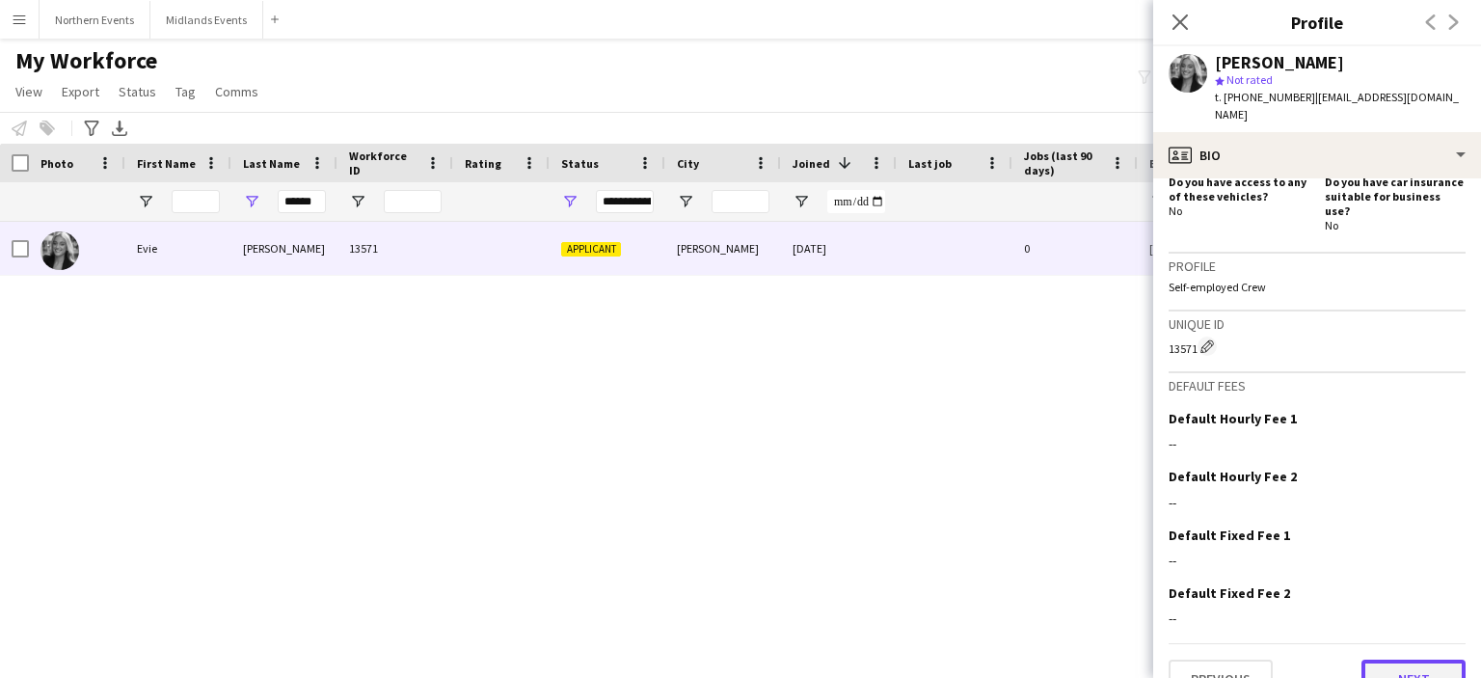
click at [1372, 660] on button "Next" at bounding box center [1414, 679] width 104 height 39
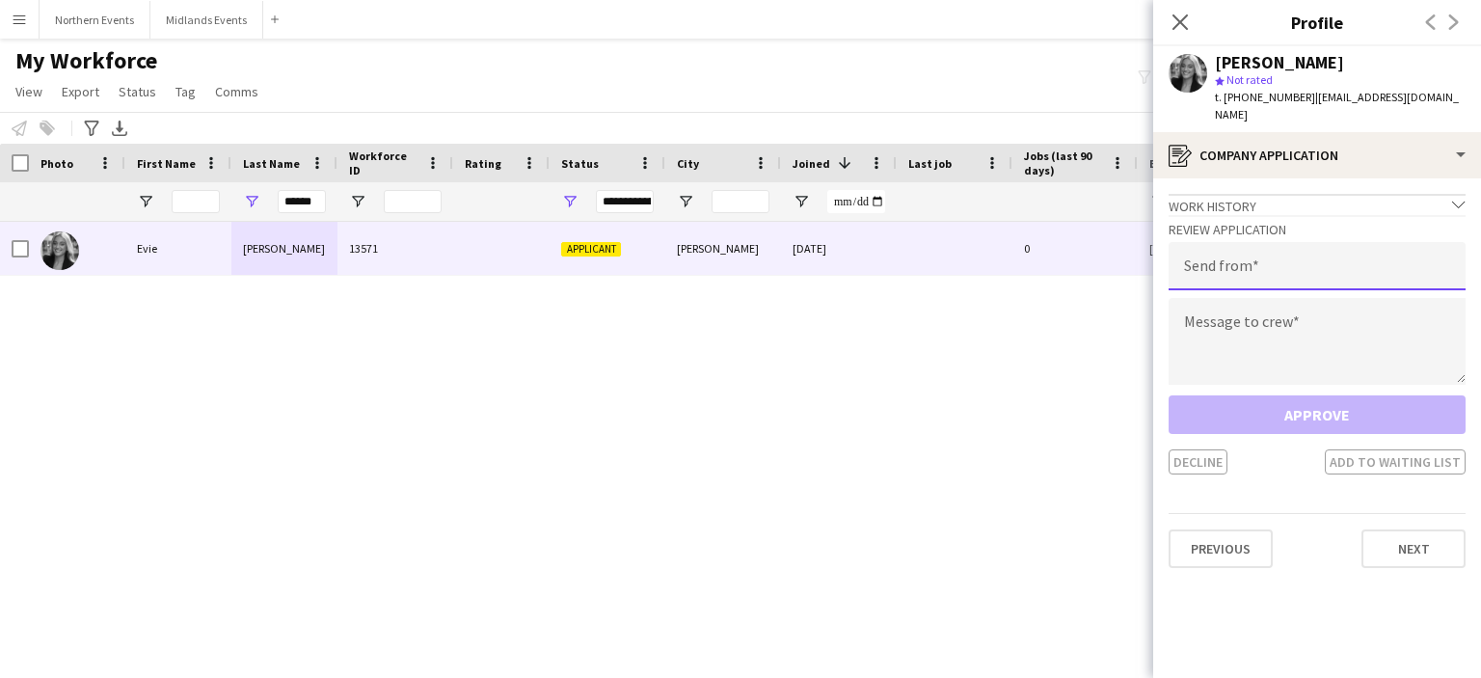
click at [1203, 263] on input "email" at bounding box center [1317, 266] width 297 height 48
type input "**********"
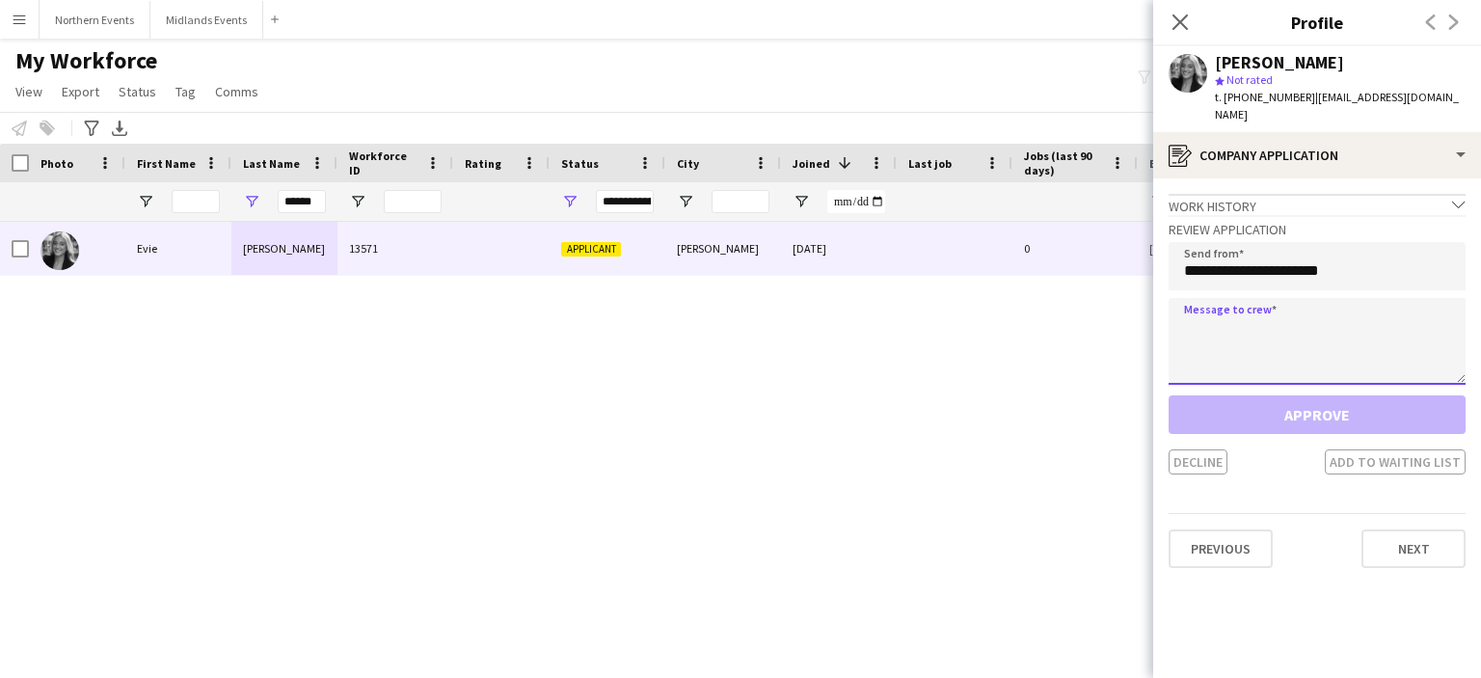
paste textarea "**********"
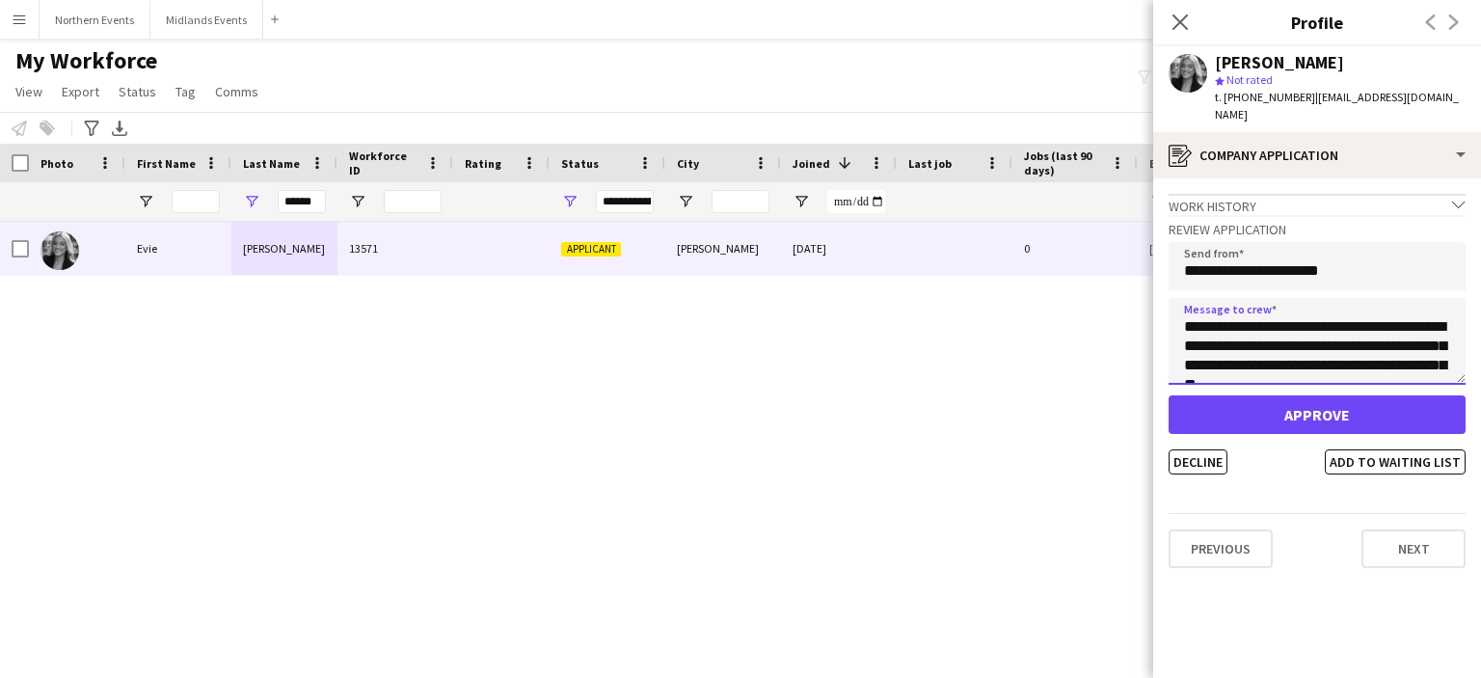
scroll to position [243, 0]
type textarea "**********"
click at [1203, 449] on button "Decline" at bounding box center [1198, 461] width 59 height 25
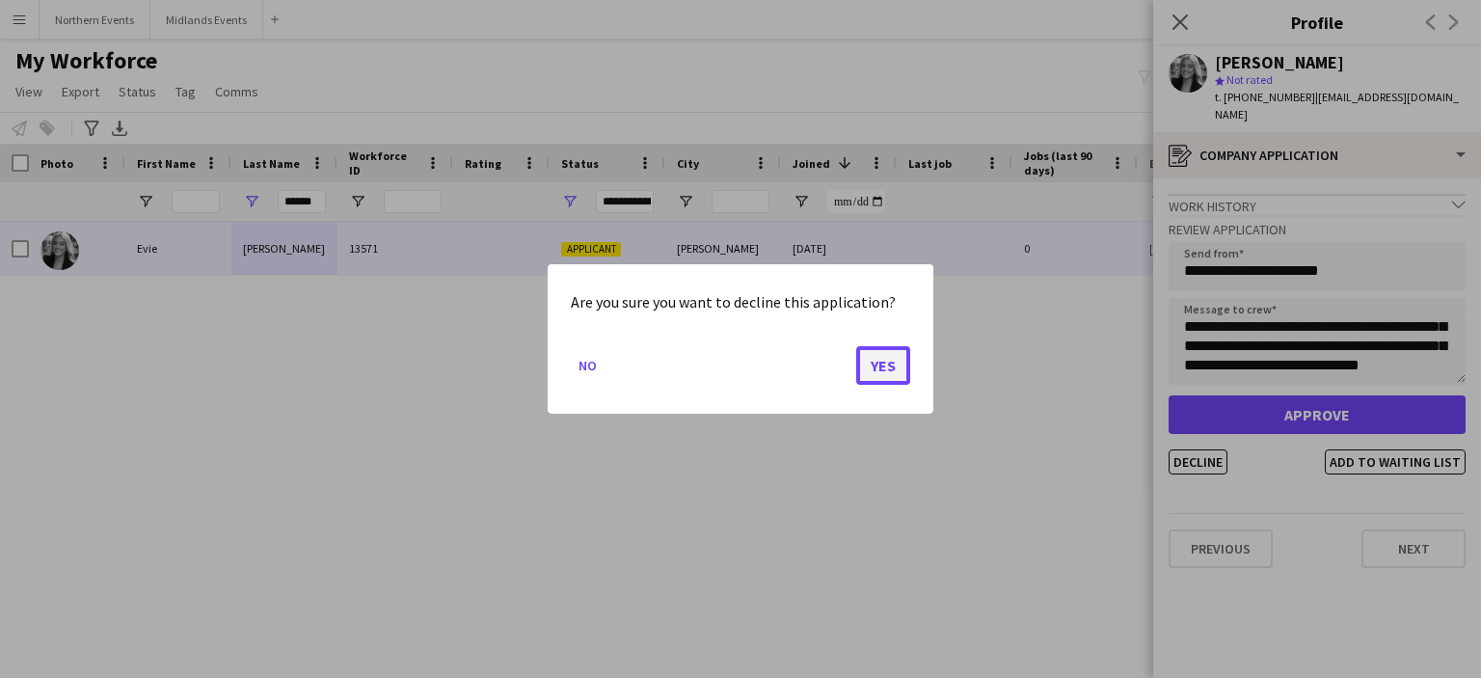
click at [872, 364] on button "Yes" at bounding box center [883, 365] width 54 height 39
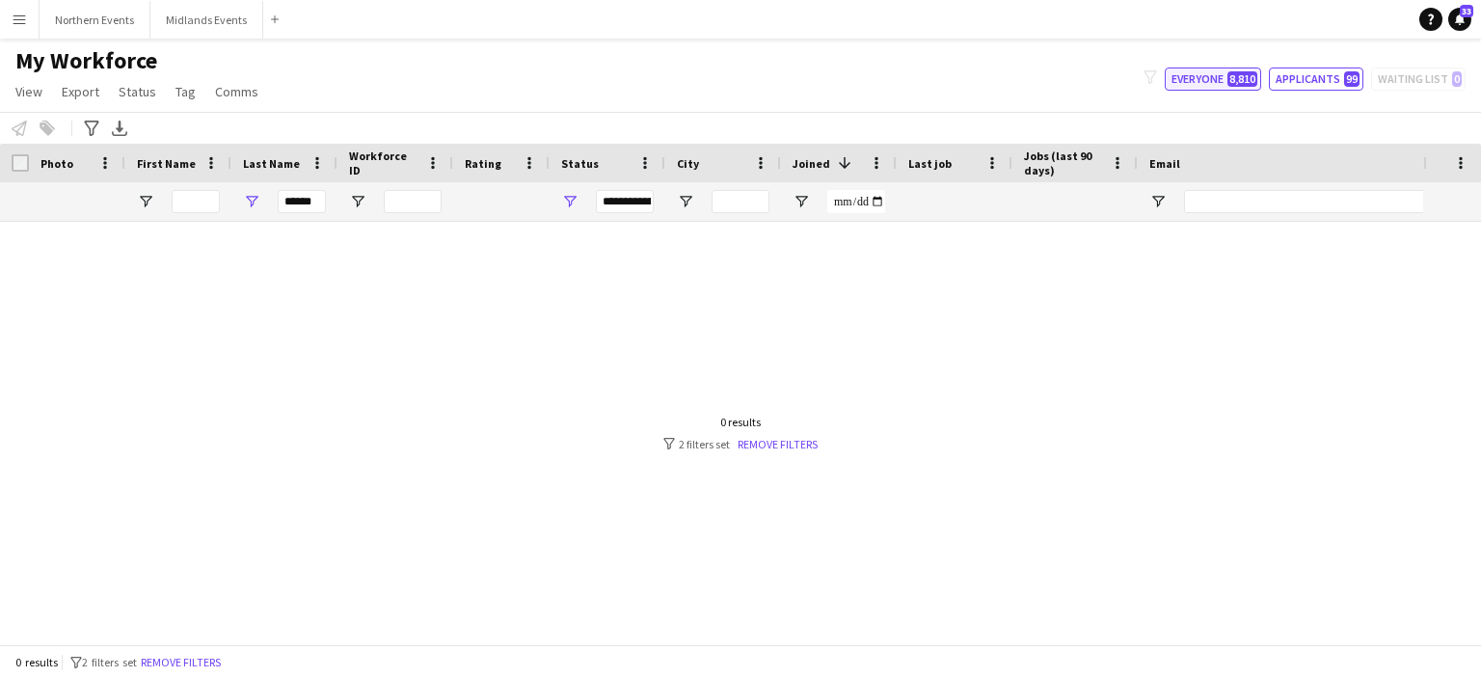
click at [1207, 81] on button "Everyone 8,810" at bounding box center [1213, 78] width 96 height 23
type input "**********"
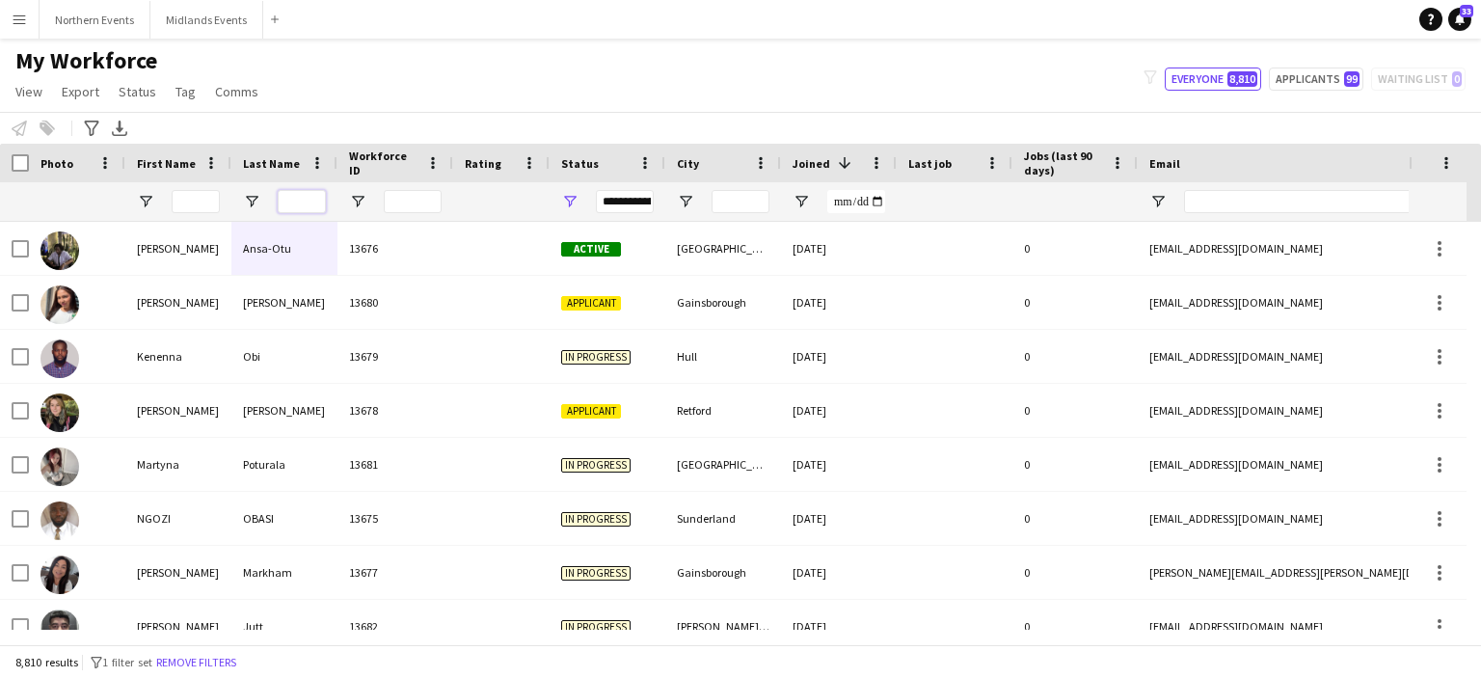
click at [305, 206] on input "Last Name Filter Input" at bounding box center [302, 201] width 48 height 23
paste input "*****"
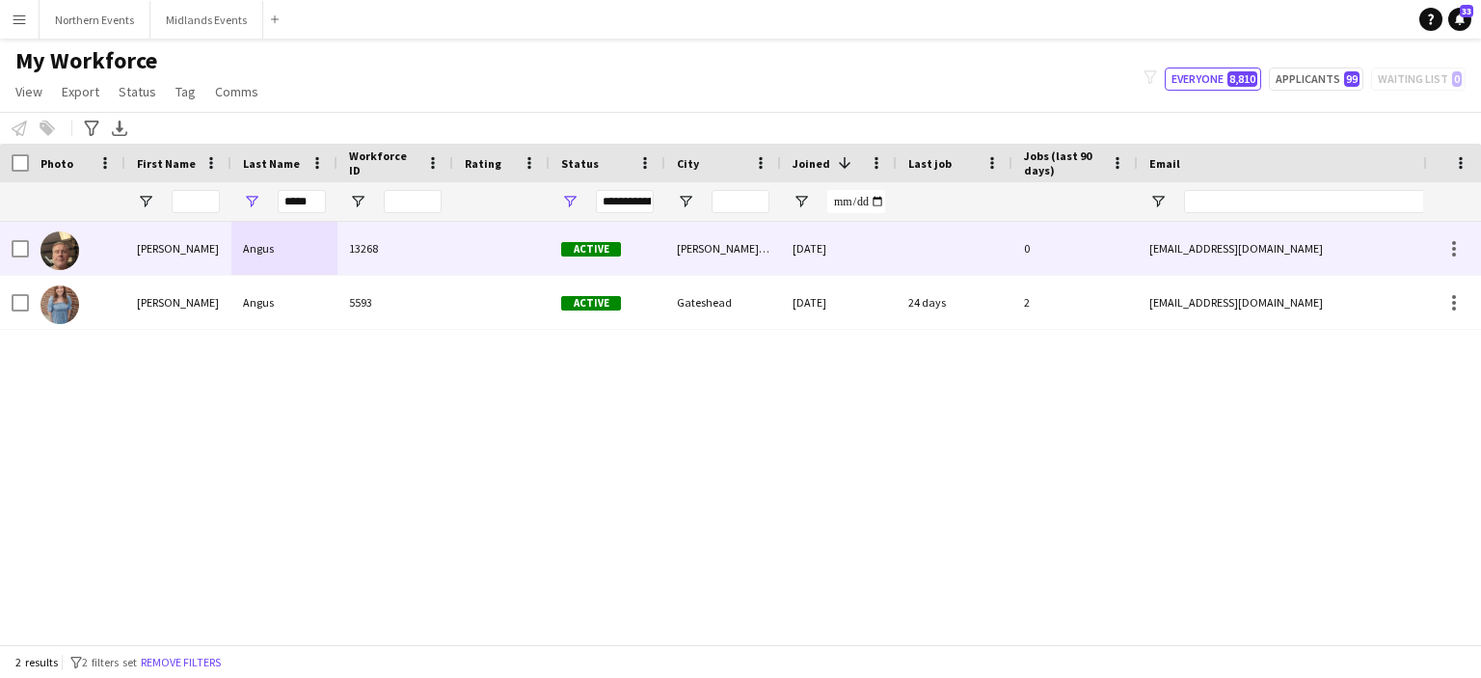
click at [262, 249] on div "Angus" at bounding box center [284, 248] width 106 height 53
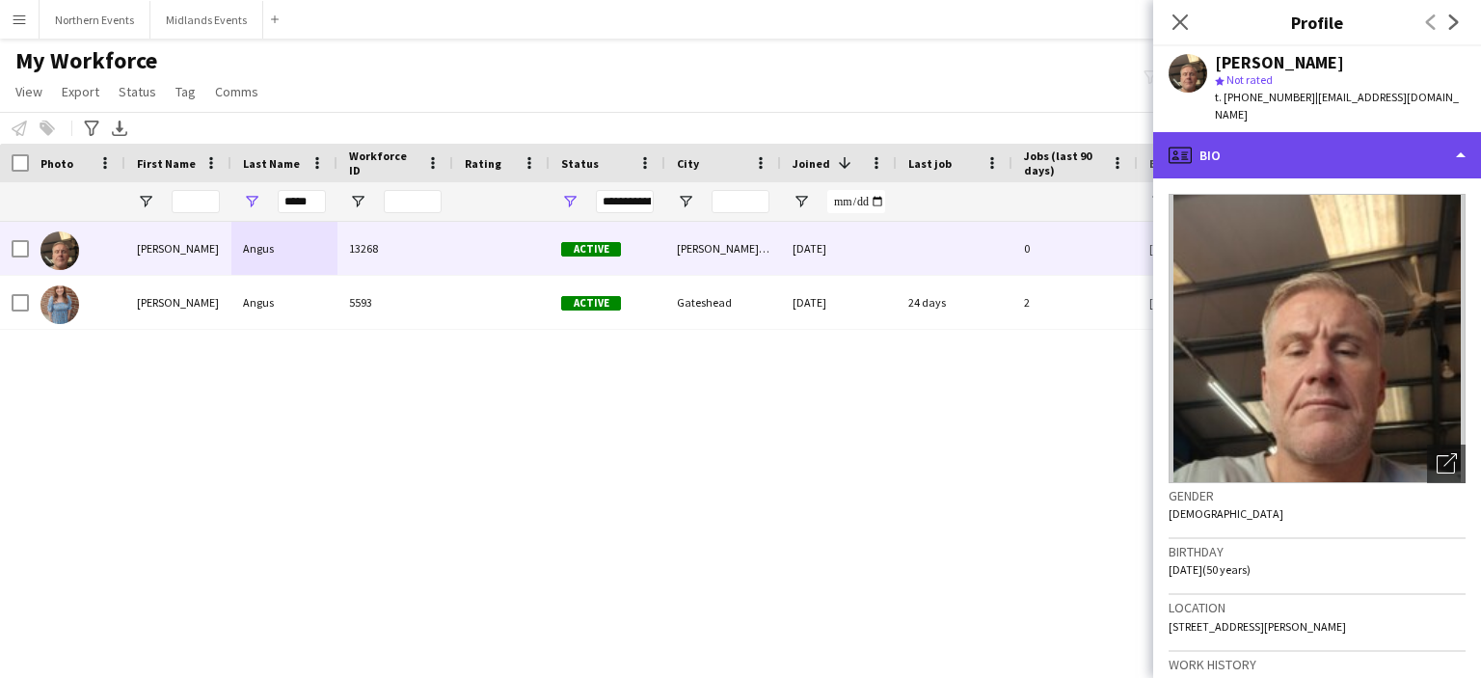
click at [1394, 137] on div "profile Bio" at bounding box center [1317, 155] width 328 height 46
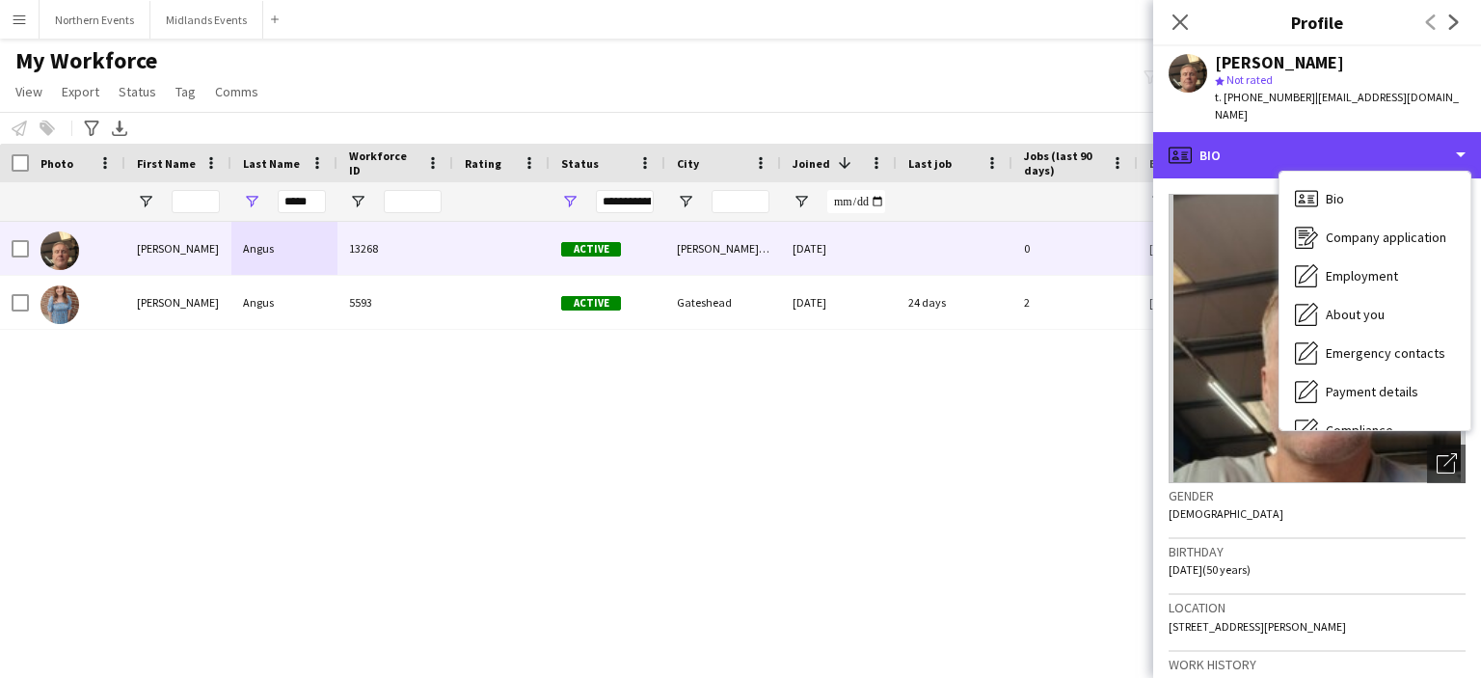
scroll to position [181, 0]
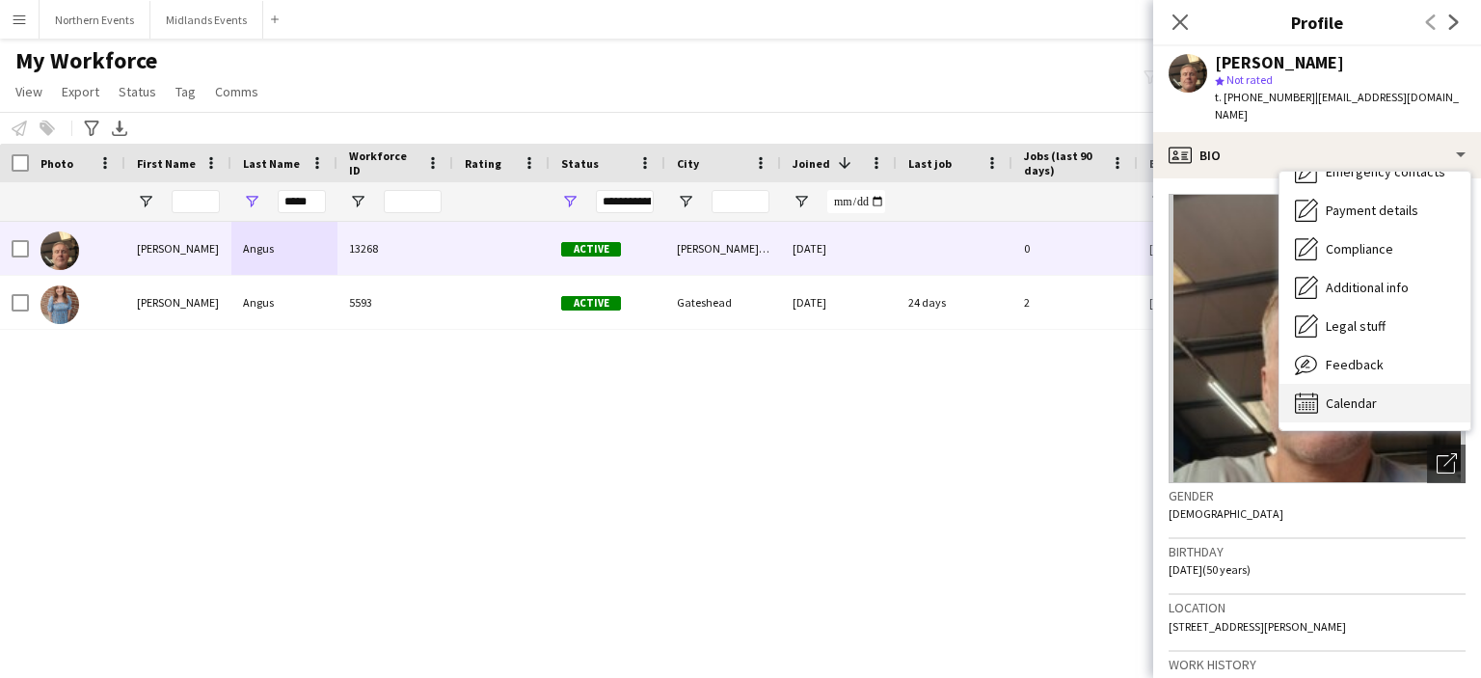
click at [1358, 394] on span "Calendar" at bounding box center [1351, 402] width 51 height 17
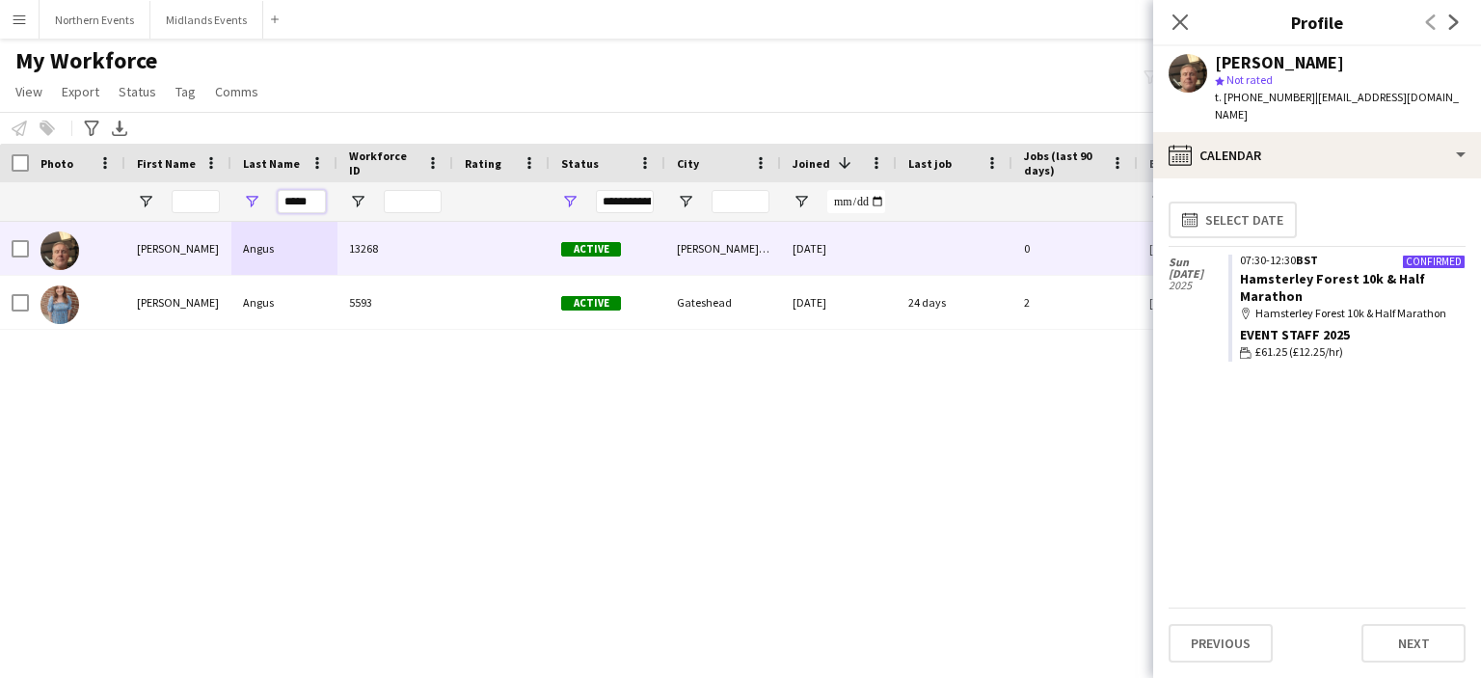
click at [309, 199] on input "*****" at bounding box center [302, 201] width 48 height 23
paste input "****"
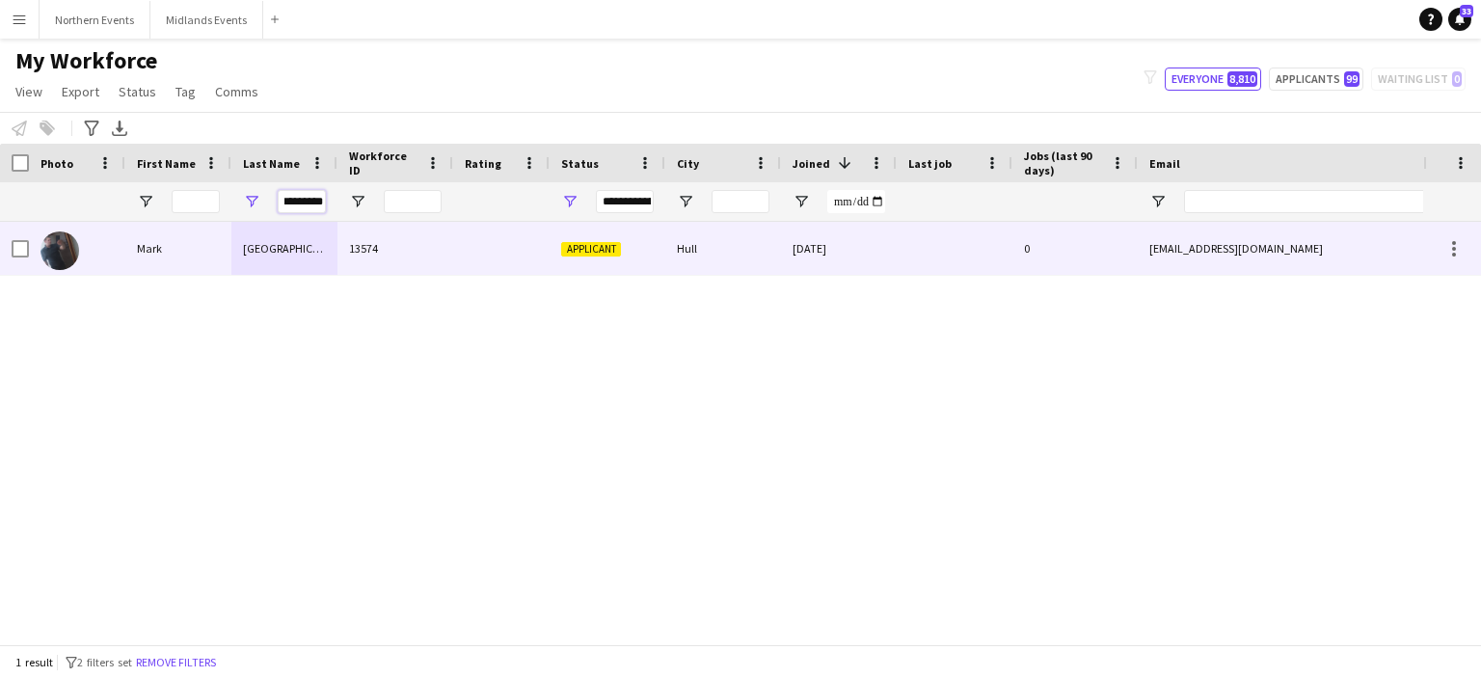
type input "*********"
click at [251, 251] on div "Sheffield" at bounding box center [284, 248] width 106 height 53
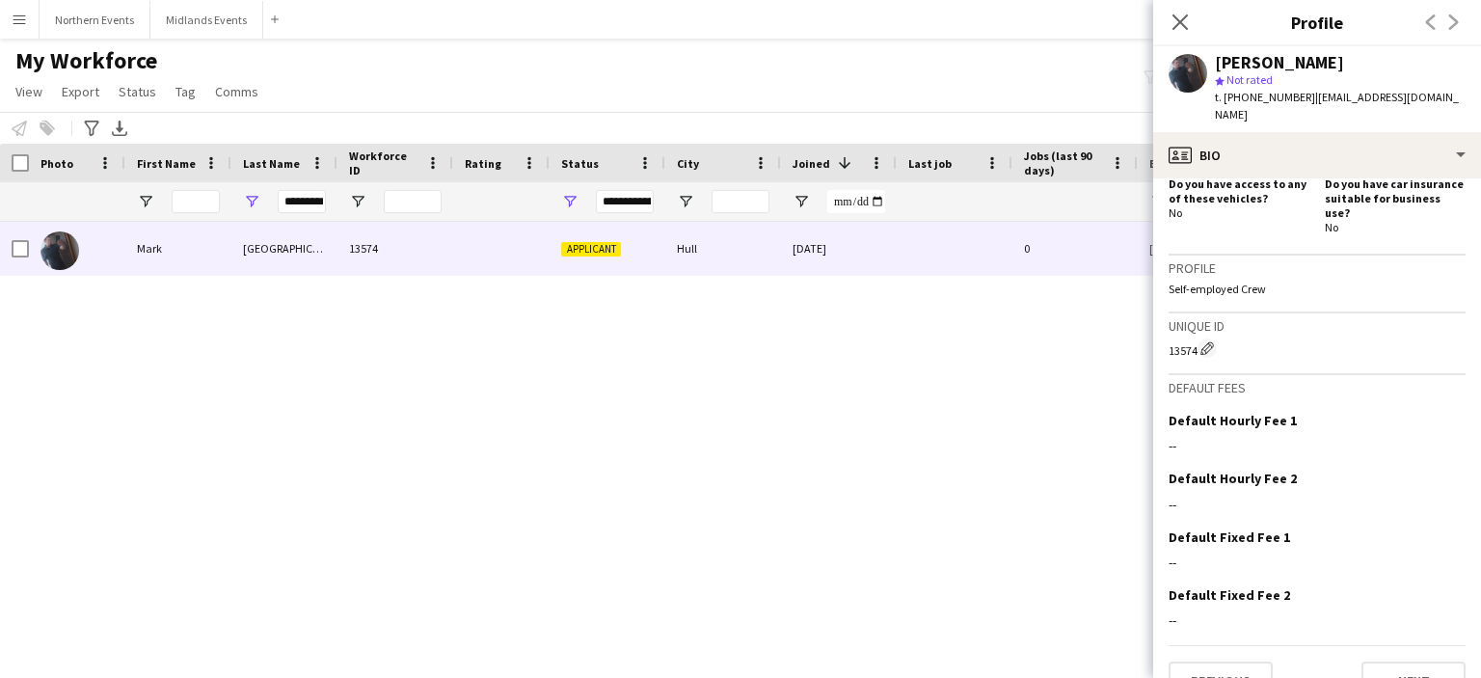
scroll to position [677, 0]
click at [1389, 660] on button "Next" at bounding box center [1414, 679] width 104 height 39
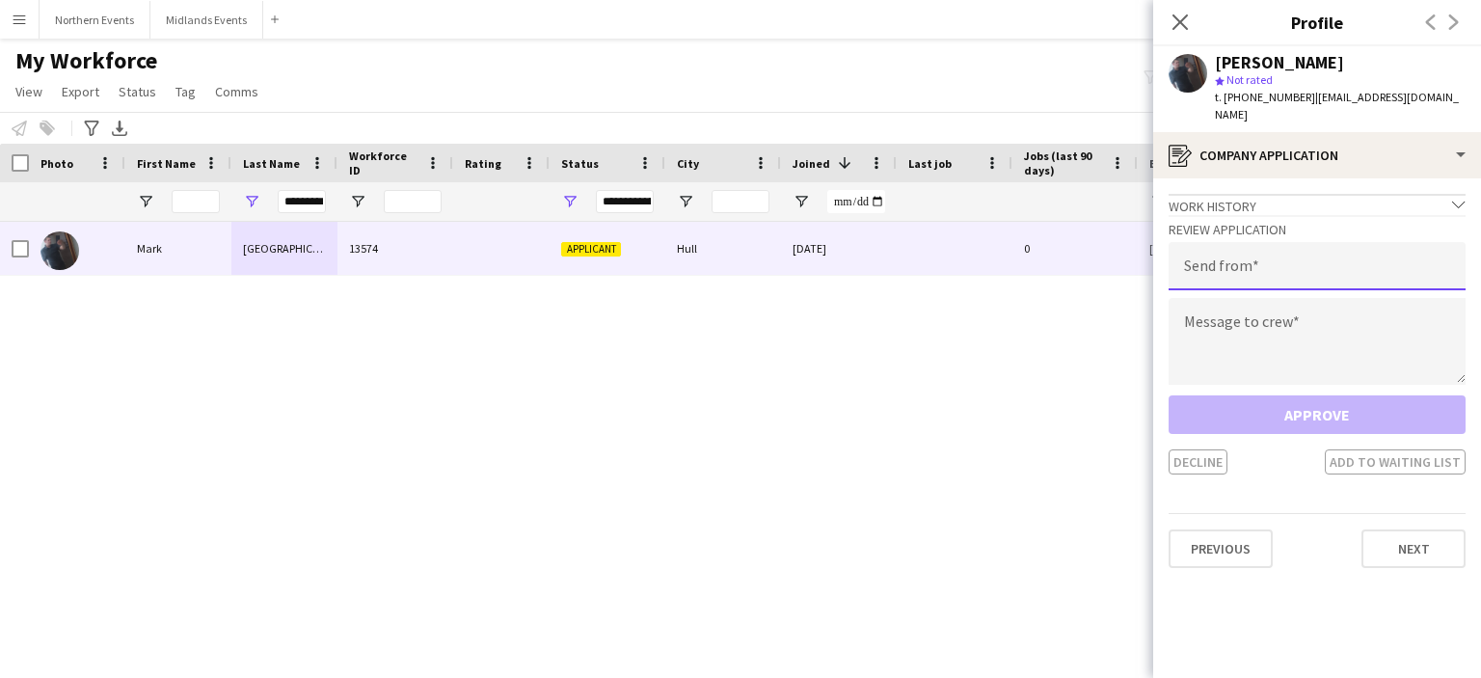
click at [1312, 255] on input "email" at bounding box center [1317, 266] width 297 height 48
type input "**********"
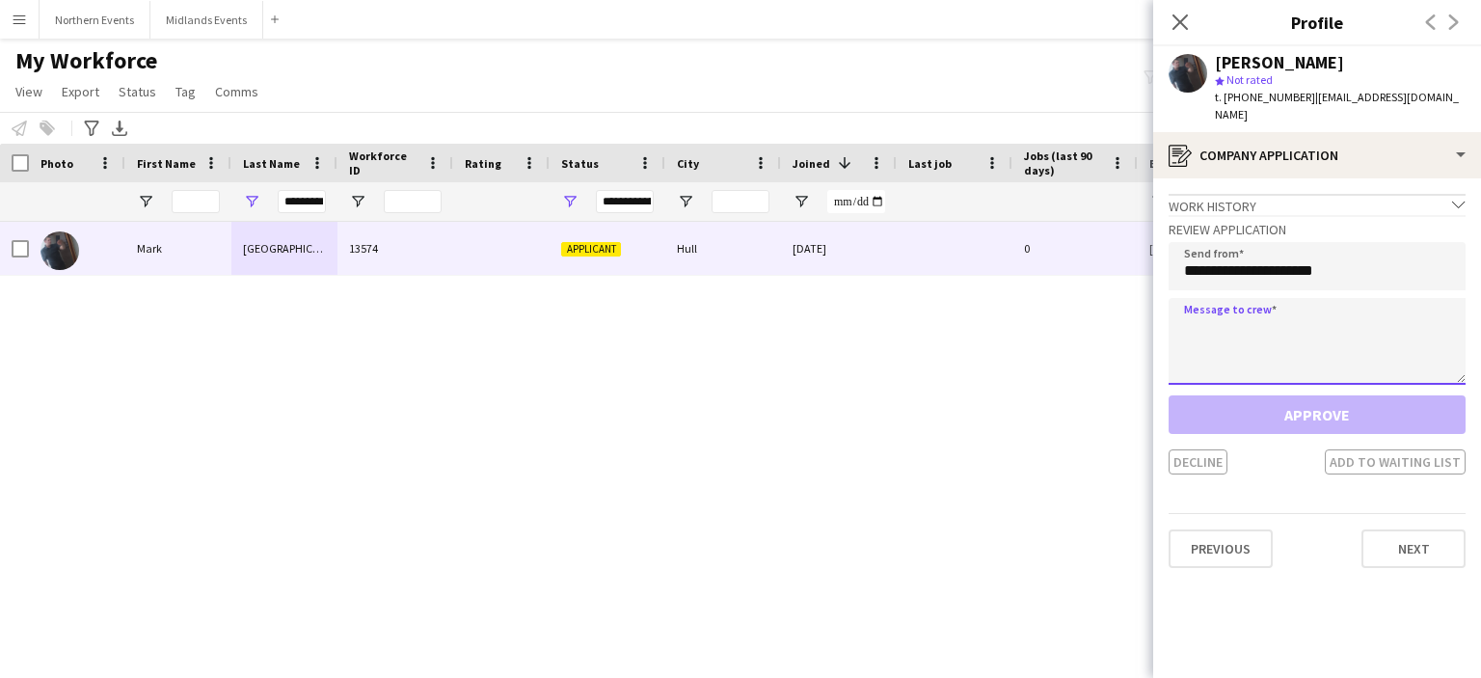
paste textarea "*********"
type textarea "*********"
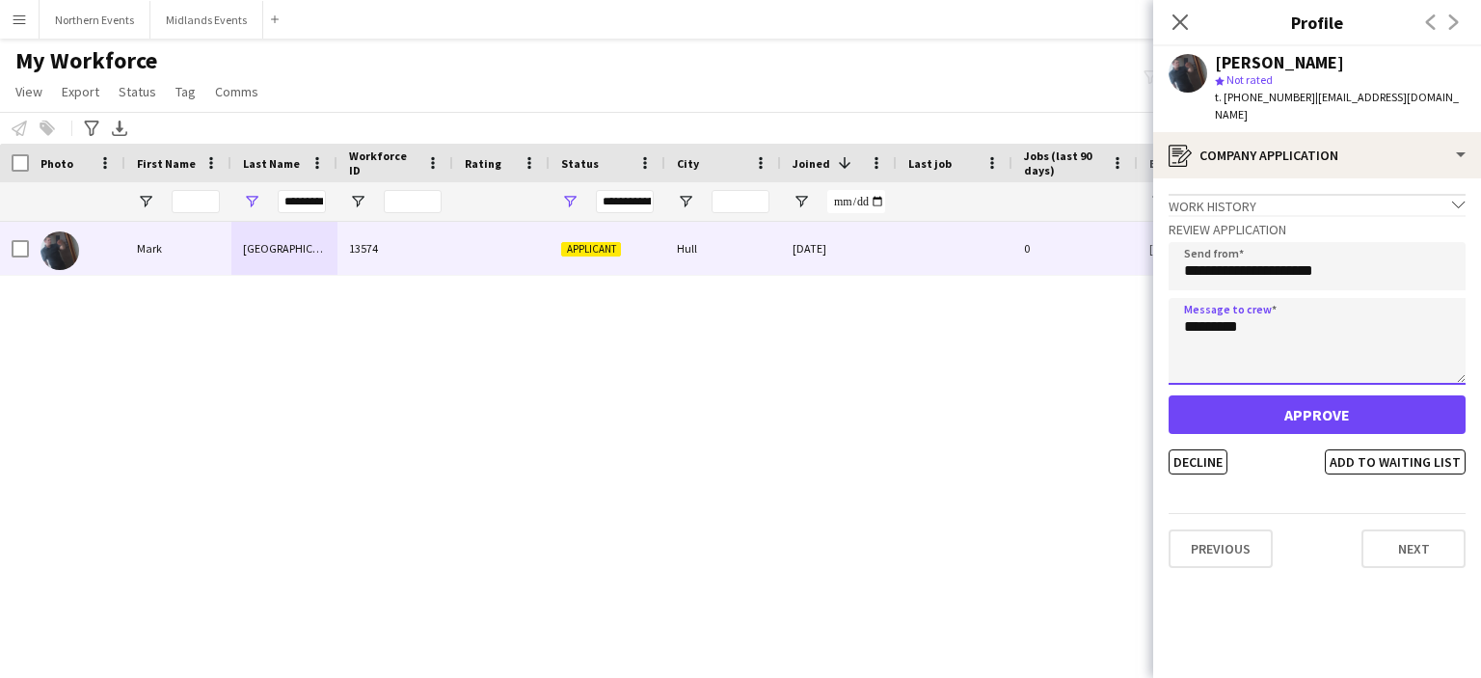
drag, startPoint x: 1235, startPoint y: 319, endPoint x: 1129, endPoint y: 315, distance: 106.1
click at [1129, 315] on body "Menu Boards Boards Boards All jobs Status Workforce Workforce My Workforce Recr…" at bounding box center [740, 339] width 1481 height 678
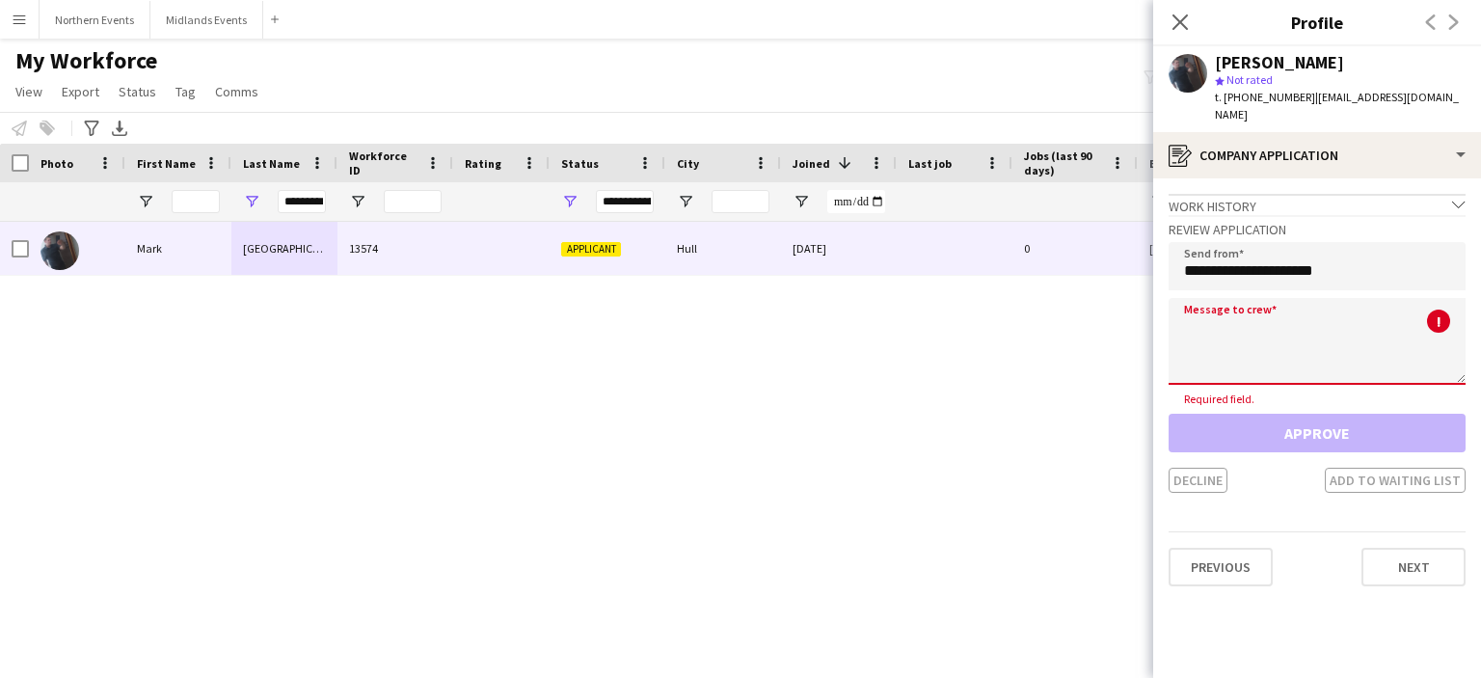
click at [1243, 330] on textarea at bounding box center [1317, 341] width 297 height 87
paste textarea "**********"
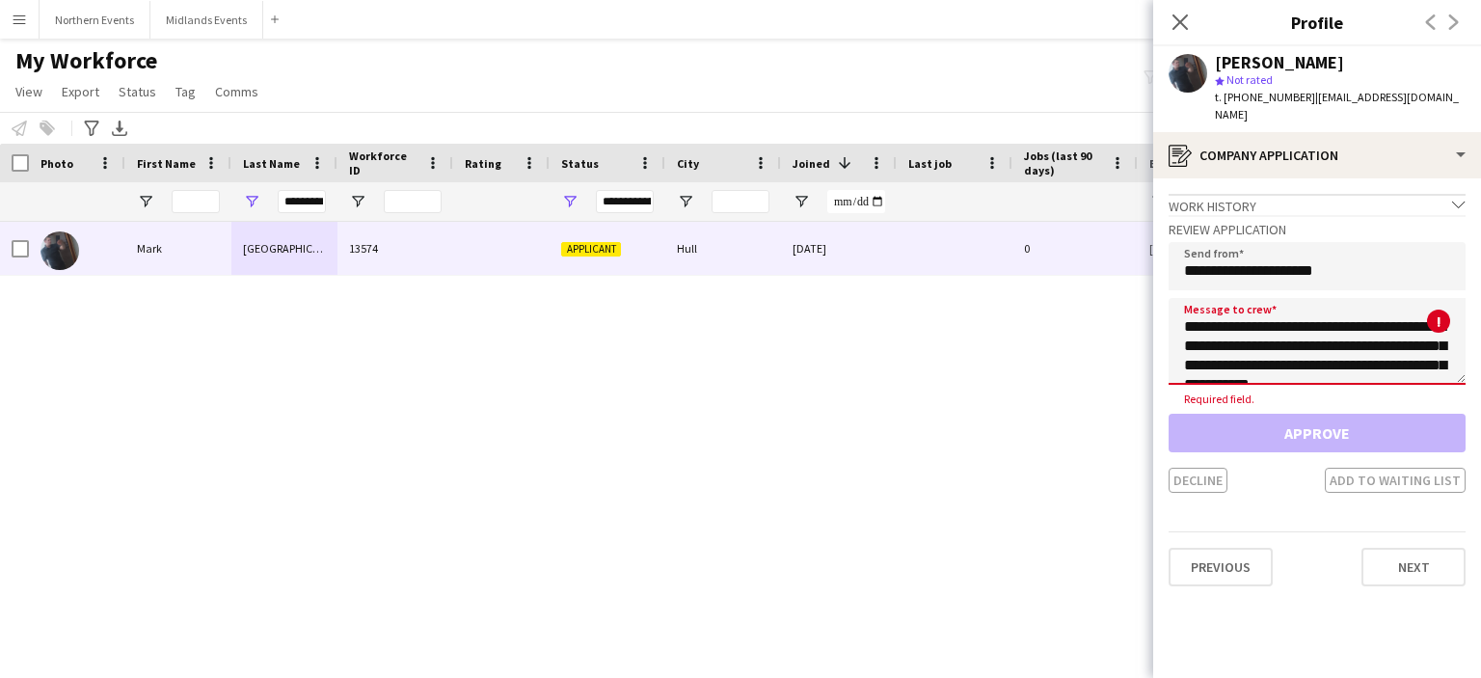
scroll to position [417, 0]
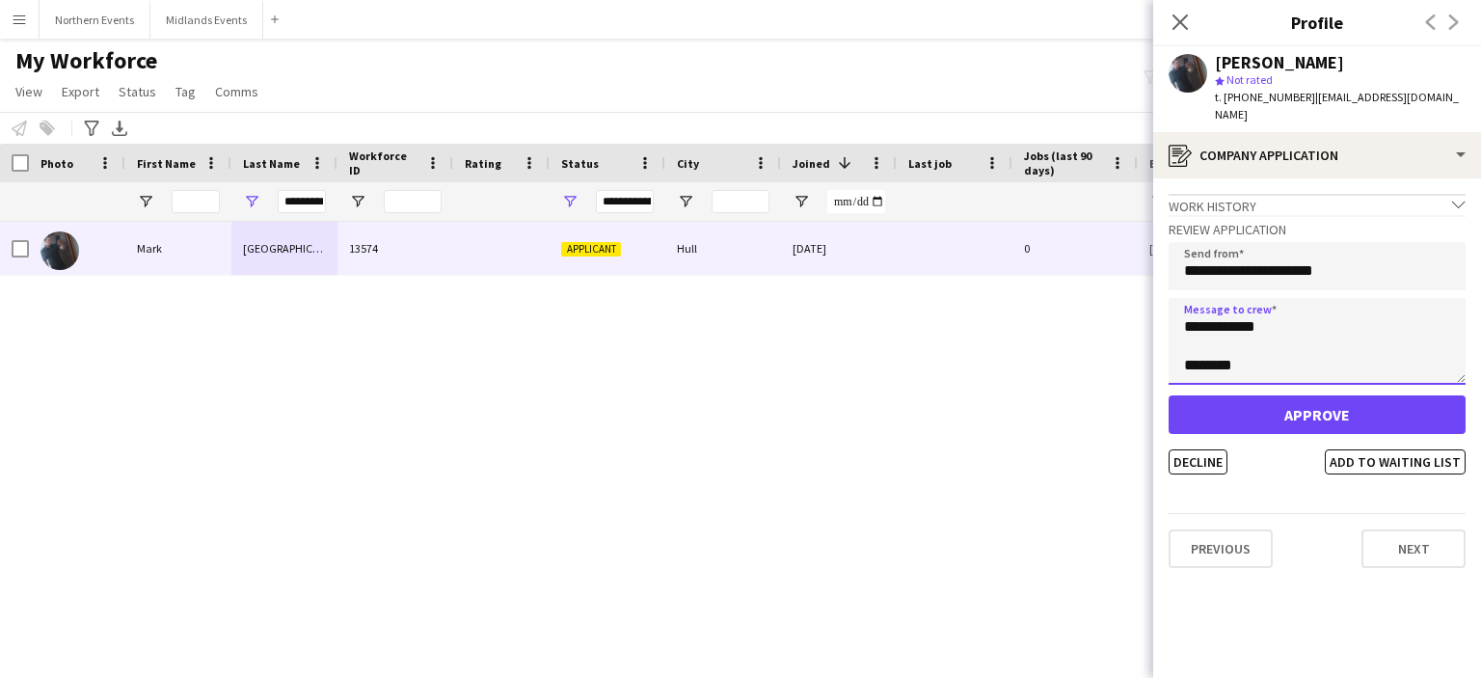
type textarea "**********"
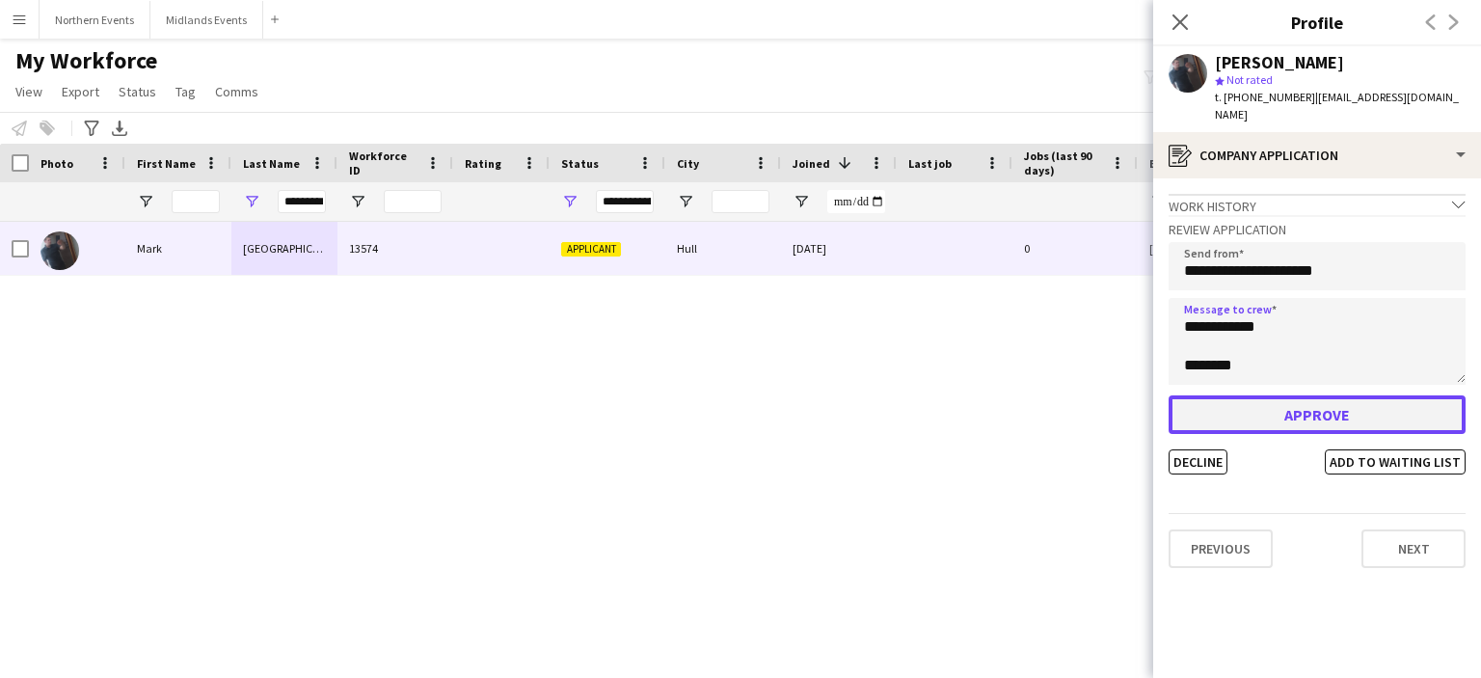
click at [1265, 398] on button "Approve" at bounding box center [1317, 414] width 297 height 39
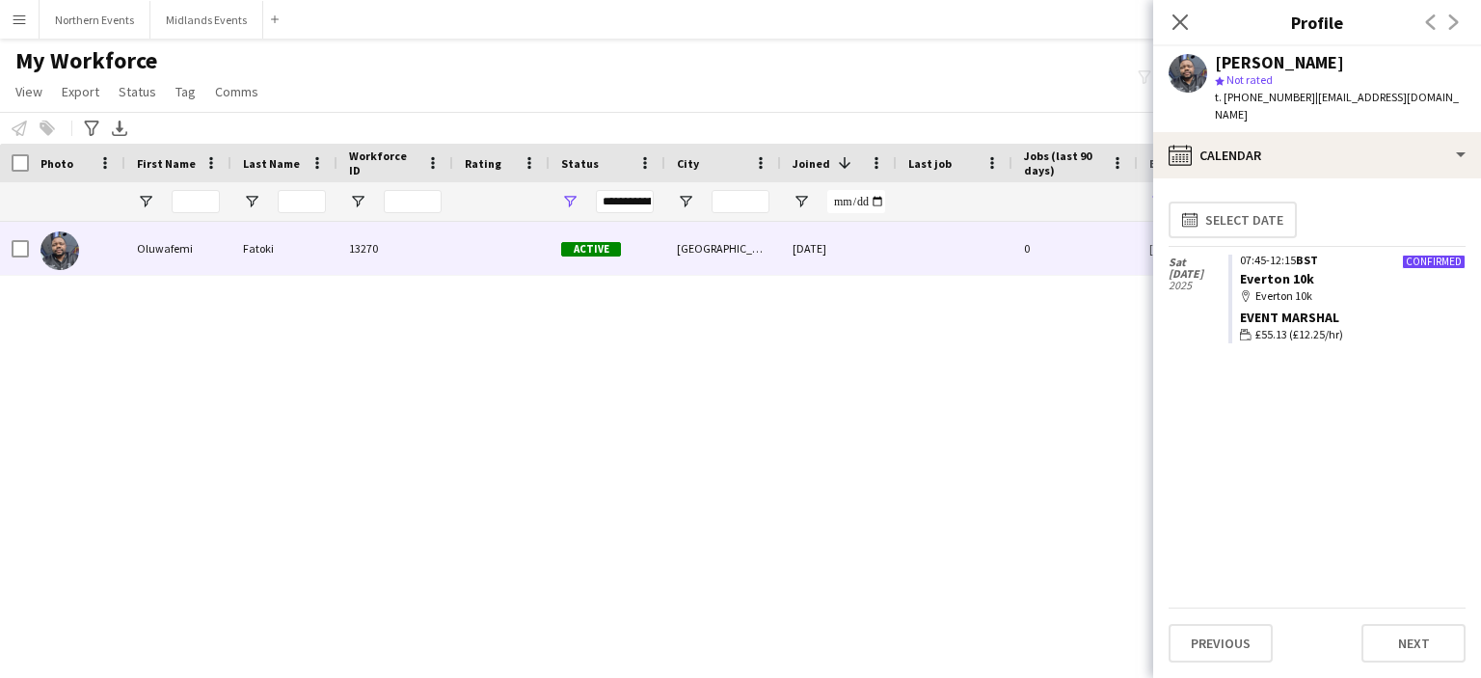
click at [14, 7] on button "Menu" at bounding box center [19, 19] width 39 height 39
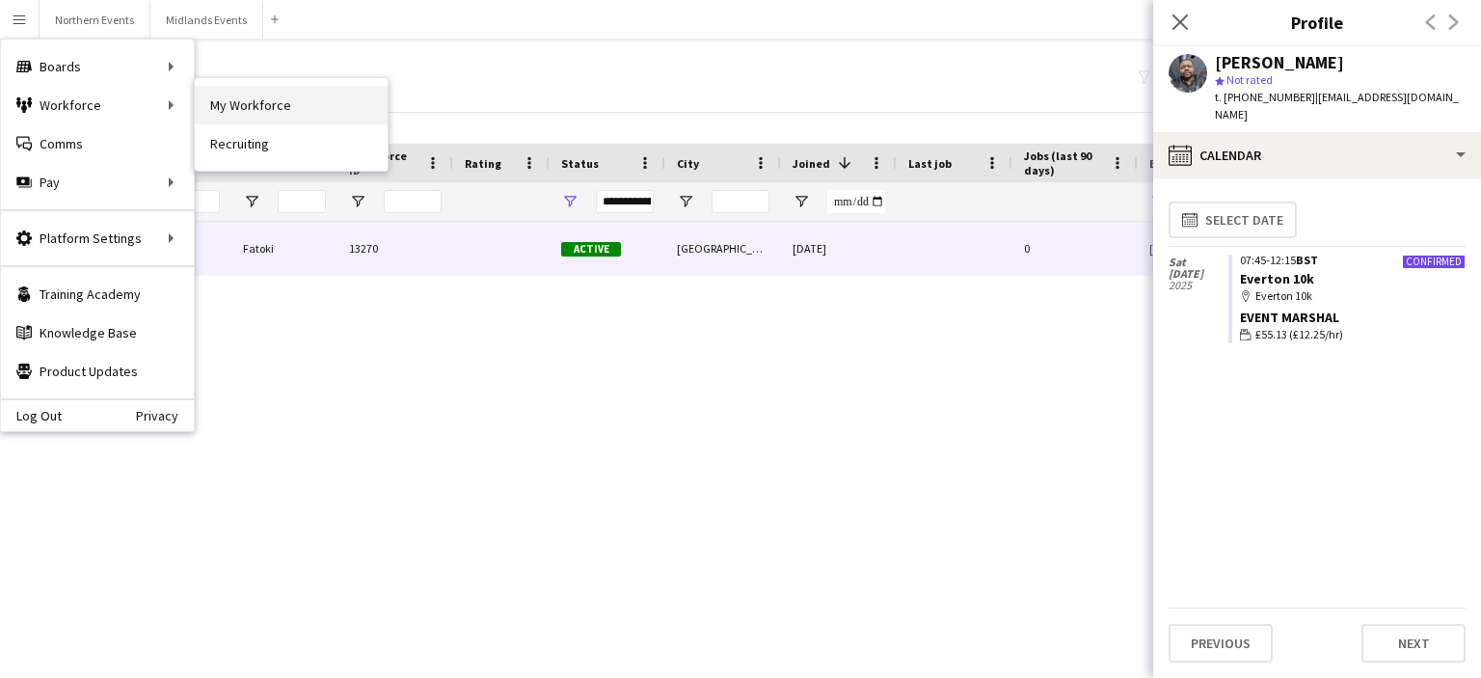
click at [272, 99] on link "My Workforce" at bounding box center [291, 105] width 193 height 39
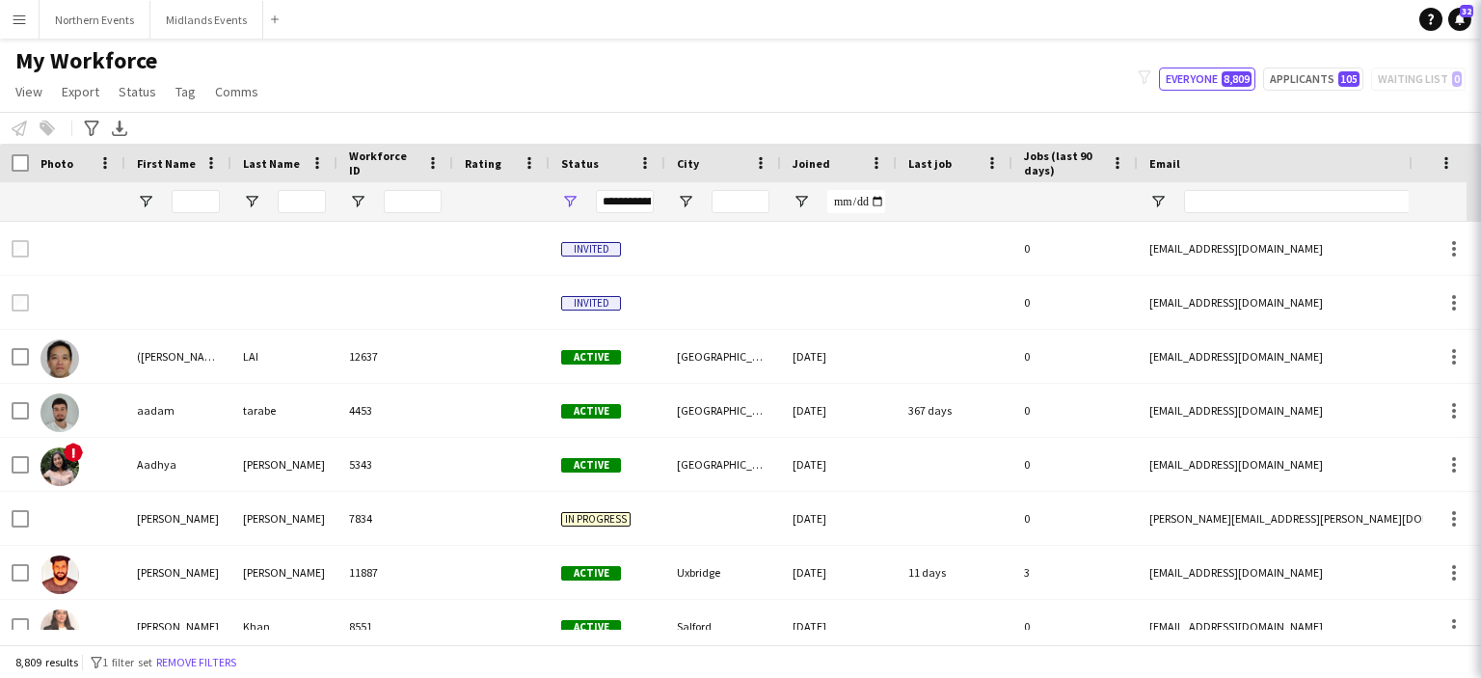
type input "*********"
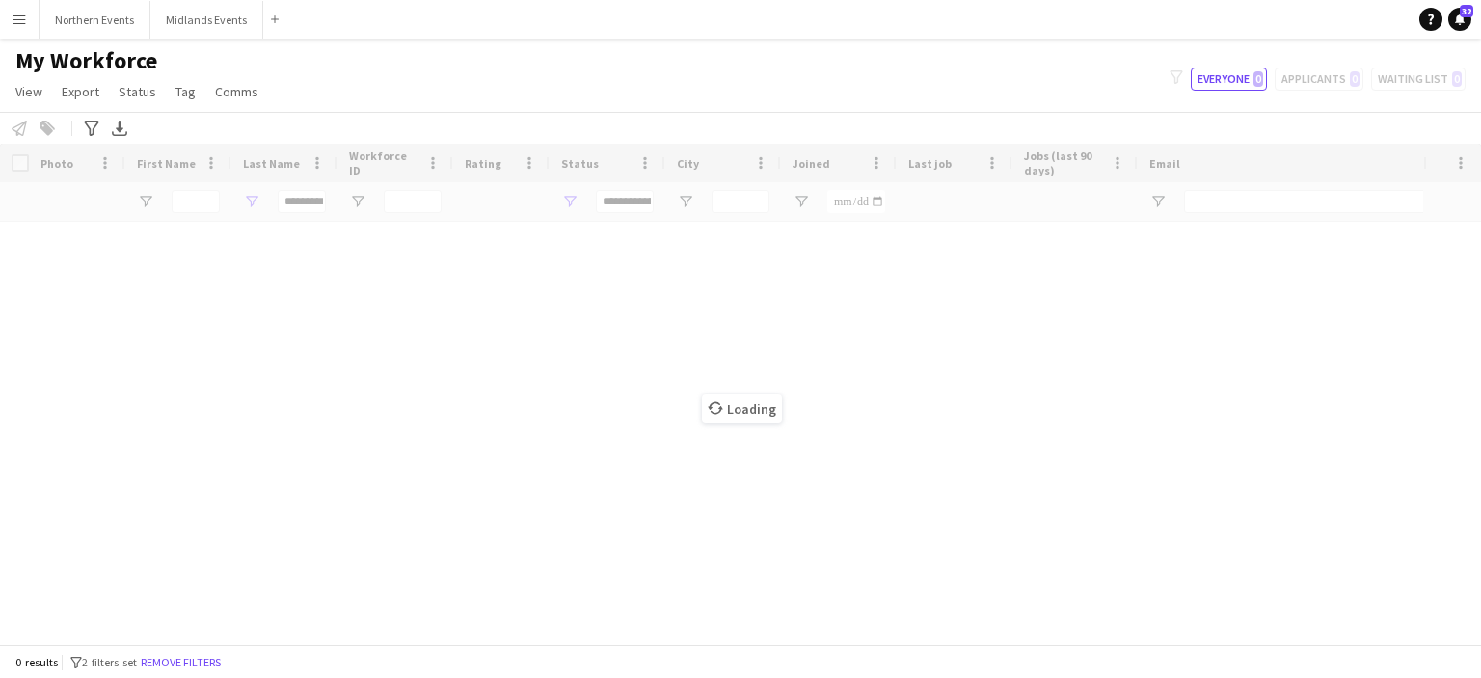
click at [16, 27] on button "Menu" at bounding box center [19, 19] width 39 height 39
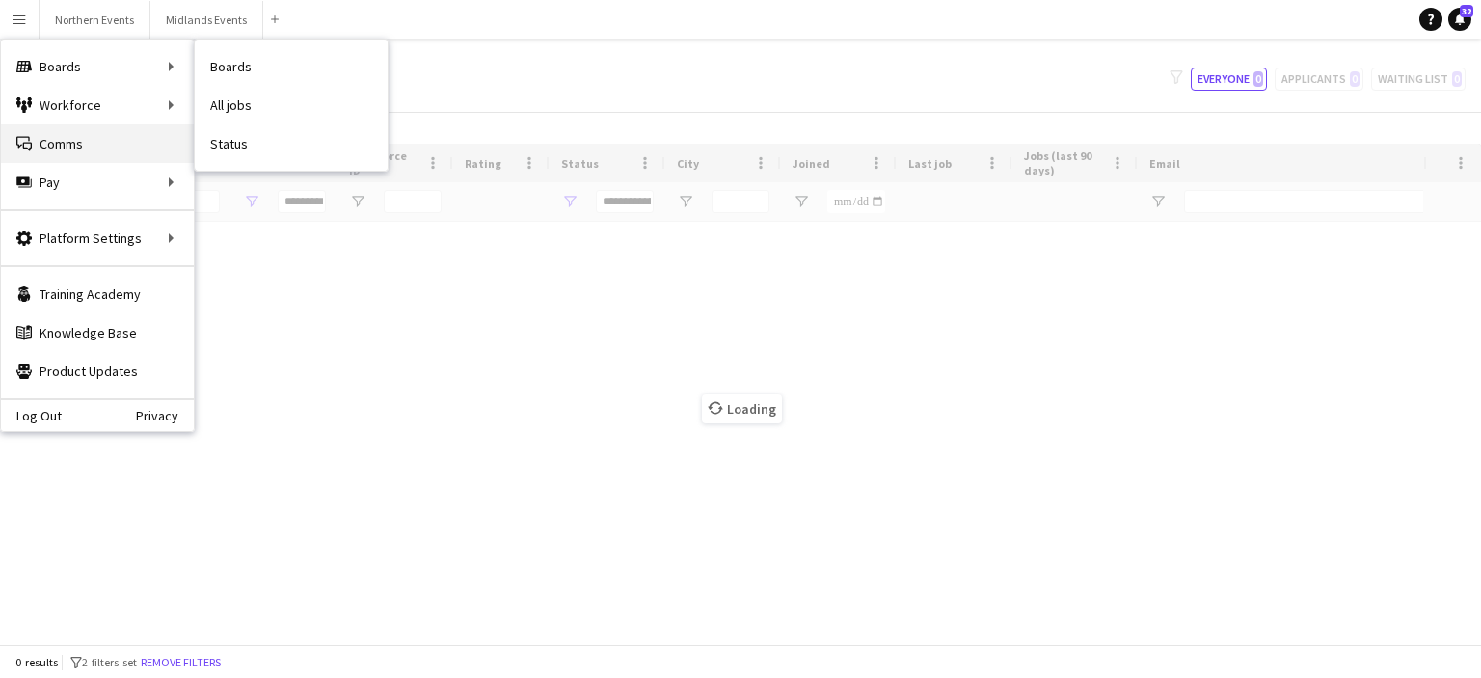
click at [50, 148] on link "Comms Comms" at bounding box center [97, 143] width 193 height 39
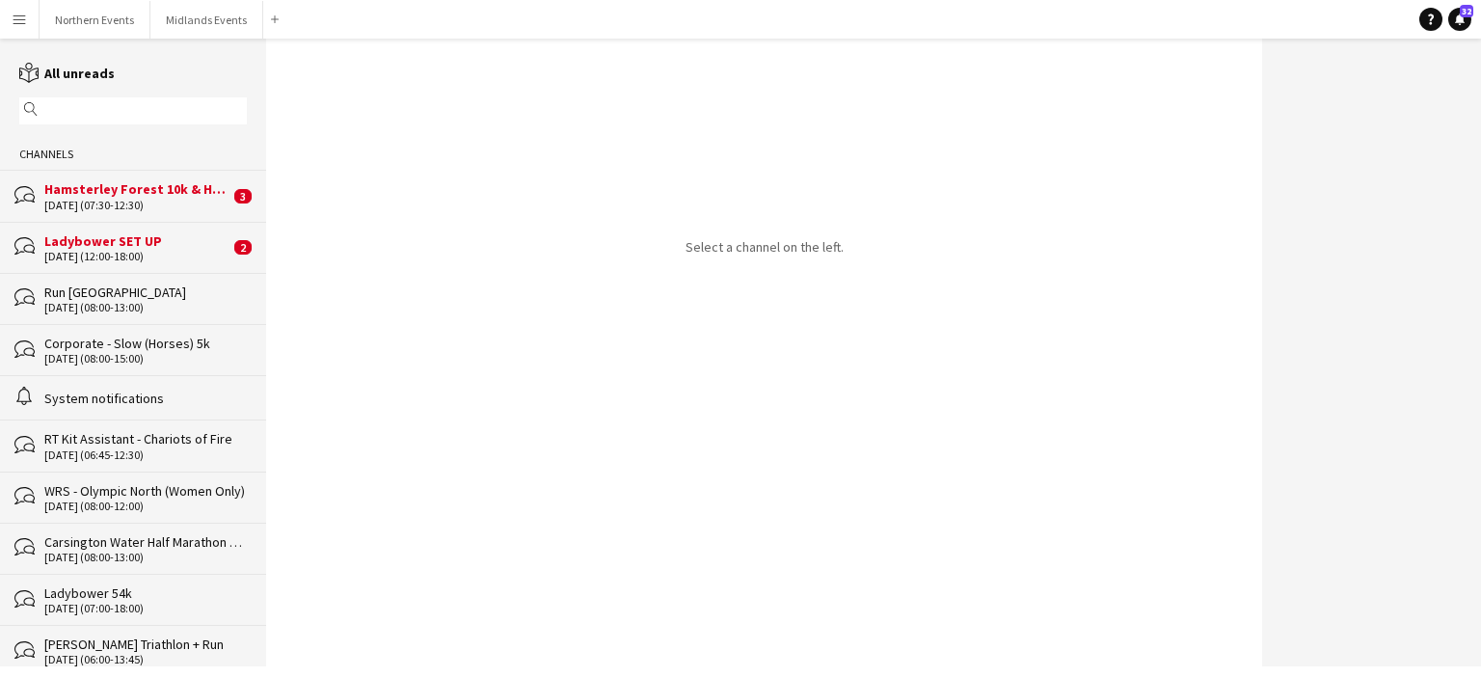
click at [89, 200] on div "28-09-2025 (07:30-12:30)" at bounding box center [136, 205] width 185 height 13
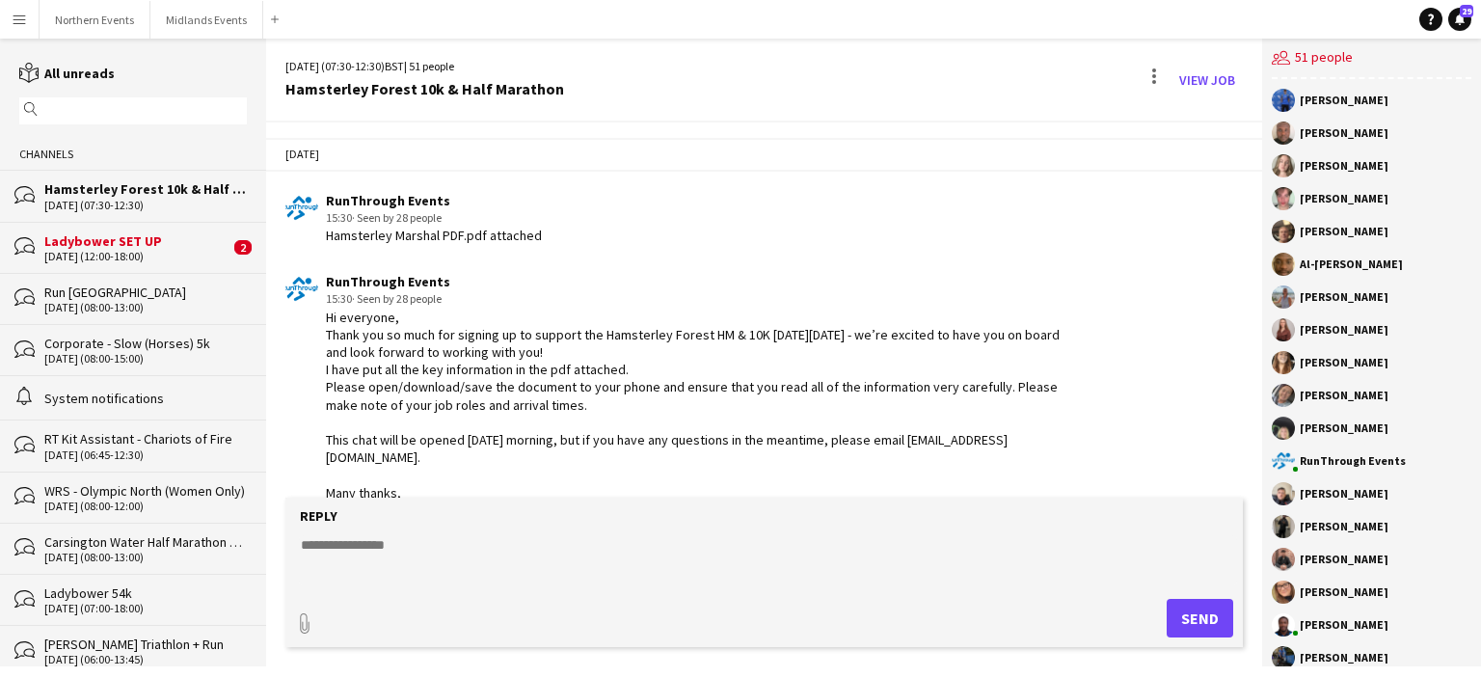
scroll to position [1804, 0]
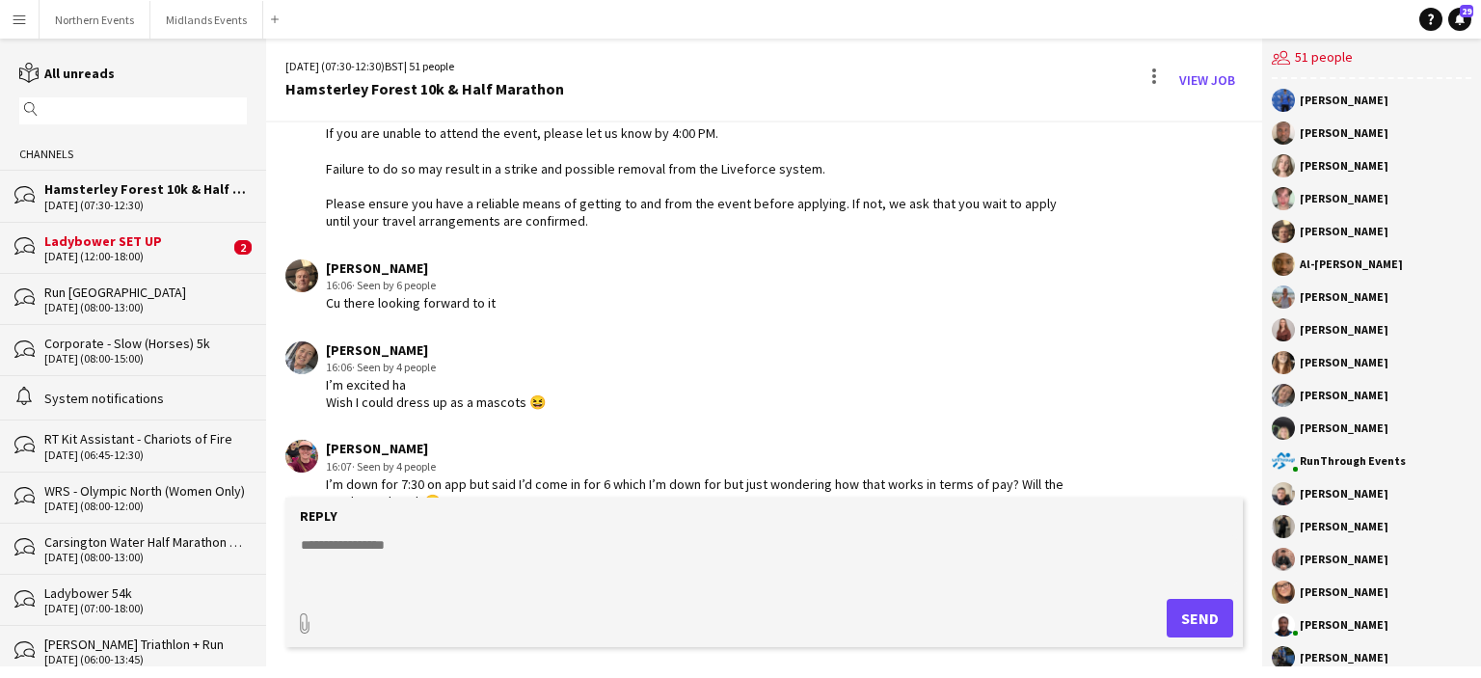
click at [406, 555] on textarea at bounding box center [768, 560] width 938 height 50
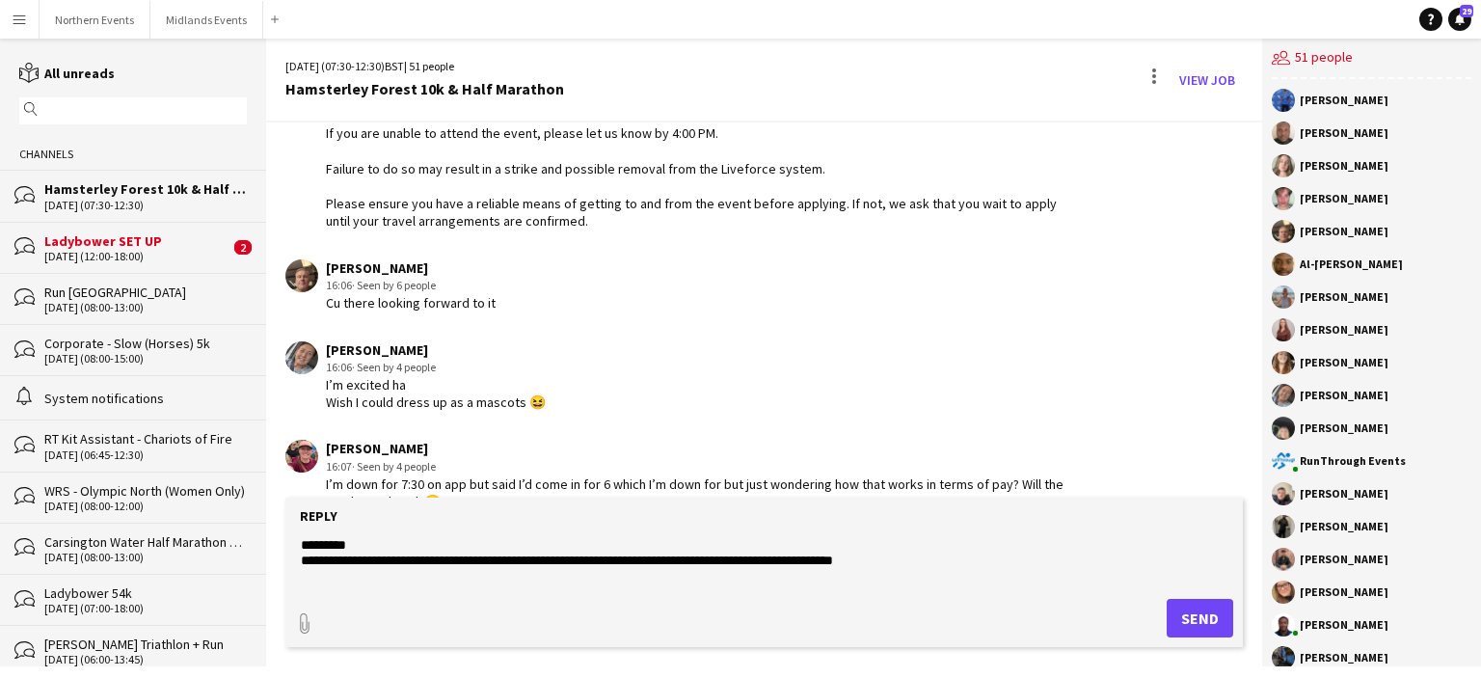
click at [365, 537] on textarea "**********" at bounding box center [768, 560] width 938 height 50
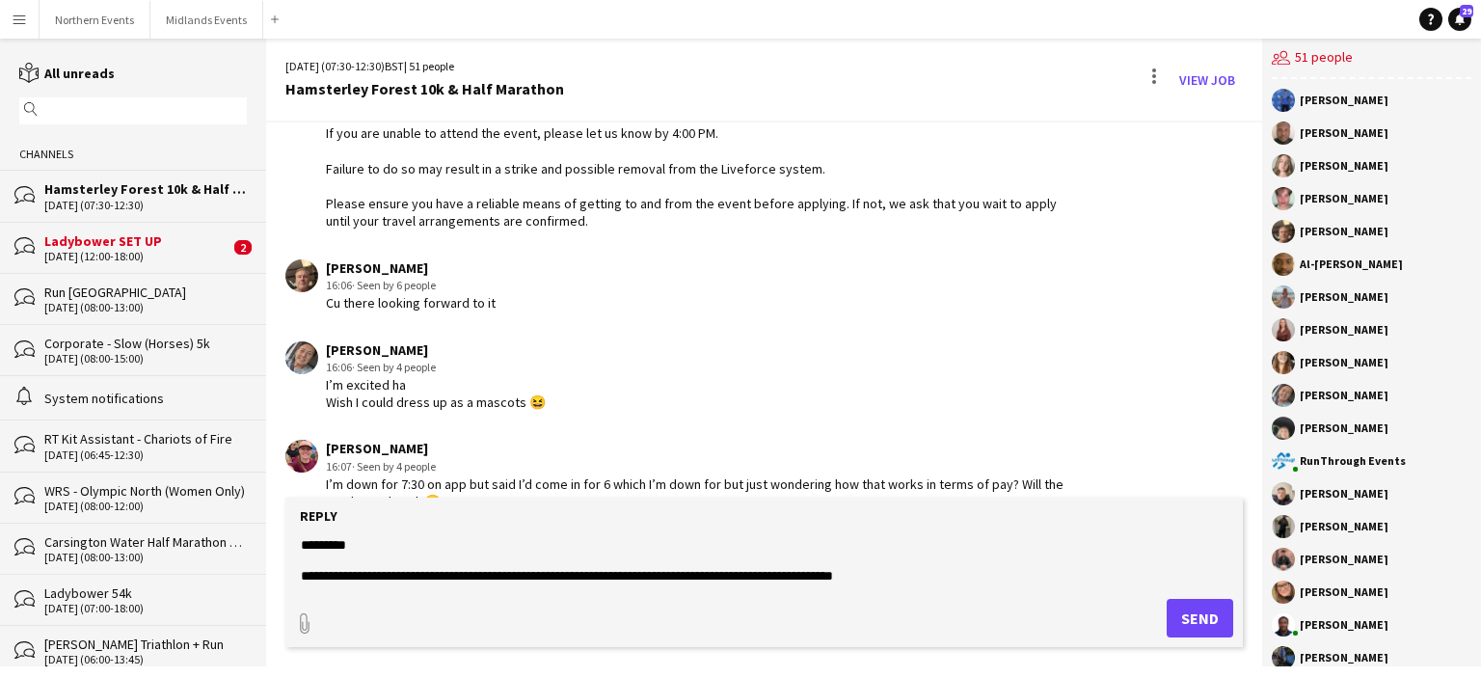
click at [922, 579] on textarea "**********" at bounding box center [768, 560] width 938 height 50
click at [964, 593] on form "**********" at bounding box center [764, 572] width 958 height 149
click at [939, 582] on textarea "**********" at bounding box center [768, 560] width 938 height 50
click at [901, 580] on textarea "**********" at bounding box center [768, 560] width 938 height 50
click at [914, 580] on textarea "**********" at bounding box center [768, 560] width 938 height 50
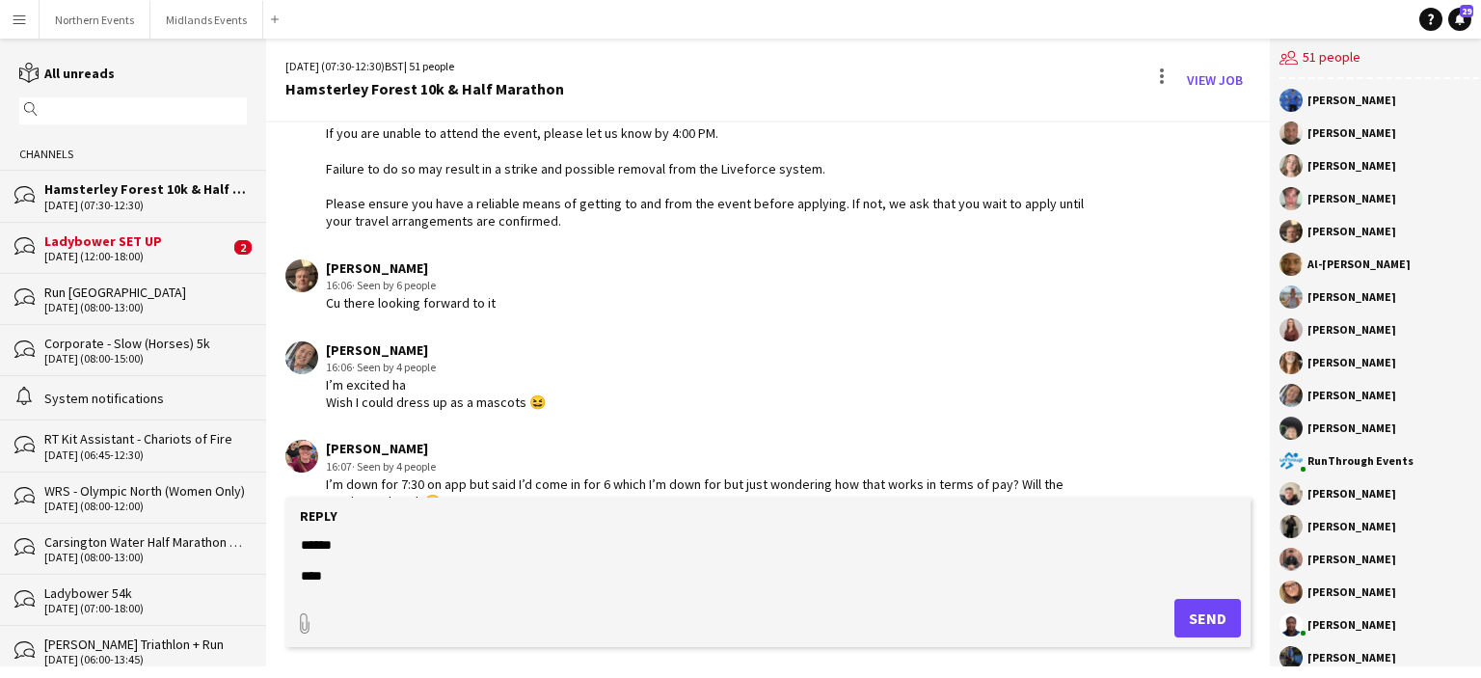
scroll to position [93, 0]
type textarea "**********"
click at [1188, 626] on button "Send" at bounding box center [1207, 618] width 67 height 39
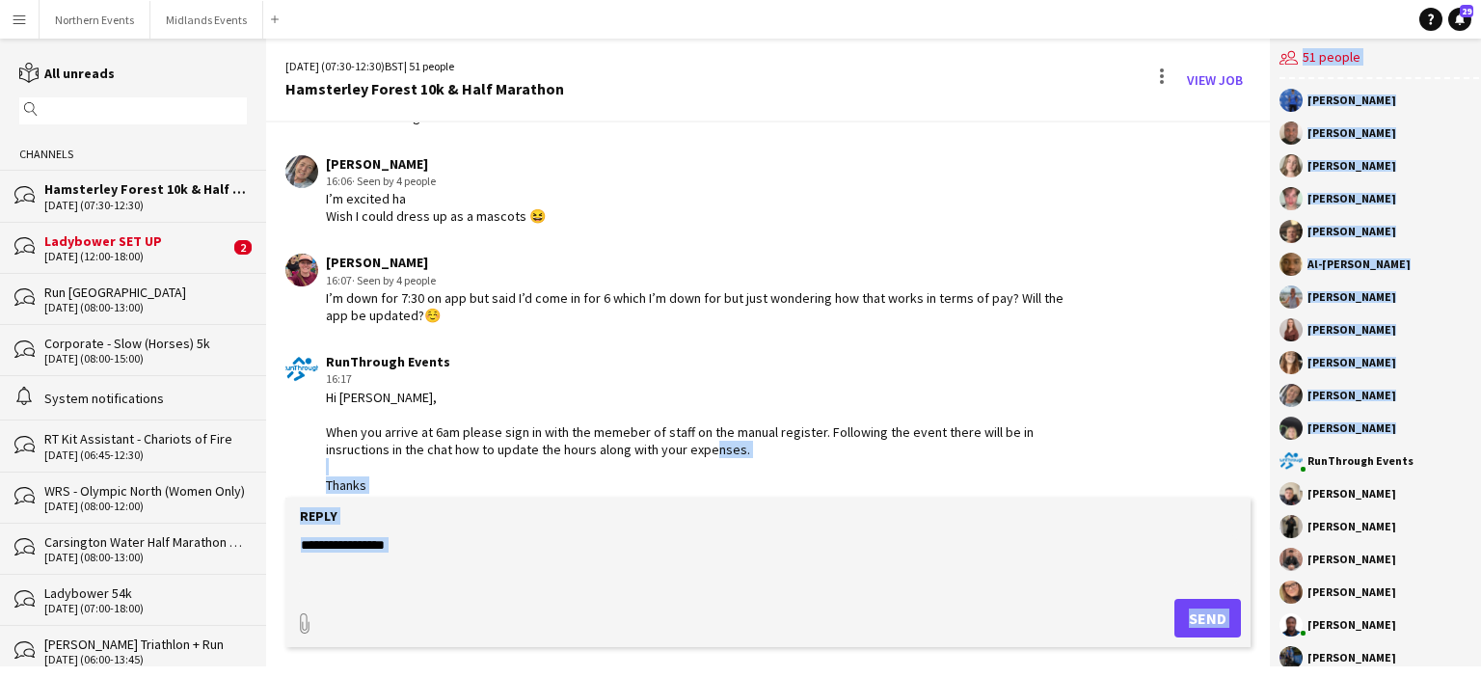
drag, startPoint x: 1262, startPoint y: 471, endPoint x: 1253, endPoint y: 426, distance: 45.4
click at [1253, 426] on div "28-09-2025 (07:30-12:30) BST | 51 people Hamsterley Forest 10k & Half Marathon …" at bounding box center [873, 353] width 1215 height 628
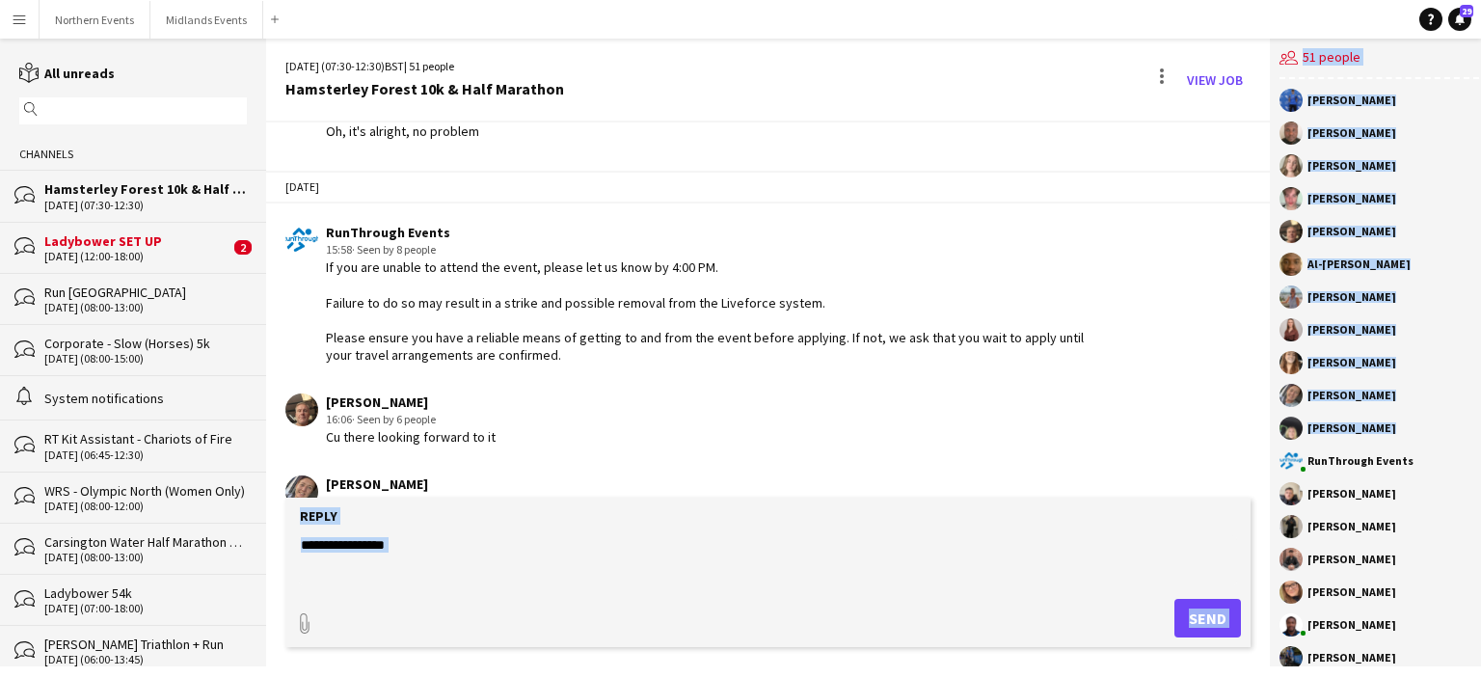
scroll to position [1689, 0]
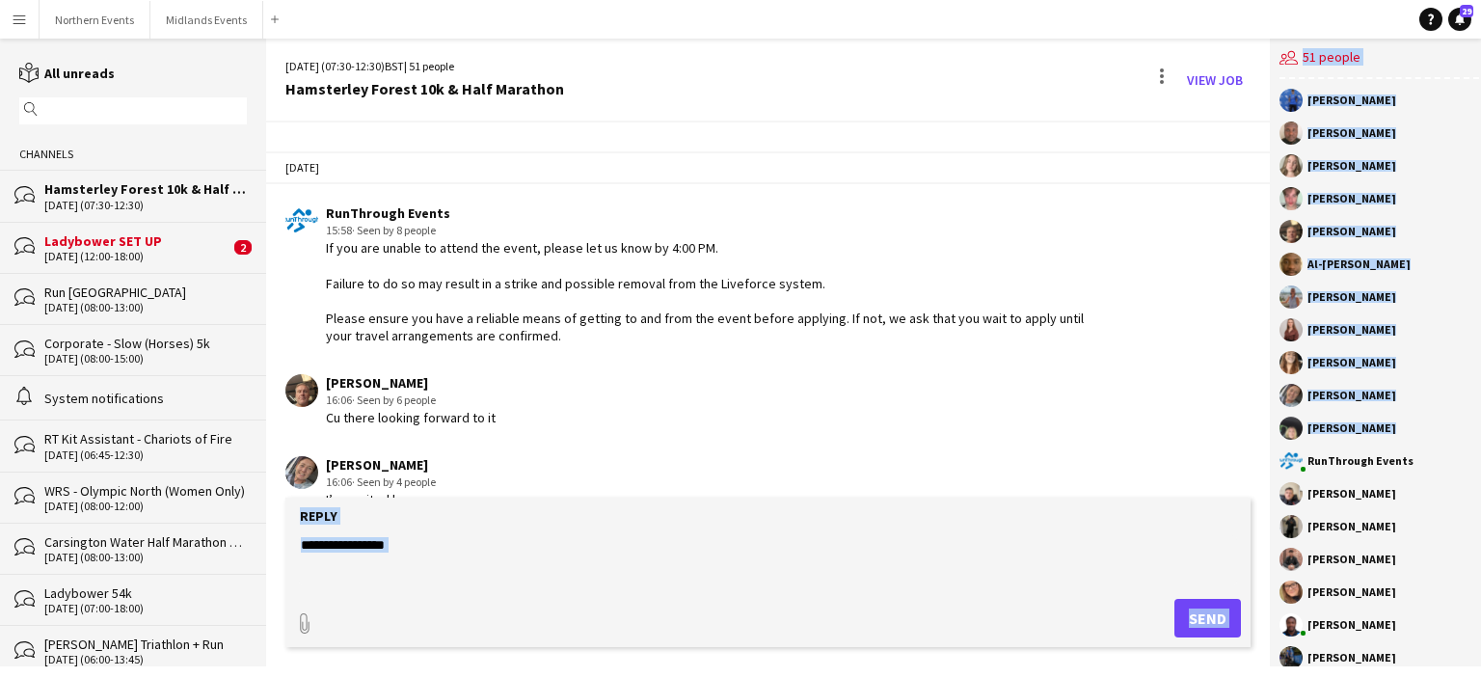
click at [432, 574] on textarea at bounding box center [768, 560] width 938 height 50
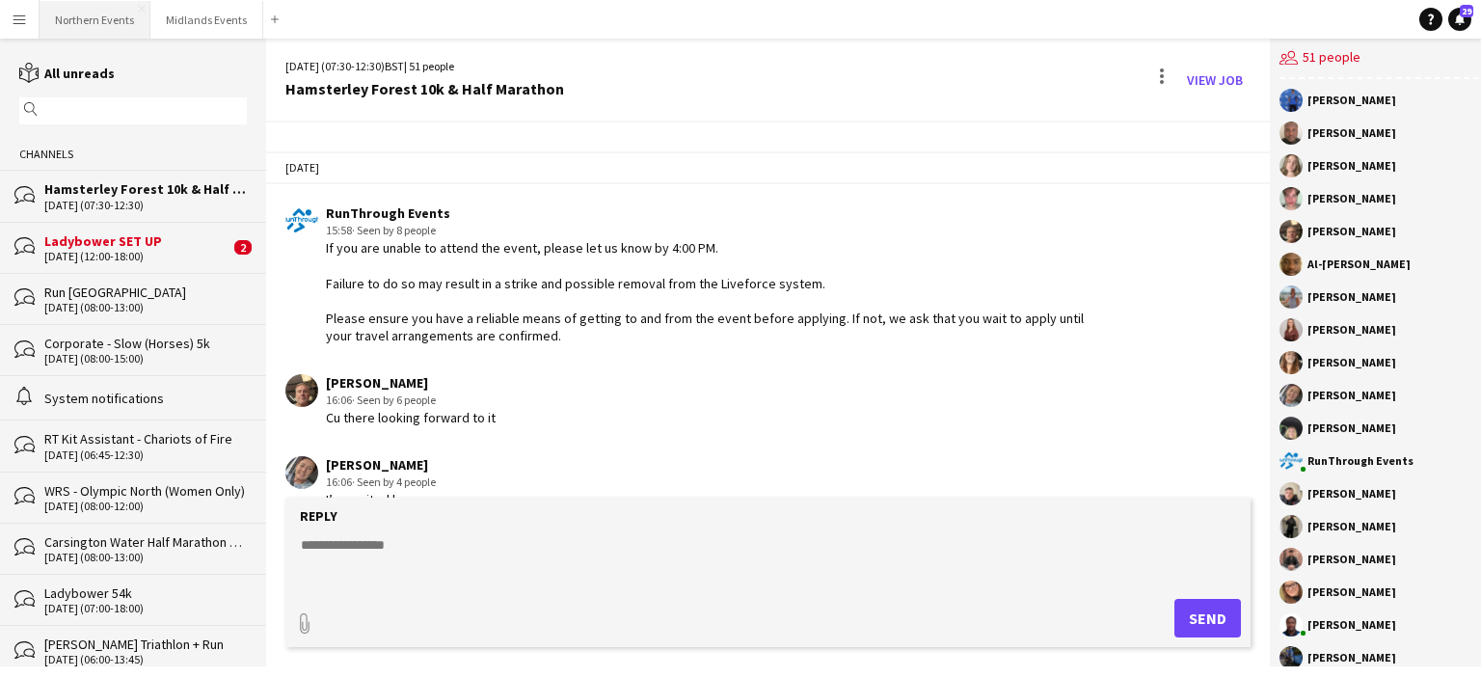
click at [89, 22] on button "Northern Events Close" at bounding box center [95, 20] width 111 height 38
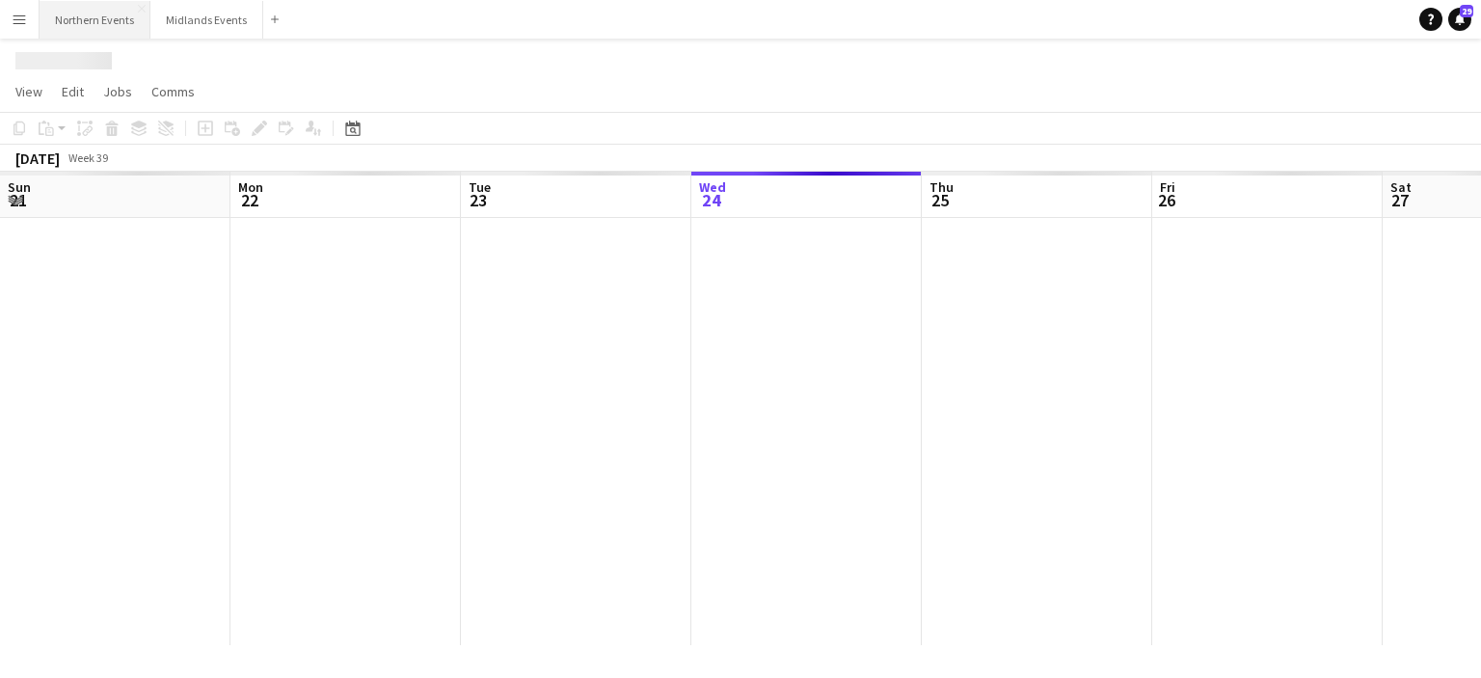
scroll to position [0, 461]
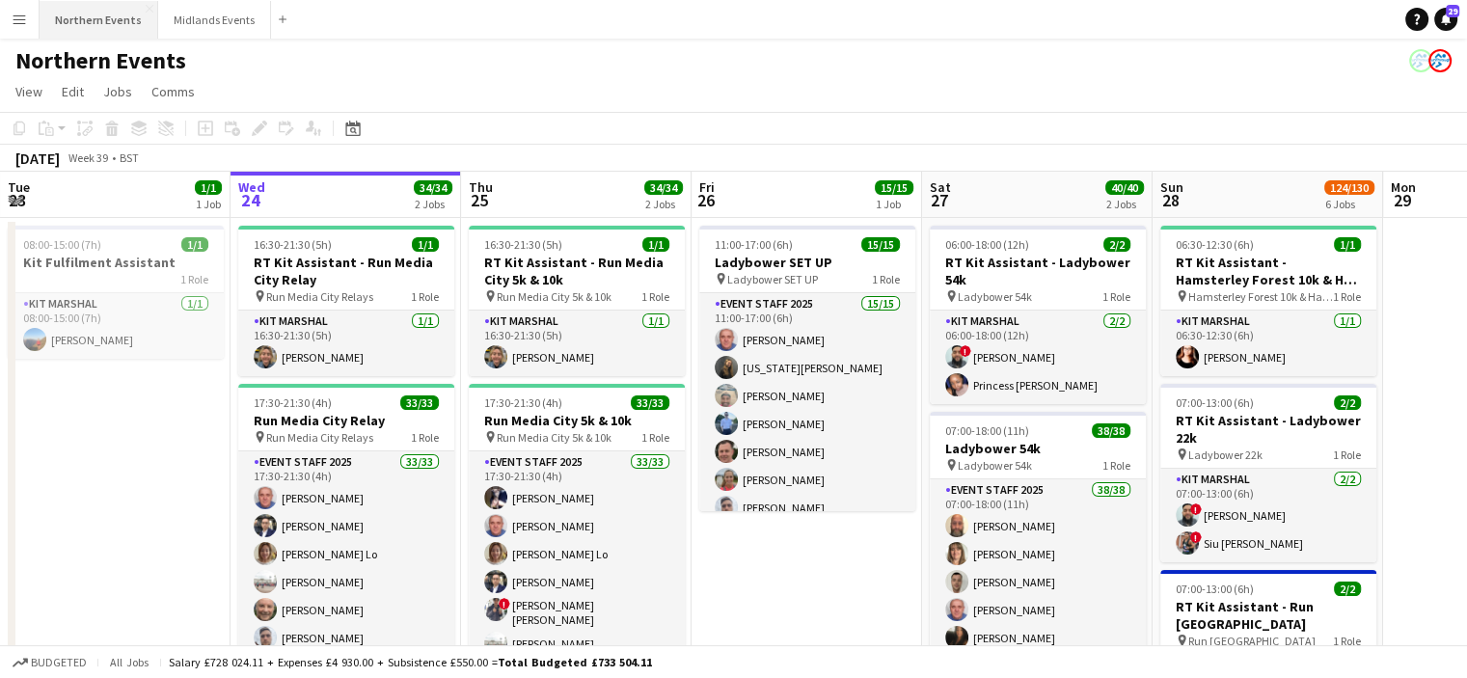
click at [109, 21] on button "Northern Events Close" at bounding box center [99, 20] width 119 height 38
click at [4, 26] on button "Menu" at bounding box center [19, 19] width 39 height 39
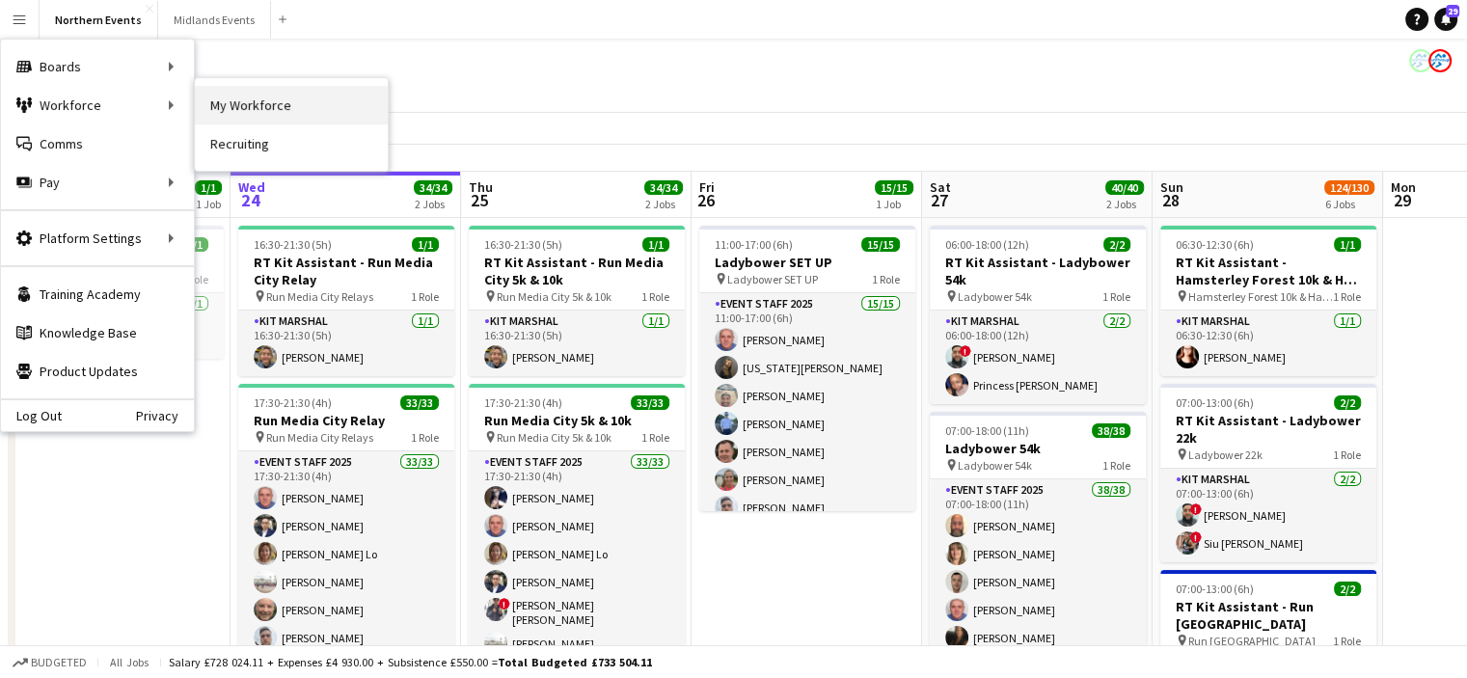
click at [247, 99] on link "My Workforce" at bounding box center [291, 105] width 193 height 39
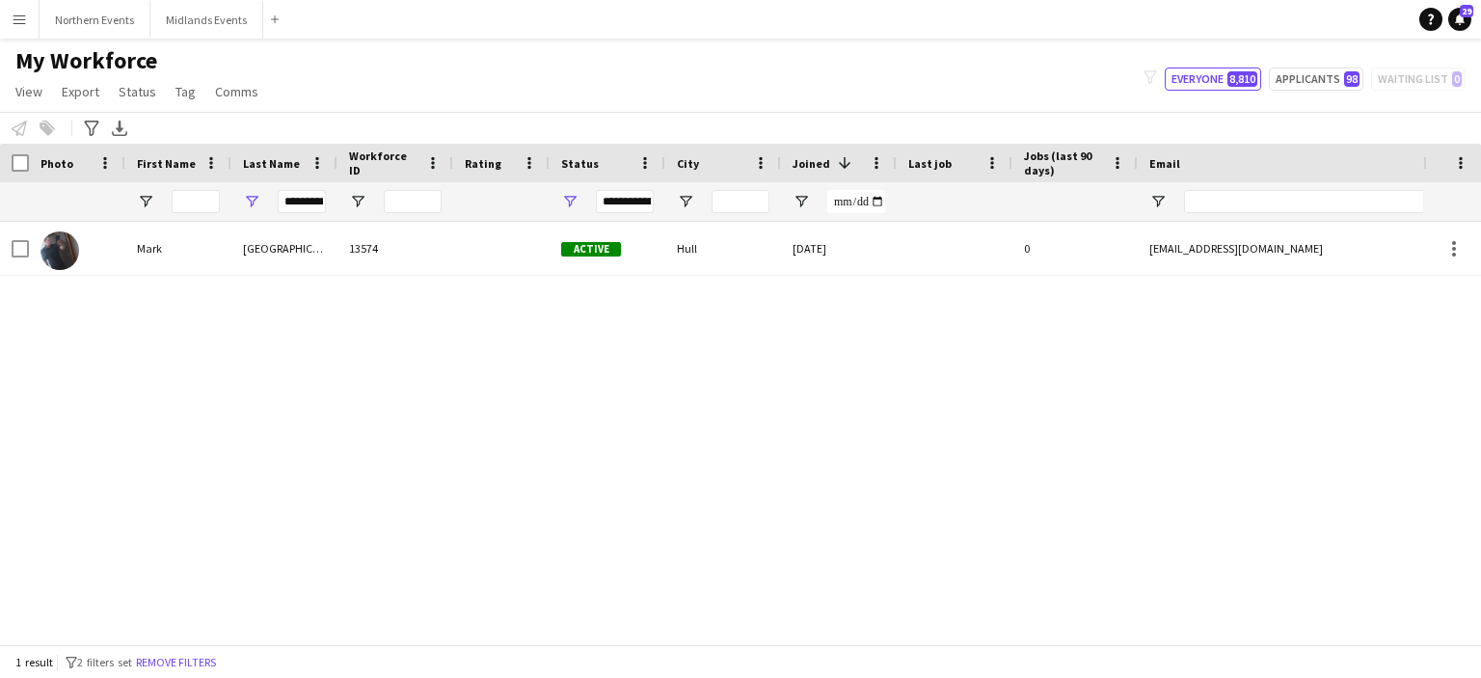
click at [191, 213] on div at bounding box center [196, 201] width 48 height 39
click at [301, 193] on input "*********" at bounding box center [302, 201] width 48 height 23
click at [1290, 90] on button "Applicants 98" at bounding box center [1316, 78] width 94 height 23
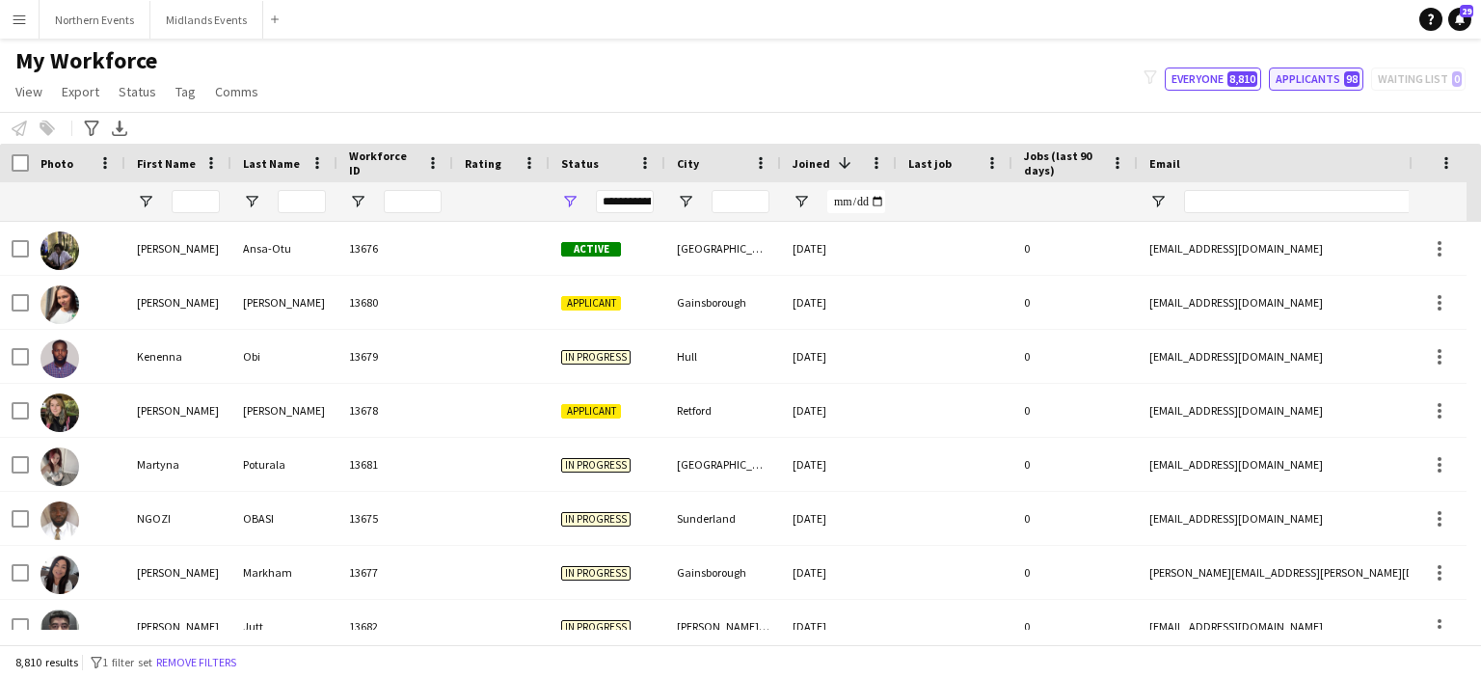
type input "**********"
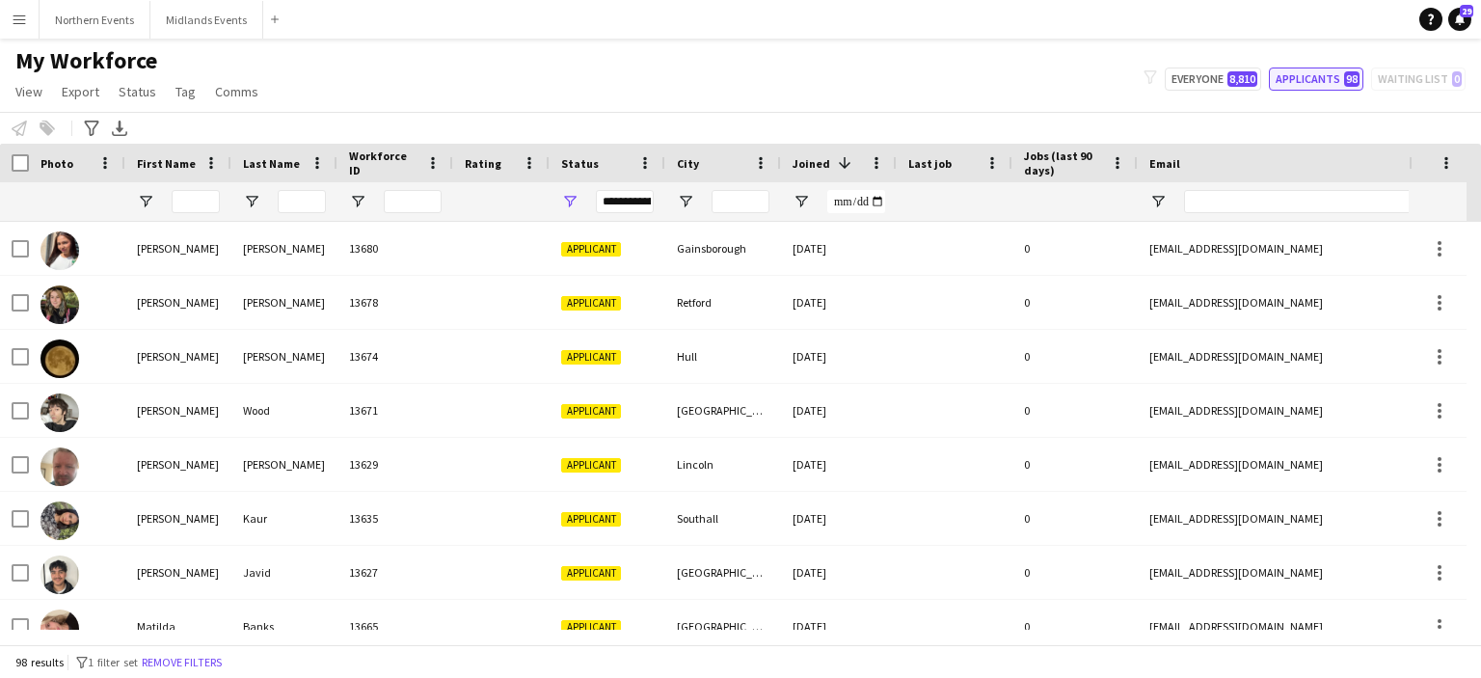
click at [1303, 76] on button "Applicants 98" at bounding box center [1316, 78] width 94 height 23
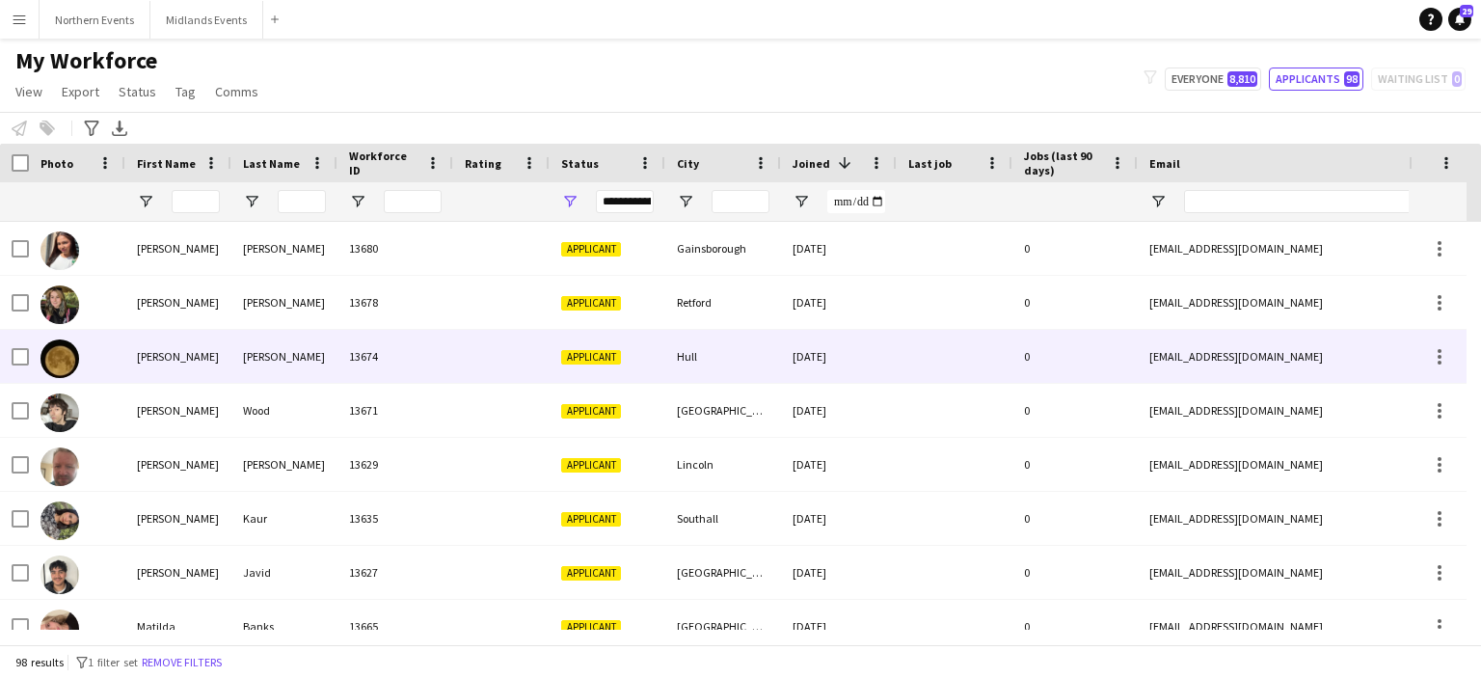
click at [284, 352] on div "[PERSON_NAME]" at bounding box center [284, 356] width 106 height 53
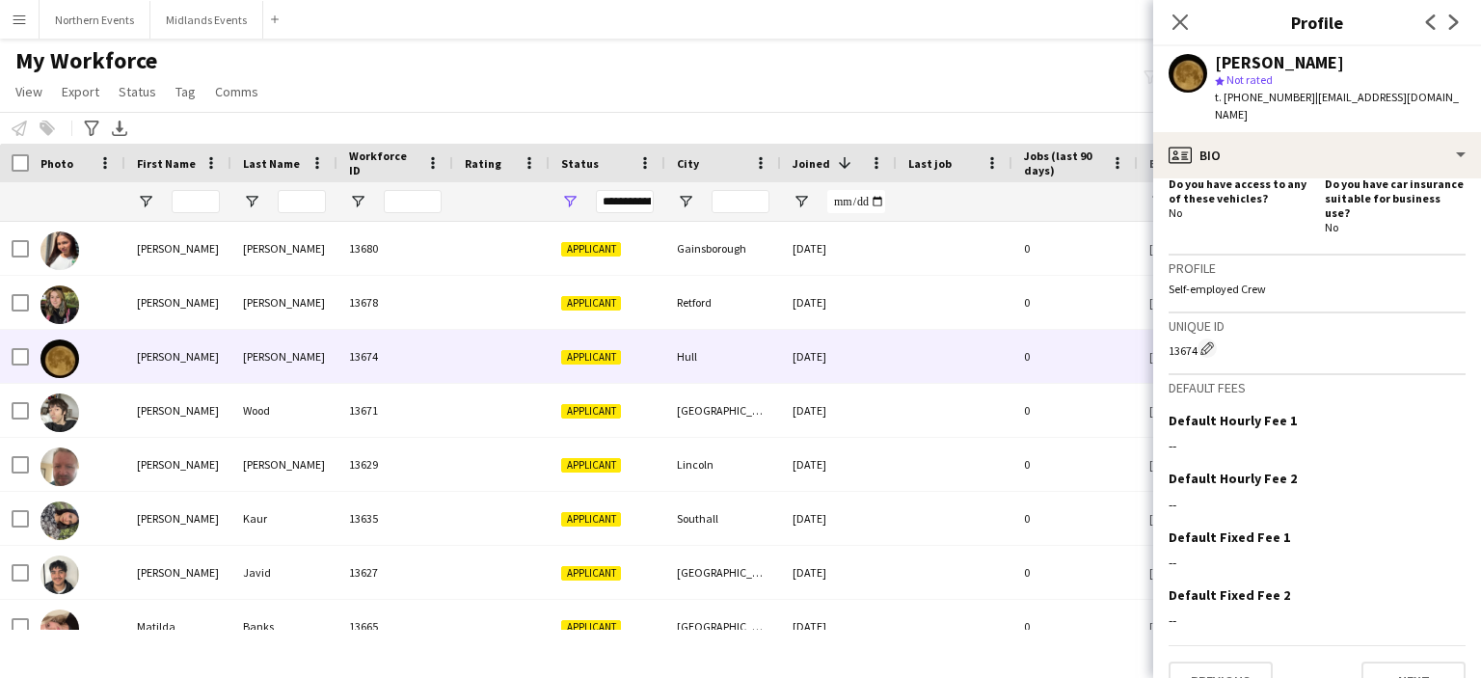
scroll to position [673, 0]
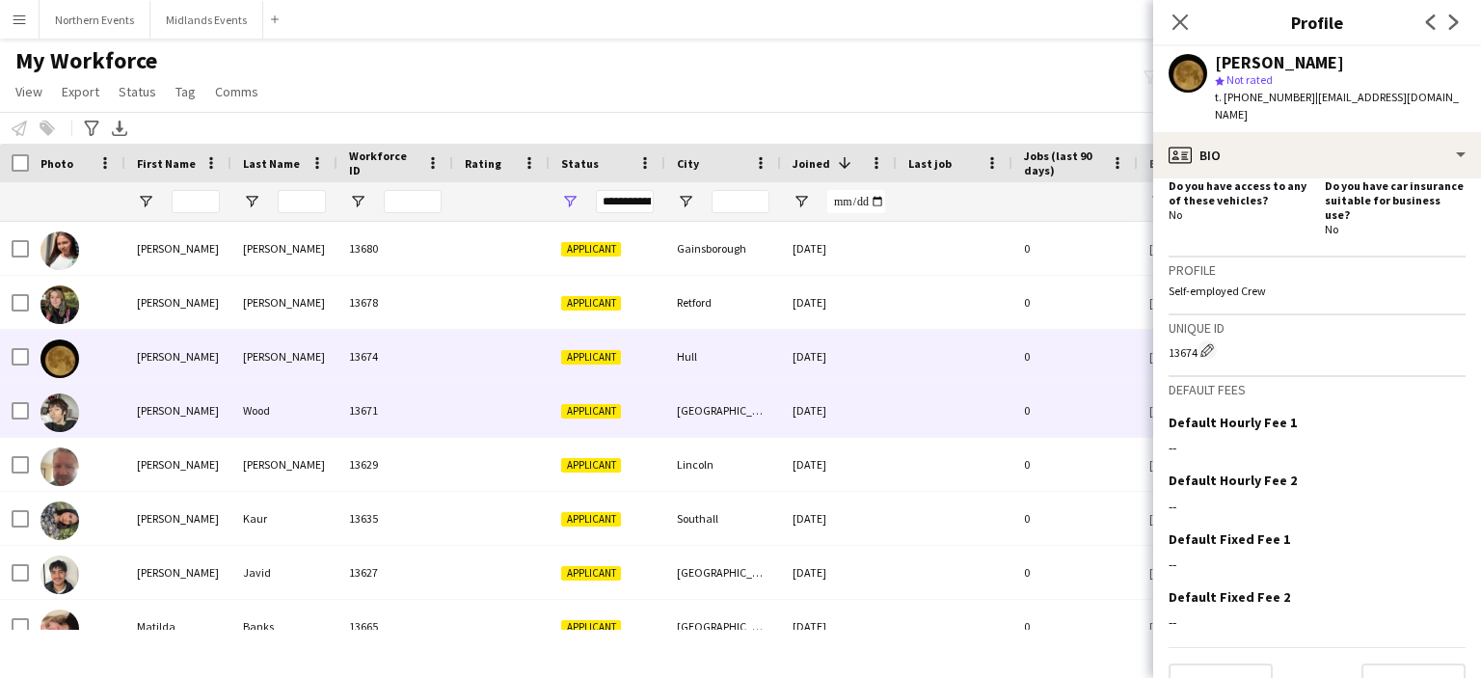
click at [251, 412] on div "Wood" at bounding box center [284, 410] width 106 height 53
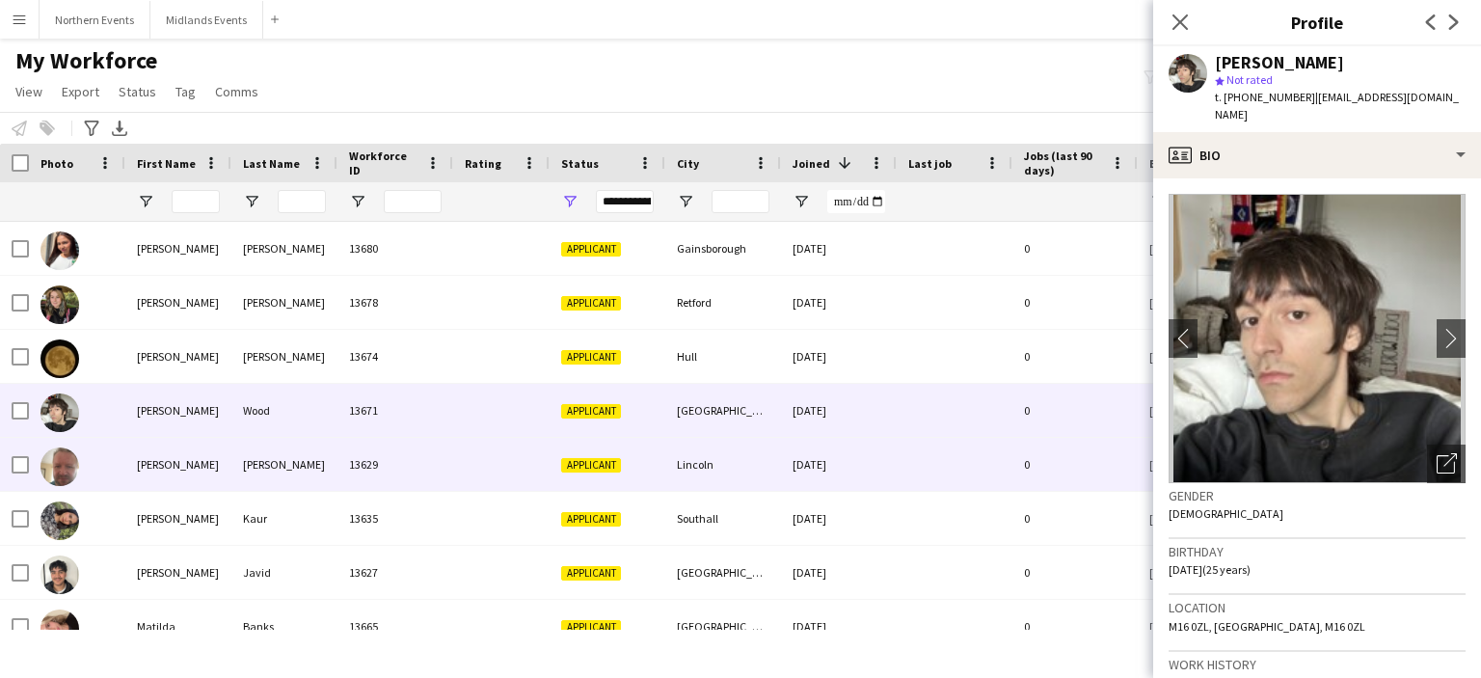
click at [253, 464] on div "[PERSON_NAME]" at bounding box center [284, 464] width 106 height 53
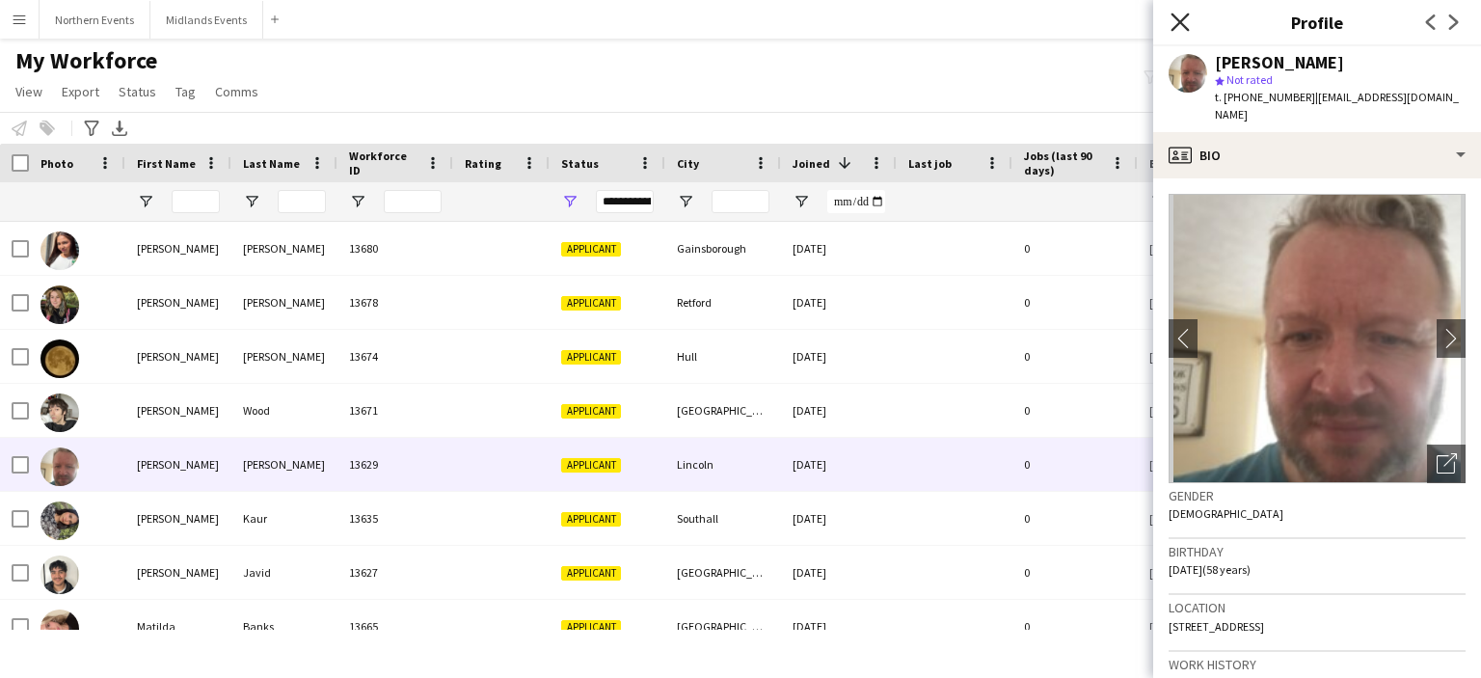
click at [1185, 22] on icon "Close pop-in" at bounding box center [1180, 22] width 18 height 18
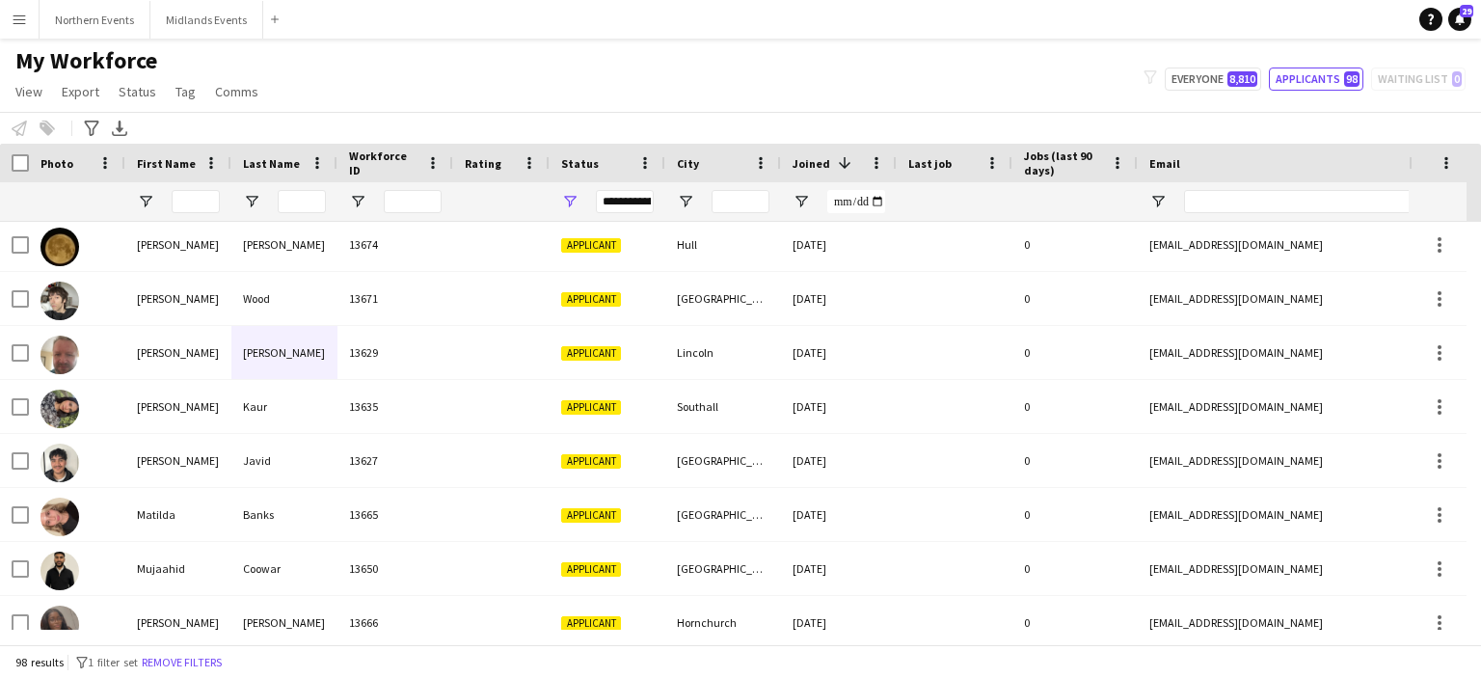
scroll to position [123, 0]
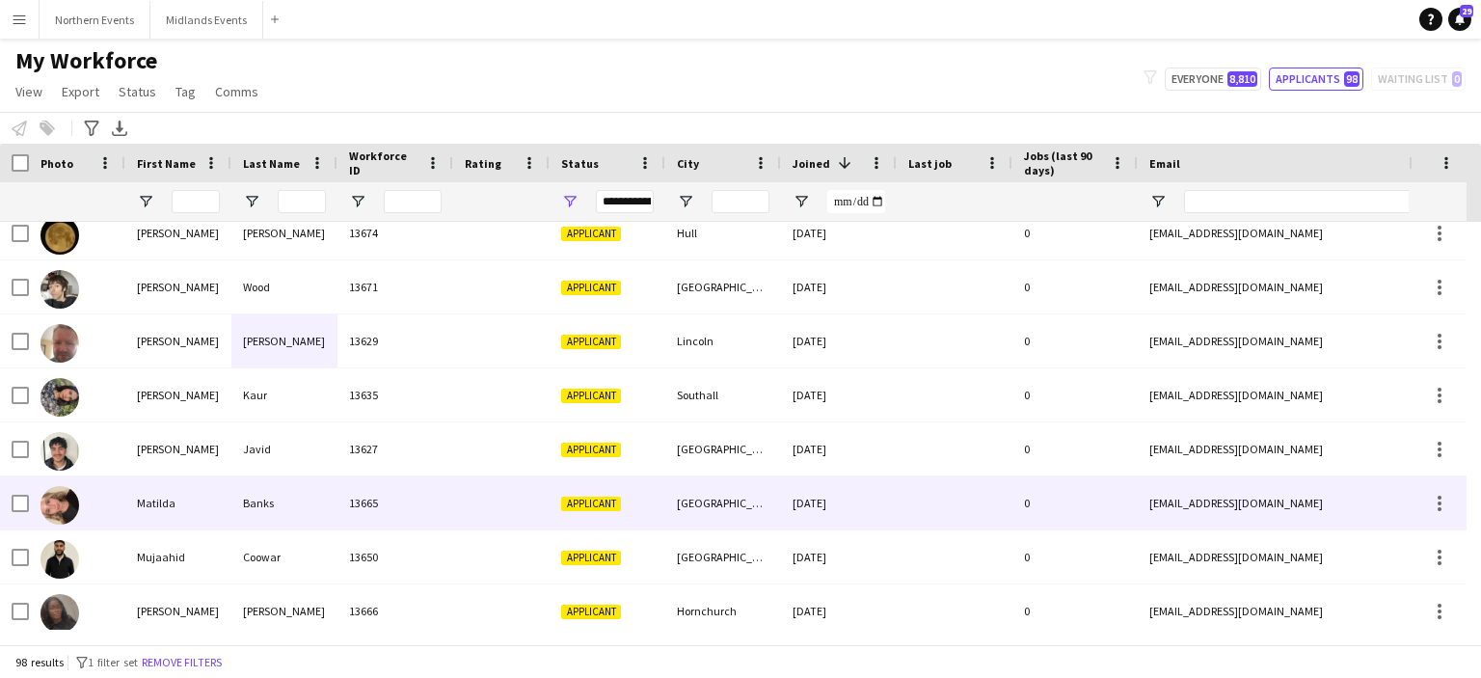
click at [258, 501] on div "Banks" at bounding box center [284, 502] width 106 height 53
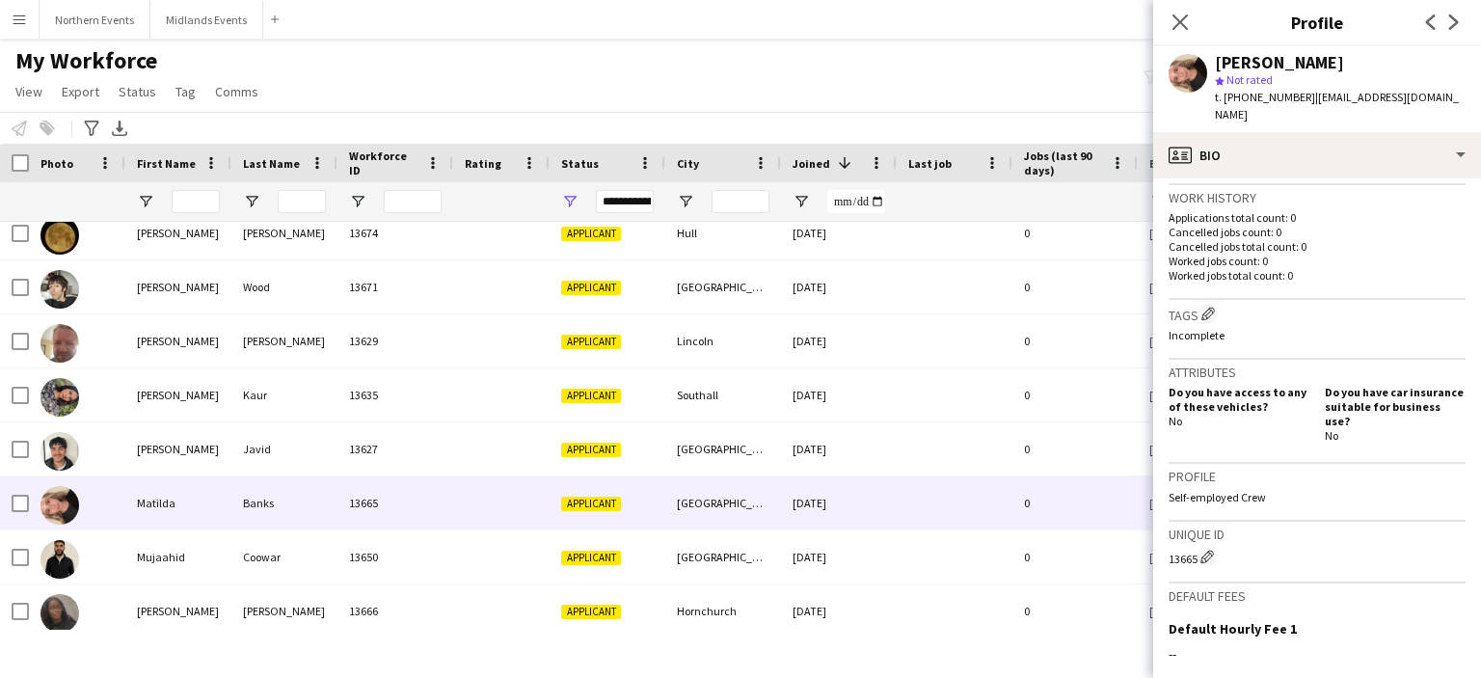
scroll to position [526, 0]
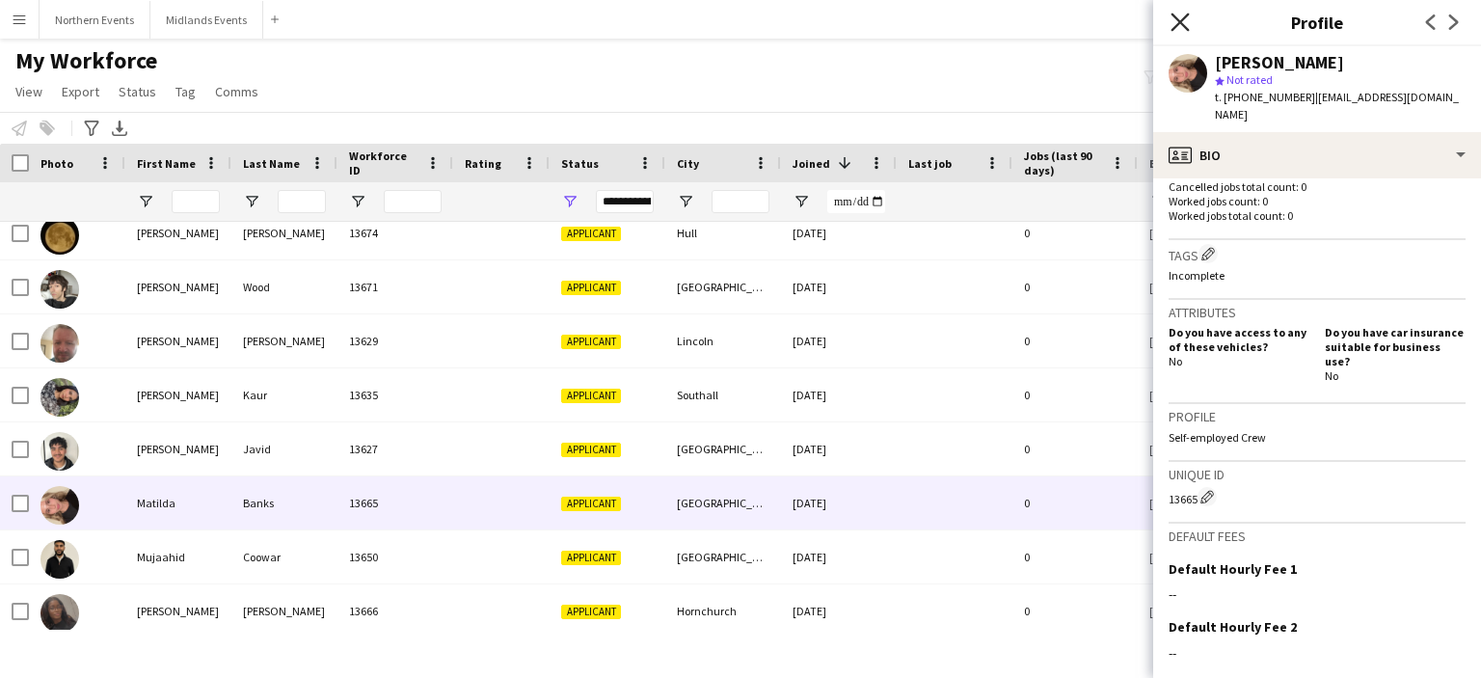
click at [1177, 26] on icon "Close pop-in" at bounding box center [1180, 22] width 18 height 18
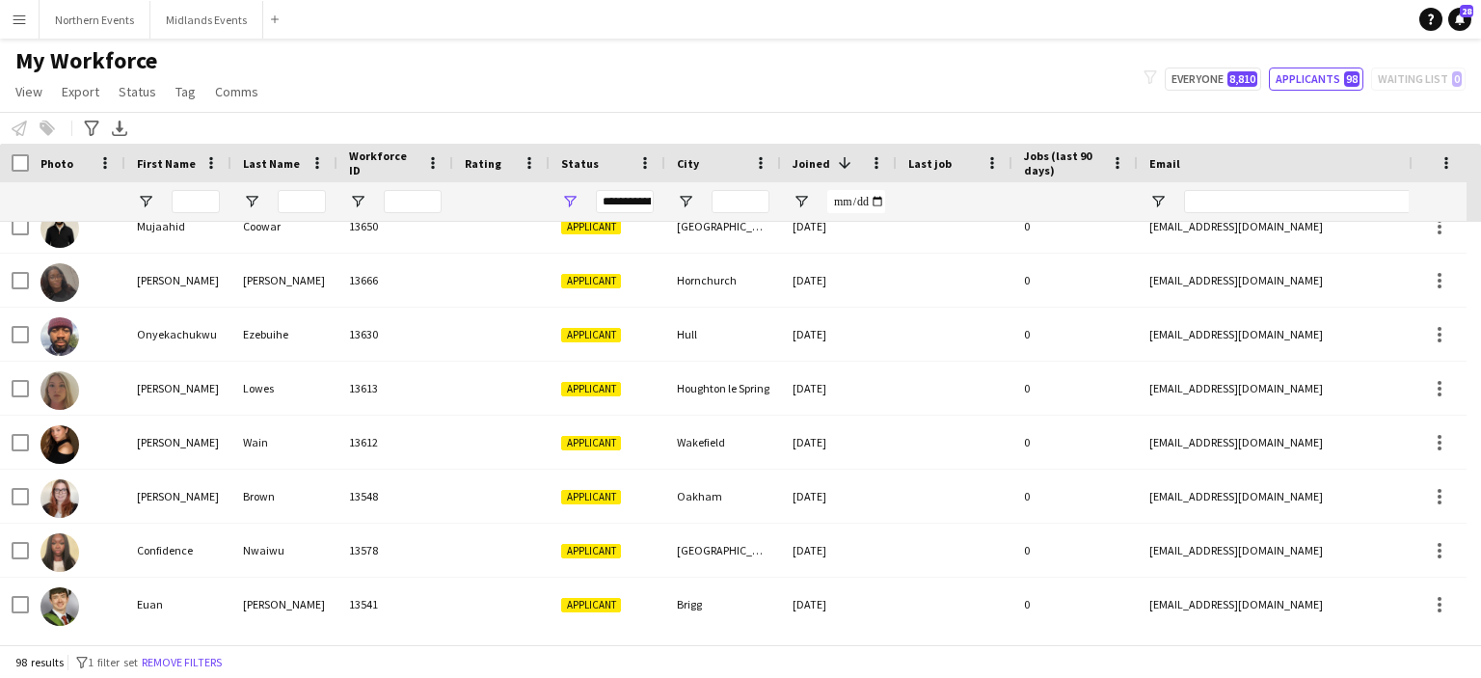
scroll to position [0, 0]
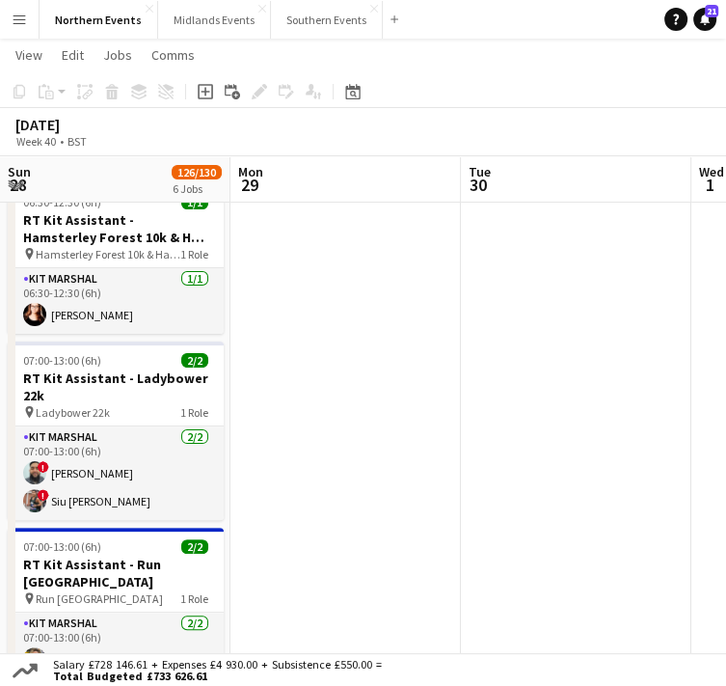
scroll to position [0, 771]
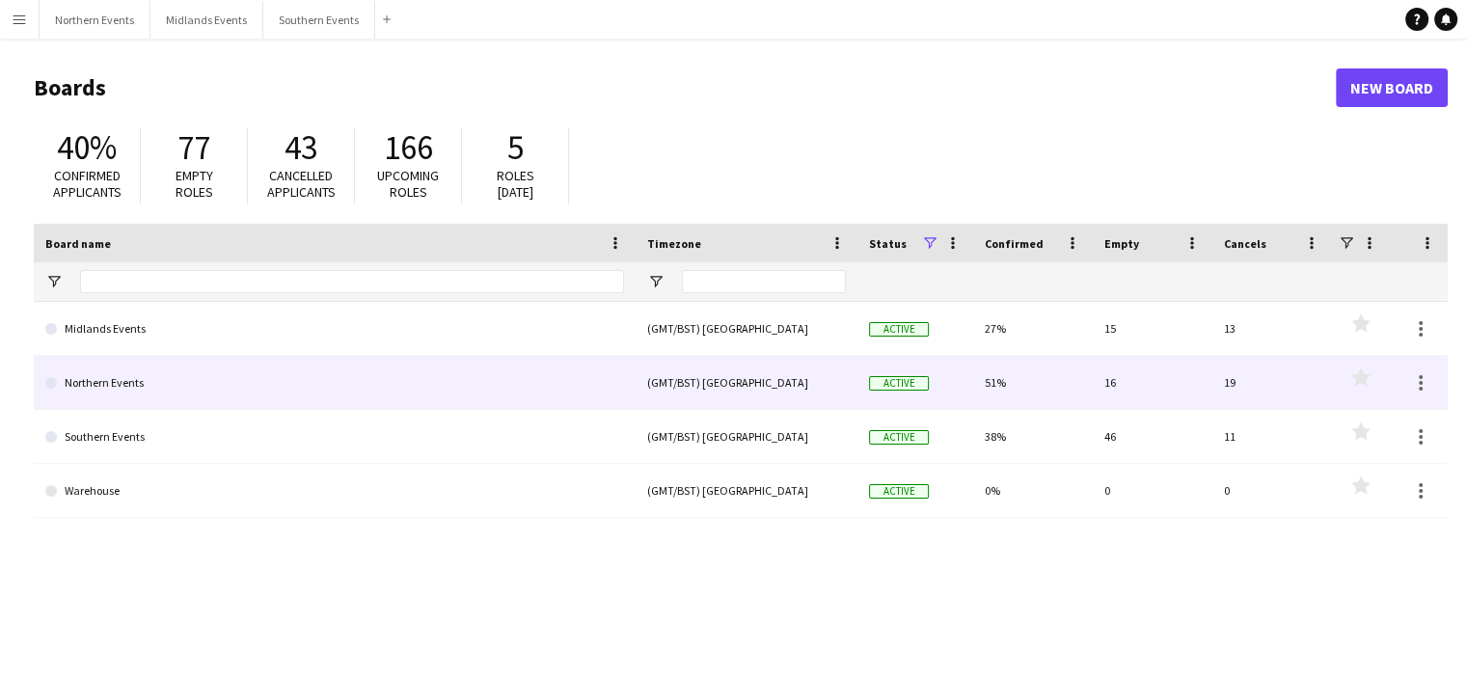
click at [134, 385] on link "Northern Events" at bounding box center [334, 383] width 579 height 54
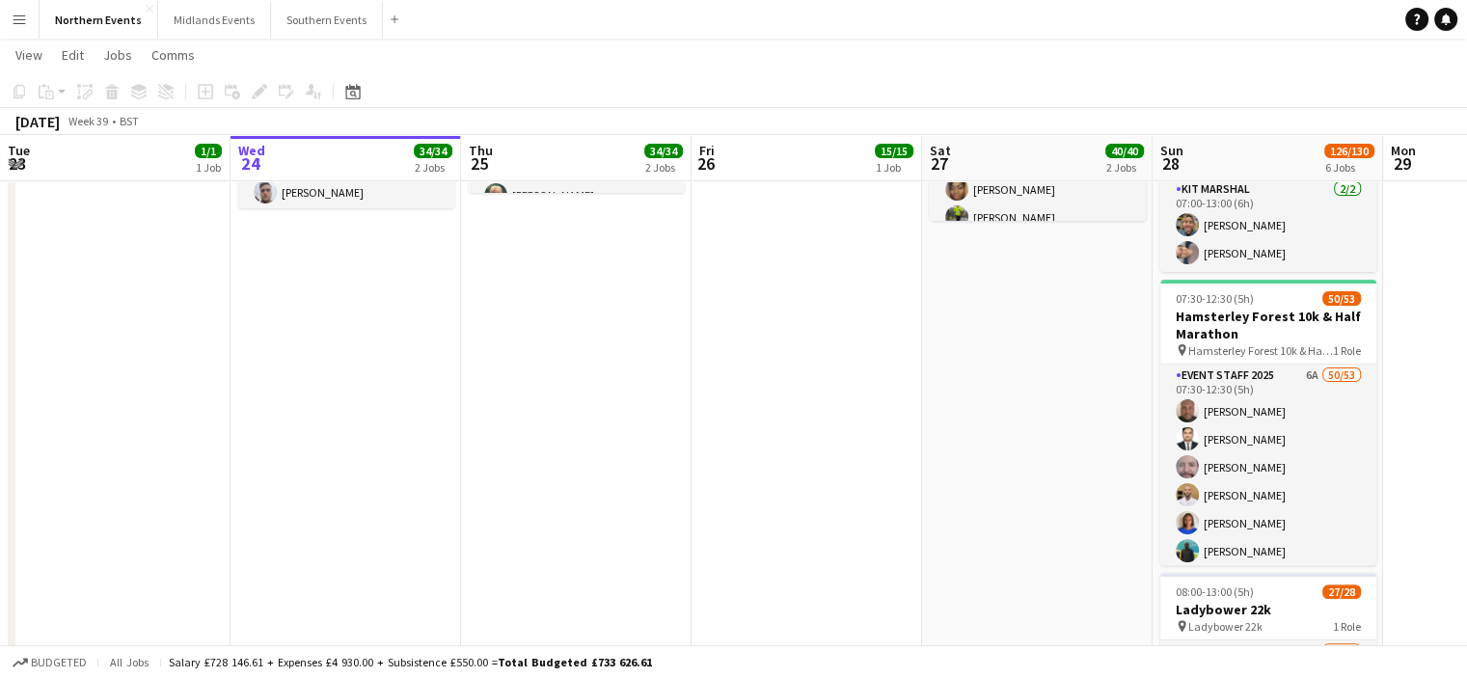
scroll to position [406, 0]
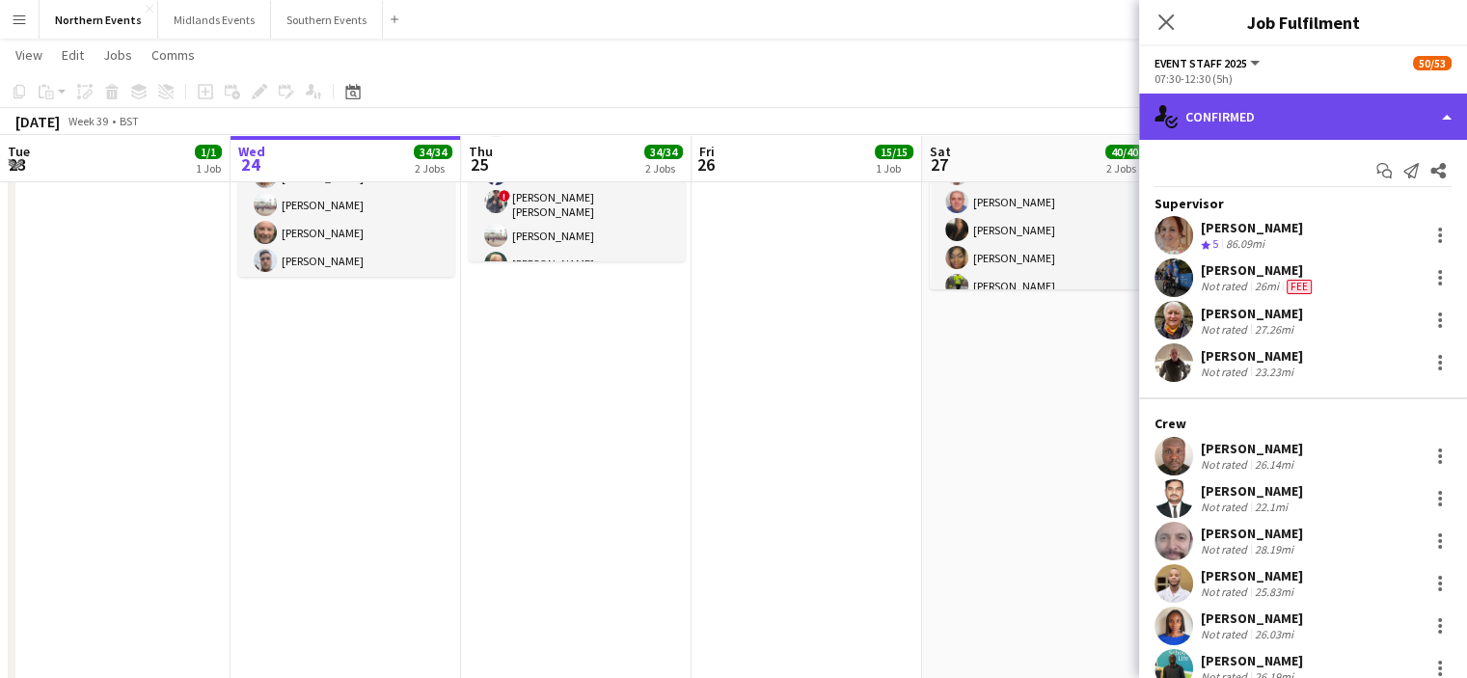
click at [1204, 129] on div "single-neutral-actions-check-2 Confirmed" at bounding box center [1303, 117] width 328 height 46
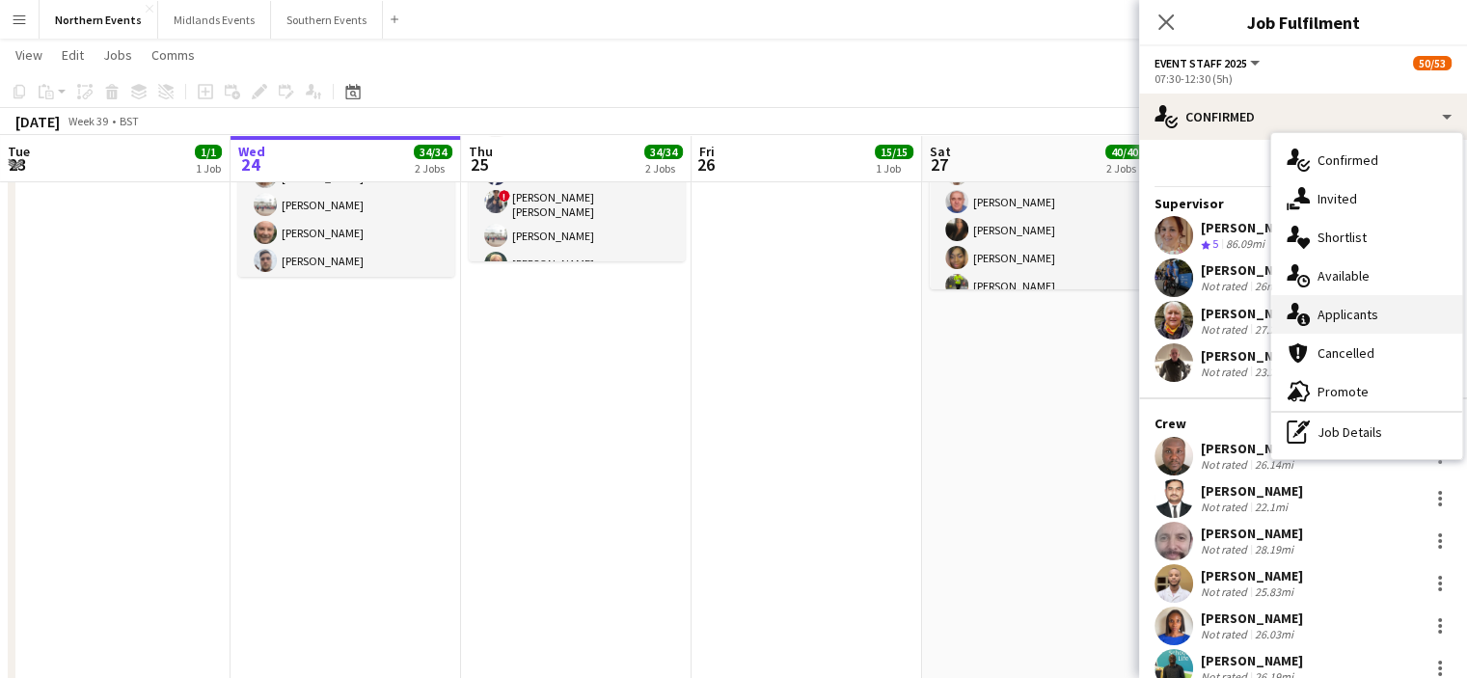
click at [1345, 308] on span "Applicants" at bounding box center [1347, 314] width 61 height 17
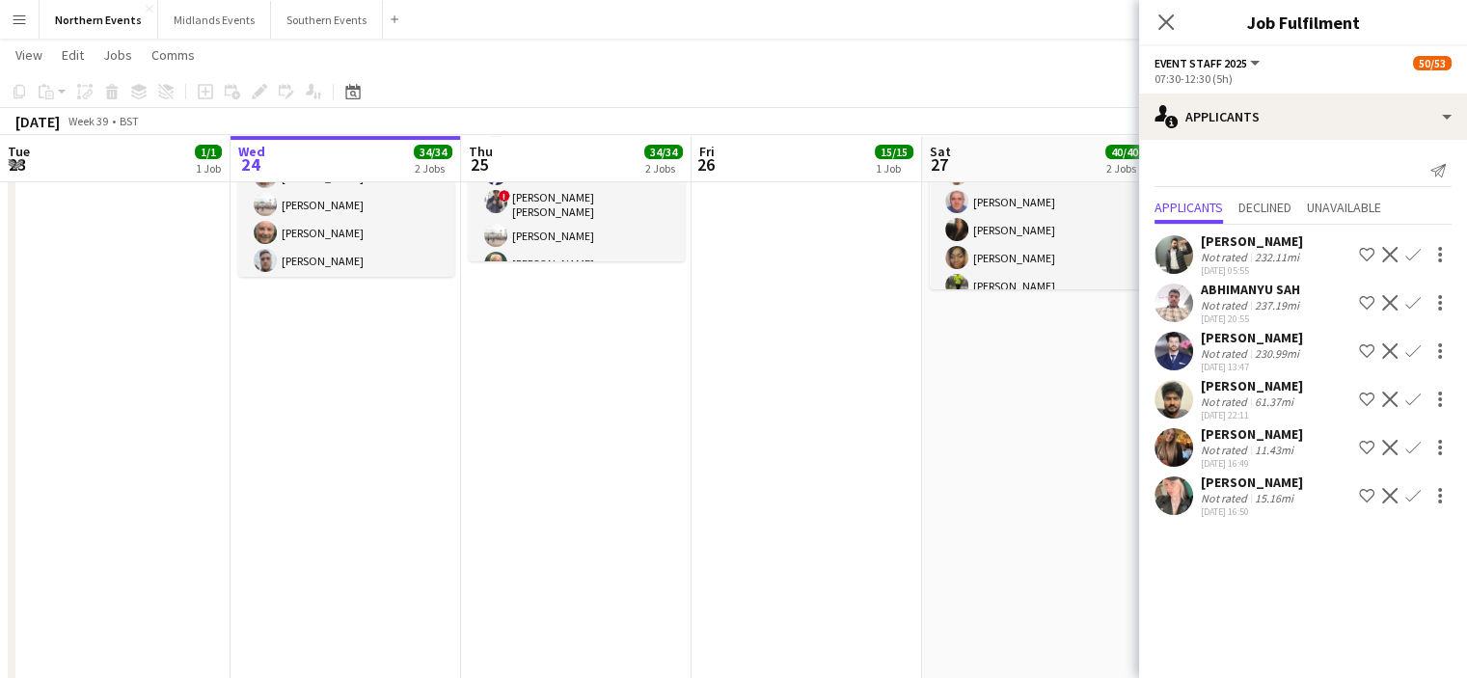
click at [1415, 455] on app-icon "Confirm" at bounding box center [1412, 447] width 15 height 15
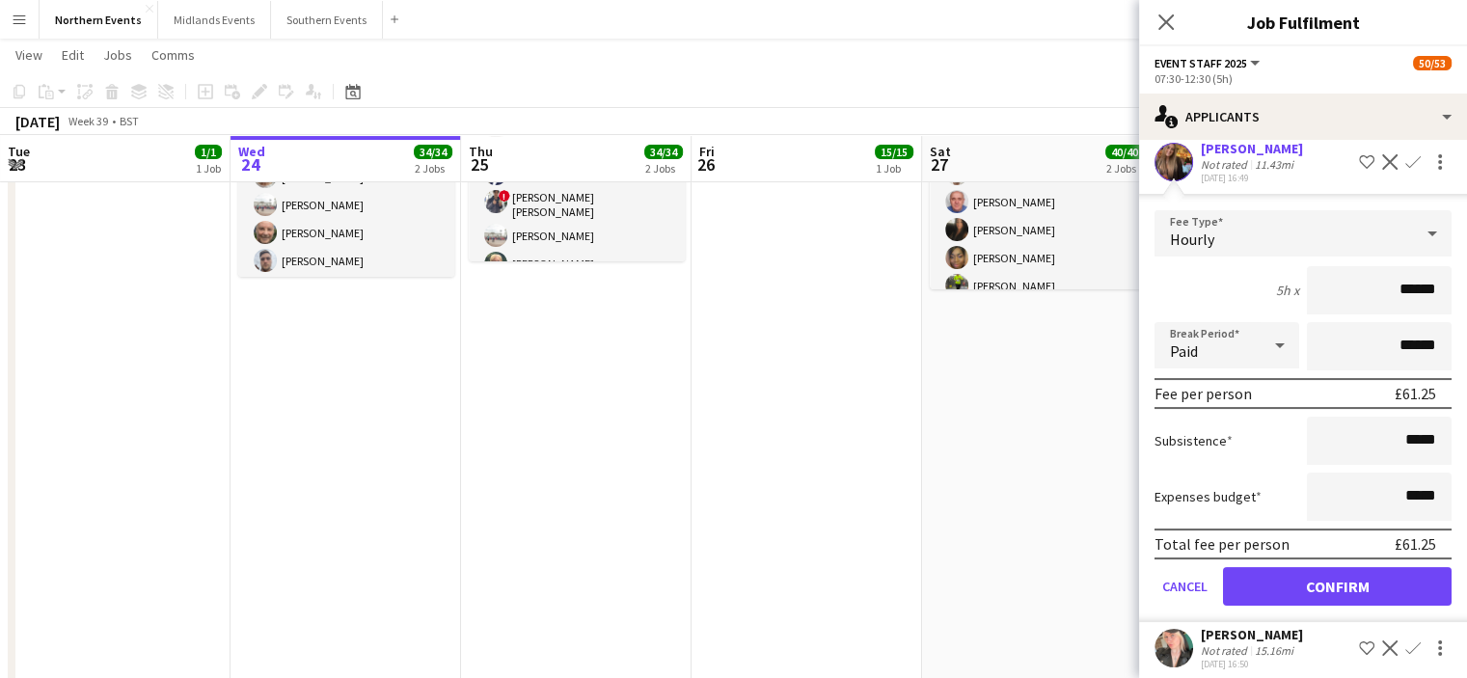
scroll to position [299, 0]
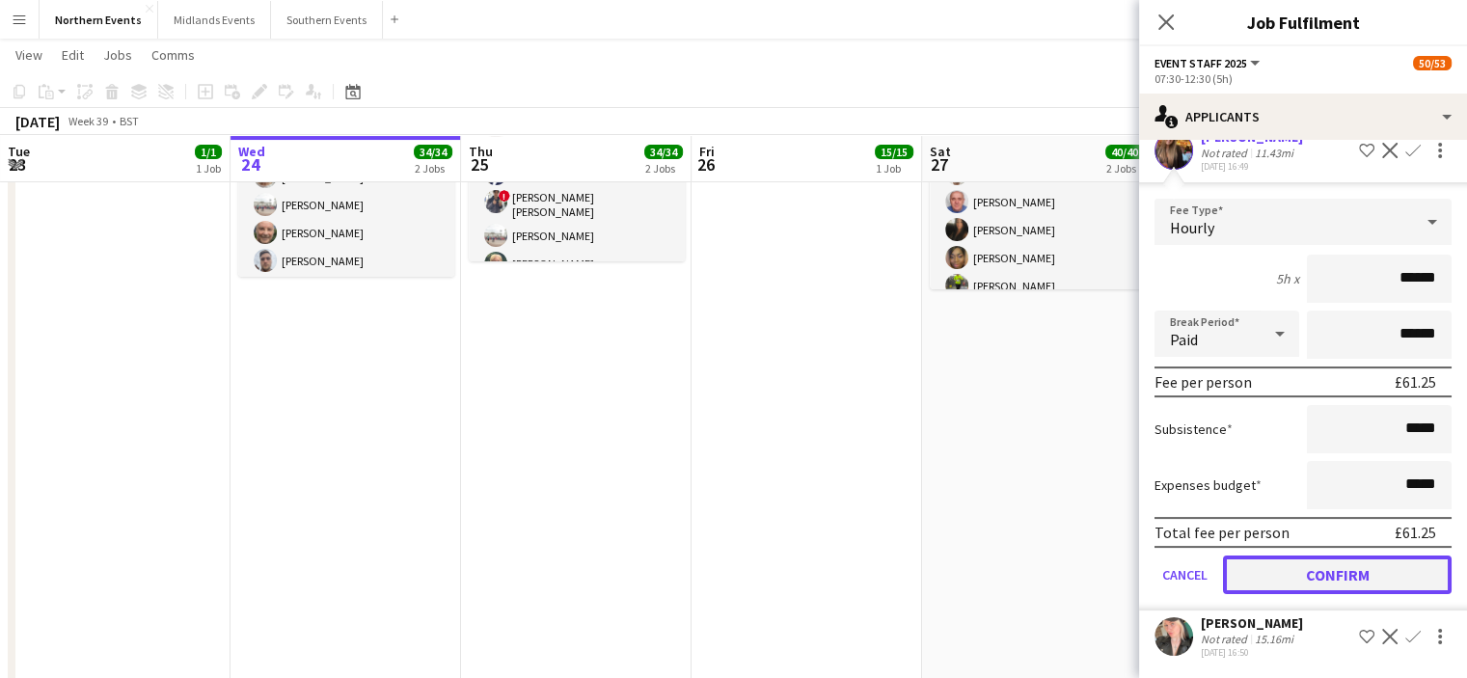
click at [1384, 572] on button "Confirm" at bounding box center [1337, 574] width 229 height 39
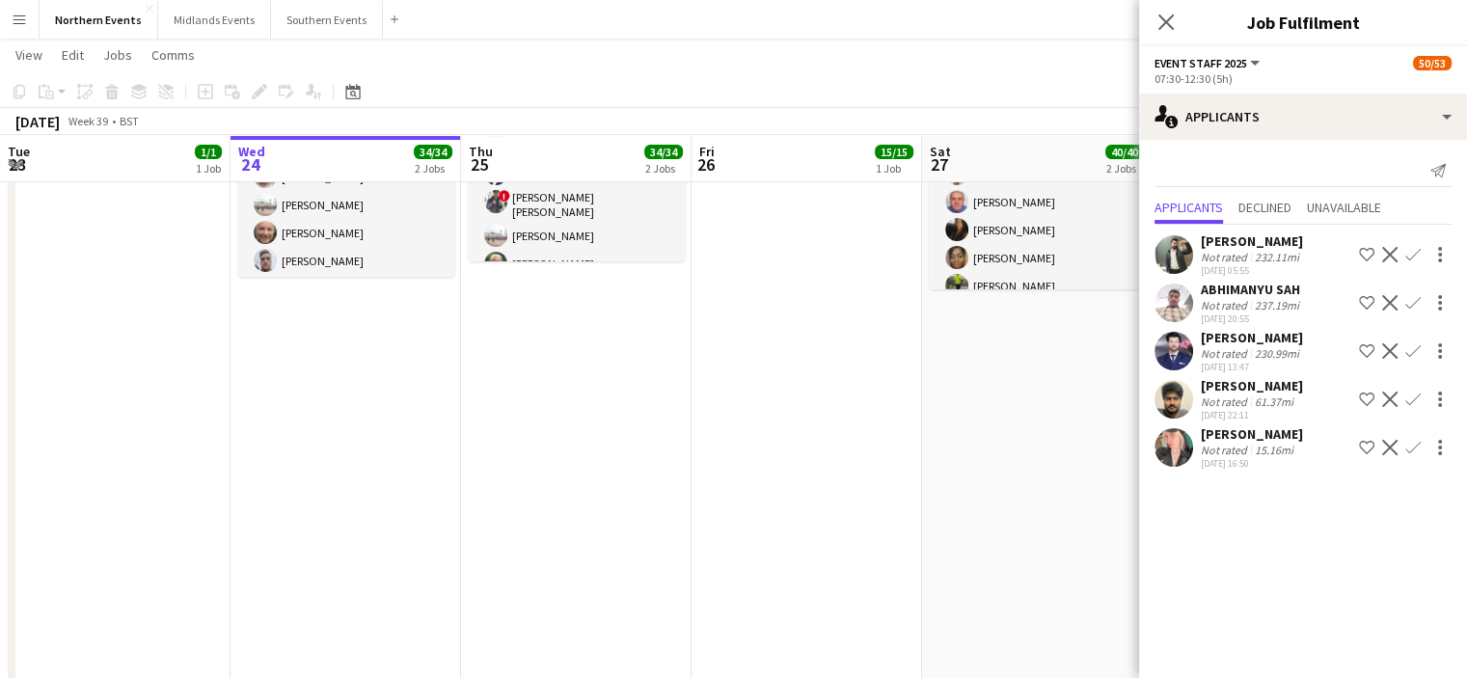
click at [1406, 455] on app-icon "Confirm" at bounding box center [1412, 447] width 15 height 15
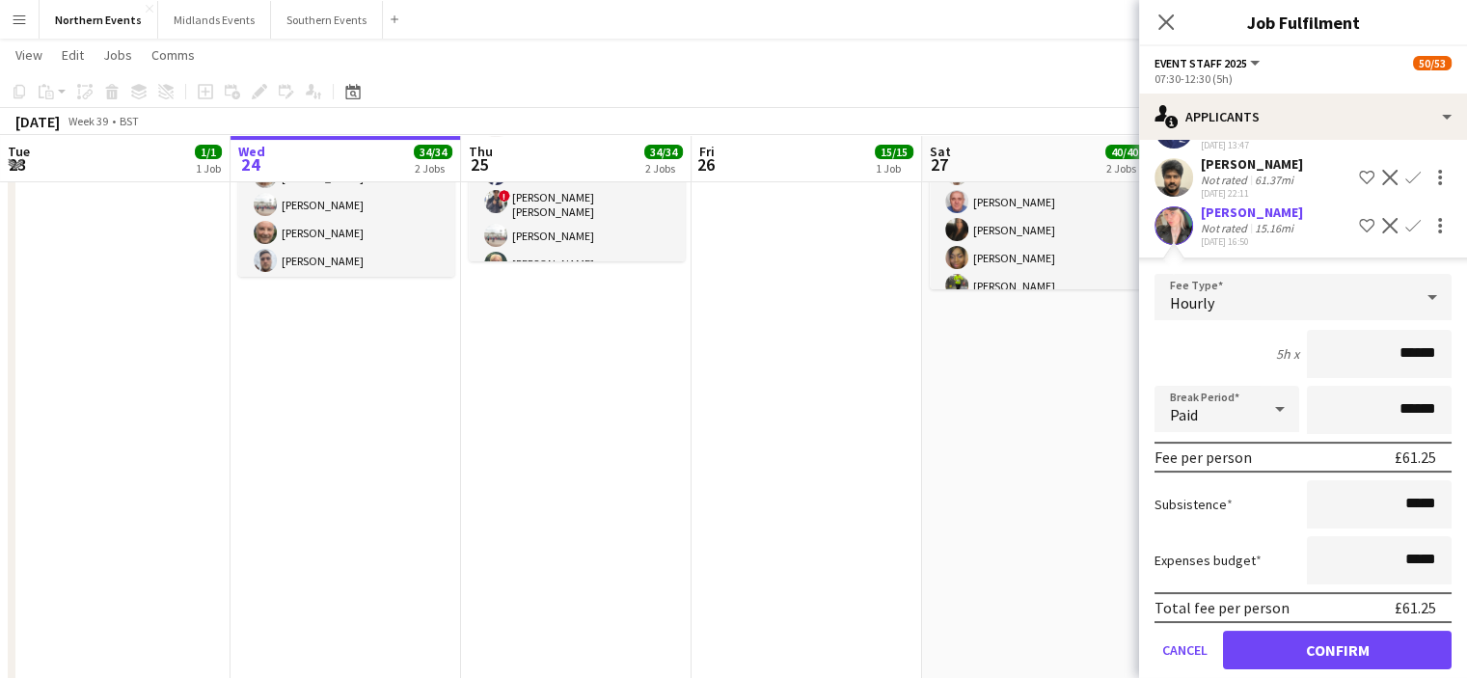
scroll to position [262, 0]
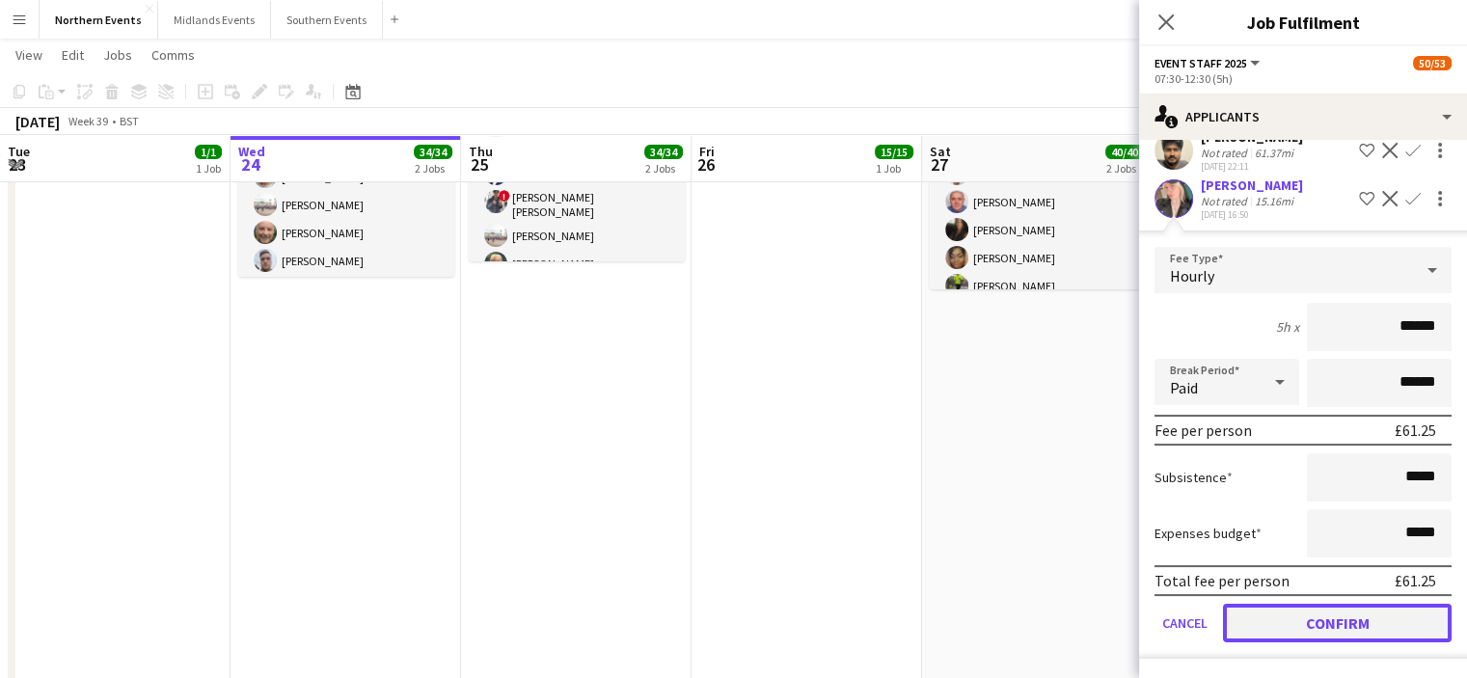
click at [1385, 630] on button "Confirm" at bounding box center [1337, 623] width 229 height 39
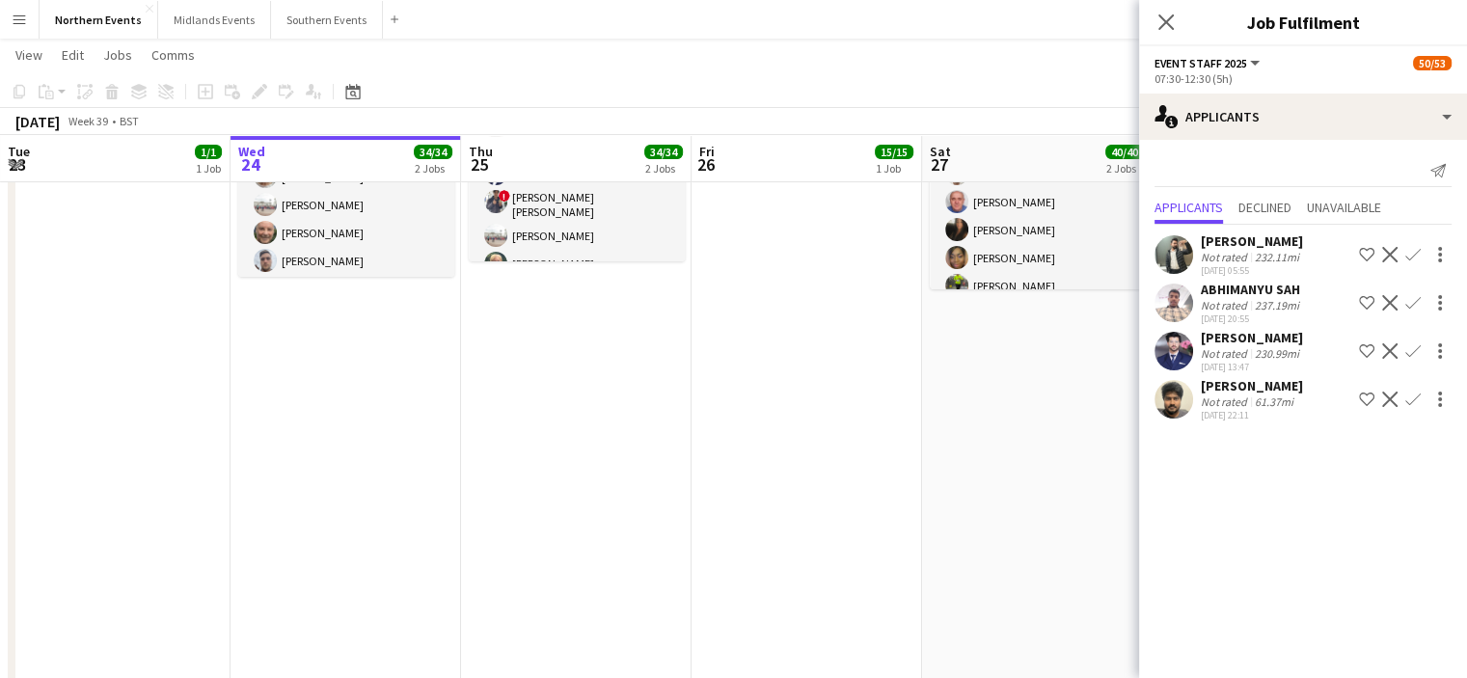
scroll to position [0, 0]
click at [1157, 20] on icon "Close pop-in" at bounding box center [1165, 22] width 18 height 18
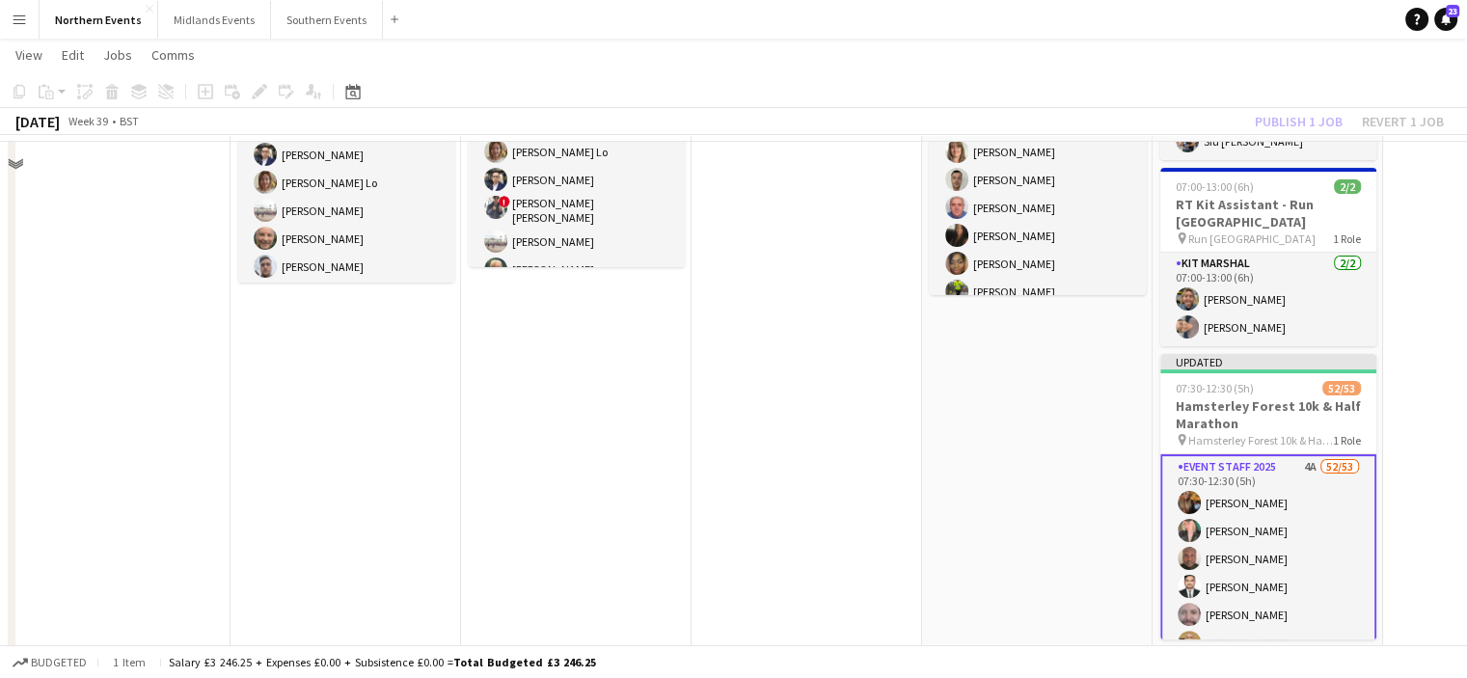
scroll to position [358, 0]
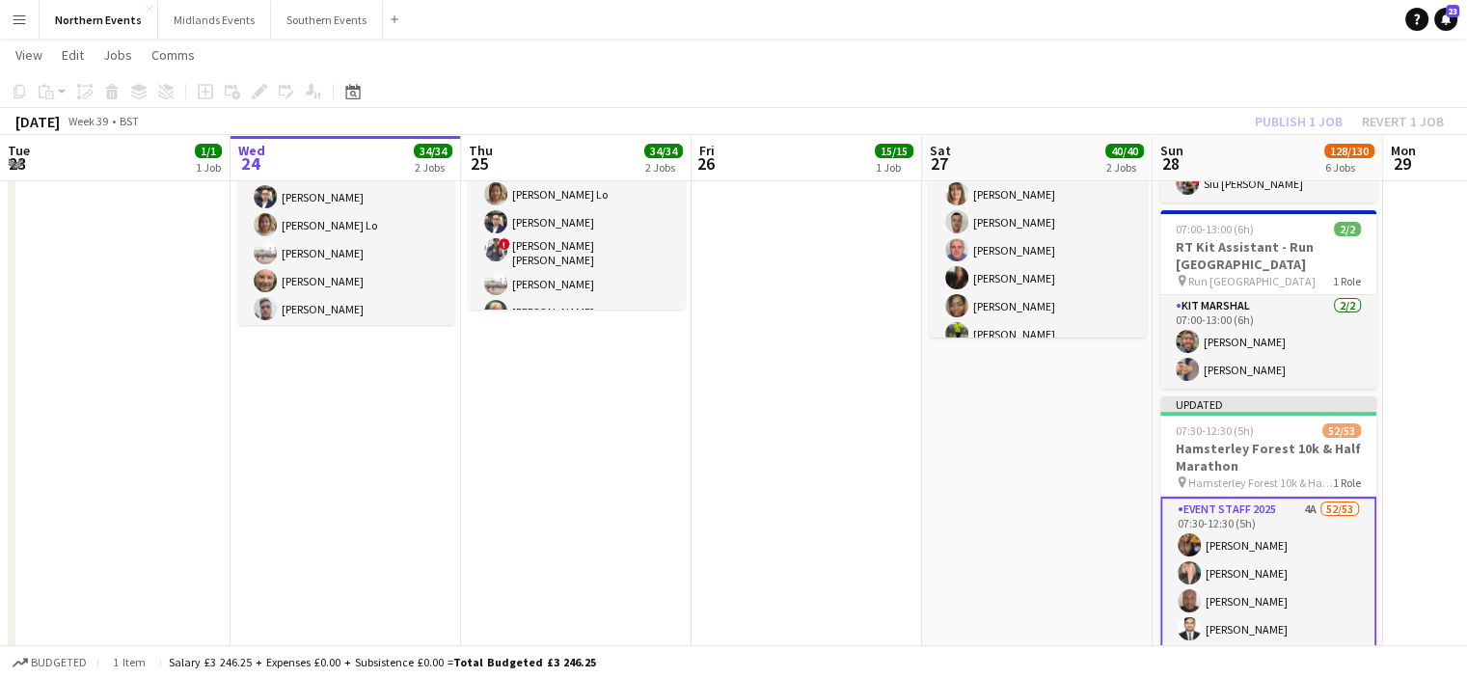
click at [1277, 124] on div "Publish 1 job Revert 1 job" at bounding box center [1348, 121] width 235 height 25
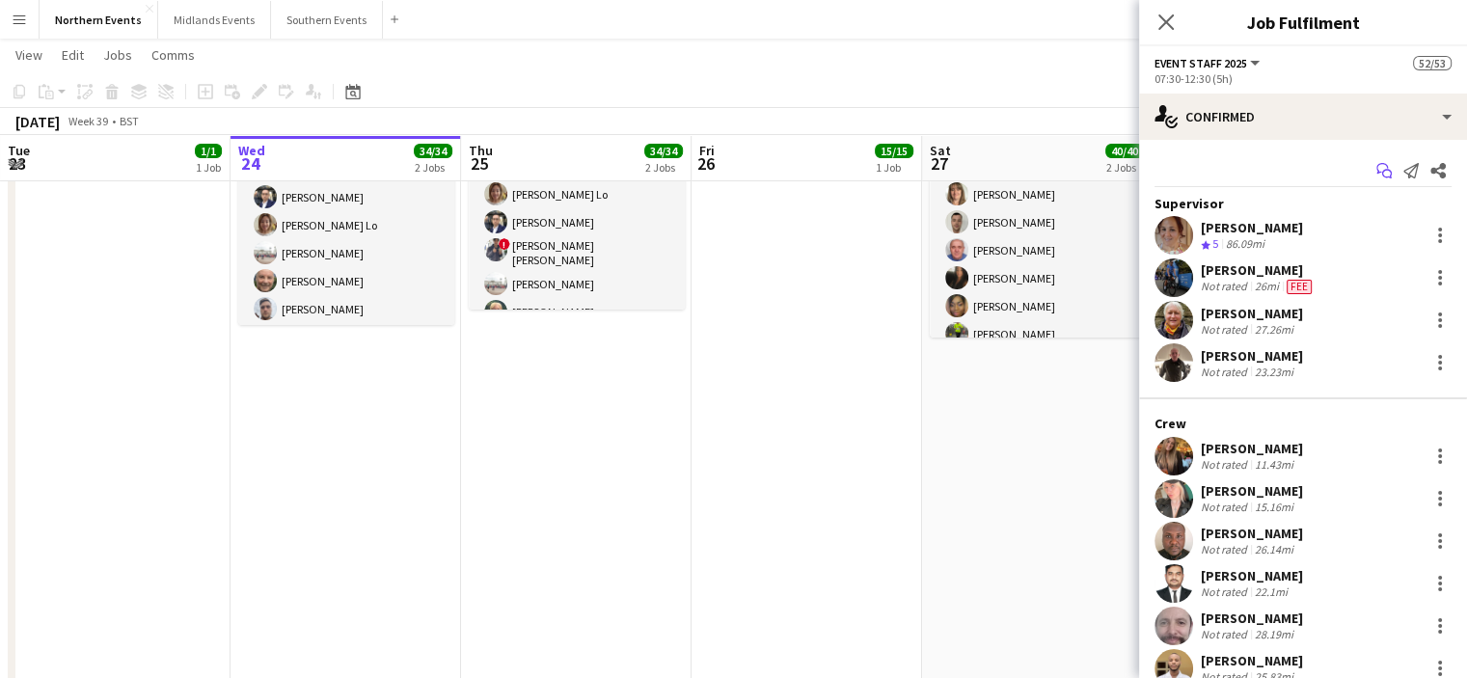
click at [1376, 171] on icon "Start chat" at bounding box center [1383, 170] width 15 height 15
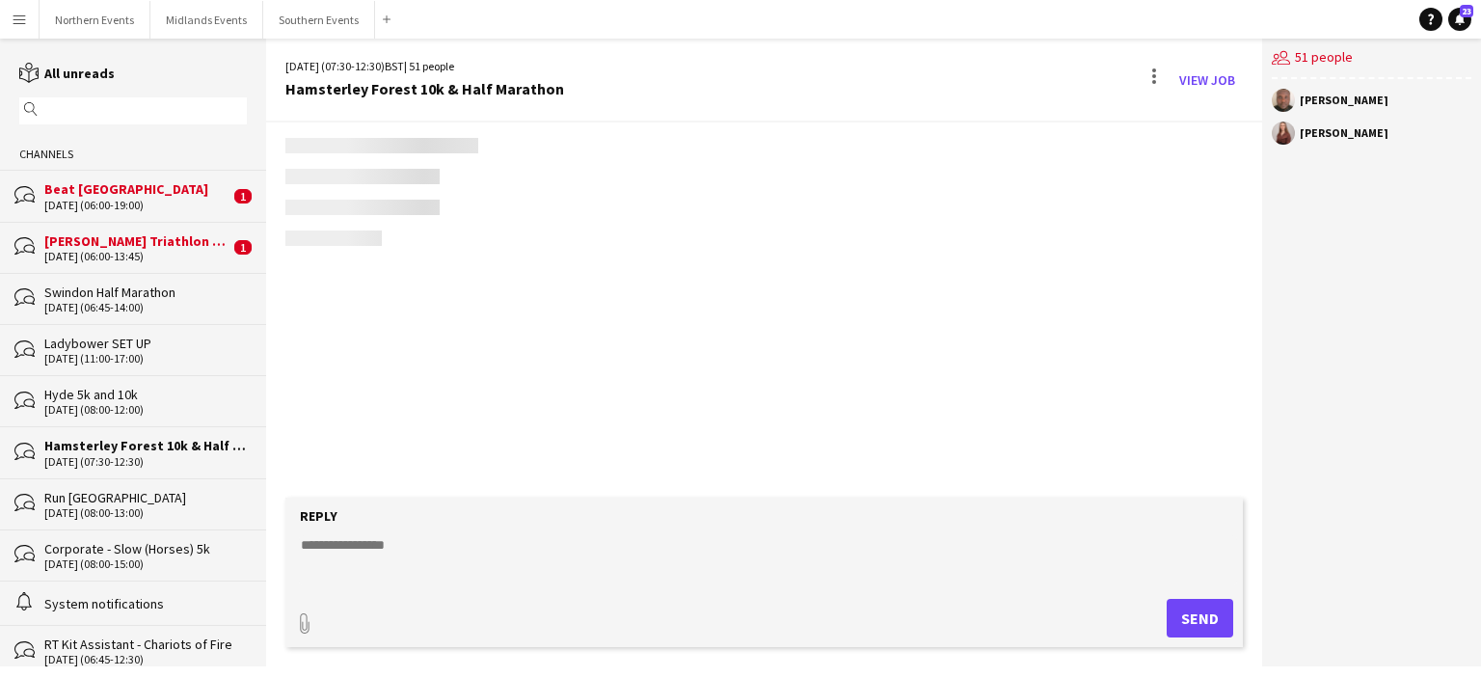
scroll to position [2009, 0]
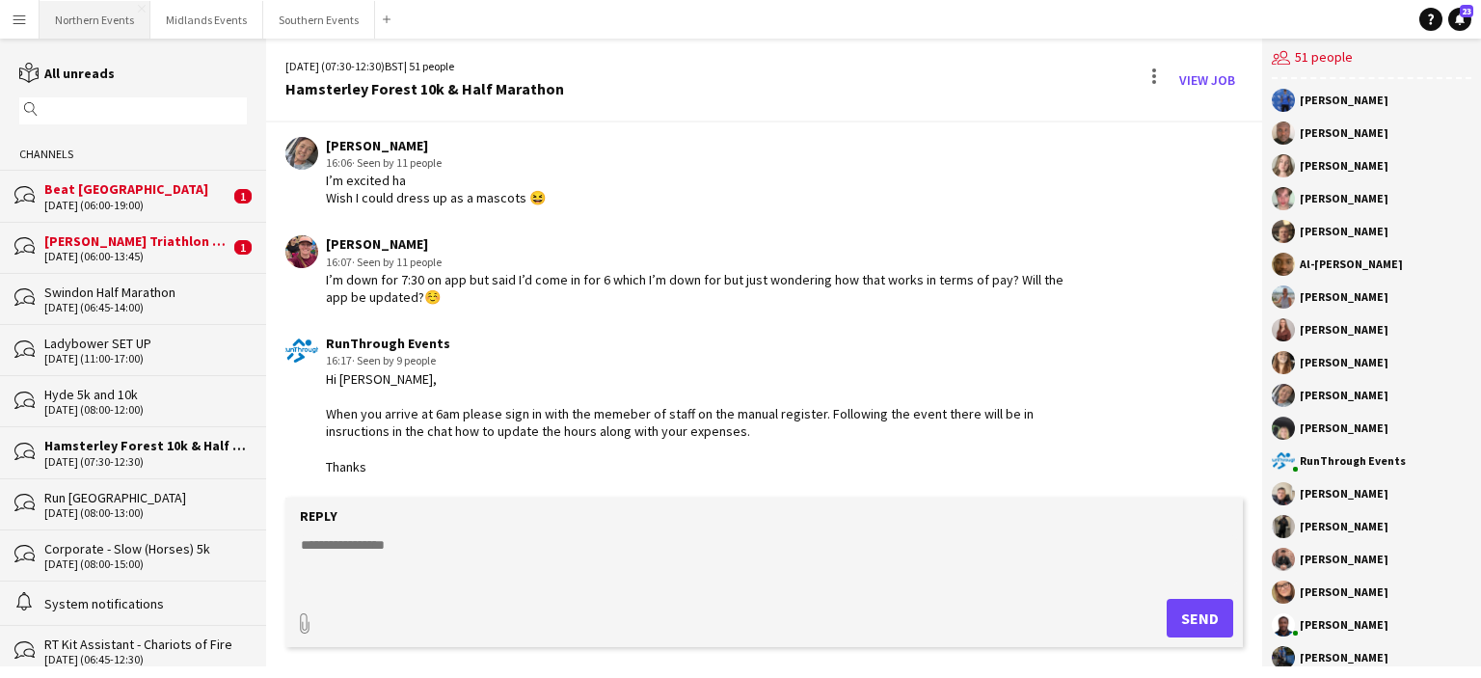
click at [94, 20] on button "Northern Events Close" at bounding box center [95, 20] width 111 height 38
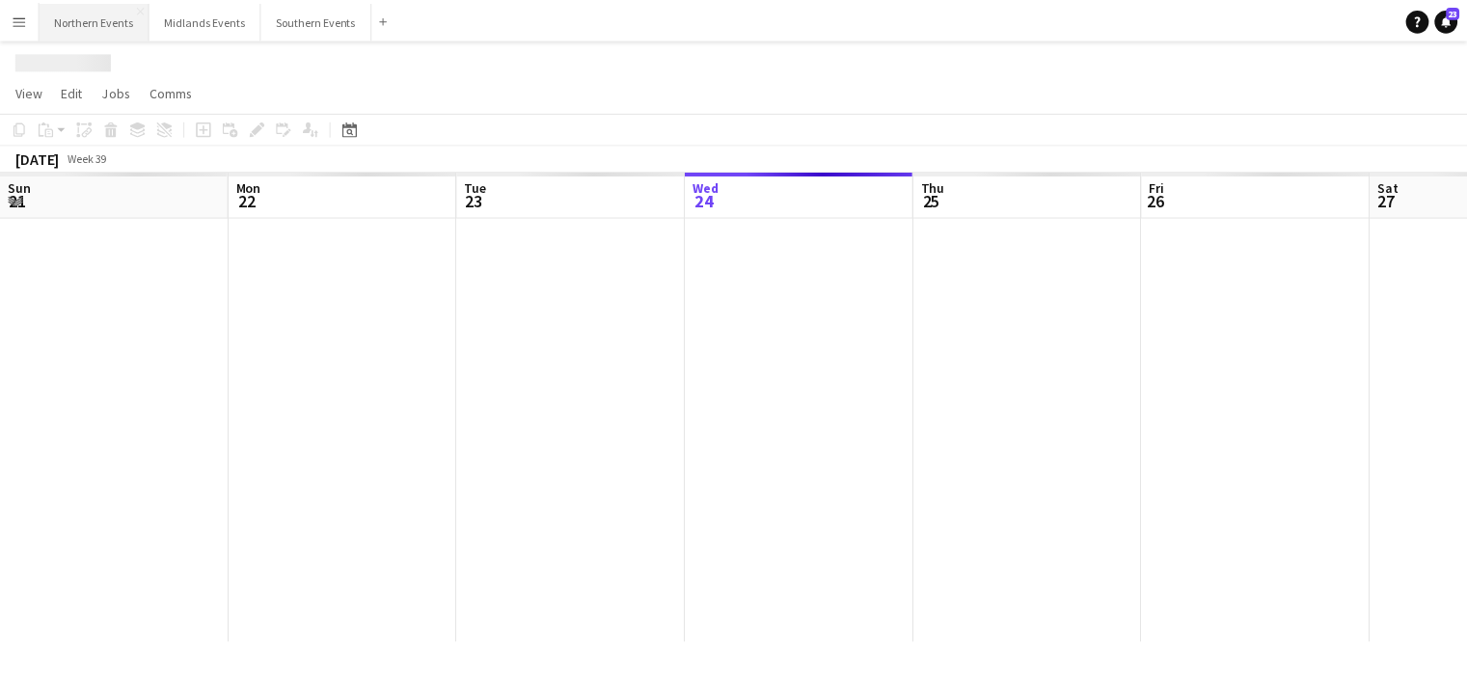
scroll to position [0, 461]
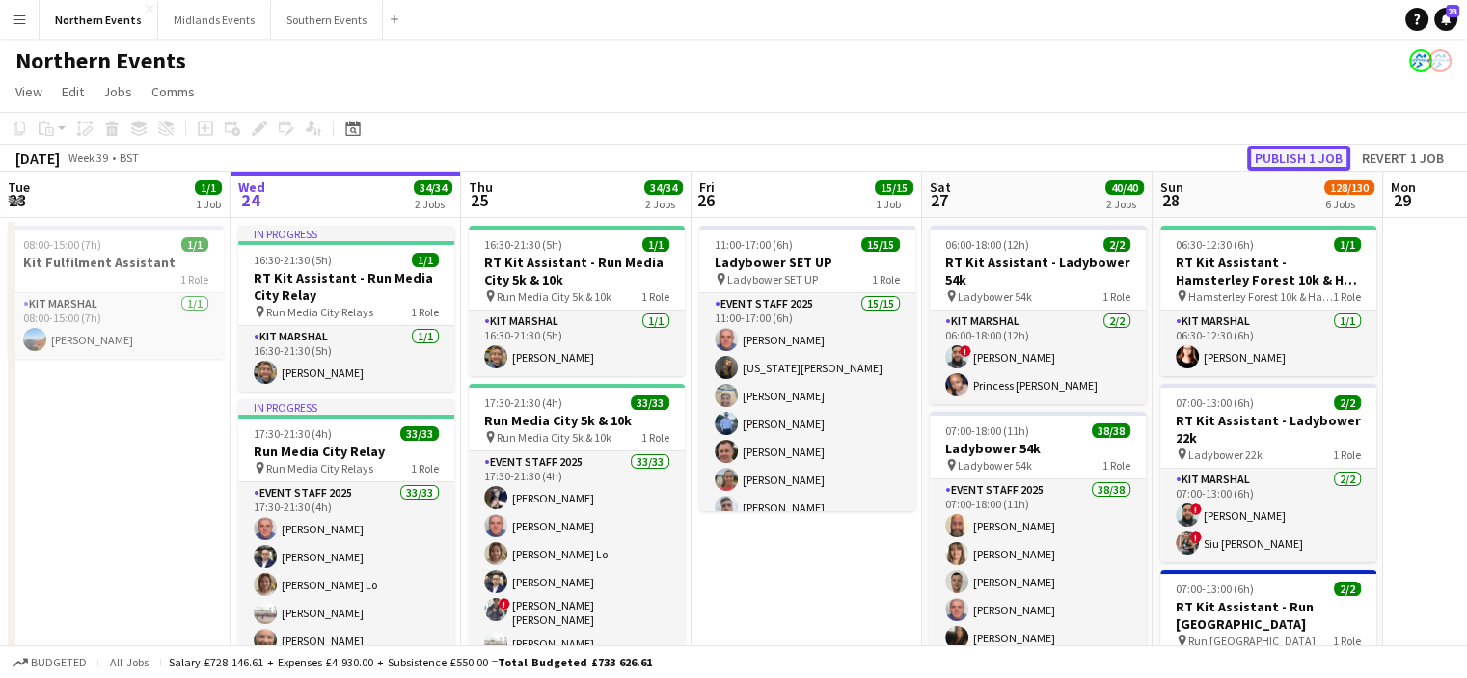
click at [1293, 161] on button "Publish 1 job" at bounding box center [1298, 158] width 103 height 25
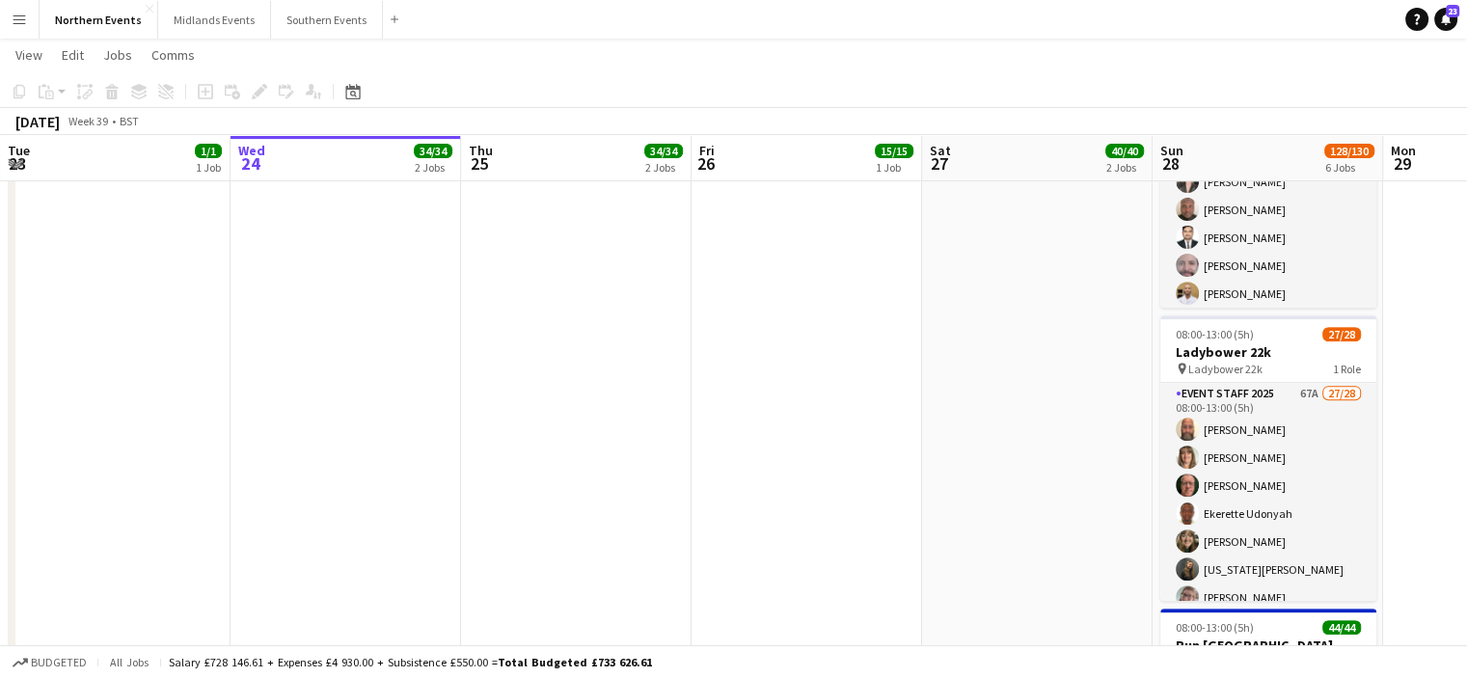
scroll to position [705, 0]
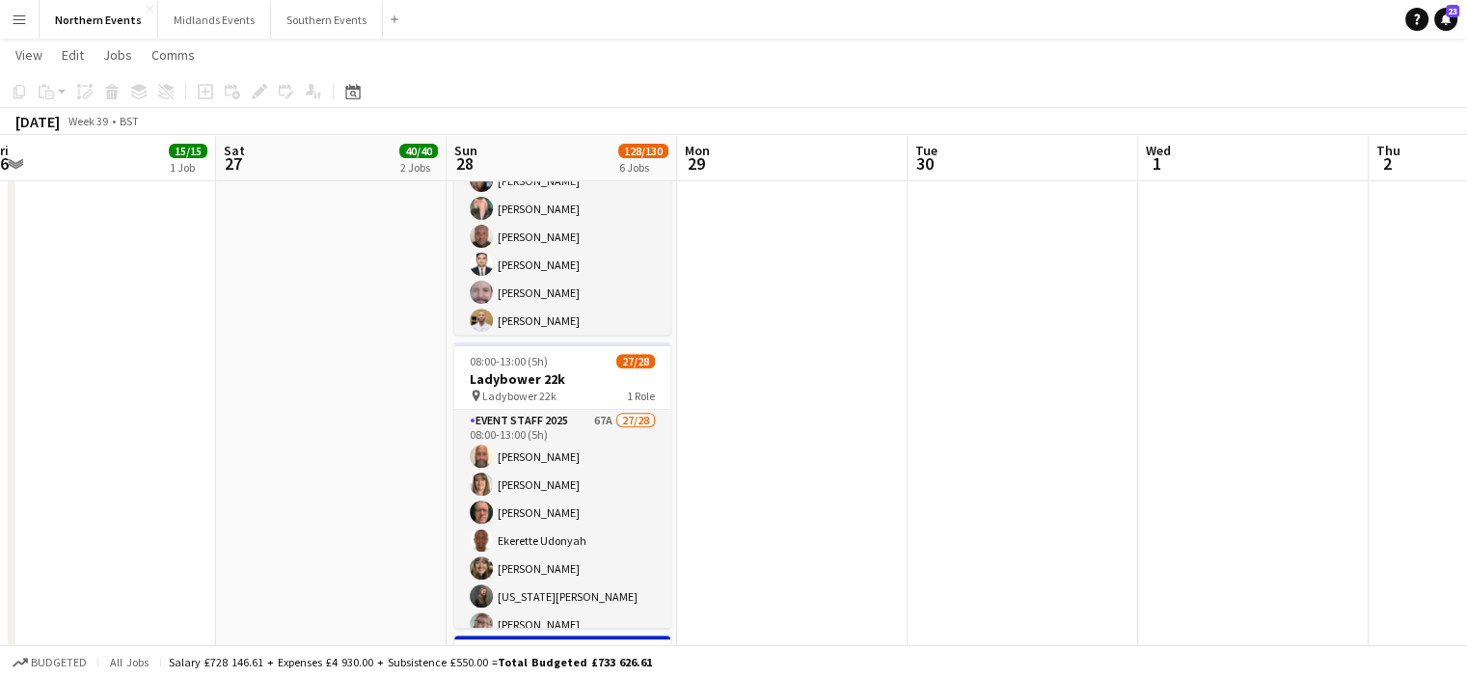
drag, startPoint x: 1313, startPoint y: 462, endPoint x: 688, endPoint y: 493, distance: 626.6
click at [688, 493] on app-calendar-viewport "Tue 23 1/1 1 Job Wed 24 34/34 2 Jobs Thu 25 34/34 2 Jobs Fri 26 15/15 1 Job Sat…" at bounding box center [733, 255] width 1467 height 1771
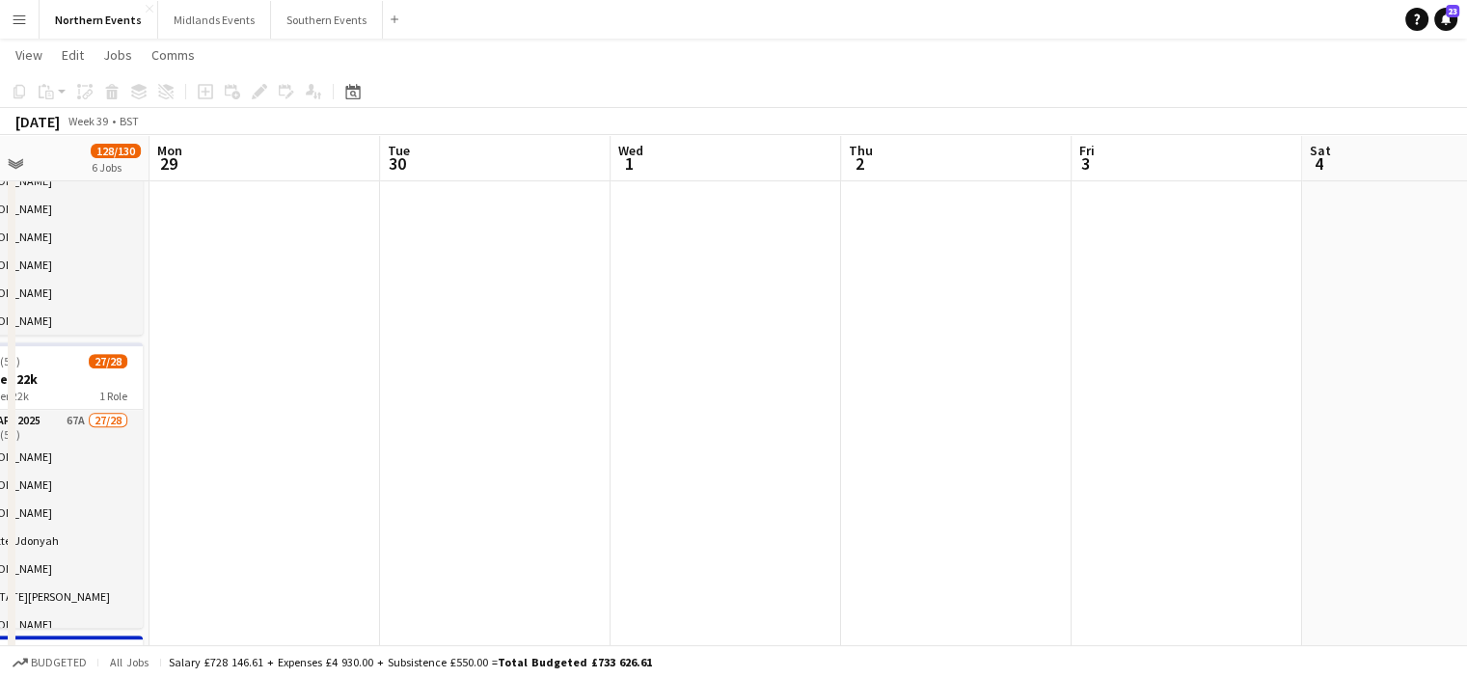
drag, startPoint x: 938, startPoint y: 430, endPoint x: 348, endPoint y: 544, distance: 601.0
click at [348, 544] on app-calendar-viewport "Thu 25 34/34 2 Jobs Fri 26 15/15 1 Job Sat 27 40/40 2 Jobs Sun 28 128/130 6 Job…" at bounding box center [733, 255] width 1467 height 1771
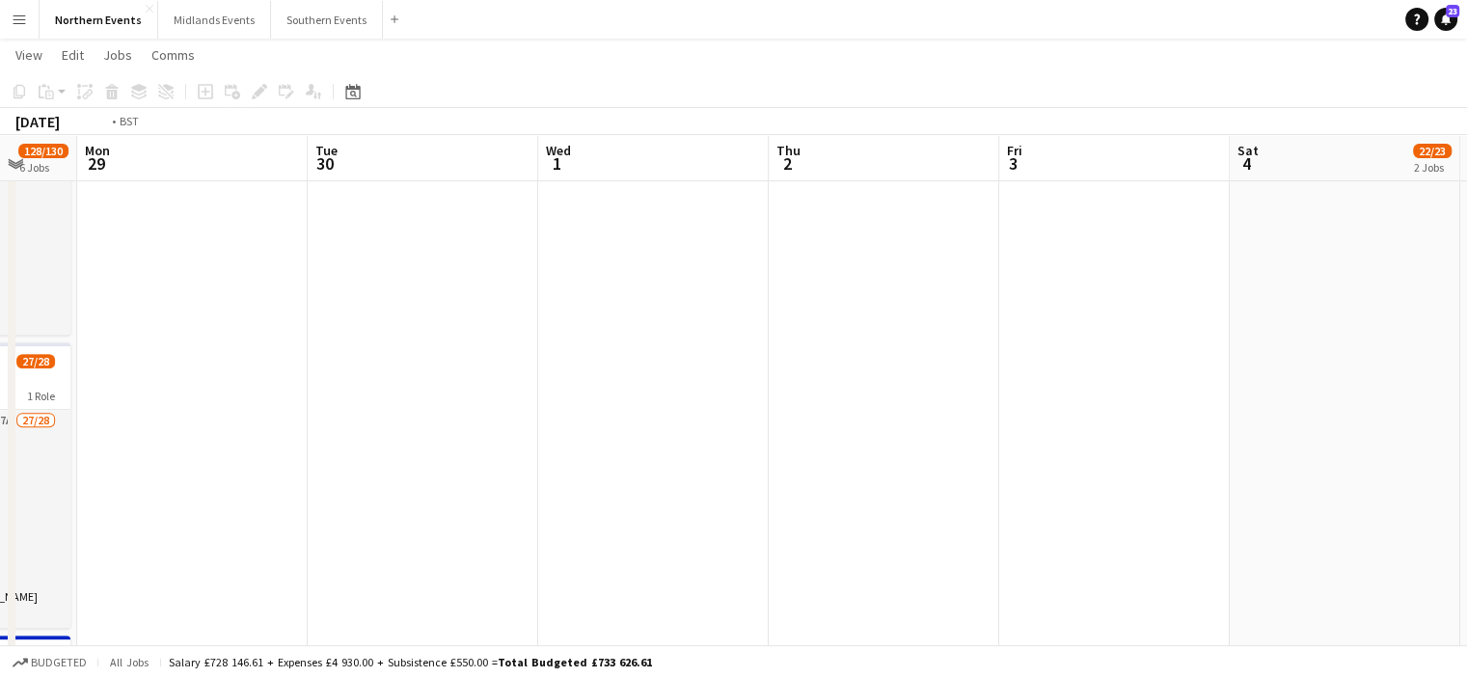
scroll to position [0, 463]
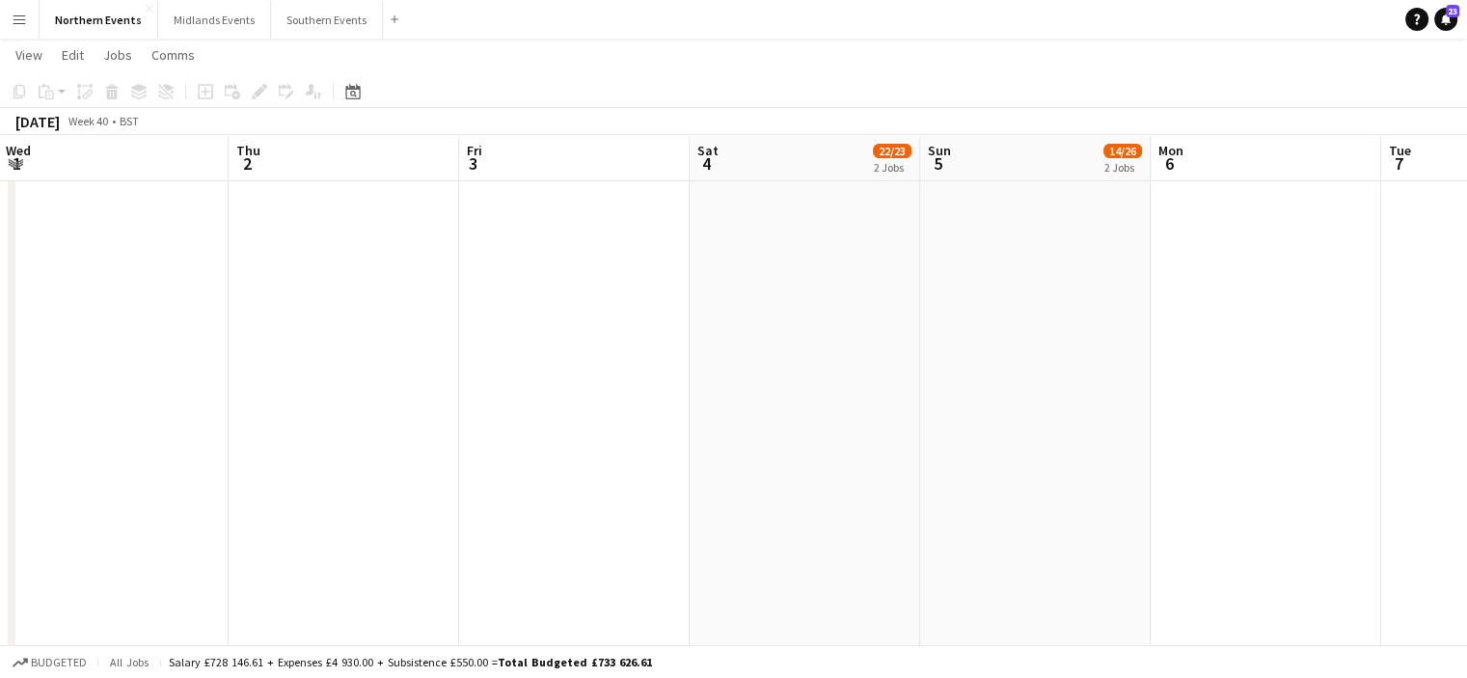
drag, startPoint x: 345, startPoint y: 560, endPoint x: 0, endPoint y: 635, distance: 353.3
click at [0, 635] on app-calendar-viewport "Mon 29 Tue 30 Wed 1 Thu 2 Fri 3 Sat 4 22/23 2 Jobs Sun 5 14/26 2 Jobs Mon 6 Tue…" at bounding box center [733, 255] width 1467 height 1771
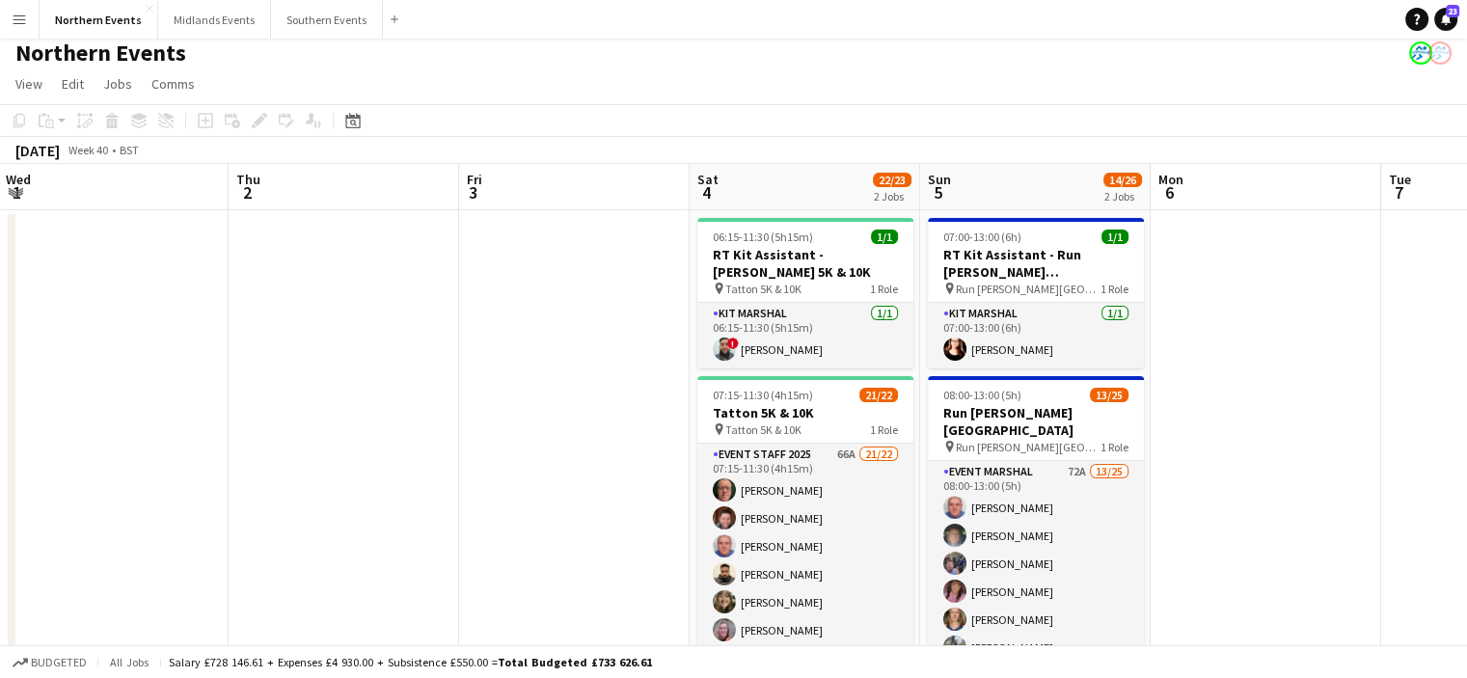
scroll to position [0, 0]
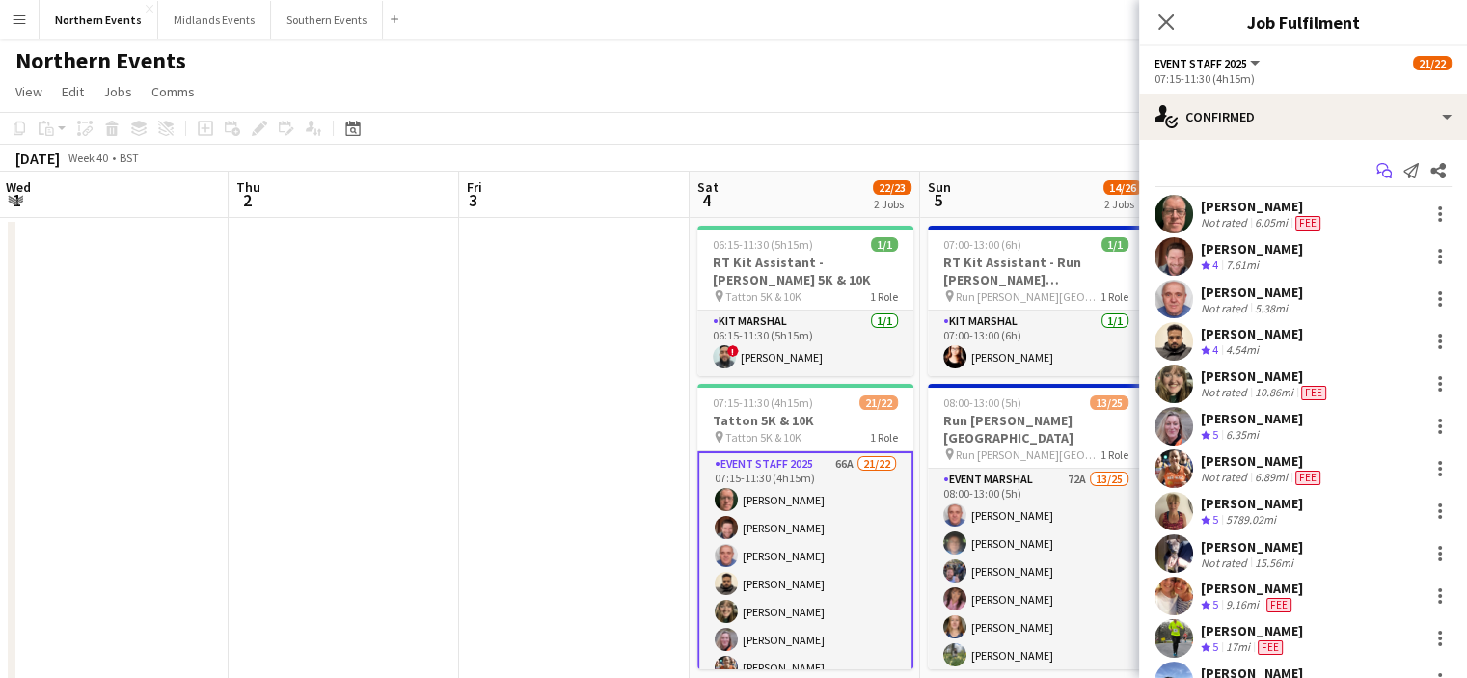
click at [1376, 169] on icon "Start chat" at bounding box center [1383, 170] width 15 height 15
click at [1382, 176] on icon at bounding box center [1387, 175] width 10 height 10
click at [113, 32] on button "Northern Events Close" at bounding box center [99, 20] width 119 height 38
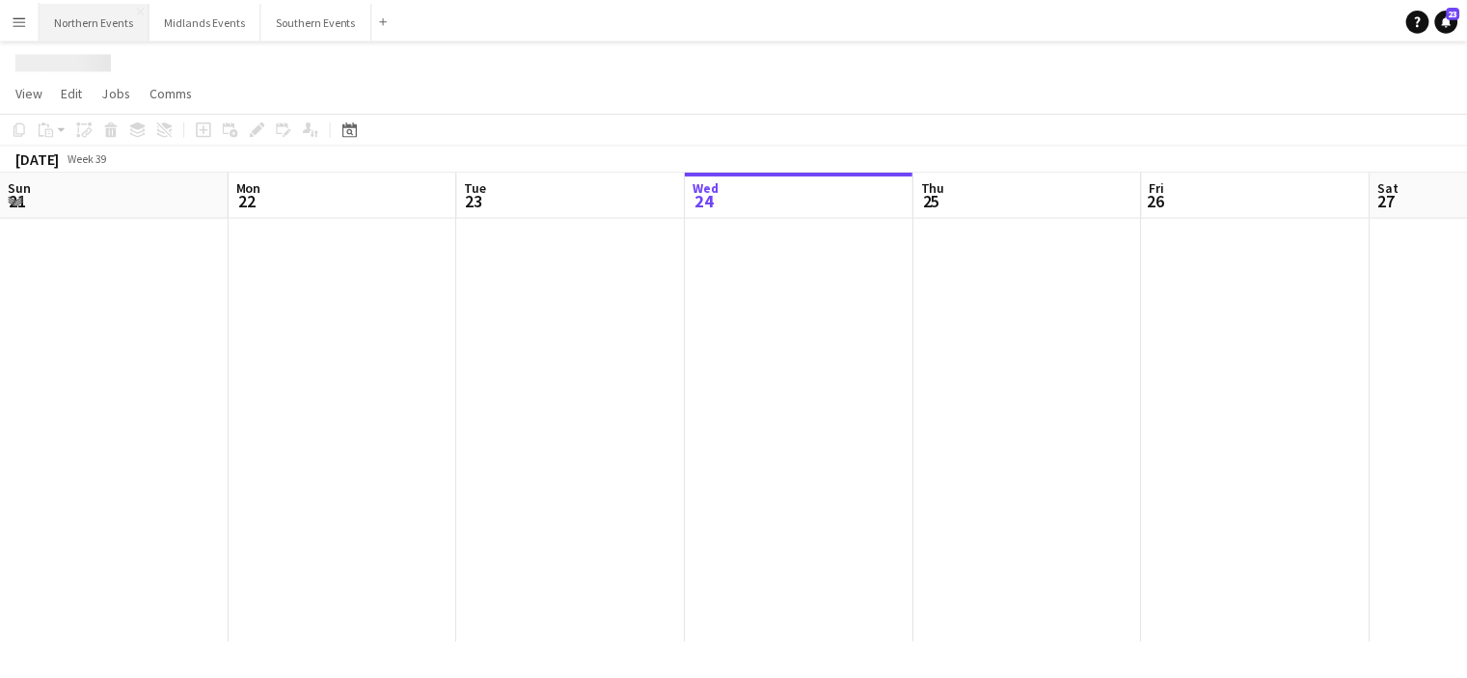
scroll to position [0, 461]
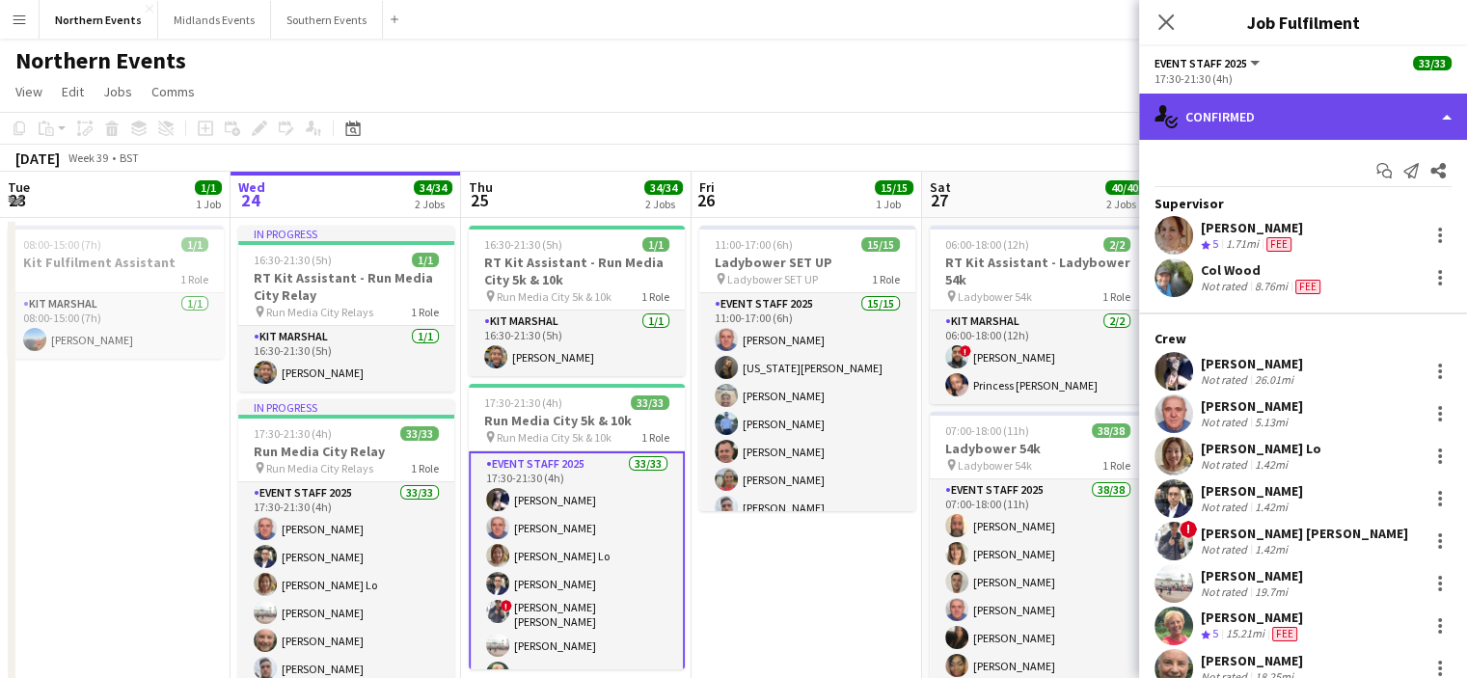
click at [1360, 112] on div "single-neutral-actions-check-2 Confirmed" at bounding box center [1303, 117] width 328 height 46
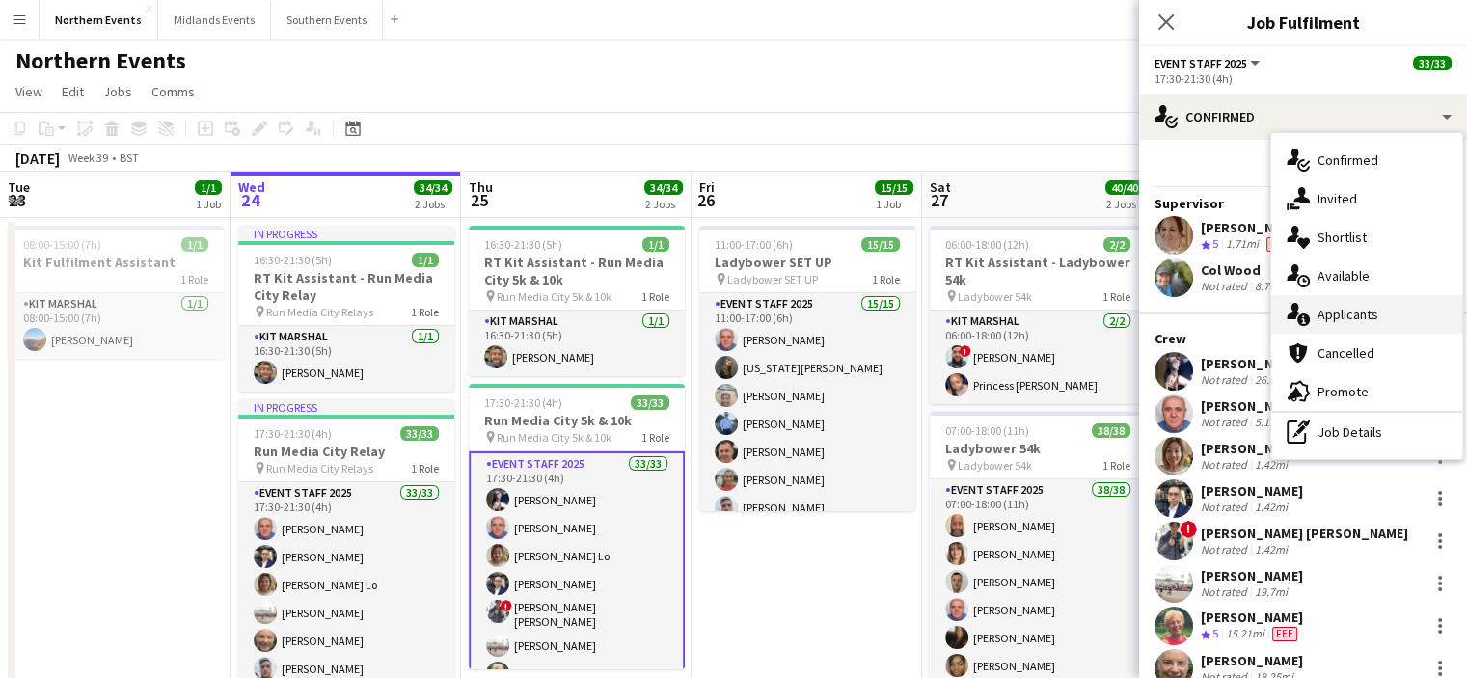
click at [1351, 310] on span "Applicants" at bounding box center [1347, 314] width 61 height 17
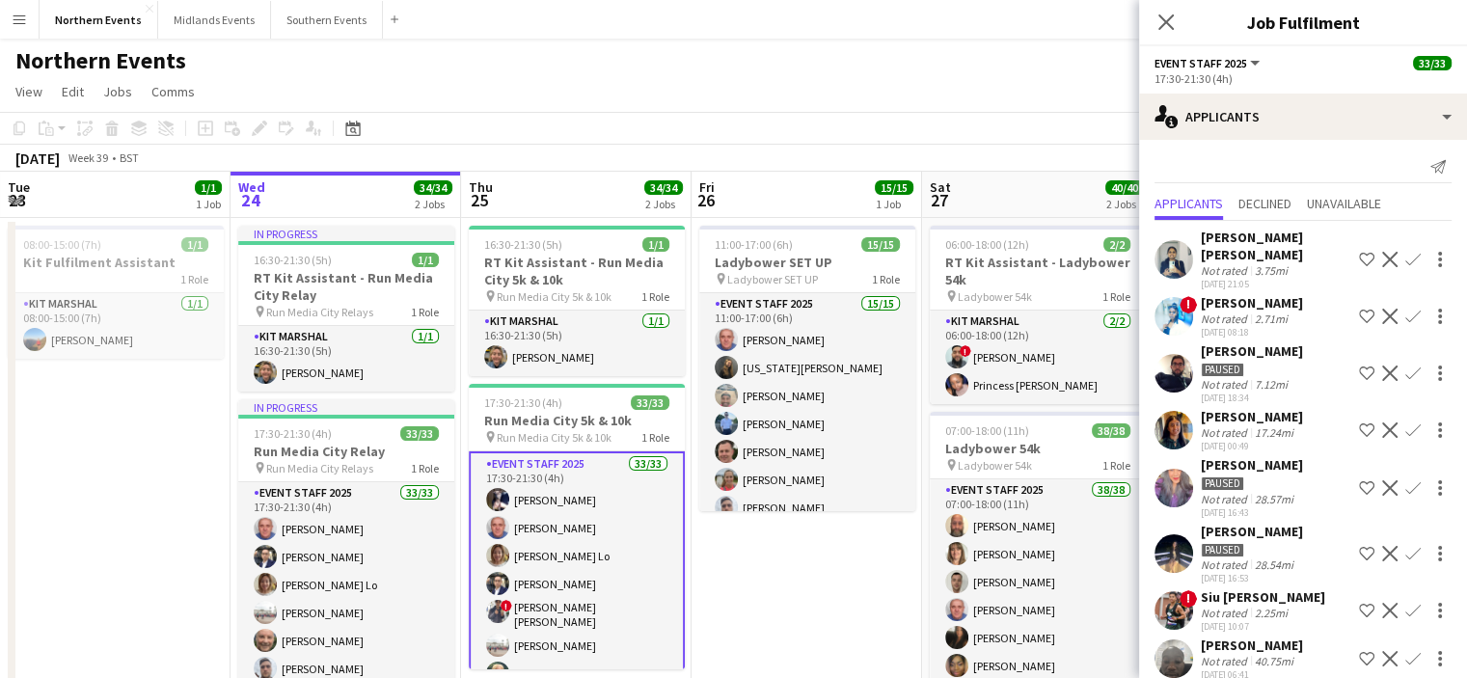
scroll to position [0, 0]
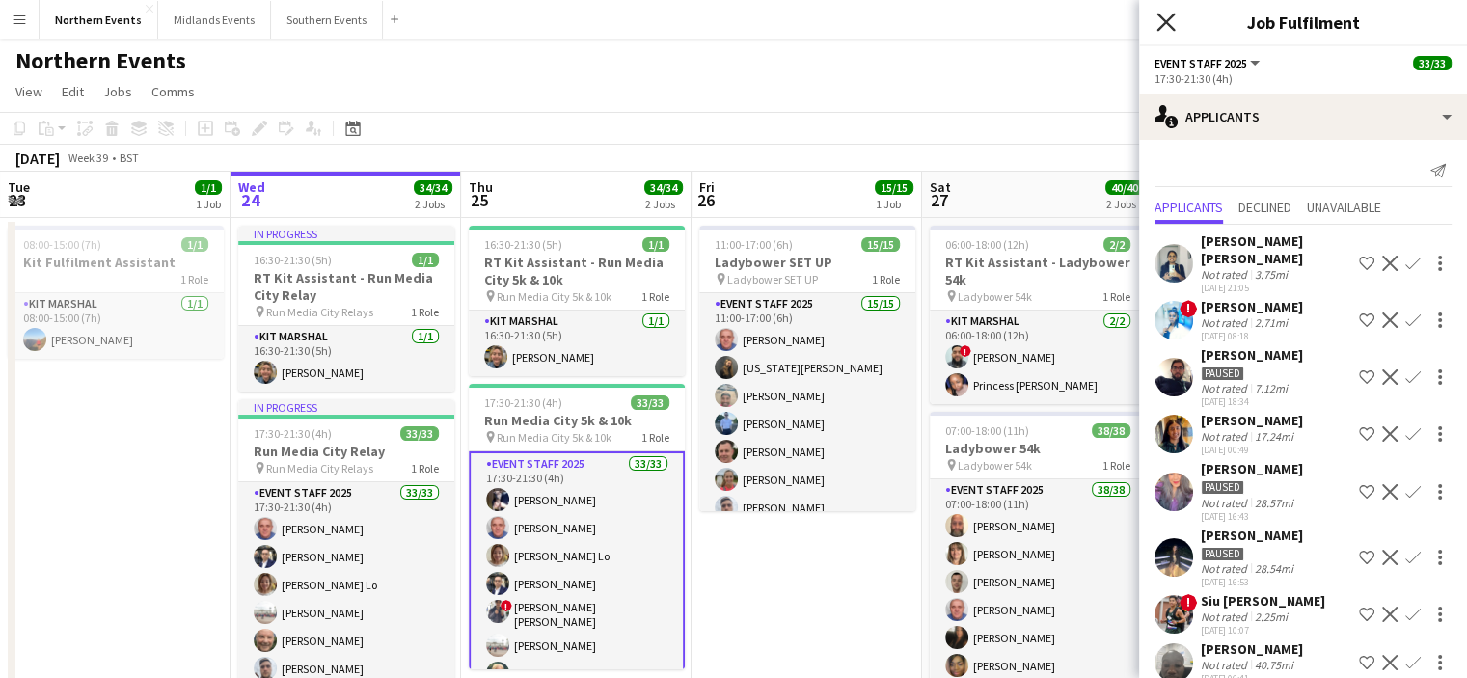
click at [1170, 18] on icon at bounding box center [1165, 22] width 18 height 18
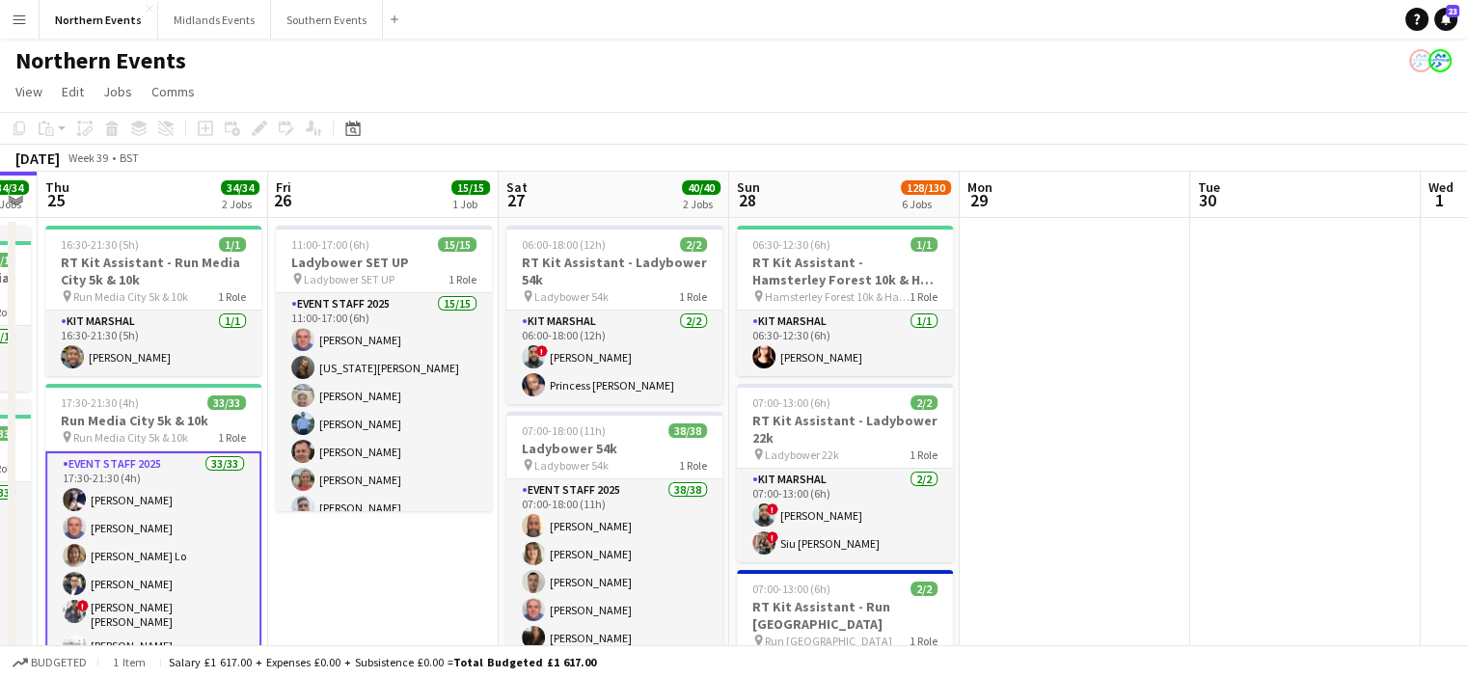
drag, startPoint x: 1323, startPoint y: 529, endPoint x: 896, endPoint y: 511, distance: 427.6
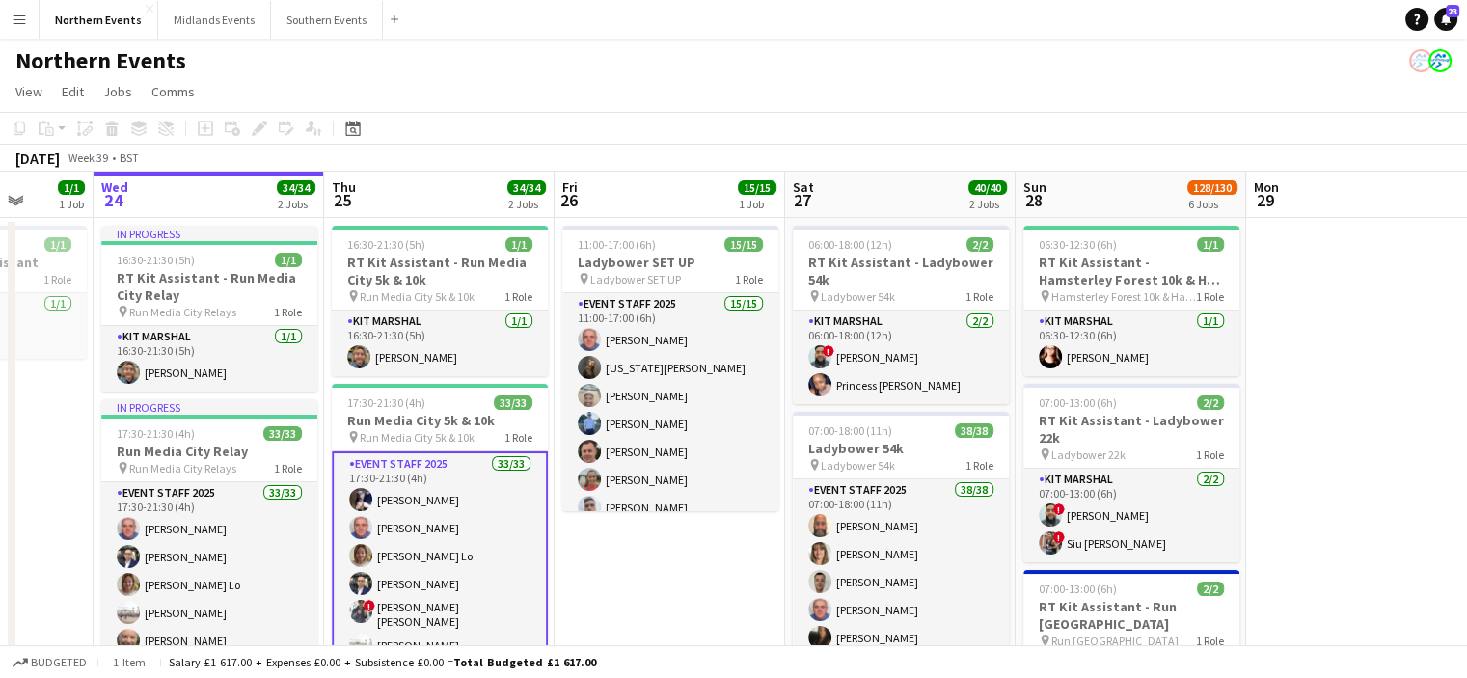
drag, startPoint x: 1410, startPoint y: 492, endPoint x: 779, endPoint y: 540, distance: 632.5
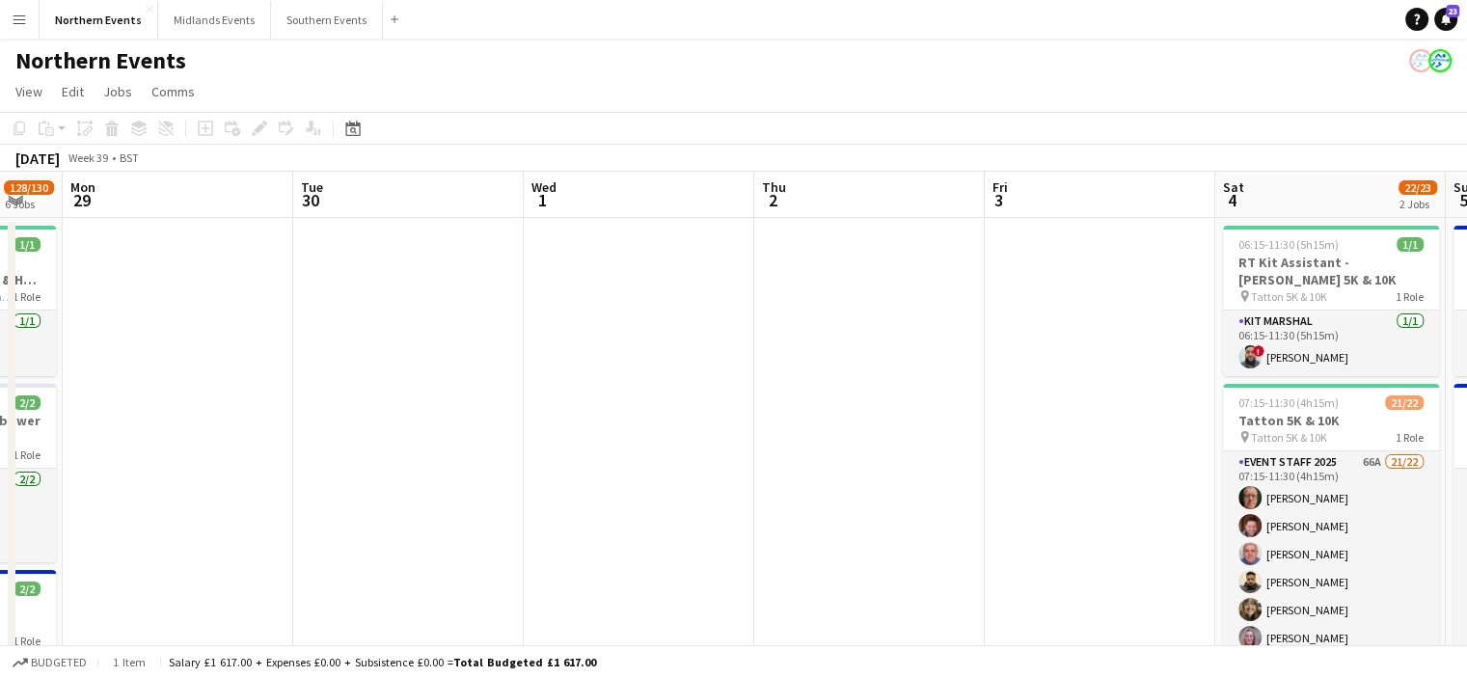
drag, startPoint x: 779, startPoint y: 540, endPoint x: 516, endPoint y: 574, distance: 265.4
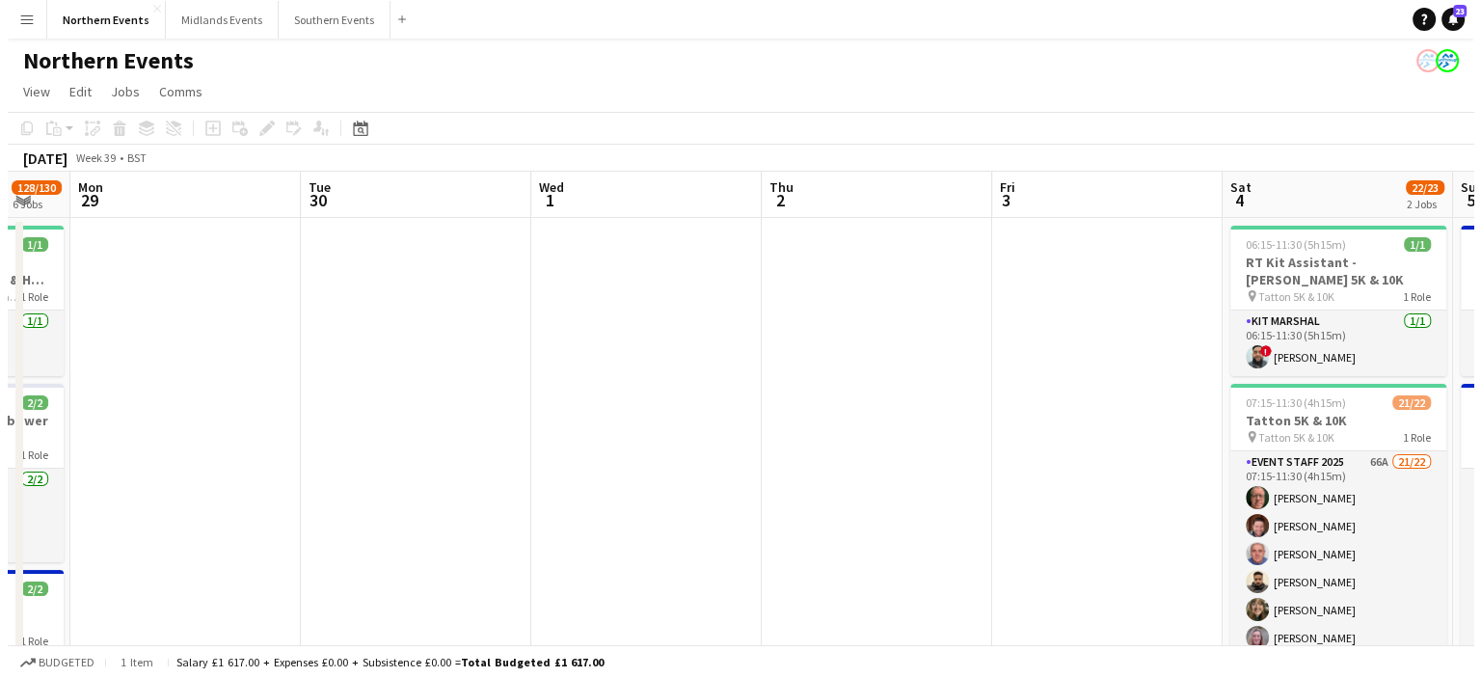
scroll to position [0, 860]
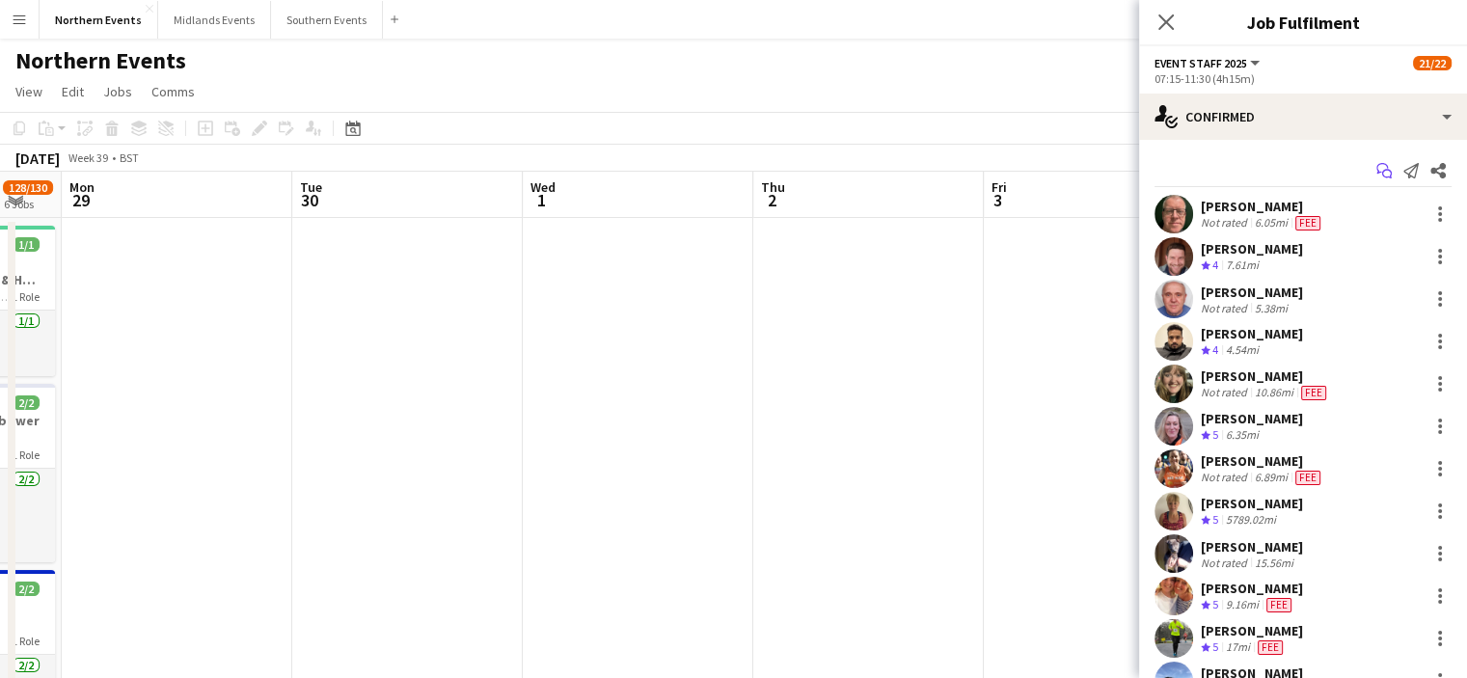
click at [1382, 172] on icon at bounding box center [1387, 175] width 10 height 10
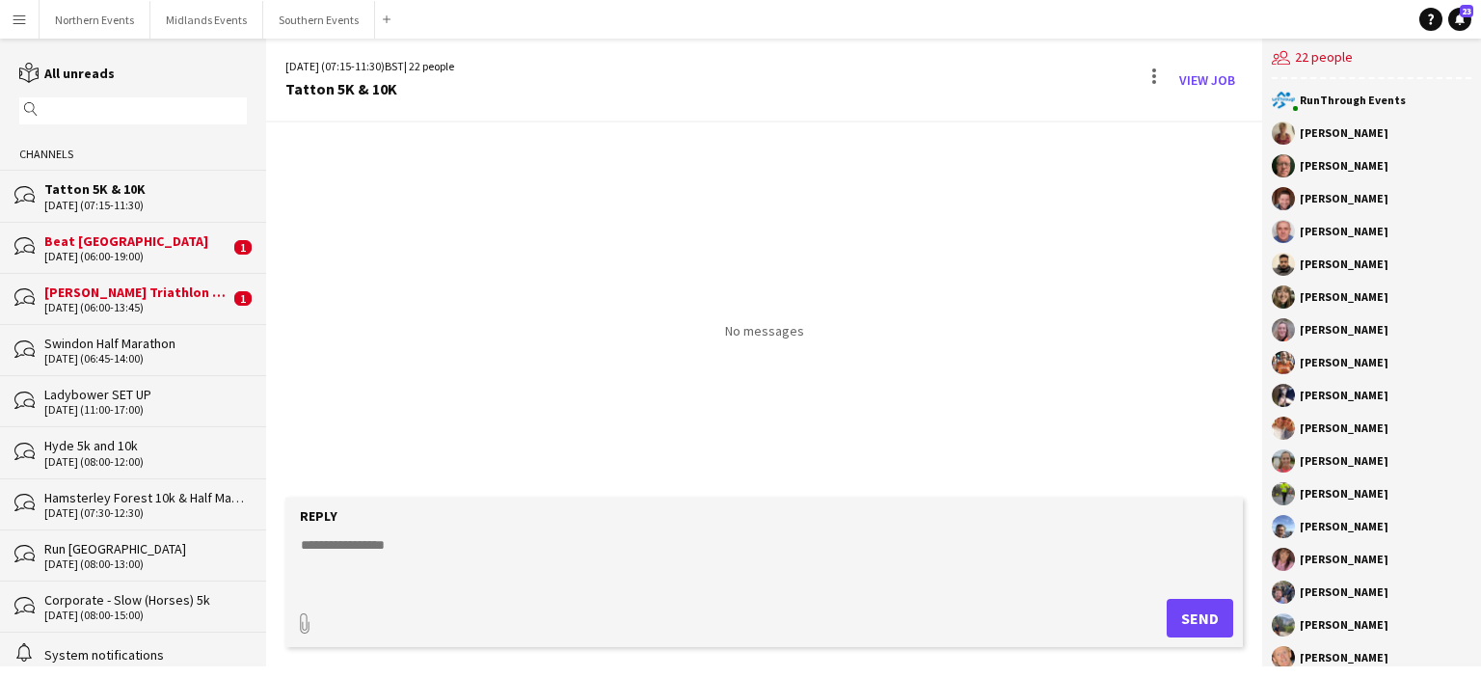
scroll to position [153, 0]
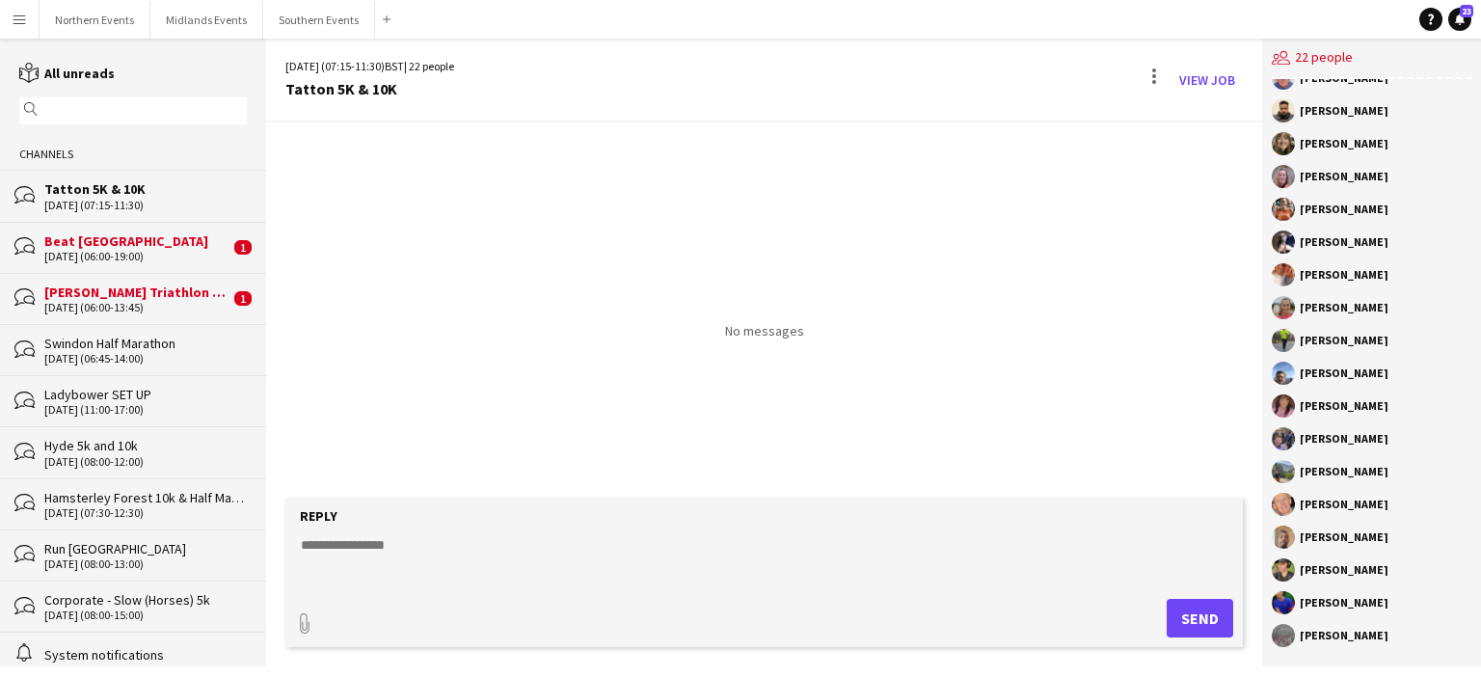
drag, startPoint x: 1299, startPoint y: 131, endPoint x: 1444, endPoint y: 629, distance: 518.2
click at [1444, 629] on div "RunThrough Events Karen Beckett Eamonn Murphy Dave Logan John Catton Udhaya Sen…" at bounding box center [1371, 372] width 219 height 587
copy div "Karen Beckett Eamonn Murphy Dave Logan John Catton Udhaya Senguttuvan Eleri Nge…"
click at [99, 29] on button "Northern Events Close" at bounding box center [95, 20] width 111 height 38
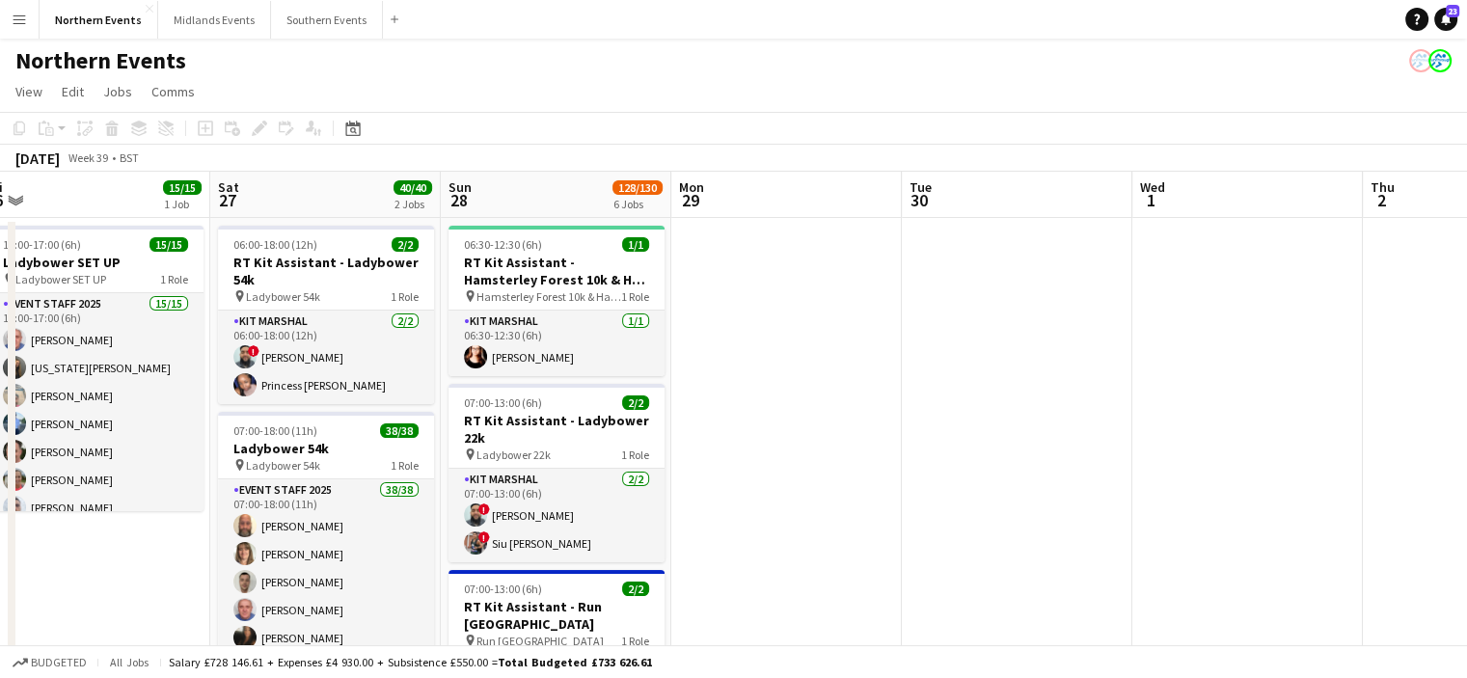
drag, startPoint x: 783, startPoint y: 376, endPoint x: 573, endPoint y: 377, distance: 210.2
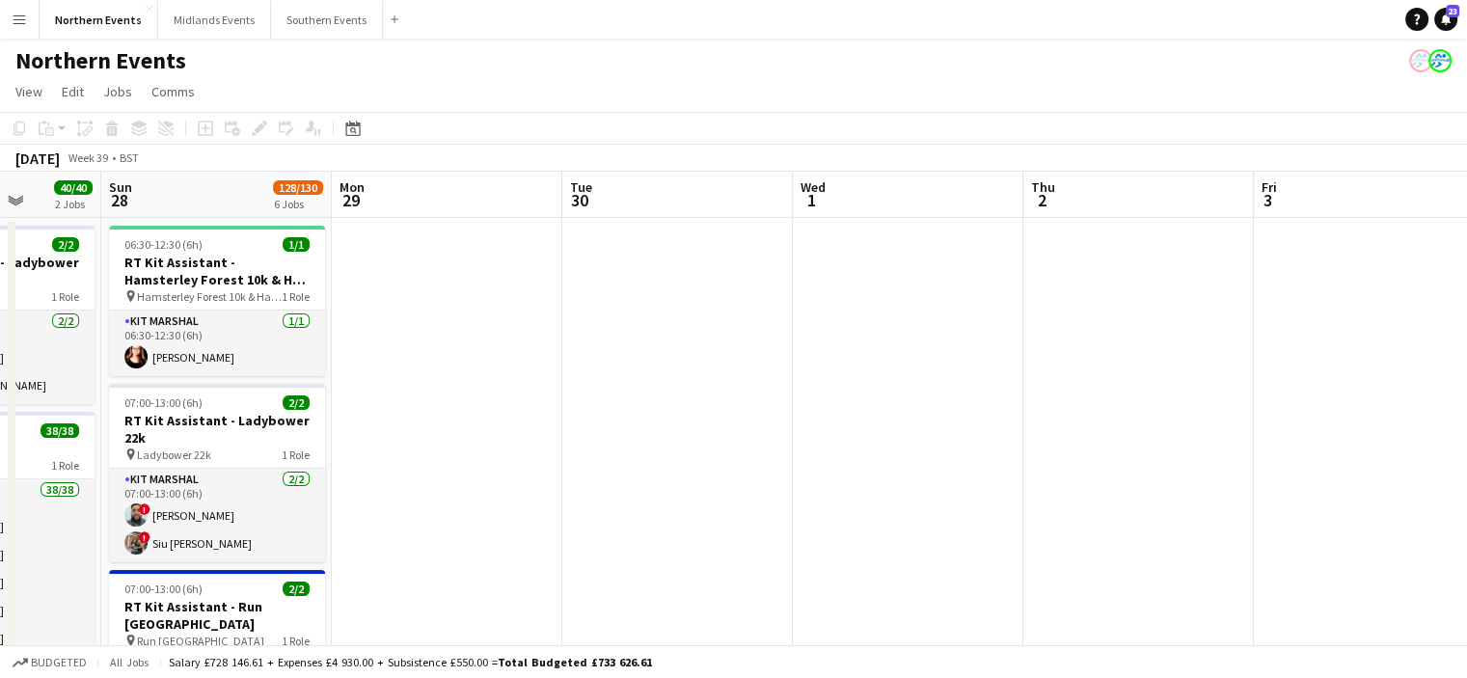
drag, startPoint x: 1146, startPoint y: 417, endPoint x: 505, endPoint y: 439, distance: 640.7
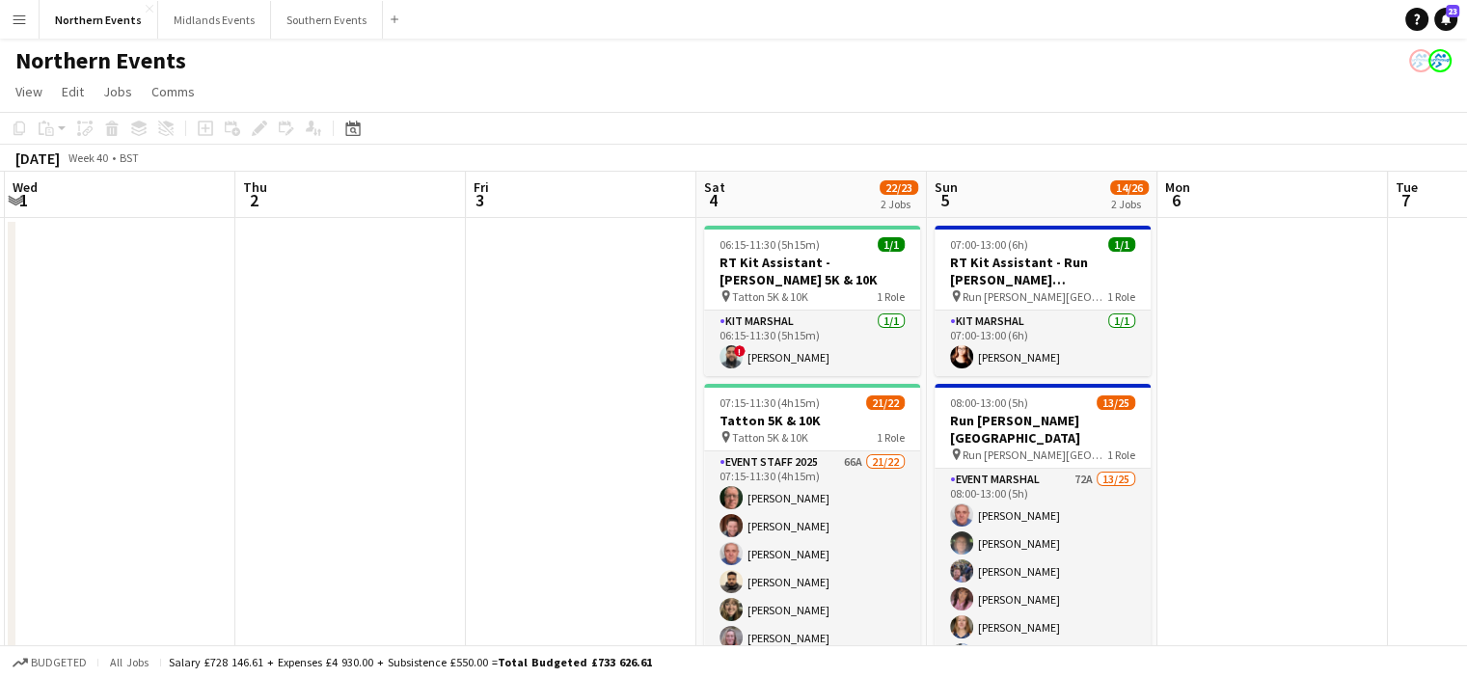
drag, startPoint x: 399, startPoint y: 438, endPoint x: 181, endPoint y: 445, distance: 218.0
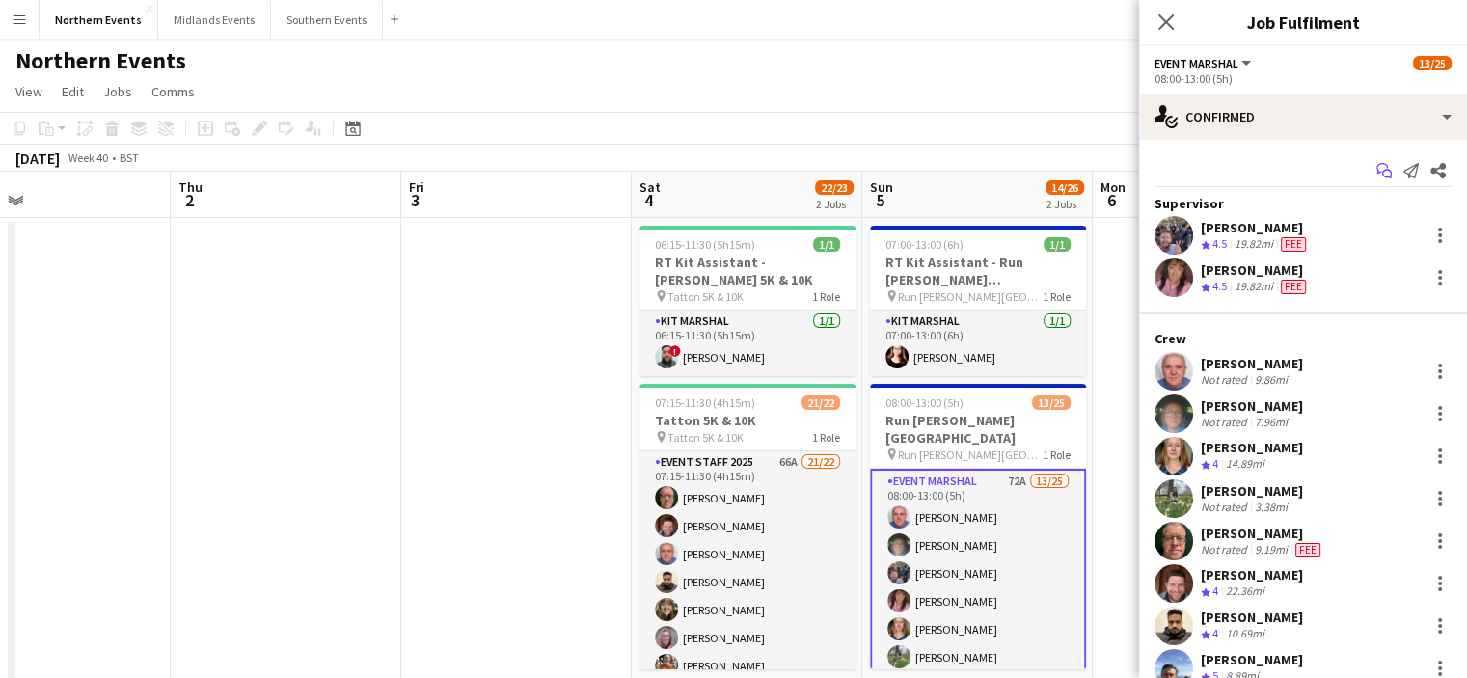
click at [1382, 172] on icon at bounding box center [1387, 175] width 10 height 10
click at [1376, 173] on icon "Start chat" at bounding box center [1383, 170] width 15 height 15
click at [1376, 177] on icon "Start chat" at bounding box center [1383, 170] width 15 height 15
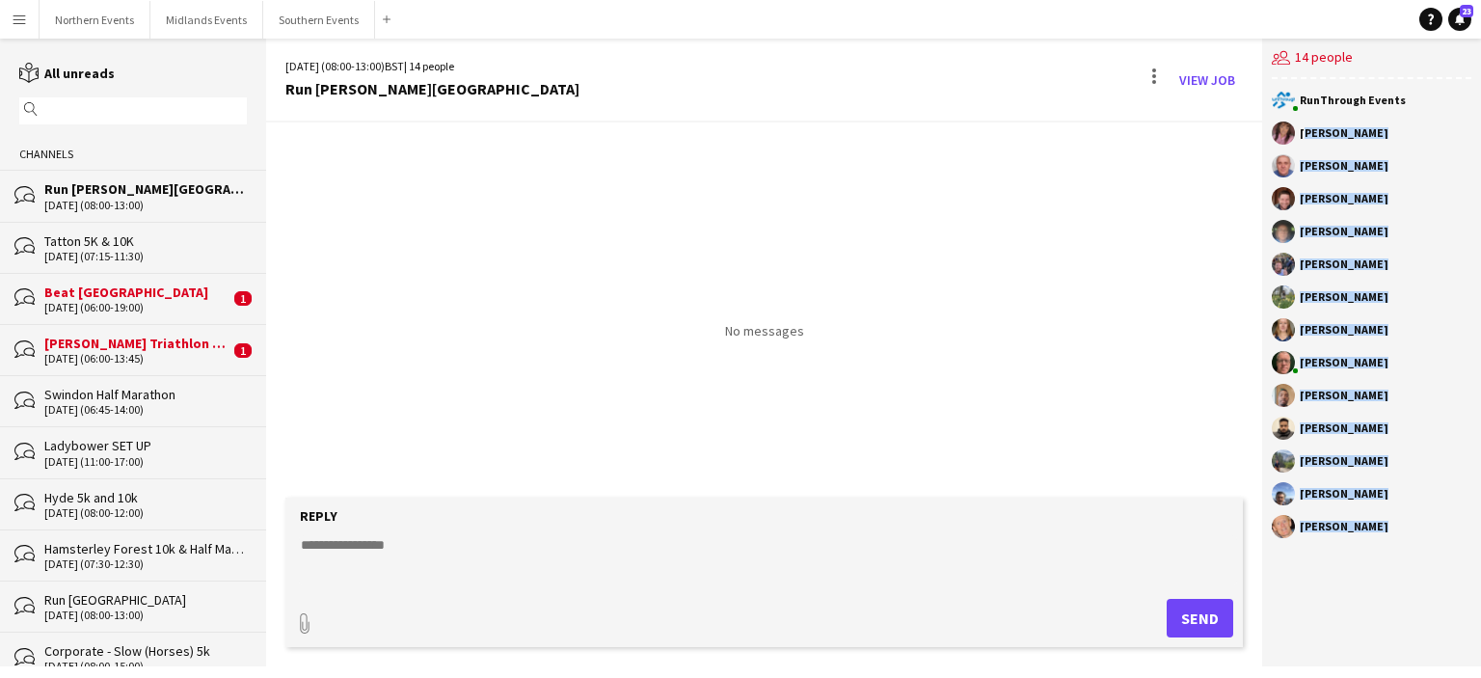
drag, startPoint x: 1304, startPoint y: 130, endPoint x: 1384, endPoint y: 536, distance: 413.8
click at [1384, 536] on div "RunThrough Events Micaela Brindle John Catton Dave Logan Louise Johnson Rob Wil…" at bounding box center [1371, 318] width 219 height 478
copy div "Micaela Brindle John Catton Dave Logan Louise Johnson Rob Wilson Hina Magar Kat…"
click at [113, 22] on button "Northern Events Close" at bounding box center [95, 20] width 111 height 38
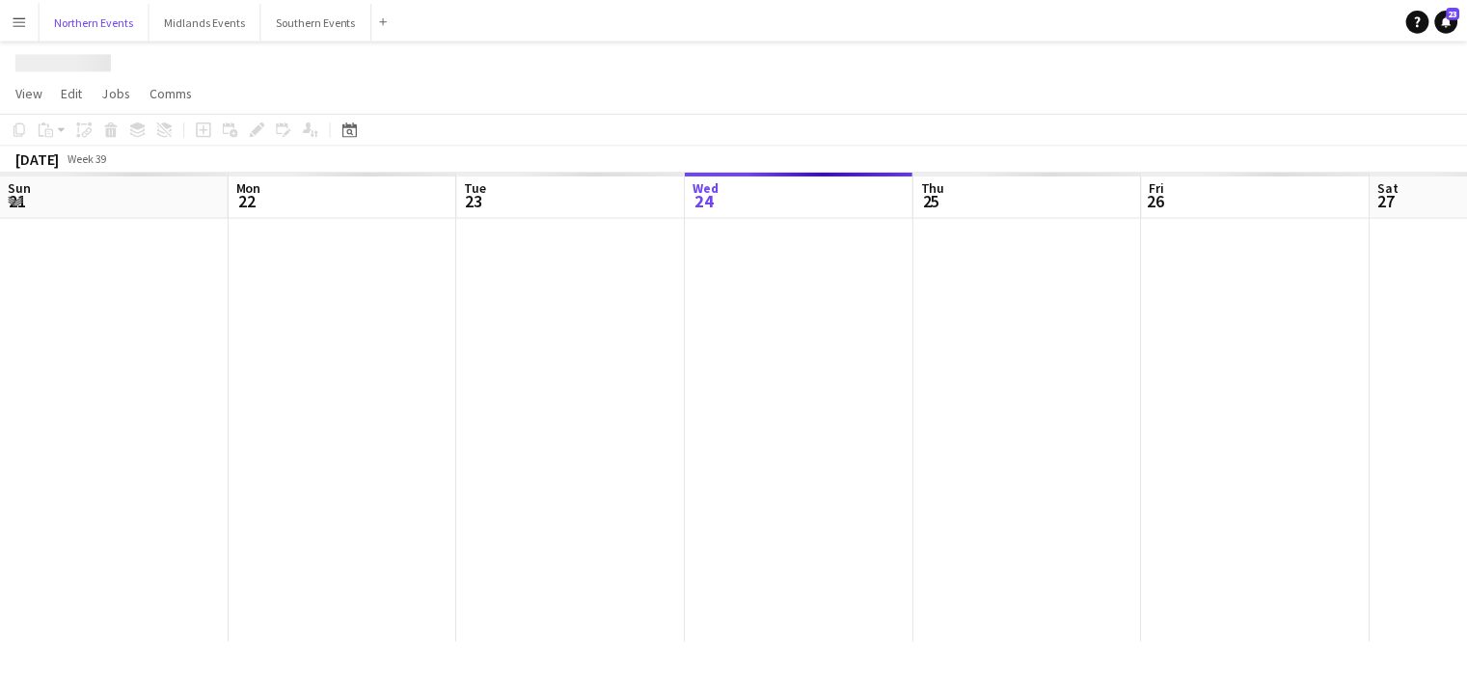
scroll to position [0, 461]
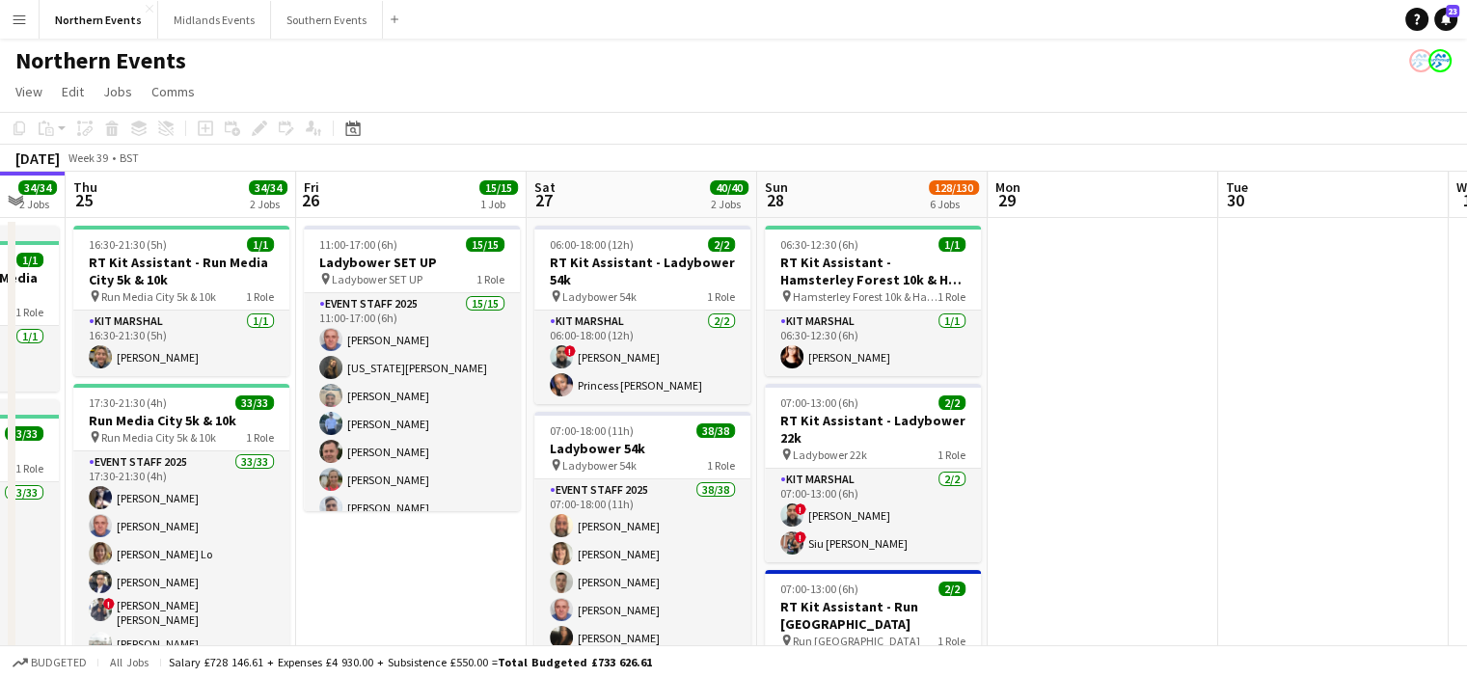
drag, startPoint x: 999, startPoint y: 368, endPoint x: 842, endPoint y: 418, distance: 164.7
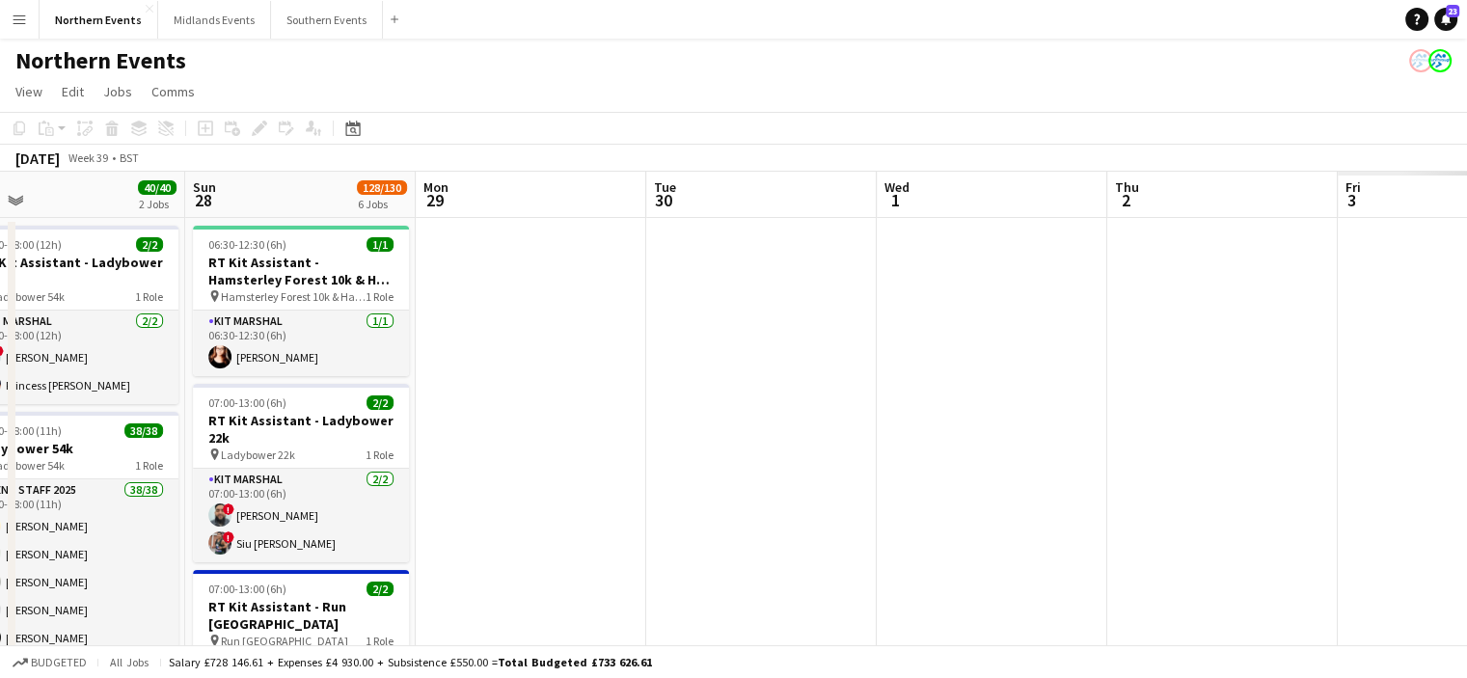
drag, startPoint x: 1413, startPoint y: 344, endPoint x: 812, endPoint y: 456, distance: 611.1
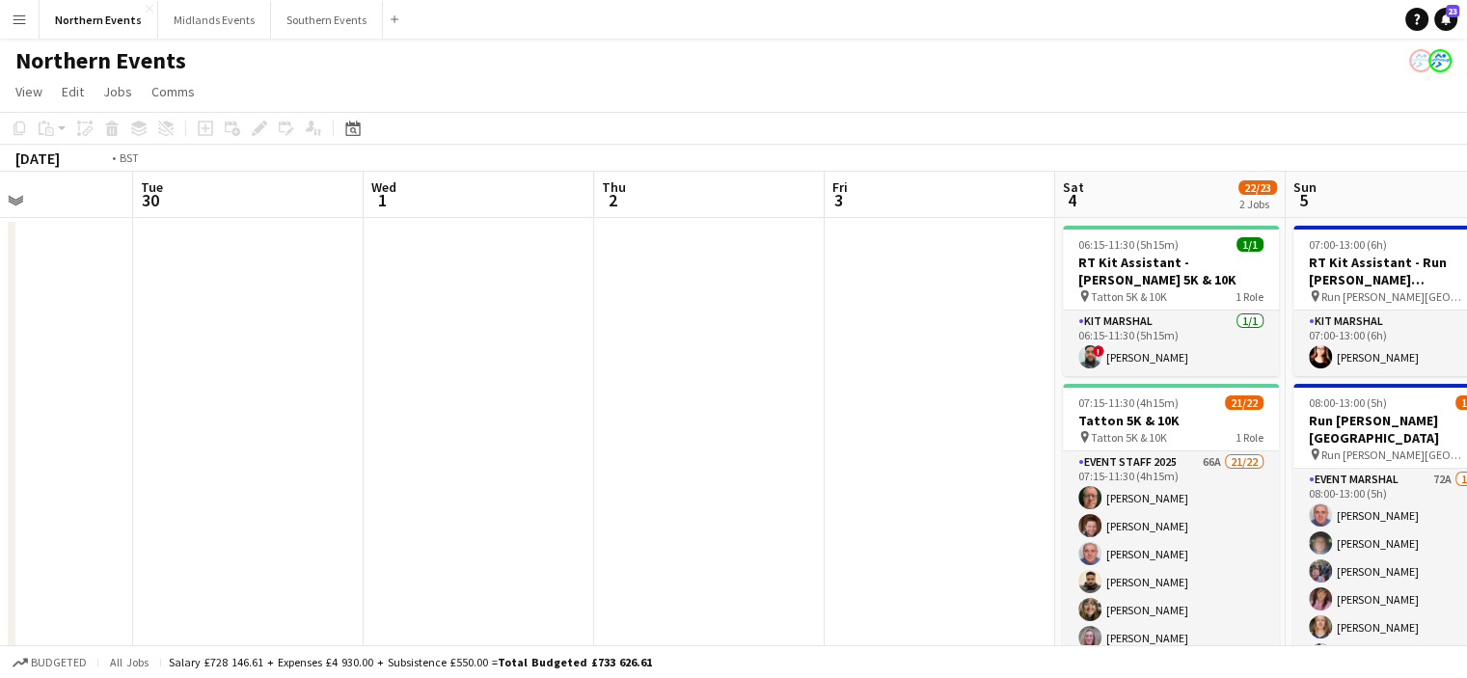
drag, startPoint x: 874, startPoint y: 476, endPoint x: 558, endPoint y: 533, distance: 320.4
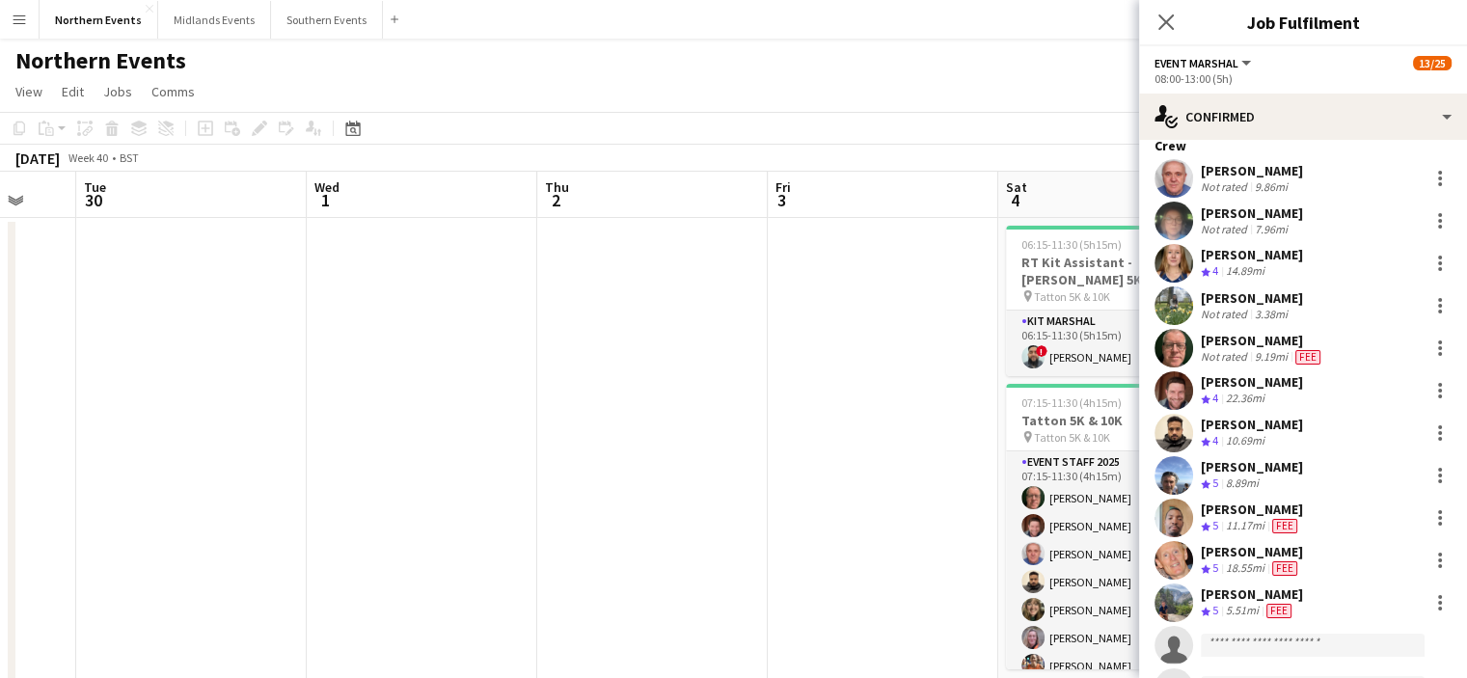
scroll to position [191, 0]
click at [1438, 603] on div at bounding box center [1440, 605] width 4 height 4
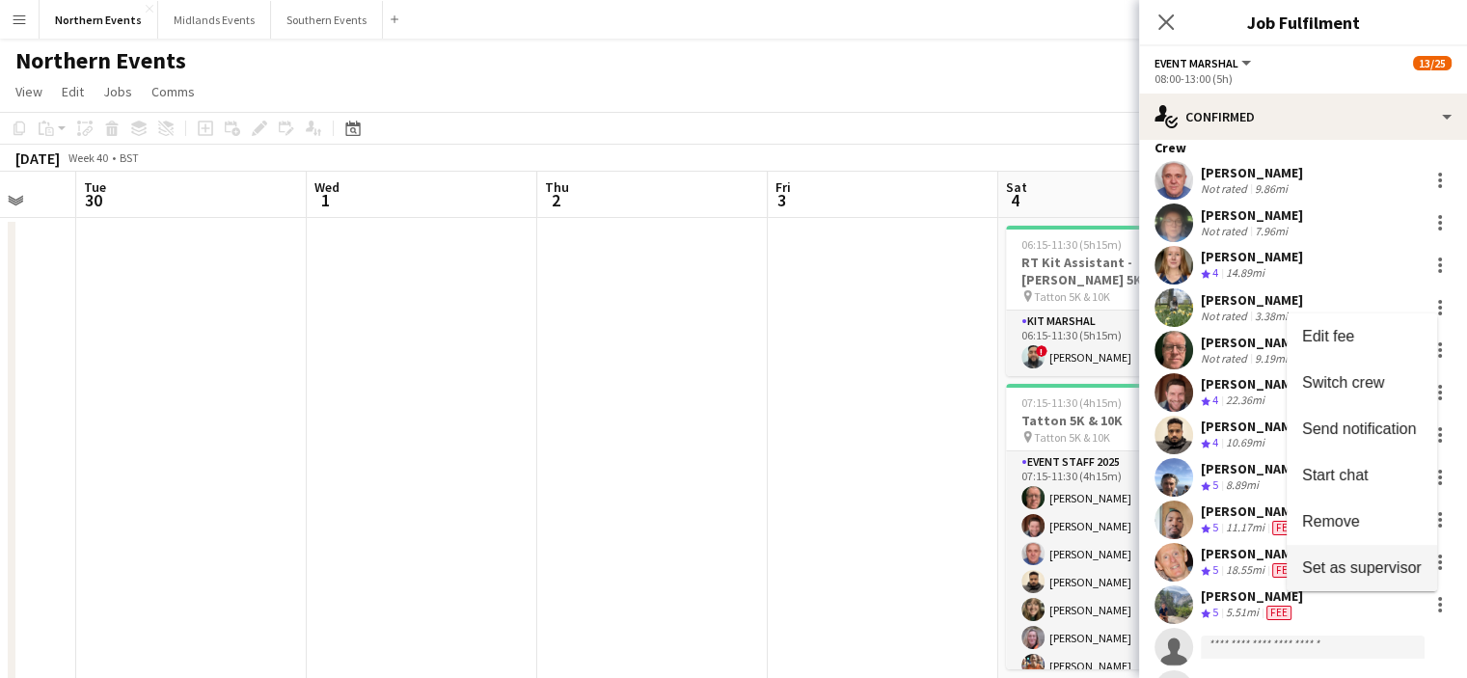
click at [1379, 581] on button "Set as supervisor" at bounding box center [1361, 568] width 150 height 46
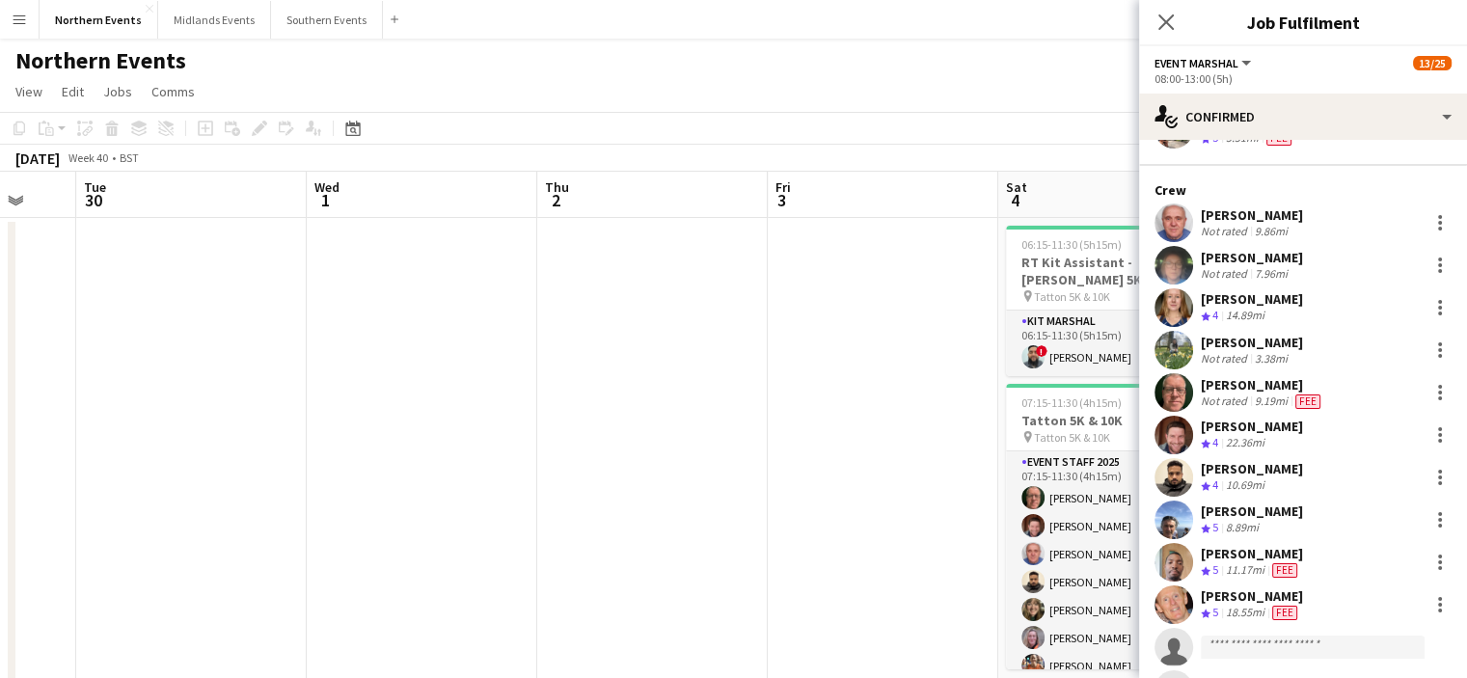
scroll to position [233, 0]
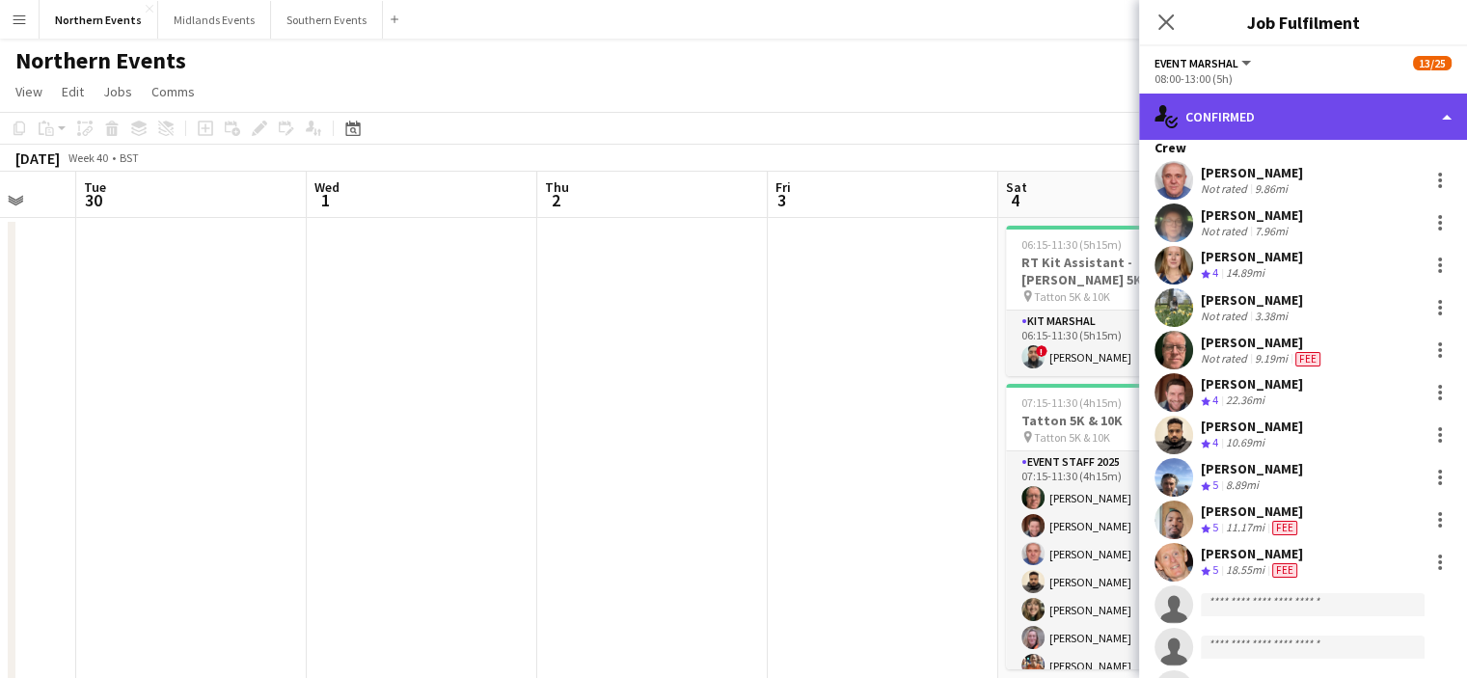
click at [1323, 111] on div "single-neutral-actions-check-2 Confirmed" at bounding box center [1303, 117] width 328 height 46
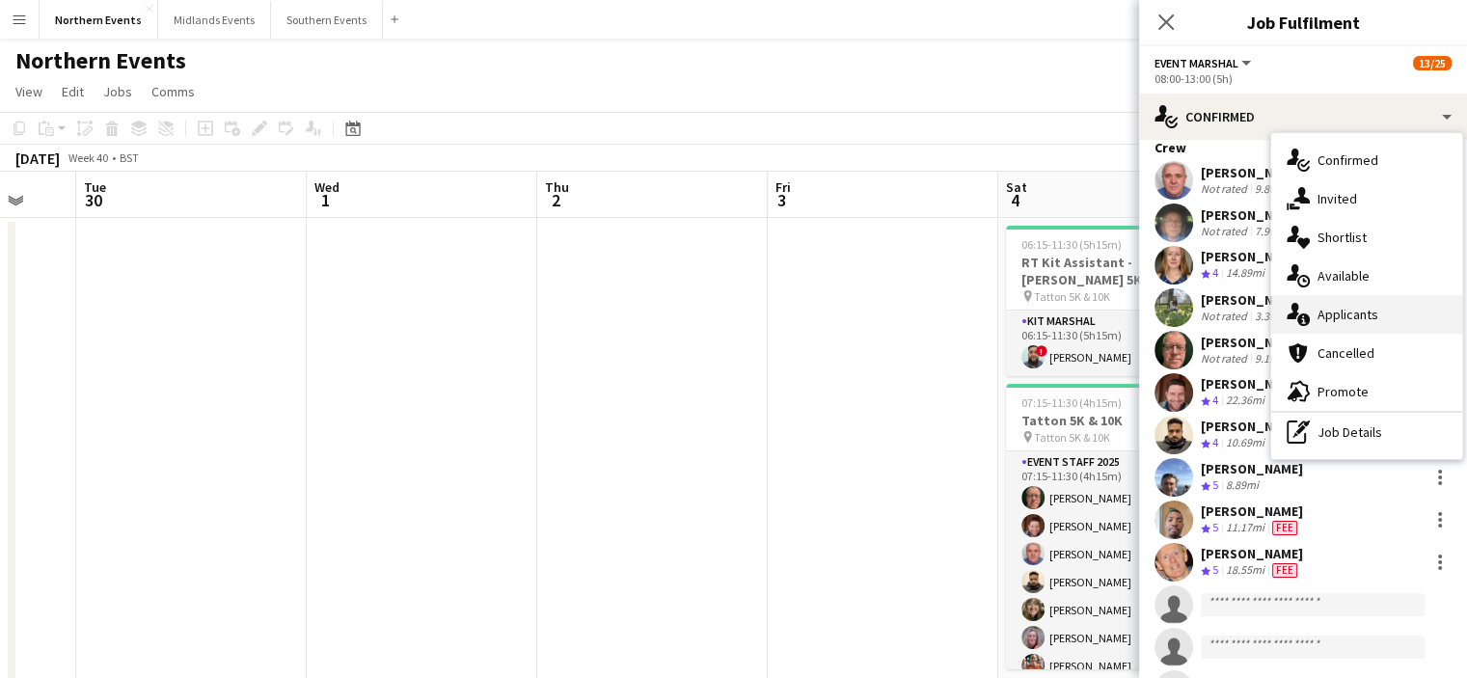
click at [1367, 312] on span "Applicants" at bounding box center [1347, 314] width 61 height 17
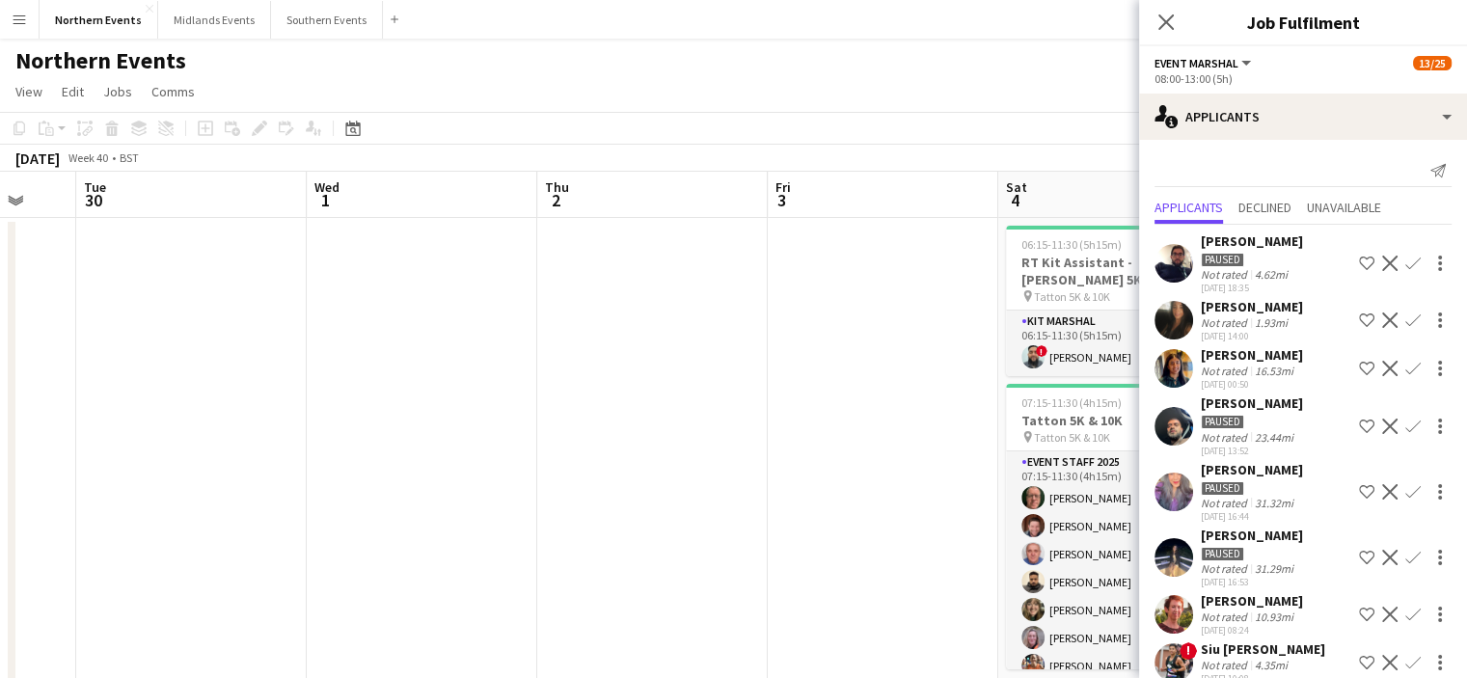
scroll to position [0, 0]
click at [1404, 310] on button "Confirm" at bounding box center [1412, 320] width 23 height 23
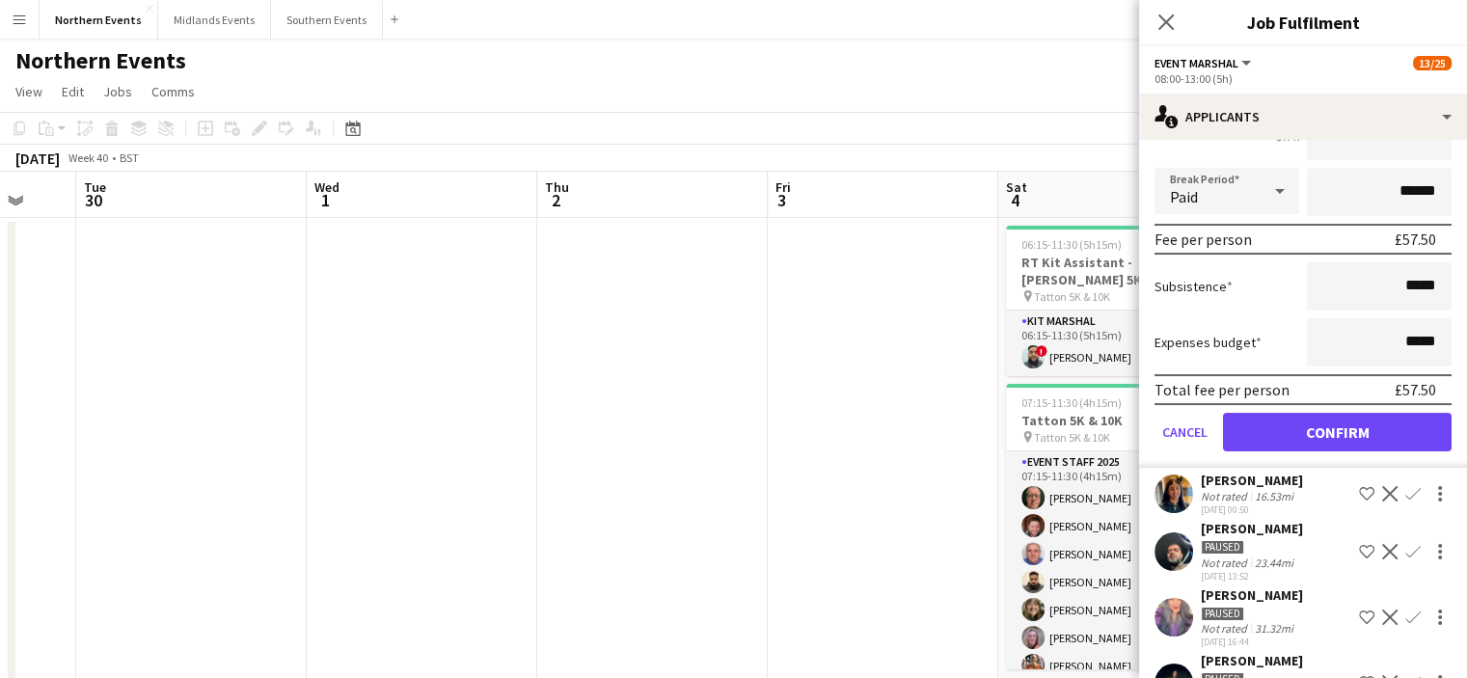
scroll to position [359, 0]
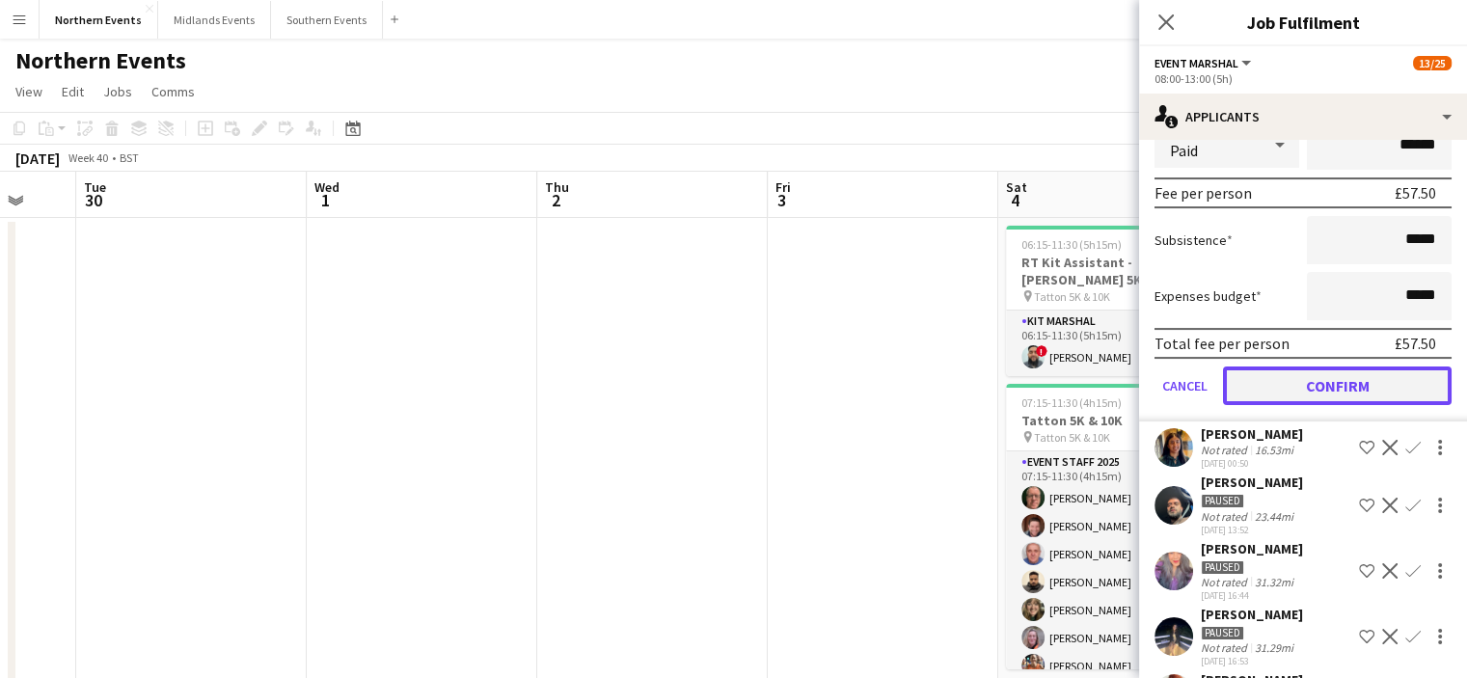
click at [1350, 396] on button "Confirm" at bounding box center [1337, 385] width 229 height 39
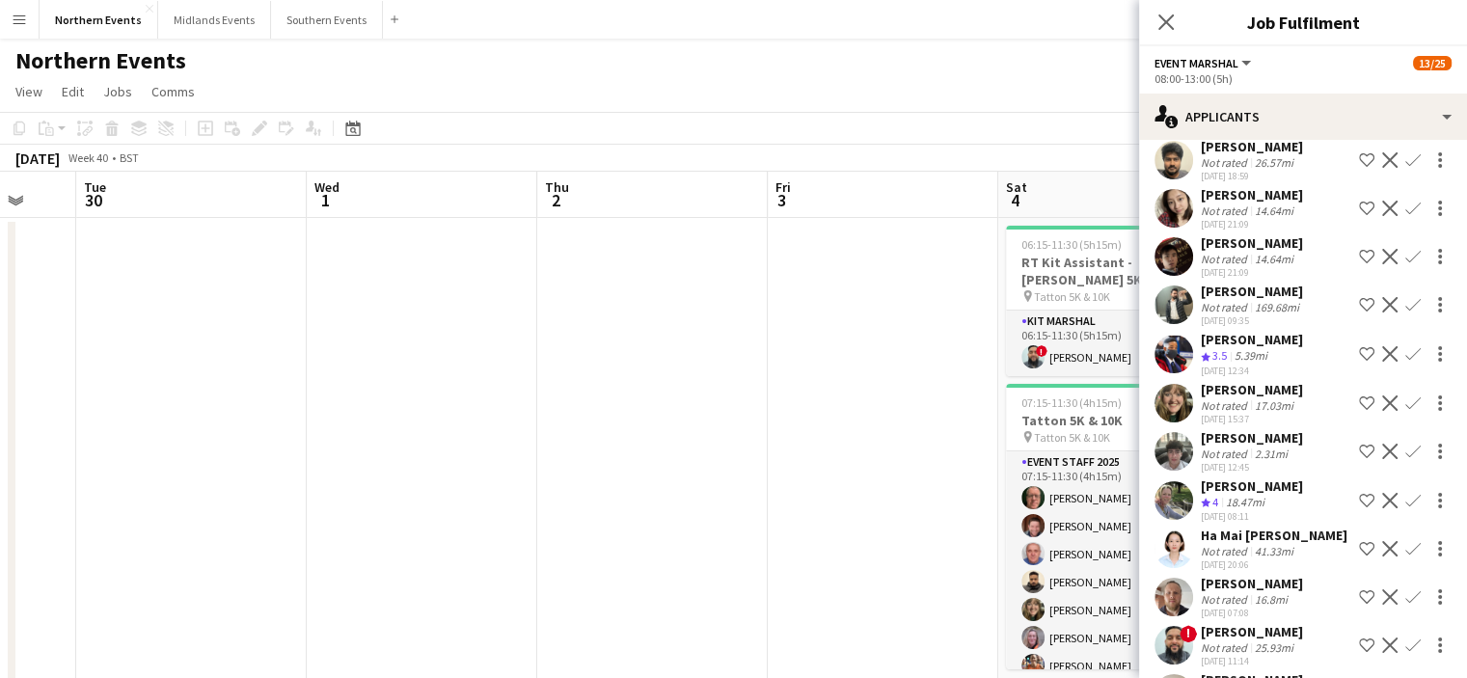
scroll to position [1307, 0]
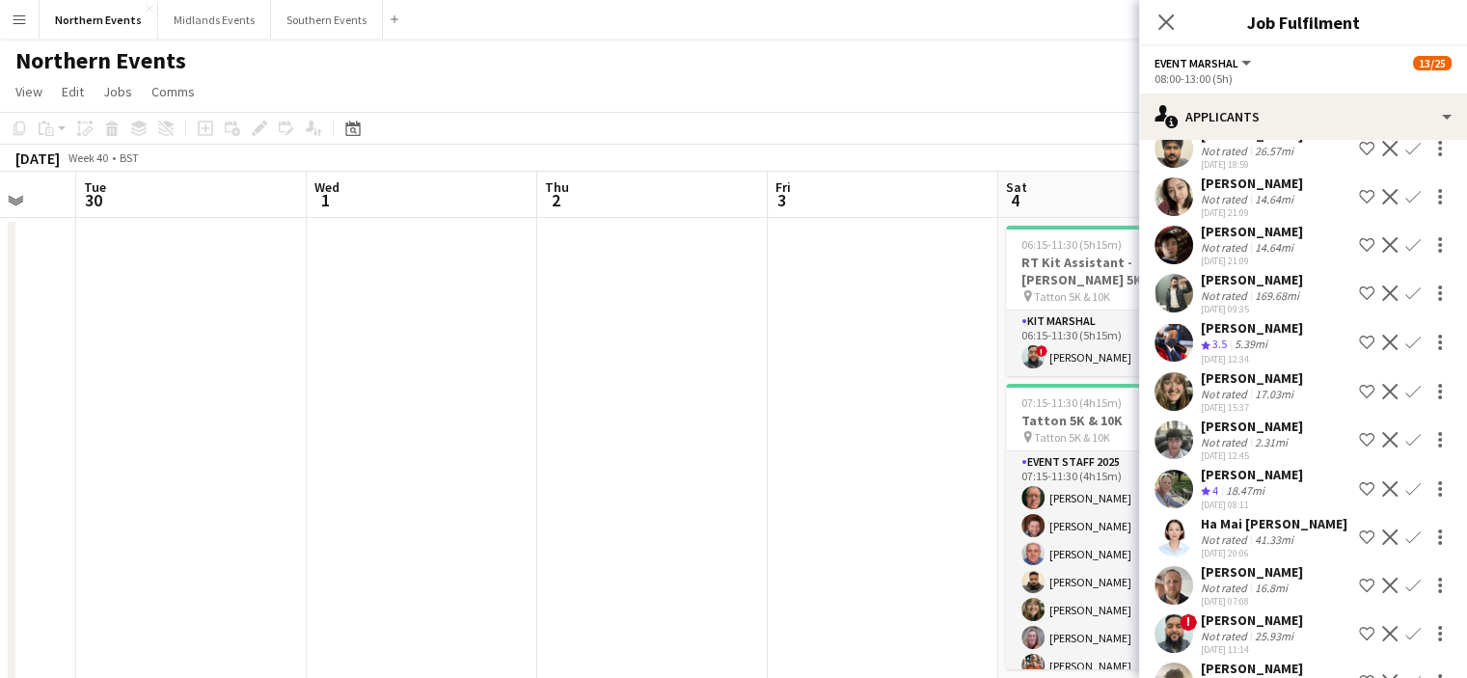
click at [1405, 390] on app-icon "Confirm" at bounding box center [1412, 391] width 15 height 15
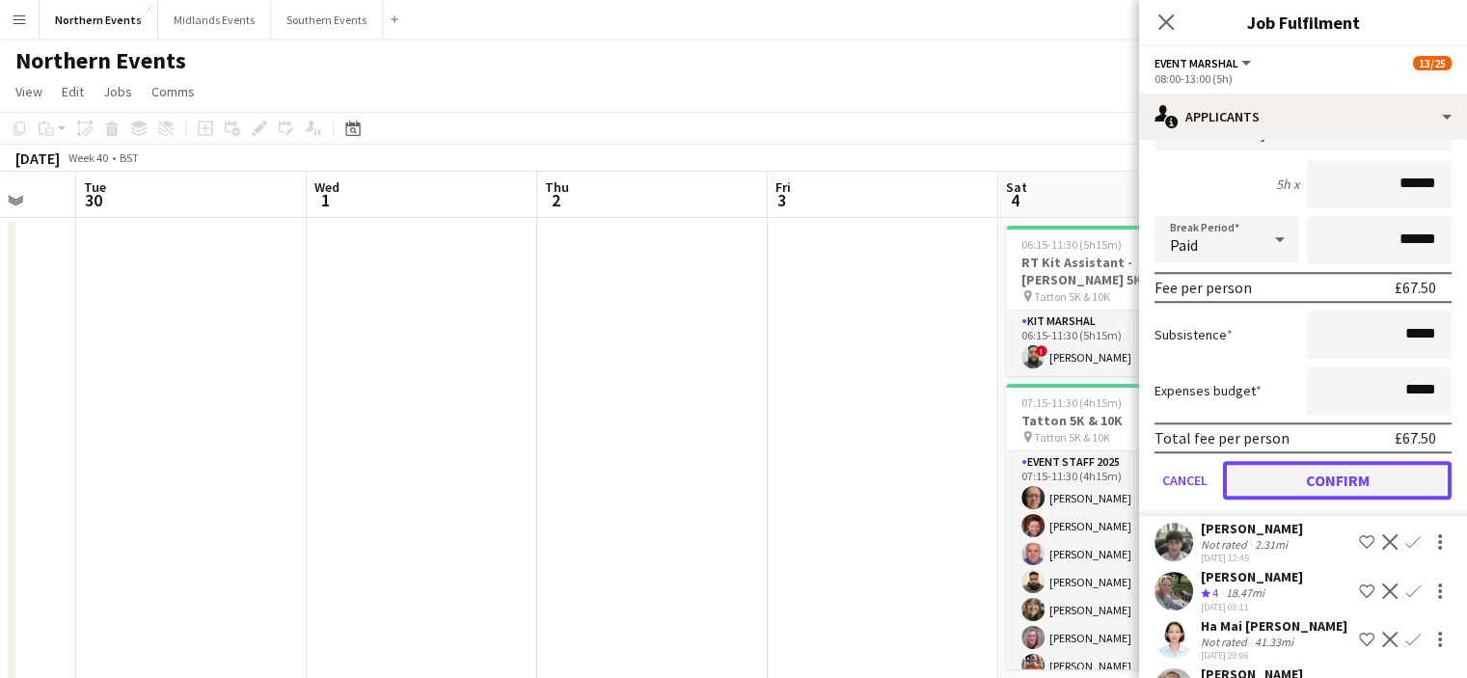
click at [1344, 483] on button "Confirm" at bounding box center [1337, 480] width 229 height 39
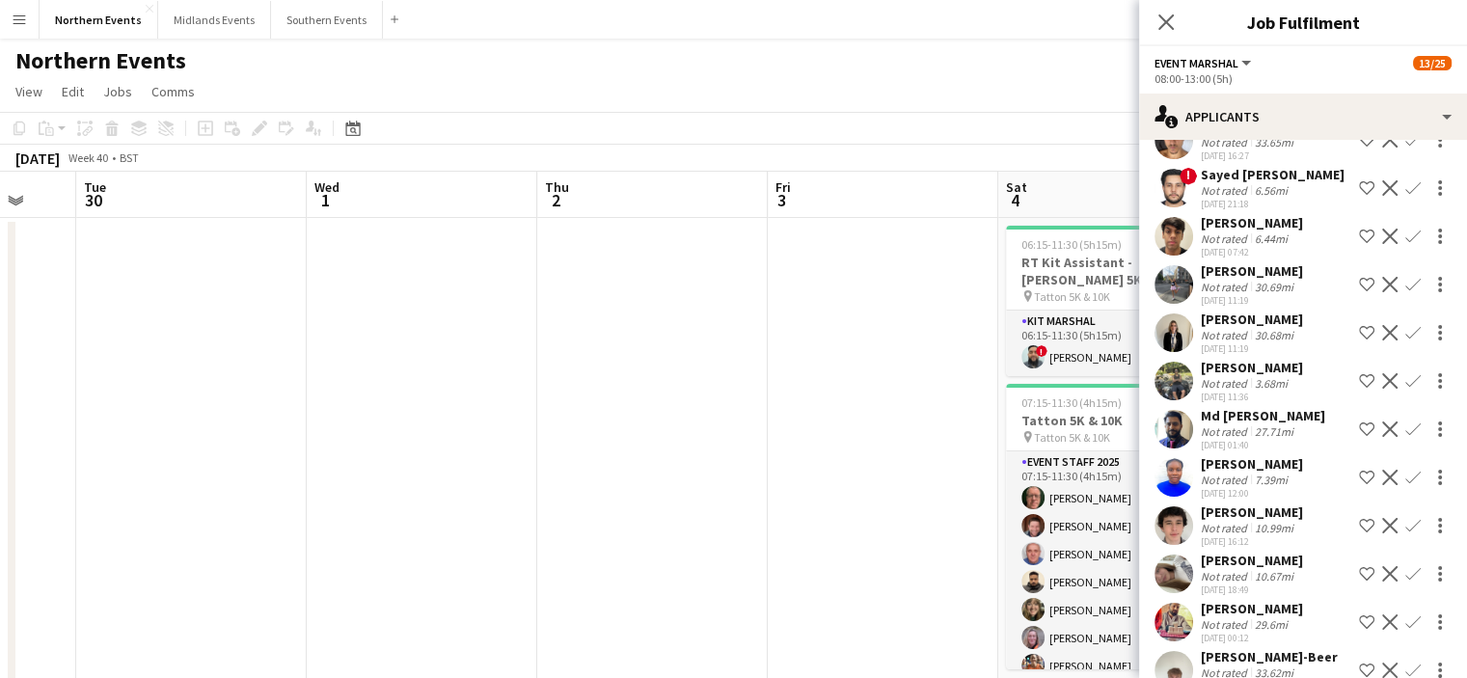
scroll to position [2461, 0]
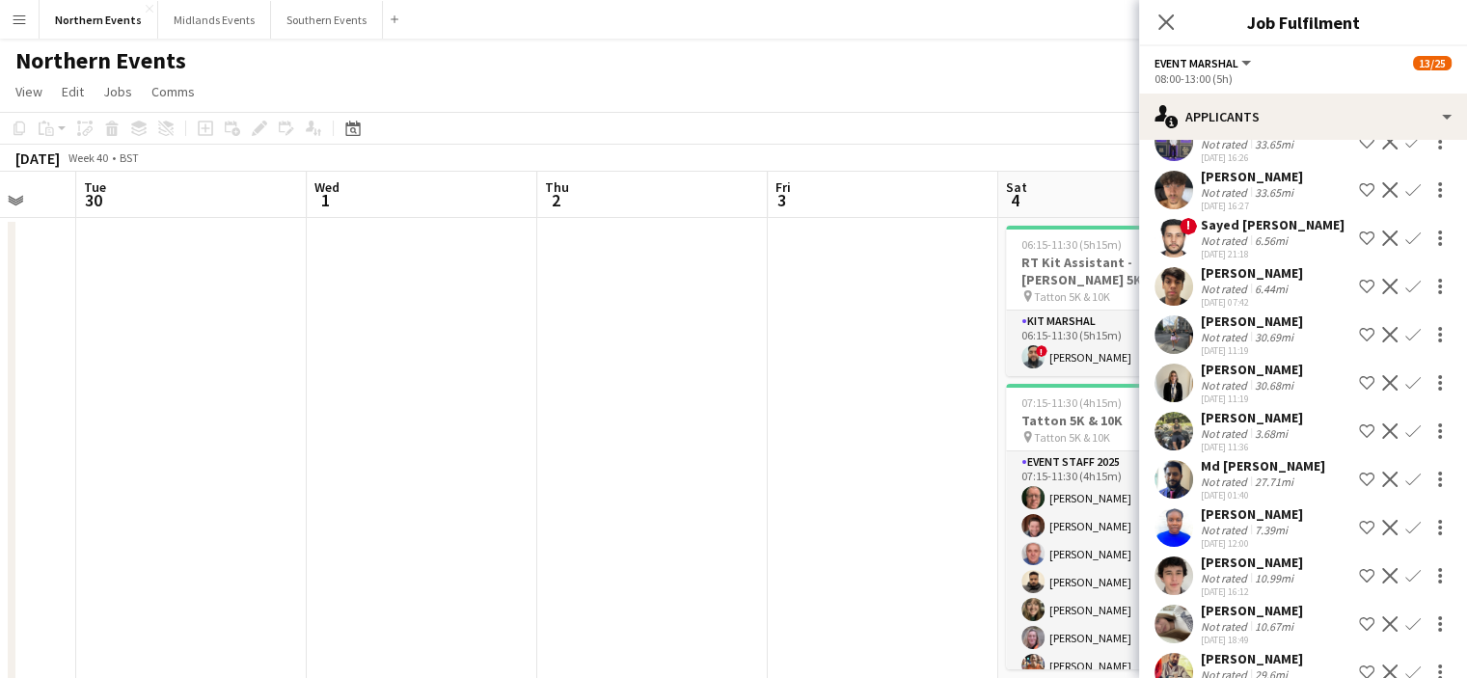
click at [1405, 582] on app-icon "Confirm" at bounding box center [1412, 575] width 15 height 15
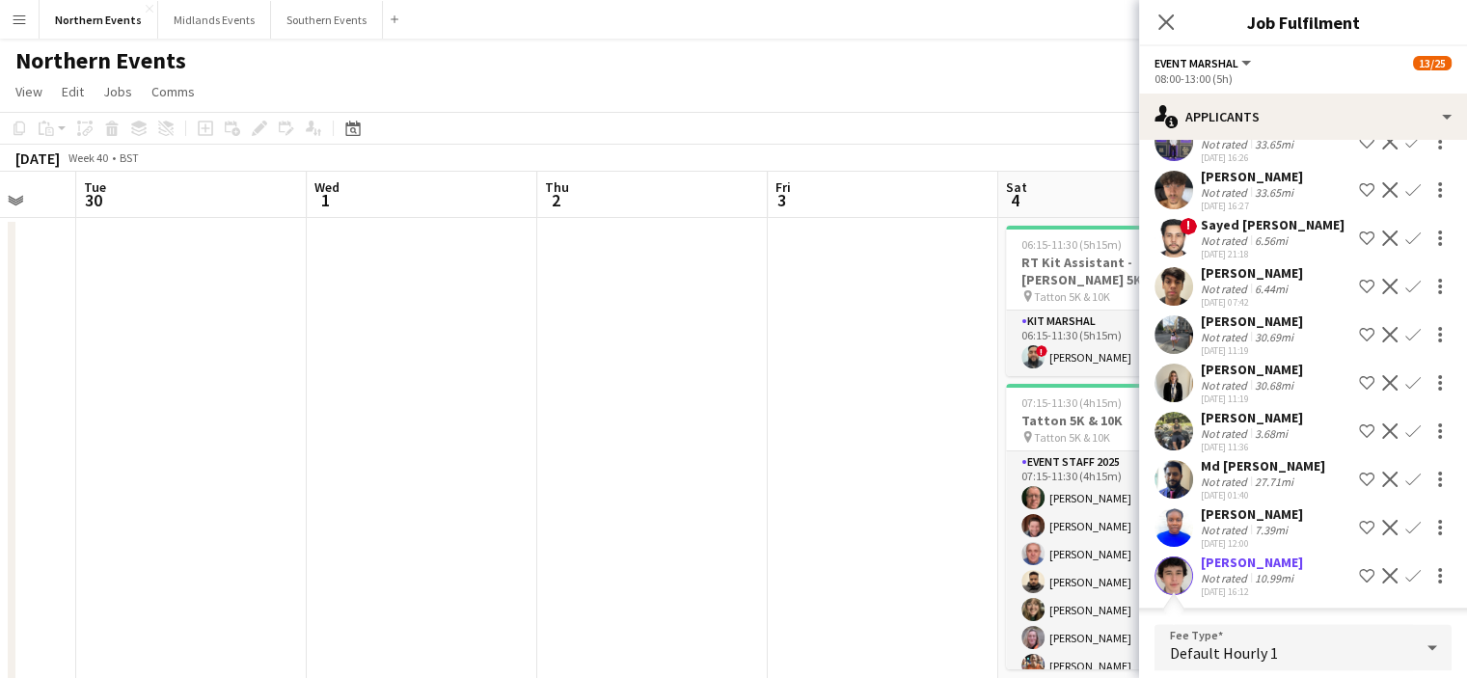
scroll to position [2769, 0]
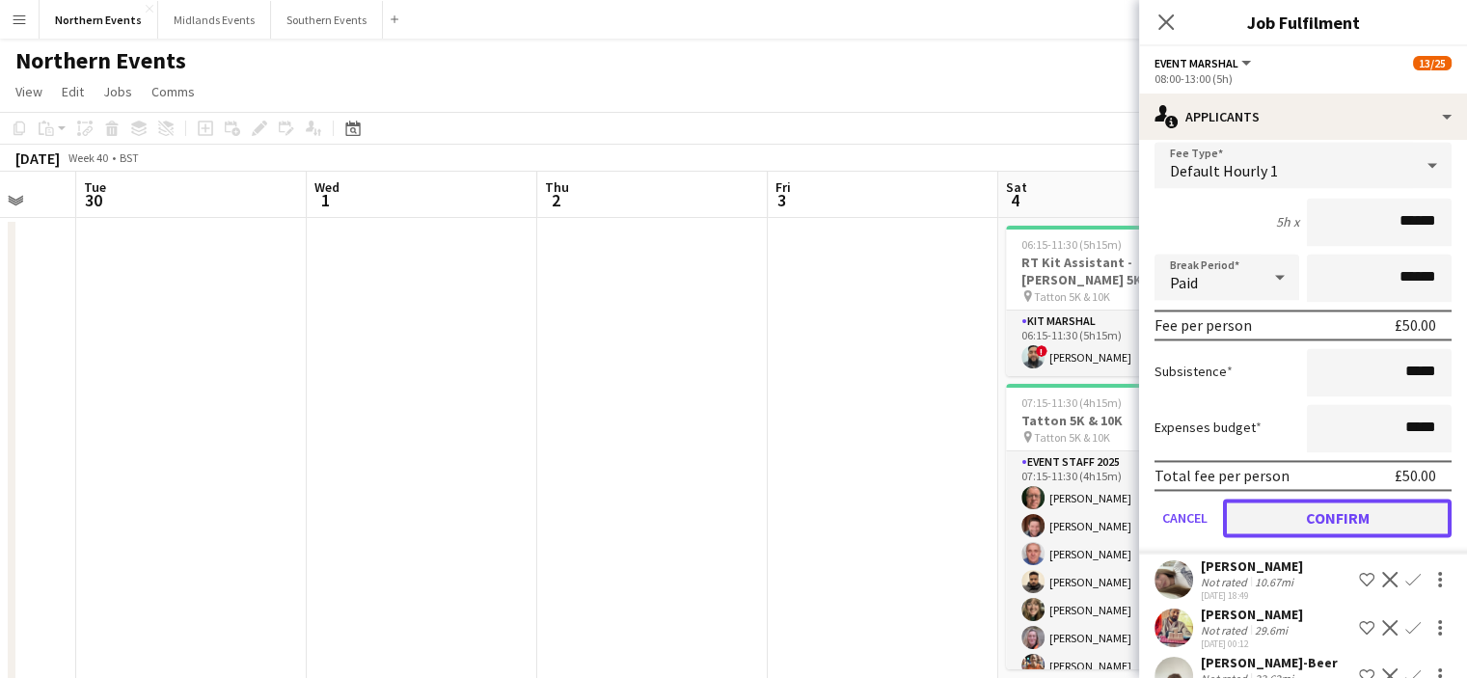
click at [1411, 526] on button "Confirm" at bounding box center [1337, 518] width 229 height 39
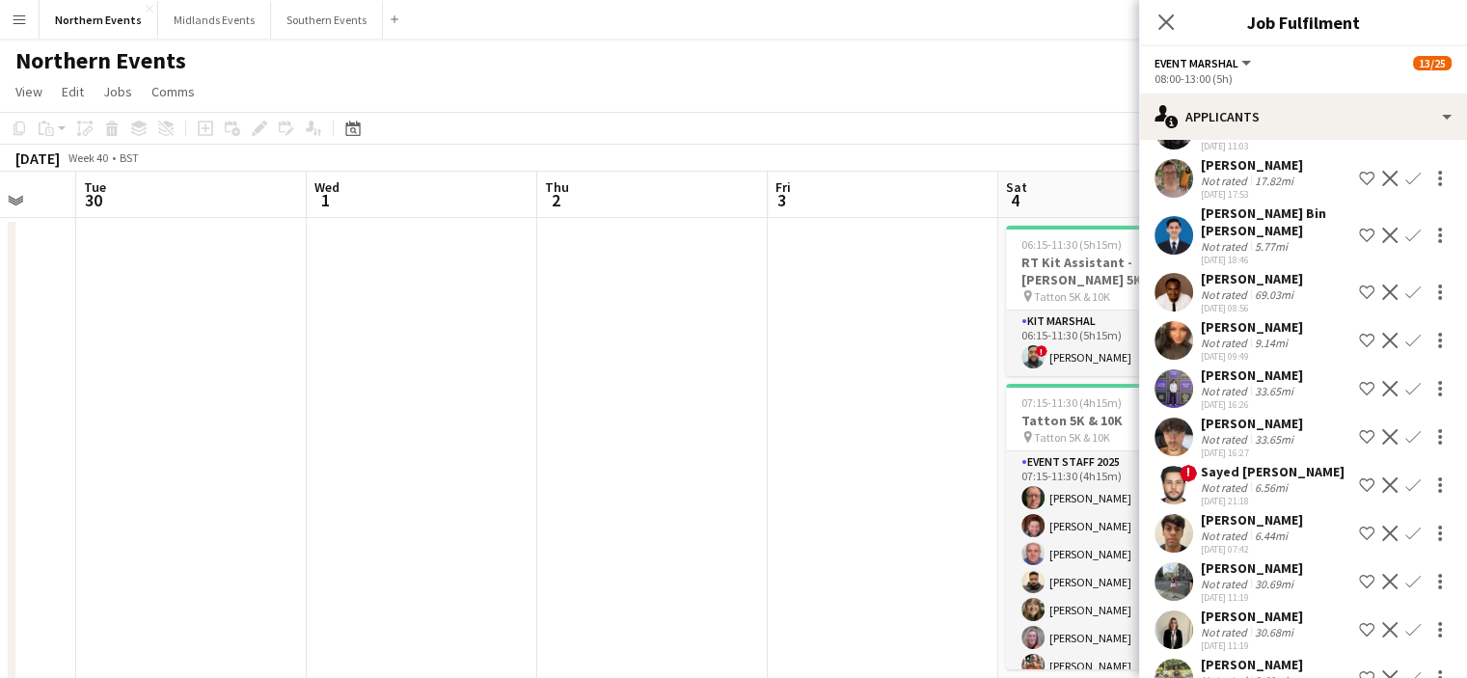
scroll to position [2209, 0]
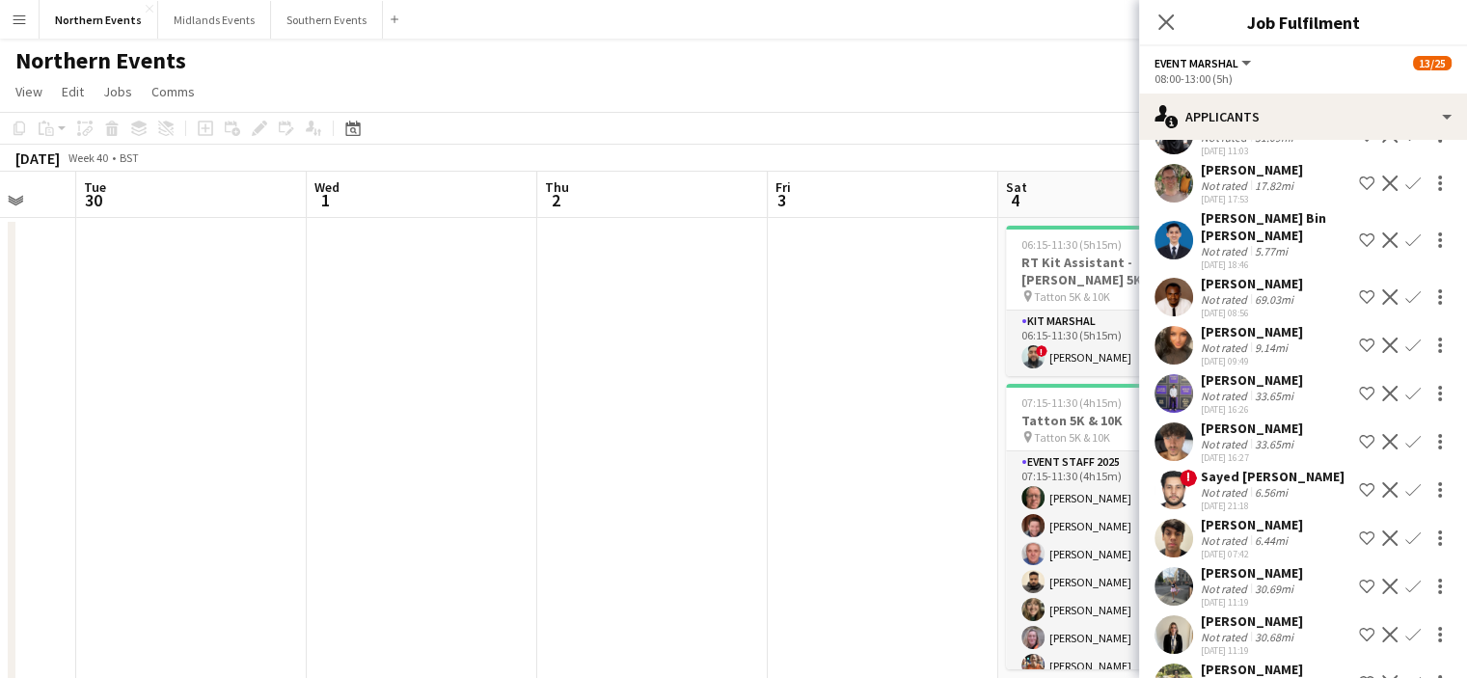
click at [1405, 353] on app-icon "Confirm" at bounding box center [1412, 344] width 15 height 15
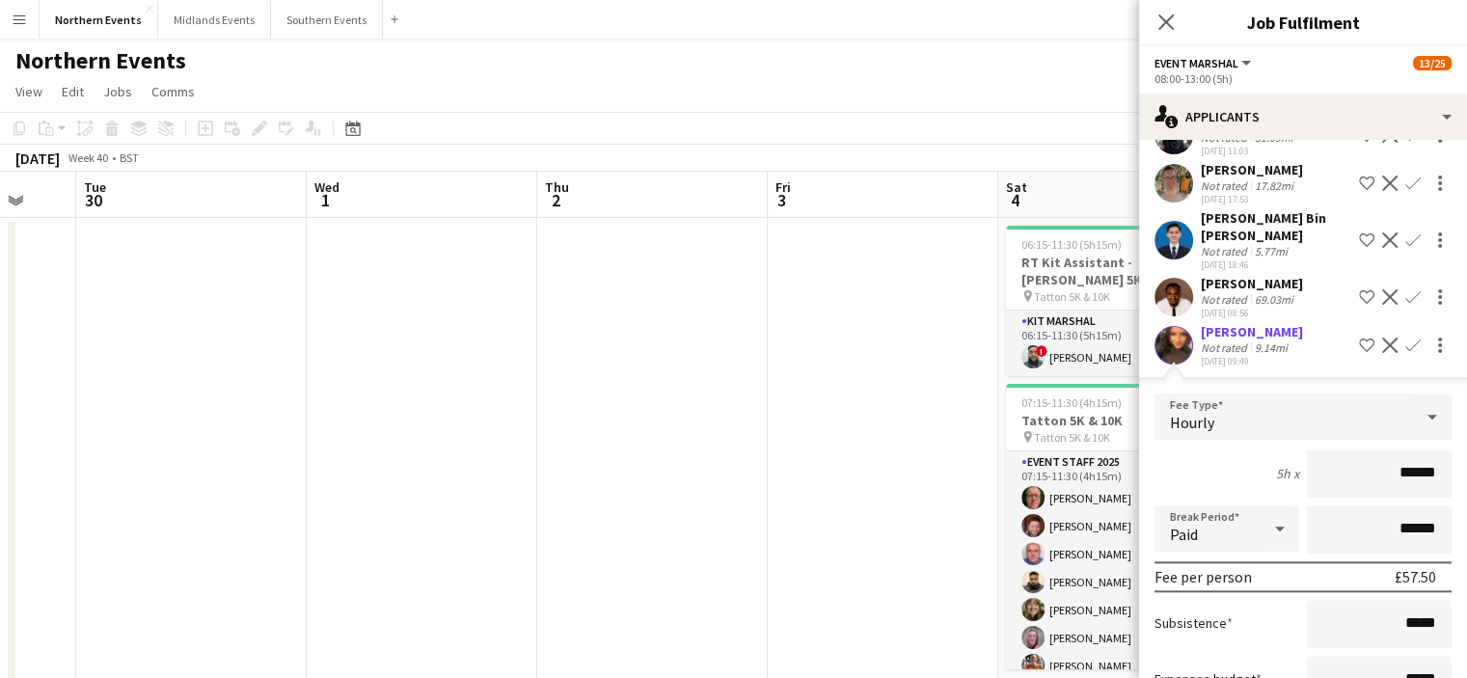
click at [1401, 188] on button "Confirm" at bounding box center [1412, 183] width 23 height 23
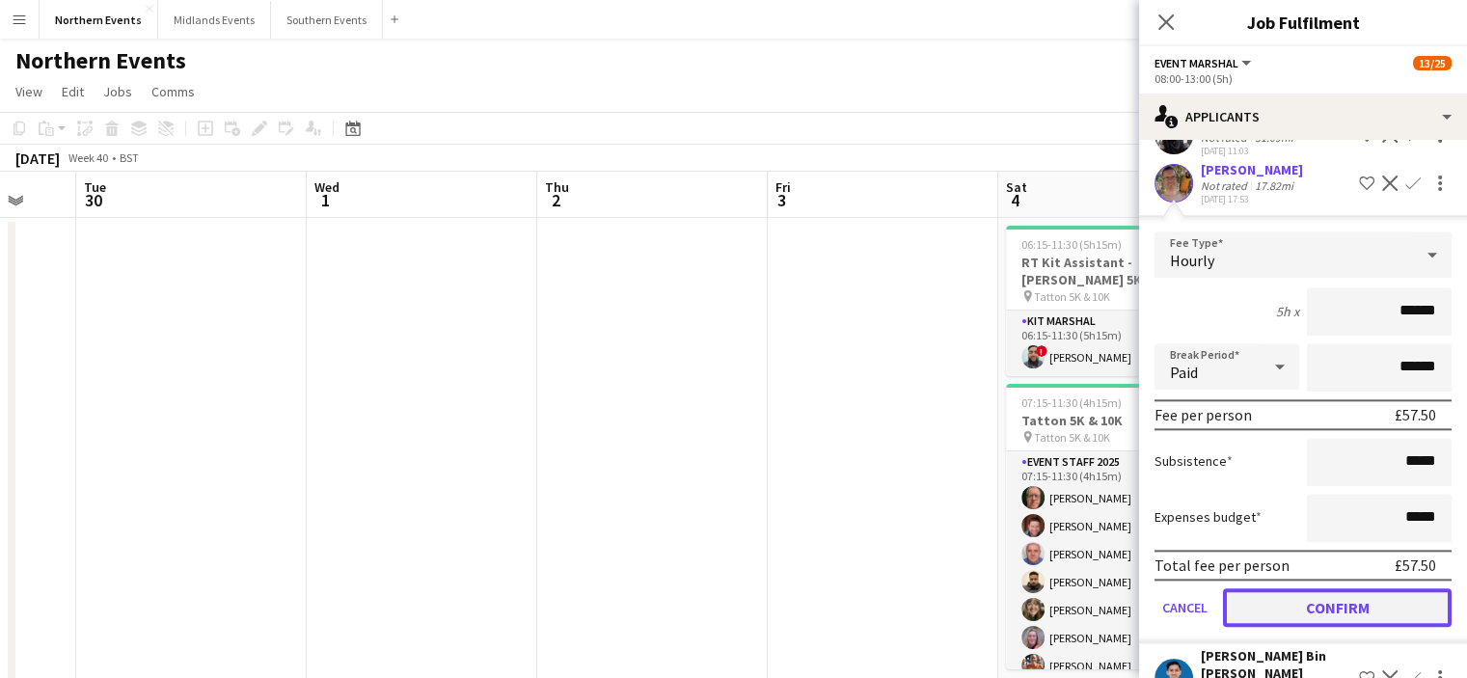
click at [1368, 611] on button "Confirm" at bounding box center [1337, 607] width 229 height 39
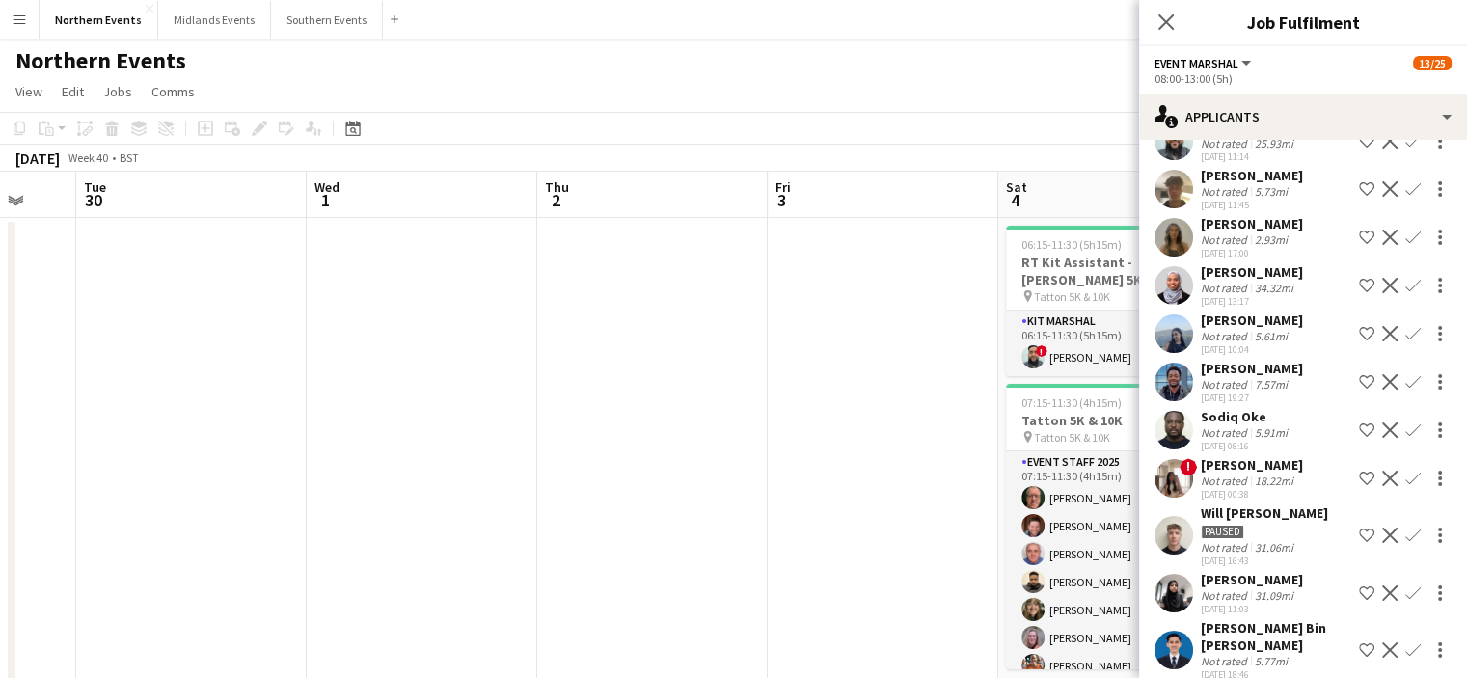
scroll to position [1746, 0]
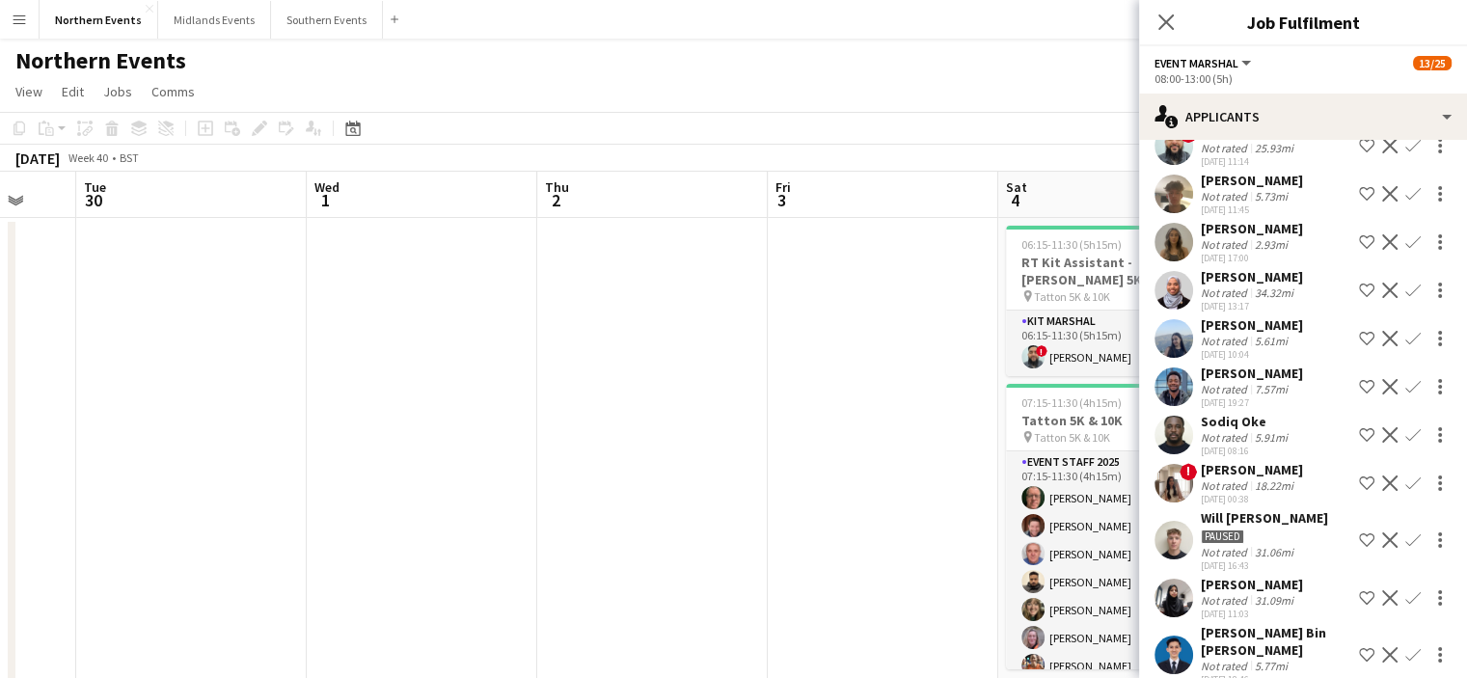
click at [1405, 443] on app-icon "Confirm" at bounding box center [1412, 434] width 15 height 15
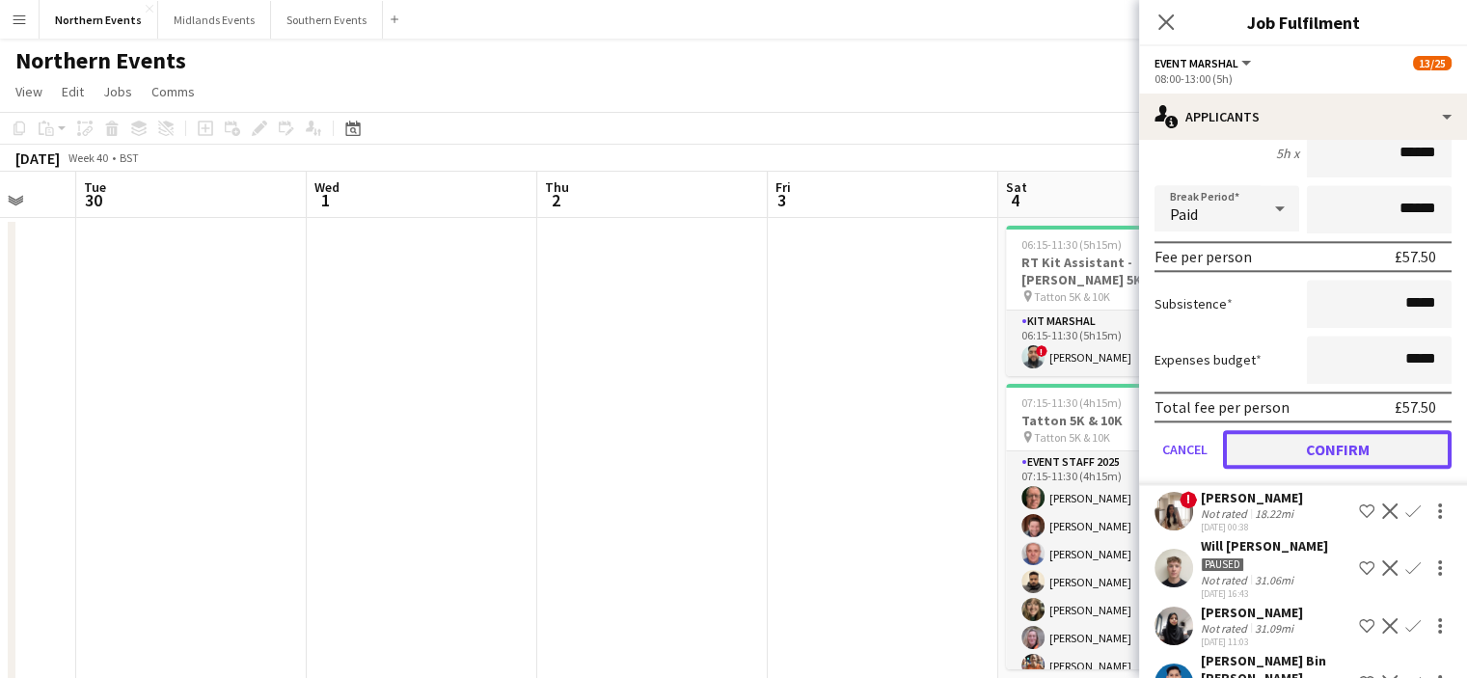
click at [1388, 469] on button "Confirm" at bounding box center [1337, 449] width 229 height 39
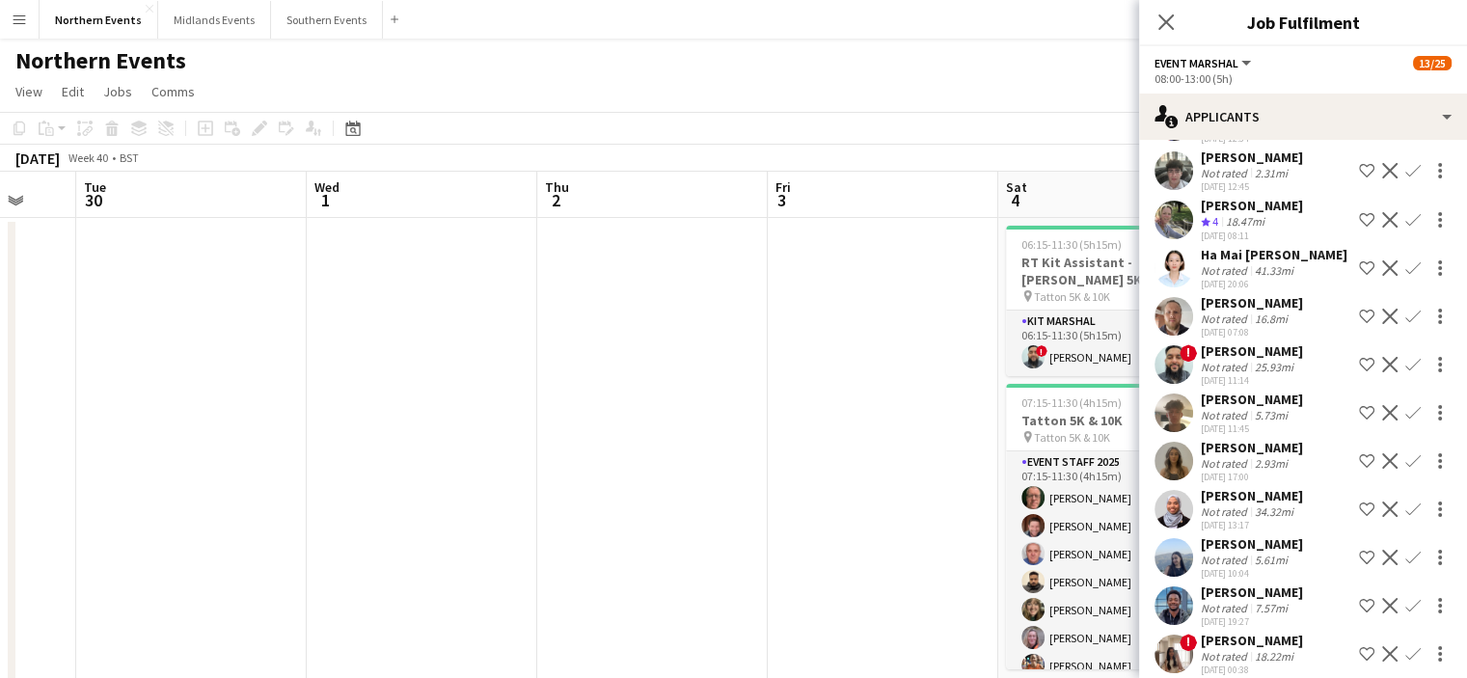
scroll to position [1511, 0]
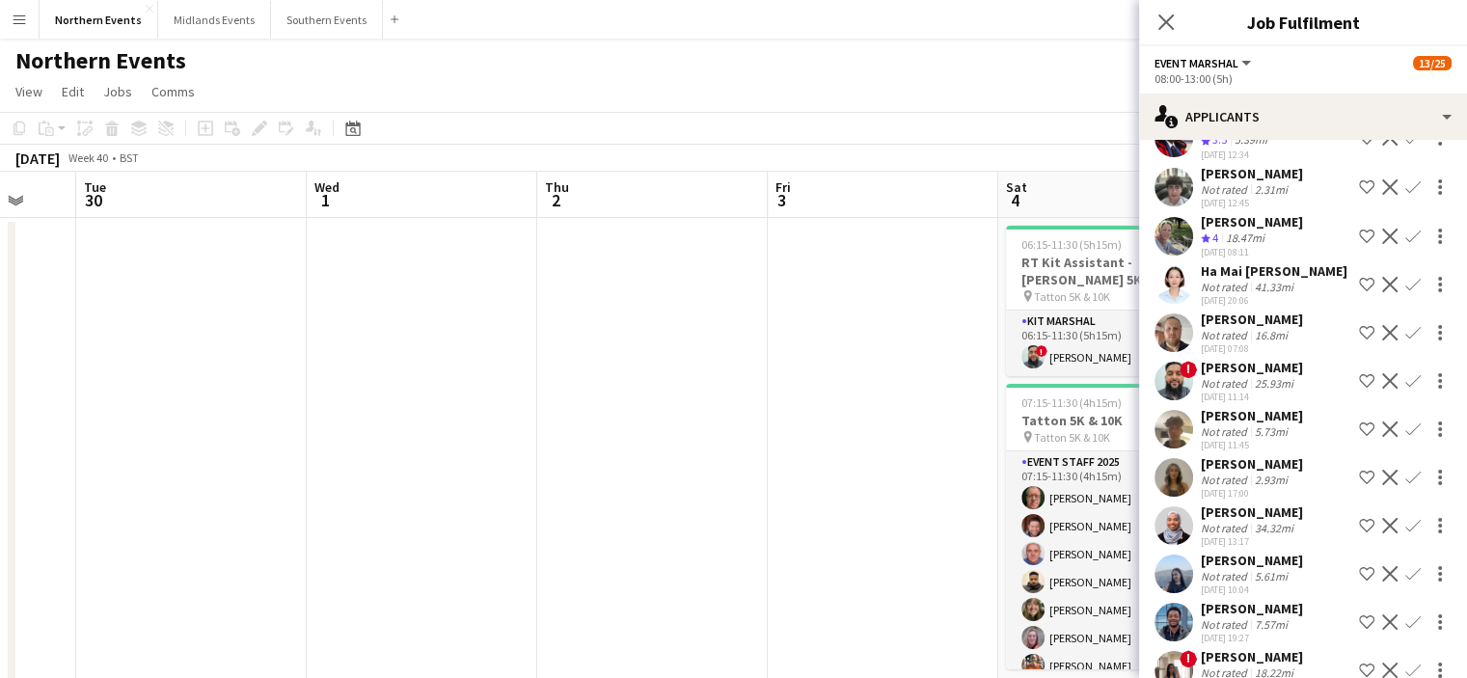
click at [1405, 378] on app-icon "Confirm" at bounding box center [1412, 380] width 15 height 15
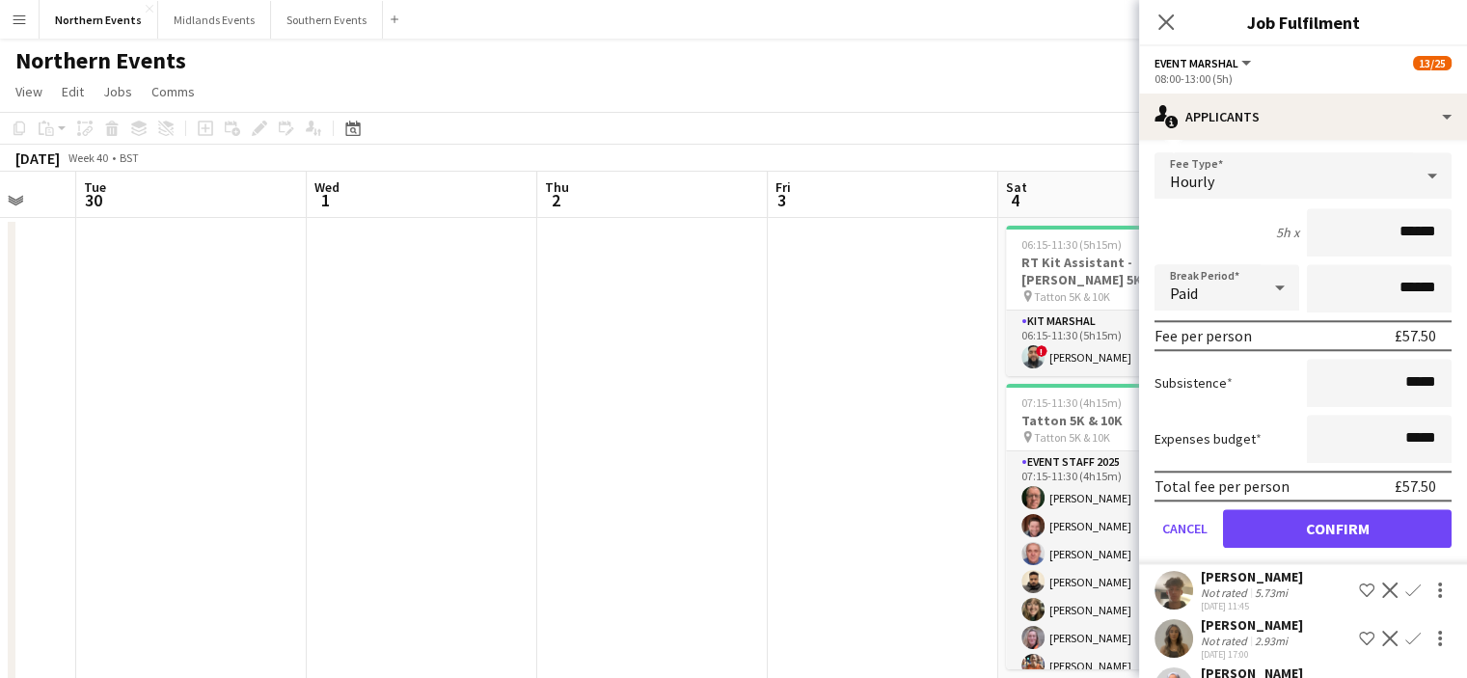
scroll to position [1806, 0]
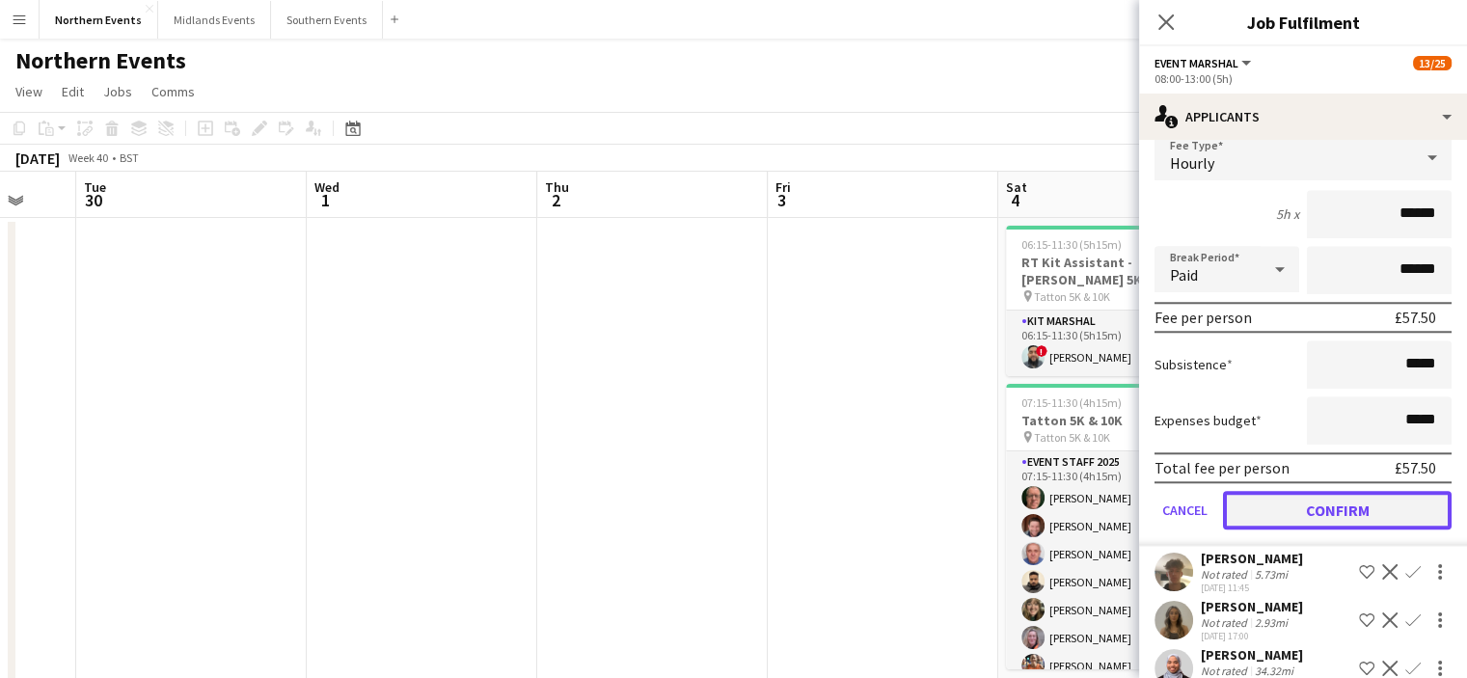
click at [1369, 493] on button "Confirm" at bounding box center [1337, 510] width 229 height 39
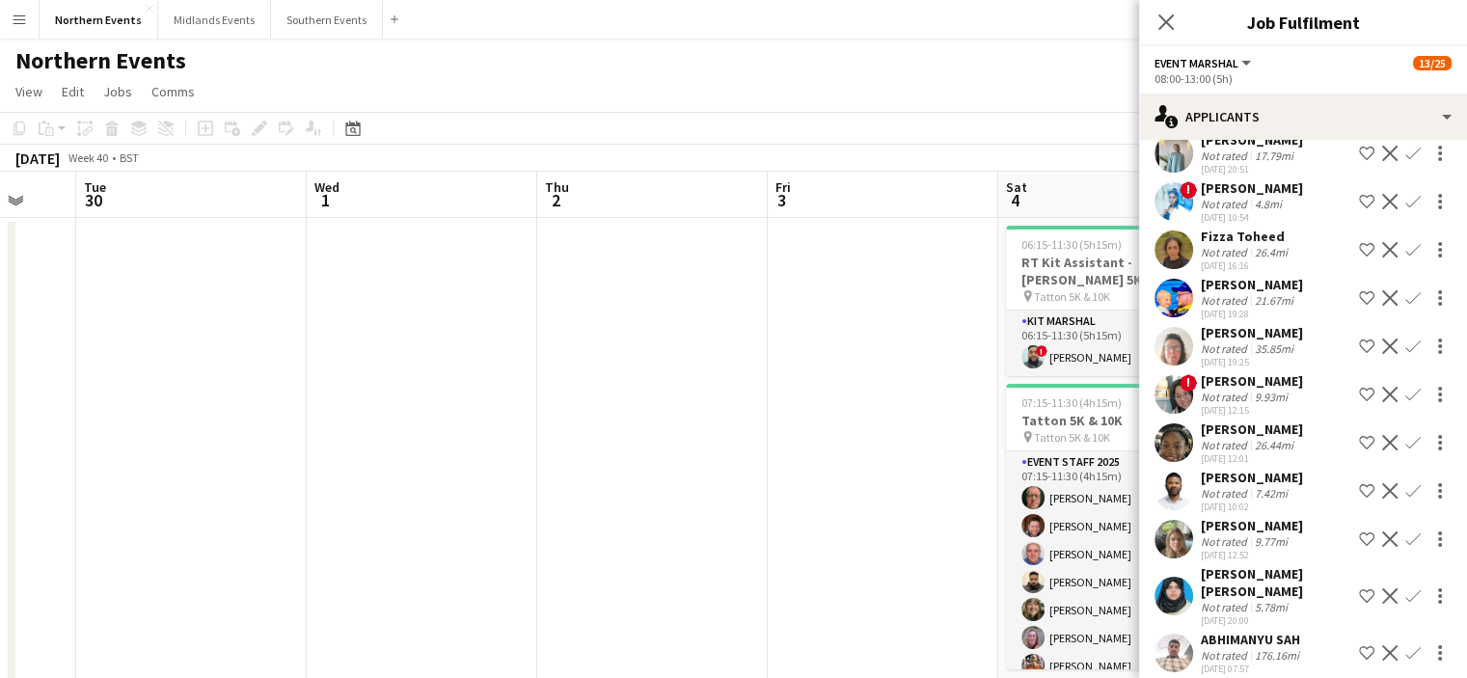
scroll to position [635, 0]
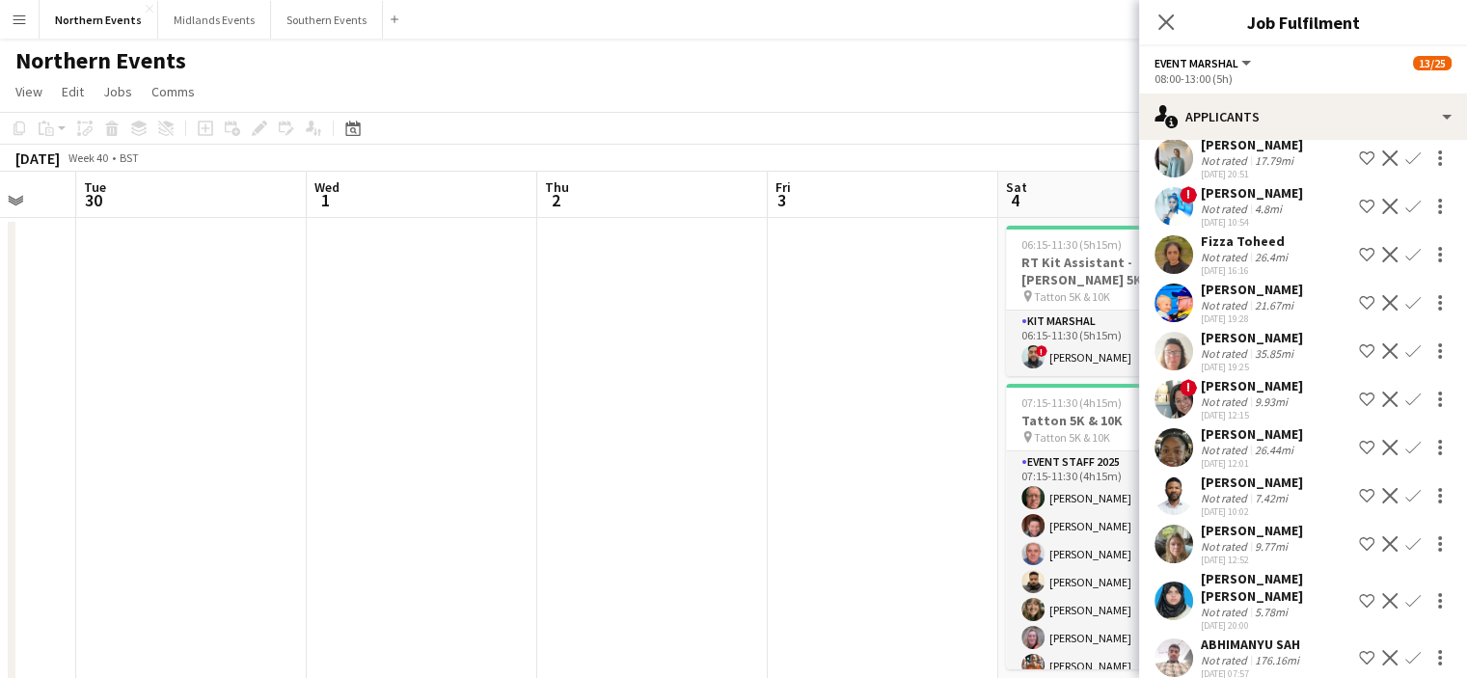
click at [1405, 310] on app-icon "Confirm" at bounding box center [1412, 302] width 15 height 15
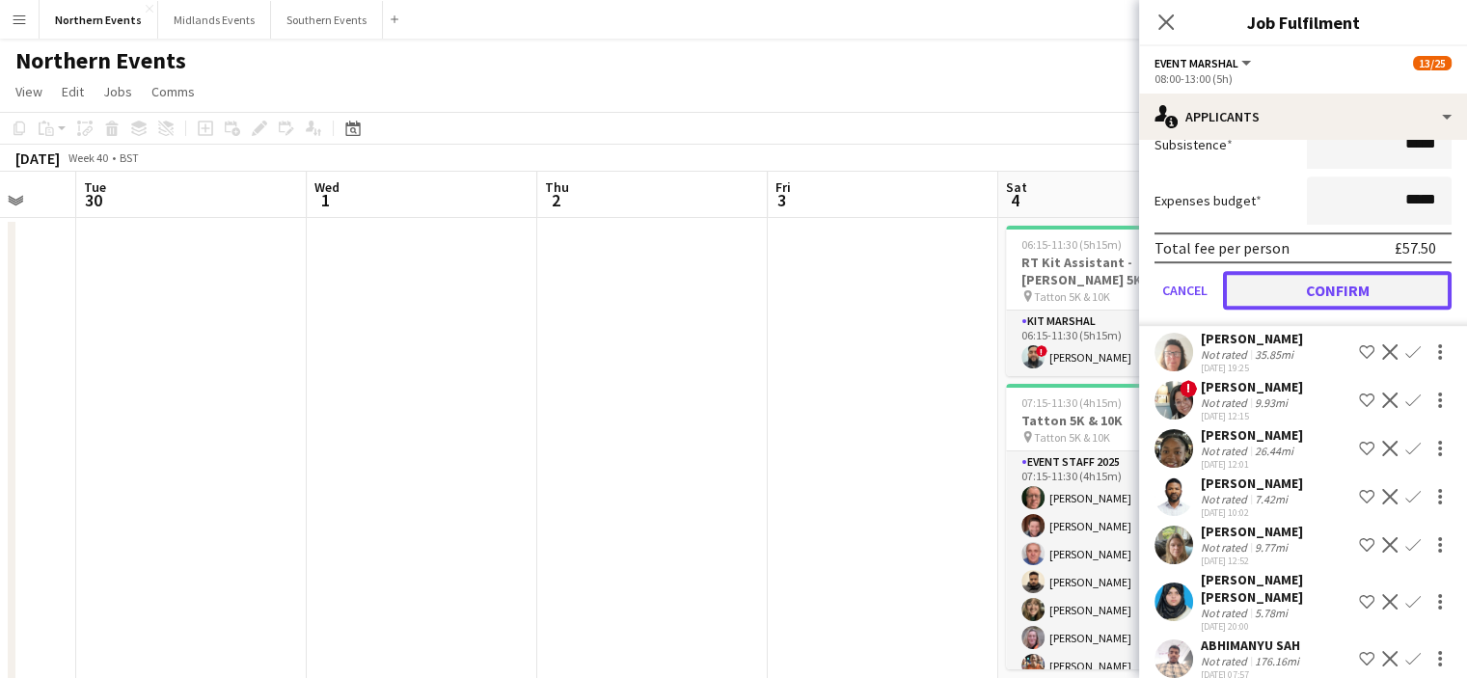
click at [1355, 310] on button "Confirm" at bounding box center [1337, 290] width 229 height 39
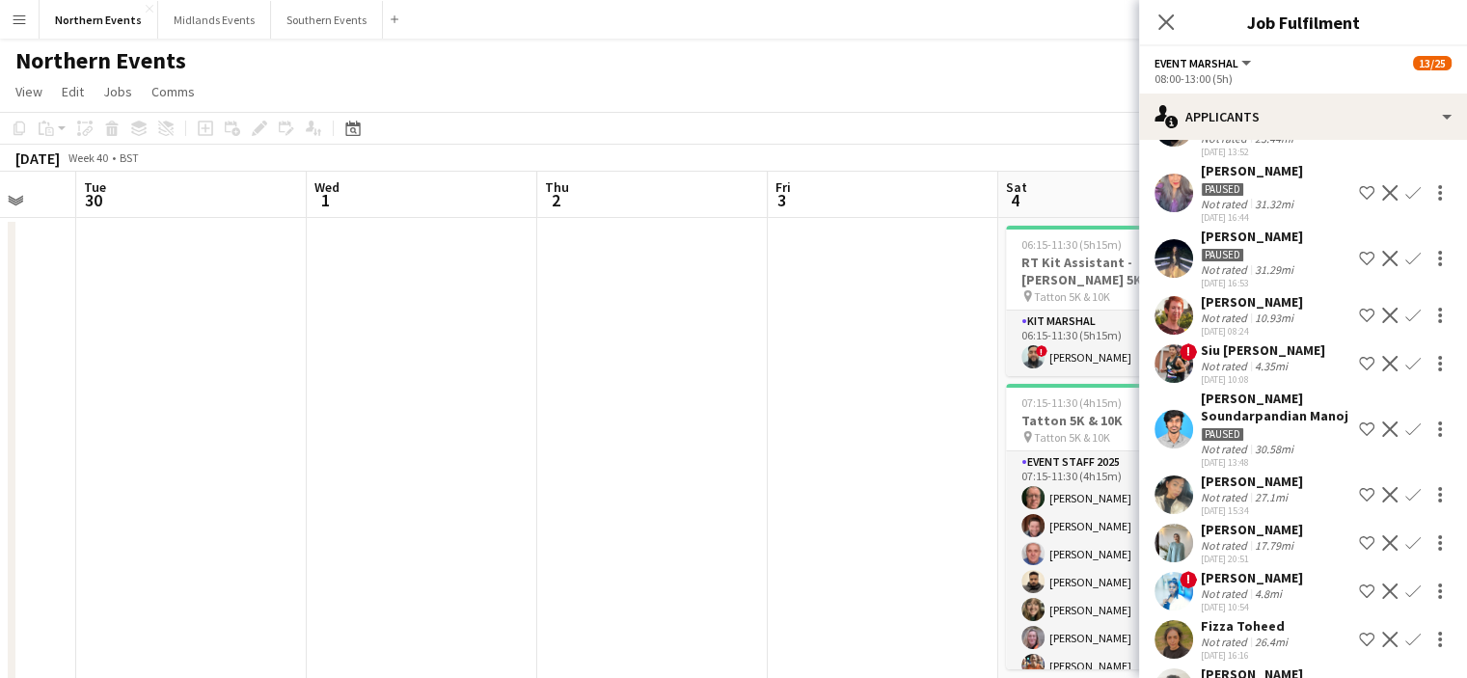
scroll to position [202, 0]
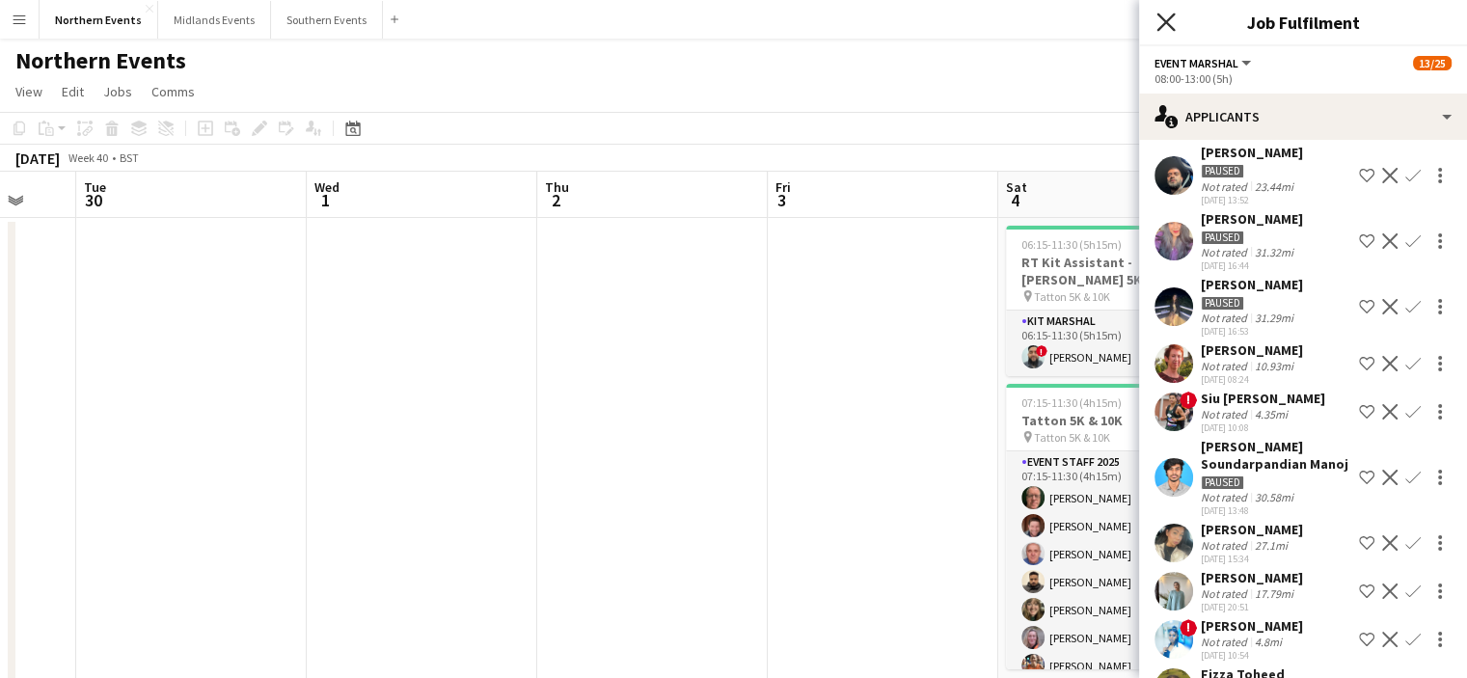
click at [1169, 22] on icon "Close pop-in" at bounding box center [1165, 22] width 18 height 18
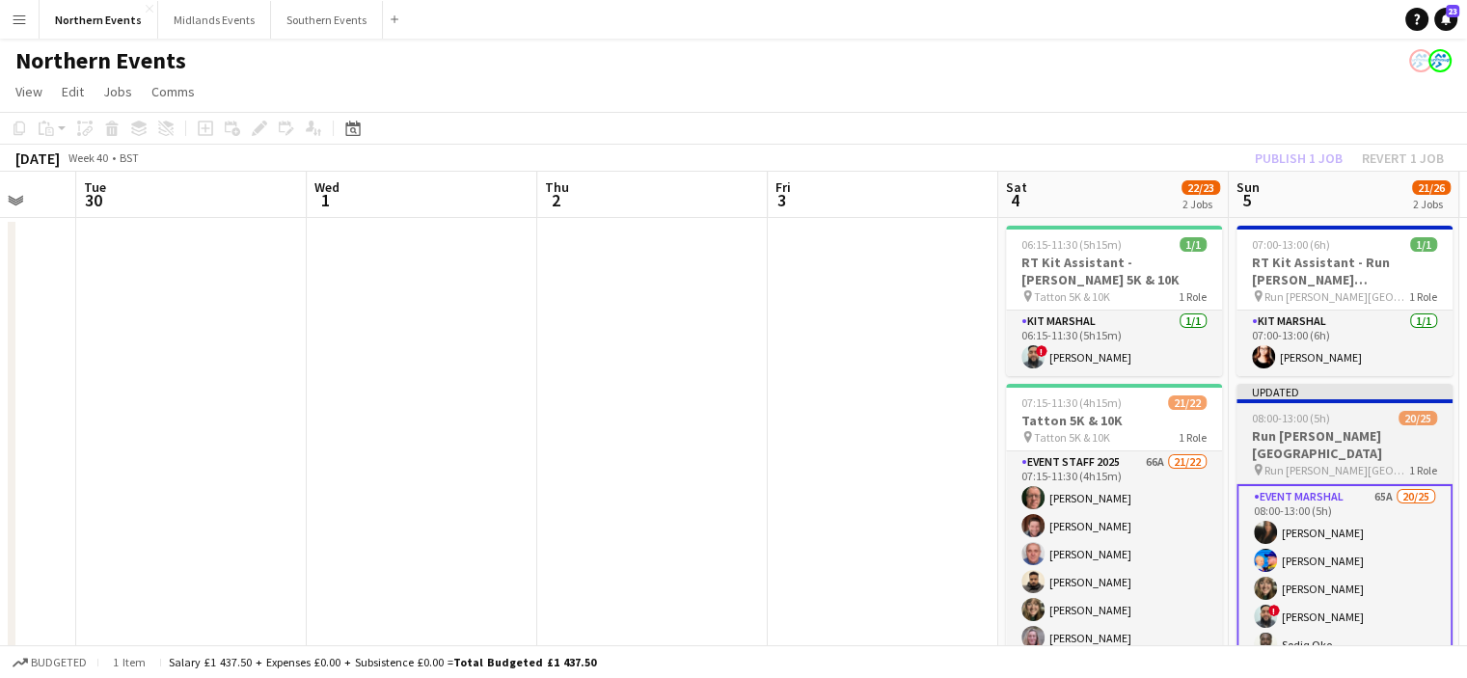
click at [1345, 431] on h3 "Run Heaton Park" at bounding box center [1344, 444] width 216 height 35
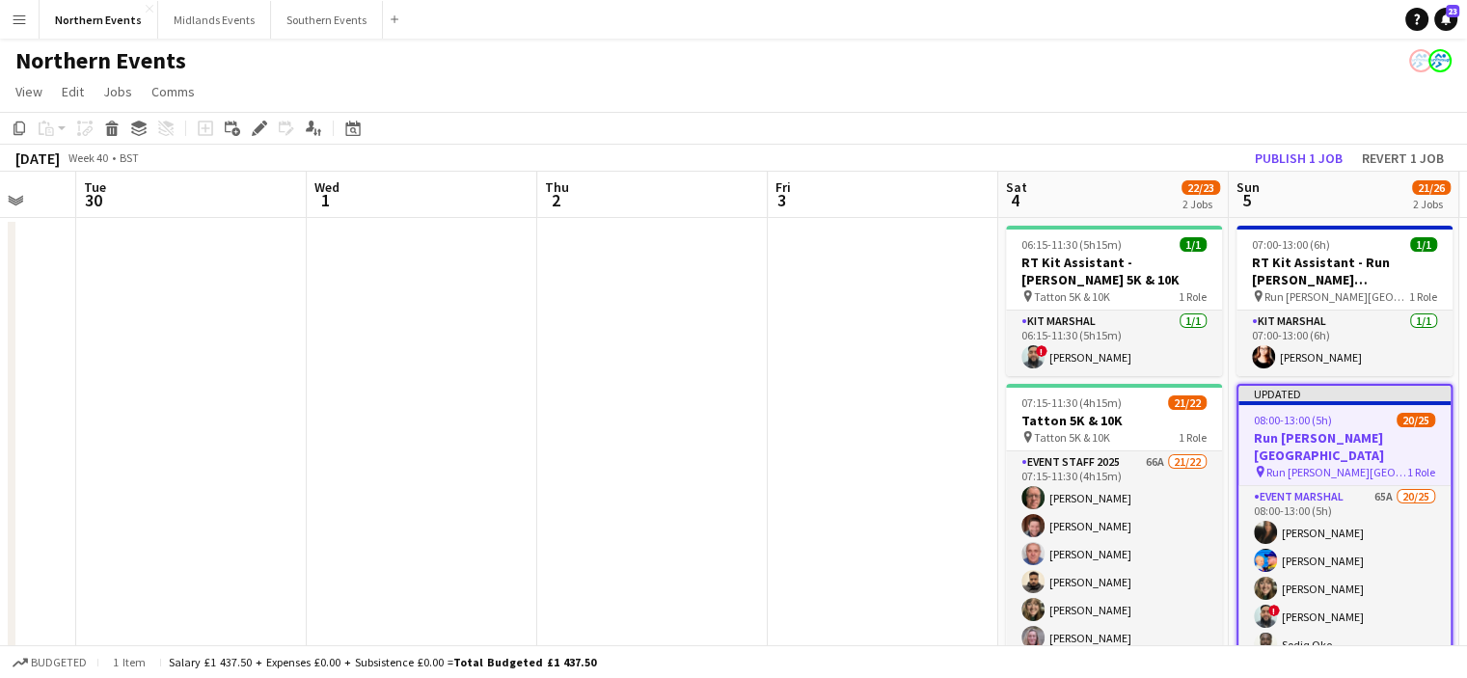
click at [1309, 445] on h3 "Run Heaton Park" at bounding box center [1344, 446] width 212 height 35
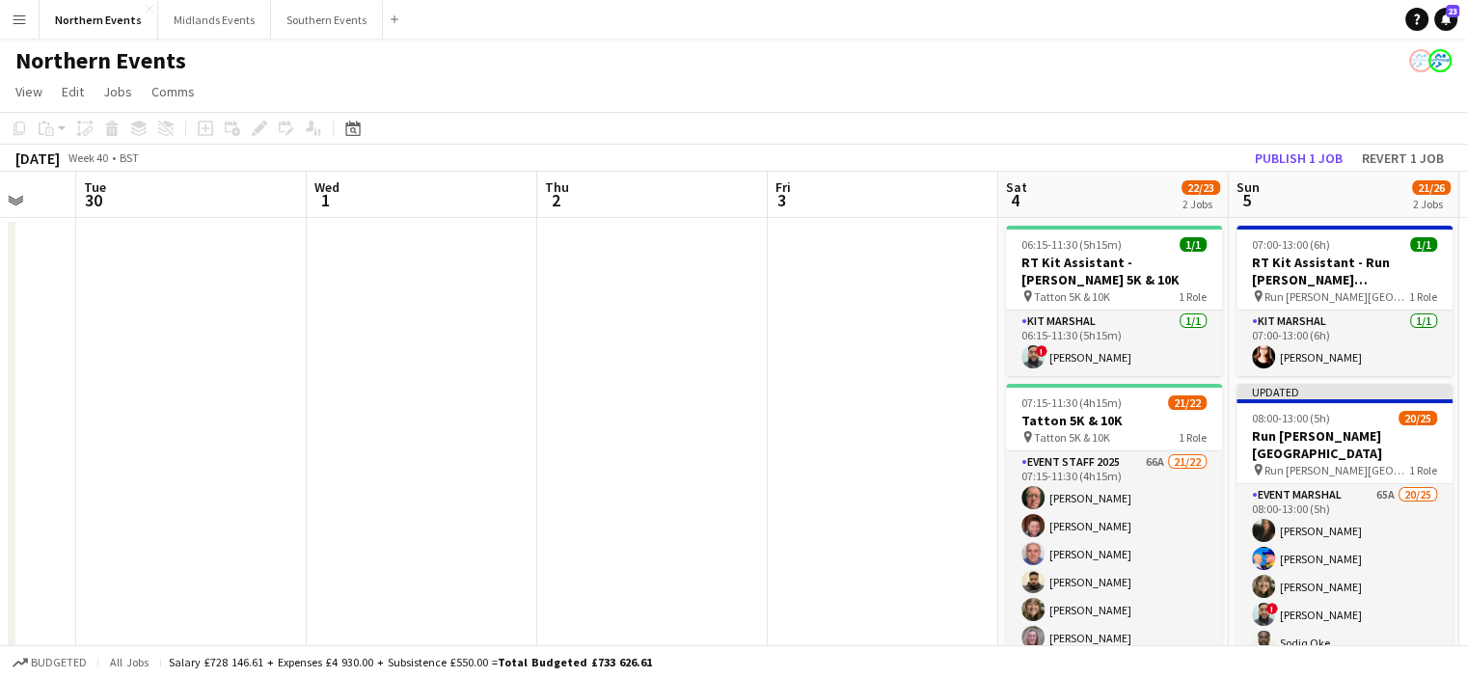
click at [255, 124] on div "Add job Add linked Job Edit Edit linked Job Applicants" at bounding box center [251, 128] width 148 height 23
click at [1276, 463] on span "Run Heaton Park" at bounding box center [1336, 470] width 145 height 14
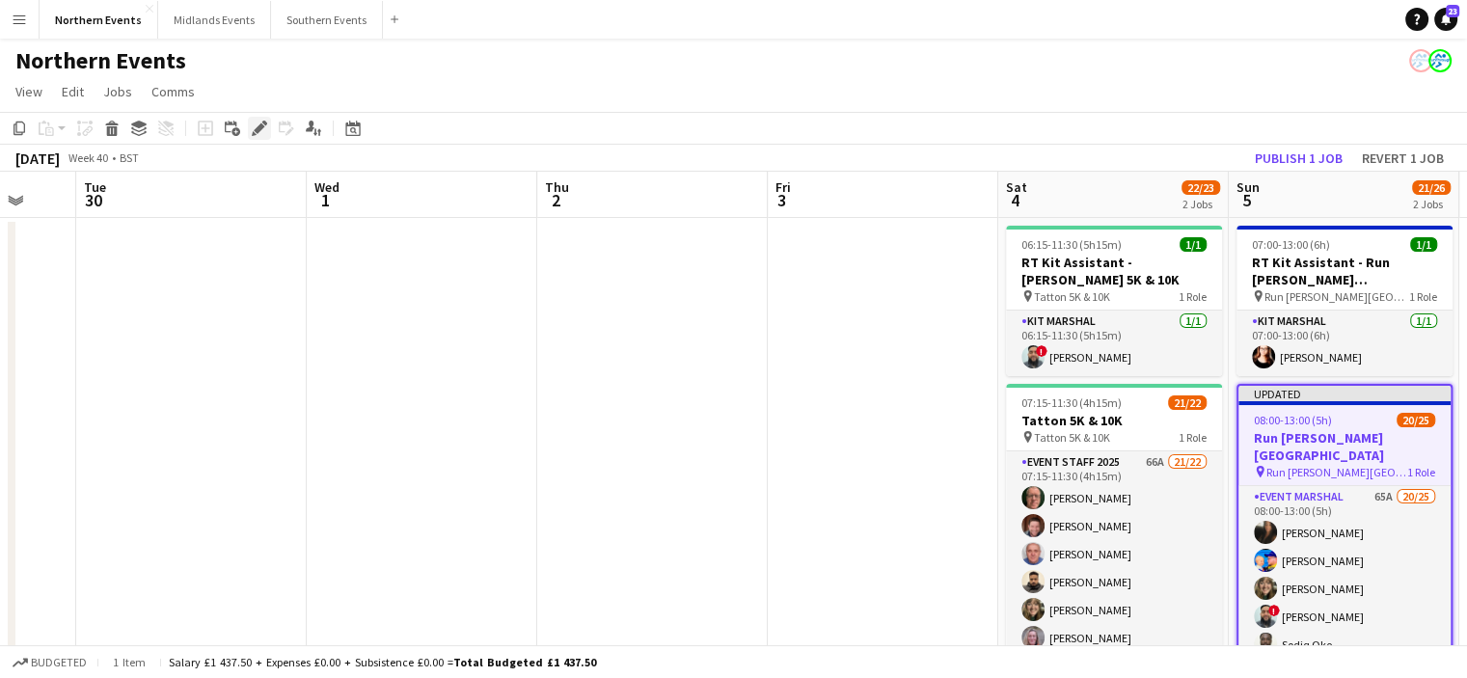
click at [259, 128] on icon at bounding box center [259, 128] width 11 height 11
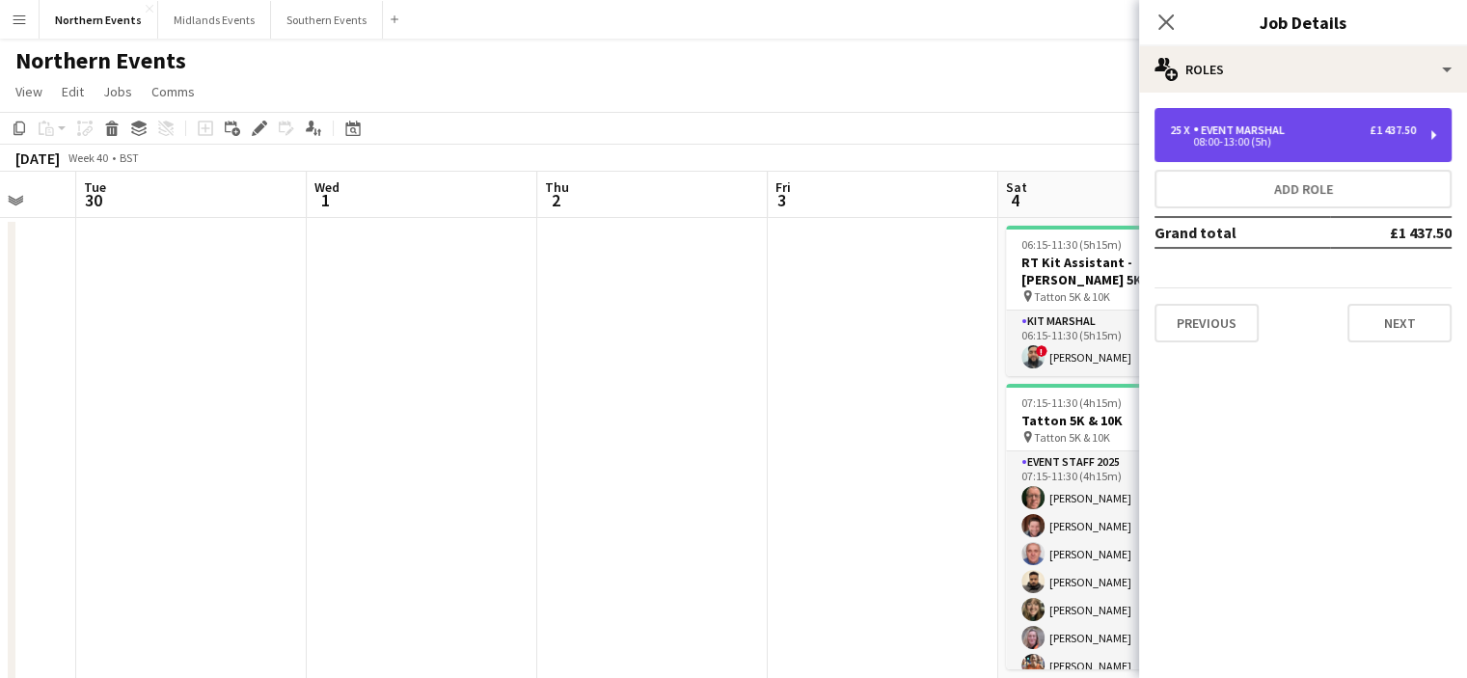
click at [1210, 134] on div "Event Marshal" at bounding box center [1242, 129] width 99 height 13
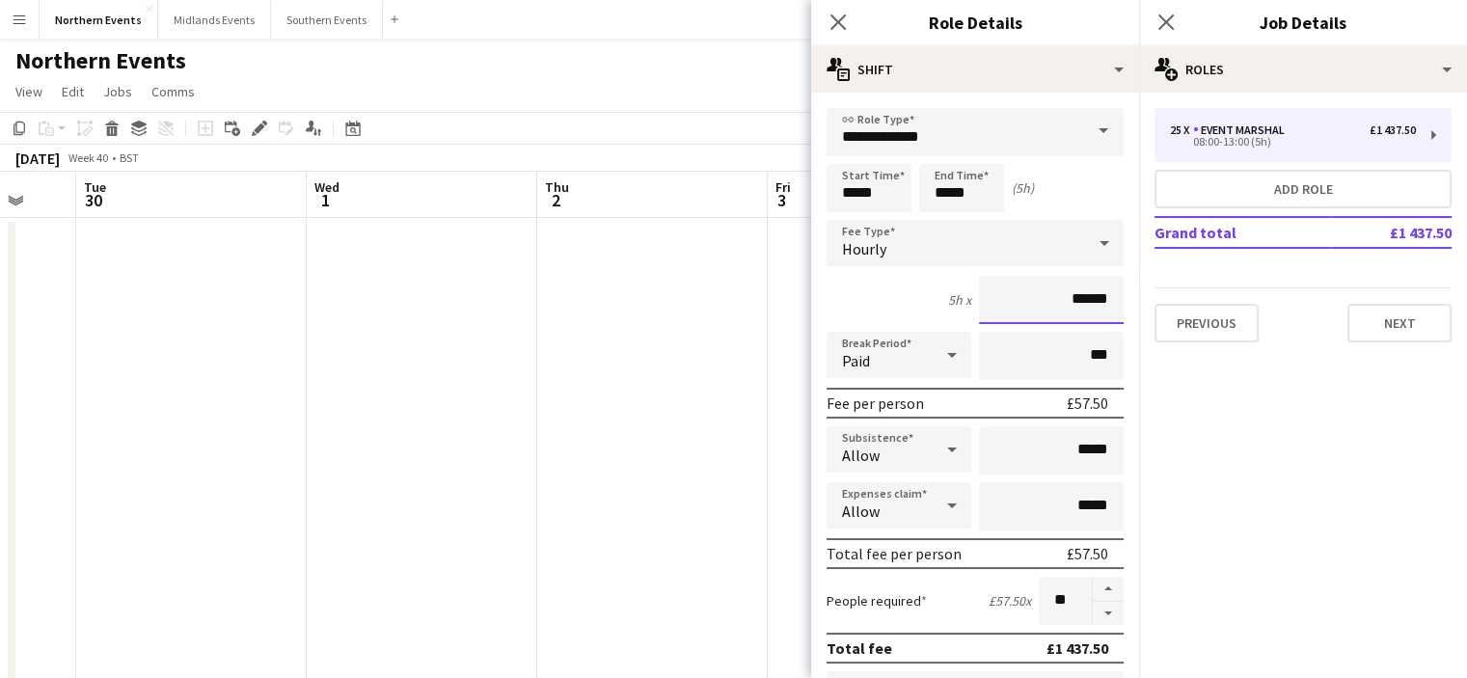
click at [1065, 304] on input "******" at bounding box center [1051, 300] width 145 height 48
drag, startPoint x: 1058, startPoint y: 302, endPoint x: 1092, endPoint y: 302, distance: 33.7
click at [1092, 302] on input "******" at bounding box center [1051, 300] width 145 height 48
type input "***"
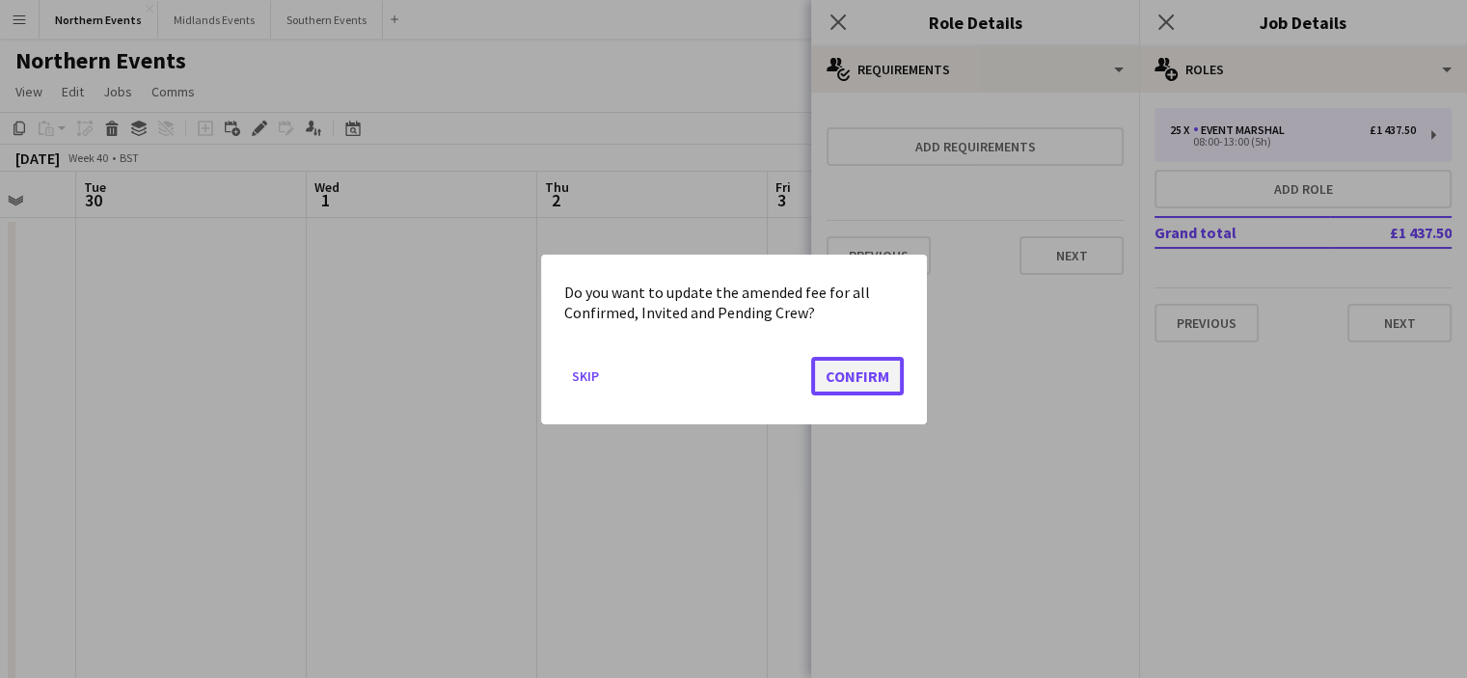
click at [853, 384] on button "Confirm" at bounding box center [857, 375] width 93 height 39
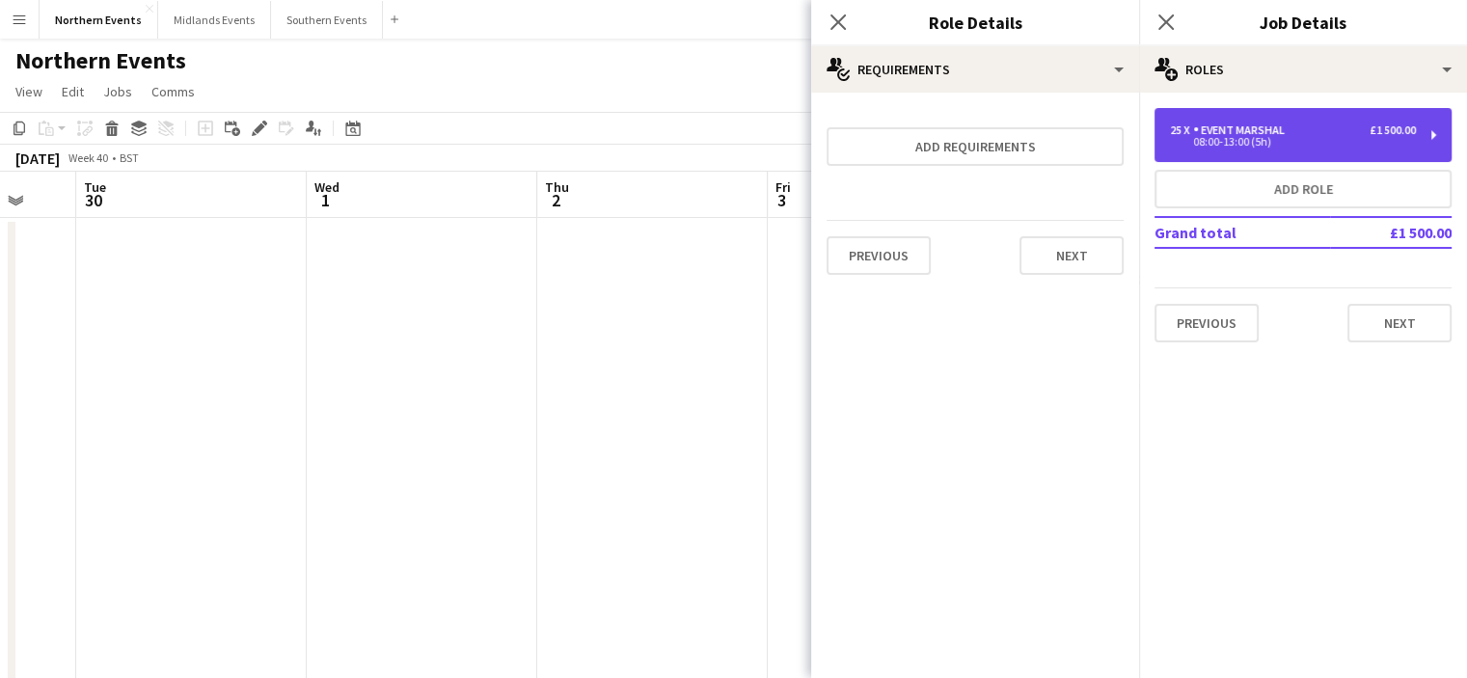
click at [1167, 141] on div "25 x Event Marshal £1 500.00 08:00-13:00 (5h)" at bounding box center [1302, 135] width 297 height 54
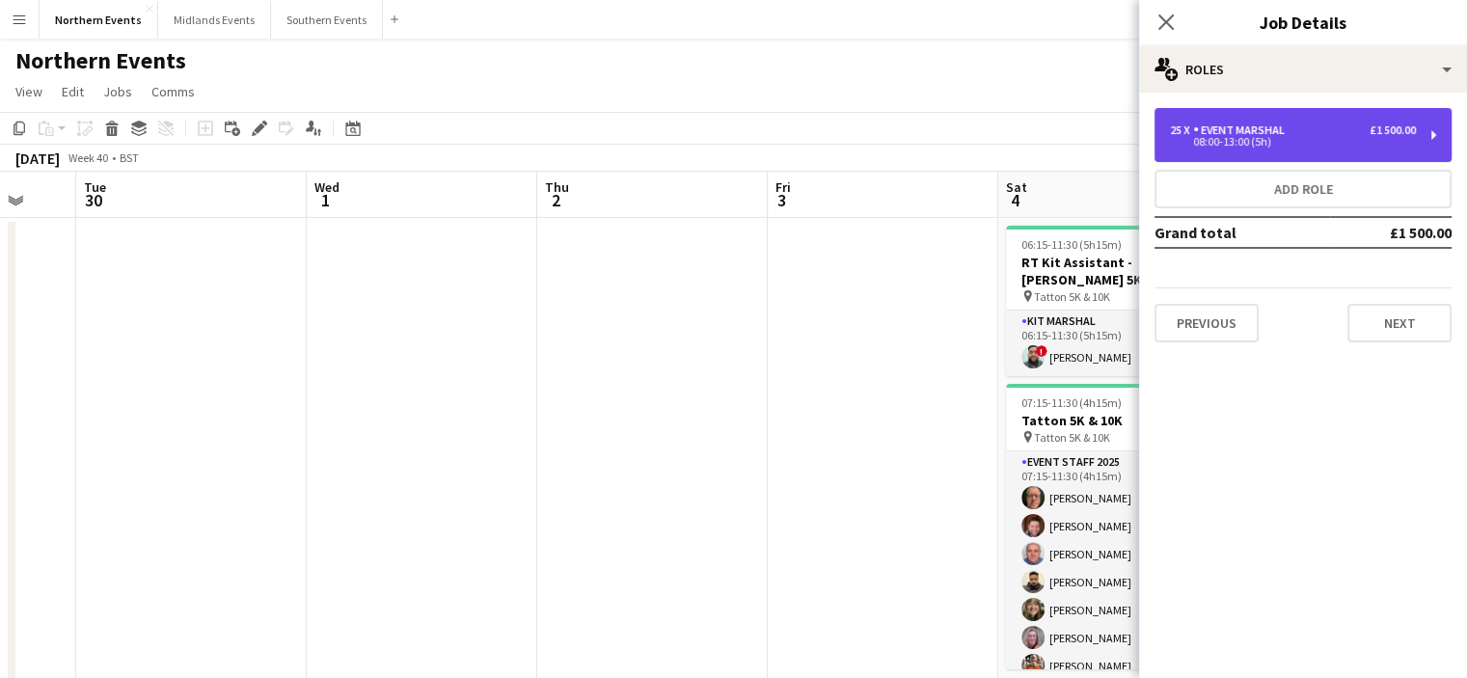
click at [1223, 147] on div "08:00-13:00 (5h)" at bounding box center [1293, 142] width 246 height 10
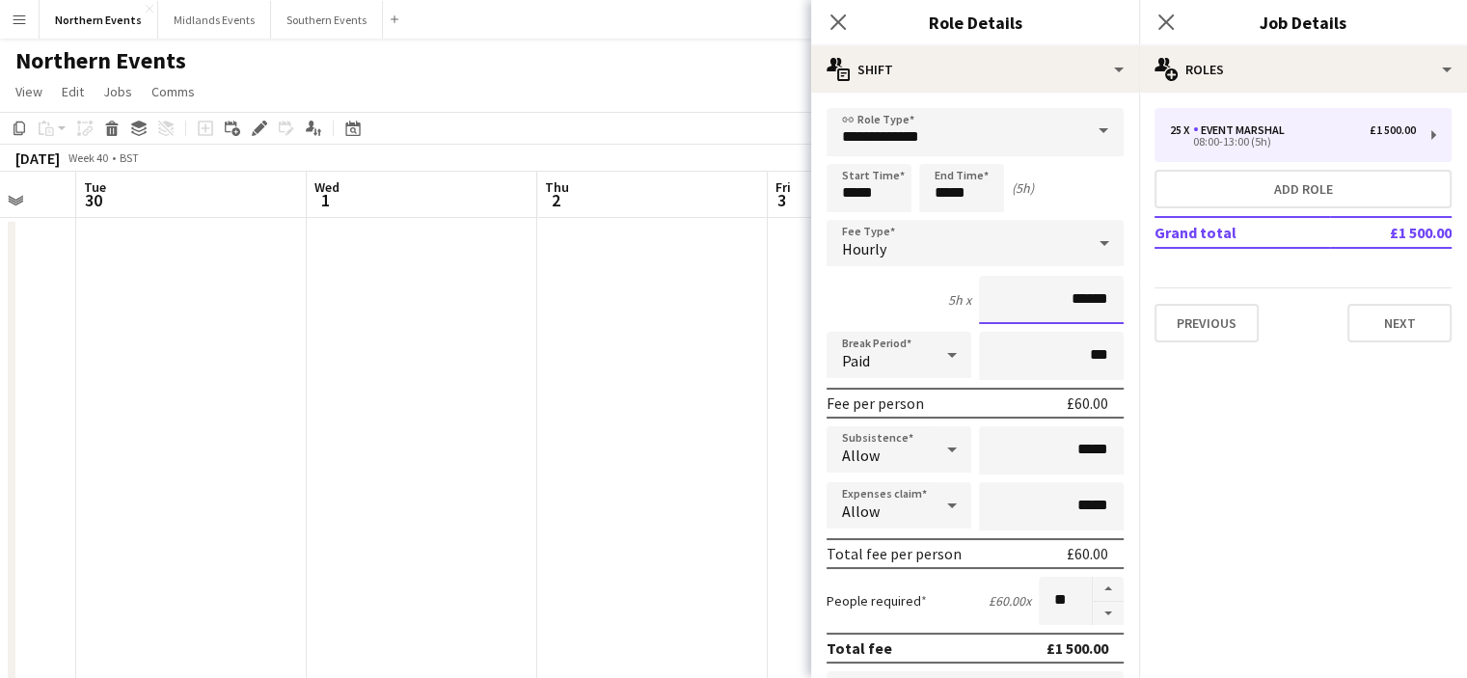
drag, startPoint x: 1051, startPoint y: 299, endPoint x: 1126, endPoint y: 297, distance: 75.2
click at [1126, 297] on mat-expansion-panel "**********" at bounding box center [975, 385] width 328 height 585
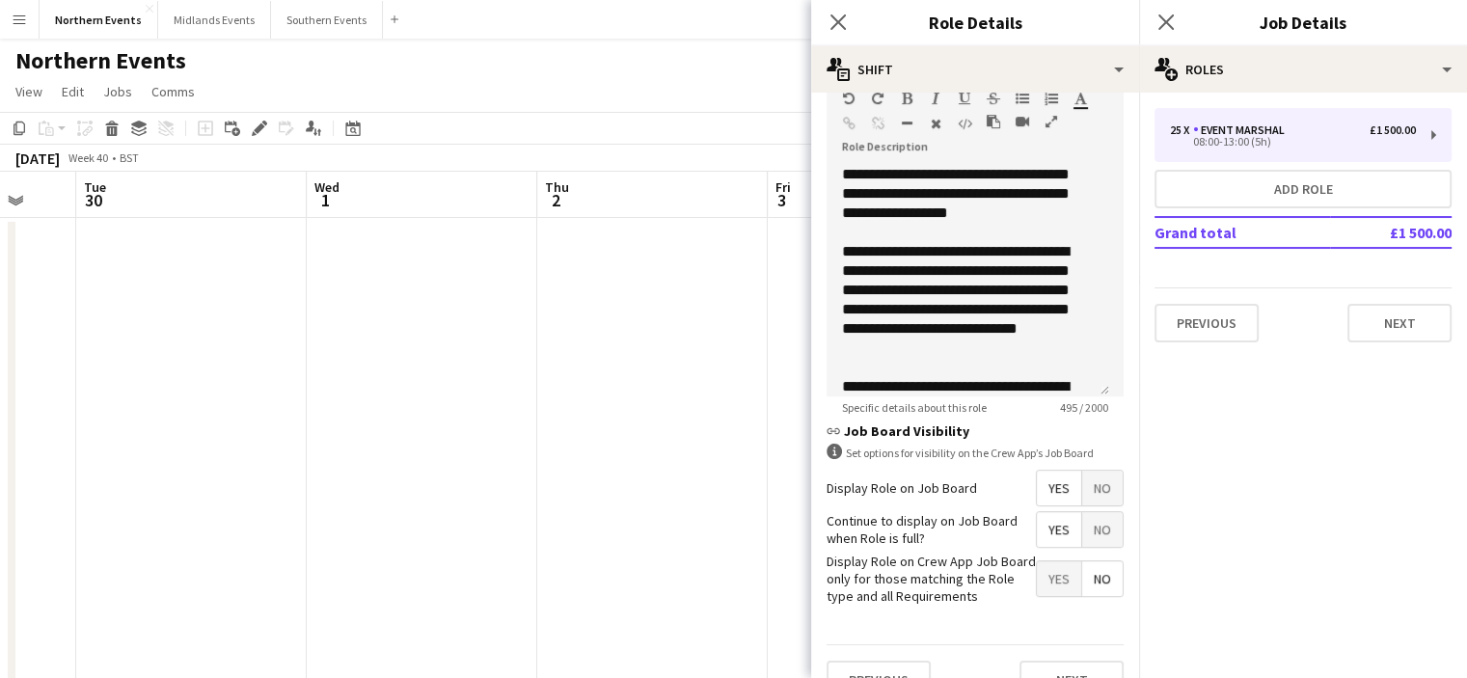
scroll to position [623, 0]
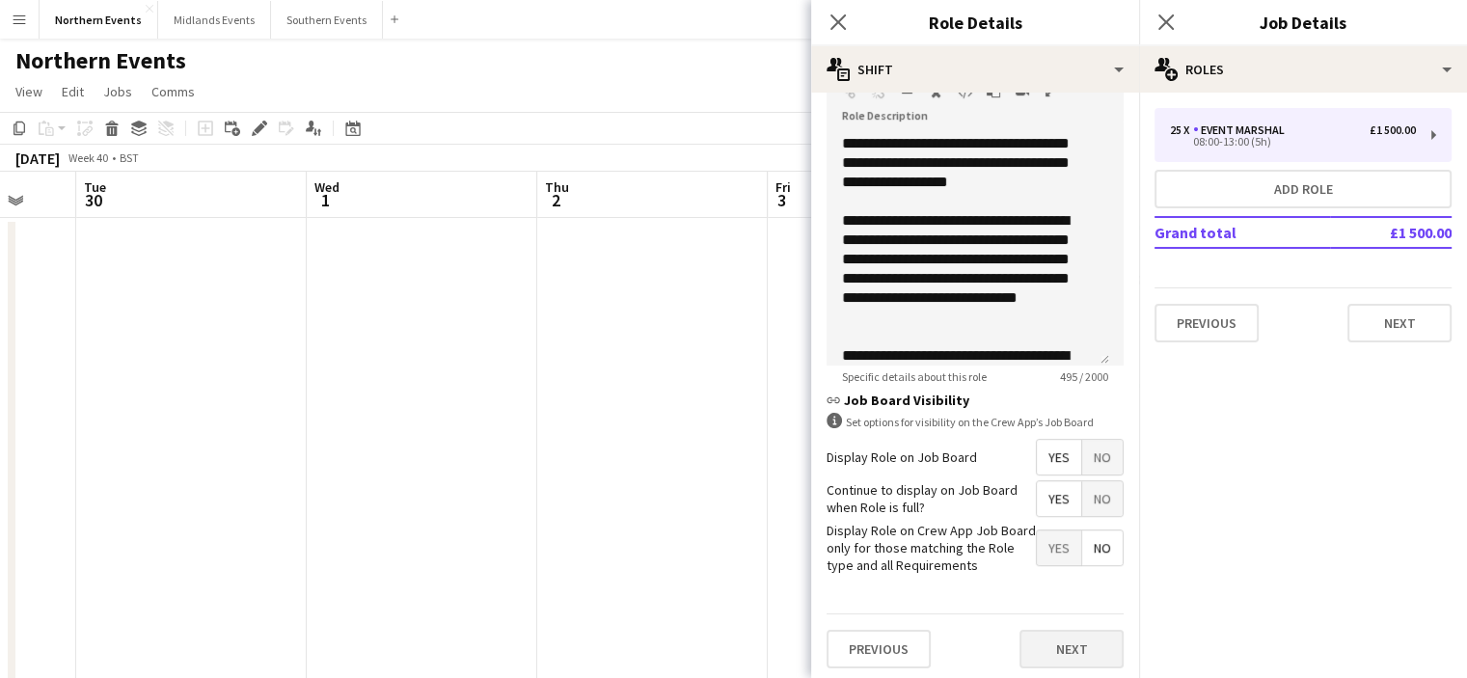
type input "******"
click at [1061, 639] on button "Next" at bounding box center [1071, 649] width 104 height 39
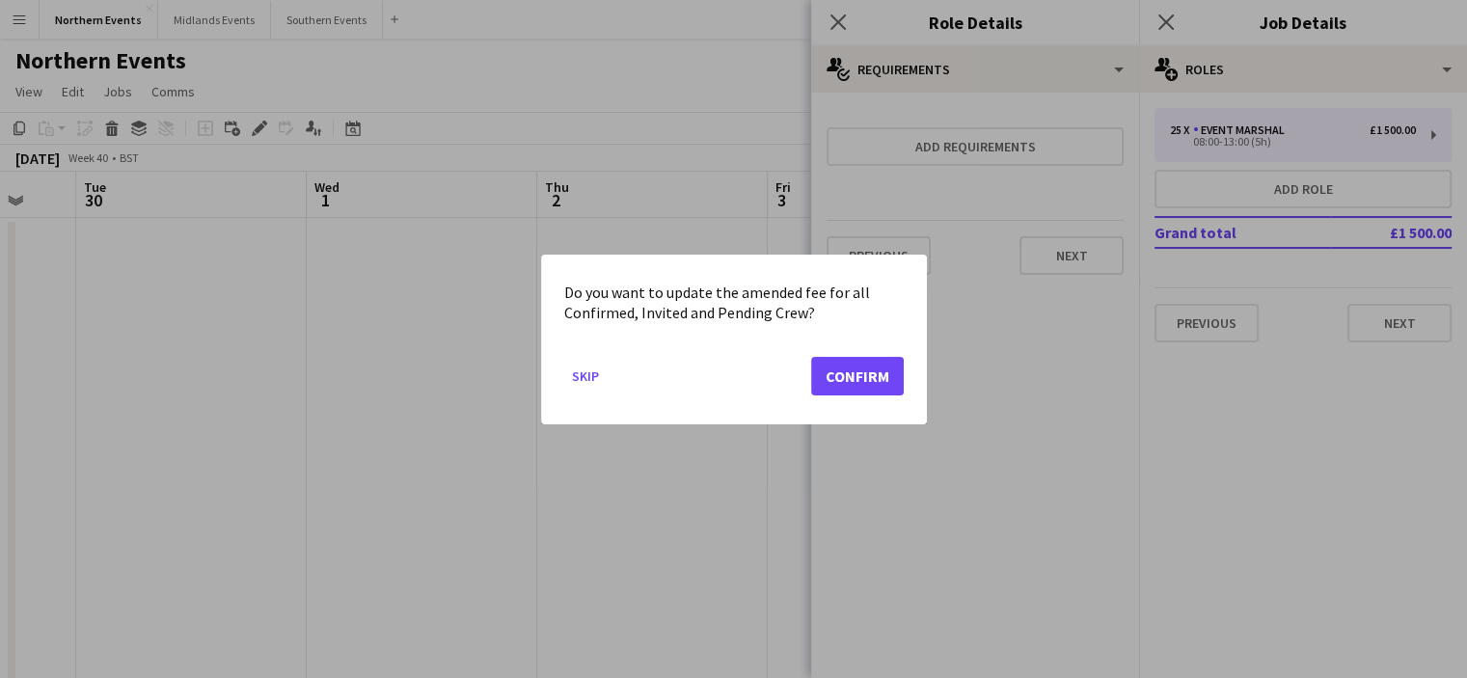
scroll to position [0, 0]
click at [852, 368] on button "Confirm" at bounding box center [857, 375] width 93 height 39
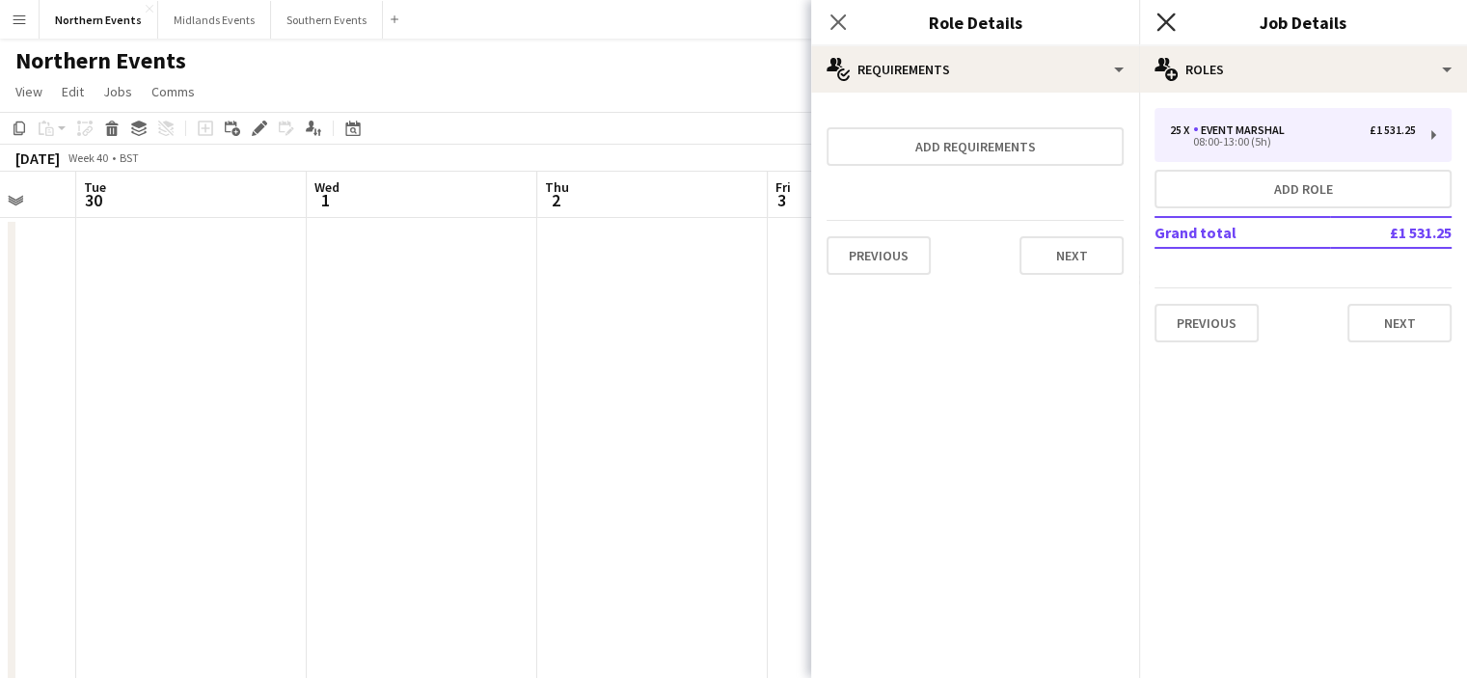
click at [1158, 19] on icon "Close pop-in" at bounding box center [1165, 22] width 18 height 18
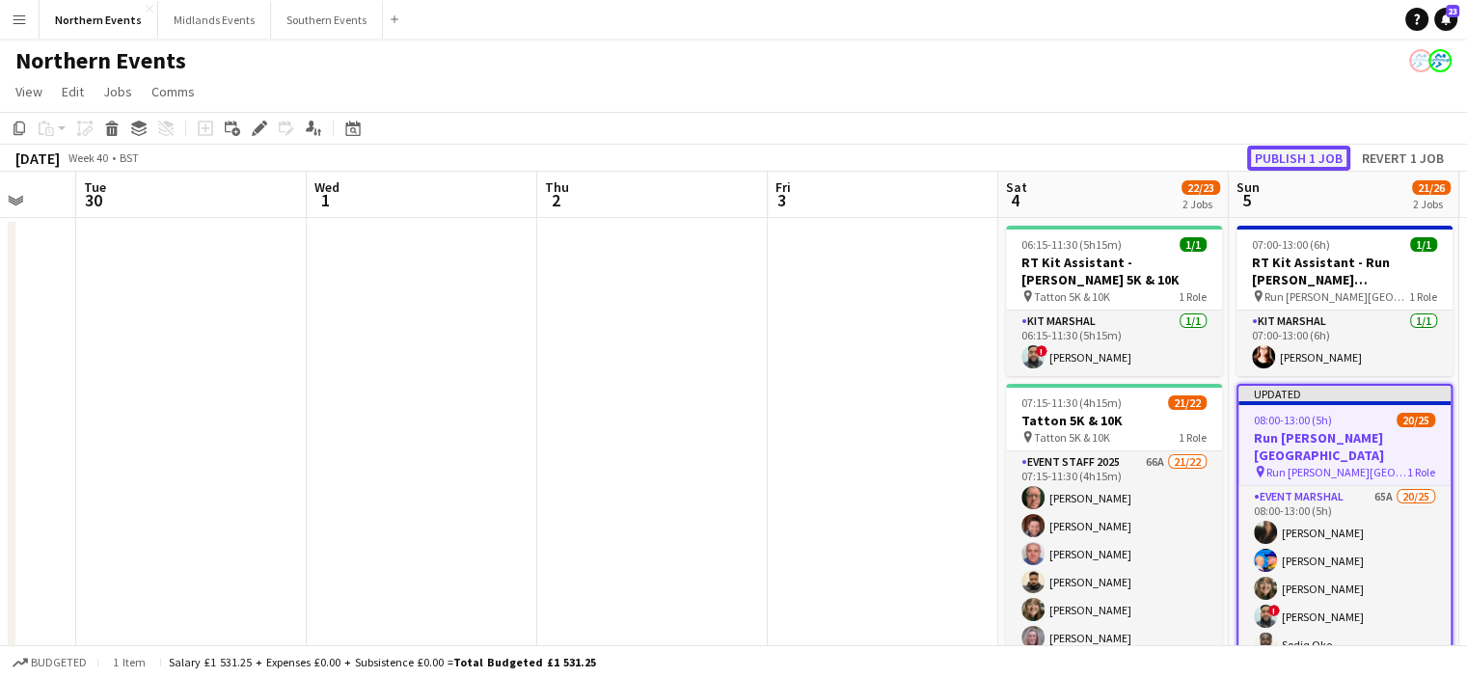
click at [1273, 160] on button "Publish 1 job" at bounding box center [1298, 158] width 103 height 25
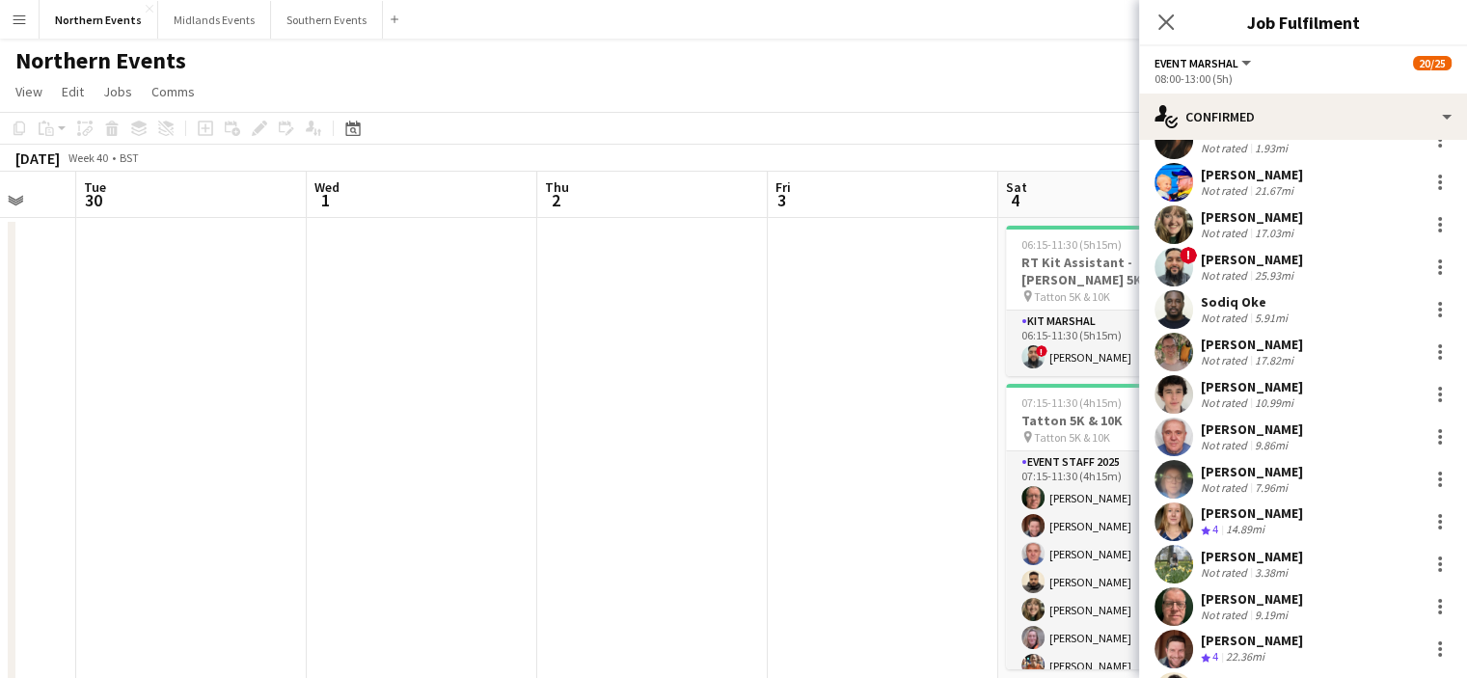
scroll to position [270, 0]
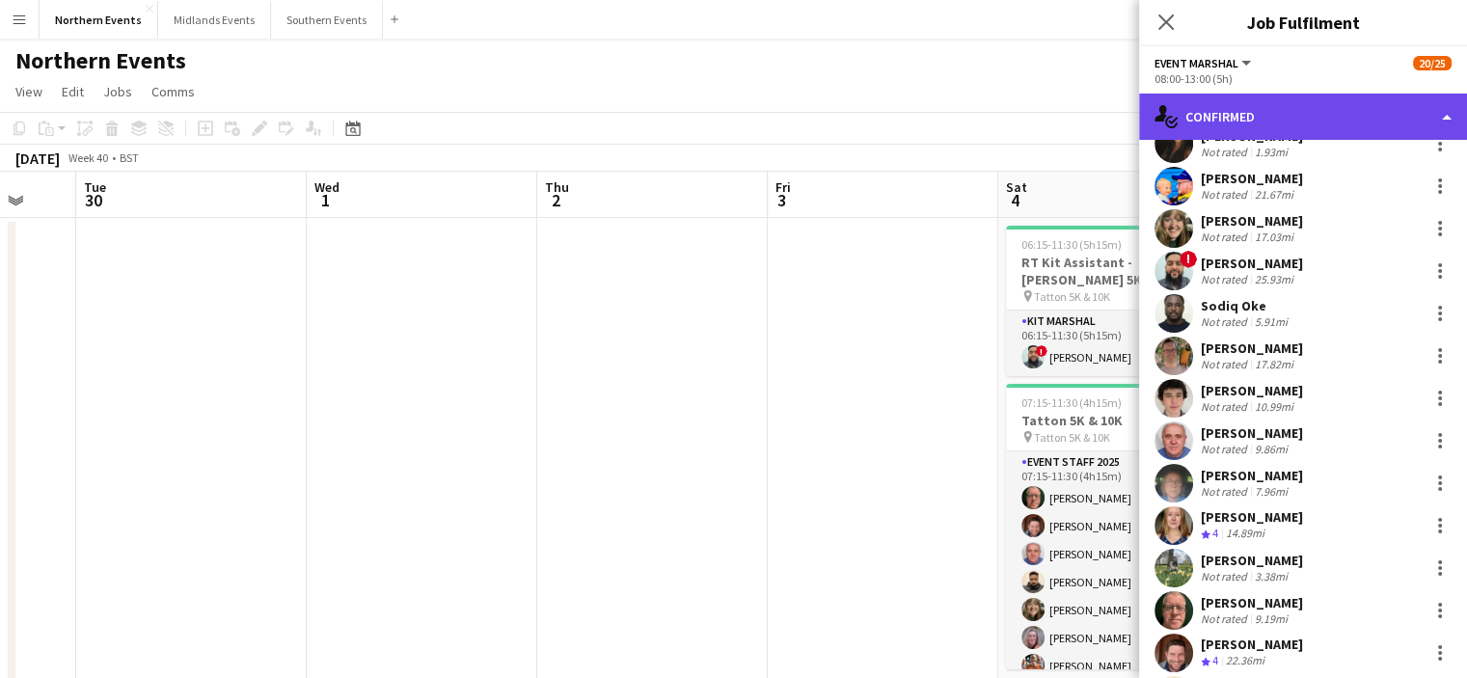
click at [1336, 116] on div "single-neutral-actions-check-2 Confirmed" at bounding box center [1303, 117] width 328 height 46
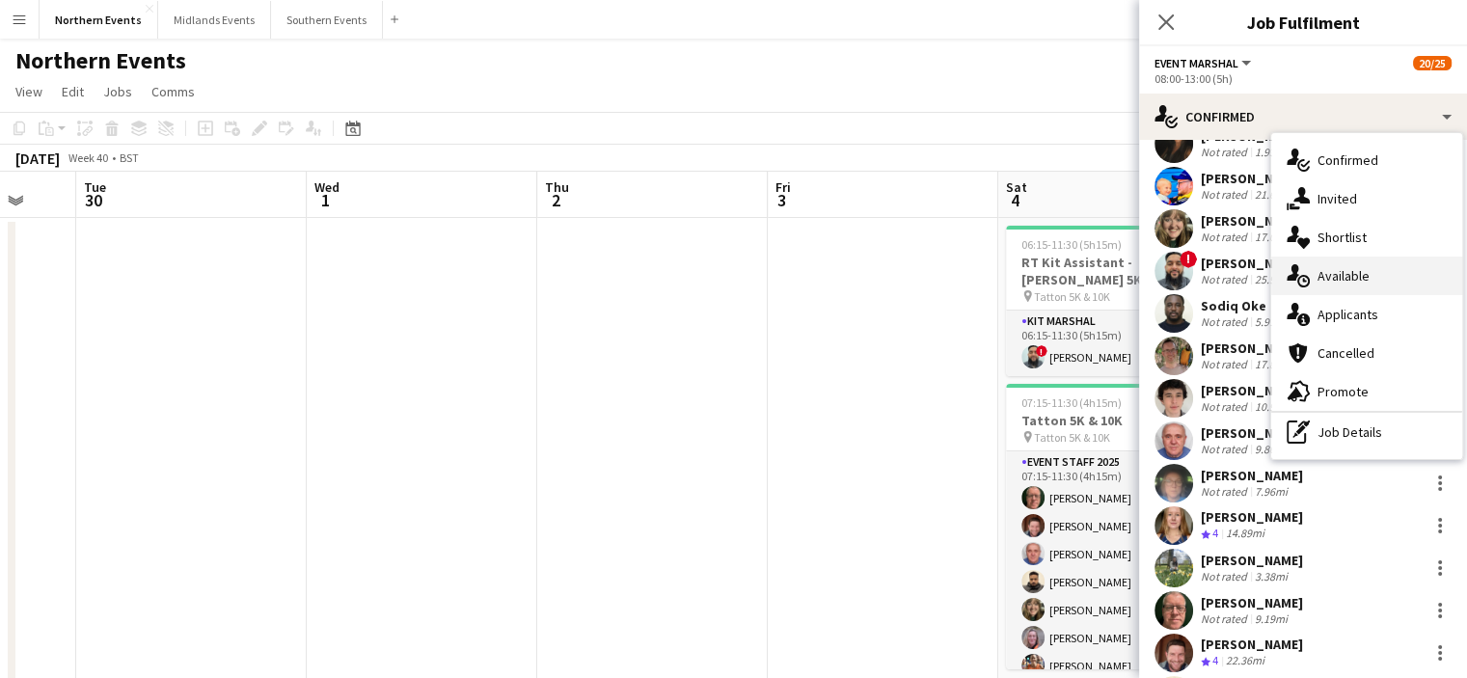
click at [1354, 281] on span "Available" at bounding box center [1343, 275] width 52 height 17
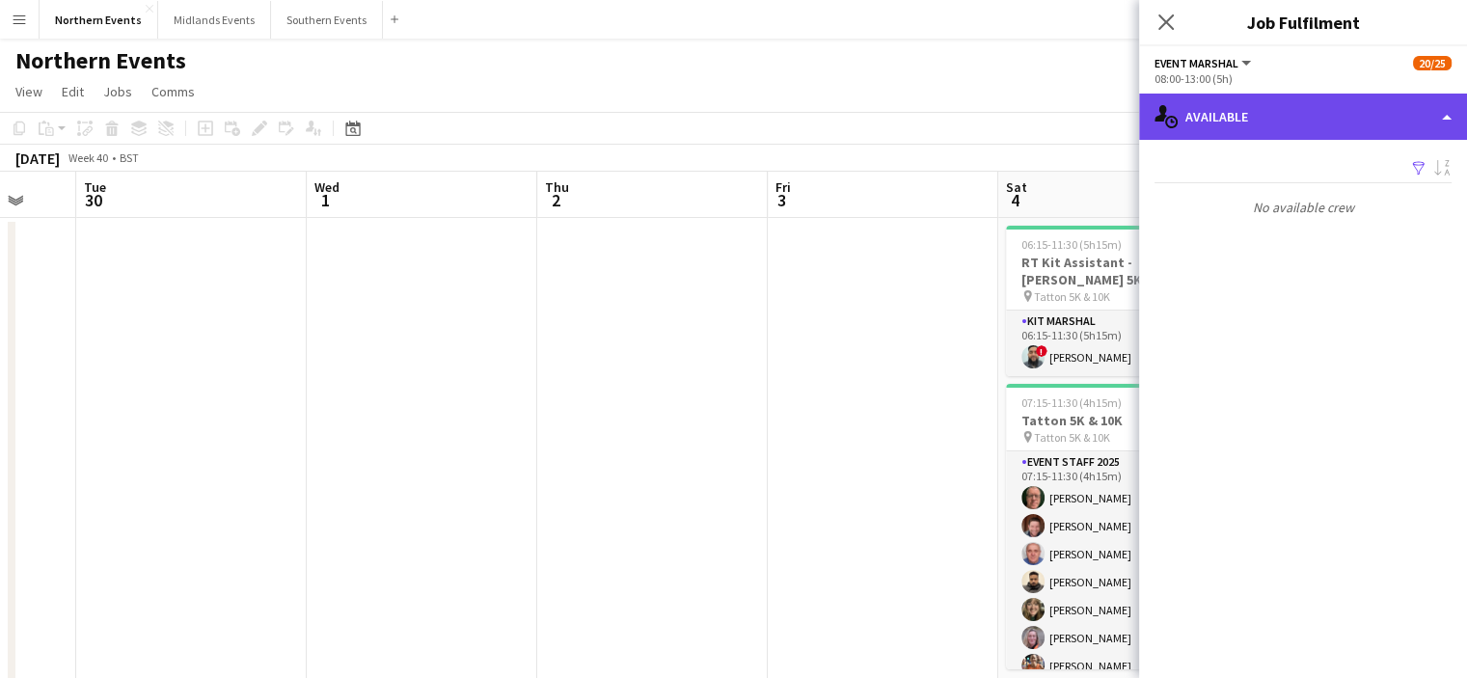
click at [1331, 128] on div "single-neutral-actions-upload Available" at bounding box center [1303, 117] width 328 height 46
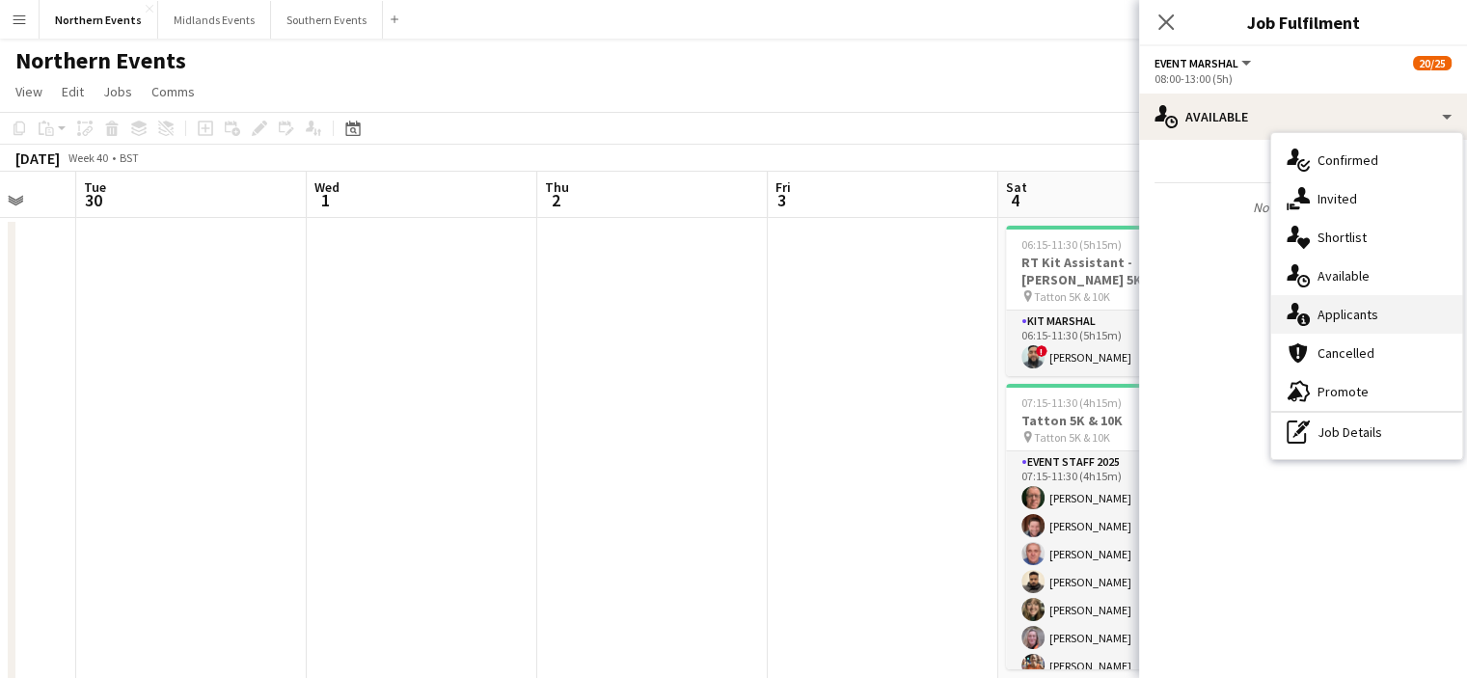
click at [1358, 308] on span "Applicants" at bounding box center [1347, 314] width 61 height 17
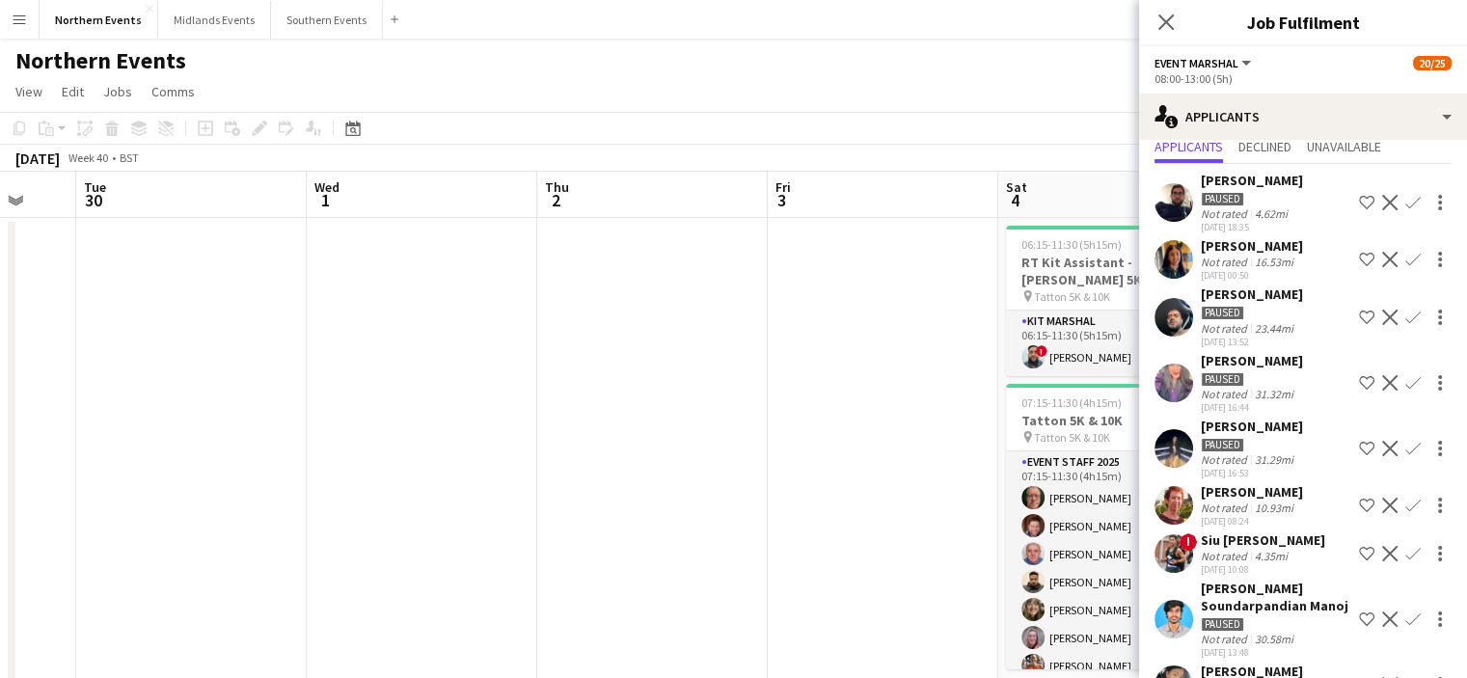
scroll to position [77, 0]
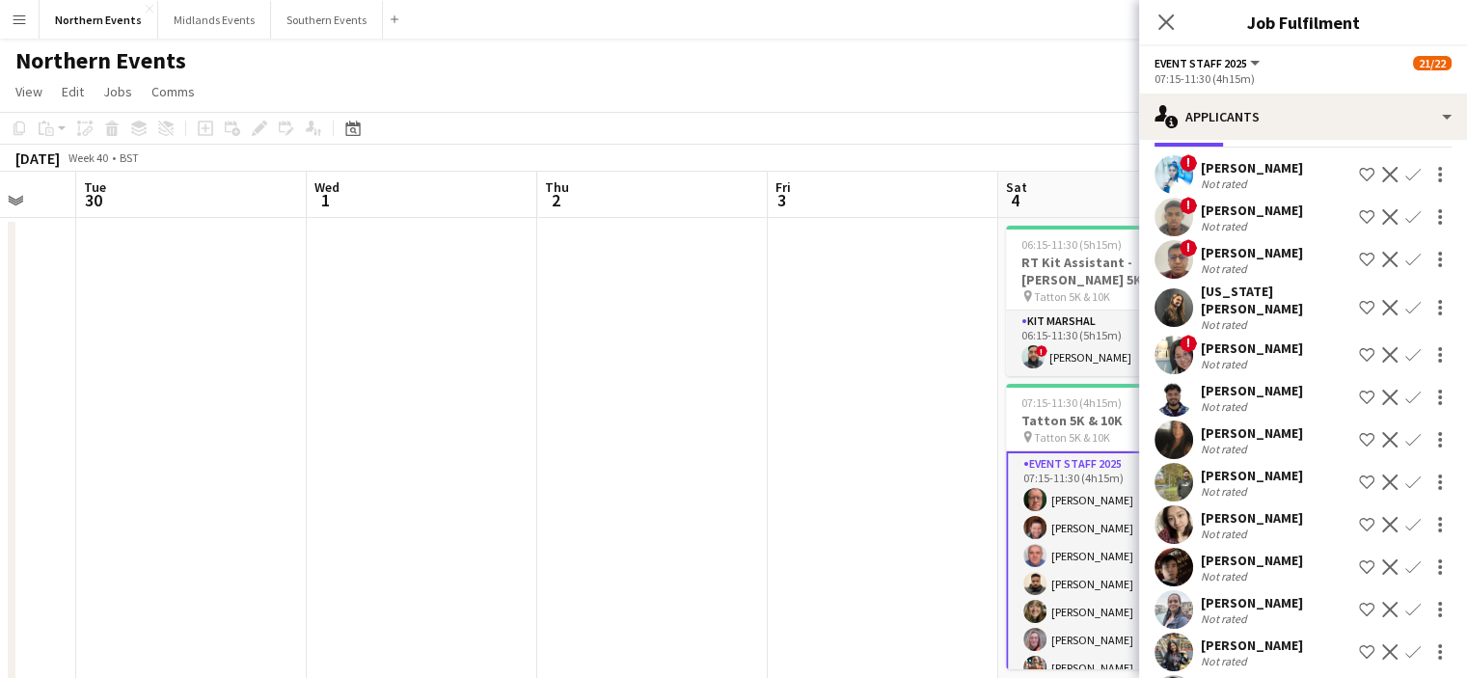
scroll to position [0, 0]
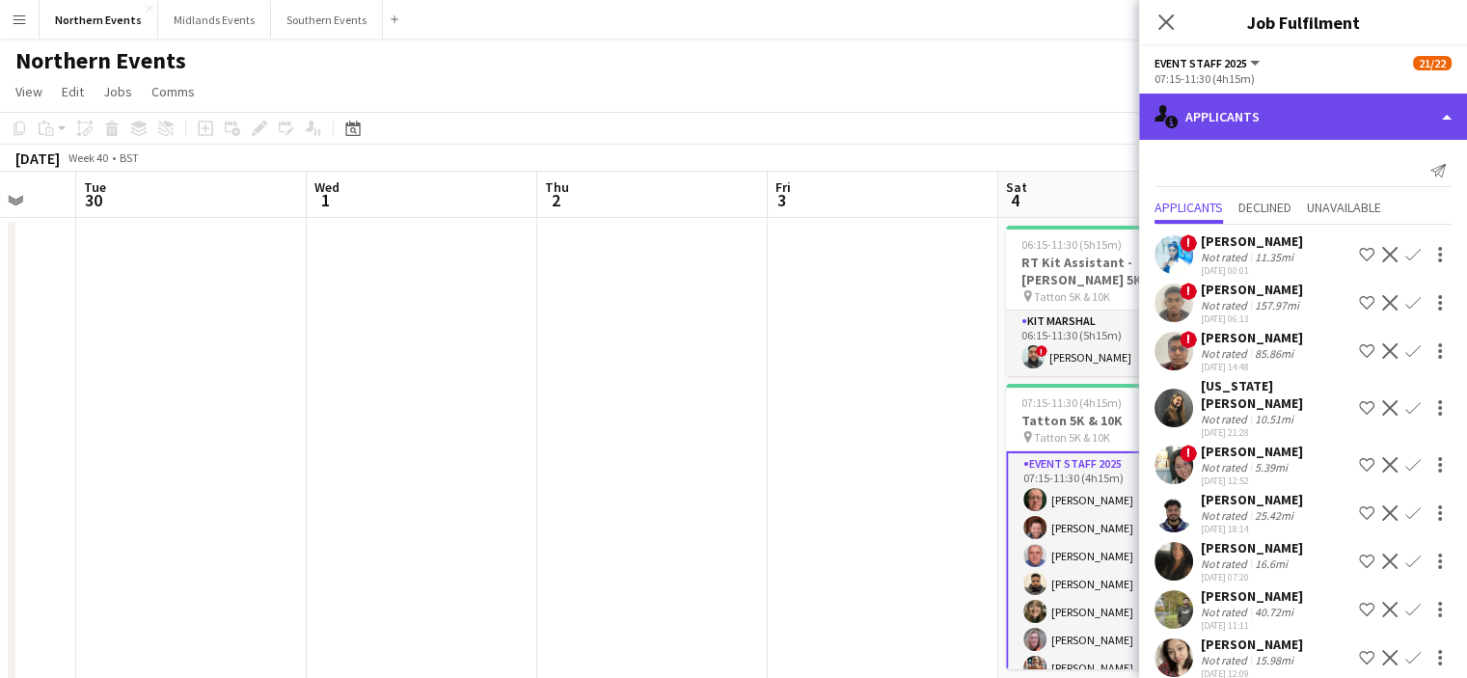
click at [1250, 105] on div "single-neutral-actions-information Applicants" at bounding box center [1303, 117] width 328 height 46
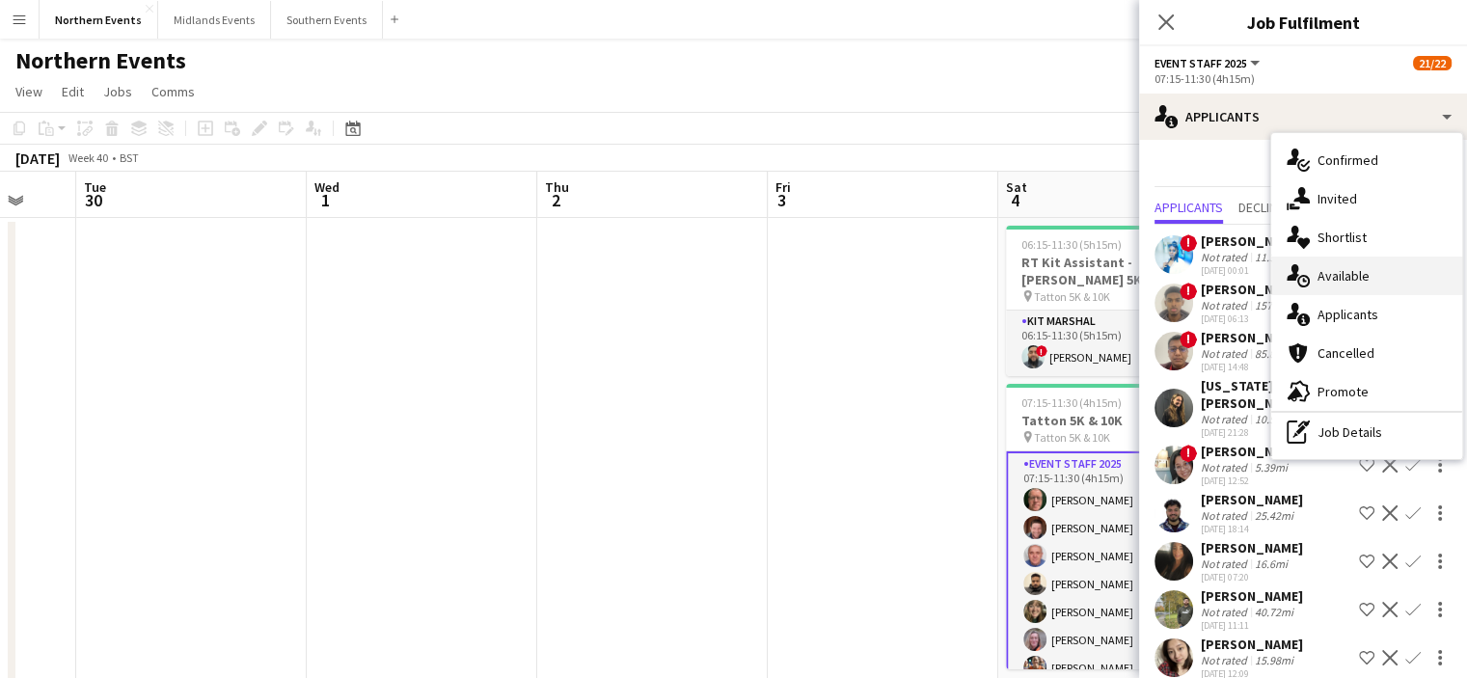
click at [1334, 274] on span "Available" at bounding box center [1343, 275] width 52 height 17
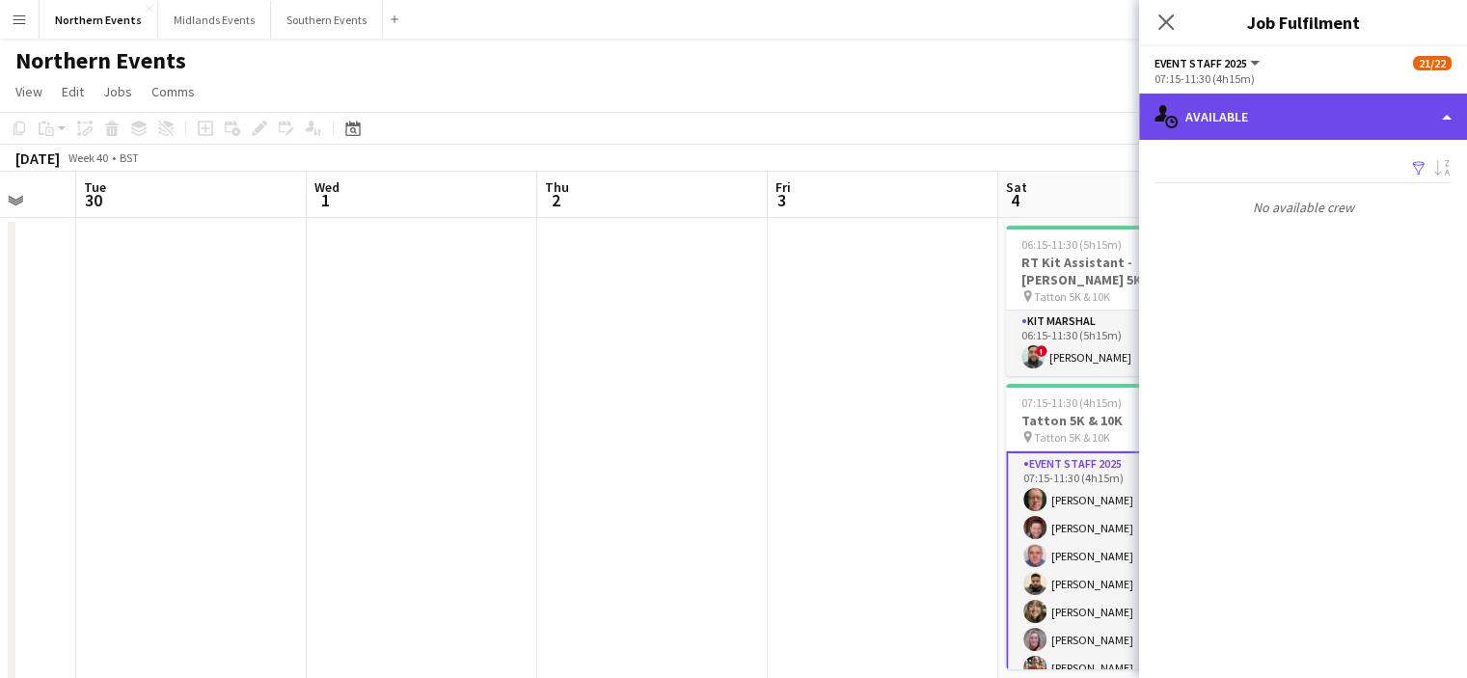
click at [1233, 126] on div "single-neutral-actions-upload Available" at bounding box center [1303, 117] width 328 height 46
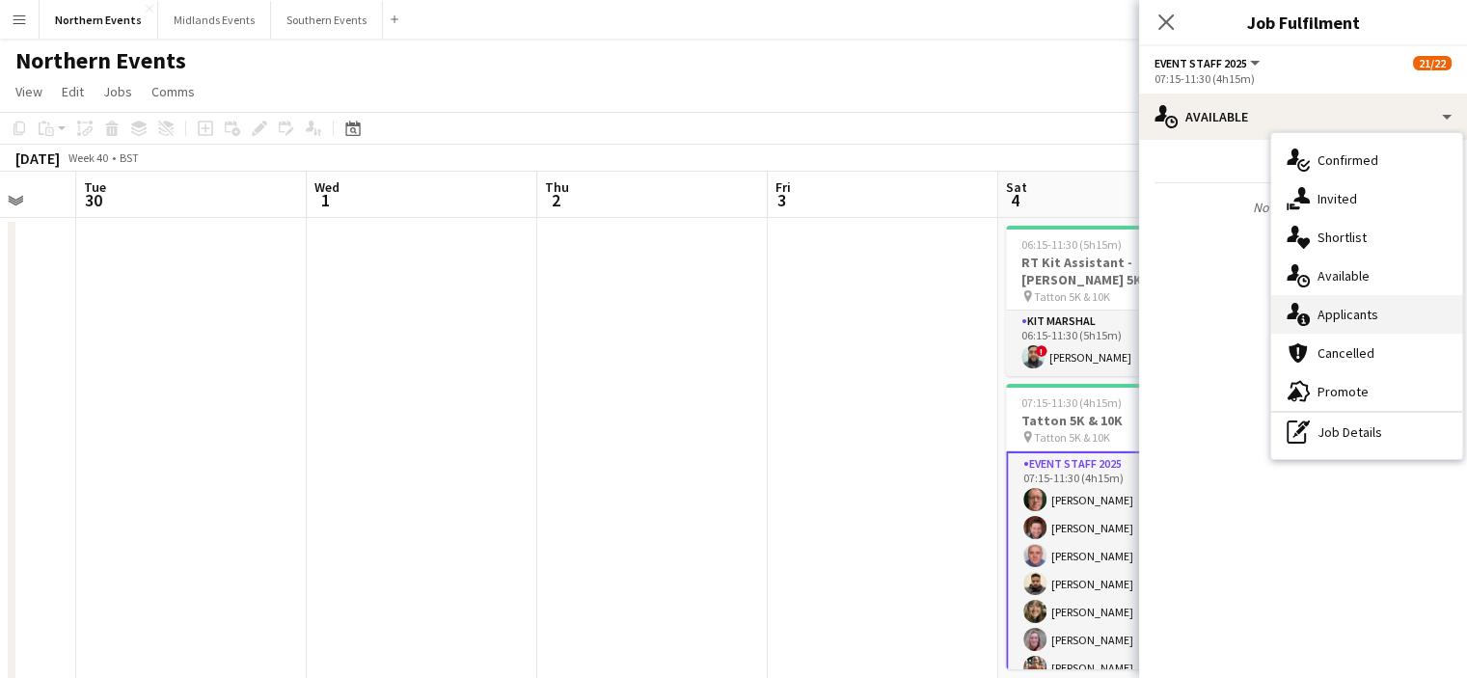
click at [1351, 298] on div "single-neutral-actions-information Applicants" at bounding box center [1366, 314] width 191 height 39
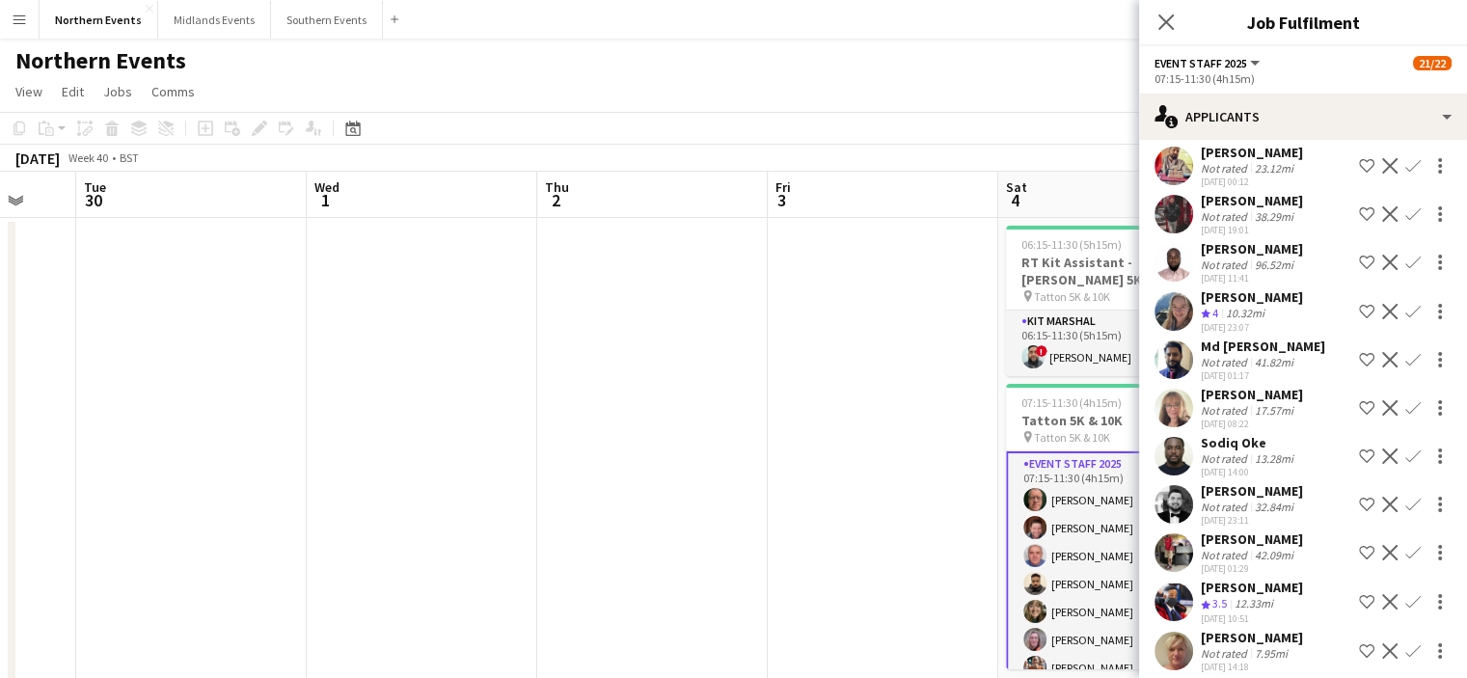
scroll to position [2952, 0]
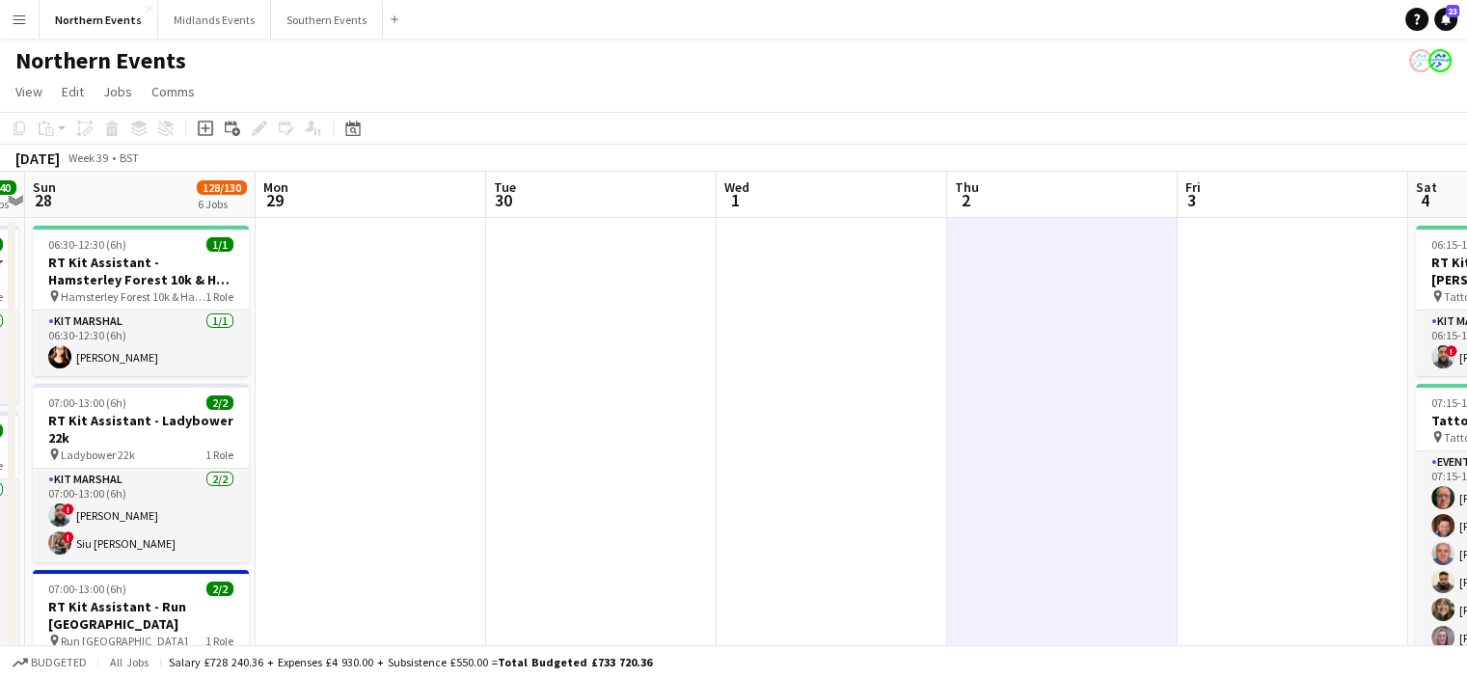
drag, startPoint x: 636, startPoint y: 498, endPoint x: 1049, endPoint y: 487, distance: 412.8
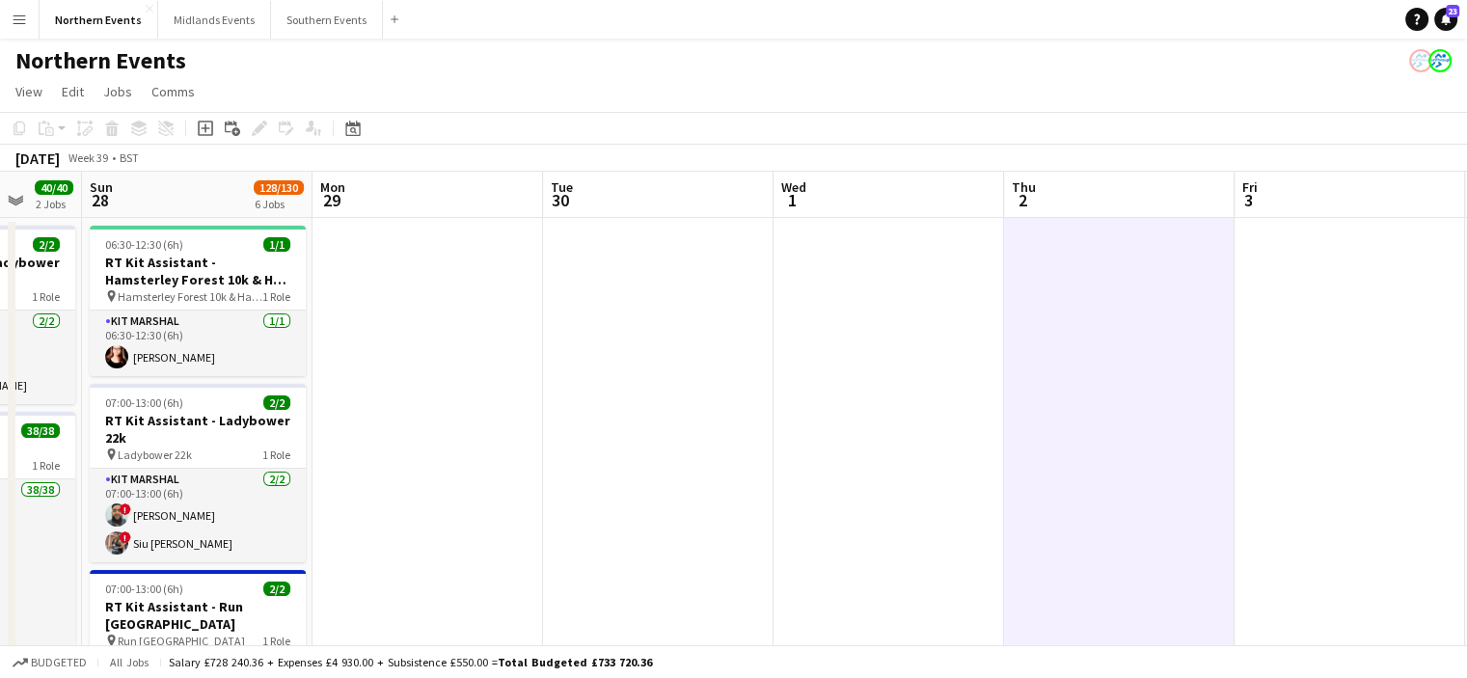
drag, startPoint x: 1323, startPoint y: 288, endPoint x: 1230, endPoint y: 300, distance: 93.3
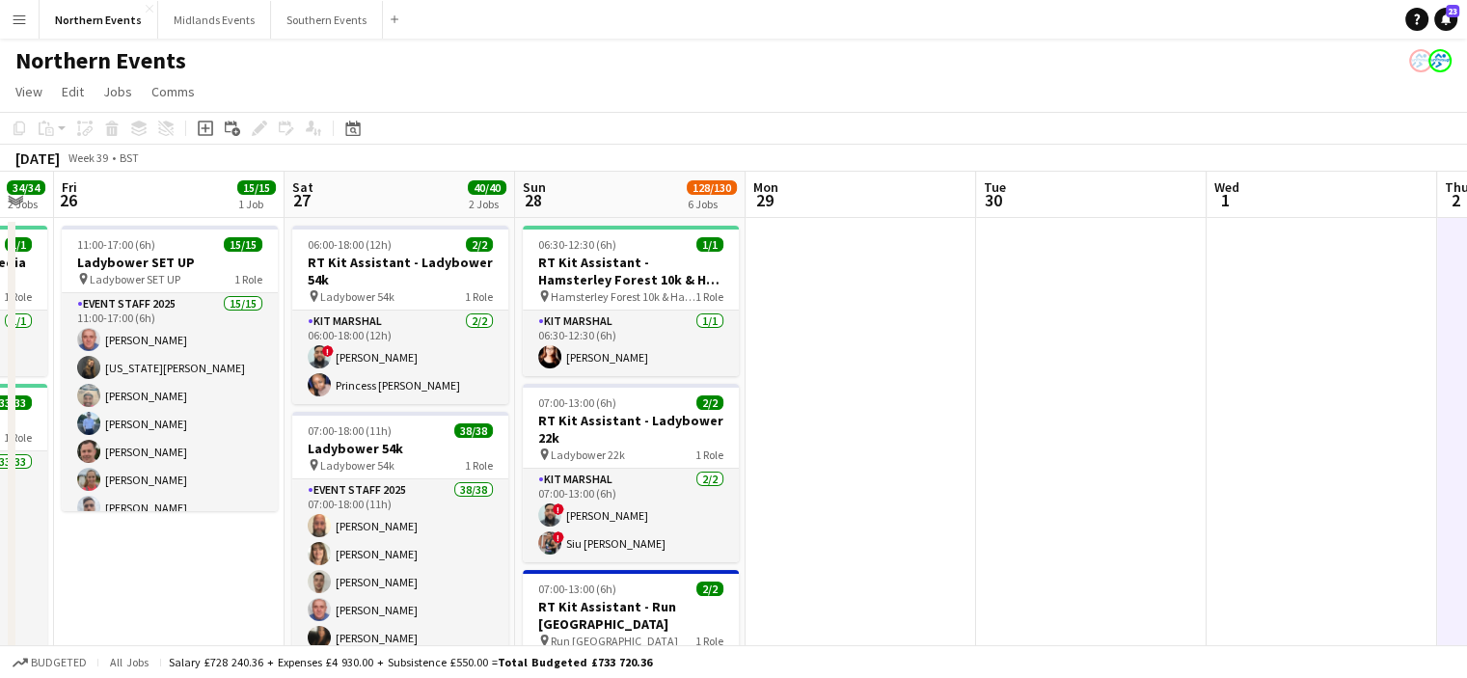
scroll to position [0, 405]
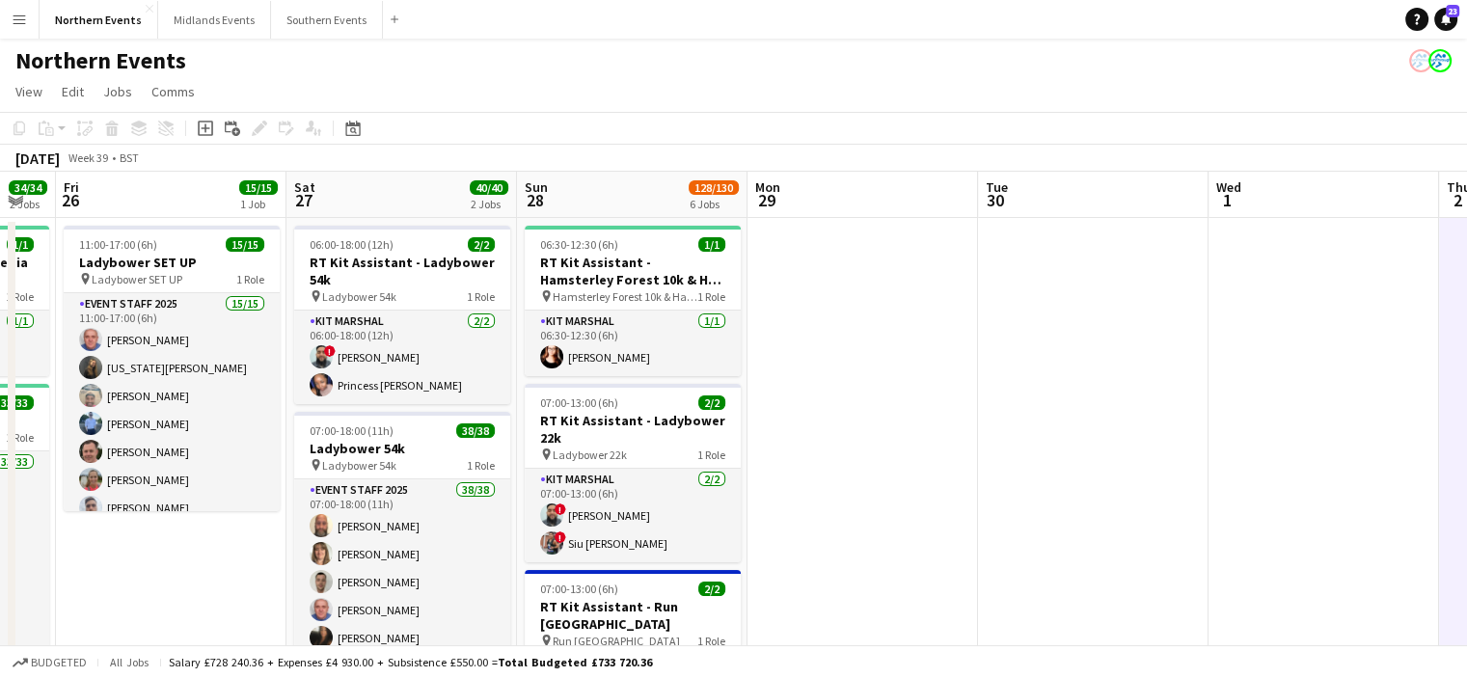
drag, startPoint x: 588, startPoint y: 308, endPoint x: 1022, endPoint y: 299, distance: 434.0
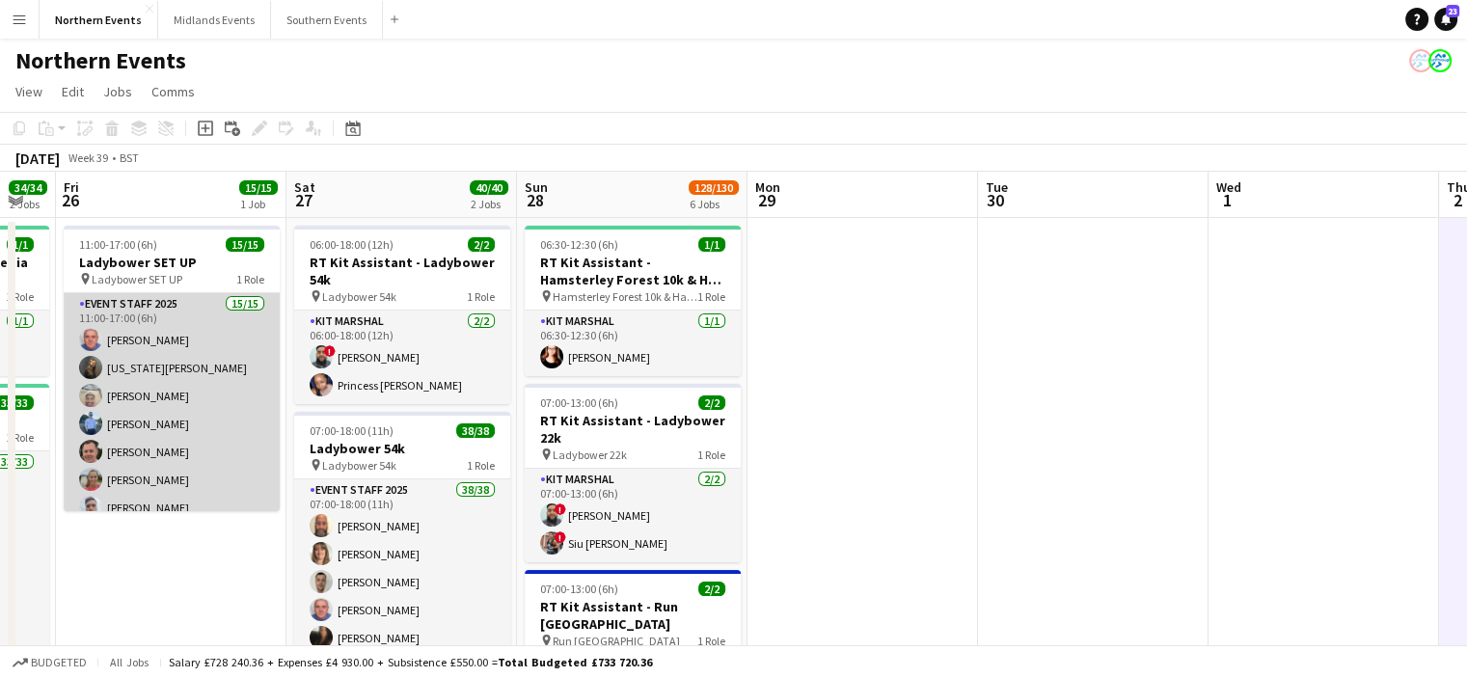
click at [143, 438] on app-card-role "Event Staff 2025 15/15 11:00-17:00 (6h) John Catton Georgia Bolton Arron Cox Da…" at bounding box center [172, 521] width 216 height 457
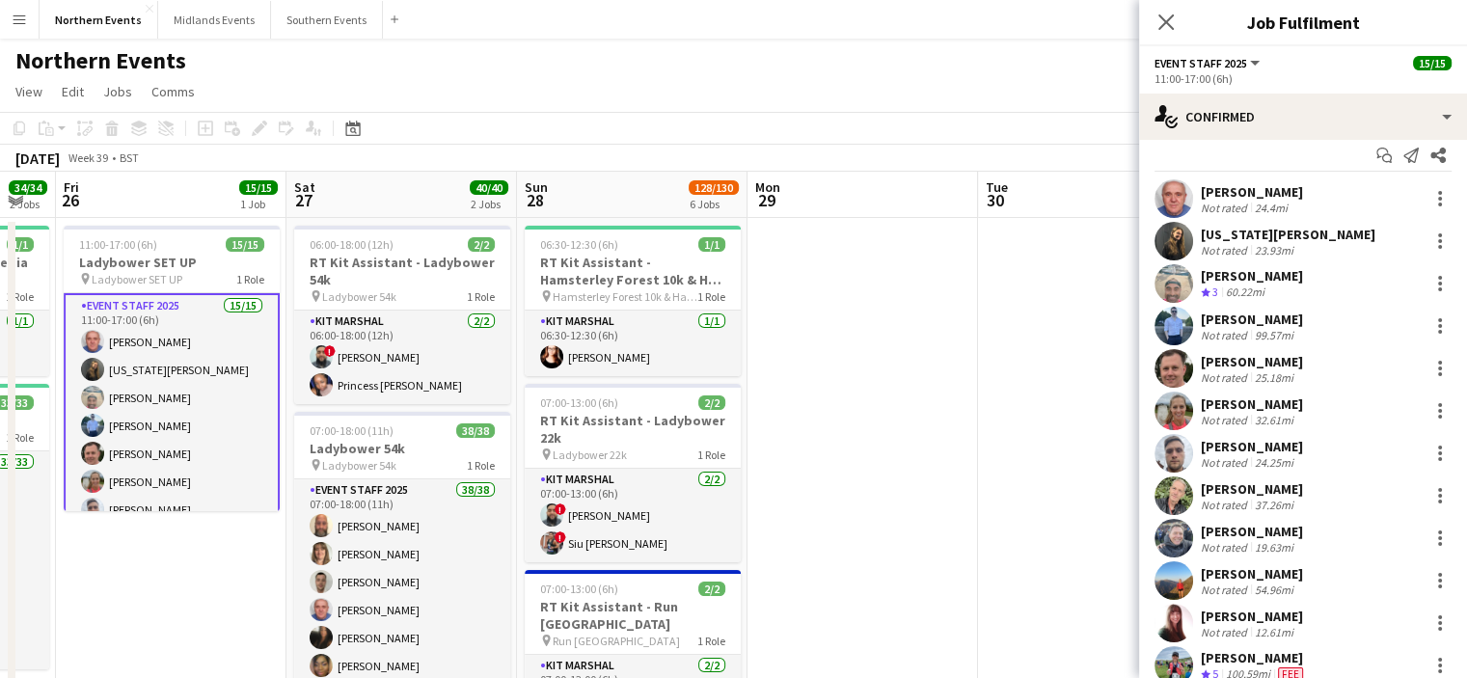
scroll to position [13, 0]
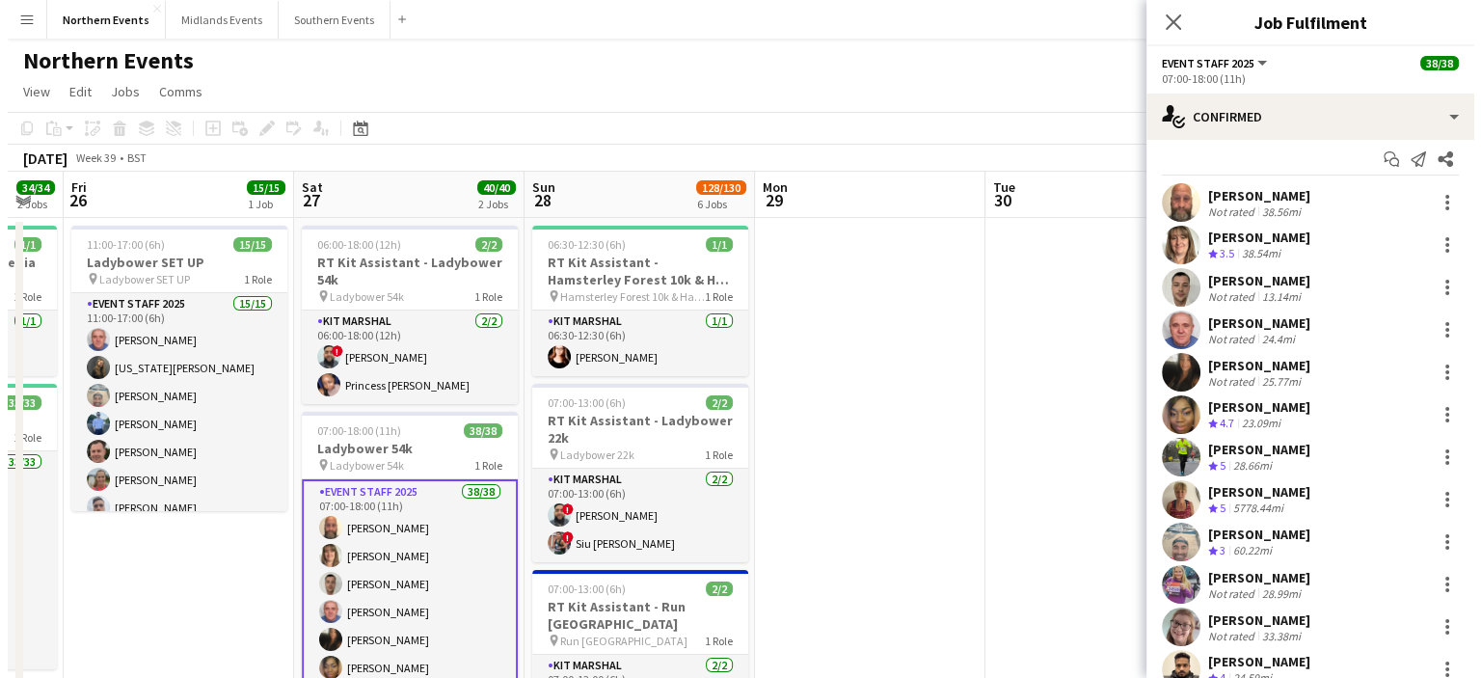
scroll to position [0, 0]
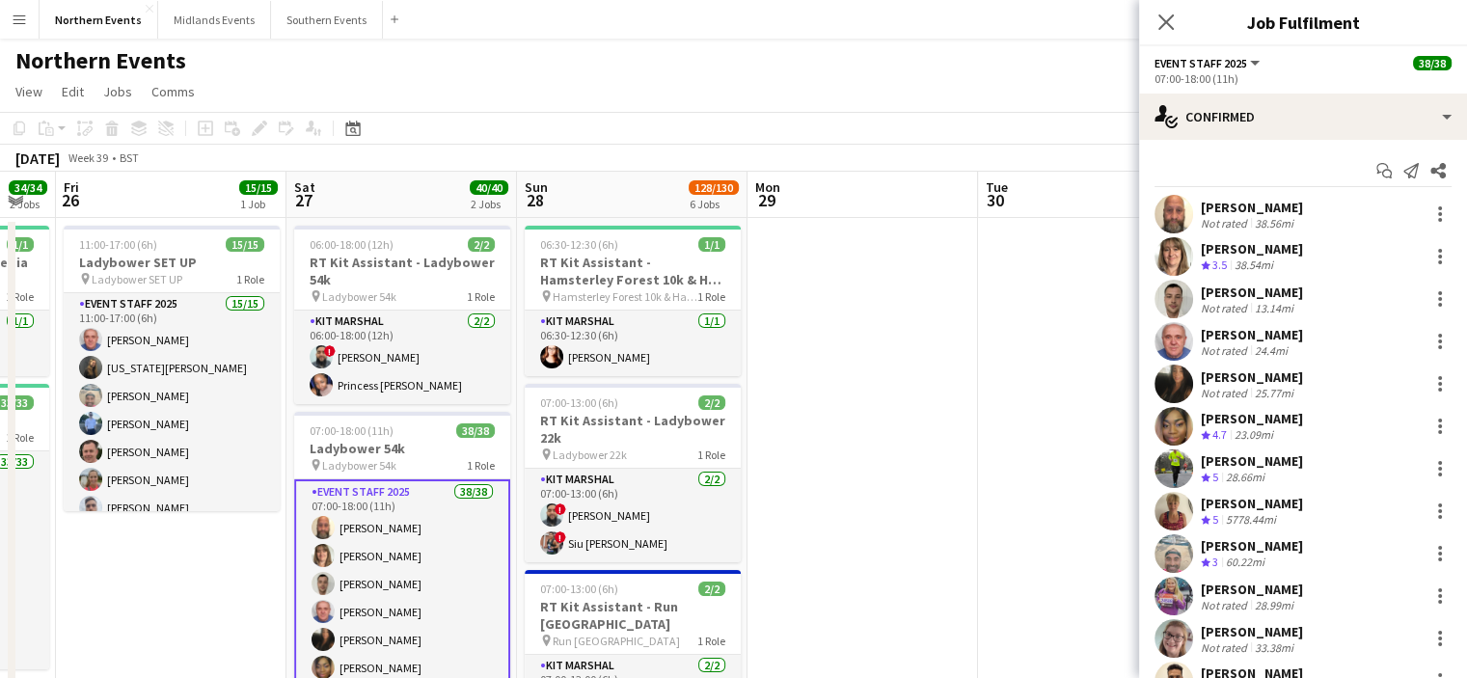
click at [13, 13] on app-icon "Menu" at bounding box center [19, 19] width 15 height 15
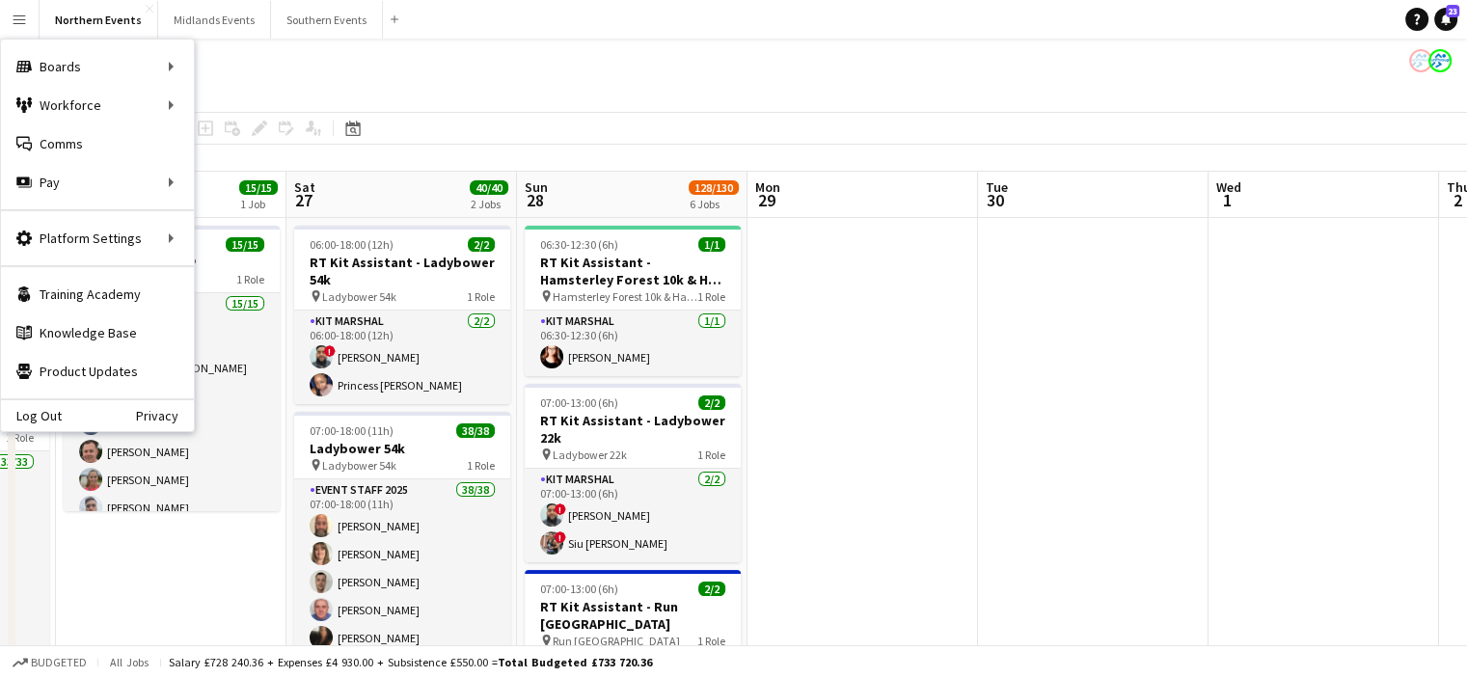
click at [545, 113] on app-toolbar "Copy Paste Paste Ctrl+V Paste with crew Ctrl+Shift+V Paste linked Job Delete Gr…" at bounding box center [733, 128] width 1467 height 33
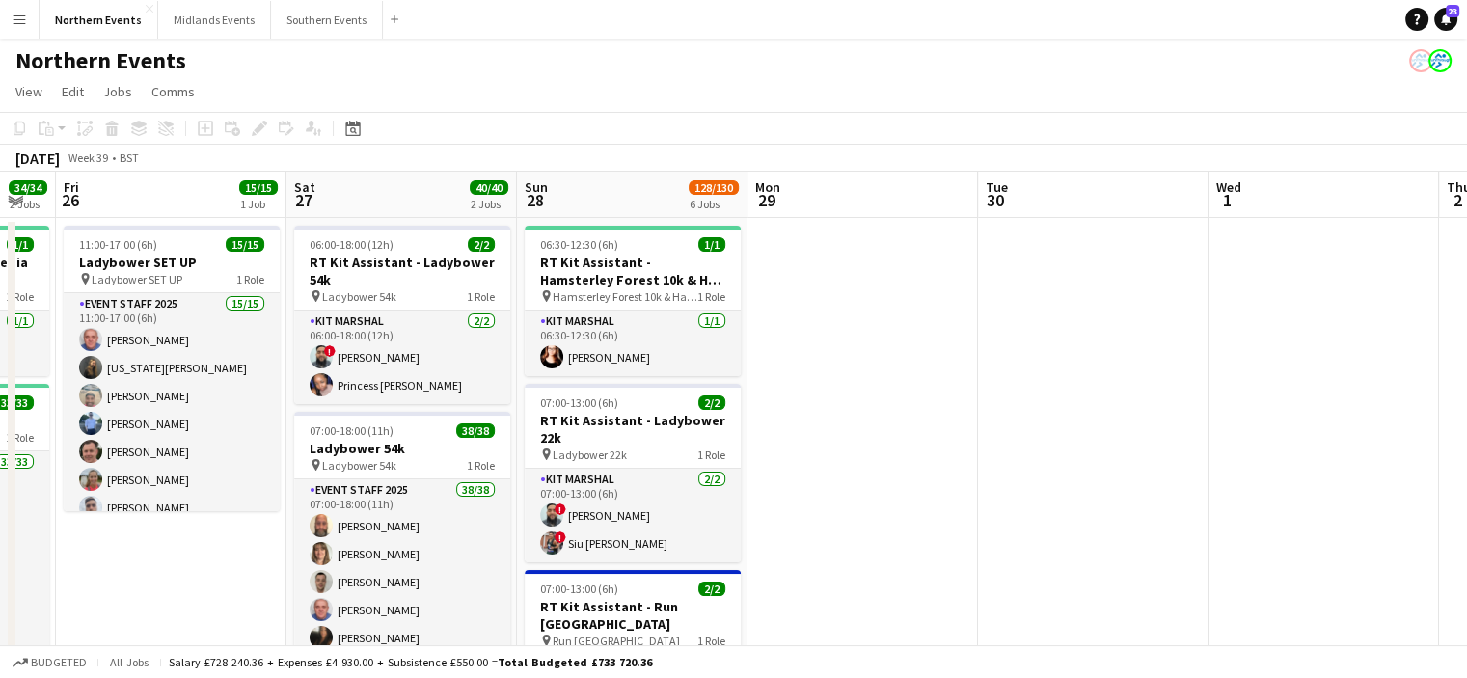
click at [23, 17] on app-icon "Menu" at bounding box center [19, 19] width 15 height 15
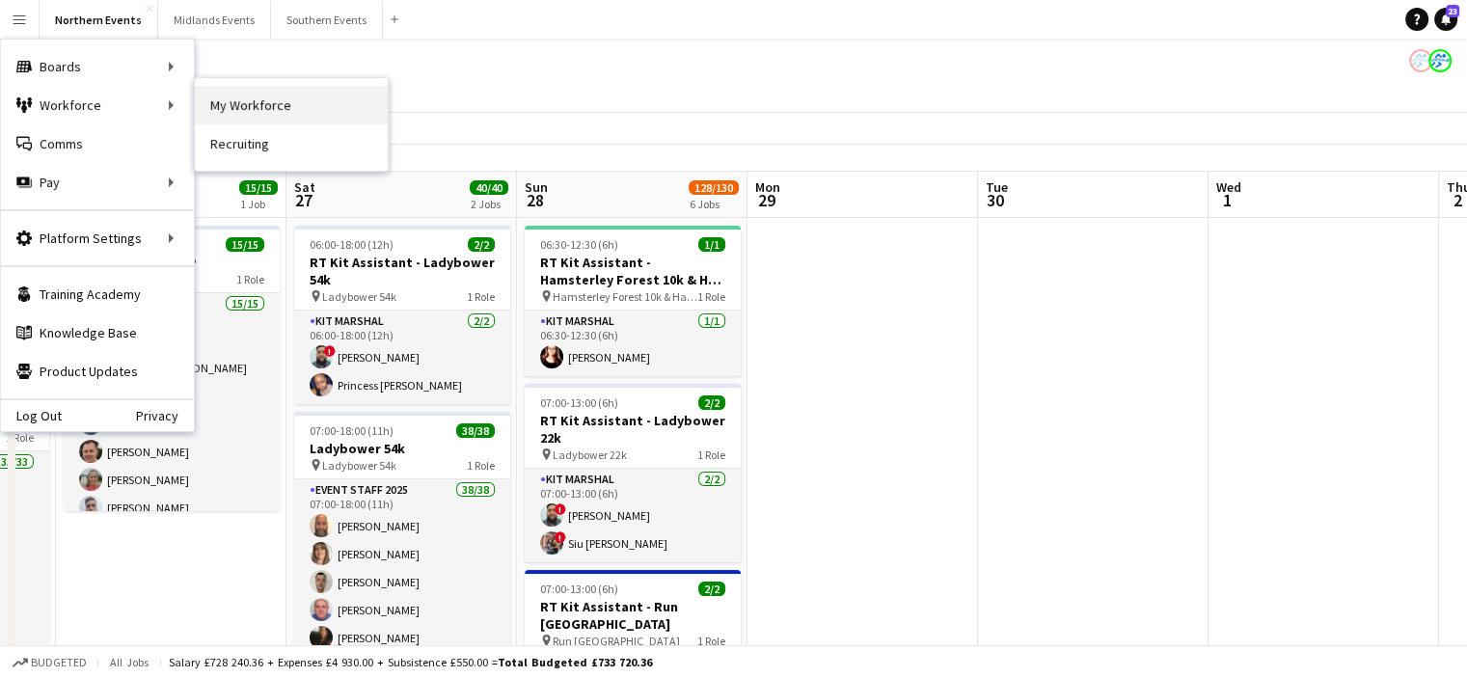
click at [228, 107] on link "My Workforce" at bounding box center [291, 105] width 193 height 39
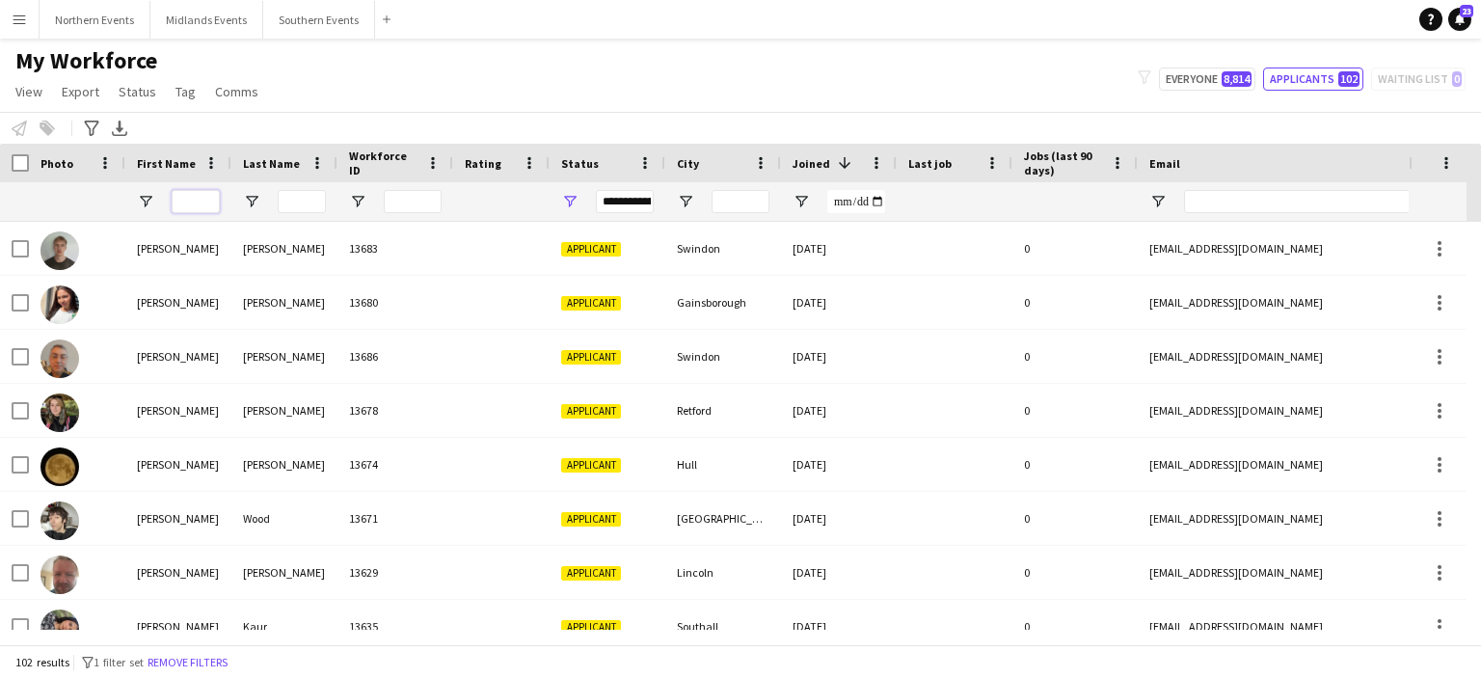
click at [197, 212] on input "First Name Filter Input" at bounding box center [196, 201] width 48 height 23
type input "*****"
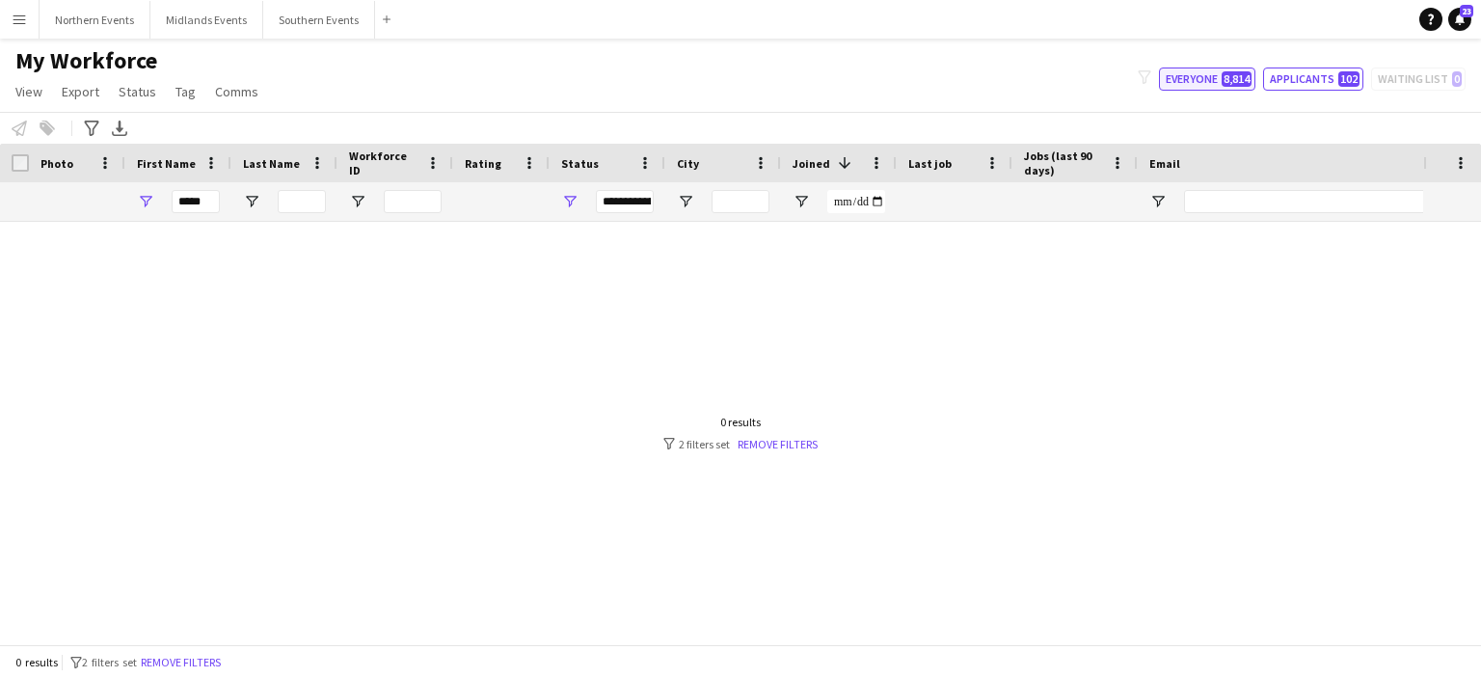
click at [1201, 77] on button "Everyone 8,814" at bounding box center [1207, 78] width 96 height 23
type input "**********"
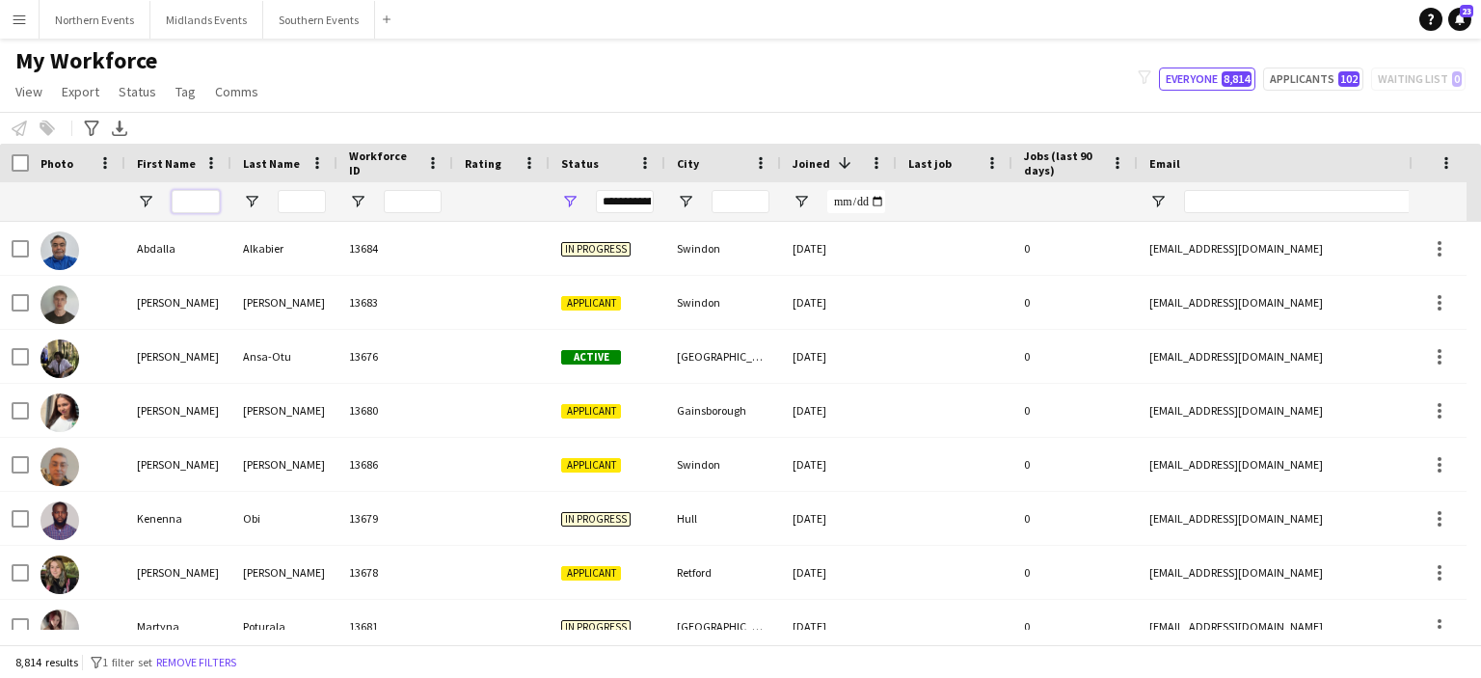
click at [212, 195] on input "First Name Filter Input" at bounding box center [196, 201] width 48 height 23
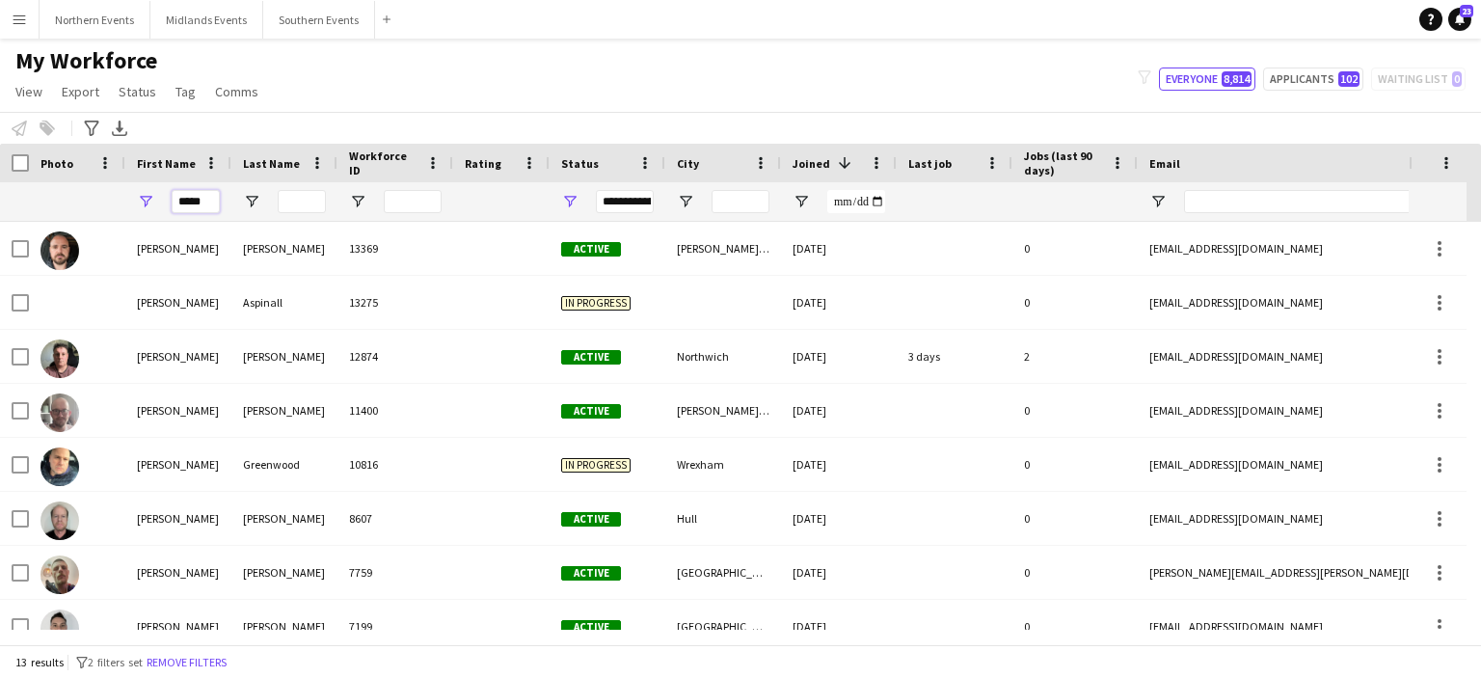
type input "*****"
click at [298, 209] on input "Last Name Filter Input" at bounding box center [302, 201] width 48 height 23
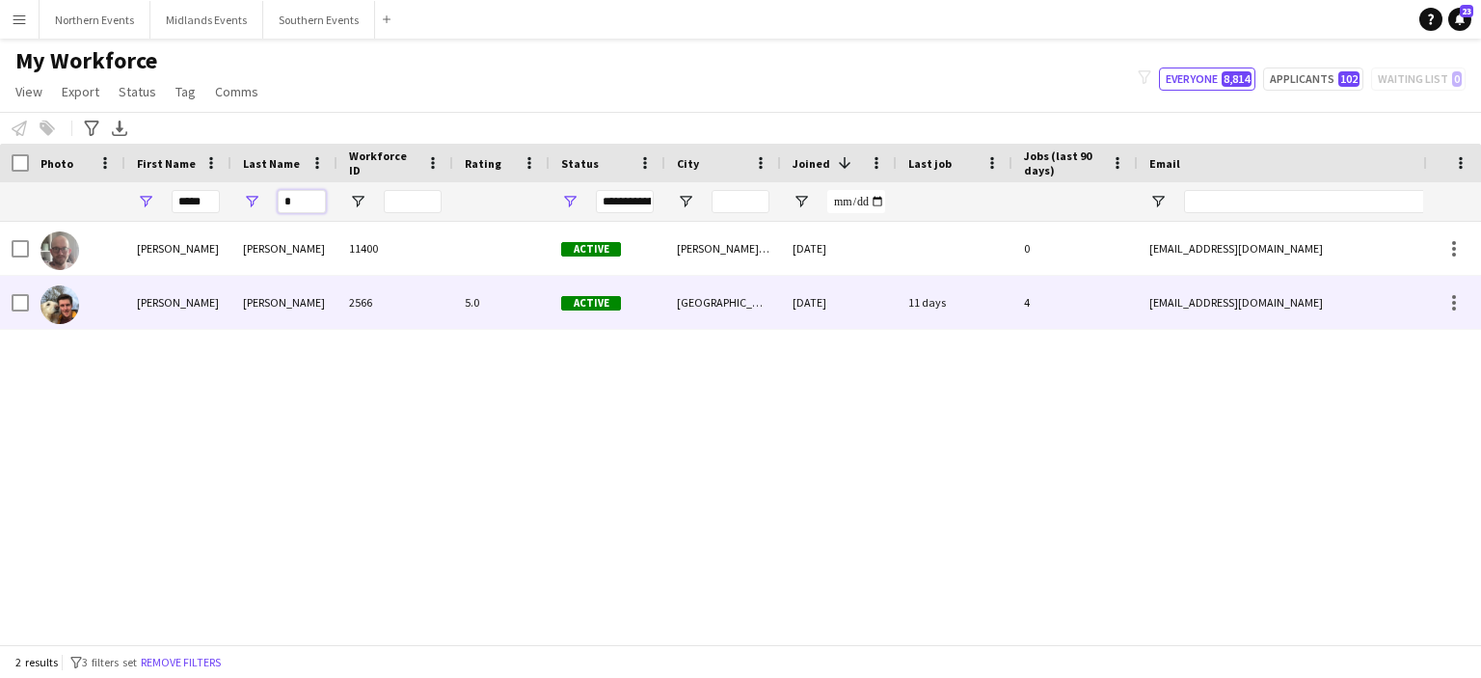
type input "*"
click at [274, 308] on div "Jackson" at bounding box center [284, 302] width 106 height 53
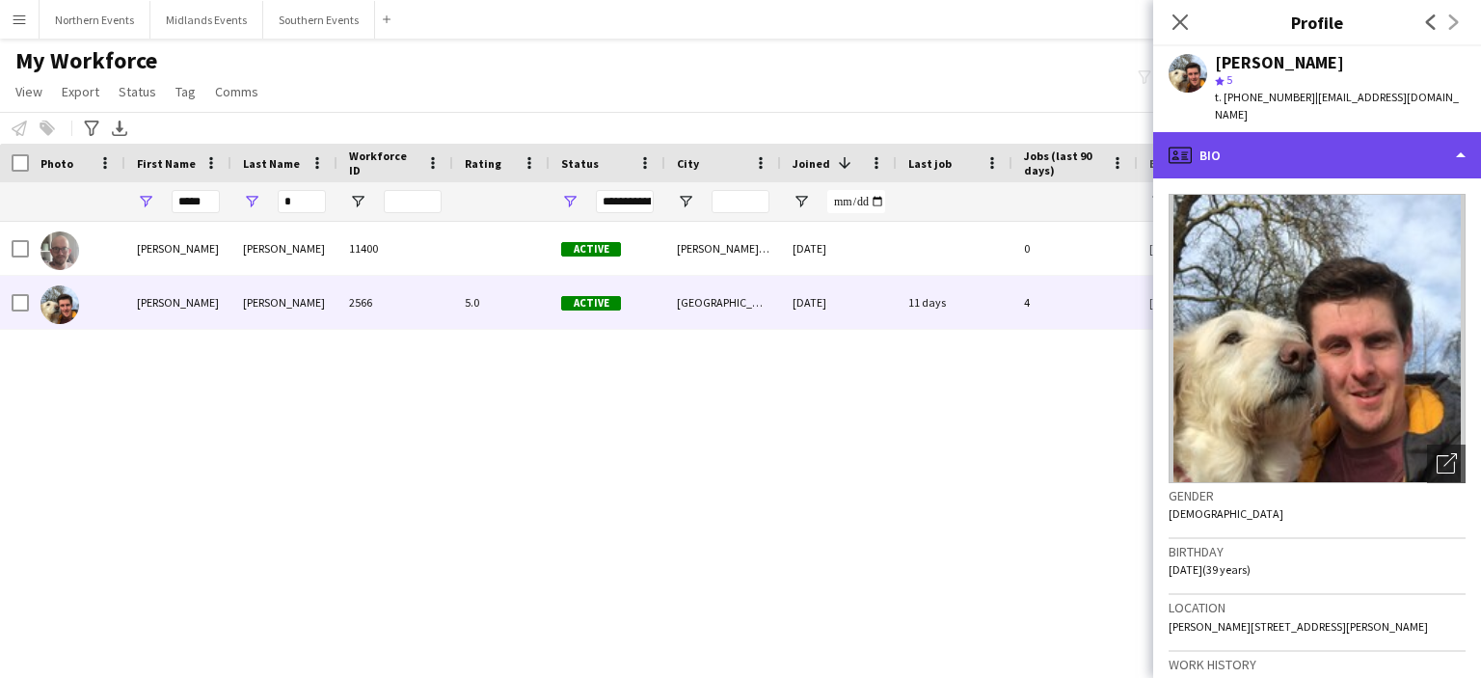
click at [1302, 138] on div "profile Bio" at bounding box center [1317, 155] width 328 height 46
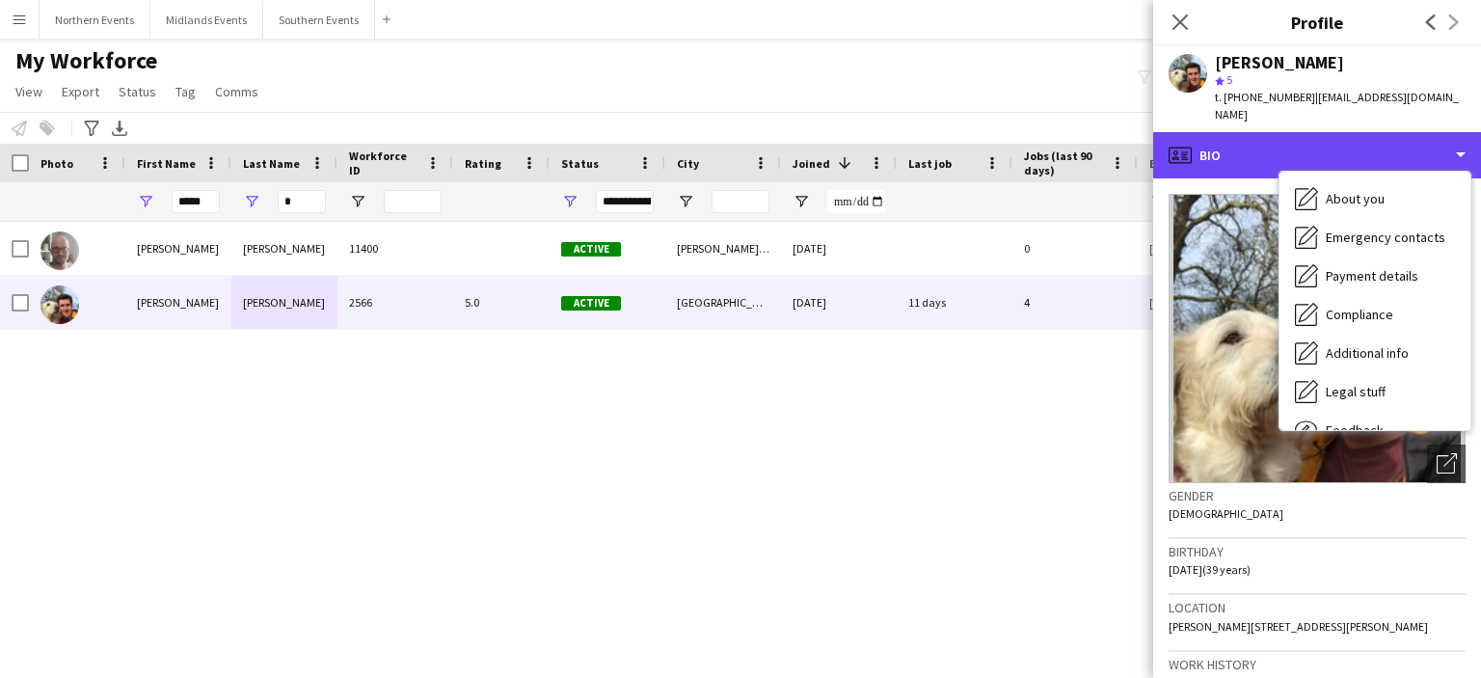
scroll to position [181, 0]
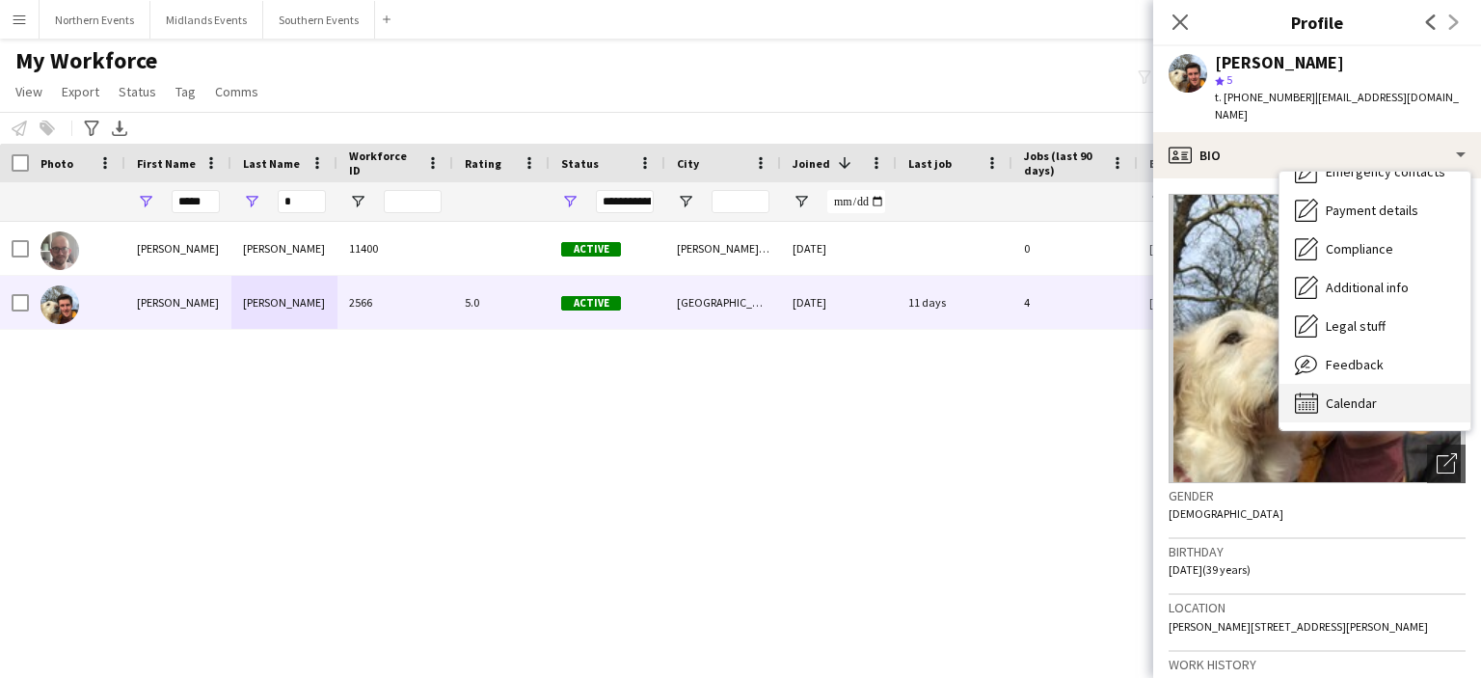
click at [1336, 394] on span "Calendar" at bounding box center [1351, 402] width 51 height 17
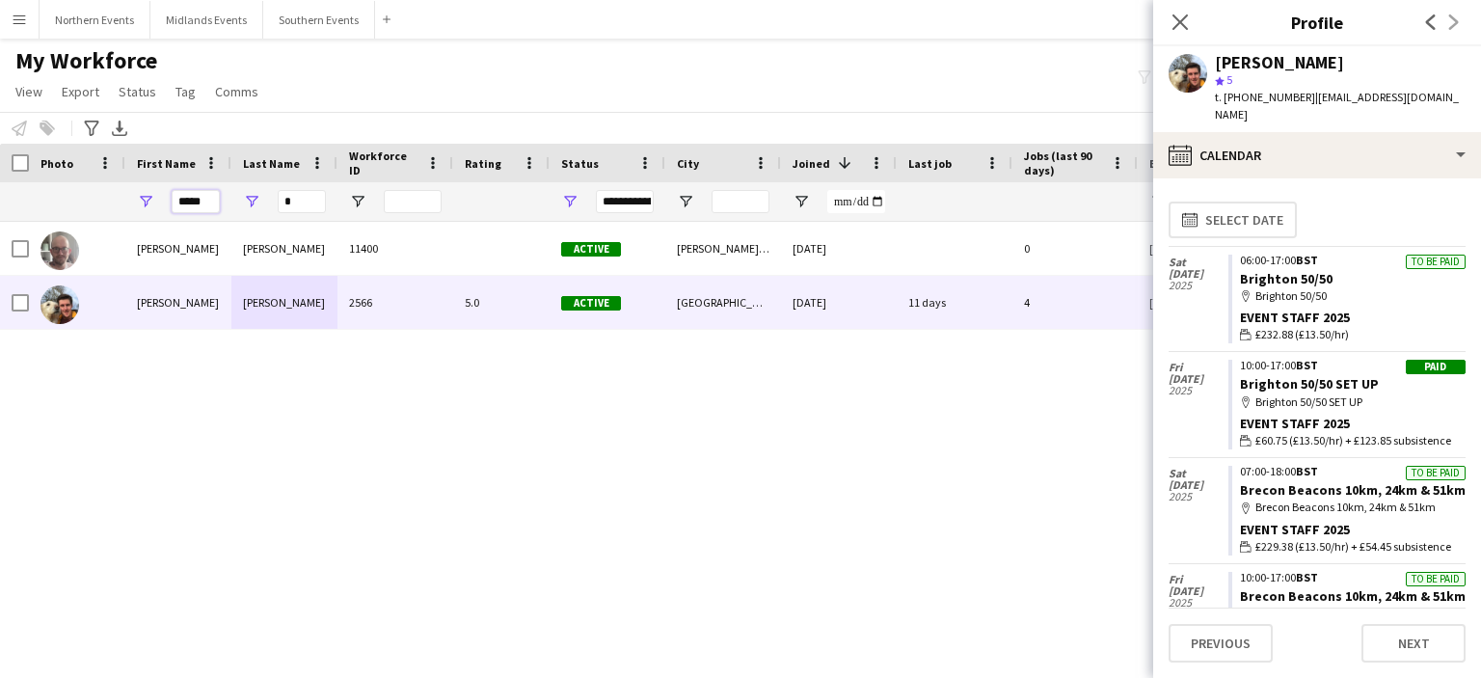
click at [213, 201] on input "*****" at bounding box center [196, 201] width 48 height 23
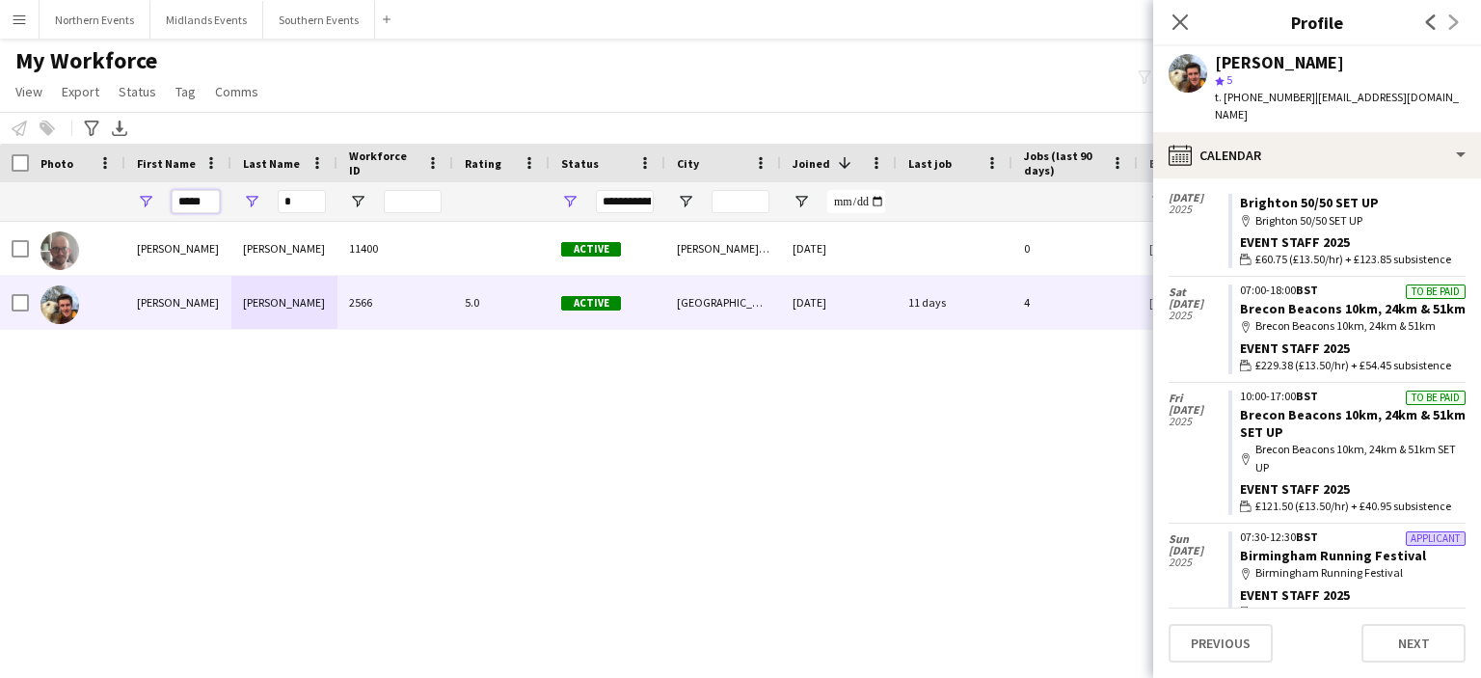
scroll to position [241, 0]
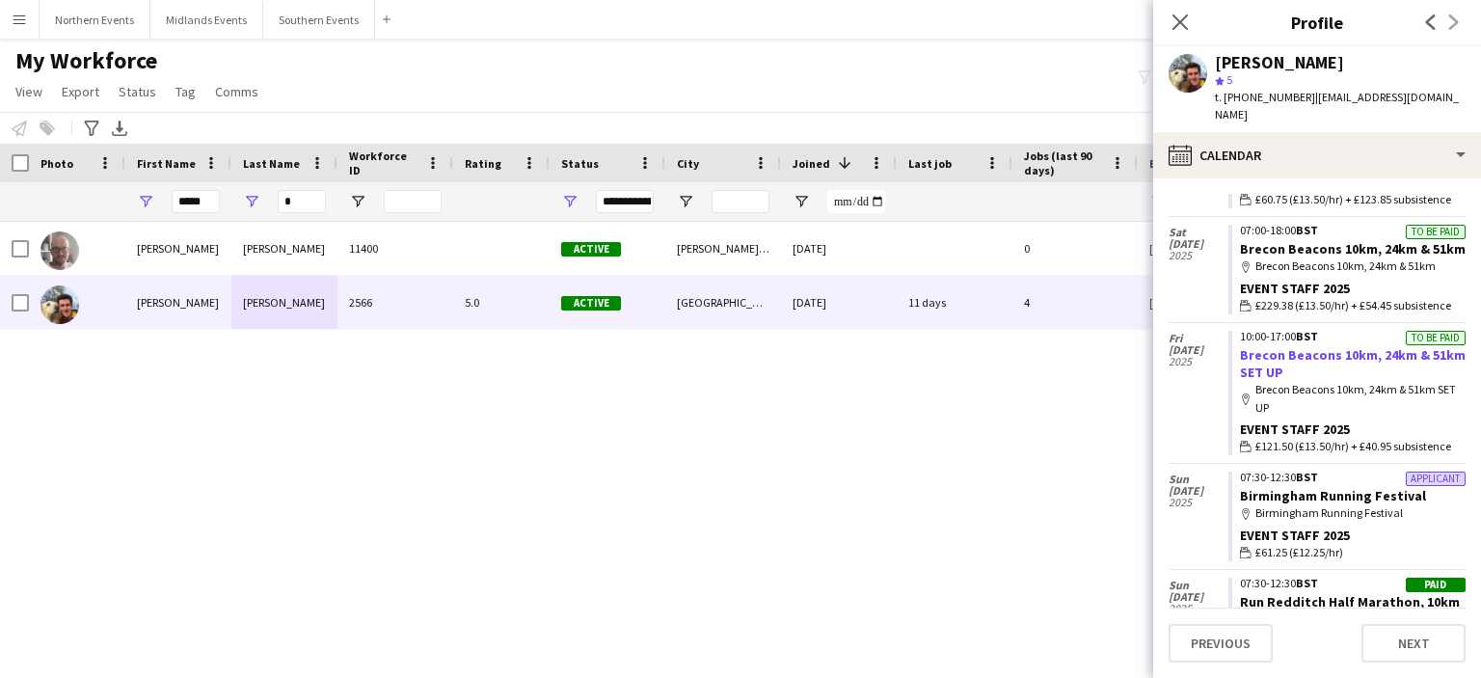
click at [1285, 353] on link "Brecon Beacons 10km, 24km & 51km SET UP" at bounding box center [1353, 363] width 226 height 35
click at [102, 26] on button "Northern Events Close" at bounding box center [95, 20] width 111 height 38
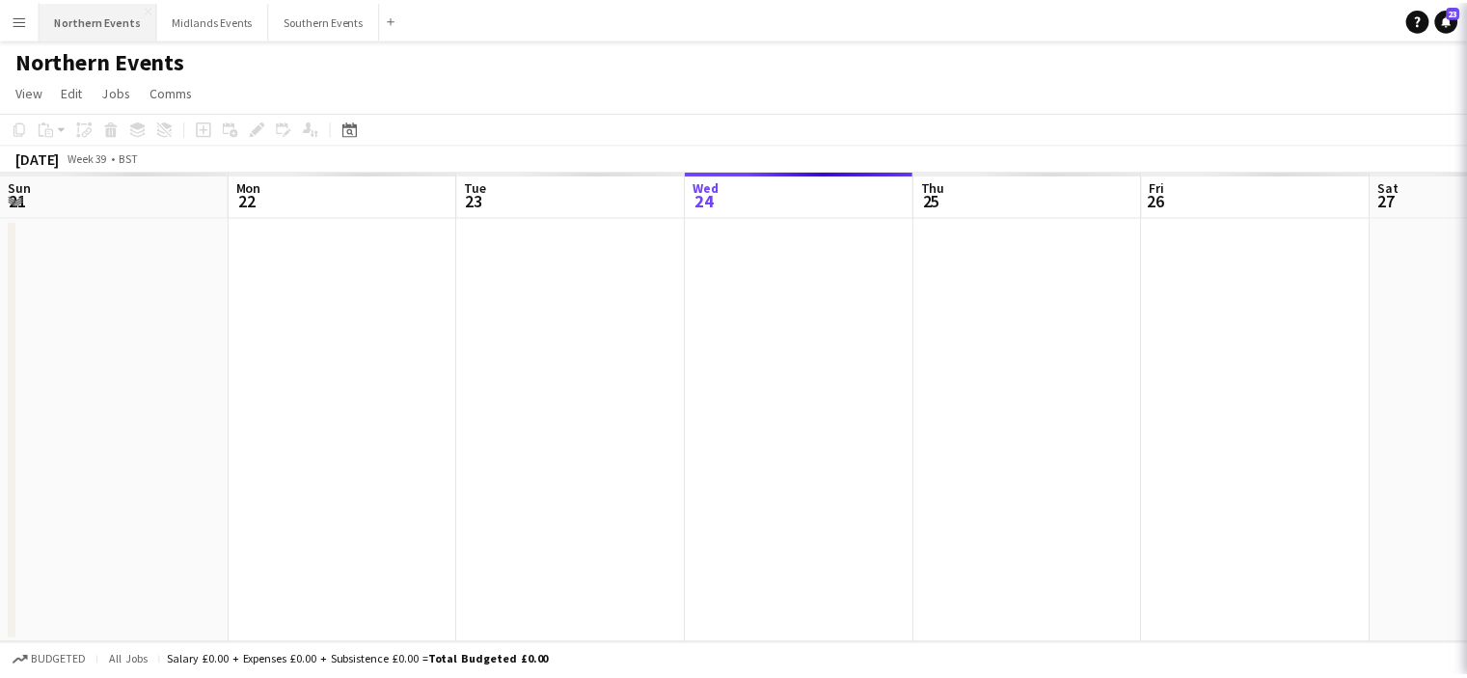
scroll to position [0, 461]
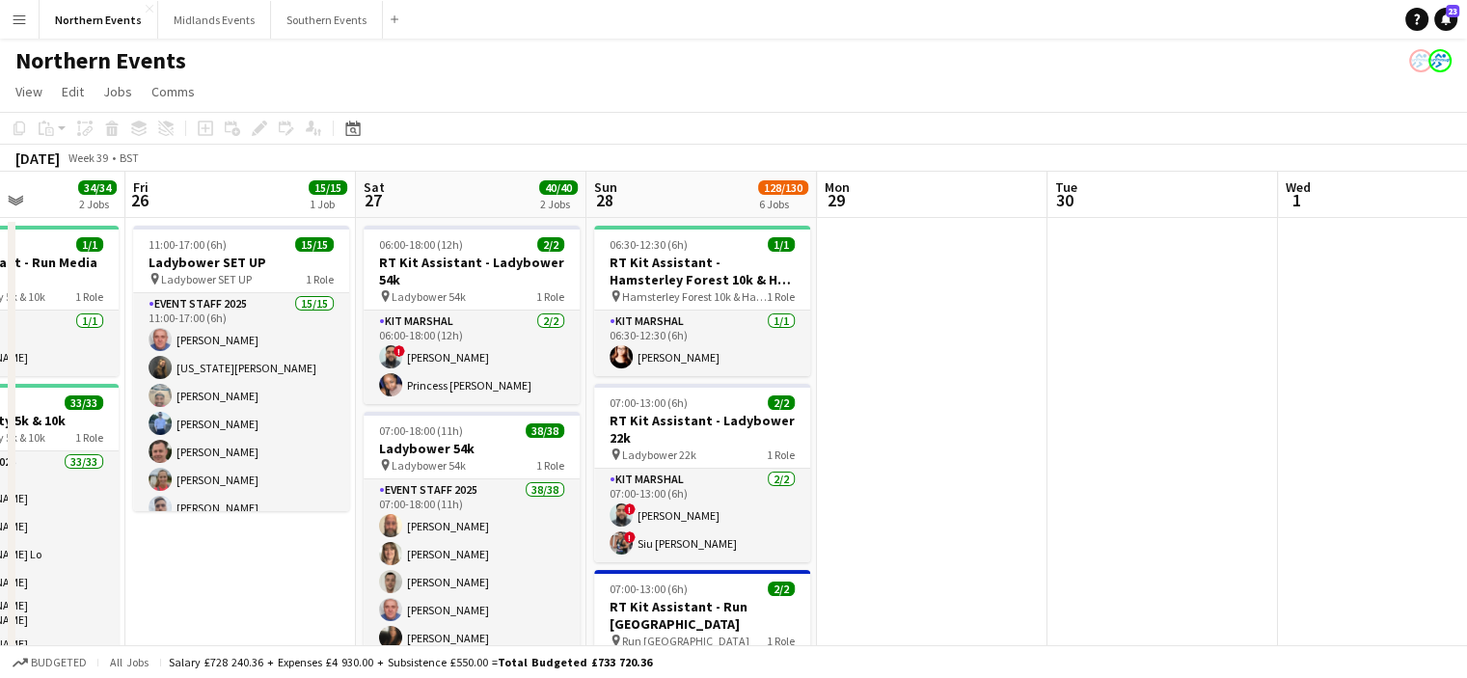
drag, startPoint x: 933, startPoint y: 360, endPoint x: 636, endPoint y: 340, distance: 297.6
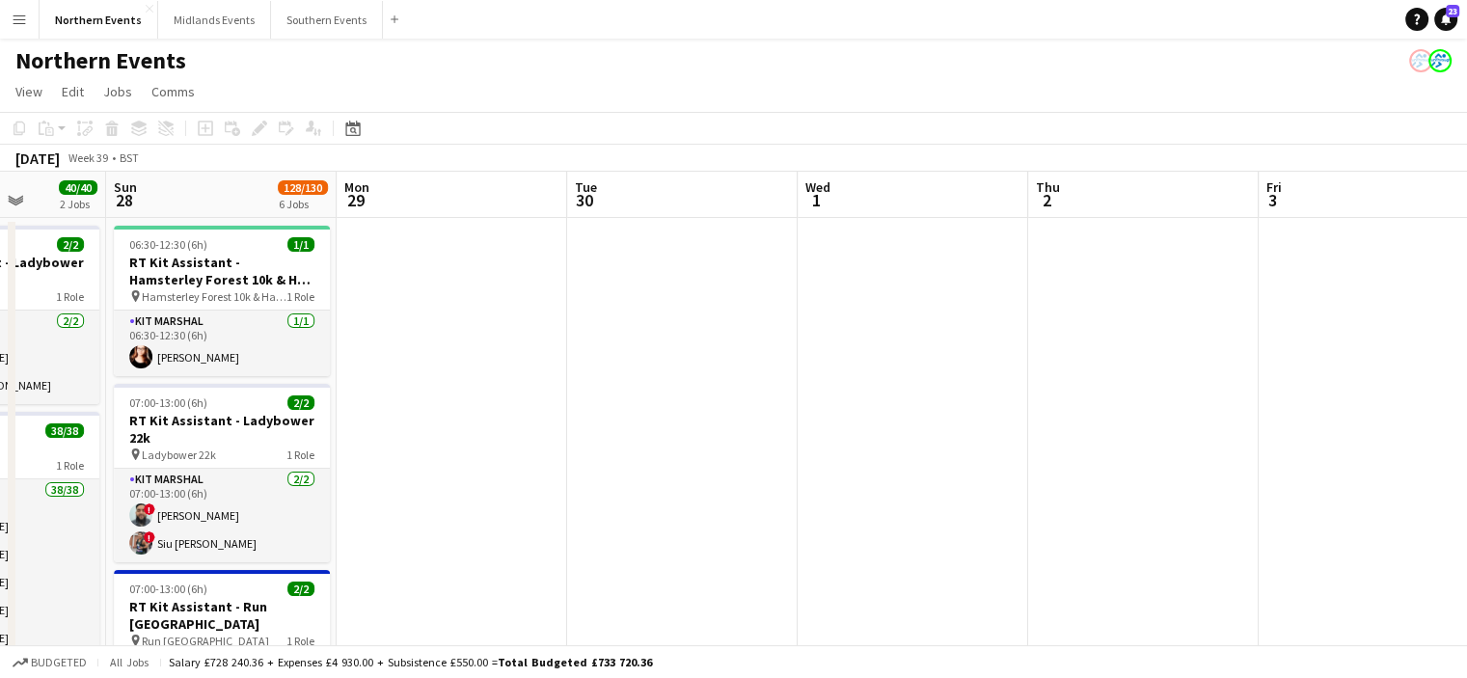
drag, startPoint x: 780, startPoint y: 359, endPoint x: 591, endPoint y: 385, distance: 190.8
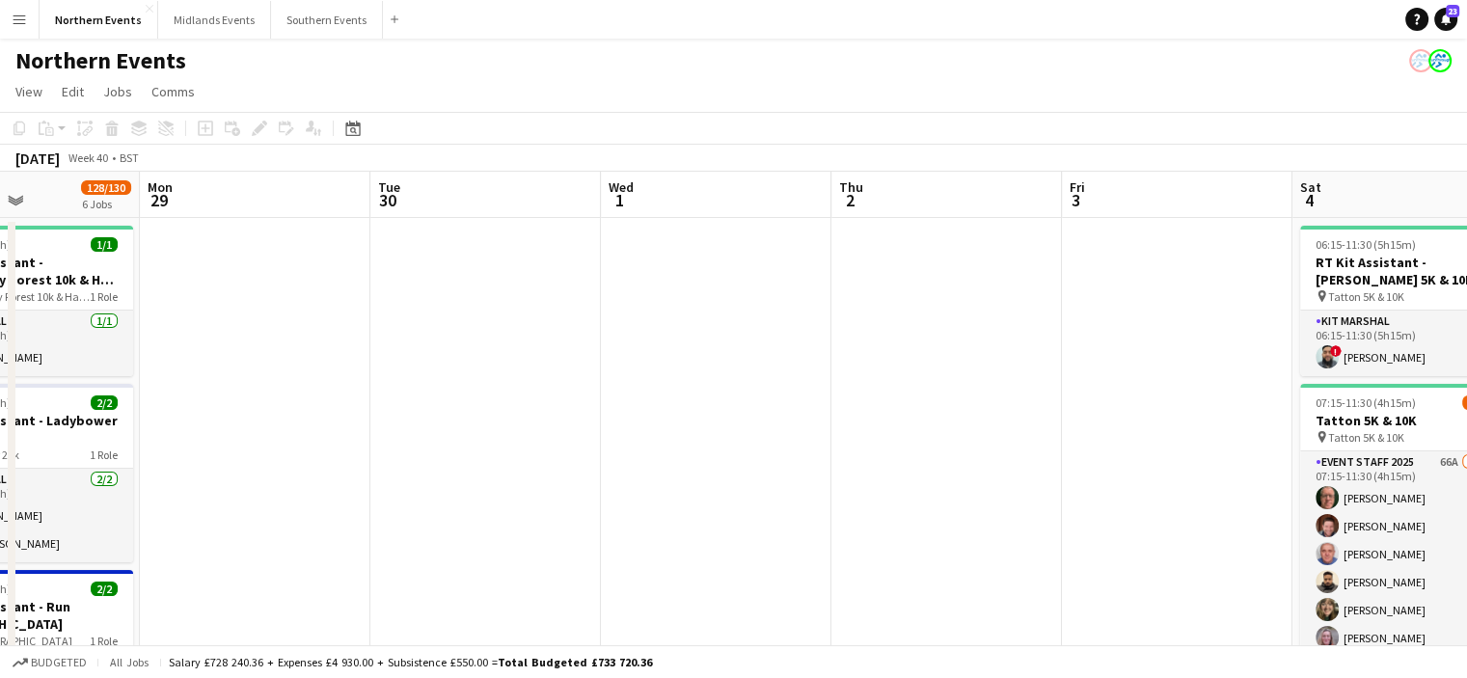
drag, startPoint x: 717, startPoint y: 458, endPoint x: 536, endPoint y: 450, distance: 181.4
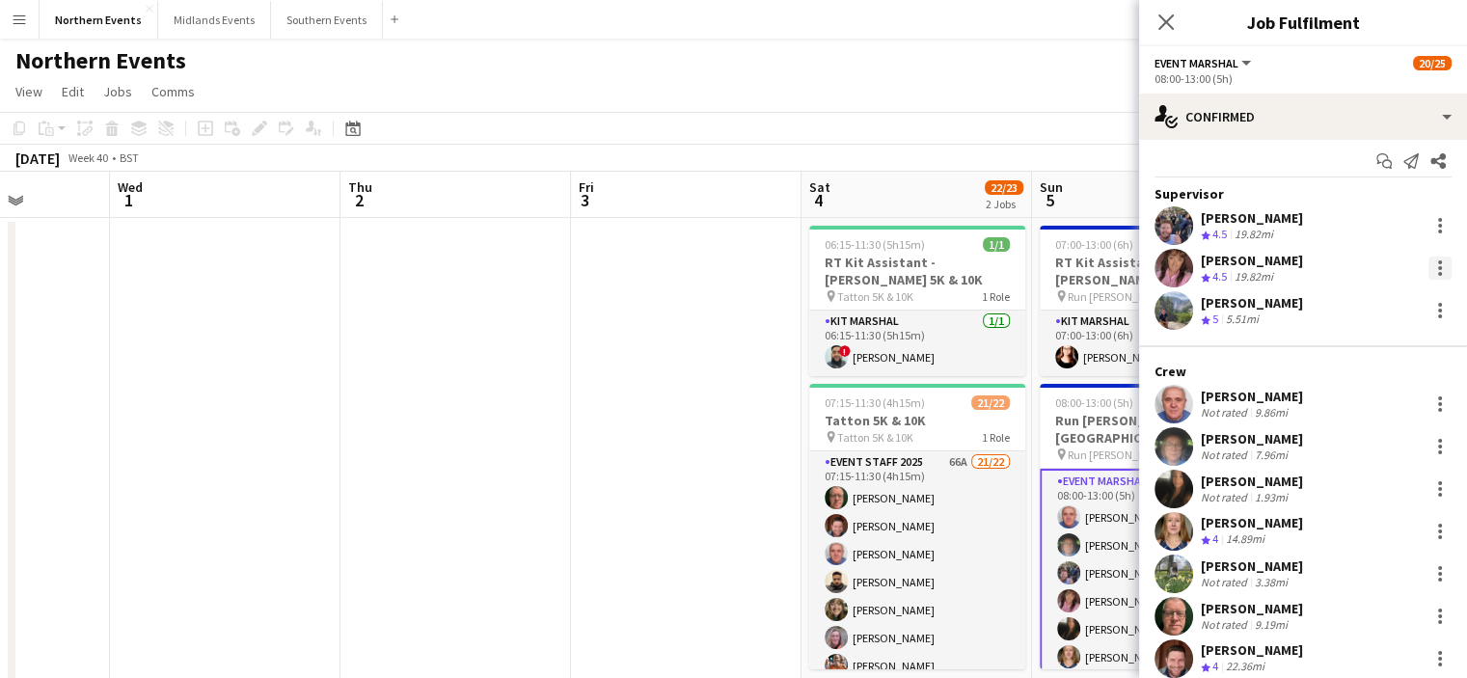
scroll to position [0, 0]
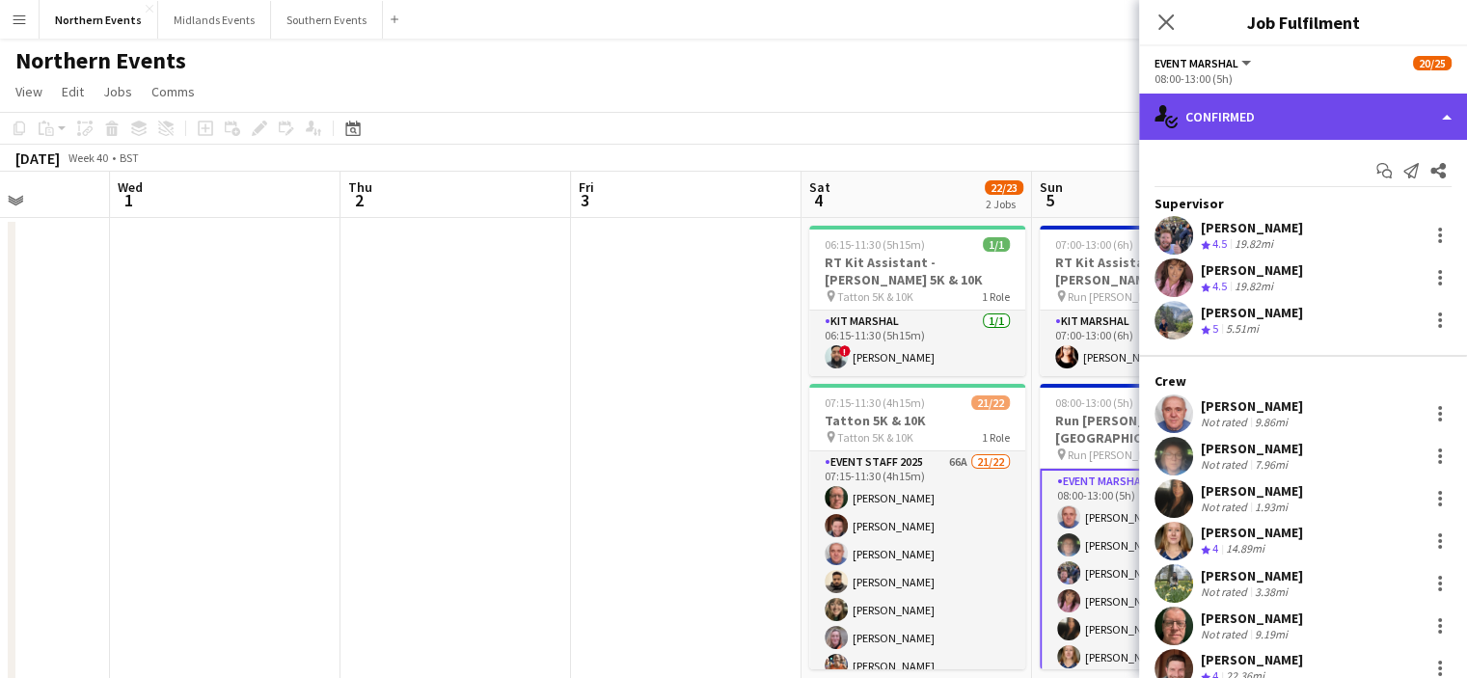
click at [1338, 125] on div "single-neutral-actions-check-2 Confirmed" at bounding box center [1303, 117] width 328 height 46
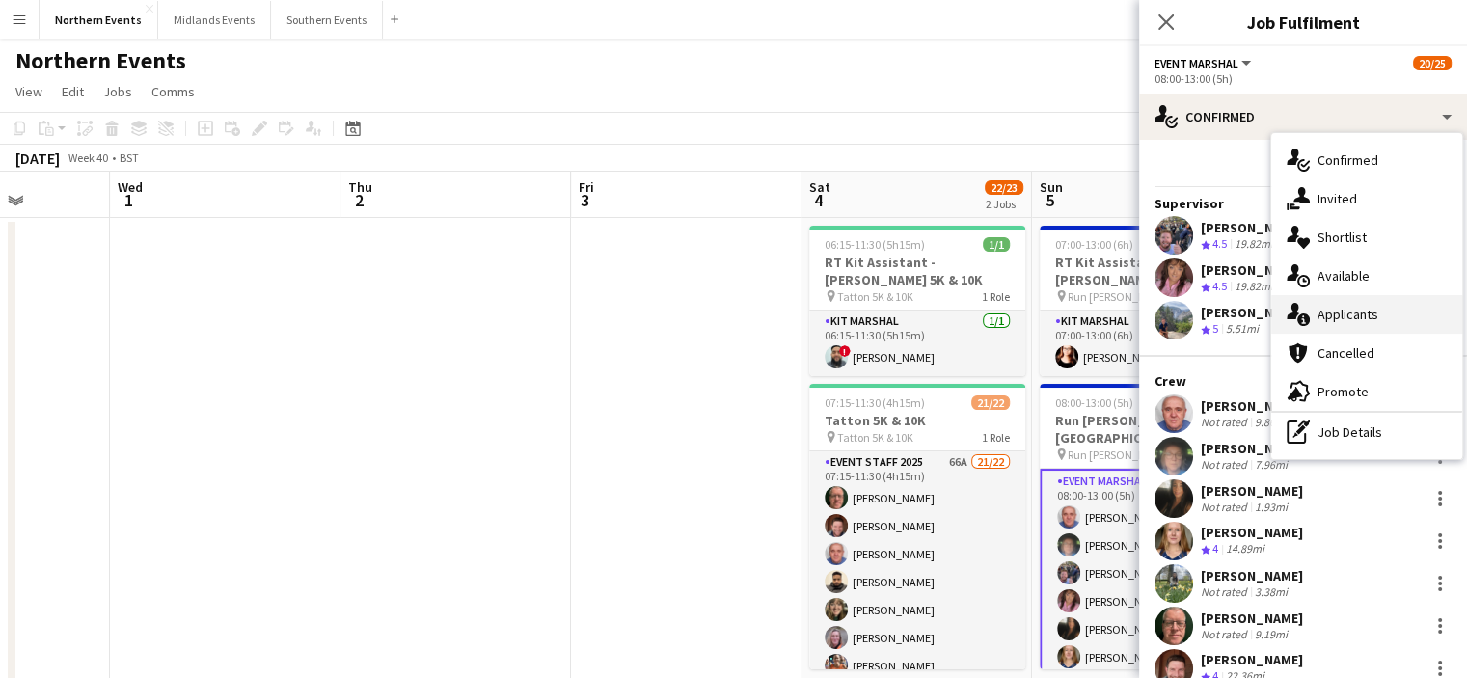
click at [1356, 319] on span "Applicants" at bounding box center [1347, 314] width 61 height 17
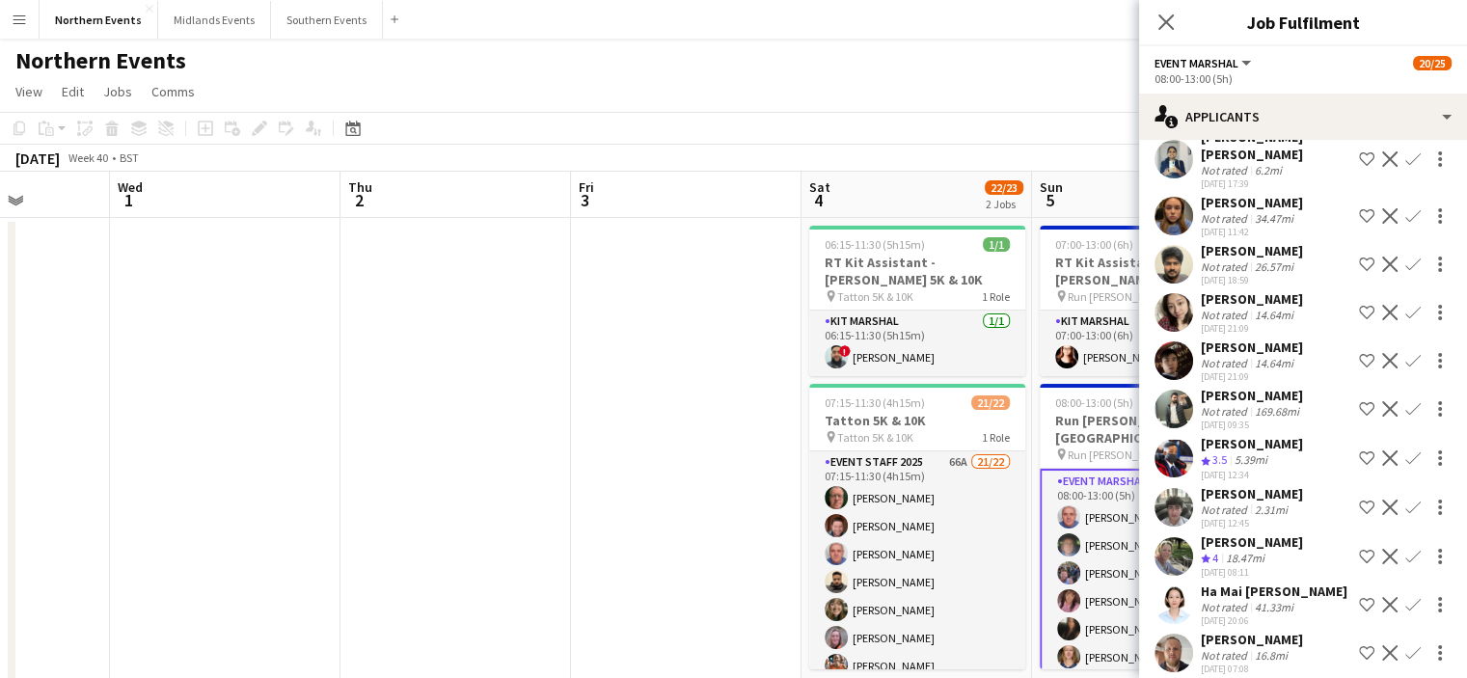
scroll to position [1132, 0]
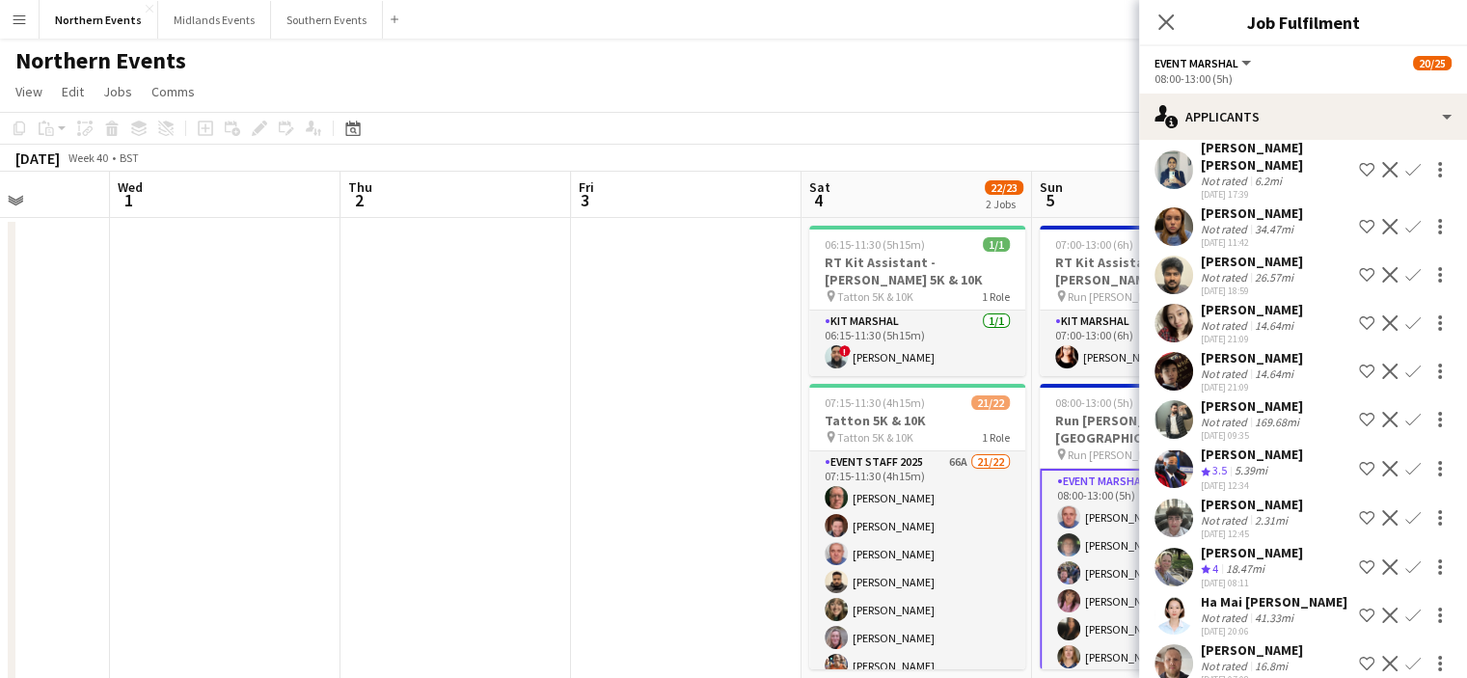
click at [1405, 570] on app-icon "Confirm" at bounding box center [1412, 566] width 15 height 15
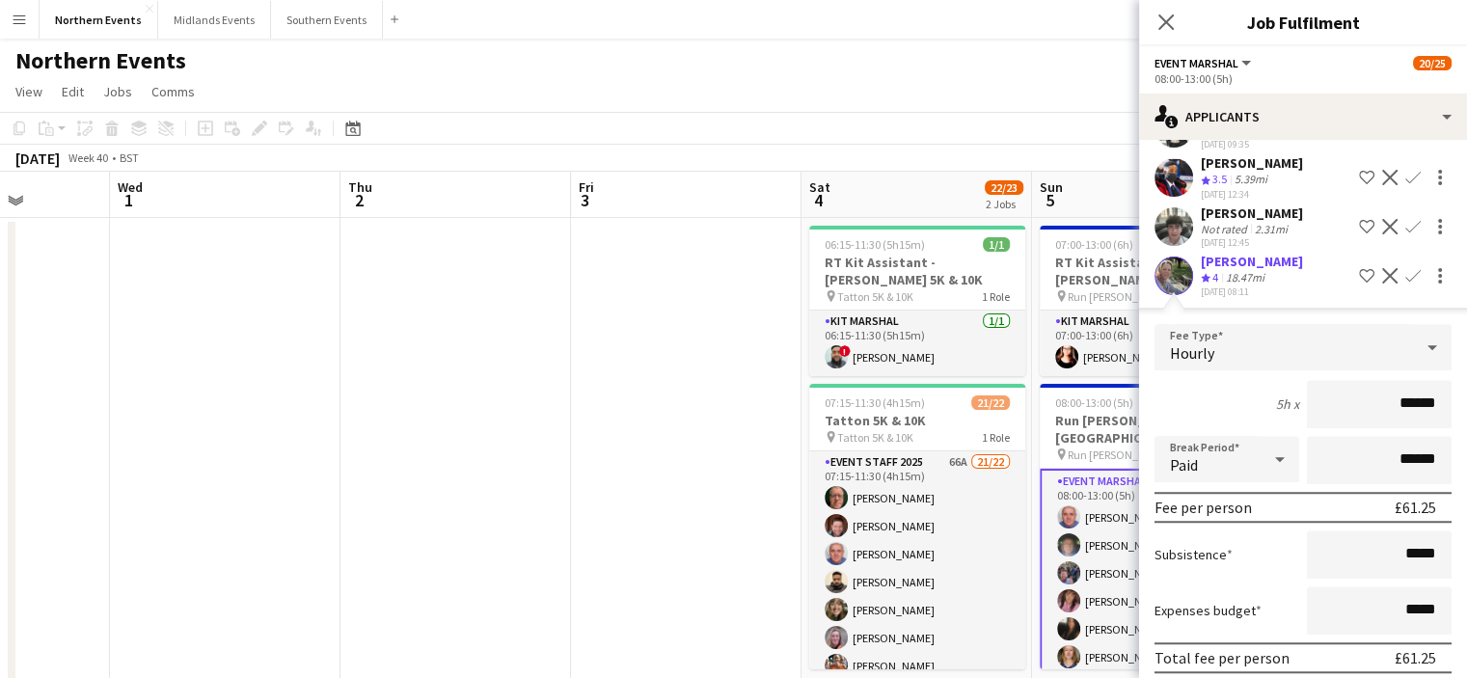
scroll to position [1465, 0]
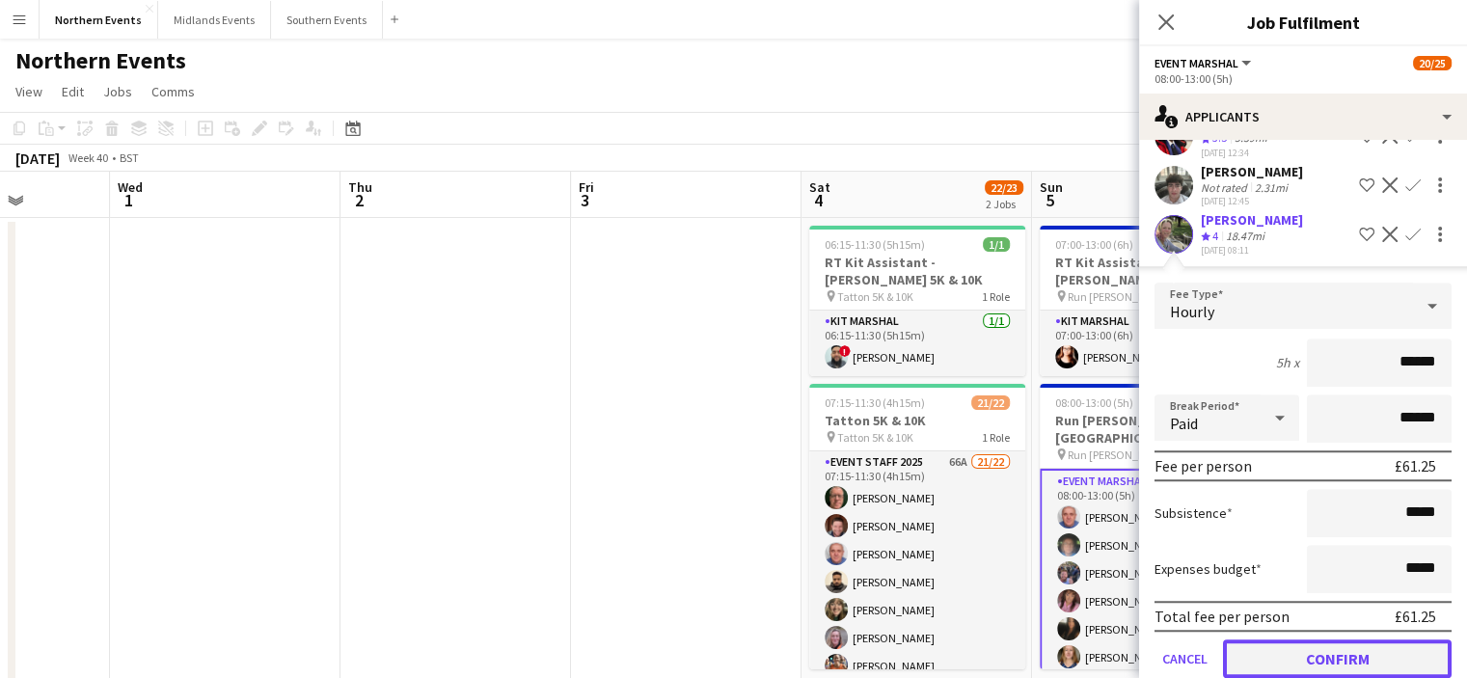
click at [1350, 664] on button "Confirm" at bounding box center [1337, 658] width 229 height 39
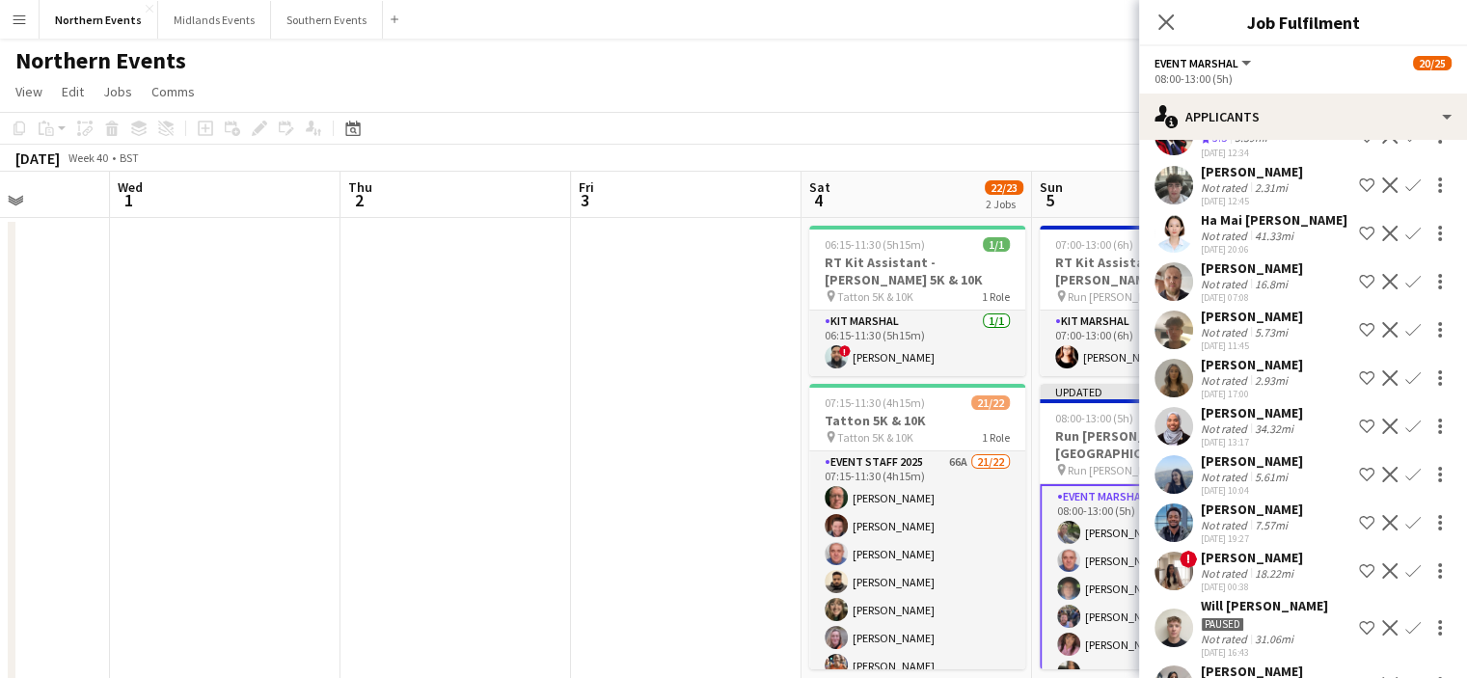
click at [1405, 375] on app-icon "Confirm" at bounding box center [1412, 377] width 15 height 15
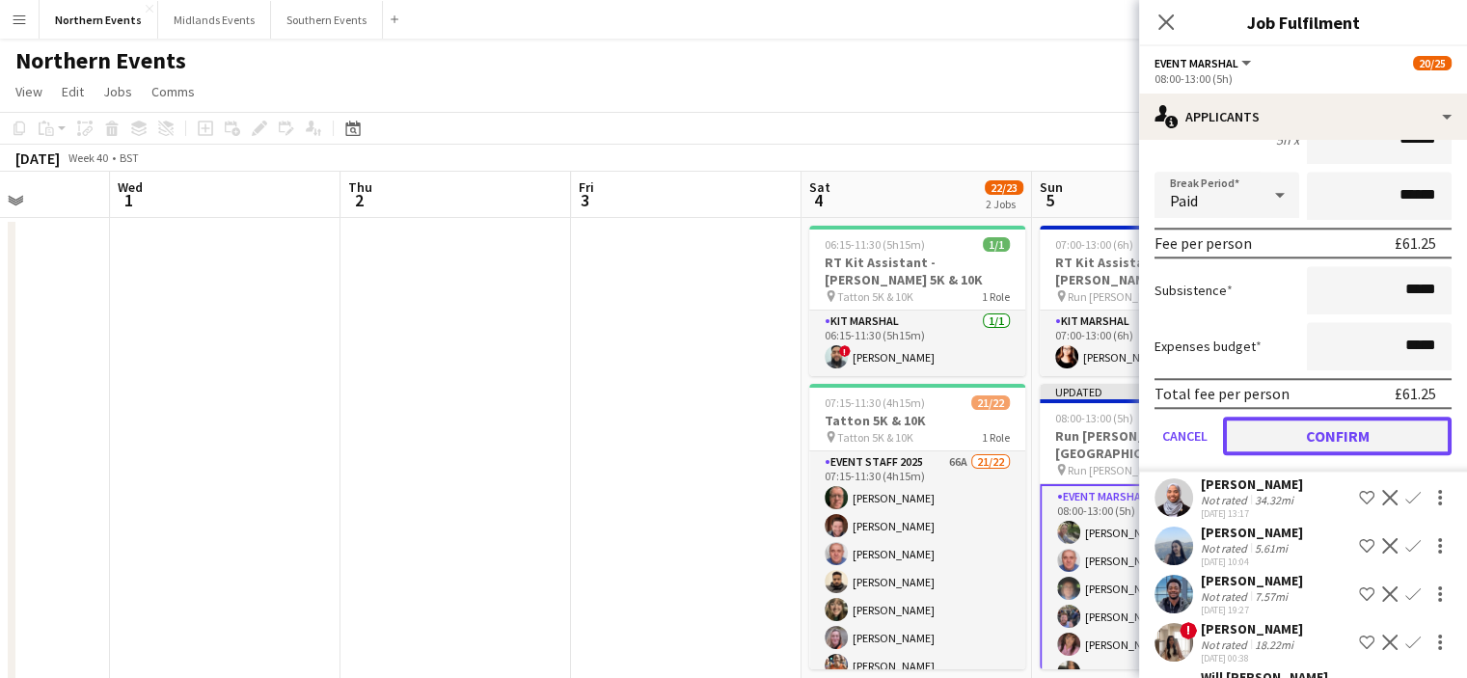
click at [1396, 421] on button "Confirm" at bounding box center [1337, 436] width 229 height 39
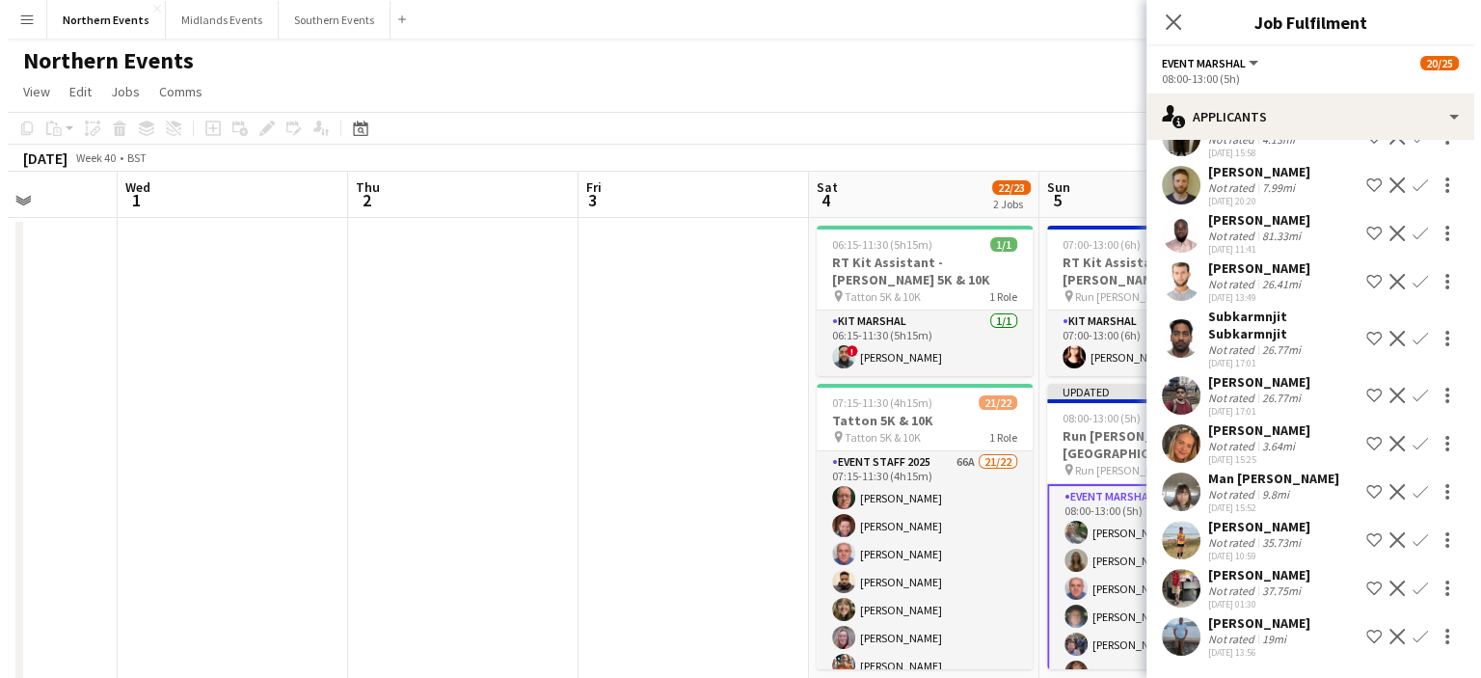
scroll to position [2816, 0]
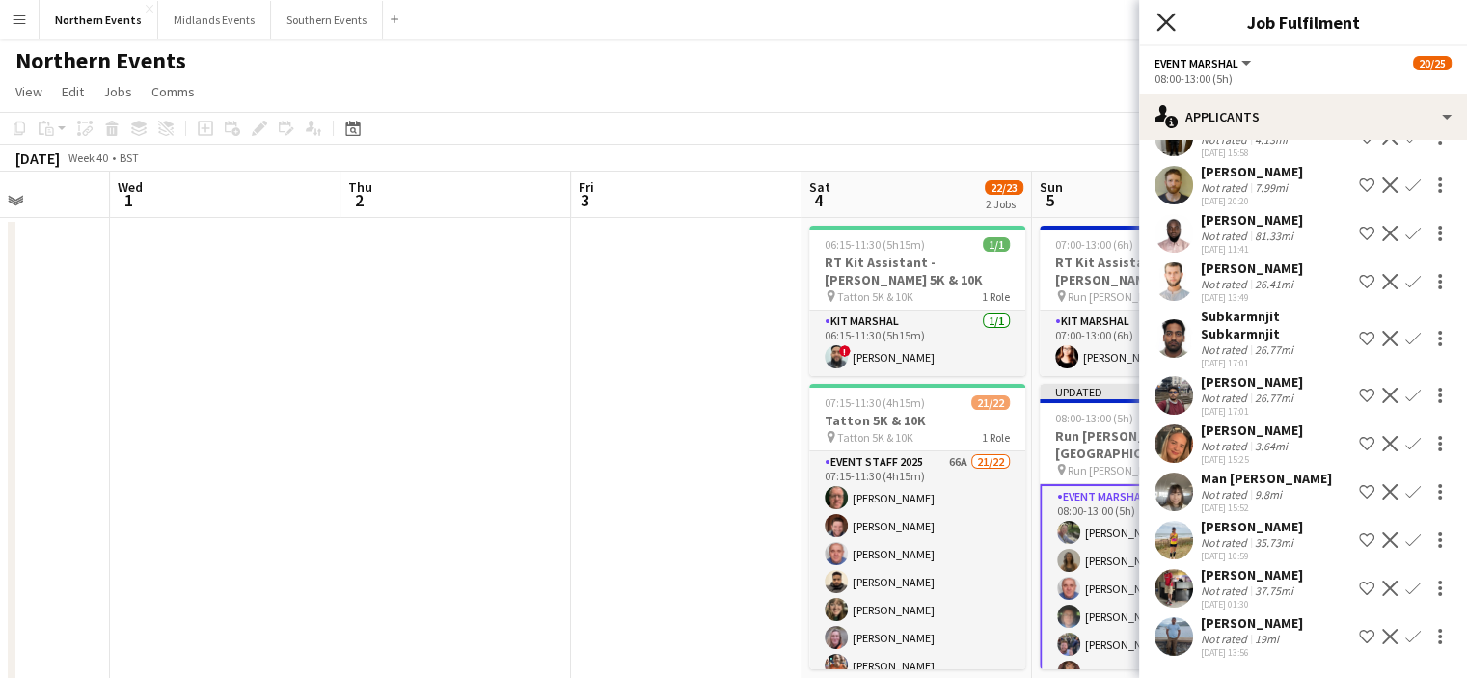
click at [1157, 24] on icon "Close pop-in" at bounding box center [1165, 22] width 18 height 18
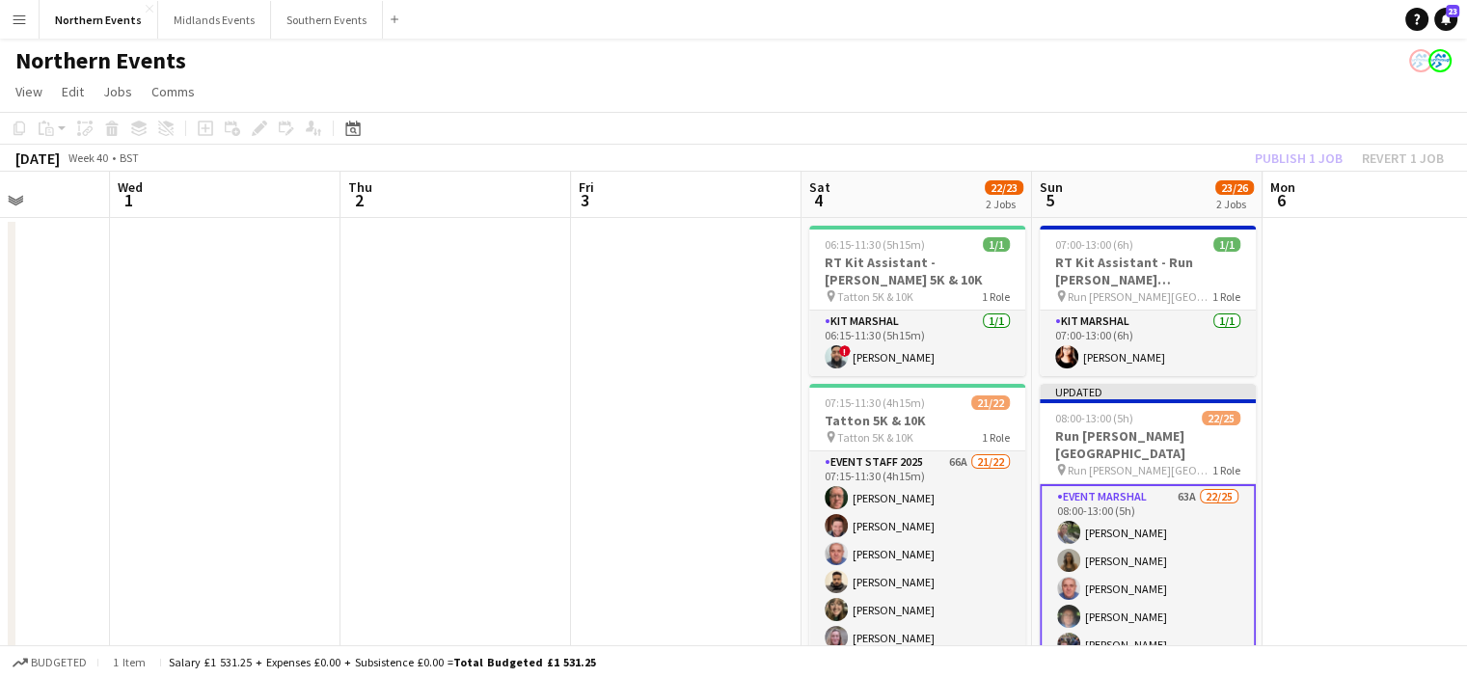
click at [1273, 141] on app-toolbar "Copy Paste Paste Ctrl+V Paste with crew Ctrl+Shift+V Paste linked Job Delete Gr…" at bounding box center [733, 128] width 1467 height 33
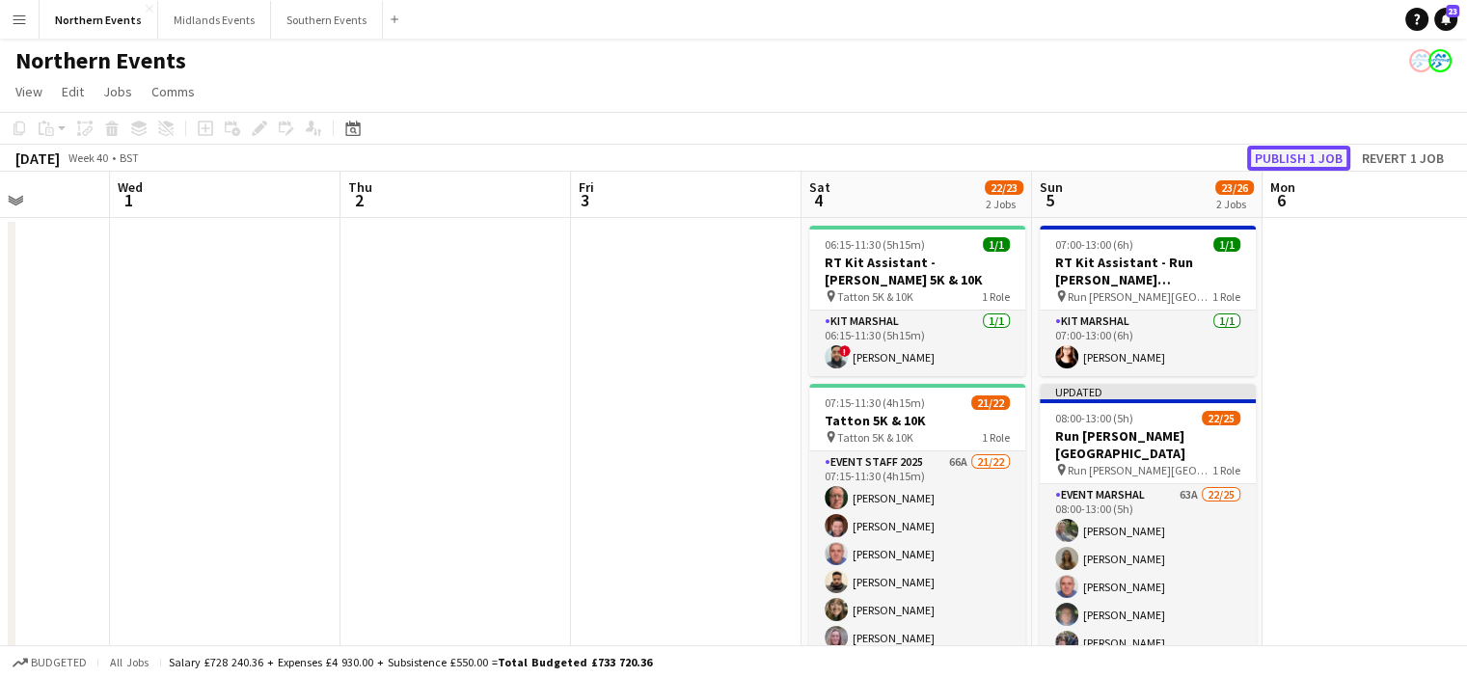
click at [1276, 152] on button "Publish 1 job" at bounding box center [1298, 158] width 103 height 25
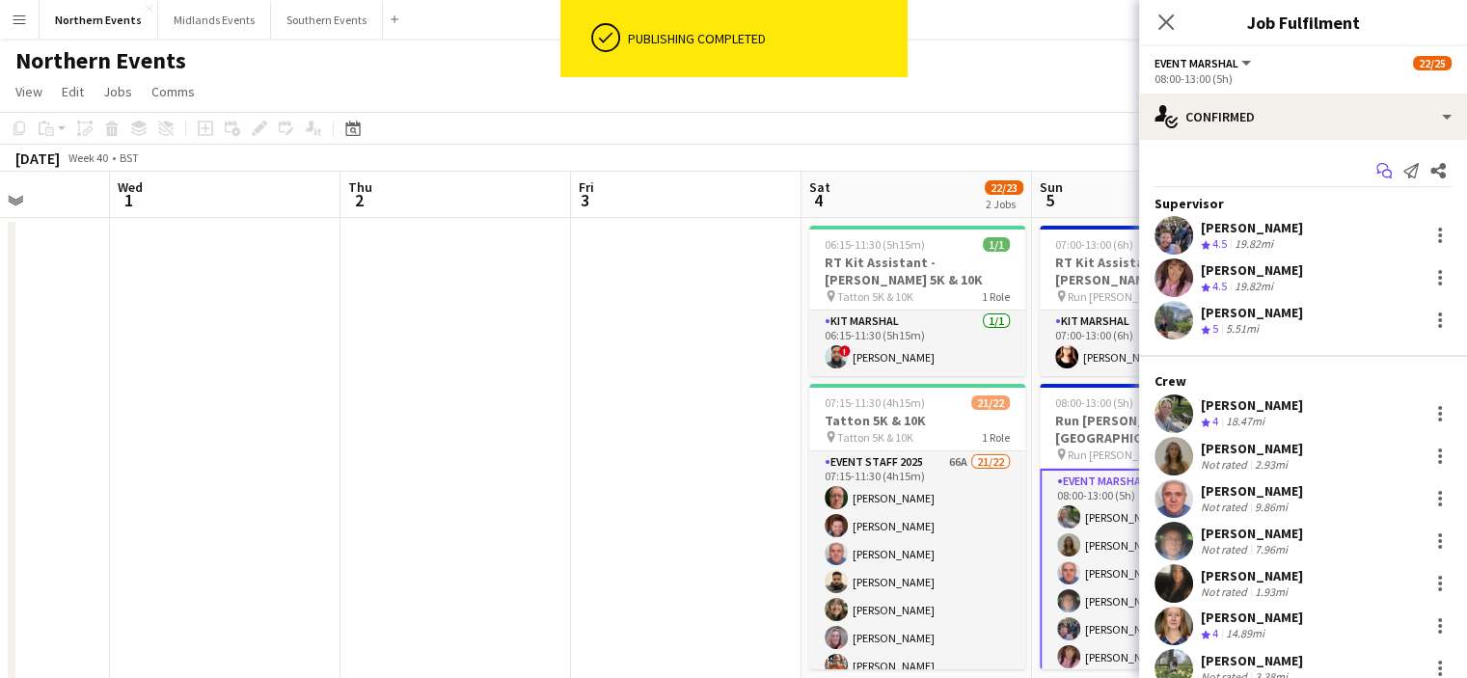
click at [1370, 177] on app-icon "Start chat" at bounding box center [1383, 170] width 27 height 27
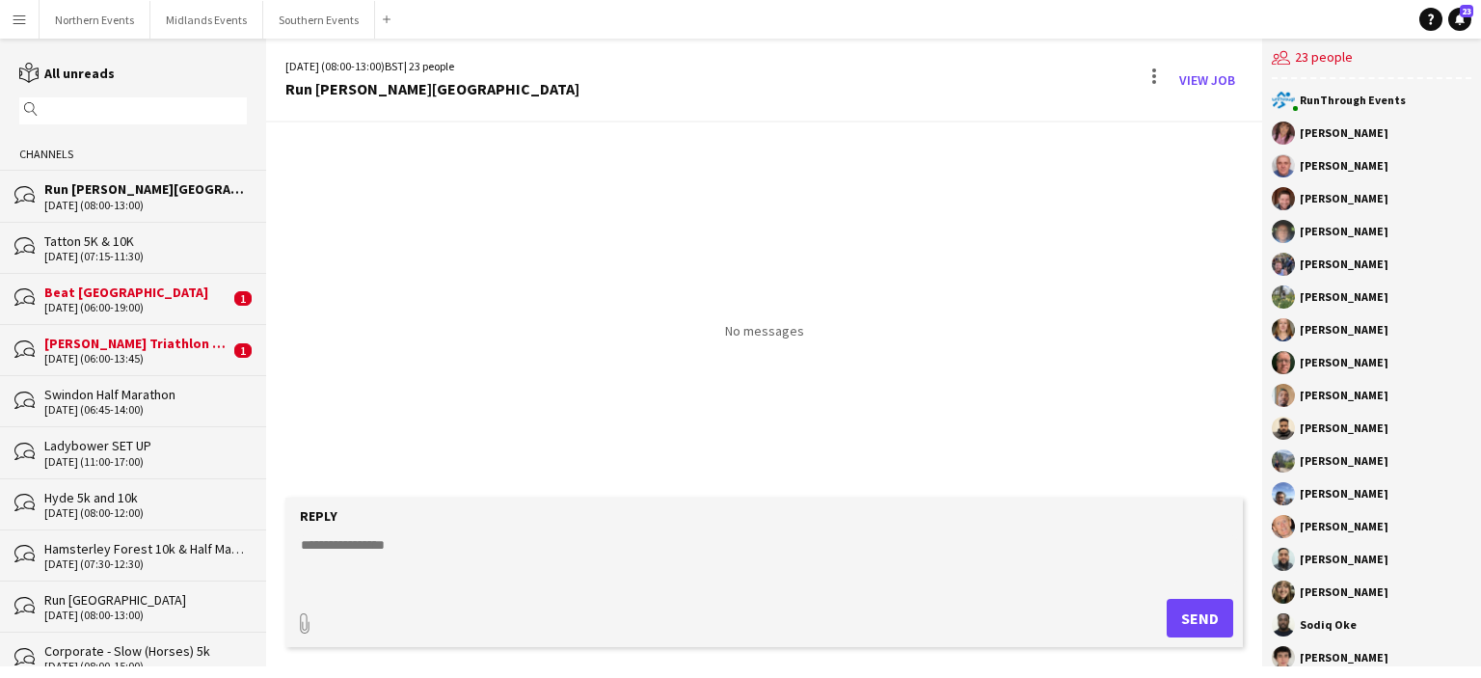
drag, startPoint x: 1302, startPoint y: 130, endPoint x: 1389, endPoint y: 174, distance: 97.0
drag, startPoint x: 1389, startPoint y: 174, endPoint x: 1298, endPoint y: 142, distance: 96.1
click at [1298, 142] on div "Micaela Brindle" at bounding box center [1372, 132] width 200 height 23
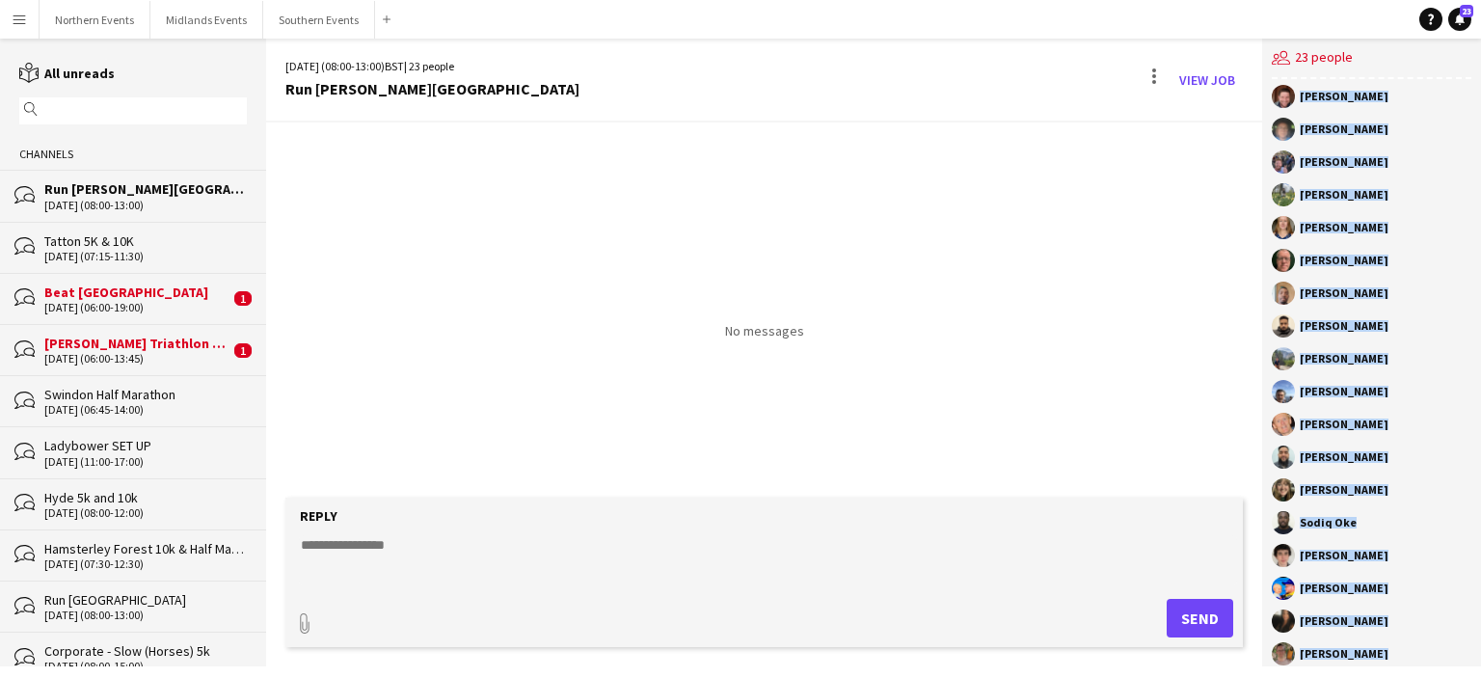
scroll to position [186, 0]
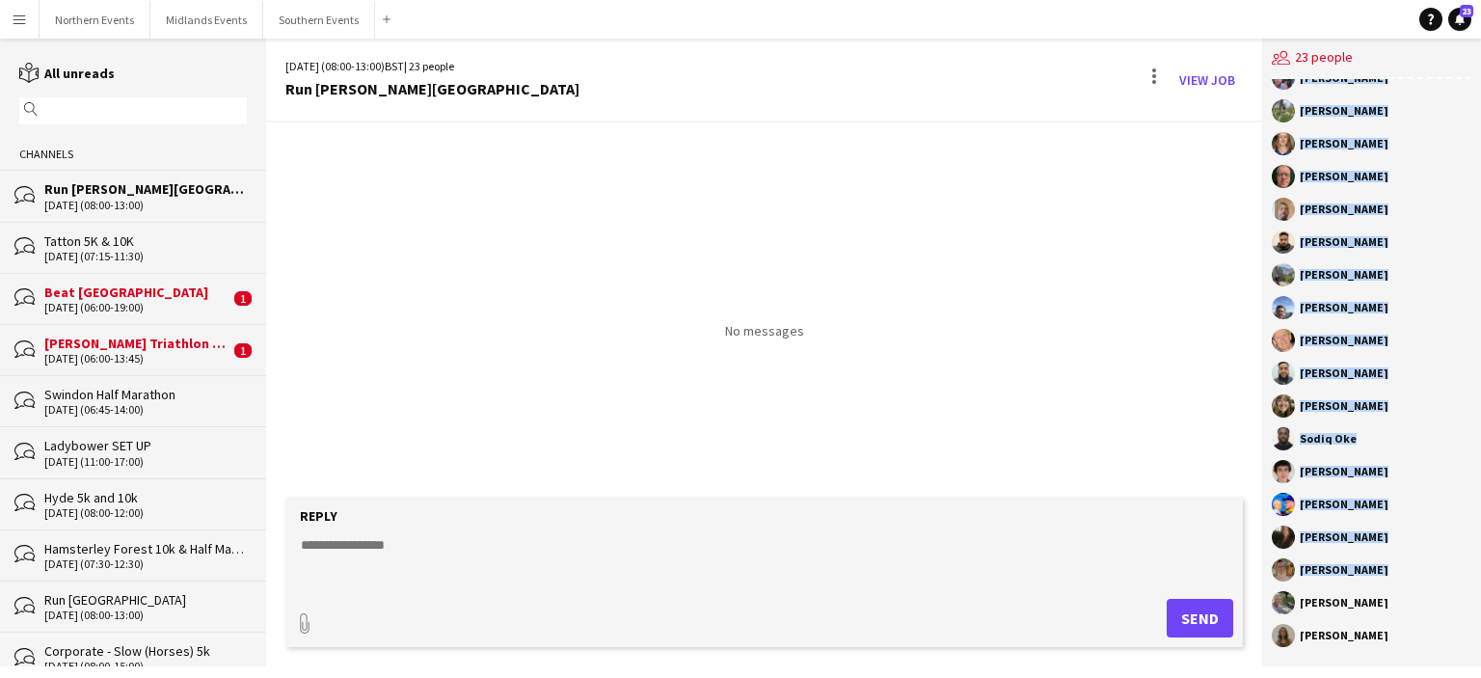
drag, startPoint x: 1303, startPoint y: 131, endPoint x: 1407, endPoint y: 653, distance: 532.0
click at [1407, 653] on div "RunThrough Events Micaela Brindle John Catton Dave Logan Louise Johnson Rob Wil…" at bounding box center [1371, 372] width 219 height 587
copy div "Micaela Brindle John Catton Dave Logan Louise Johnson Rob Wilson Hina Magar Kat…"
click at [80, 13] on button "Northern Events Close" at bounding box center [95, 20] width 111 height 38
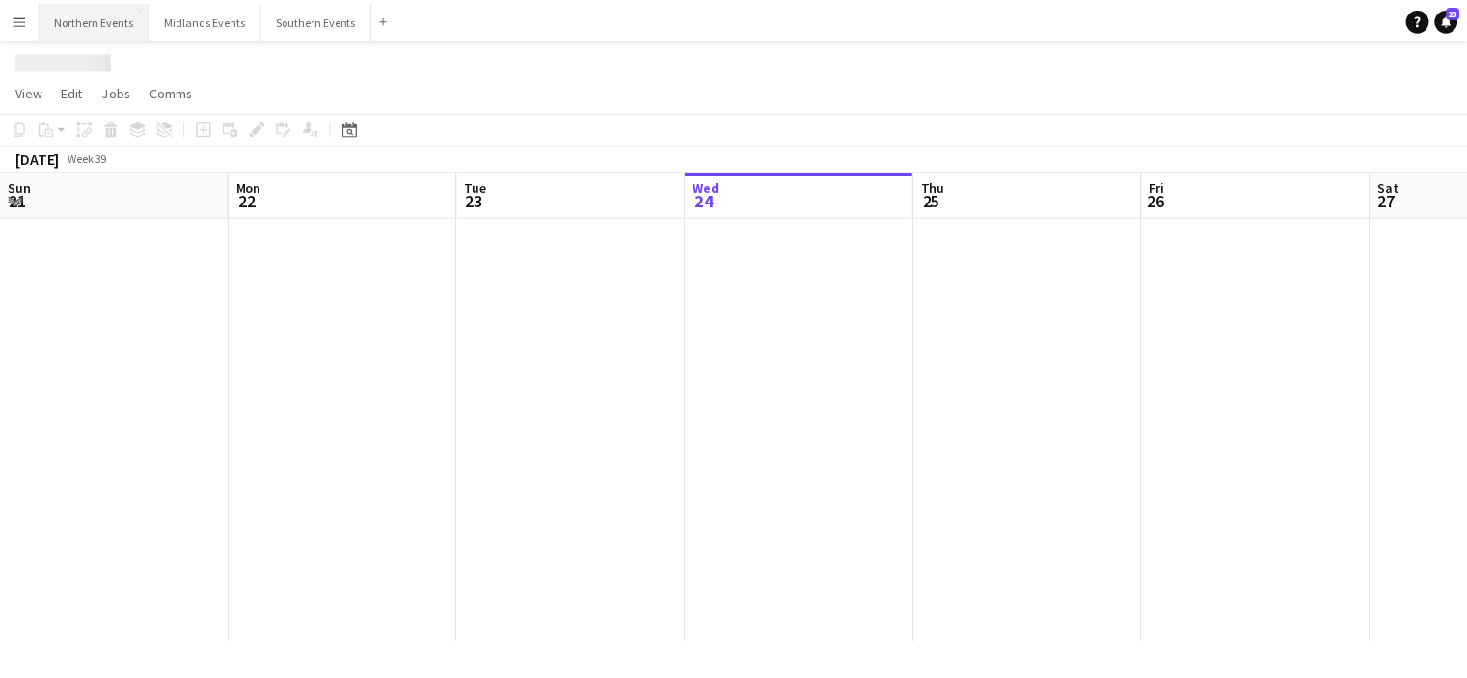
scroll to position [0, 461]
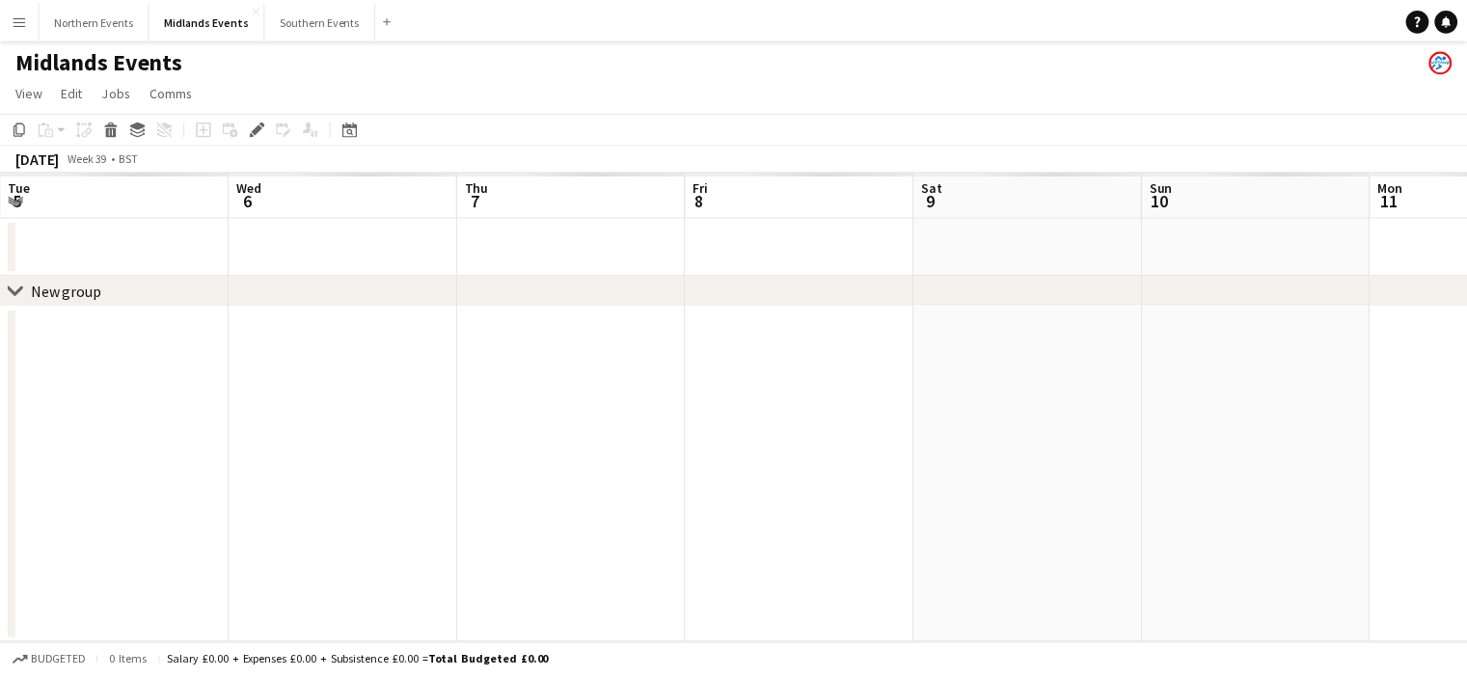
scroll to position [0, 663]
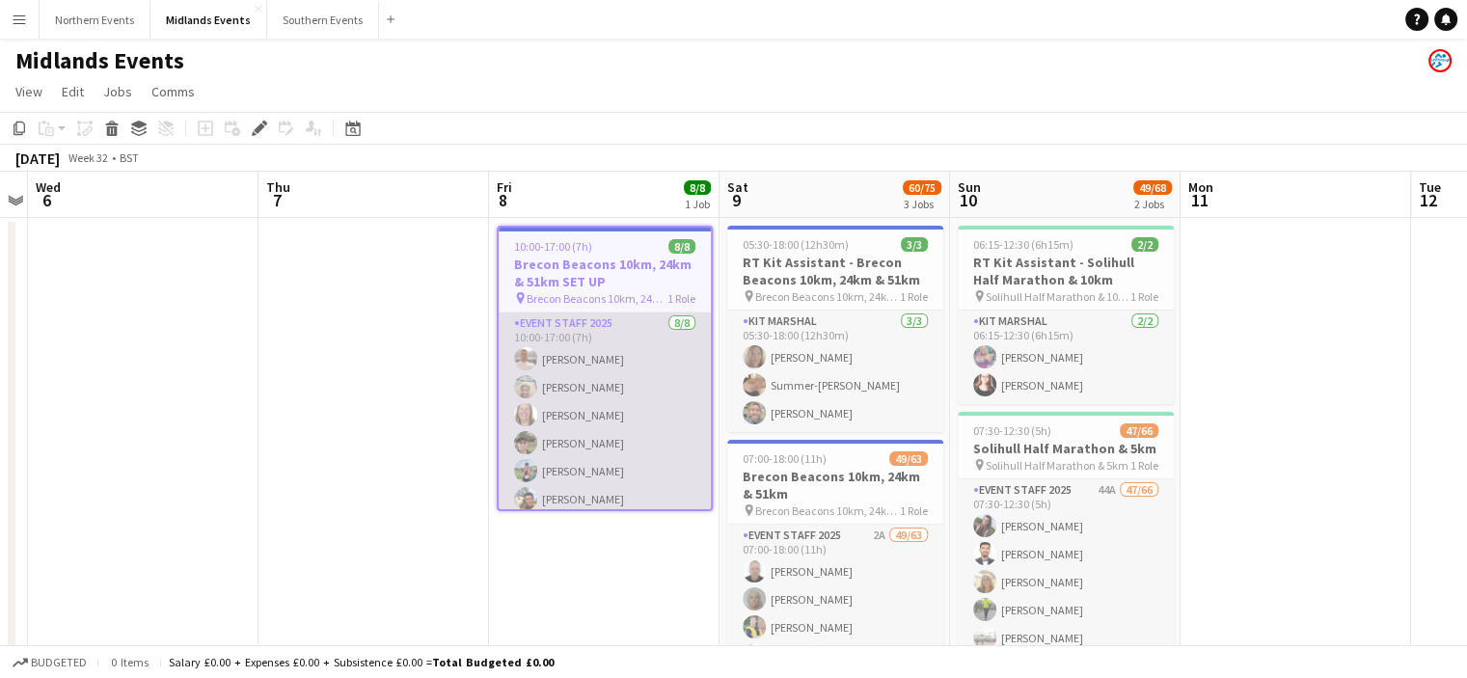
click at [585, 407] on app-card-role "Event Staff 2025 [DATE] 10:00-17:00 (7h) [PERSON_NAME] [PERSON_NAME] [PERSON_NA…" at bounding box center [605, 442] width 212 height 261
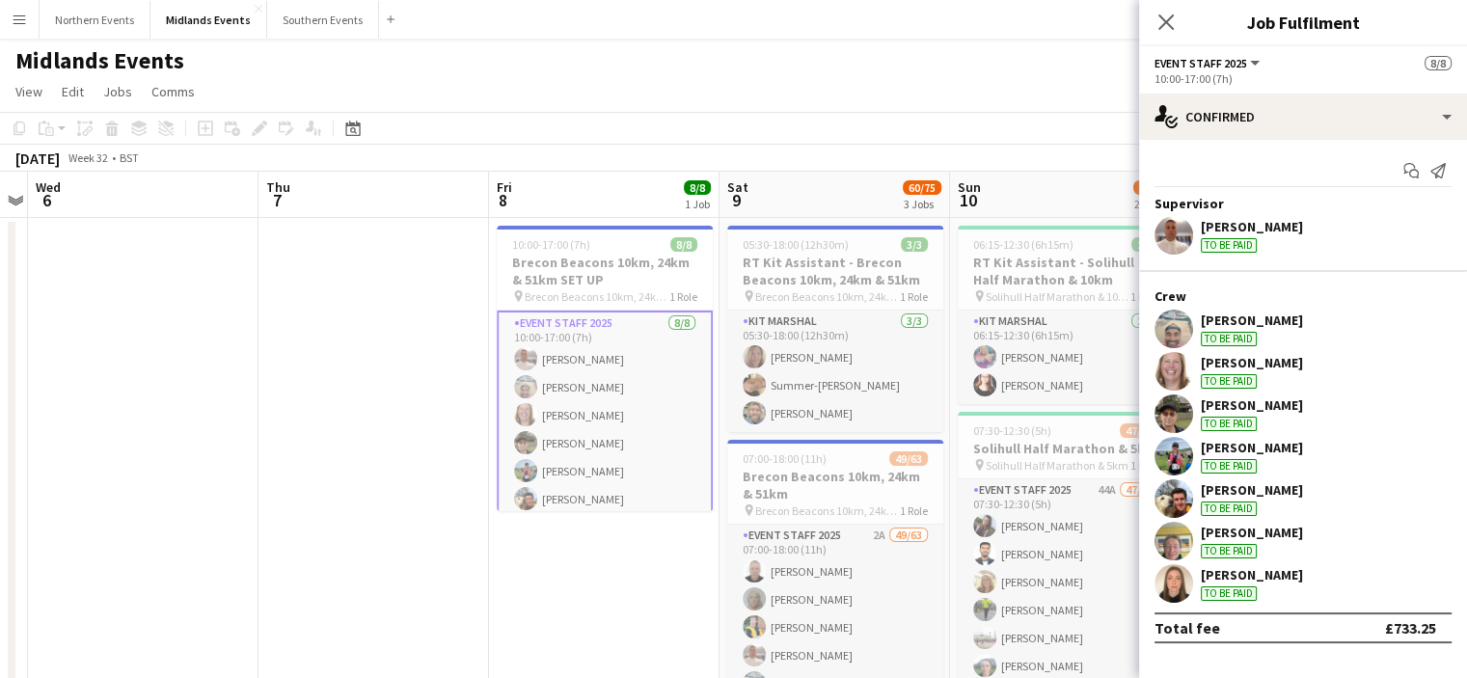
click at [1228, 445] on div "[PERSON_NAME]" at bounding box center [1252, 447] width 102 height 17
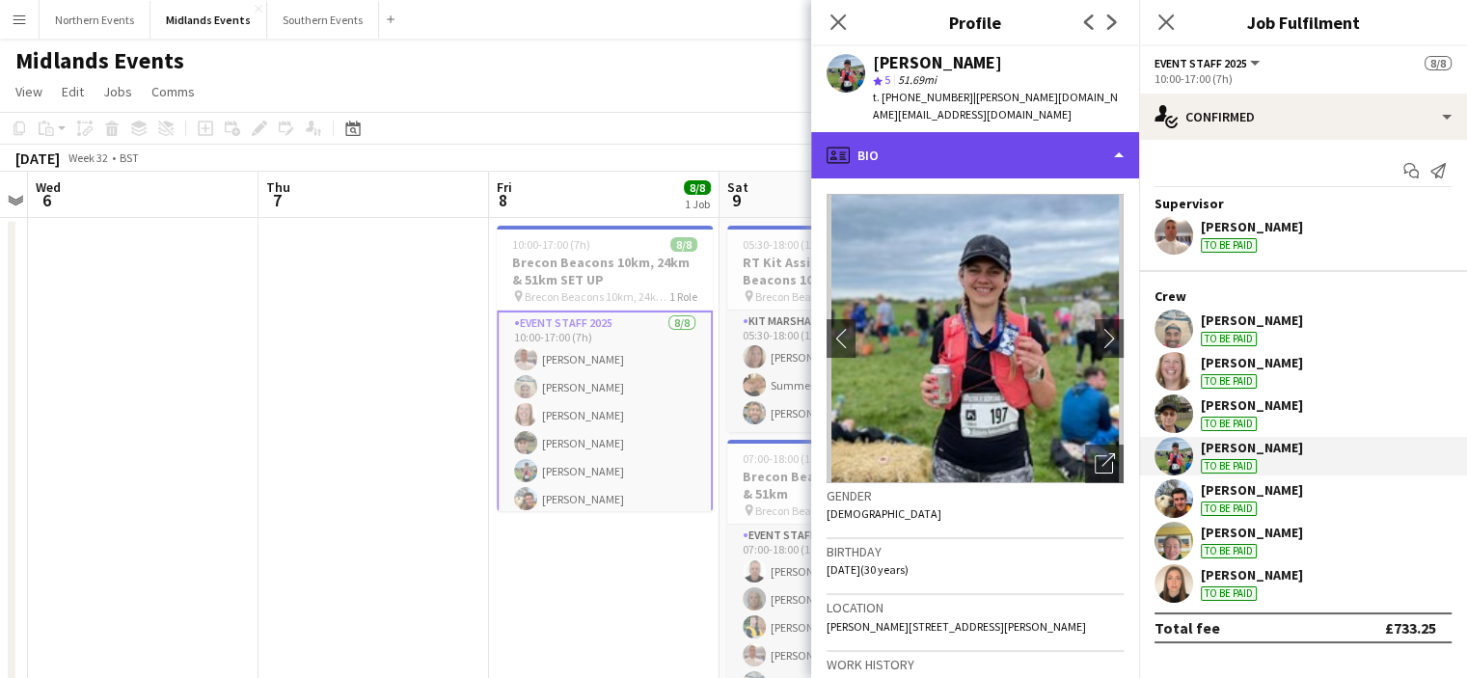
click at [1001, 142] on div "profile Bio" at bounding box center [975, 155] width 328 height 46
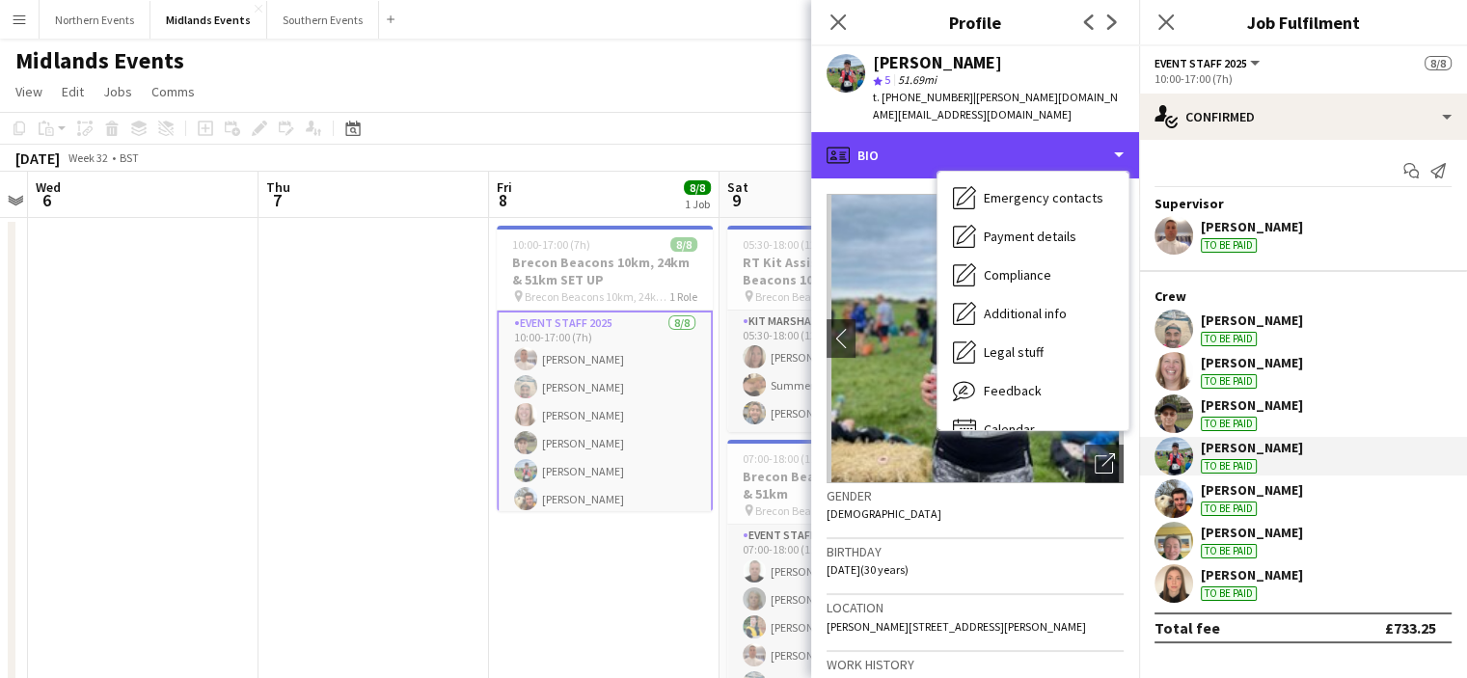
scroll to position [181, 0]
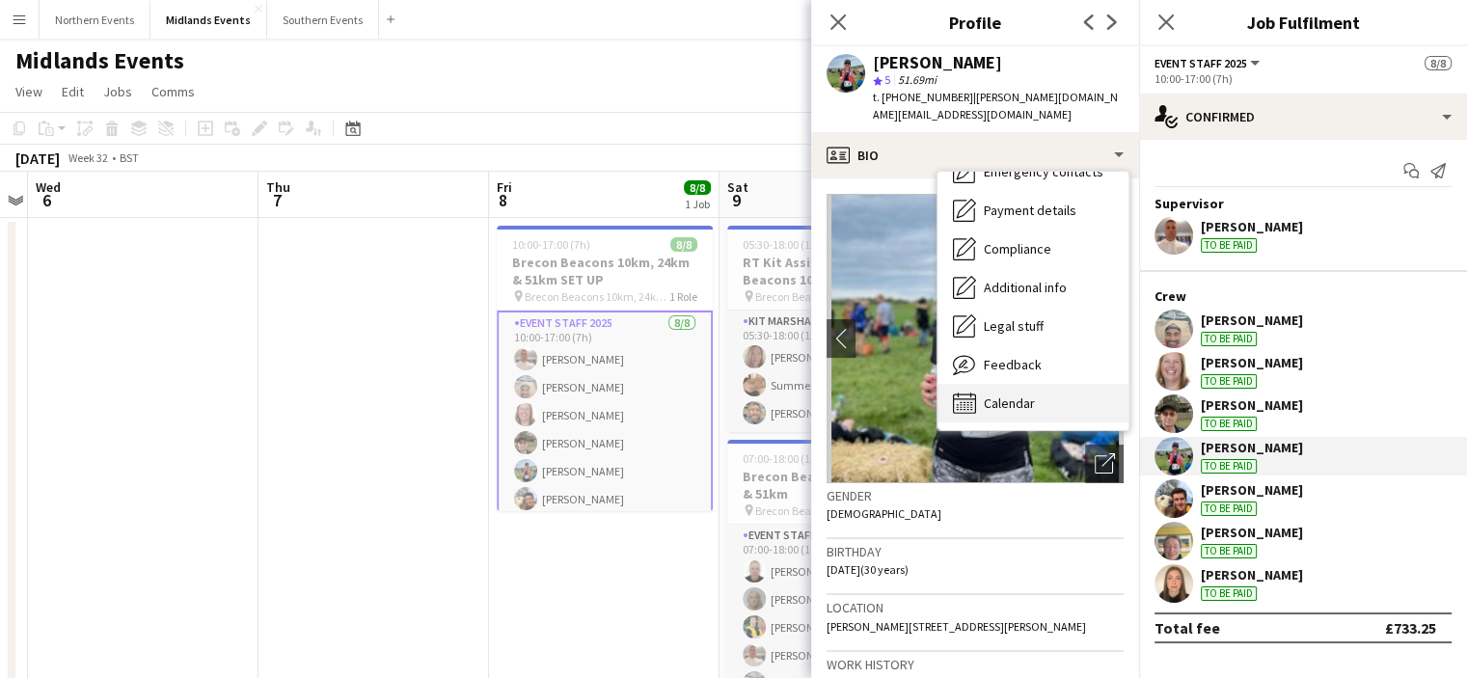
click at [1039, 384] on div "Calendar Calendar" at bounding box center [1032, 403] width 191 height 39
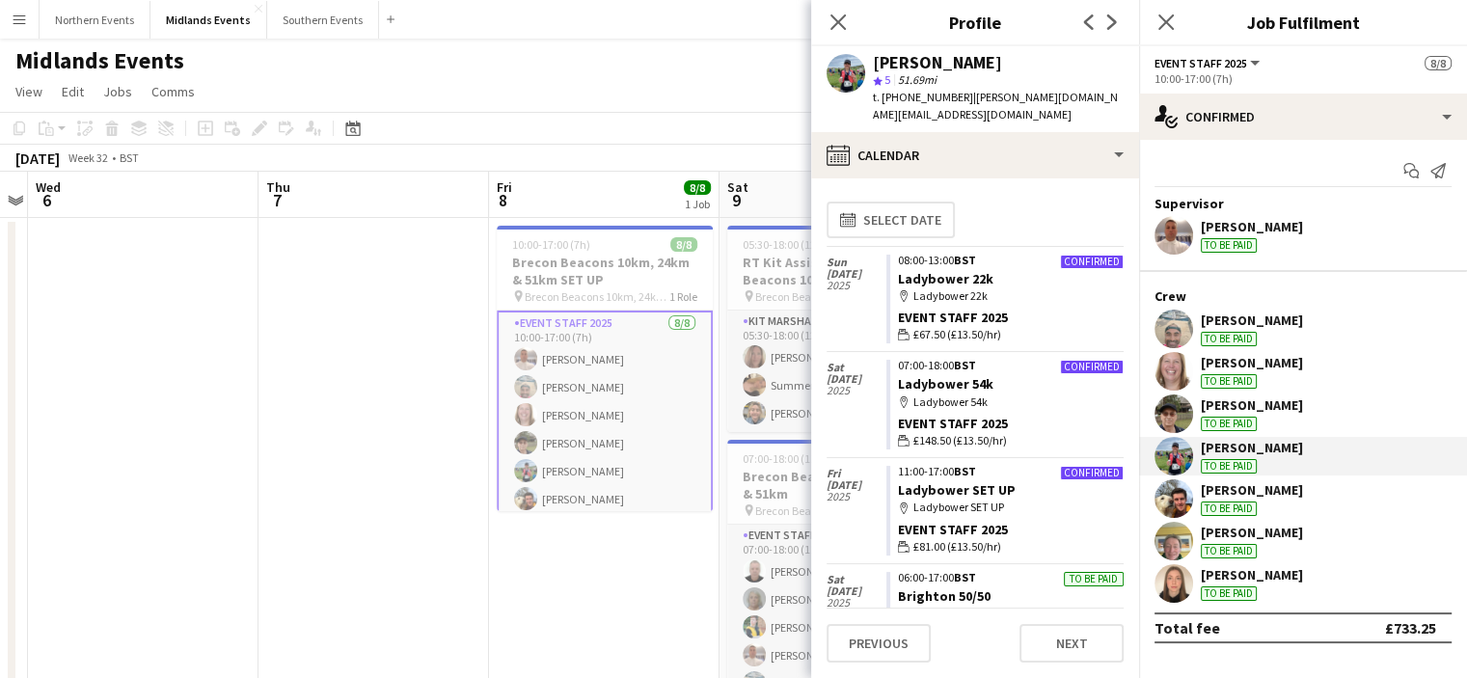
drag, startPoint x: 1166, startPoint y: 22, endPoint x: 860, endPoint y: 8, distance: 306.0
click at [860, 8] on div "Close pop-in" at bounding box center [838, 22] width 54 height 44
click at [841, 22] on icon "Close pop-in" at bounding box center [837, 22] width 18 height 18
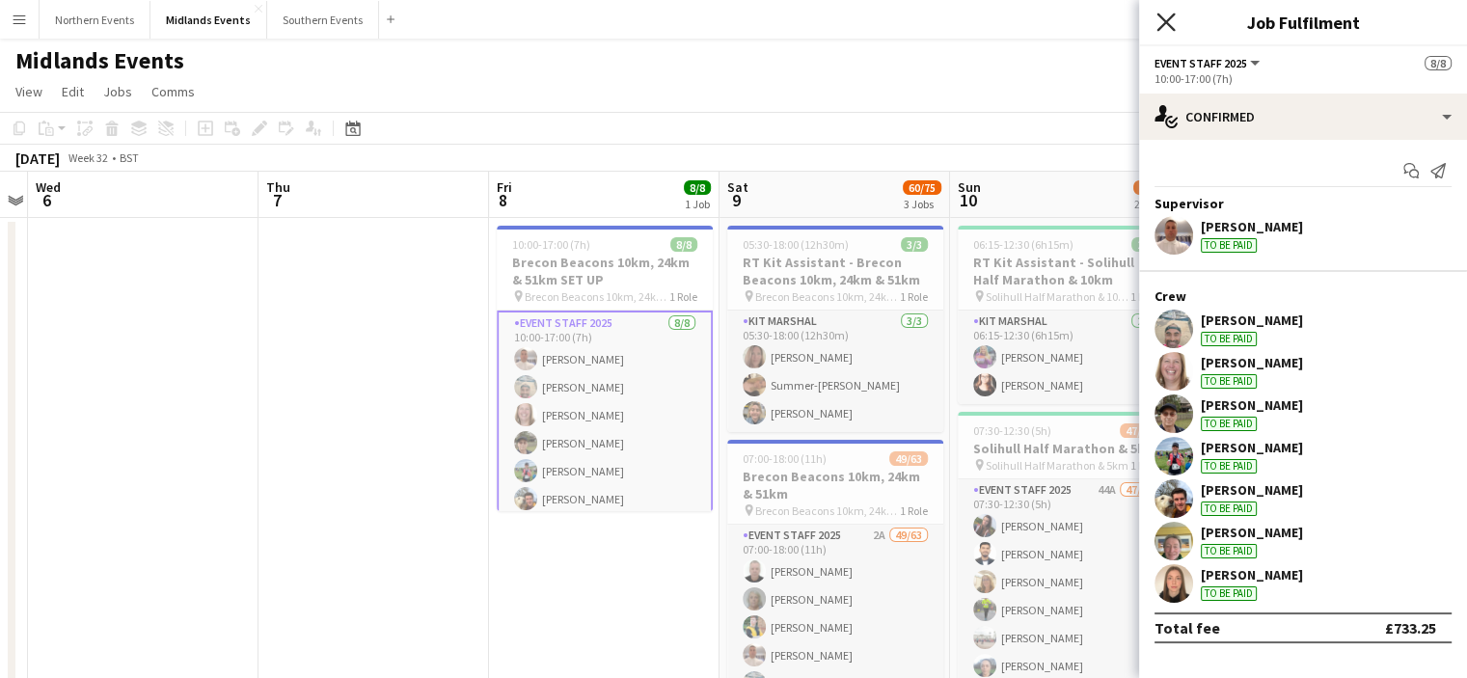
click at [1166, 18] on icon "Close pop-in" at bounding box center [1165, 22] width 18 height 18
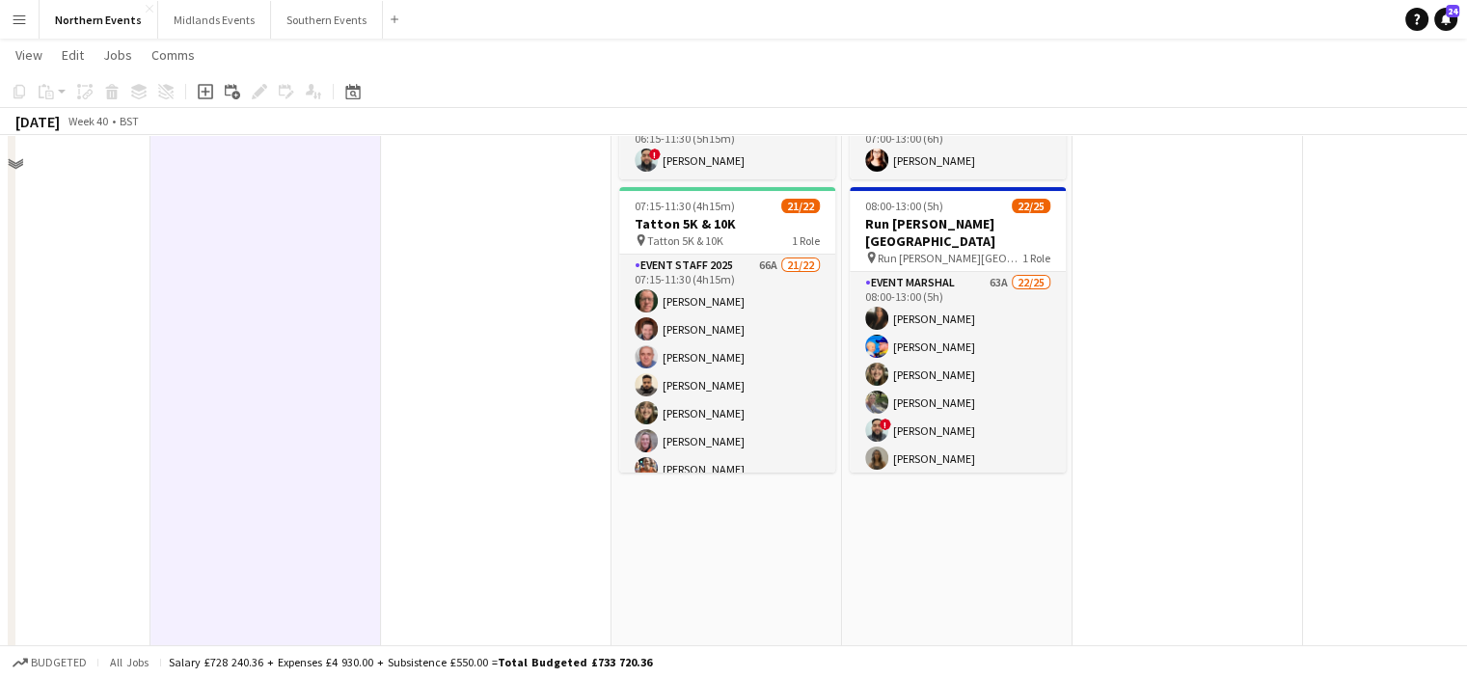
scroll to position [68, 0]
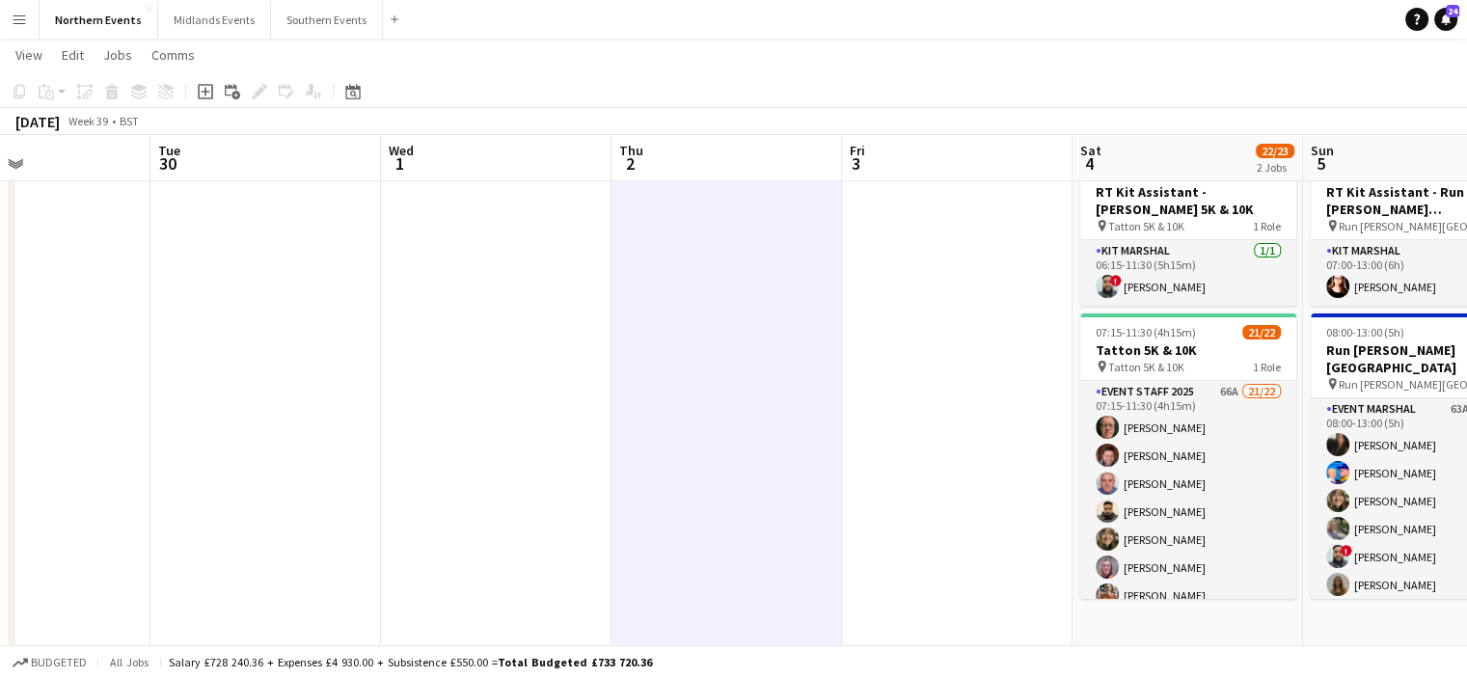
drag, startPoint x: 810, startPoint y: 323, endPoint x: 1291, endPoint y: 326, distance: 481.2
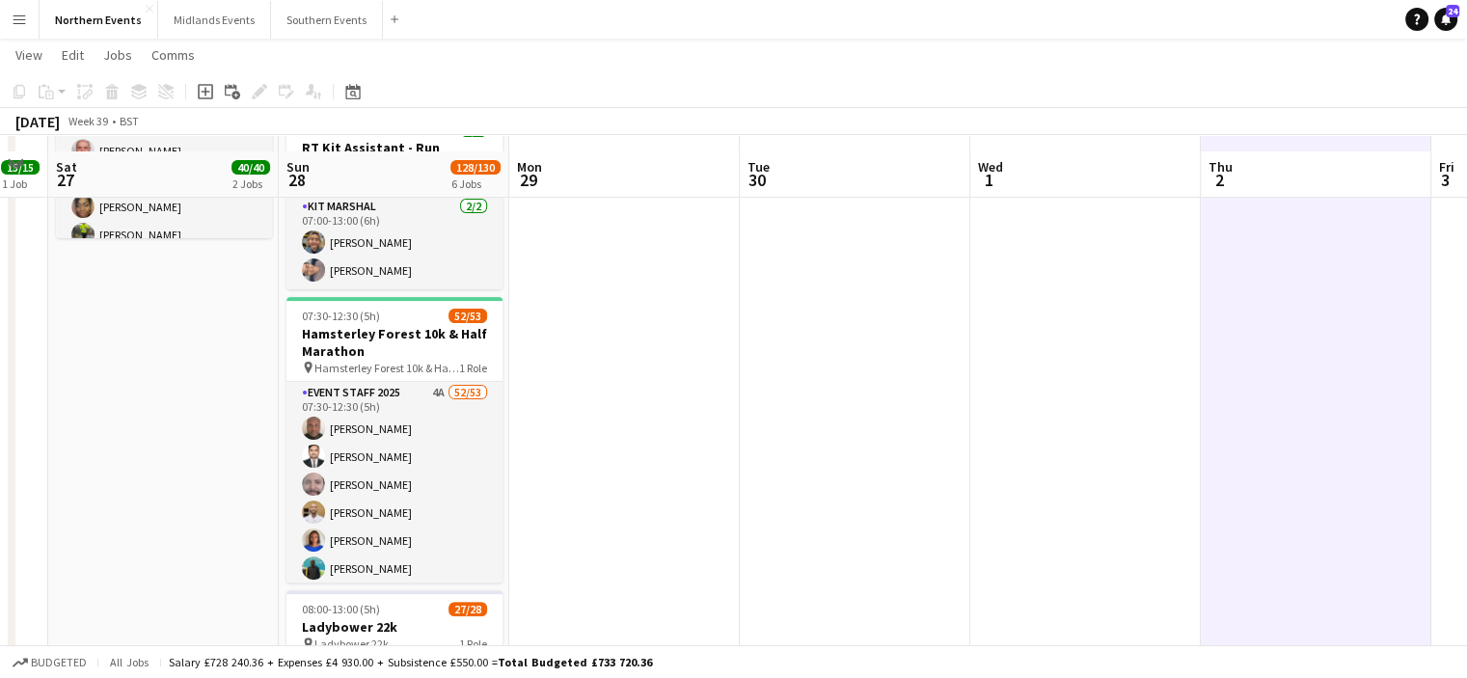
scroll to position [475, 0]
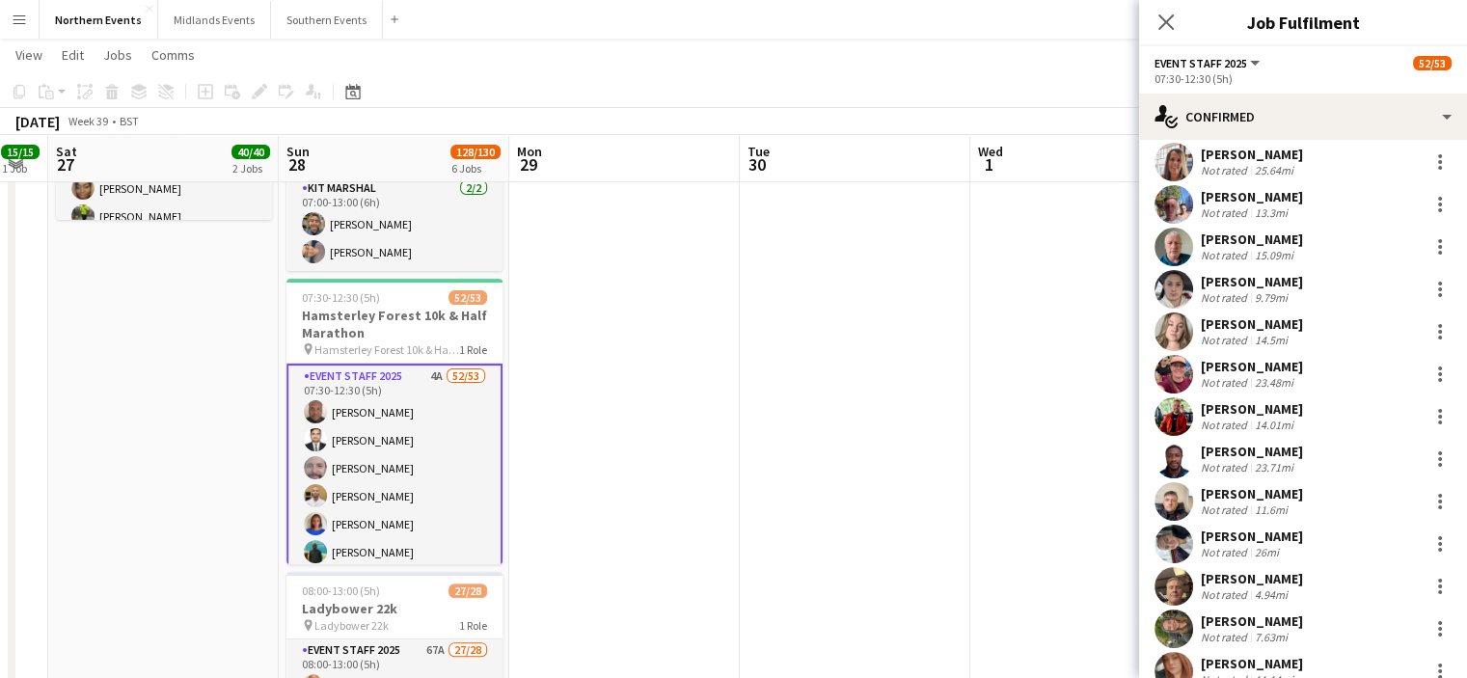
scroll to position [1517, 0]
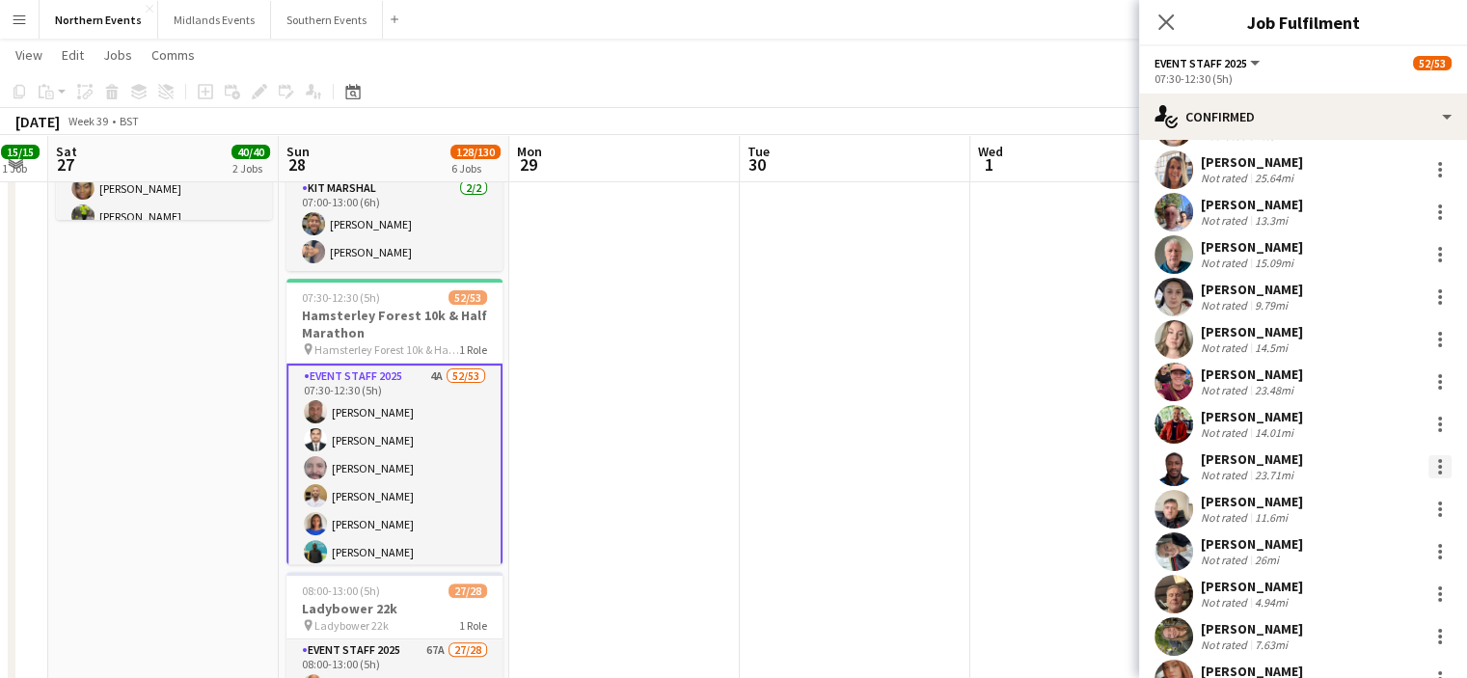
click at [1429, 463] on div at bounding box center [1439, 466] width 23 height 23
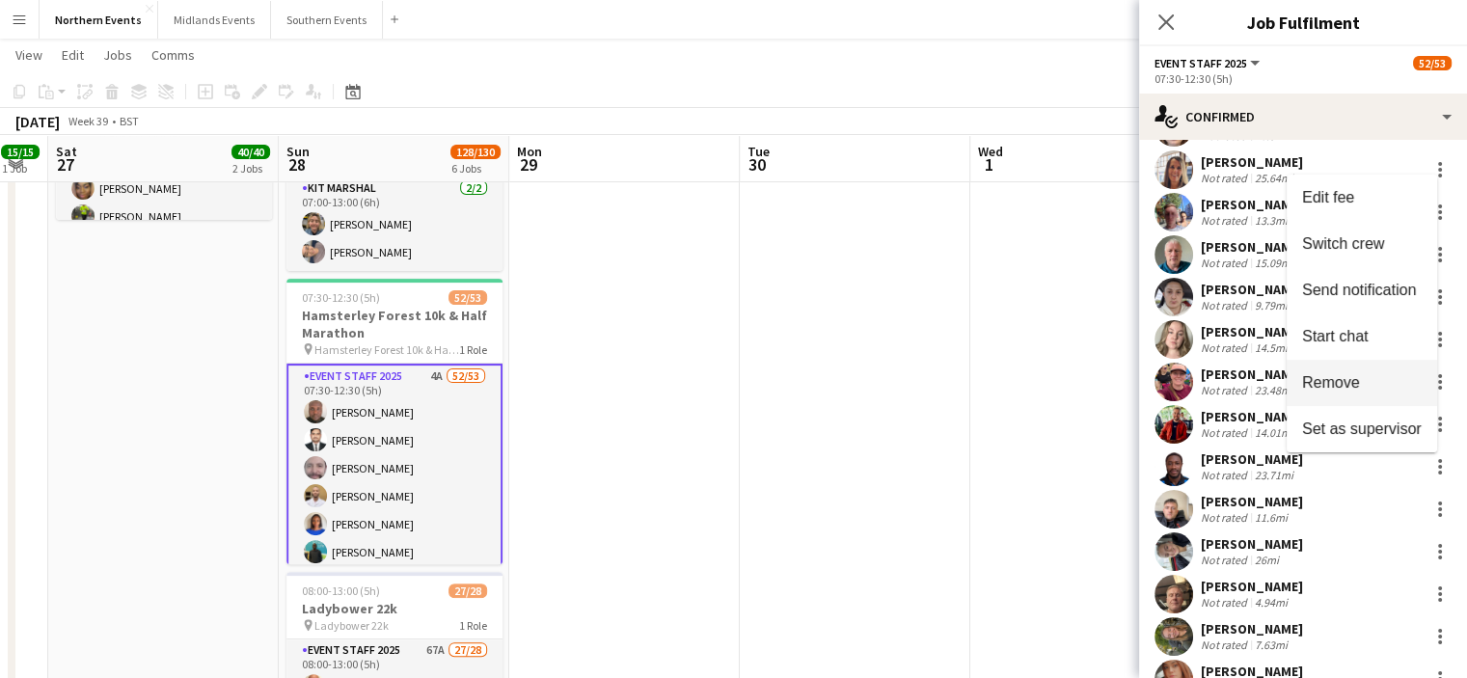
click at [1342, 378] on span "Remove" at bounding box center [1331, 382] width 58 height 16
